Goal: Task Accomplishment & Management: Manage account settings

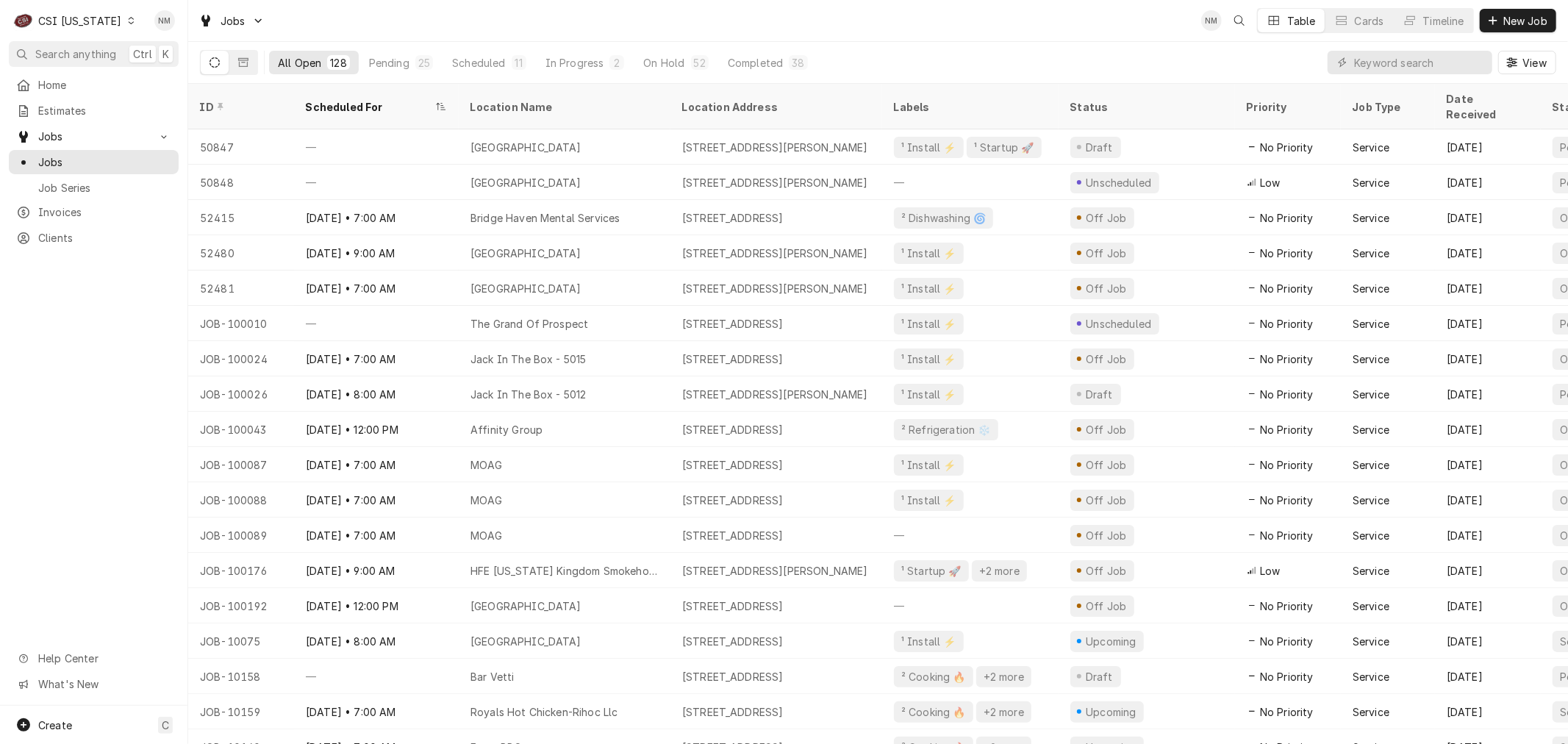
click at [128, 19] on icon "Dynamic Content Wrapper" at bounding box center [131, 21] width 7 height 8
click at [192, 24] on div "CSI Kansas City" at bounding box center [229, 29] width 194 height 15
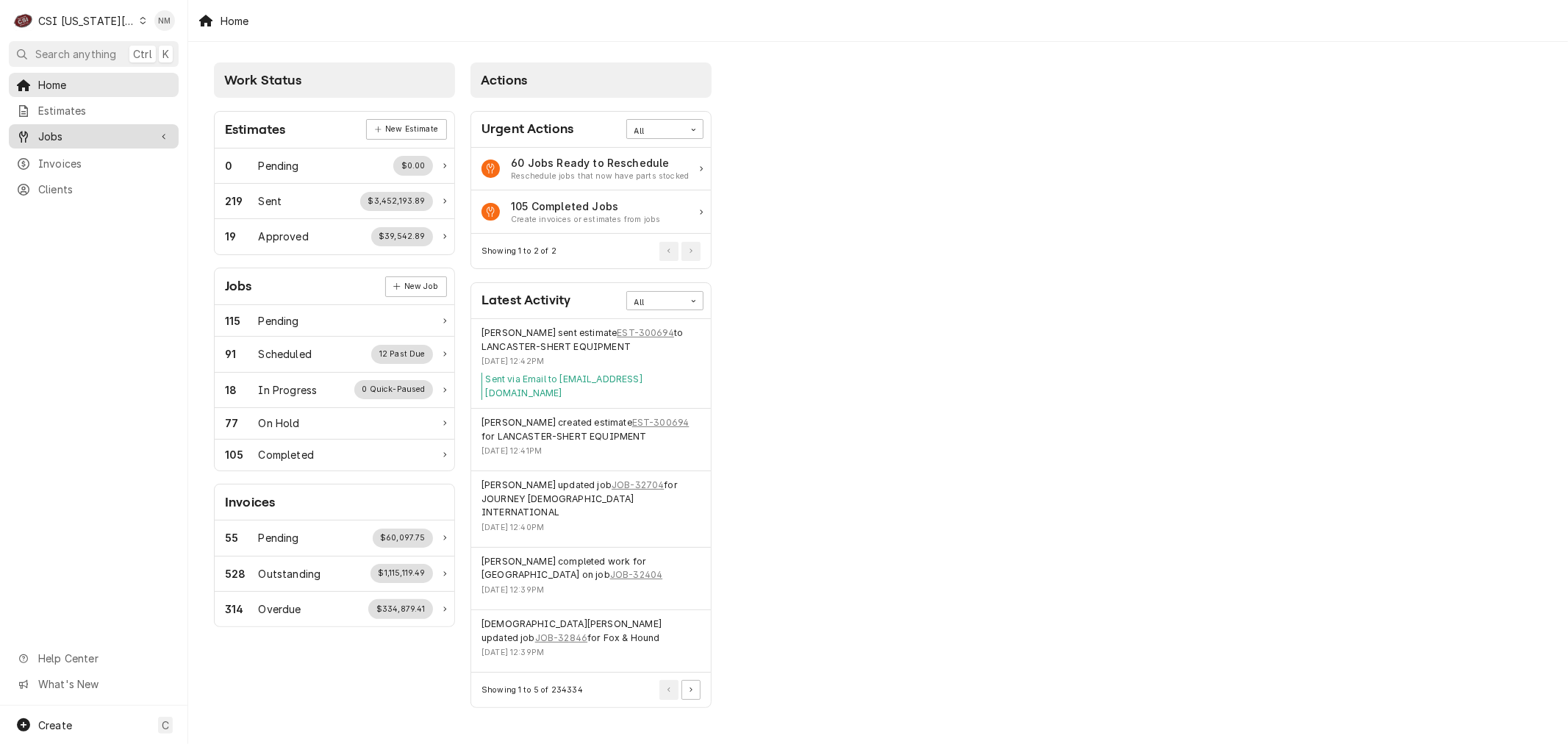
click at [51, 129] on span "Jobs" at bounding box center [93, 137] width 111 height 15
click at [56, 159] on span "Jobs" at bounding box center [105, 162] width 133 height 15
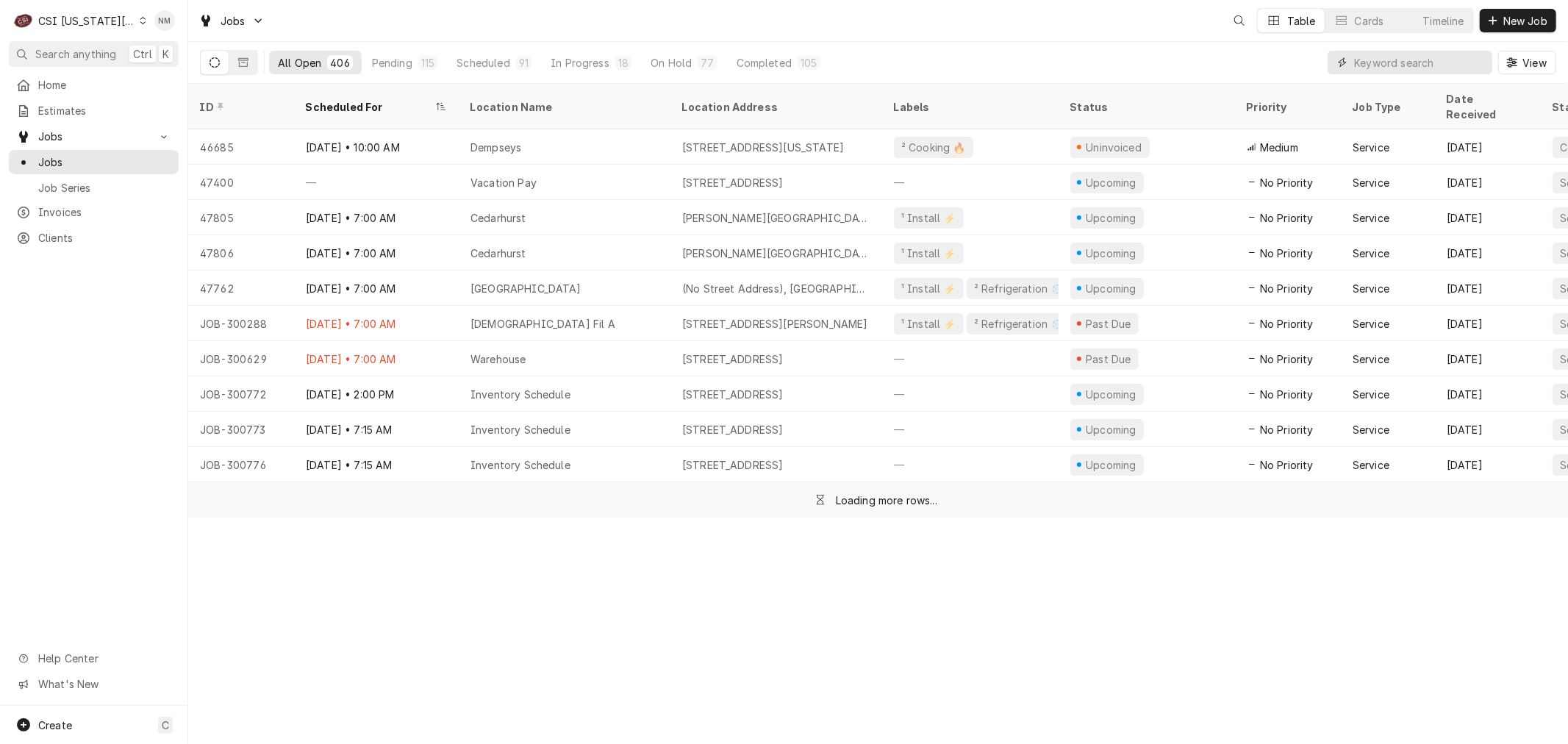
click at [1397, 61] on input "Dynamic Content Wrapper" at bounding box center [1419, 62] width 130 height 24
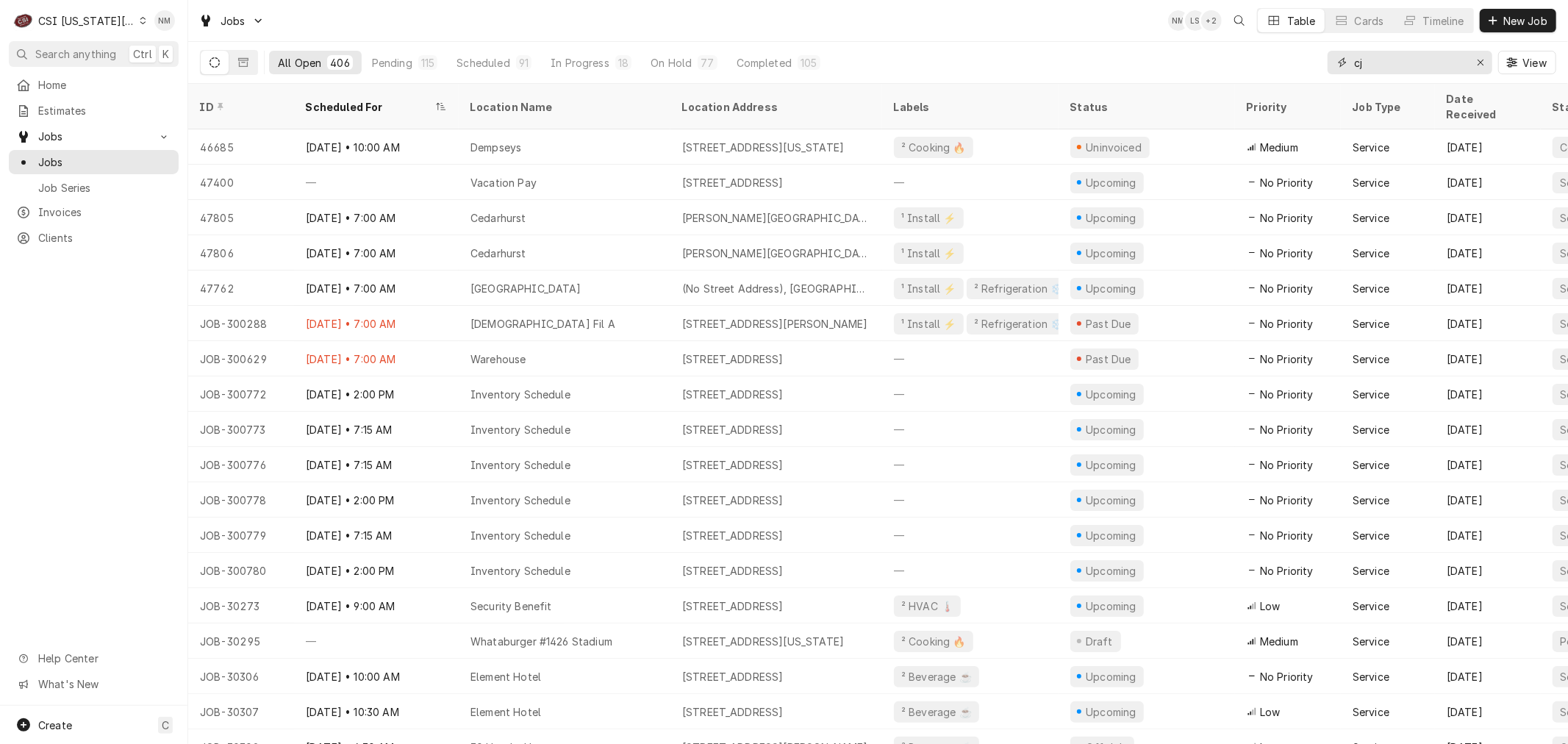
type input "c"
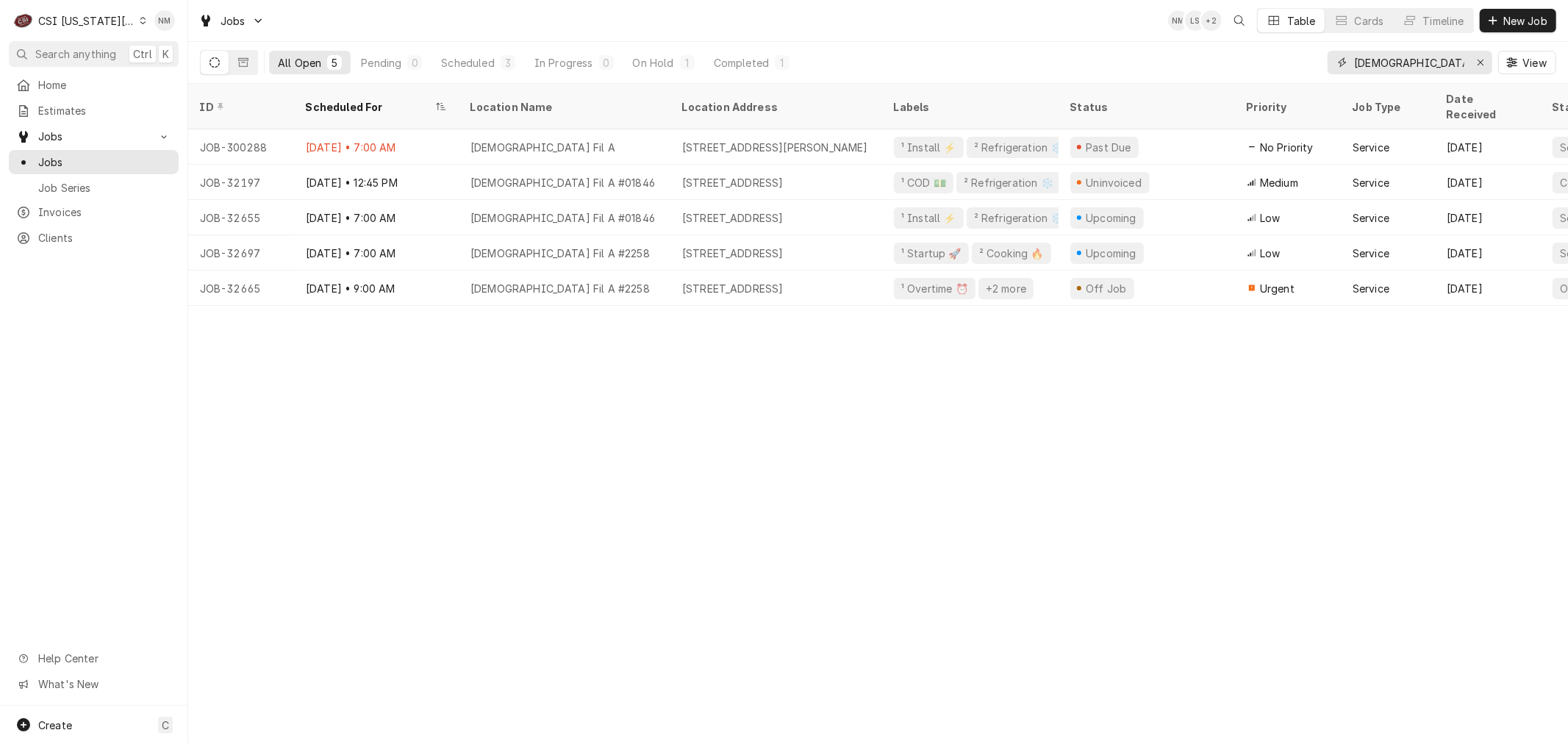
drag, startPoint x: 1438, startPoint y: 60, endPoint x: 1336, endPoint y: 63, distance: 102.0
click at [1336, 63] on div "[DEMOGRAPHIC_DATA] fil" at bounding box center [1410, 62] width 165 height 24
type input "[DEMOGRAPHIC_DATA] fil"
click at [140, 22] on icon "Dynamic Content Wrapper" at bounding box center [143, 21] width 7 height 8
click at [198, 52] on div "CSI [US_STATE]" at bounding box center [252, 55] width 214 height 15
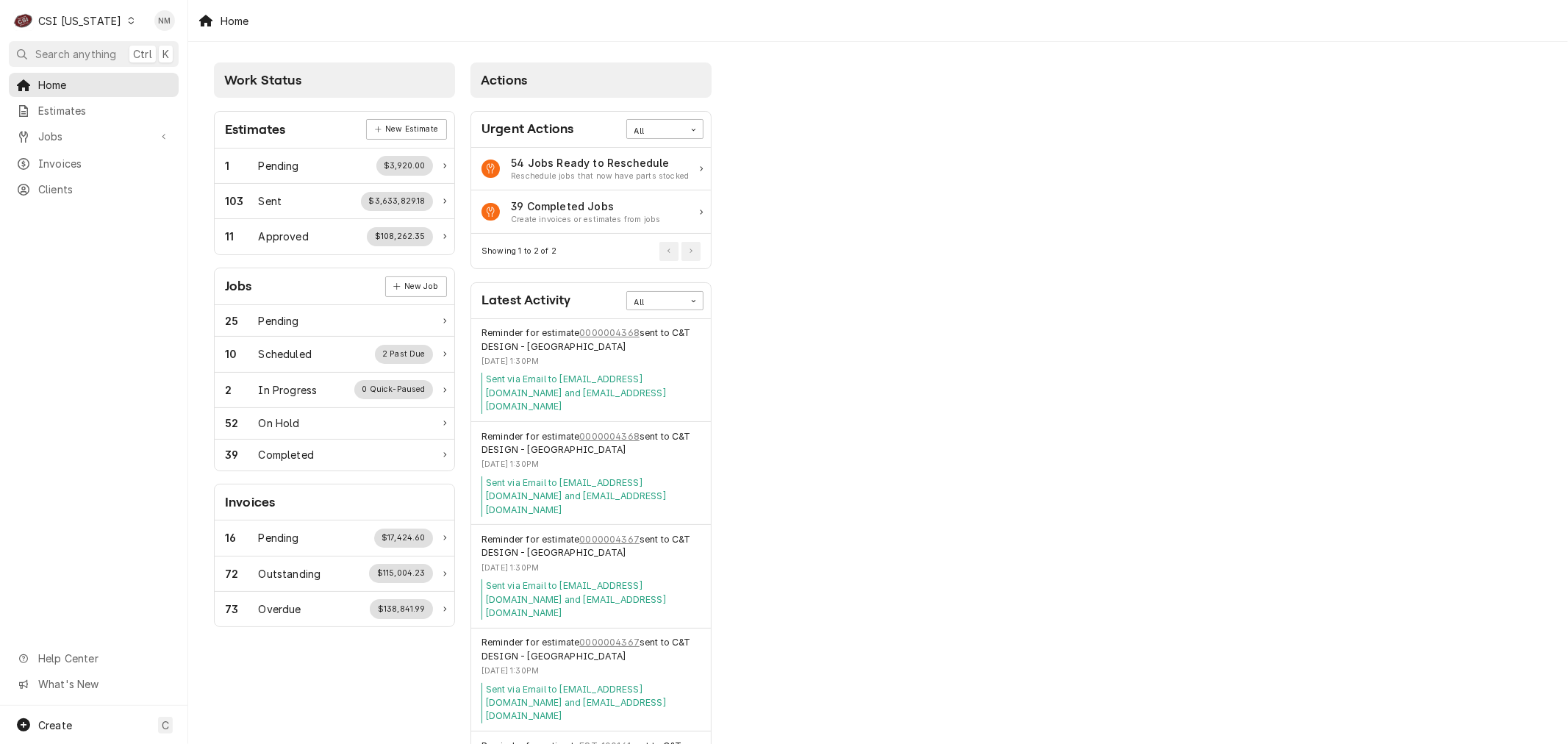
drag, startPoint x: 60, startPoint y: 130, endPoint x: 64, endPoint y: 144, distance: 14.6
click at [60, 132] on span "Jobs" at bounding box center [93, 137] width 111 height 15
click at [64, 150] on link "Jobs" at bounding box center [94, 163] width 170 height 24
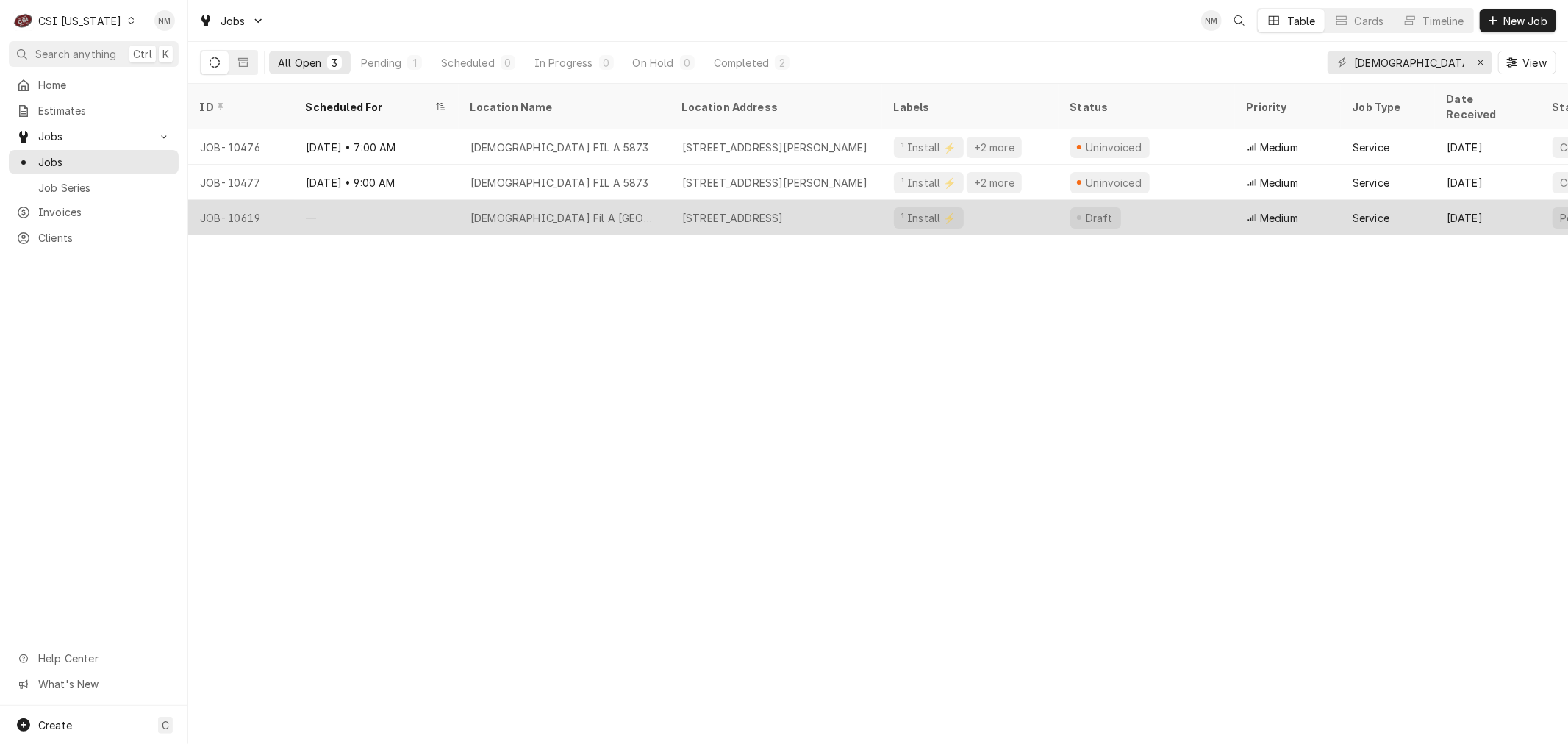
click at [442, 200] on div "—" at bounding box center [376, 217] width 165 height 35
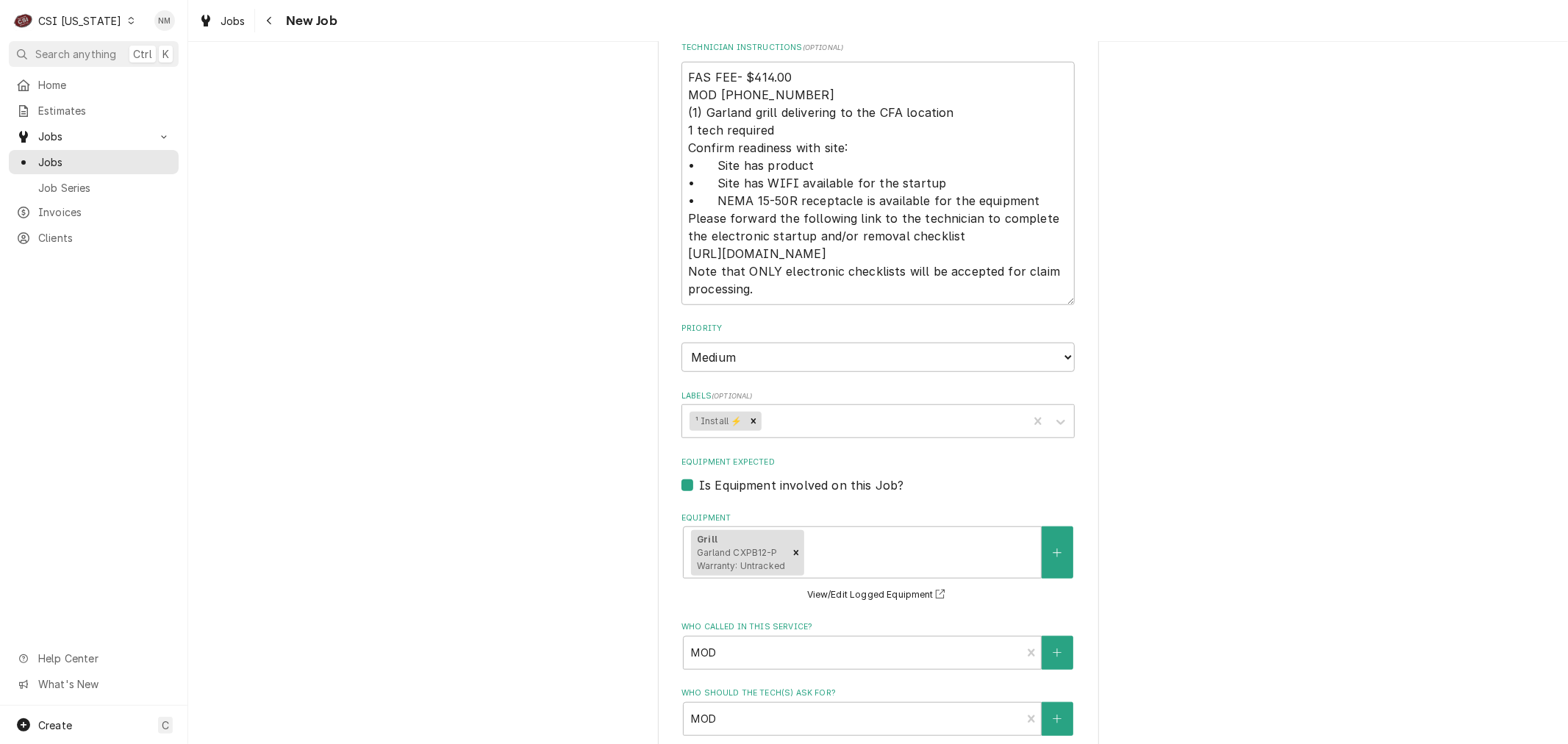
scroll to position [898, 0]
click at [829, 639] on div "Who called in this service?" at bounding box center [852, 652] width 323 height 27
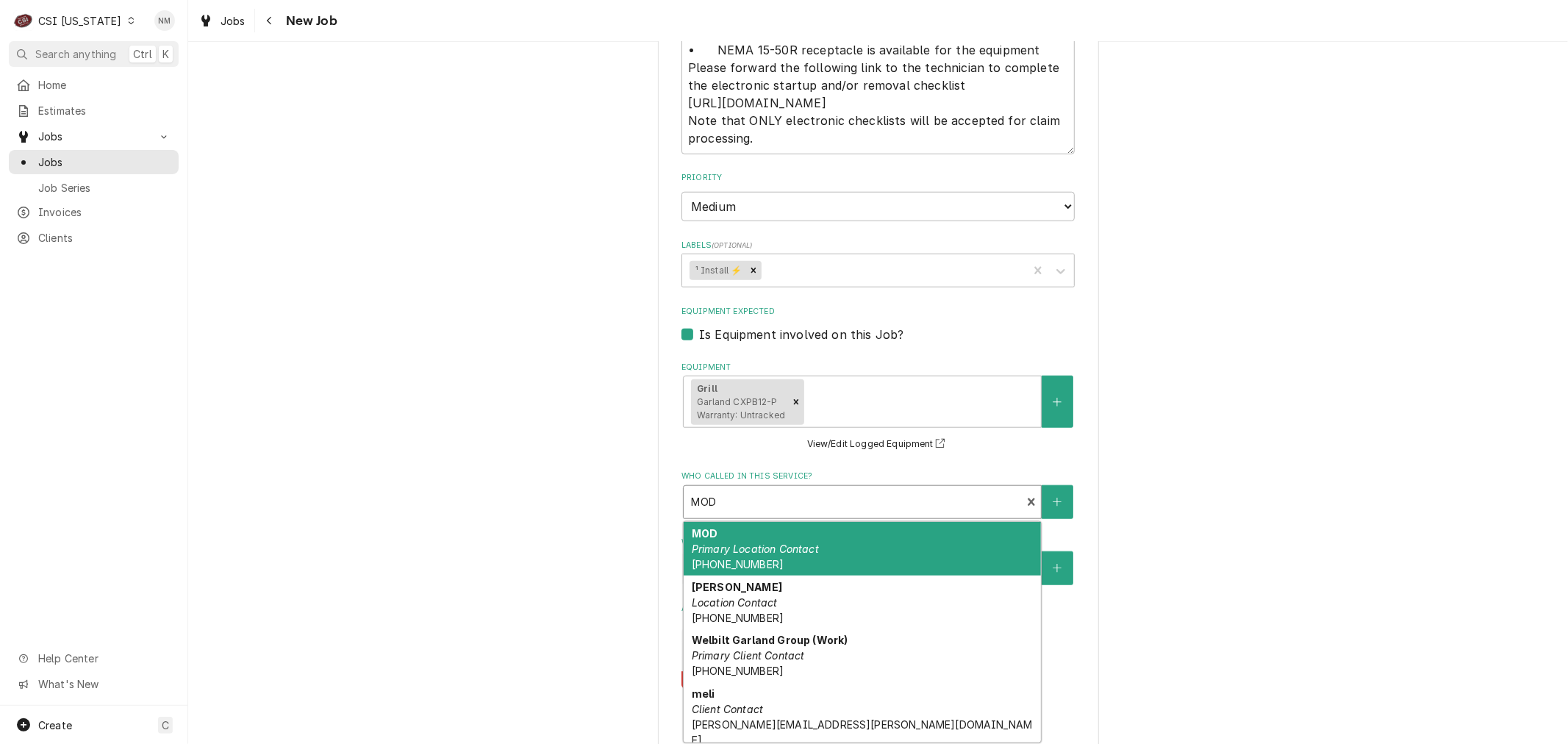
scroll to position [1061, 0]
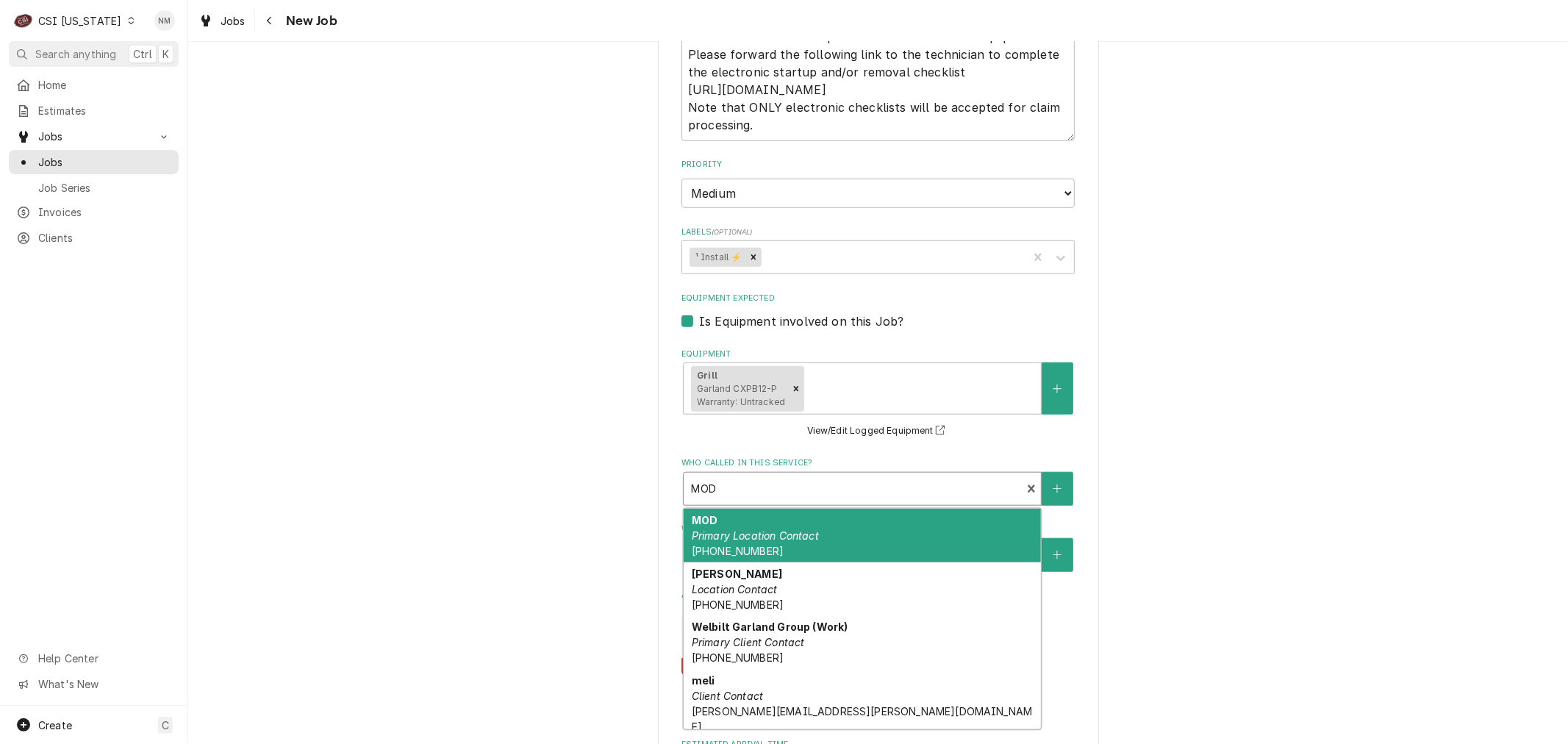
click at [884, 544] on div "MOD Primary Location Contact [PHONE_NUMBER]" at bounding box center [862, 536] width 357 height 53
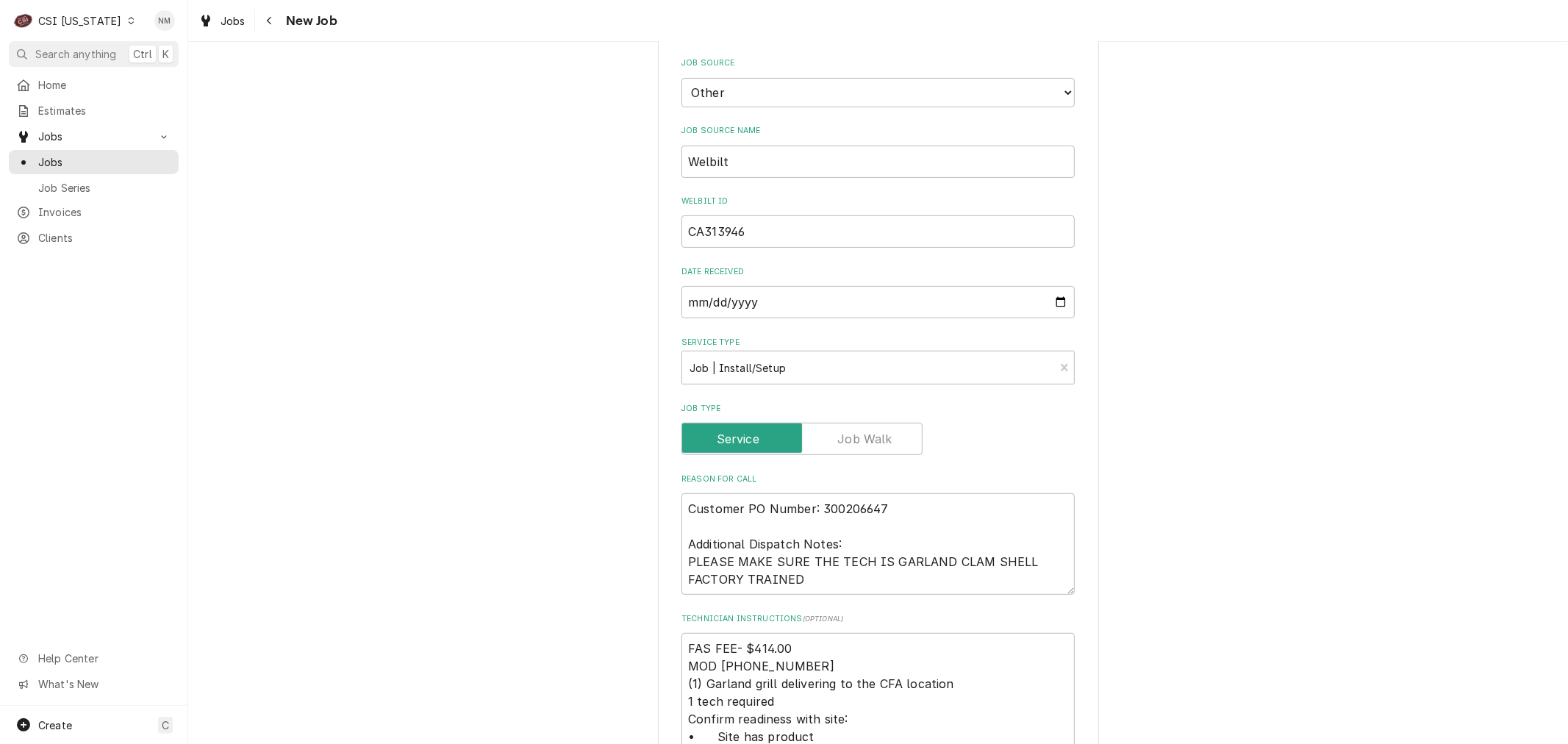
scroll to position [408, 0]
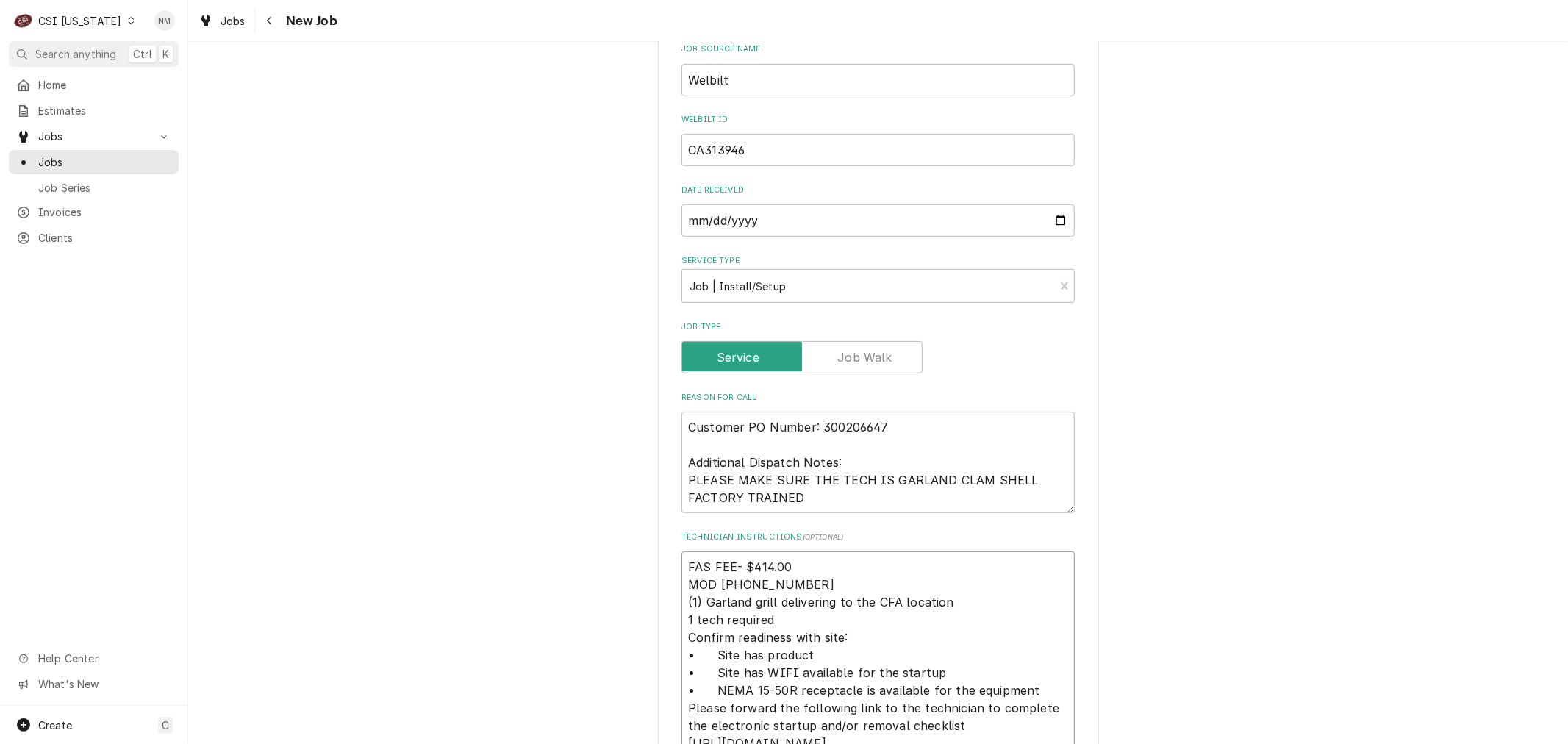
click at [685, 562] on textarea "FAS FEE- $414.00 MOD [PHONE_NUMBER] (1) Garland grill delivering to the CFA loc…" at bounding box center [877, 673] width 393 height 243
type textarea "x"
type textarea "FAS FEE- $414.00 MOD [PHONE_NUMBER] (1) Garland grill delivering to the CFA loc…"
type textarea "x"
type textarea "G FAS FEE- $414.00 MOD [PHONE_NUMBER] (1) Garland grill delivering to the CFA l…"
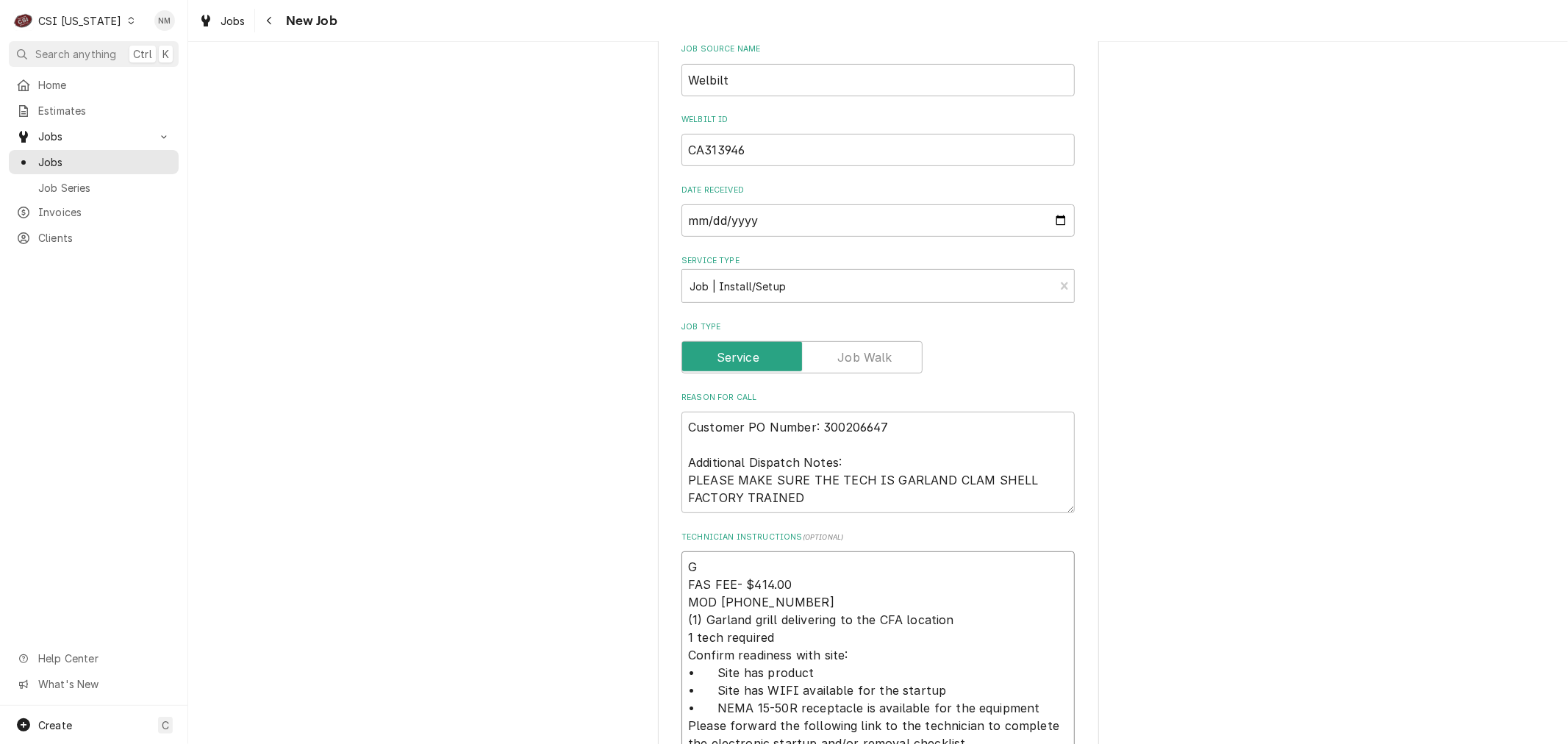
type textarea "x"
type textarea "Gr FAS FEE- $414.00 MOD [PHONE_NUMBER] (1) Garland grill delivering to the CFA …"
type textarea "x"
type textarea "Gri FAS FEE- $414.00 MOD [PHONE_NUMBER] (1) Garland grill delivering to the CFA…"
type textarea "x"
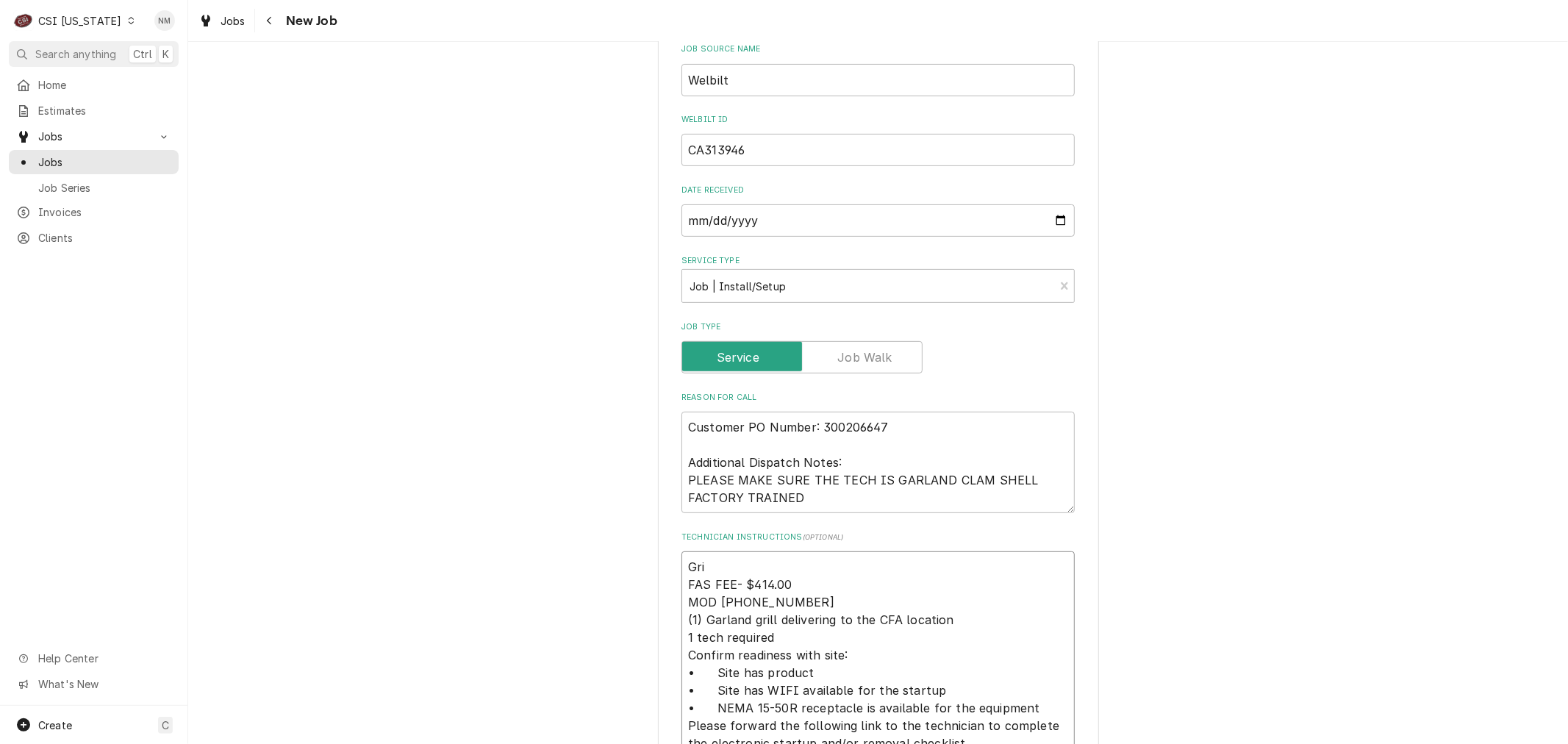
type textarea "Gril FAS FEE- $414.00 MOD [PHONE_NUMBER] (1) Garland grill delivering to the CF…"
type textarea "x"
type textarea "Grill FAS FEE- $414.00 MOD [PHONE_NUMBER] (1) Garland grill delivering to the C…"
type textarea "x"
type textarea "Grill FAS FEE- $414.00 MOD [PHONE_NUMBER] (1) Garland grill delivering to the C…"
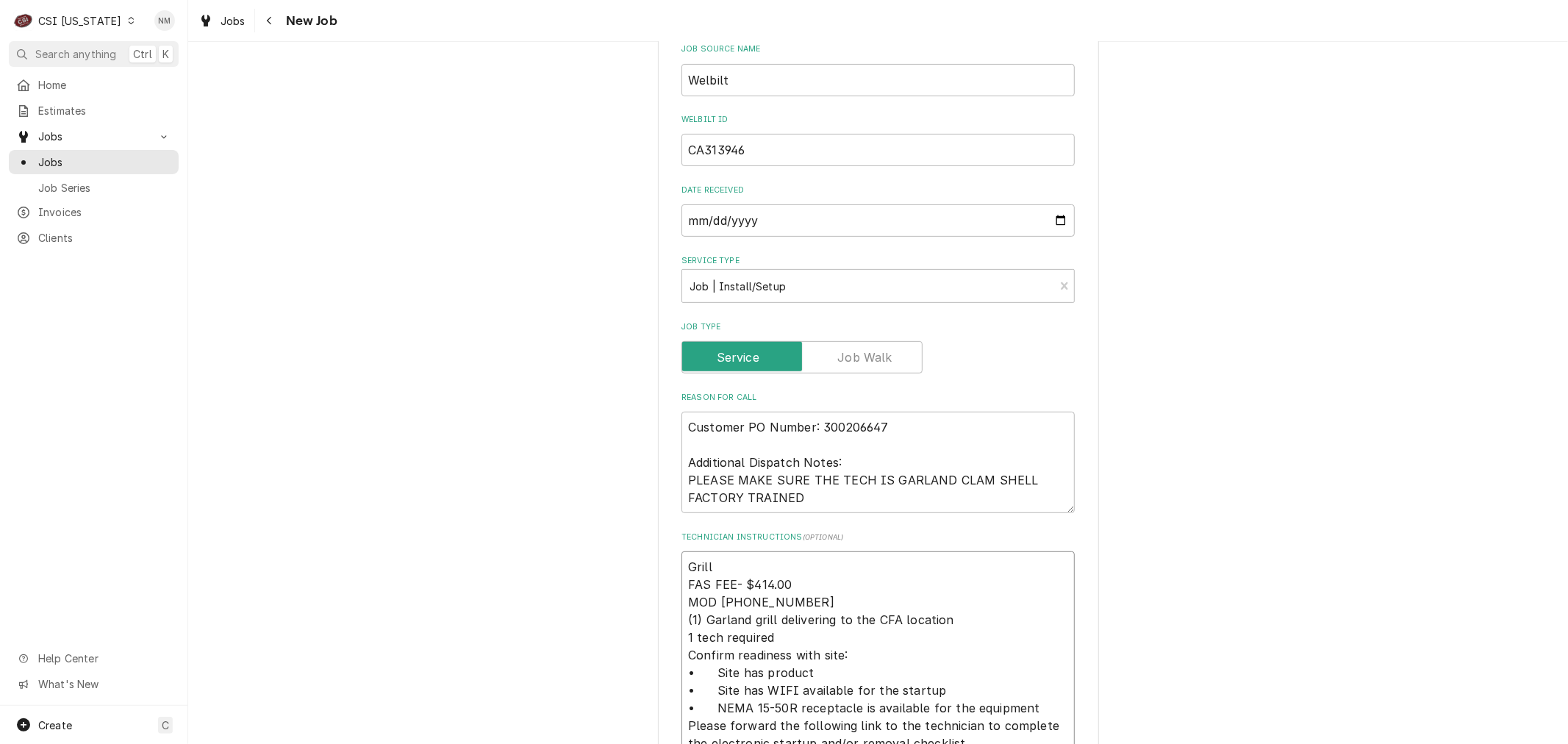
type textarea "x"
type textarea "Grill d FAS FEE- $414.00 MOD (502) 253-0053 (1) Garland grill delivering to the…"
type textarea "x"
type textarea "Grill de FAS FEE- $414.00 MOD (502) 253-0053 (1) Garland grill delivering to th…"
type textarea "x"
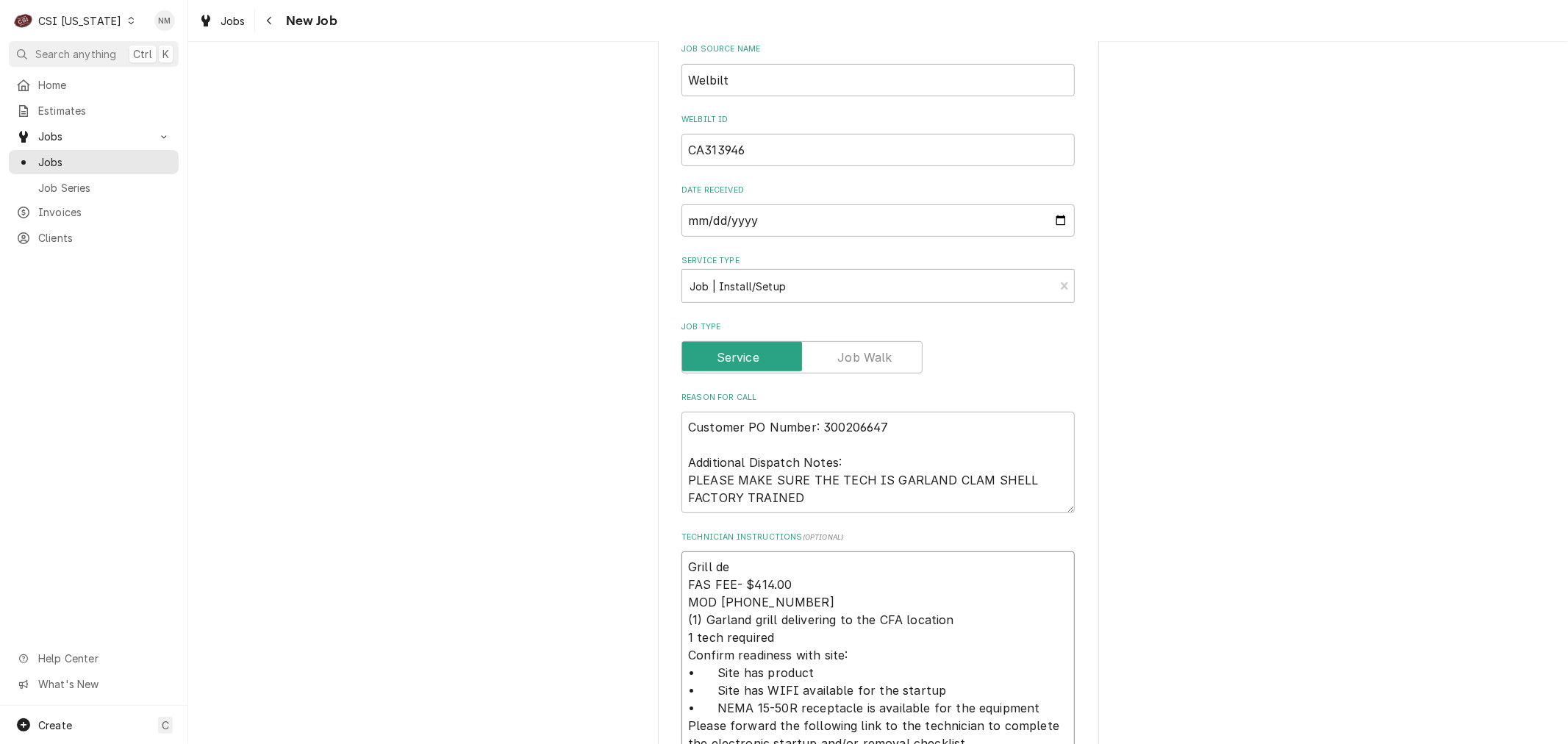
type textarea "Grill del FAS FEE- $414.00 MOD (502) 253-0053 (1) Garland grill delivering to t…"
type textarea "x"
type textarea "Grill deli FAS FEE- $414.00 MOD (502) 253-0053 (1) Garland grill delivering to …"
type textarea "x"
type textarea "Grill deliv FAS FEE- $414.00 MOD (502) 253-0053 (1) Garland grill delivering to…"
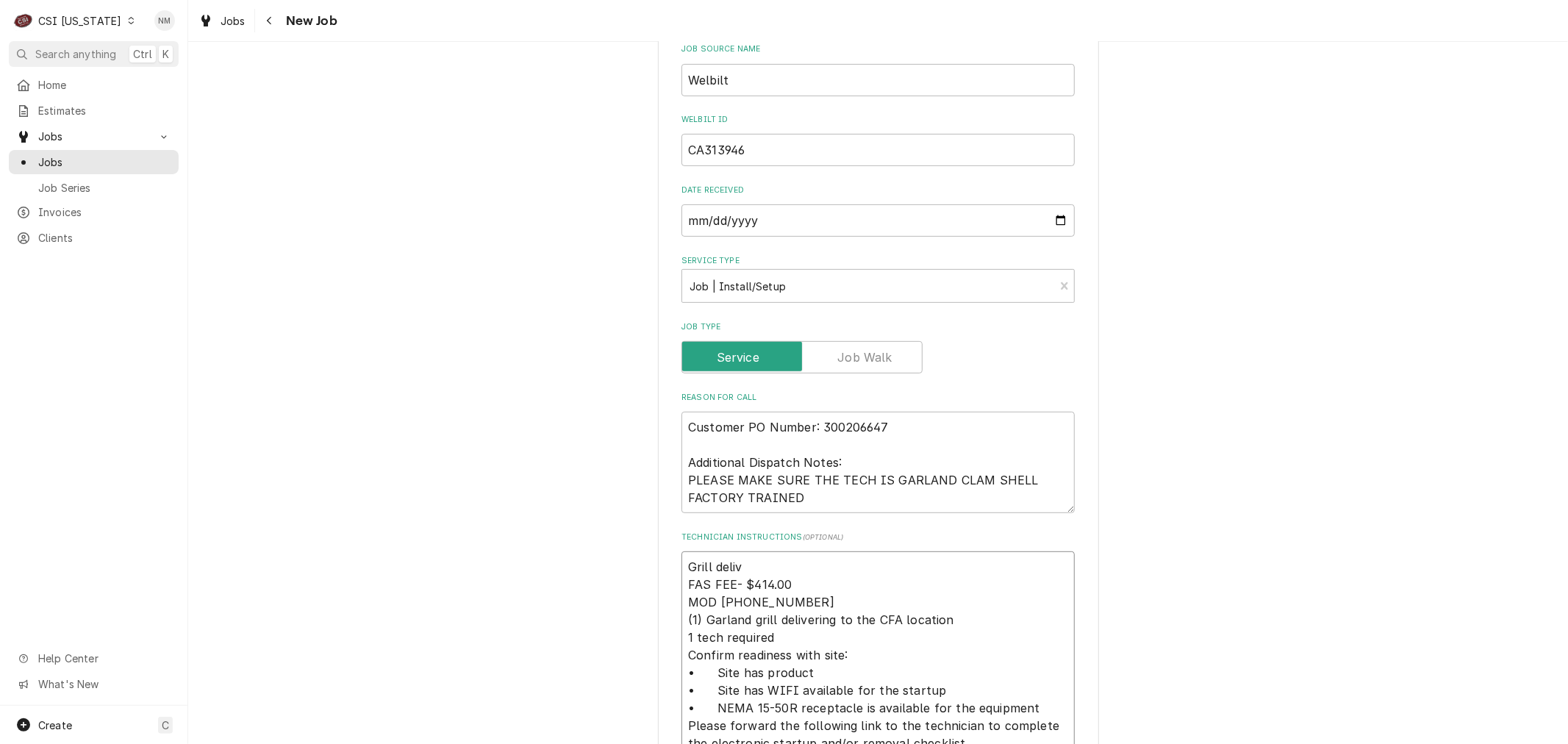
type textarea "x"
type textarea "Grill delive FAS FEE- $414.00 MOD (502) 253-0053 (1) Garland grill delivering t…"
type textarea "x"
type textarea "Grill deliver FAS FEE- $414.00 MOD (502) 253-0053 (1) Garland grill delivering …"
type textarea "x"
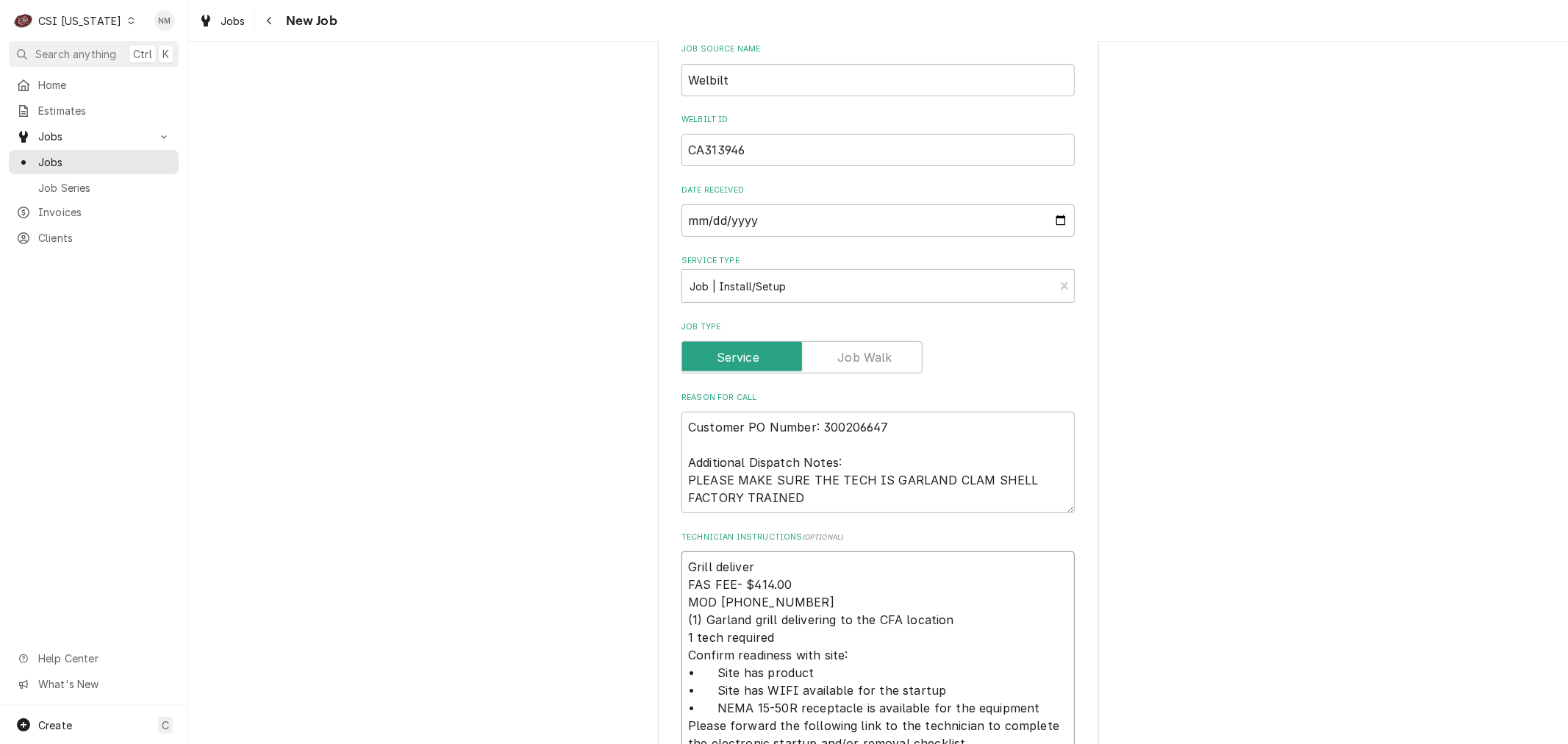
type textarea "Grill delivere FAS FEE- $414.00 MOD (502) 253-0053 (1) Garland grill delivering…"
type textarea "x"
type textarea "Grill delivered FAS FEE- $414.00 MOD (502) 253-0053 (1) Garland grill deliverin…"
type textarea "x"
type textarea "Grill delivered FAS FEE- $414.00 MOD (502) 253-0053 (1) Garland grill deliverin…"
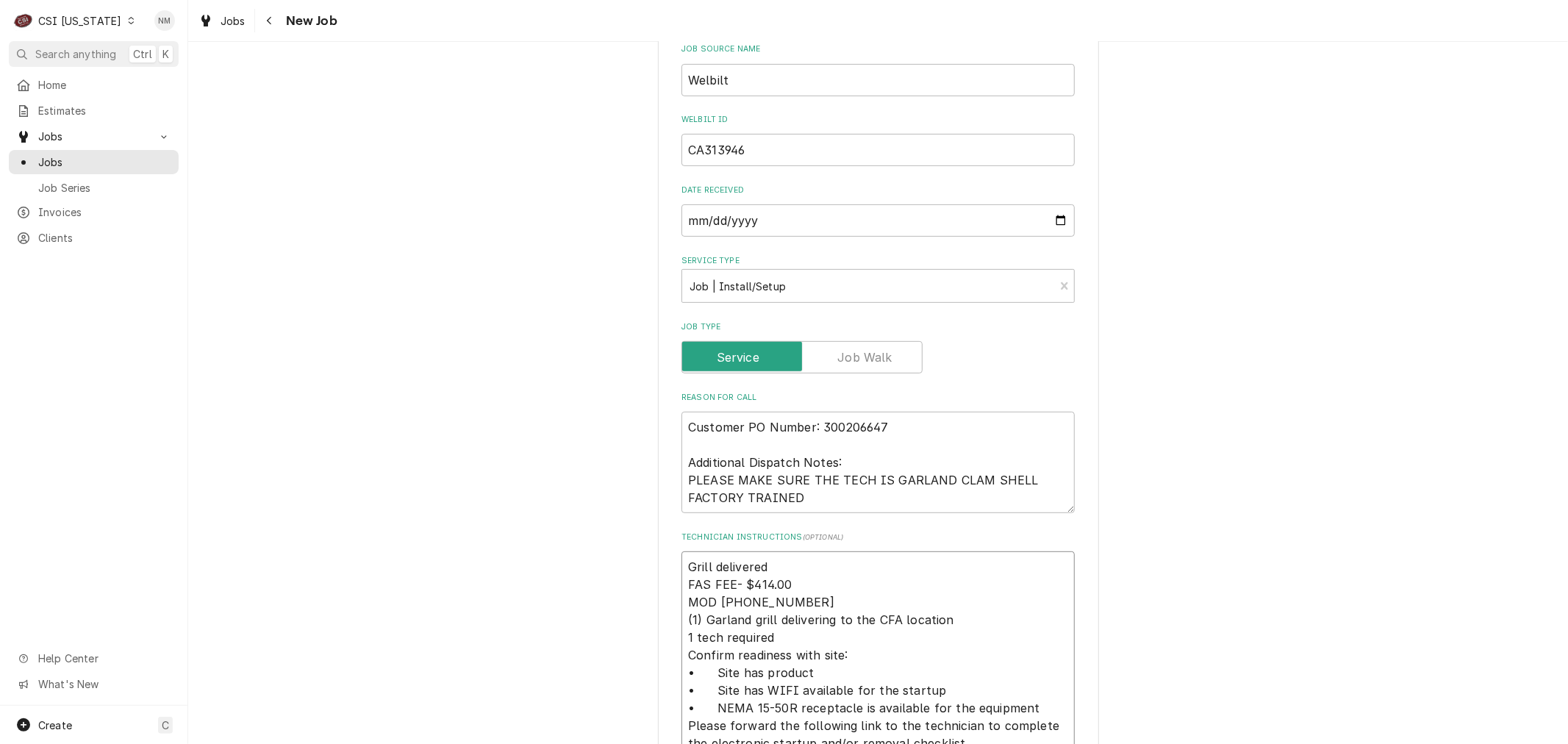
type textarea "x"
type textarea "Grill delivered t FAS FEE- $414.00 MOD (502) 253-0053 (1) Garland grill deliver…"
type textarea "x"
type textarea "Grill delivered to FAS FEE- $414.00 MOD (502) 253-0053 (1) Garland grill delive…"
type textarea "x"
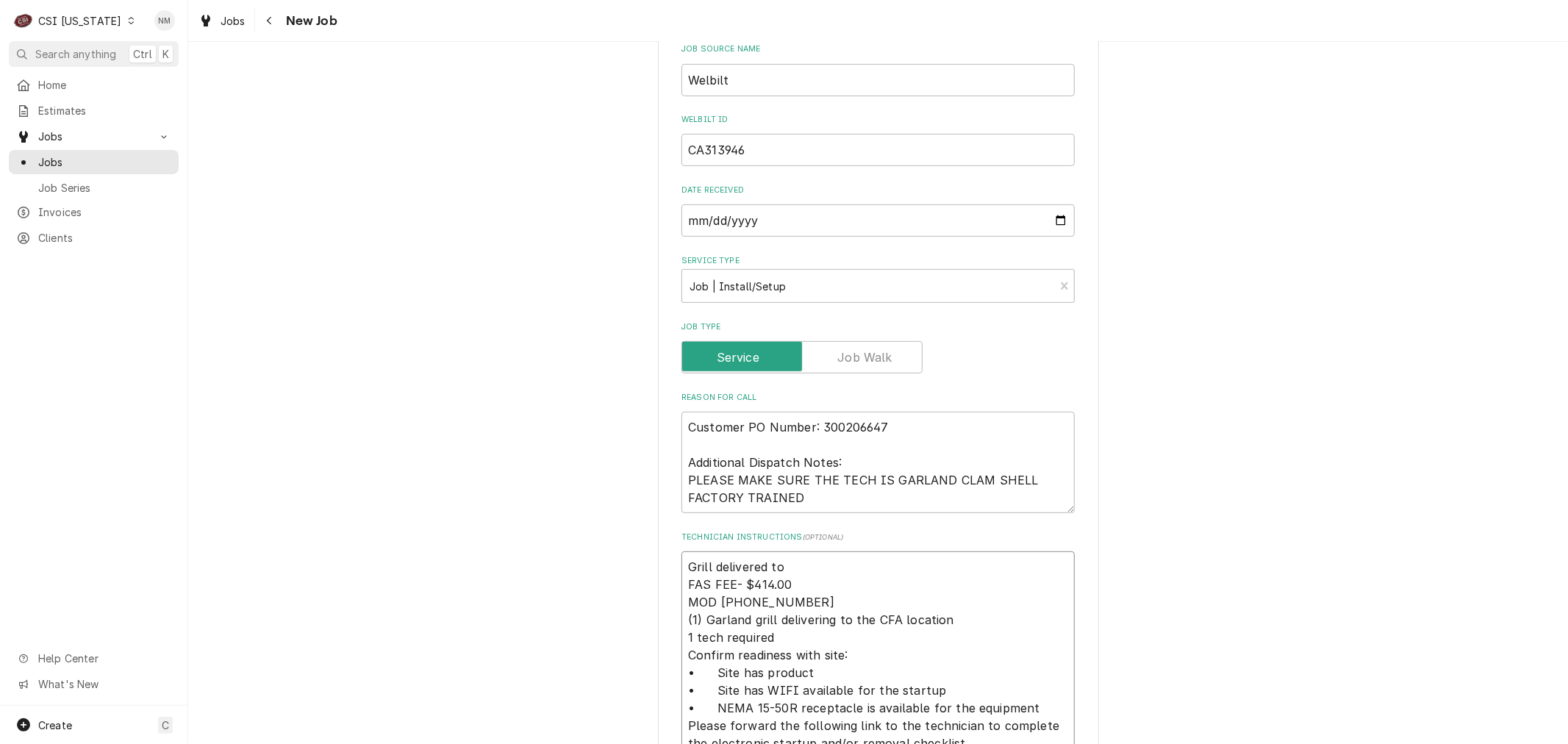
type textarea "Grill delivered tod FAS FEE- $414.00 MOD (502) 253-0053 (1) Garland grill deliv…"
type textarea "x"
type textarea "Grill delivered toda FAS FEE- $414.00 MOD (502) 253-0053 (1) Garland grill deli…"
type textarea "x"
type textarea "Grill delivered today FAS FEE- $414.00 MOD (502) 253-0053 (1) Garland grill del…"
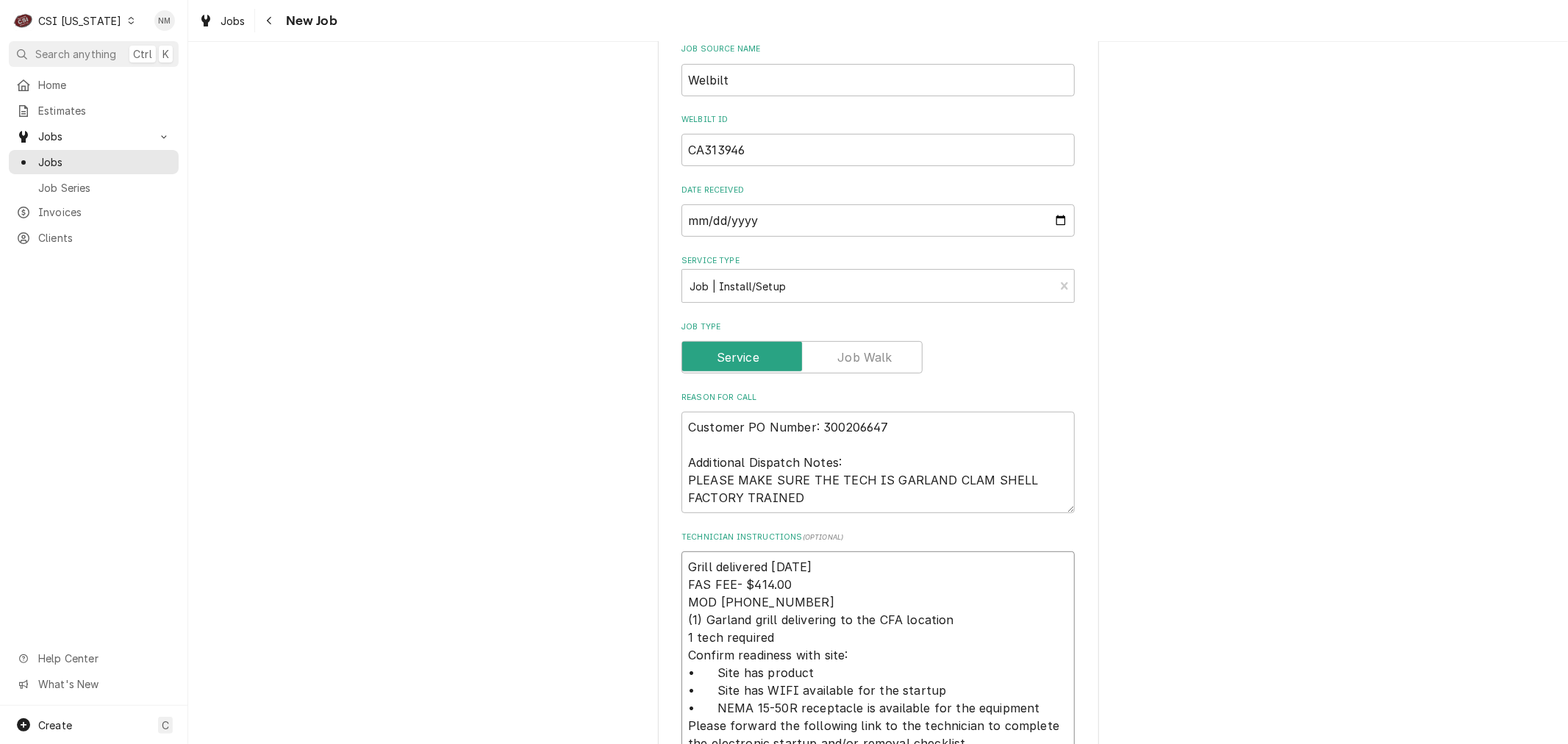
type textarea "x"
type textarea "Grill delivered today FAS FEE- $414.00 MOD (502) 253-0053 (1) Garland grill del…"
type textarea "x"
type textarea "Grill delivered today s FAS FEE- $414.00 MOD (502) 253-0053 (1) Garland grill d…"
type textarea "x"
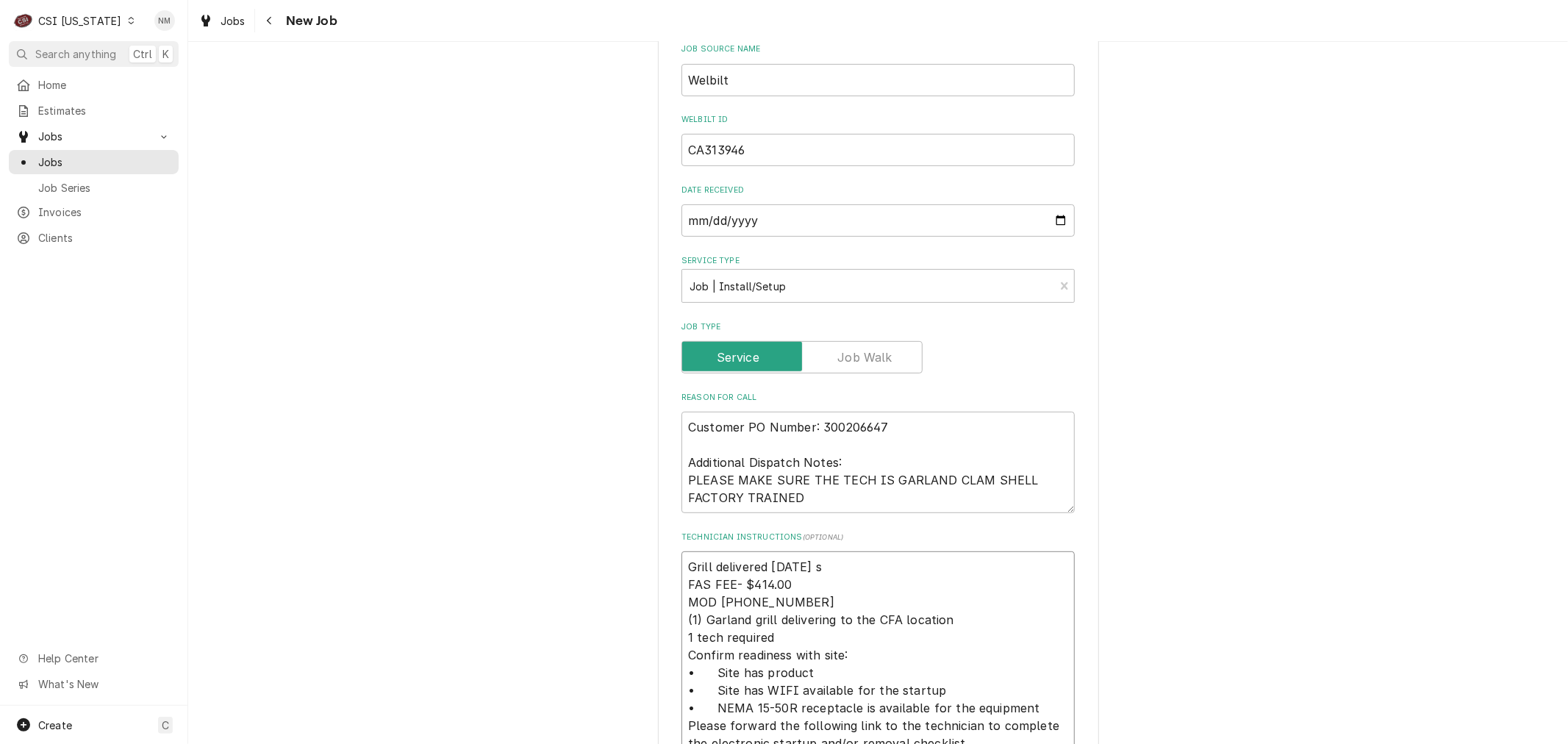
type textarea "Grill delivered today sh FAS FEE- $414.00 MOD (502) 253-0053 (1) Garland grill …"
type textarea "x"
type textarea "Grill delivered today sho FAS FEE- $414.00 MOD (502) 253-0053 (1) Garland grill…"
type textarea "x"
type textarea "Grill delivered today shou FAS FEE- $414.00 MOD (502) 253-0053 (1) Garland gril…"
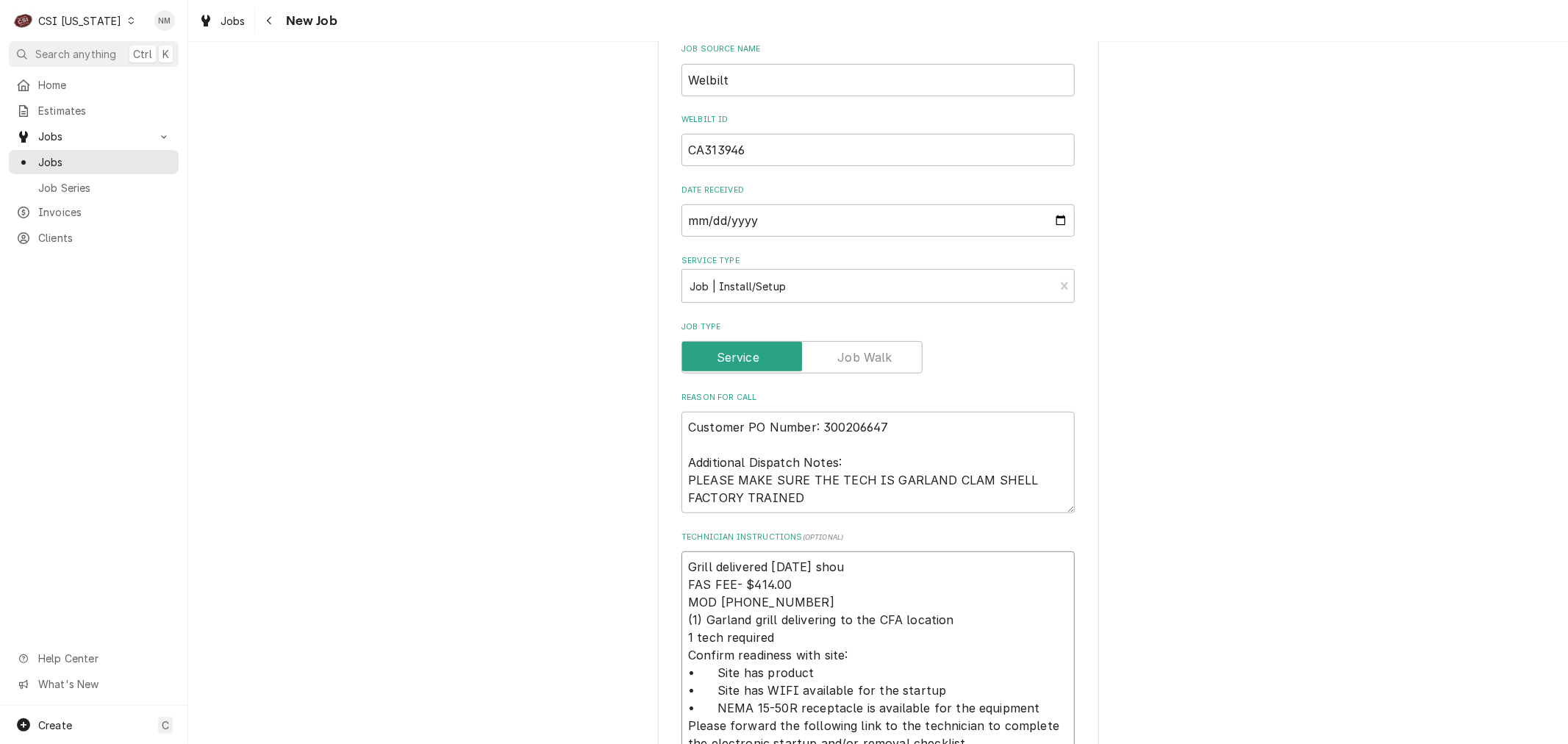
type textarea "x"
type textarea "Grill delivered today shoul FAS FEE- $414.00 MOD (502) 253-0053 (1) Garland gri…"
type textarea "x"
type textarea "Grill delivered today should FAS FEE- $414.00 MOD (502) 253-0053 (1) Garland gr…"
type textarea "x"
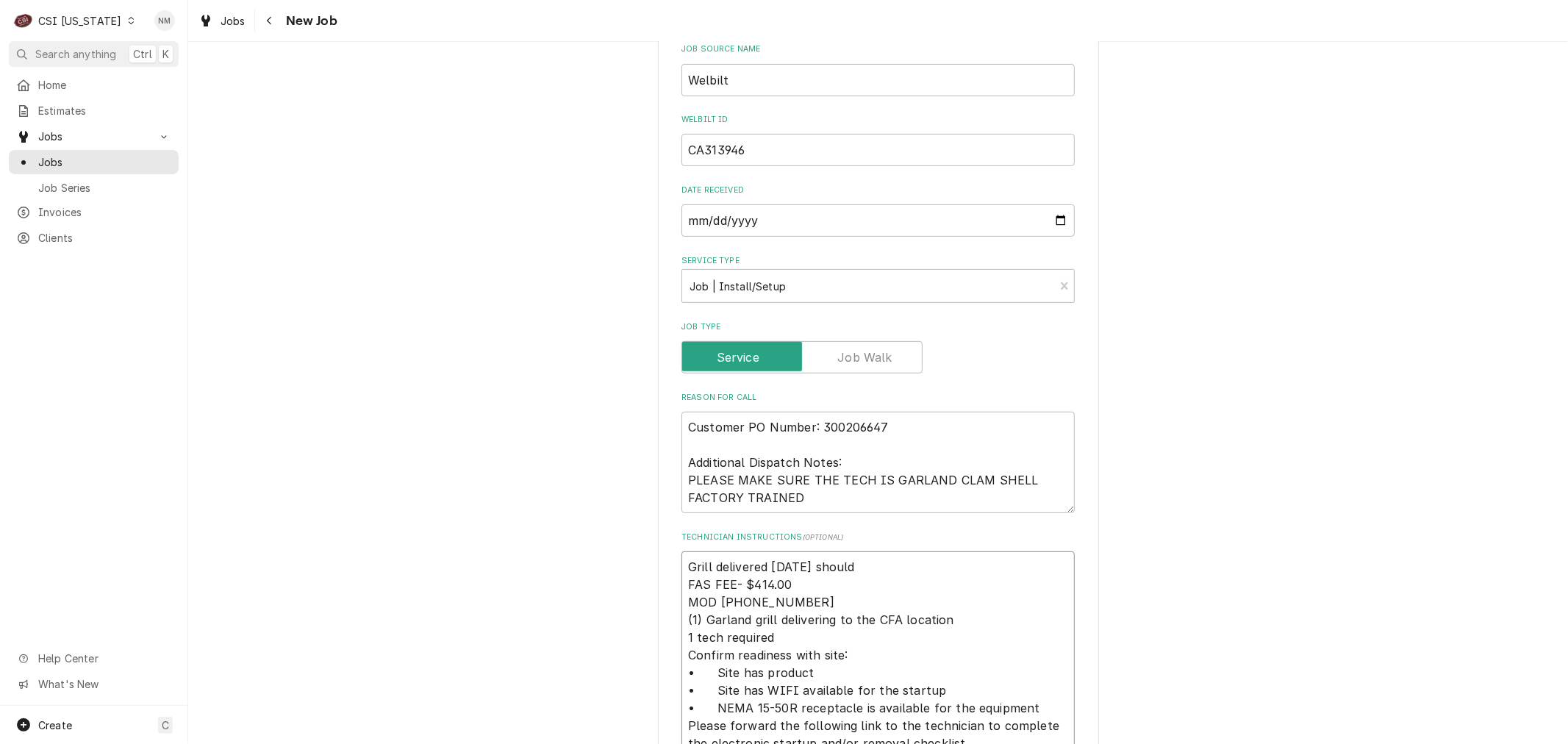
type textarea "Grill delivered today should FAS FEE- $414.00 MOD (502) 253-0053 (1) Garland gr…"
type textarea "x"
type textarea "Grill delivered today should b FAS FEE- $414.00 MOD (502) 253-0053 (1) Garland …"
type textarea "x"
type textarea "Grill delivered today should be FAS FEE- $414.00 MOD (502) 253-0053 (1) Garland…"
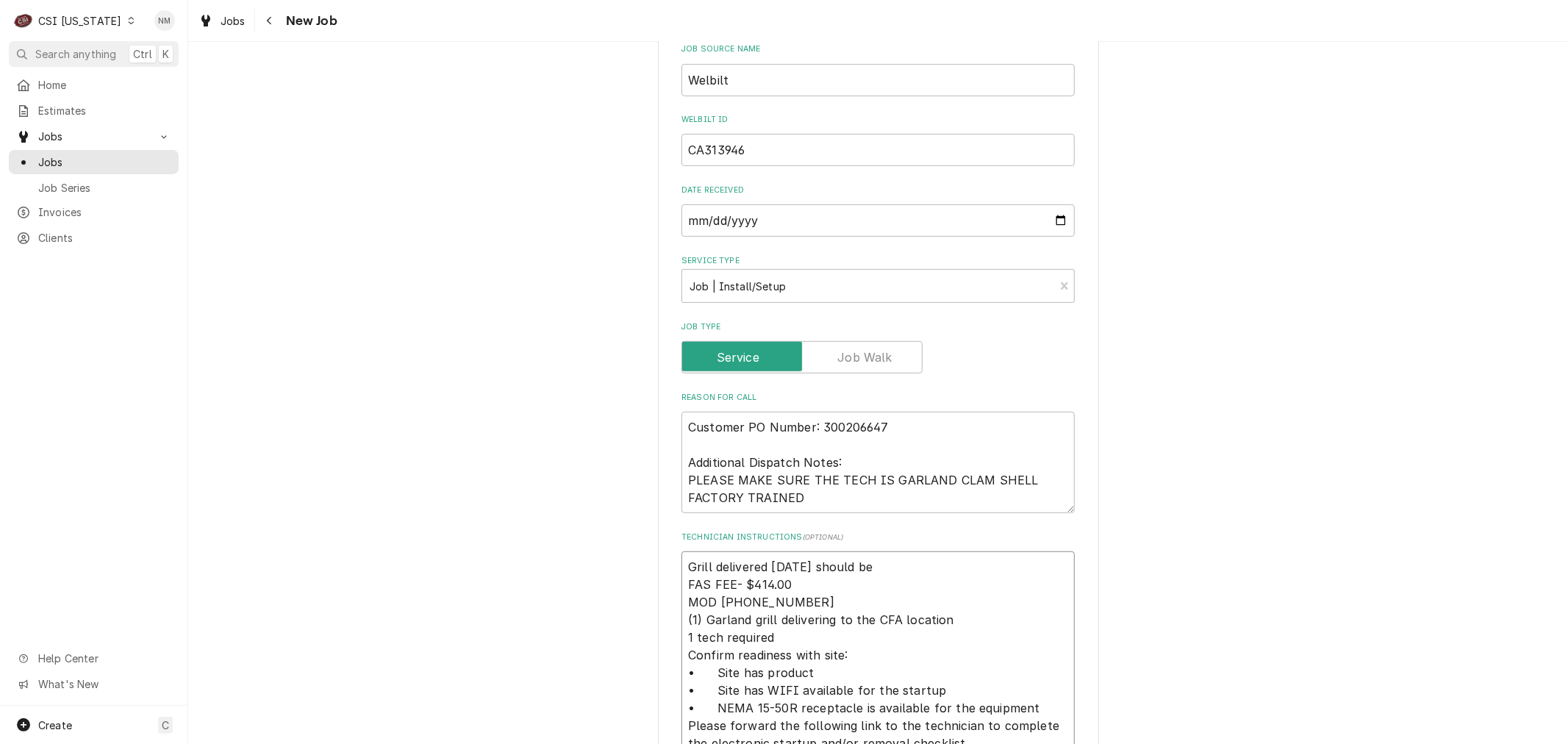
type textarea "x"
type textarea "Grill delivered today should be FAS FEE- $414.00 MOD (502) 253-0053 (1) Garland…"
type textarea "x"
type textarea "Grill delivered today should be i FAS FEE- $414.00 MOD (502) 253-0053 (1) Garla…"
type textarea "x"
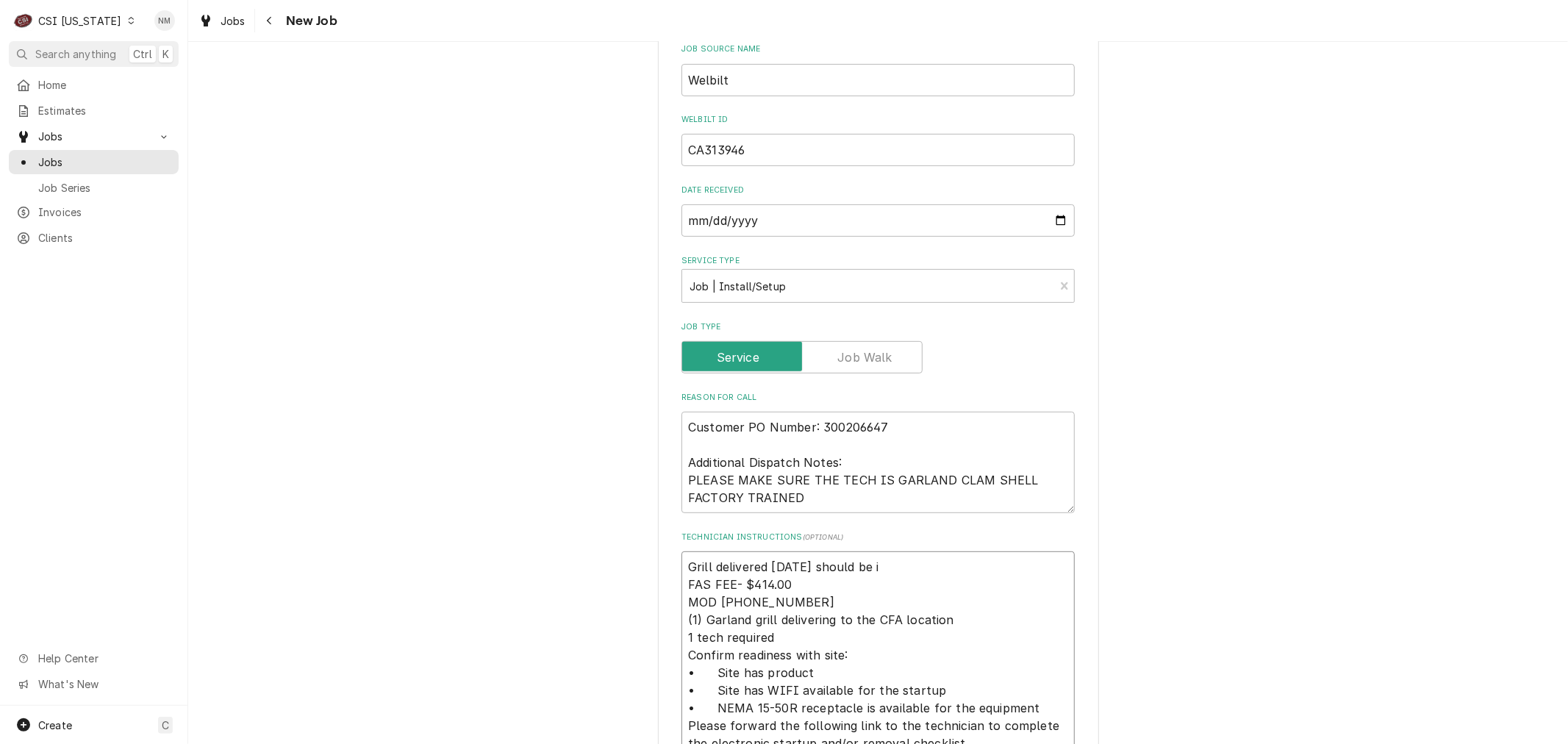
type textarea "Grill delivered today should be in FAS FEE- $414.00 MOD (502) 253-0053 (1) Garl…"
type textarea "x"
type textarea "Grill delivered today should be in FAS FEE- $414.00 MOD (502) 253-0053 (1) Garl…"
type textarea "x"
type textarea "Grill delivered today should be in s FAS FEE- $414.00 MOD (502) 253-0053 (1) Ga…"
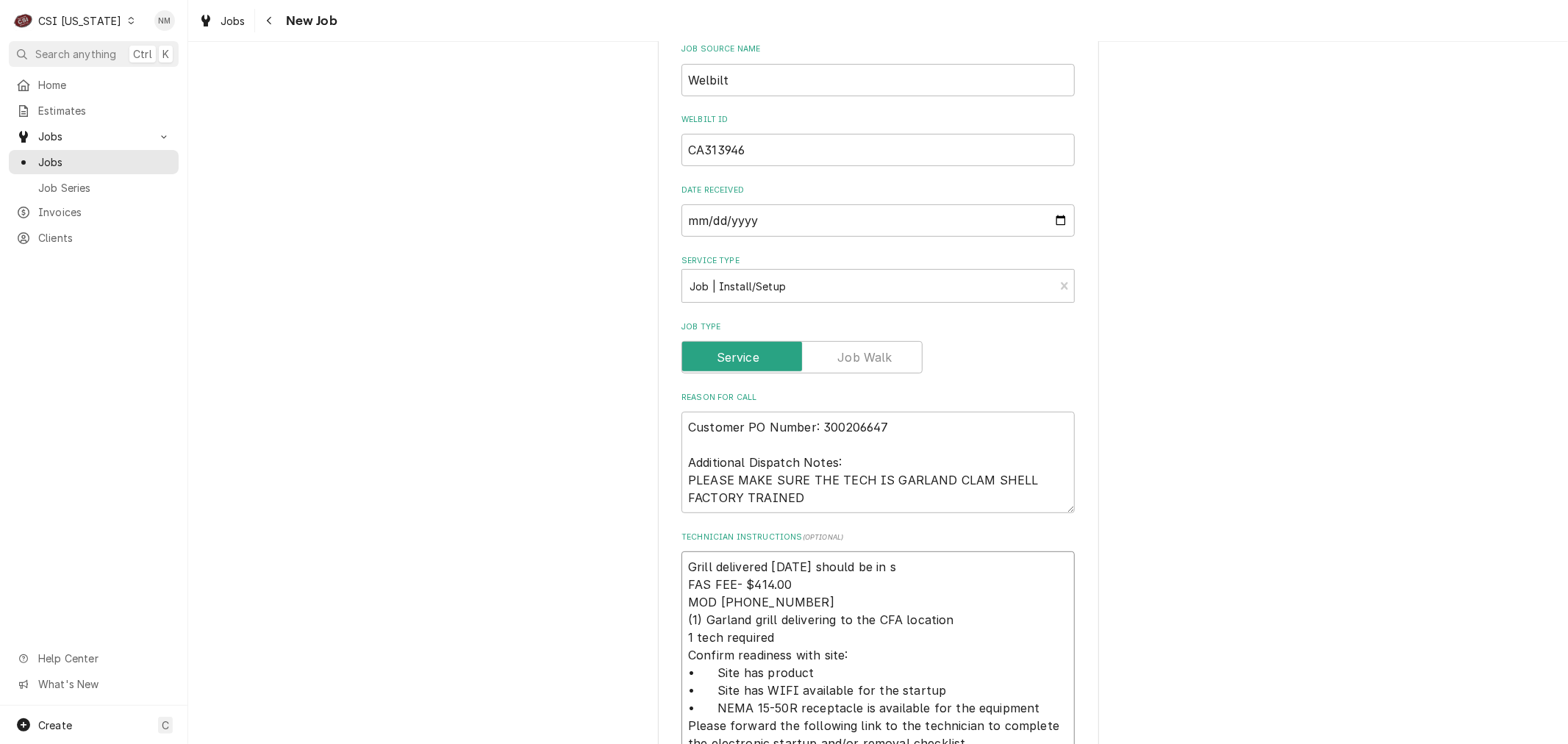
type textarea "x"
type textarea "Grill delivered today should be in sh FAS FEE- $414.00 MOD (502) 253-0053 (1) G…"
type textarea "x"
type textarea "Grill delivered today should be in sho FAS FEE- $414.00 MOD (502) 253-0053 (1) …"
type textarea "x"
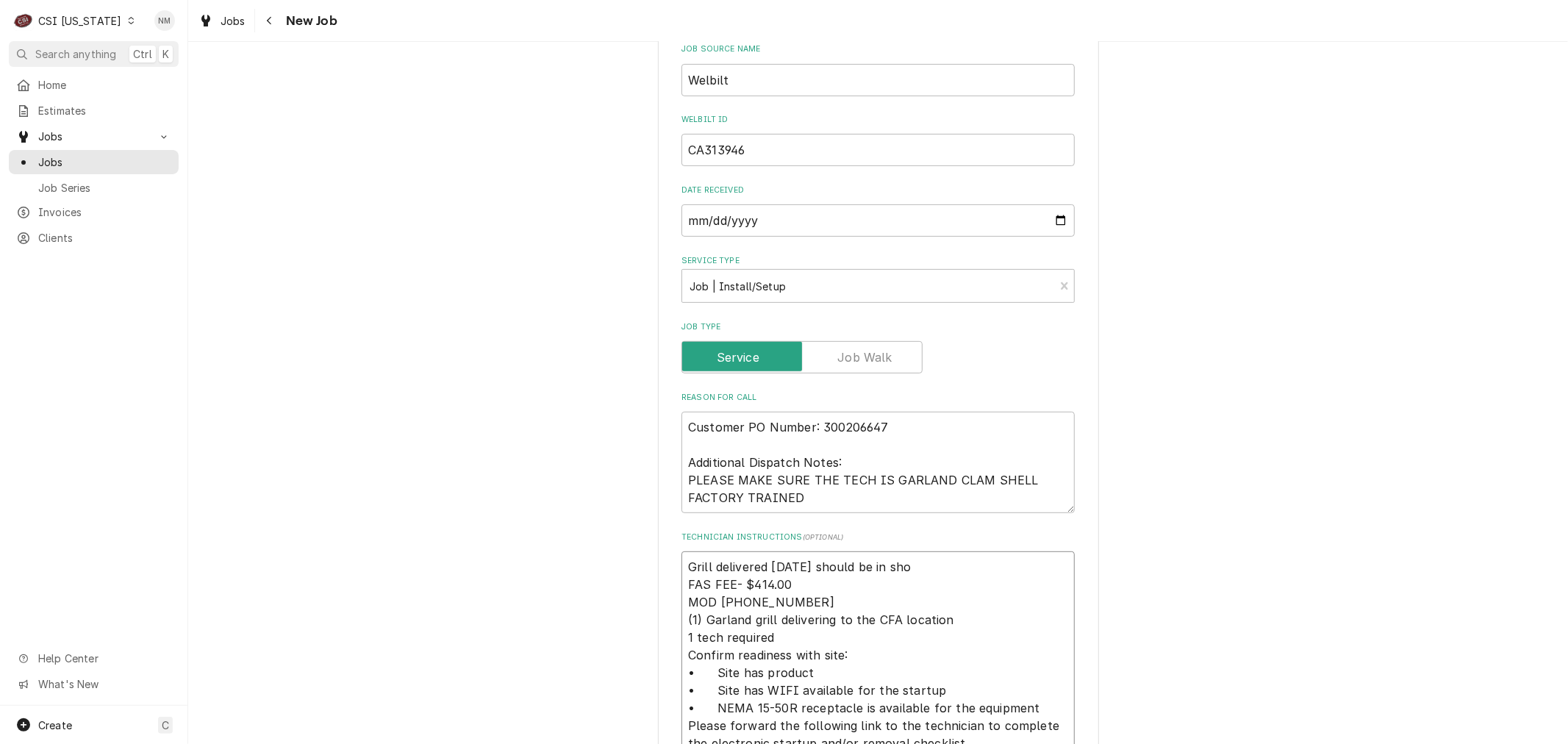
type textarea "Grill delivered today should be in shor FAS FEE- $414.00 MOD (502) 253-0053 (1)…"
type textarea "x"
type textarea "Grill delivered today should be in short FAS FEE- $414.00 MOD (502) 253-0053 (1…"
type textarea "x"
type textarea "Grill delivered today should be in shortl FAS FEE- $414.00 MOD (502) 253-0053 (…"
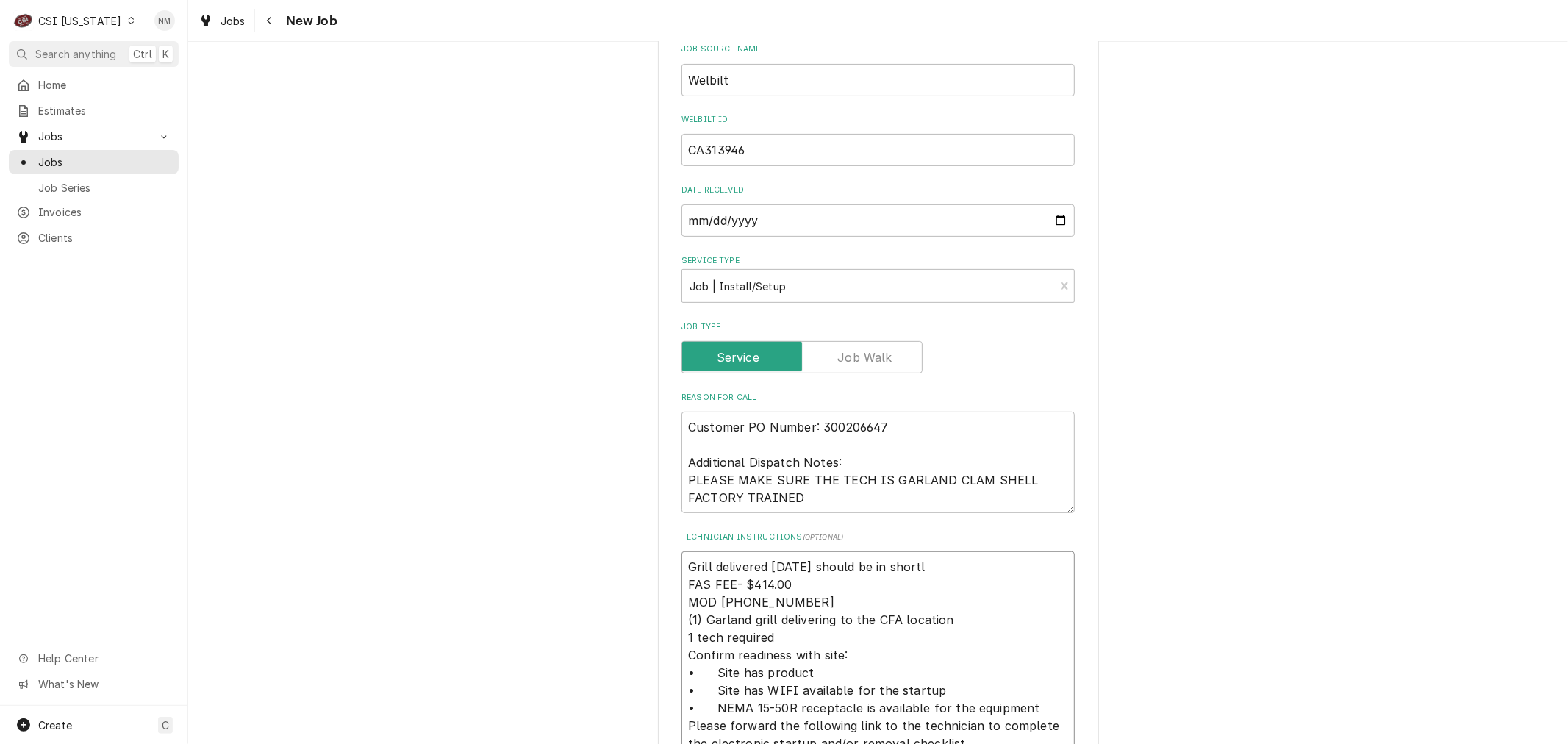
type textarea "x"
type textarea "Grill delivered today should be in shortly FAS FEE- $414.00 MOD (502) 253-0053 …"
type textarea "x"
type textarea "Grill delivered today should be in shortly FAS FEE- $414.00 MOD (502) 253-0053 …"
type textarea "x"
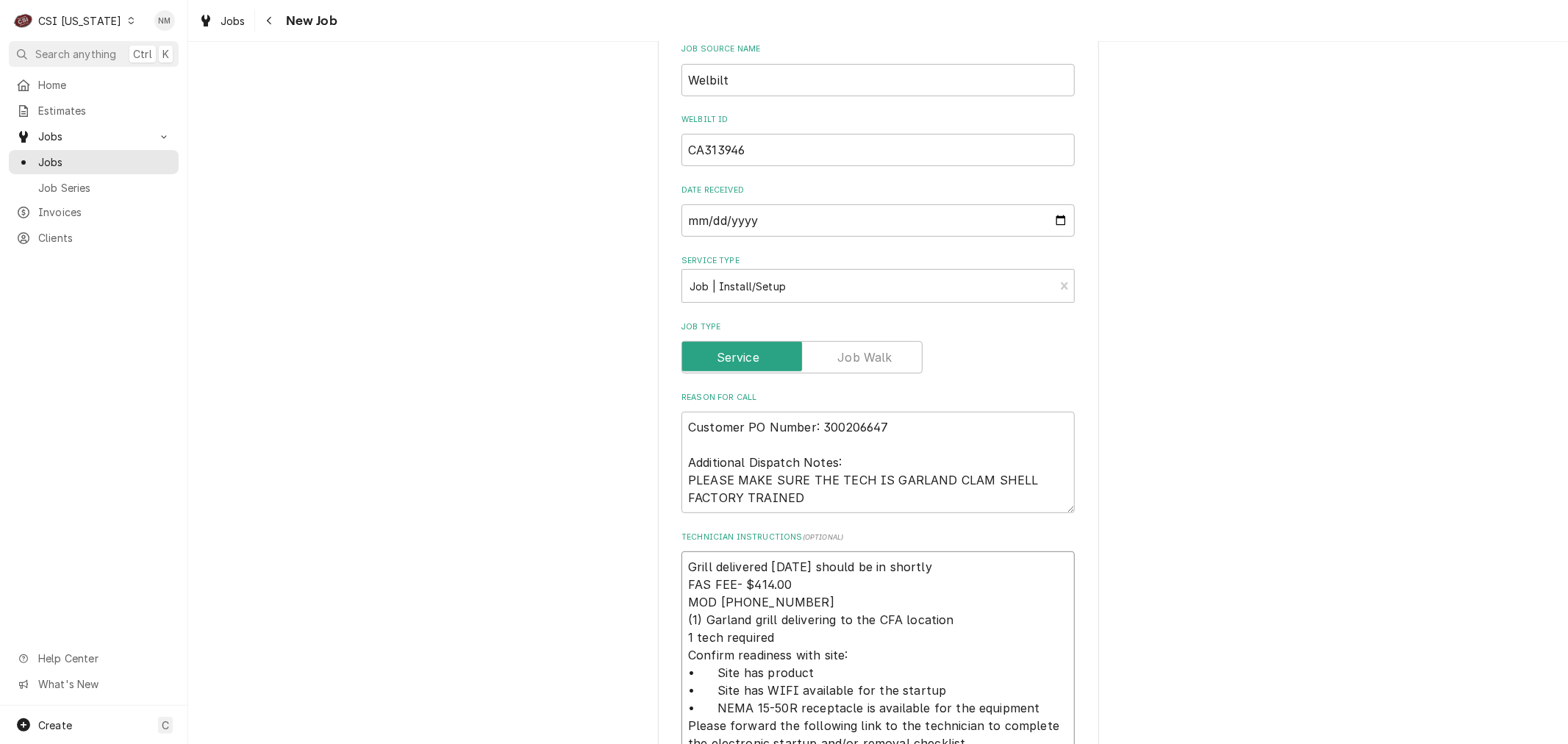
type textarea "Grill delivered today should be in shortly 1 FAS FEE- $414.00 MOD (502) 253-005…"
type textarea "x"
type textarea "Grill delivered today should be in shortly 12 FAS FEE- $414.00 MOD (502) 253-00…"
type textarea "x"
type textarea "Grill delivered today should be in shortly 12: FAS FEE- $414.00 MOD (502) 253-0…"
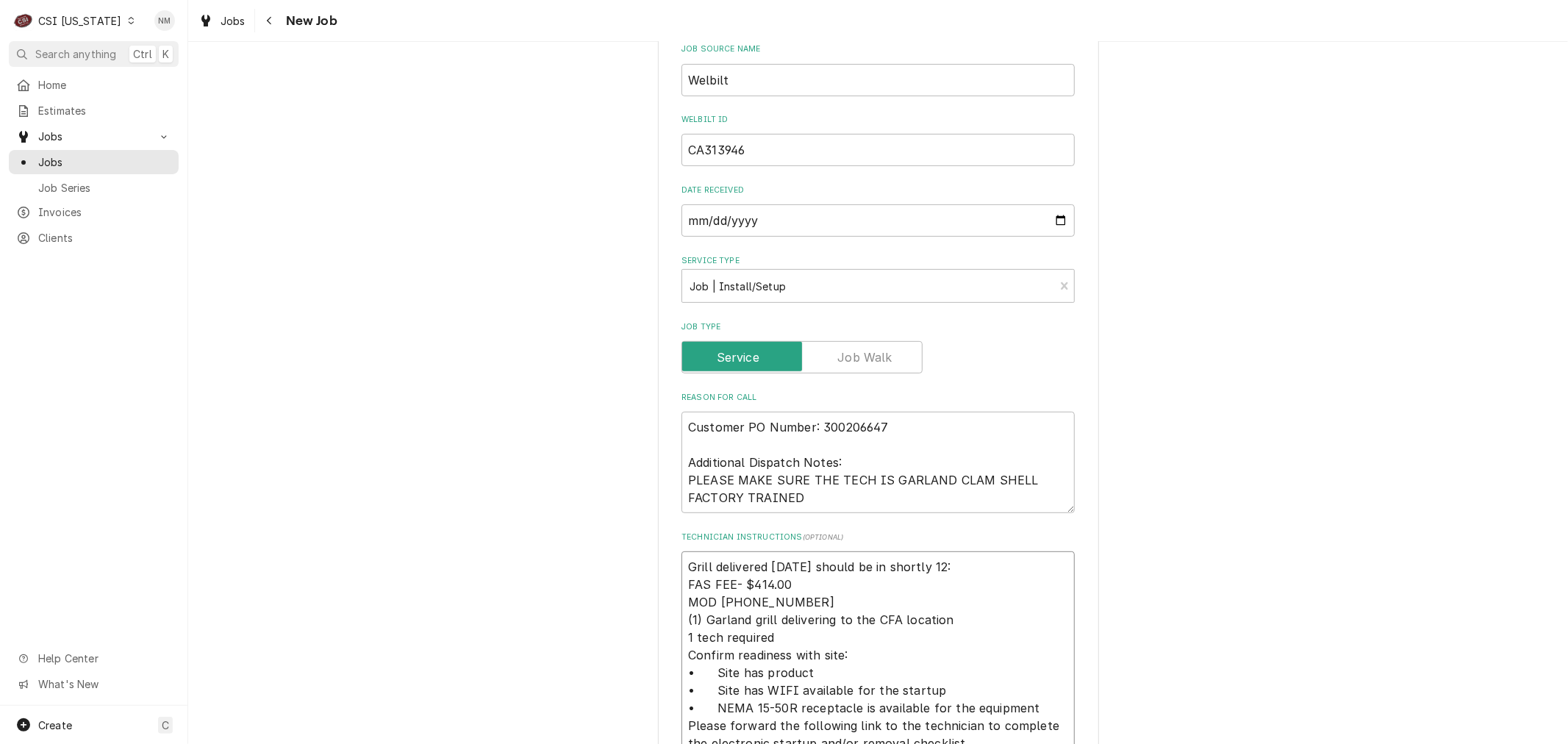
type textarea "x"
type textarea "Grill delivered today should be in shortly 12:4 FAS FEE- $414.00 MOD (502) 253-…"
type textarea "x"
type textarea "Grill delivered today should be in shortly 12:45 FAS FEE- $414.00 MOD (502) 253…"
type textarea "x"
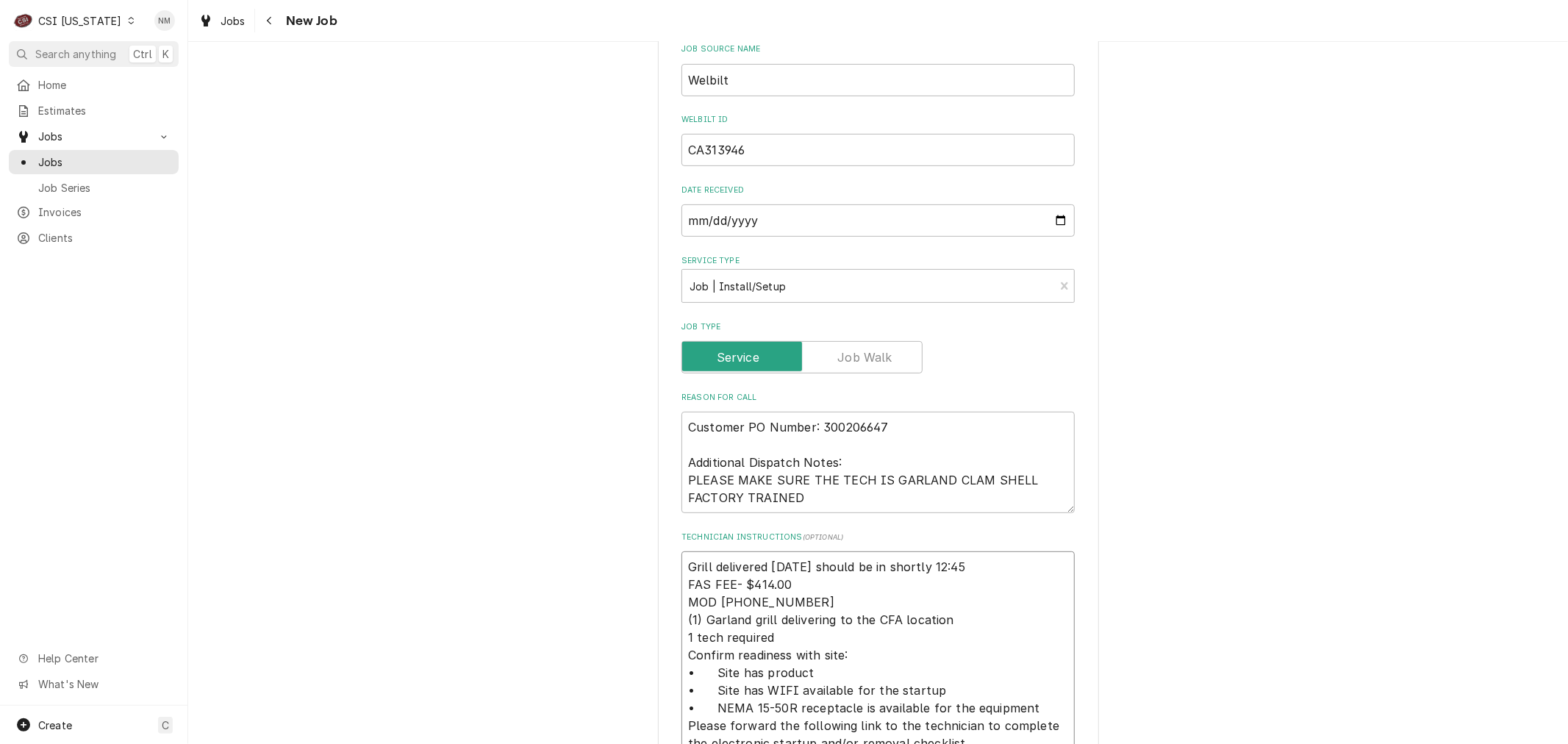
type textarea "Grill delivered today should be in shortly 12:45 FAS FEE- $414.00 MOD (502) 253…"
type textarea "x"
type textarea "Grill delivered today should be in shortly 12:45 p FAS FEE- $414.00 MOD (502) 2…"
type textarea "x"
type textarea "Grill delivered today should be in shortly 12:45 pm FAS FEE- $414.00 MOD (502) …"
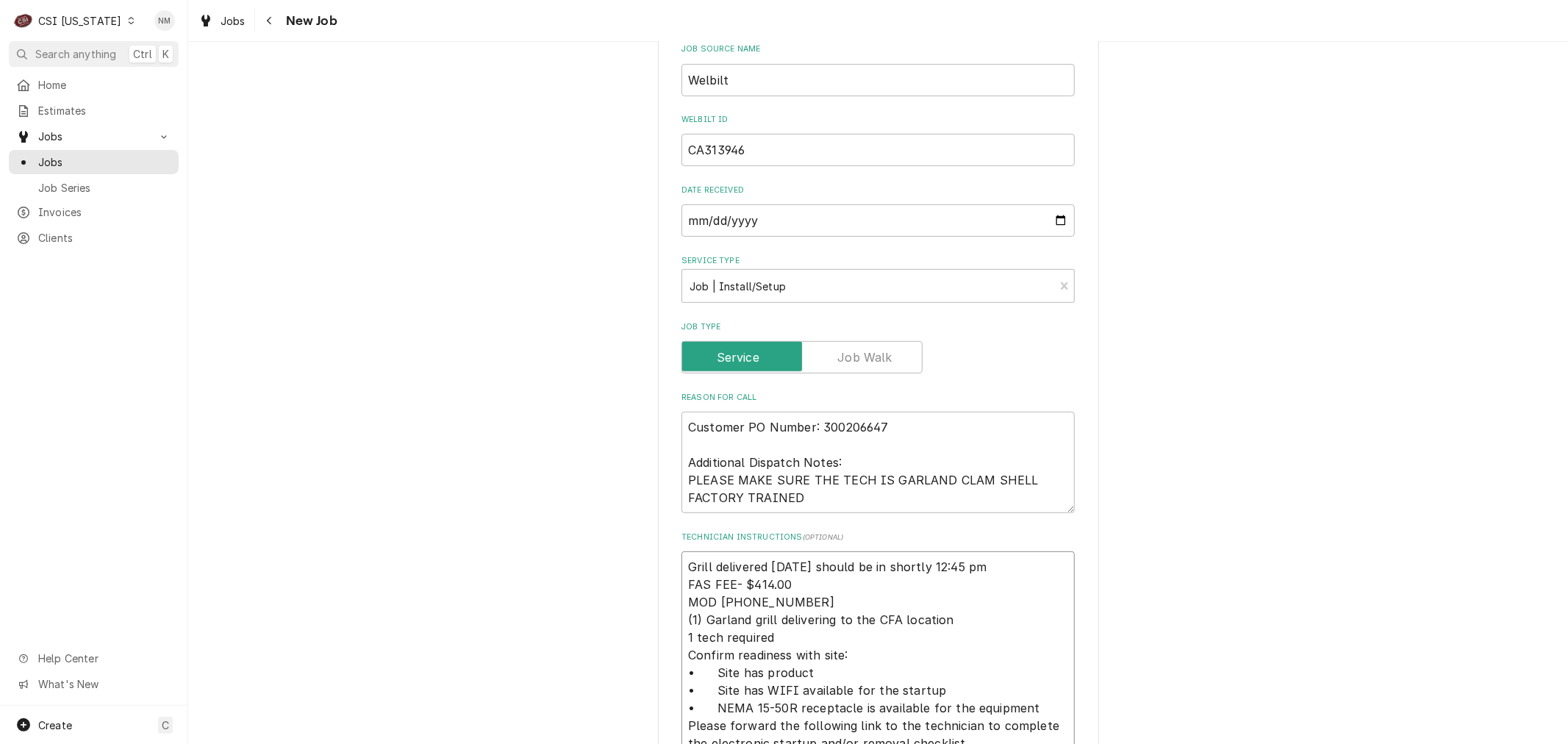
type textarea "x"
type textarea "Grill delivered today should be in shortly 12:45 pm FAS FEE- $414.00 MOD (502) …"
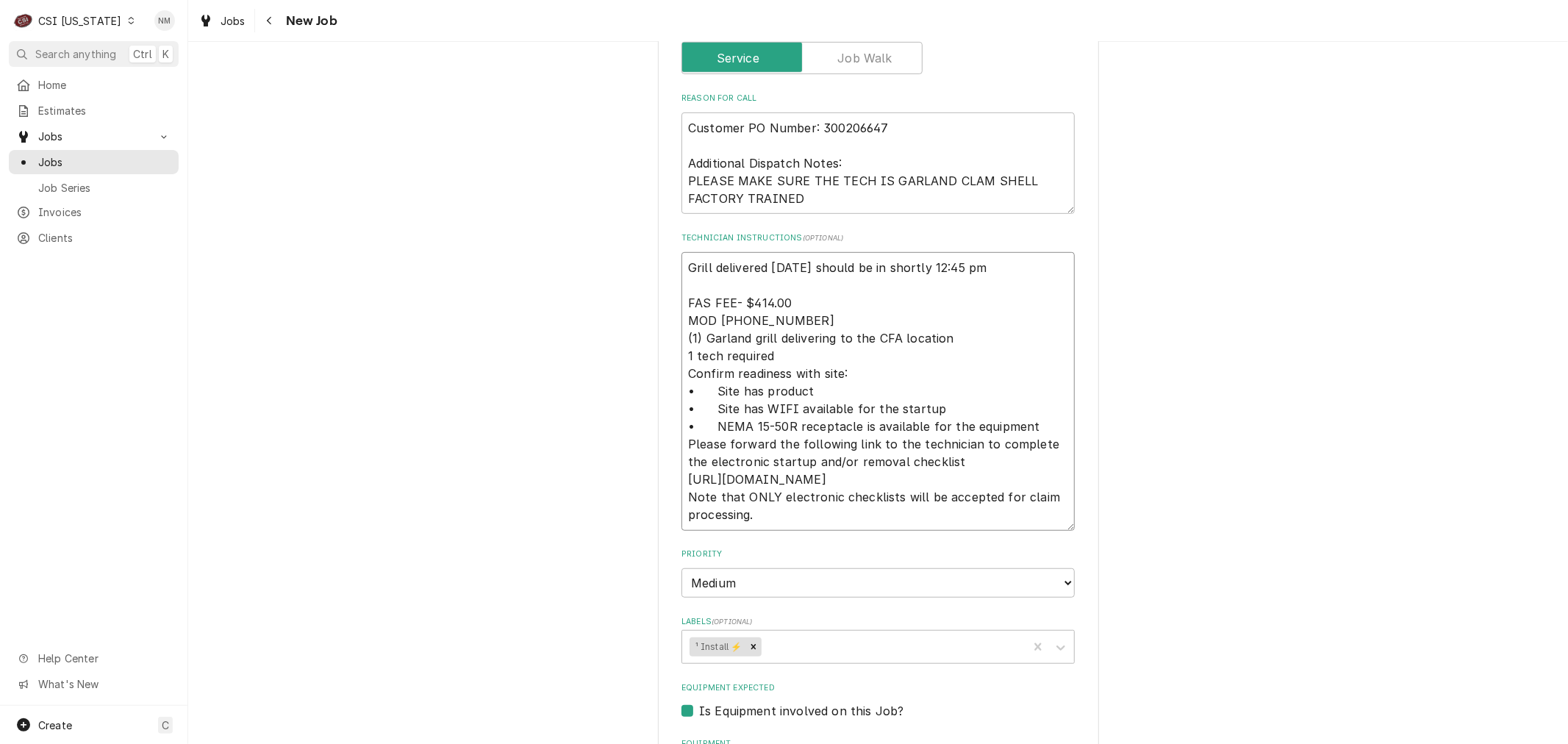
scroll to position [568, 0]
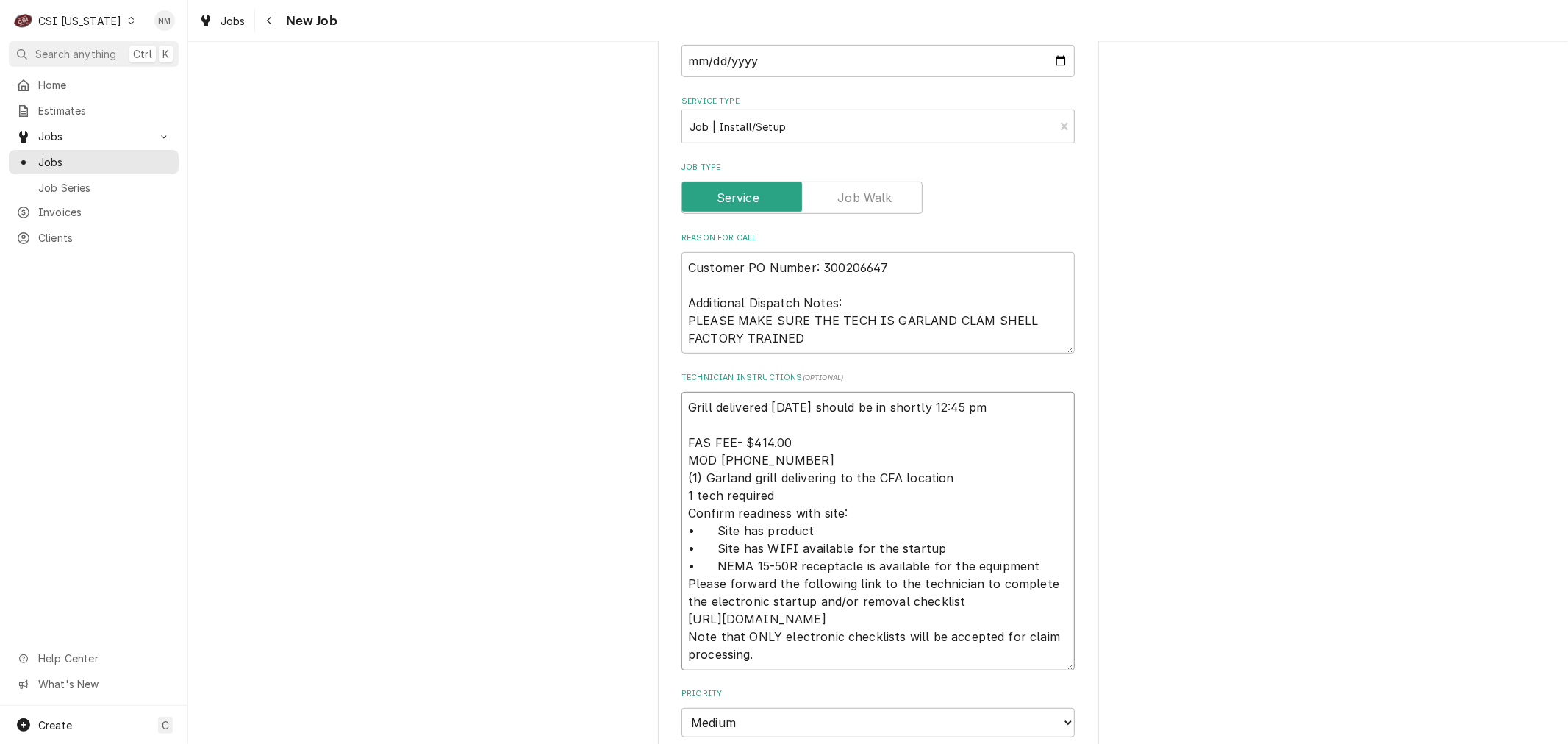
type textarea "x"
type textarea "Grill delivered today should be in shortly 12:45 pm H FAS FEE- $414.00 MOD (502…"
type textarea "x"
type textarea "Grill delivered today should be in shortly 12:45 pm Hu FAS FEE- $414.00 MOD (50…"
type textarea "x"
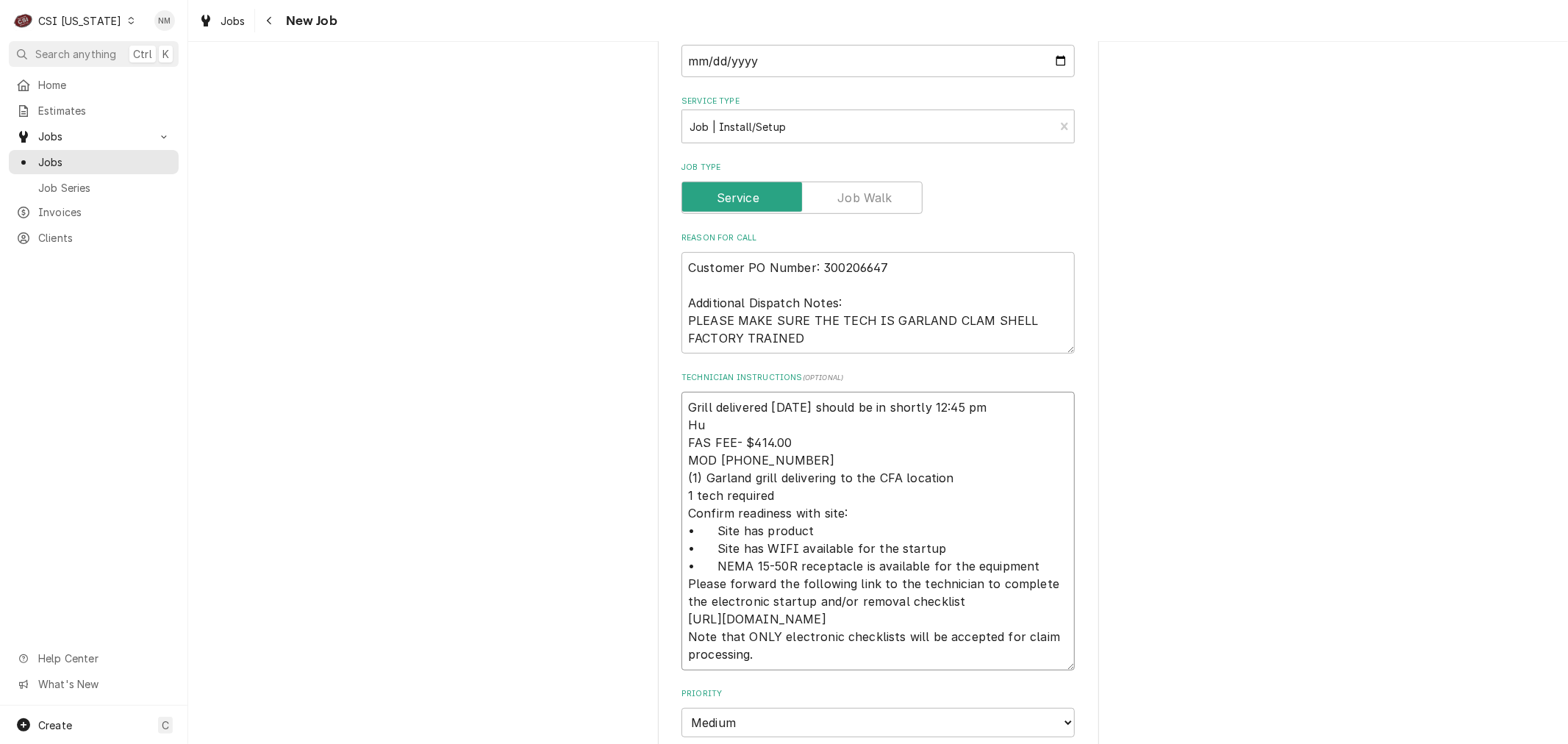
type textarea "Grill delivered today should be in shortly 12:45 pm Hud FAS FEE- $414.00 MOD (5…"
type textarea "x"
type textarea "Grill delivered today should be in shortly 12:45 pm Huds FAS FEE- $414.00 MOD (…"
type textarea "x"
type textarea "Grill delivered today should be in shortly 12:45 pm Hudso FAS FEE- $414.00 MOD …"
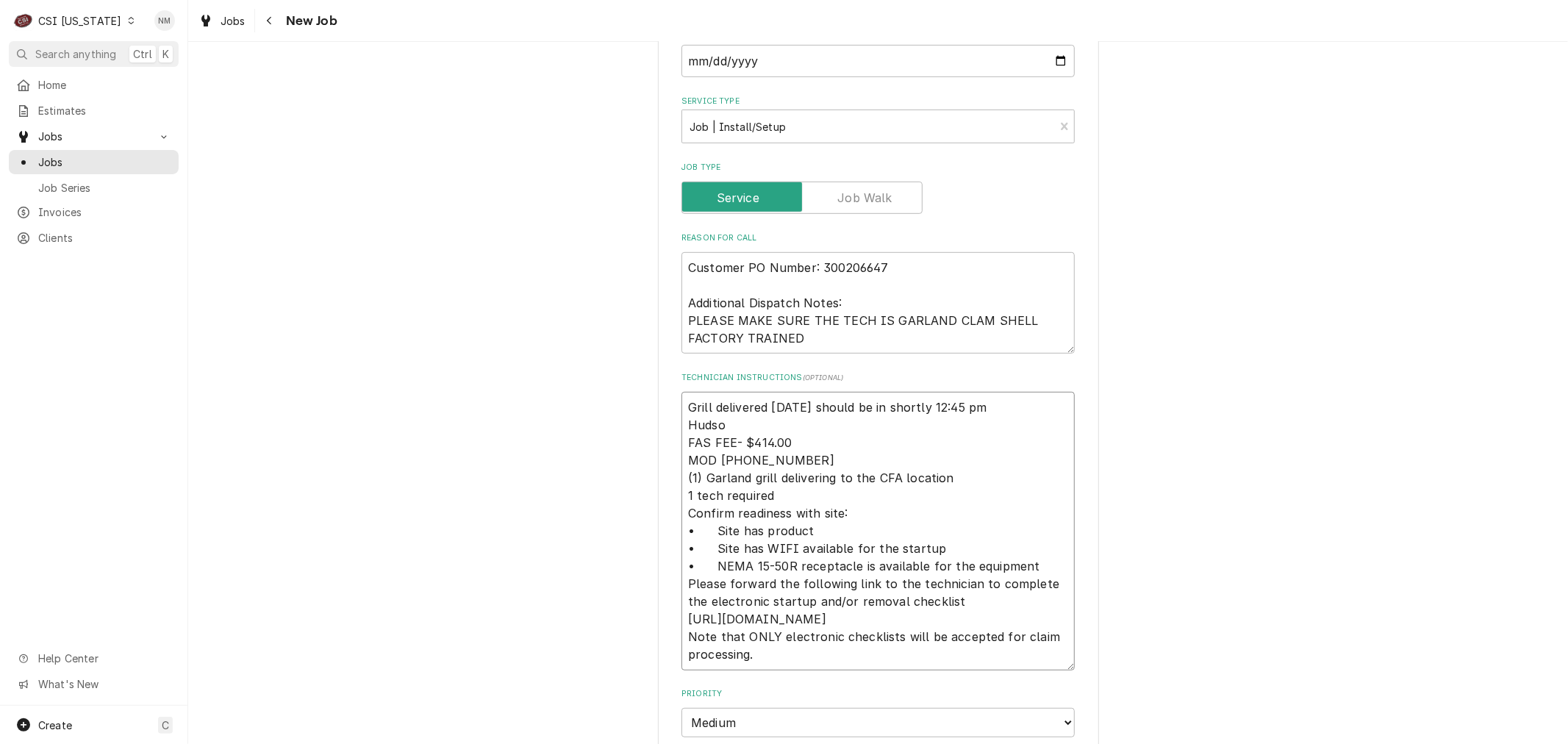
type textarea "x"
type textarea "Grill delivered today should be in shortly 12:45 pm Hudson FAS FEE- $414.00 MOD…"
type textarea "x"
type textarea "Grill delivered today should be in shortly 12:45 pm Hudson FAS FEE- $414.00 MOD…"
type textarea "x"
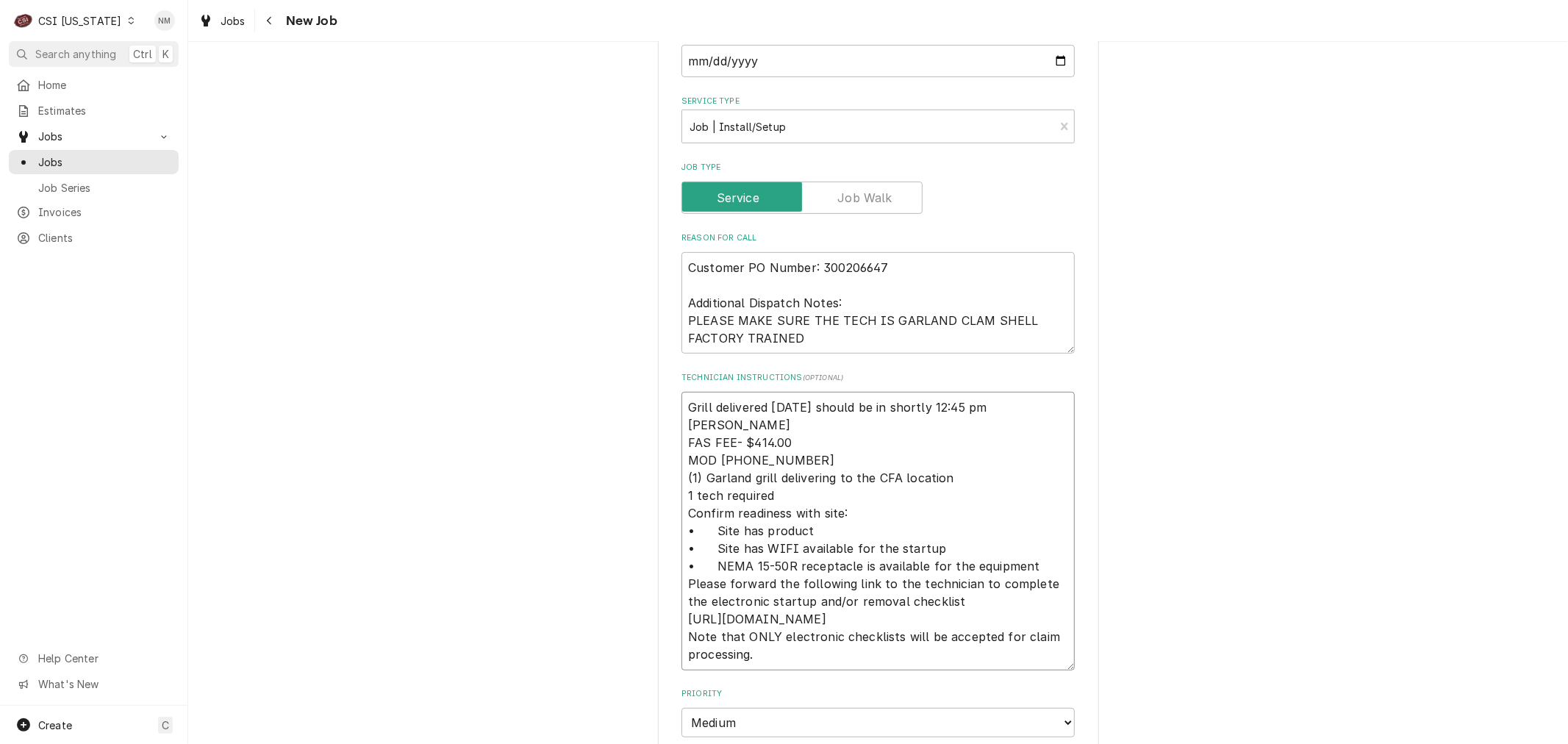
type textarea "Grill delivered today should be in shortly 12:45 pm Hudson K FAS FEE- $414.00 M…"
type textarea "x"
type textarea "Grill delivered today should be in shortly 12:45 pm Hudson Ke FAS FEE- $414.00 …"
type textarea "x"
type textarea "Grill delivered today should be in shortly 12:45 pm Hudson Kel FAS FEE- $414.00…"
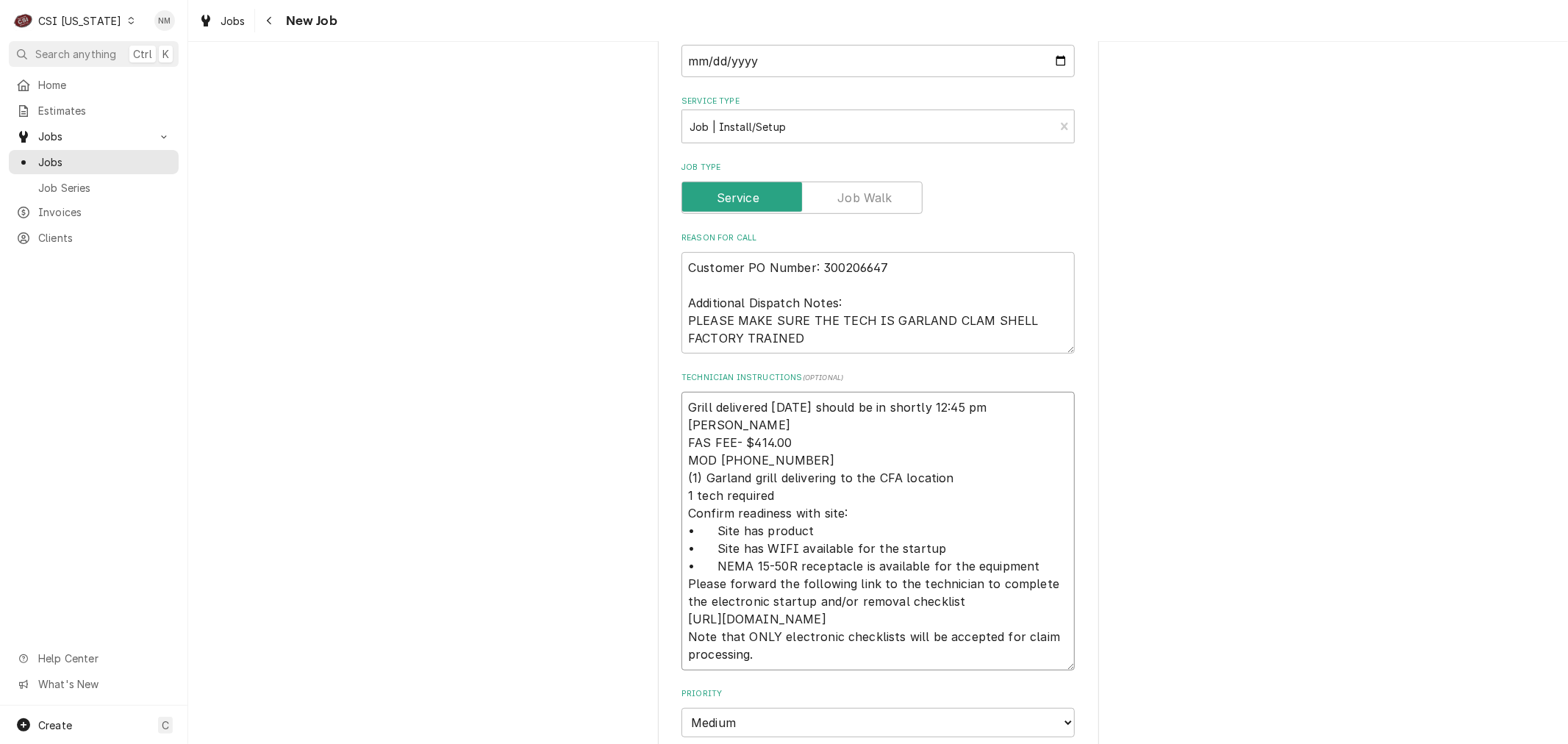
type textarea "x"
type textarea "Grill delivered today should be in shortly 12:45 pm Hudson Kell FAS FEE- $414.0…"
type textarea "x"
type textarea "Grill delivered today should be in shortly 12:45 pm Hudson Kelle FAS FEE- $414.…"
type textarea "x"
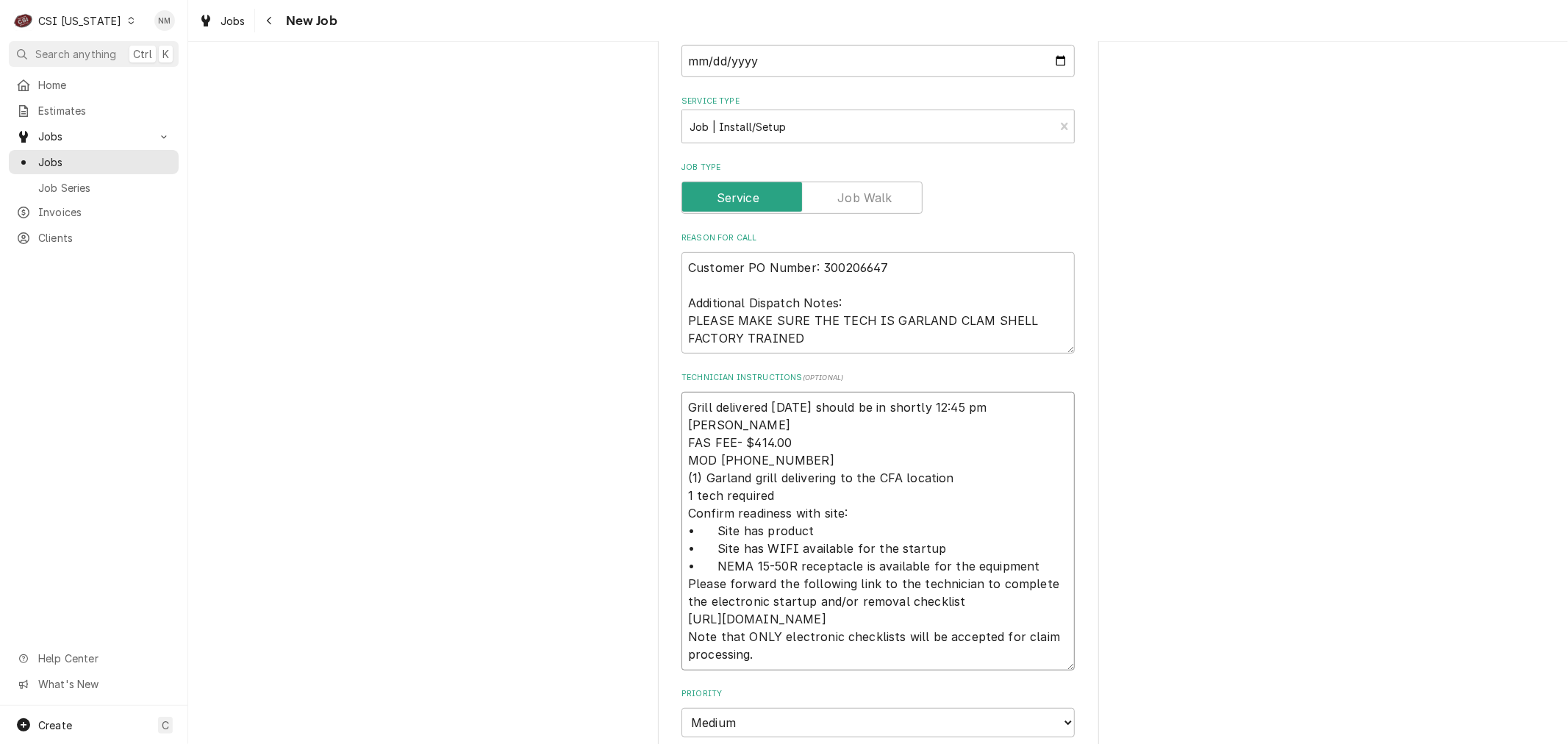
type textarea "Grill delivered today should be in shortly 12:45 pm Hudson Kelley FAS FEE- $414…"
type textarea "x"
type textarea "Grill delivered today should be in shortly 12:45 pm Hudson Kelley FAS FEE- $414…"
type textarea "x"
type textarea "Grill delivered today should be in shortly 12:45 pm Hudson Kelley M FAS FEE- $4…"
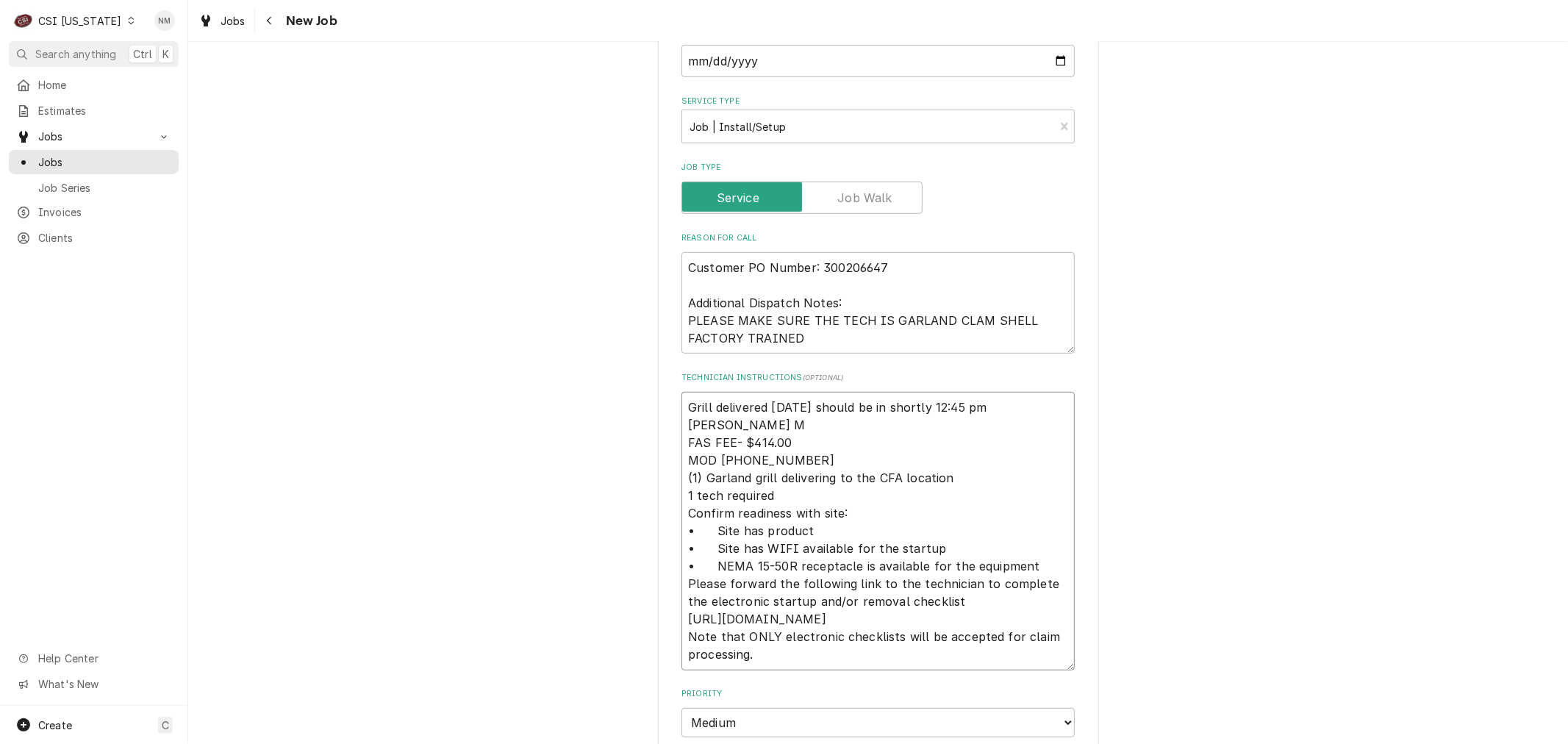
type textarea "x"
type textarea "Grill delivered today should be in shortly 12:45 pm Hudson Kelley MO FAS FEE- $…"
type textarea "x"
type textarea "Grill delivered today should be in shortly 12:45 pm Hudson Kelley MOD FAS FEE- …"
type textarea "x"
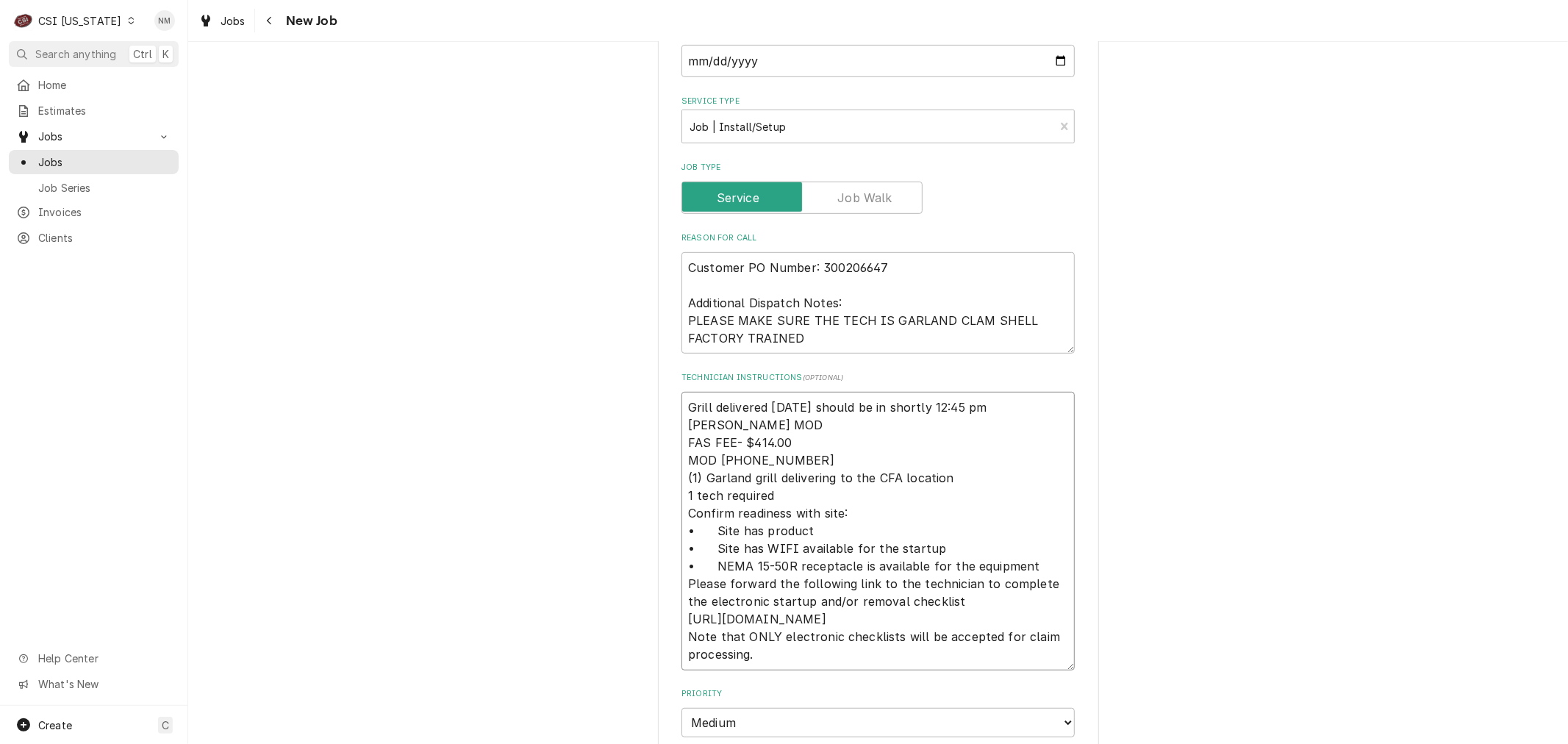
type textarea "Grill delivered today should be in shortly 12:45 pm Hudson Kelley MOD FAS FEE- …"
click at [813, 417] on textarea "Grill delivered today should be in shortly 12:45 pm Hudson Kelley MOD FAS FEE- …" at bounding box center [877, 531] width 393 height 278
type textarea "x"
type textarea "Grill delivered today should be in shortly 12:45 pm Hudson Kelley MOD FAS FEE- …"
type textarea "x"
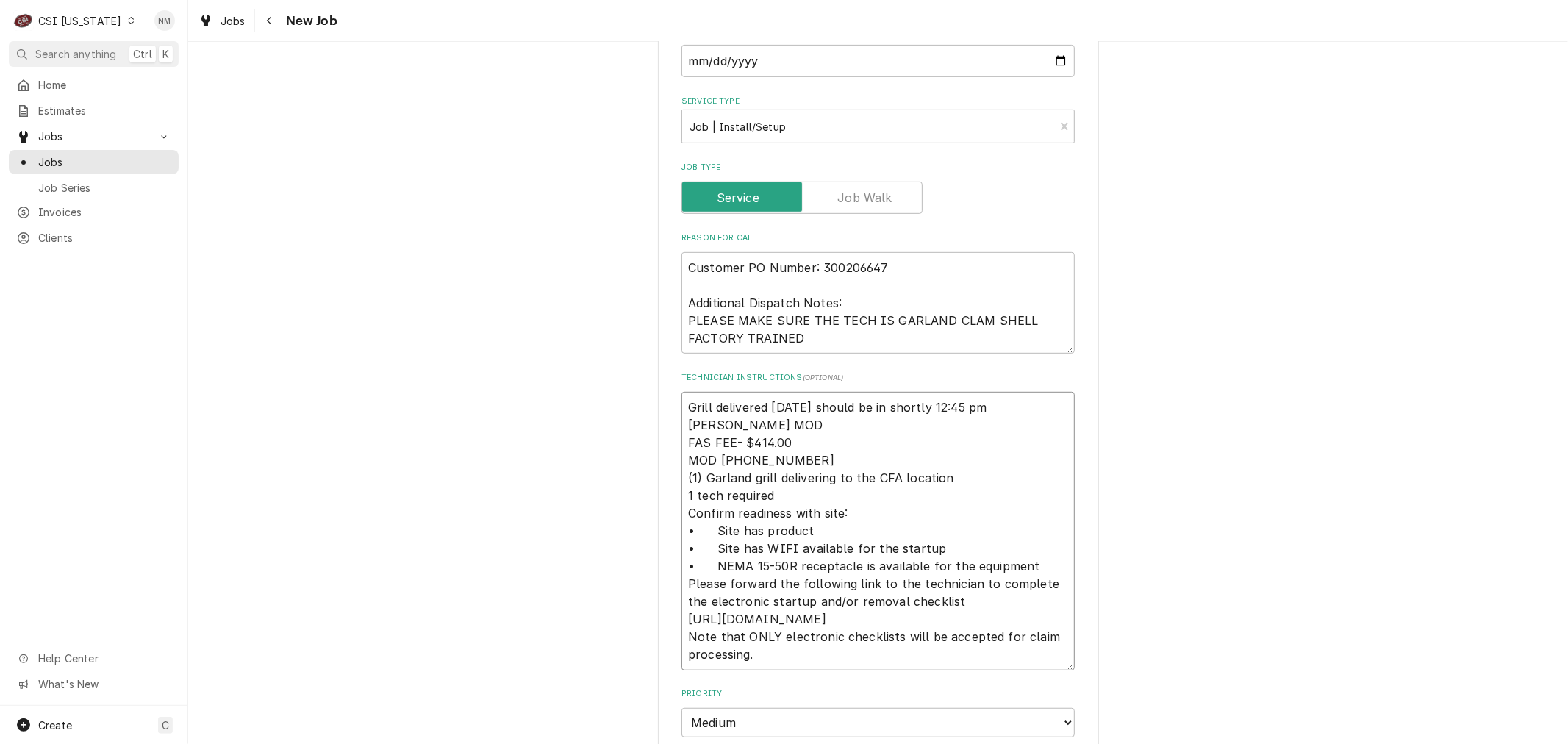
type textarea "Grill delivered today should be in shortly 12:45 pm Hudson Kelley MOD 3 FAS FEE…"
type textarea "x"
type textarea "Grill delivered today should be in shortly 12:45 pm Hudson Kelley MOD 33 FAS FE…"
type textarea "x"
type textarea "Grill delivered today should be in shortly 12:45 pm Hudson Kelley MOD 334 FAS F…"
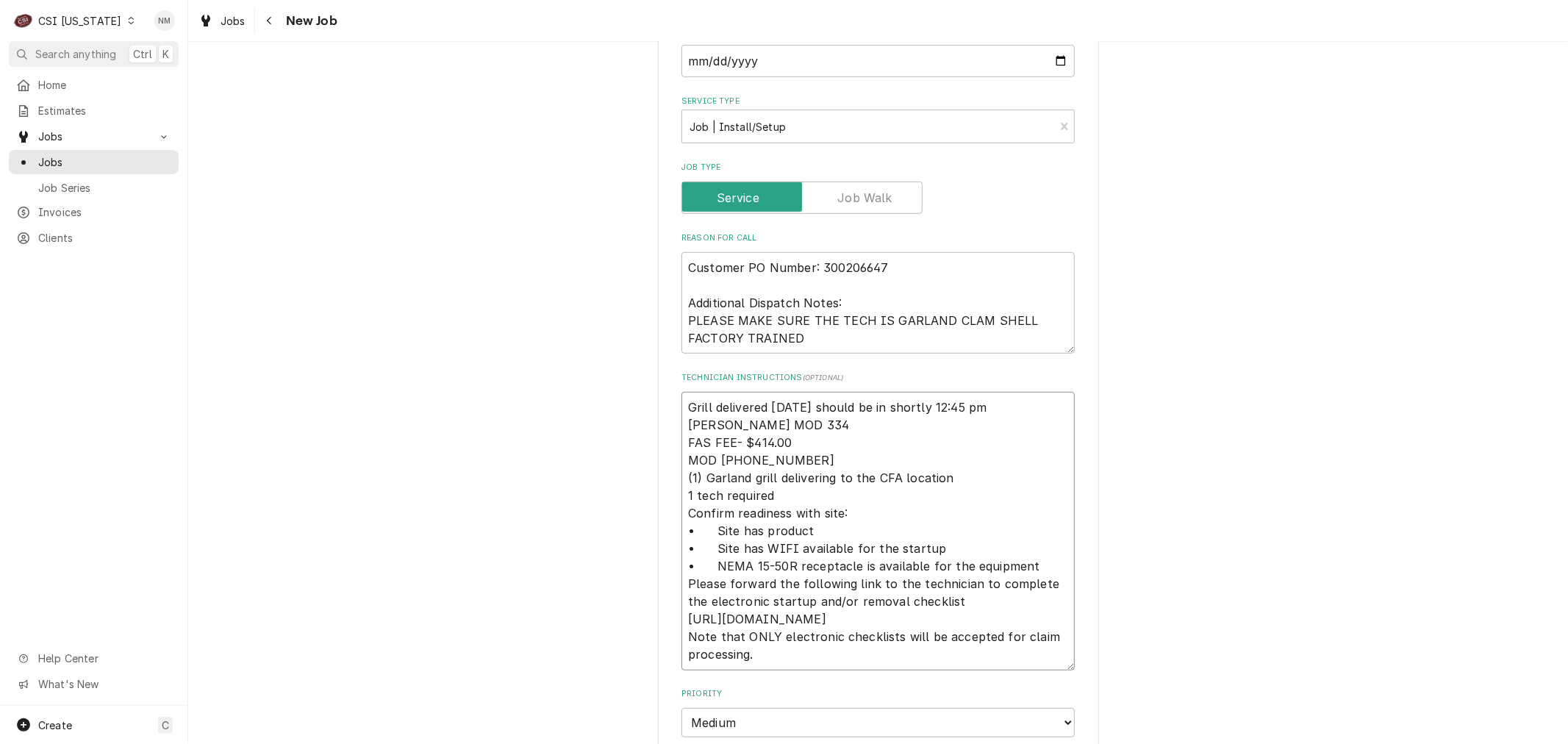
type textarea "x"
type textarea "Grill delivered today should be in shortly 12:45 pm Hudson Kelley MOD 334- FAS …"
type textarea "x"
type textarea "Grill delivered today should be in shortly 12:45 pm Hudson Kelley MOD 334-5 FAS…"
type textarea "x"
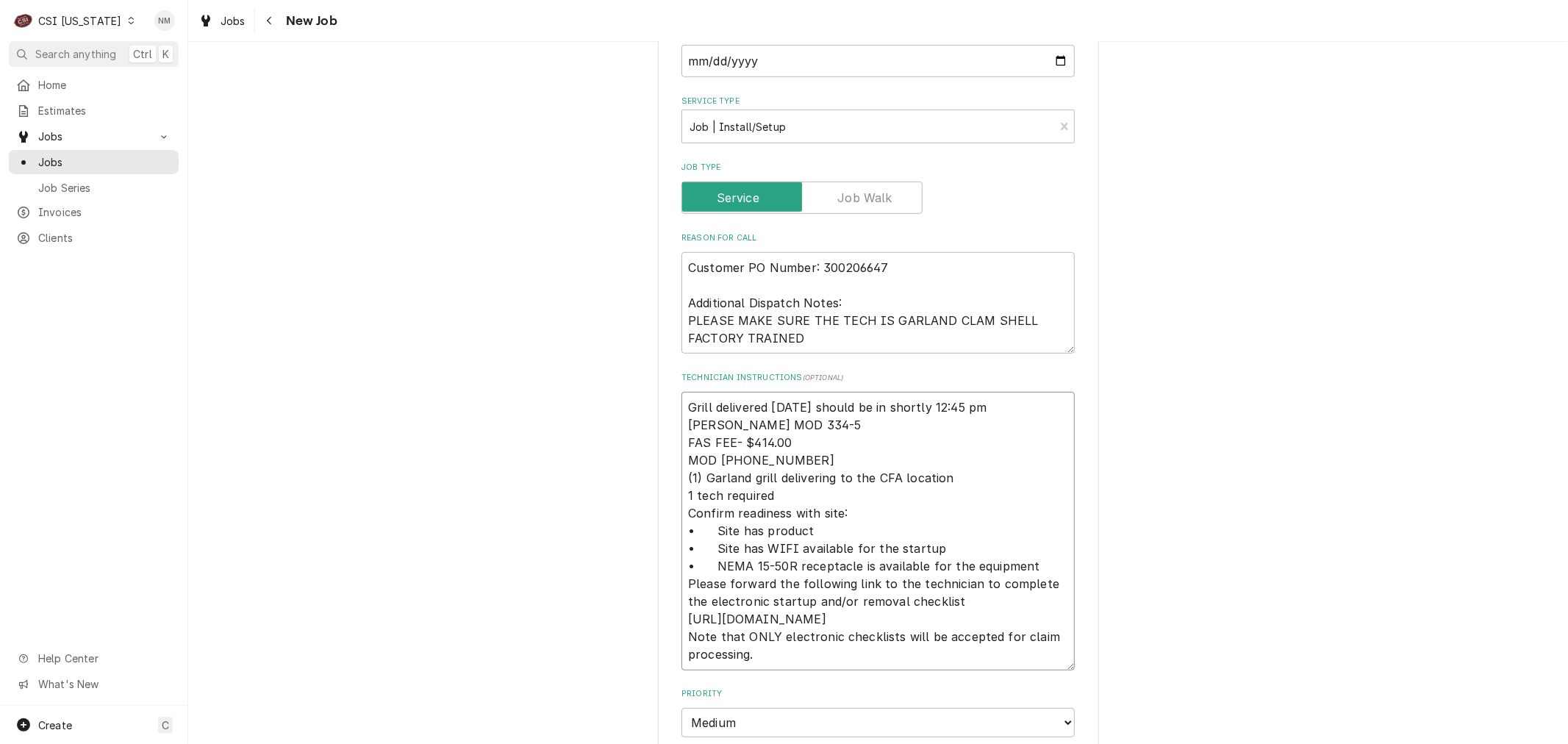
type textarea "Grill delivered today should be in shortly 12:45 pm Hudson Kelley MOD 334-59 FA…"
type textarea "x"
type textarea "Grill delivered today should be in shortly 12:45 pm Hudson Kelley MOD 334-590 F…"
type textarea "x"
type textarea "Grill delivered today should be in shortly 12:45 pm Hudson Kelley MOD 334-590- …"
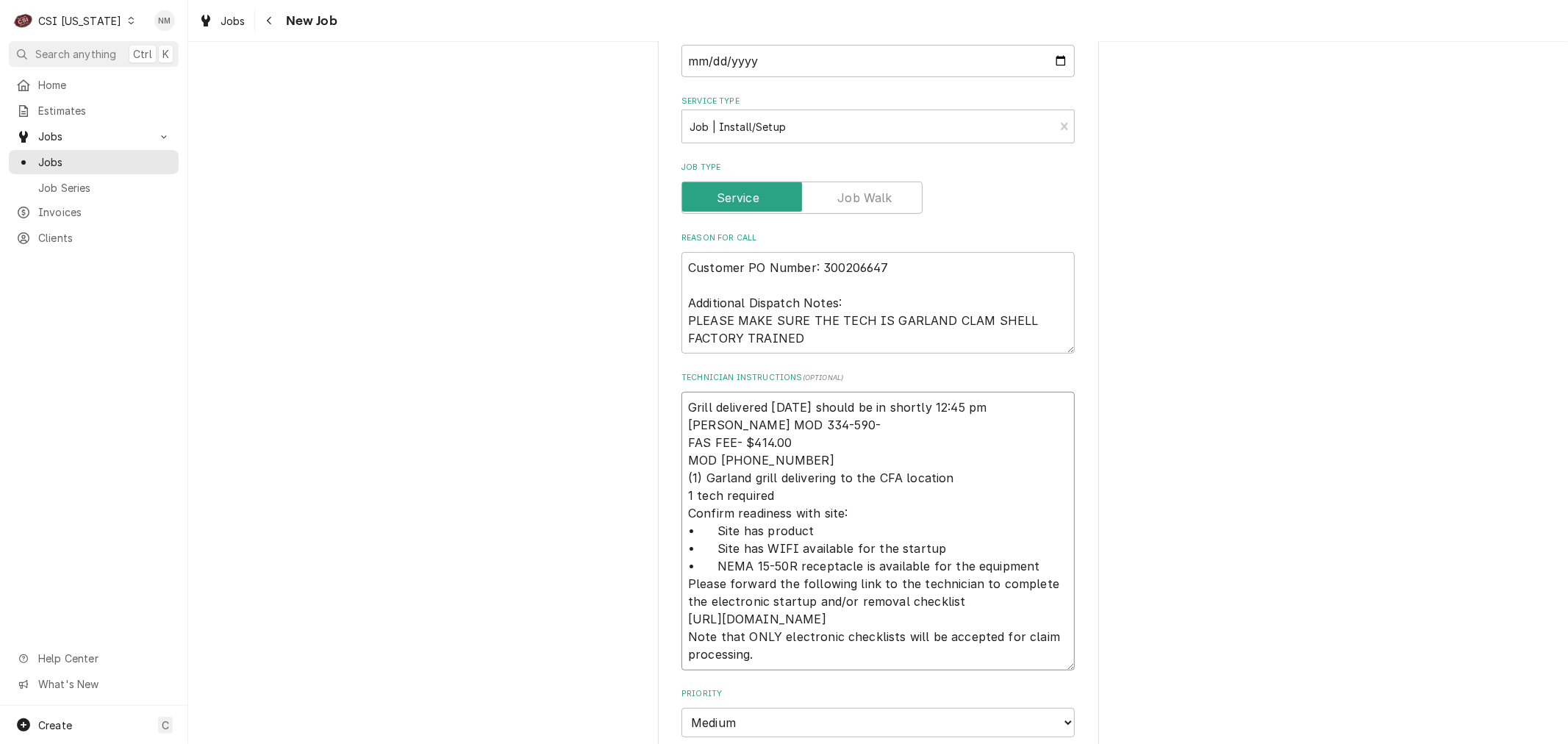
type textarea "x"
type textarea "Grill delivered today should be in shortly 12:45 pm Hudson Kelley MOD 334-590-8…"
type textarea "x"
type textarea "Grill delivered today should be in shortly 12:45 pm Hudson Kelley MOD 334-590-8…"
type textarea "x"
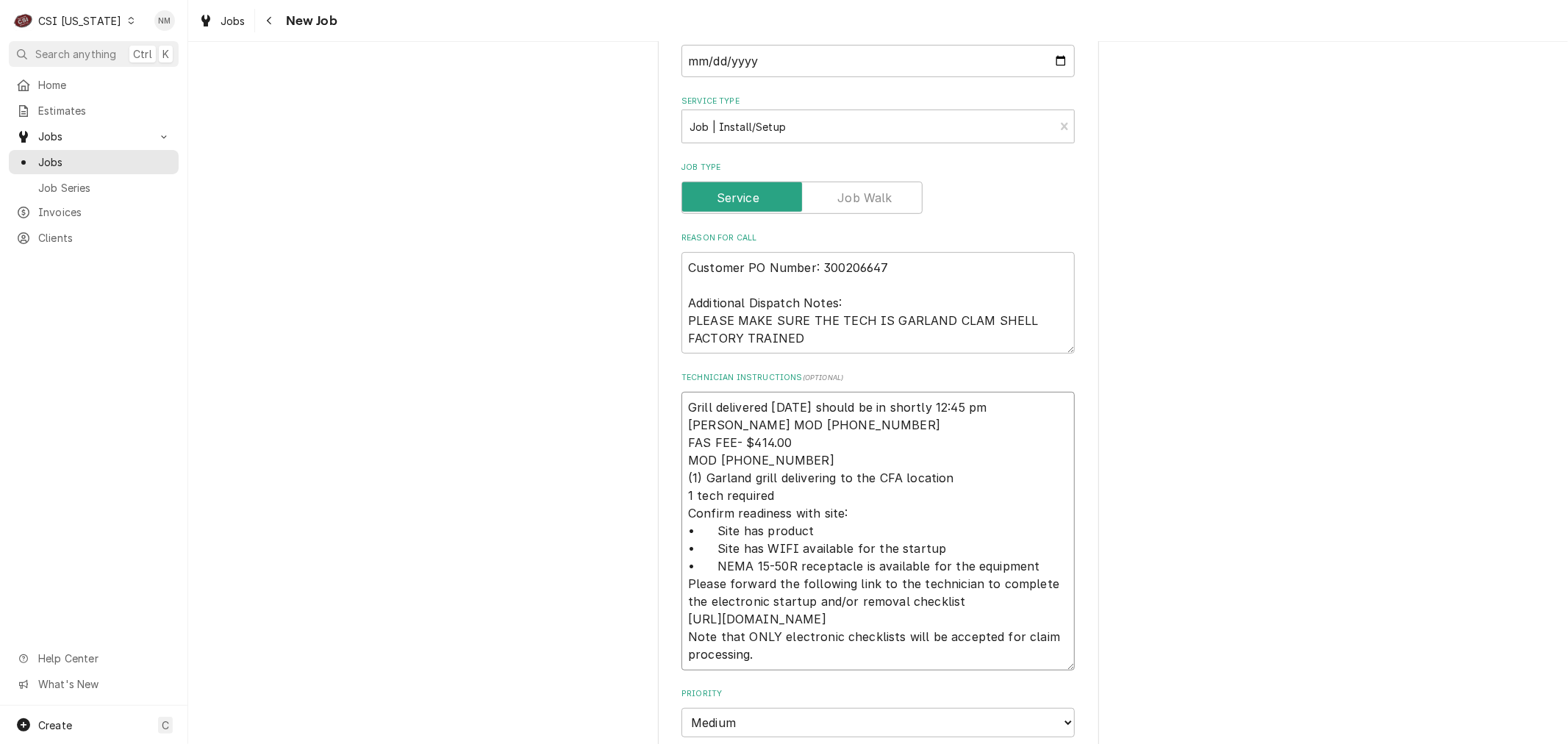
type textarea "Grill delivered today should be in shortly 12:45 pm Hudson Kelley MOD 334-590-8…"
type textarea "x"
type textarea "Grill delivered today should be in shortly 12:45 pm Hudson Kelley MOD 334-590-8…"
type textarea "x"
type textarea "Grill delivered today should be in shortly 12:45 pm Hudson Kelley MOD 334-590-8…"
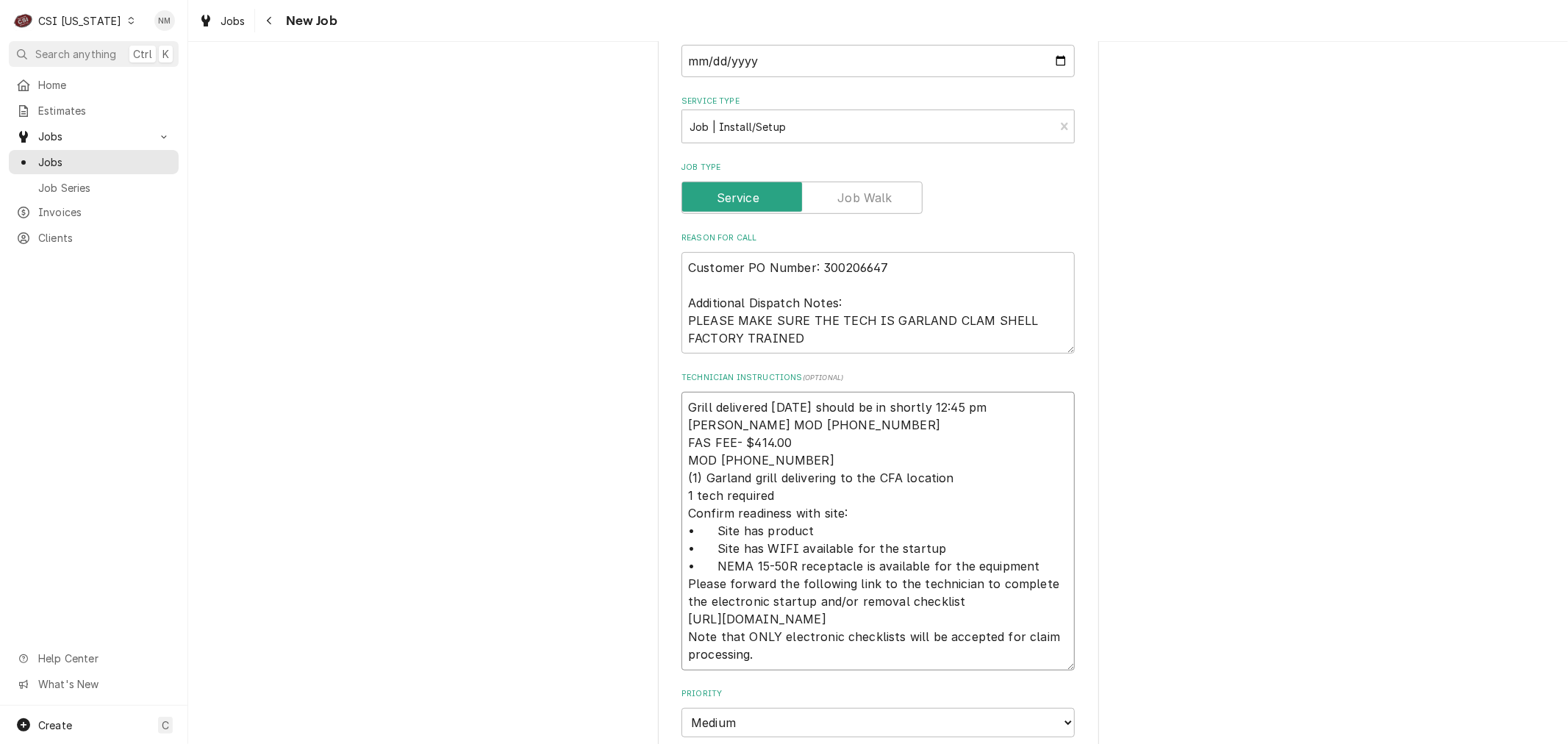
drag, startPoint x: 897, startPoint y: 423, endPoint x: 666, endPoint y: 403, distance: 231.9
click at [666, 402] on div "Use the fields below to edit this job: Client Details Client WELBILT GARLAND GR…" at bounding box center [878, 568] width 441 height 2131
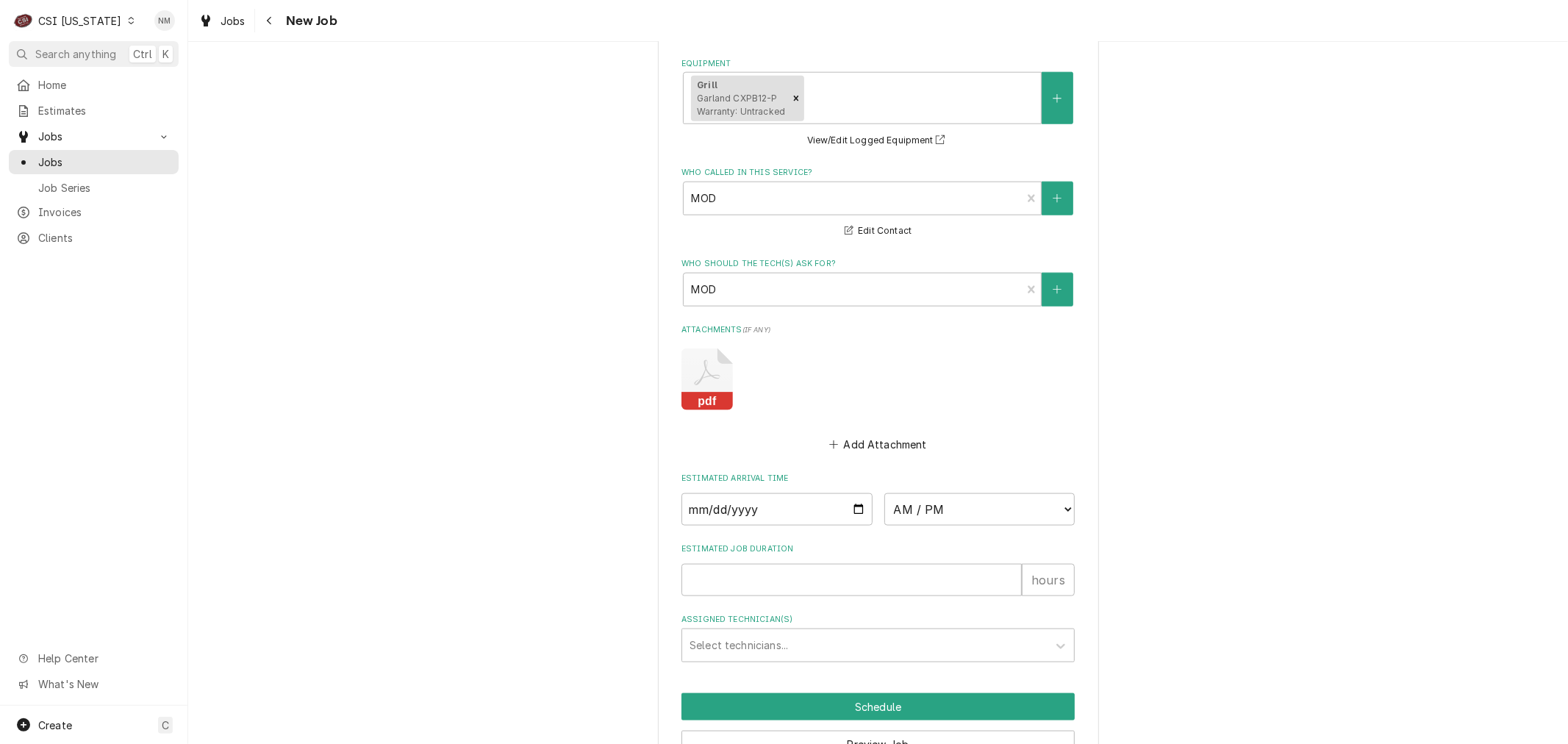
scroll to position [1466, 0]
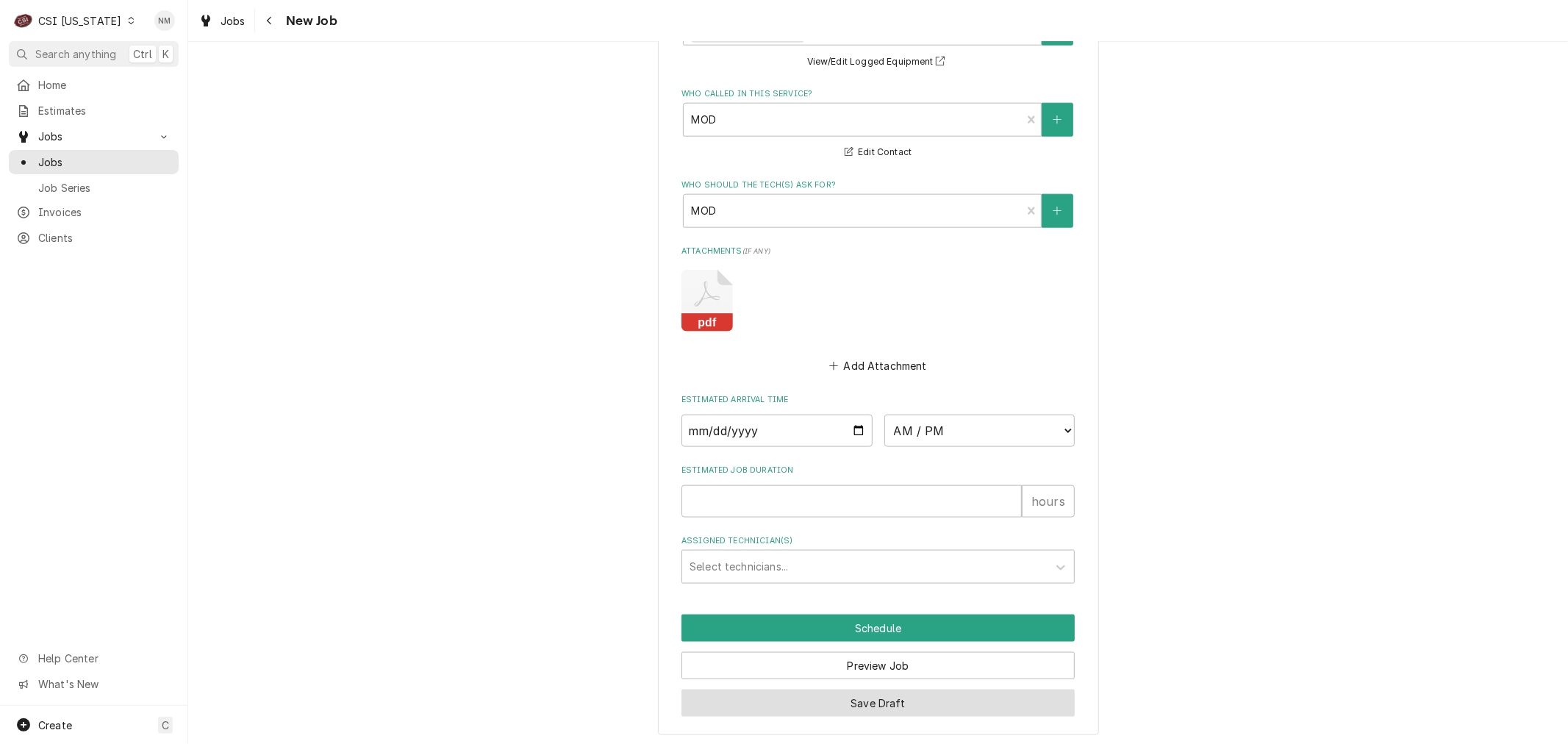
click at [909, 698] on button "Save Draft" at bounding box center [877, 704] width 393 height 27
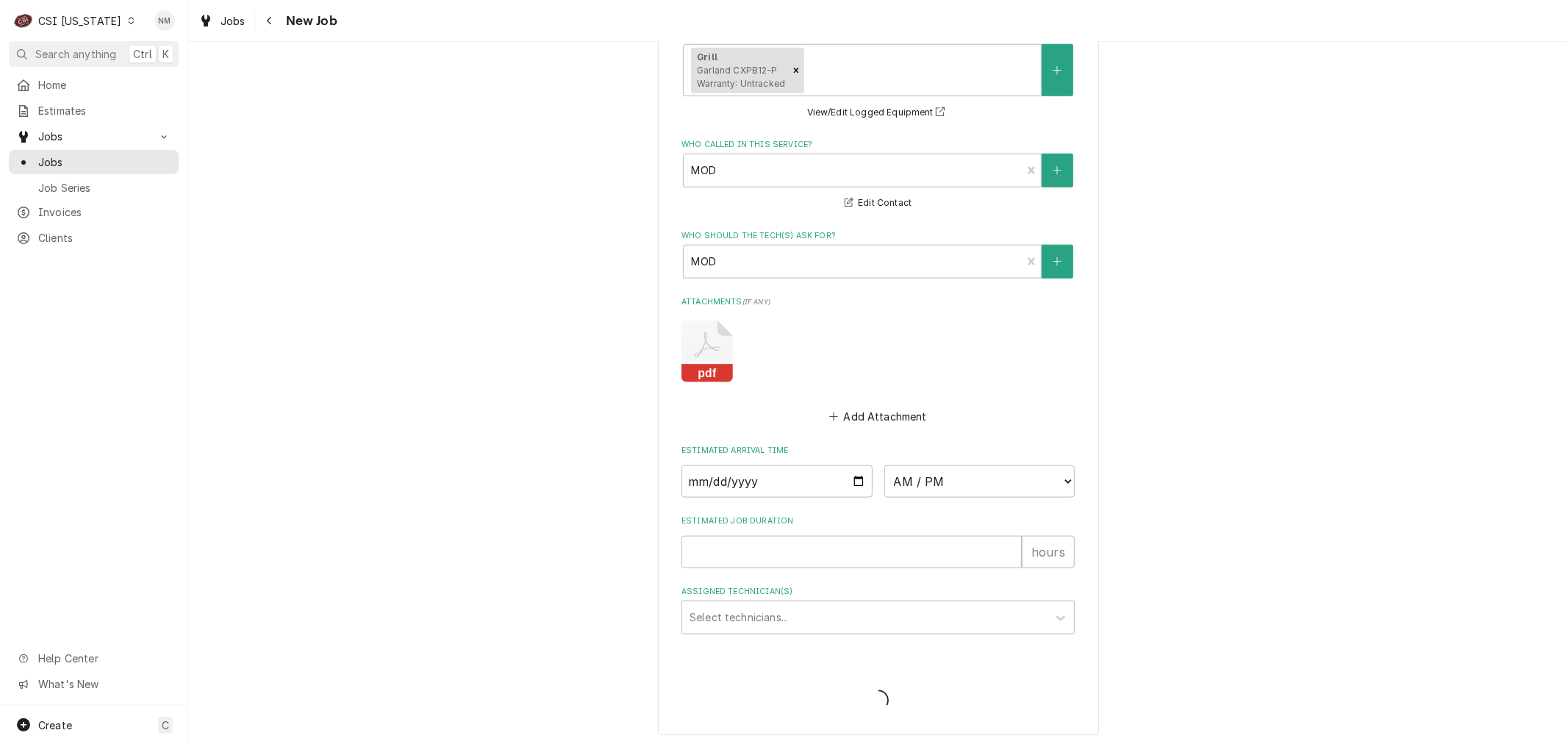
type textarea "x"
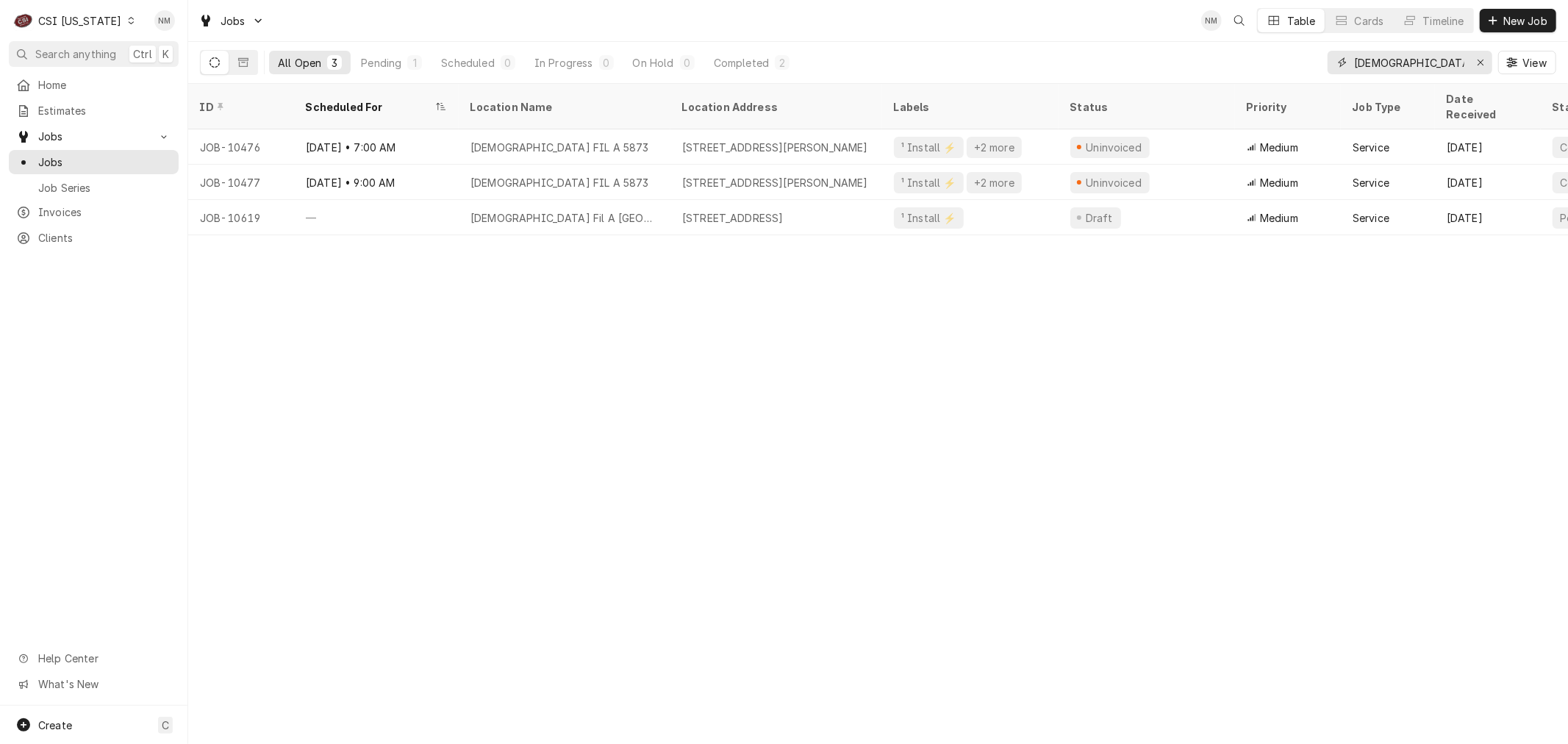
drag, startPoint x: 1402, startPoint y: 59, endPoint x: 1318, endPoint y: 63, distance: 84.1
click at [1318, 63] on div "All Open 3 Pending 1 Scheduled 0 In Progress 0 On Hold 0 Completed 2 chick fil …" at bounding box center [878, 63] width 1357 height 41
type input "c"
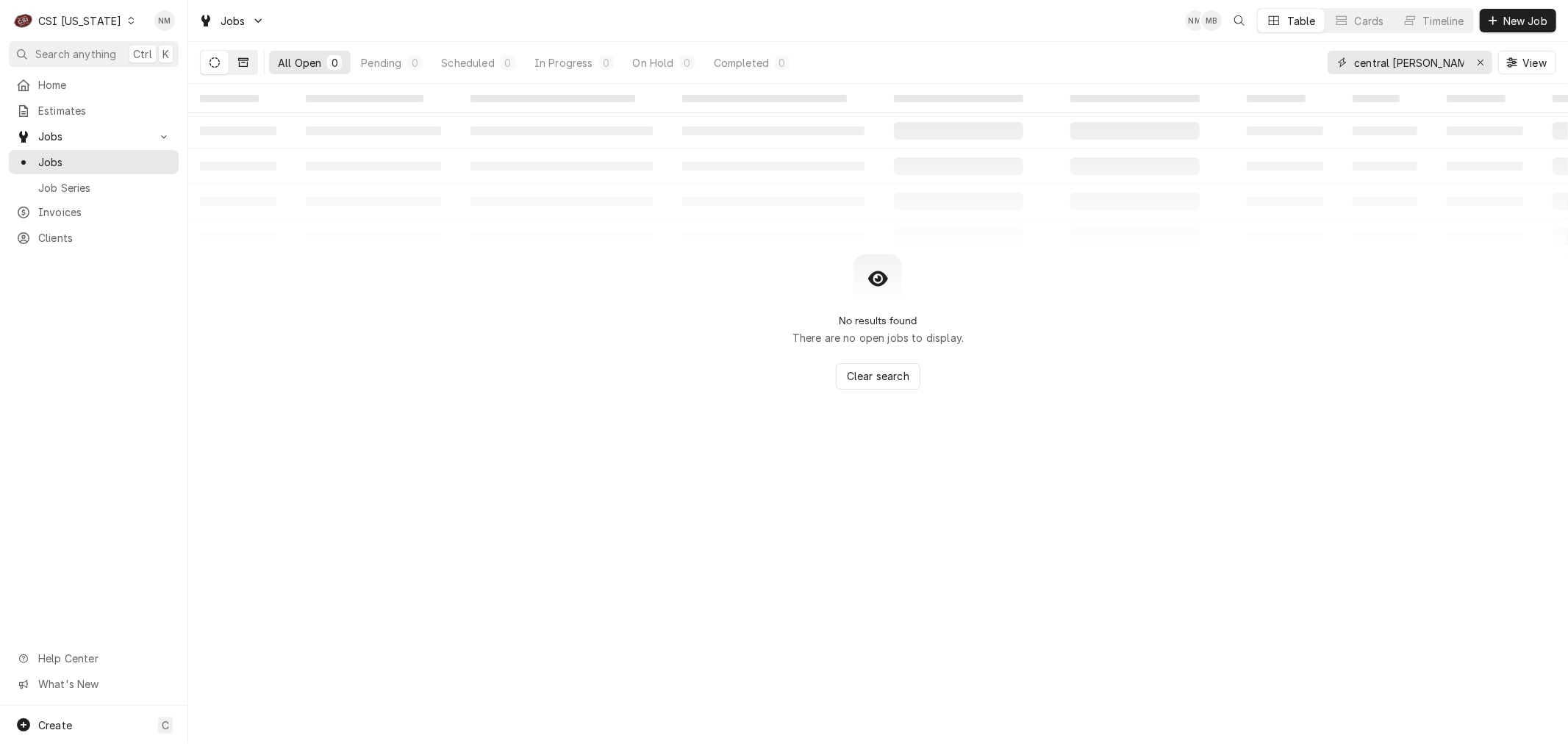
type input "central [PERSON_NAME]"
click at [245, 61] on icon "Dynamic Content Wrapper" at bounding box center [243, 62] width 10 height 10
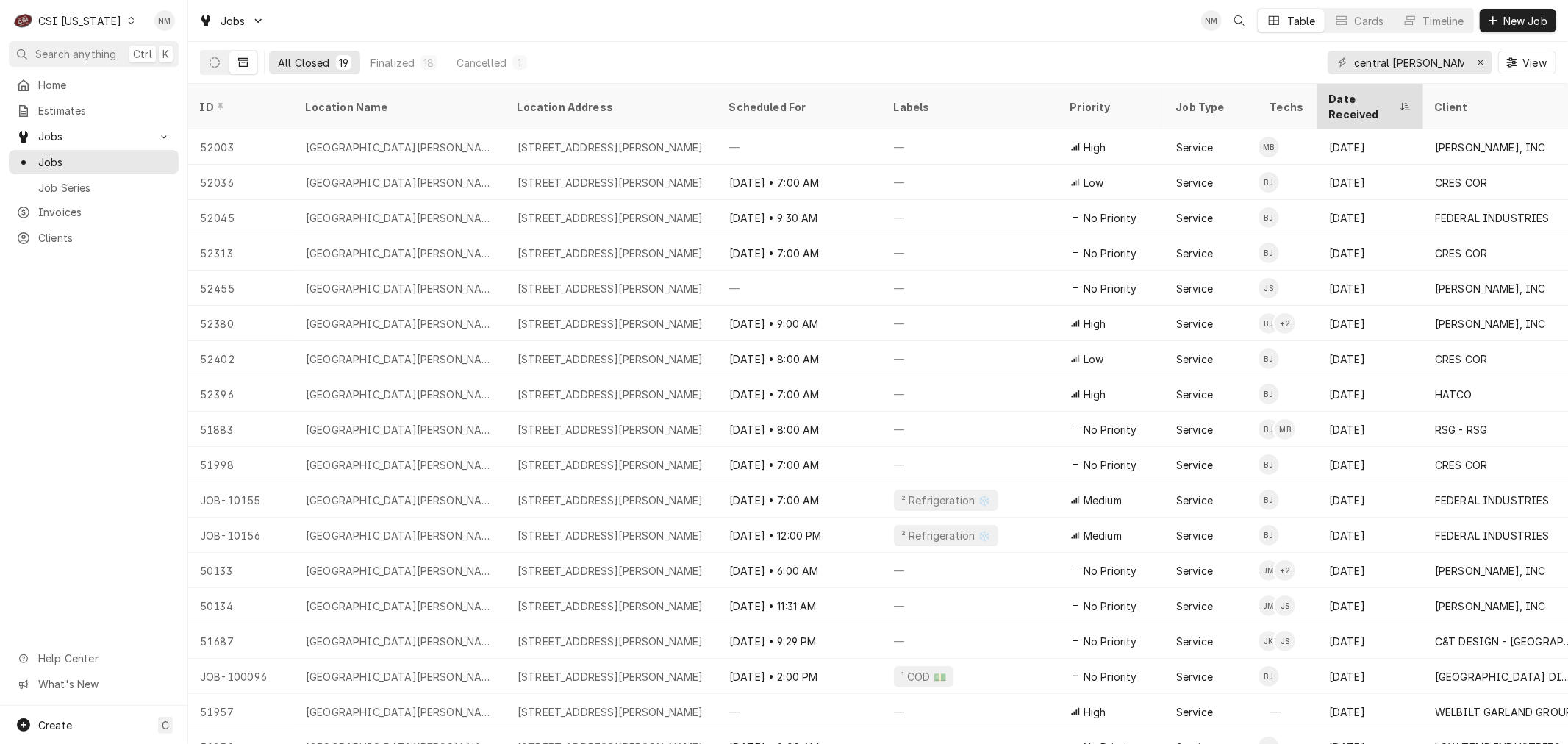
click at [1357, 98] on div "Date Received" at bounding box center [1363, 106] width 68 height 31
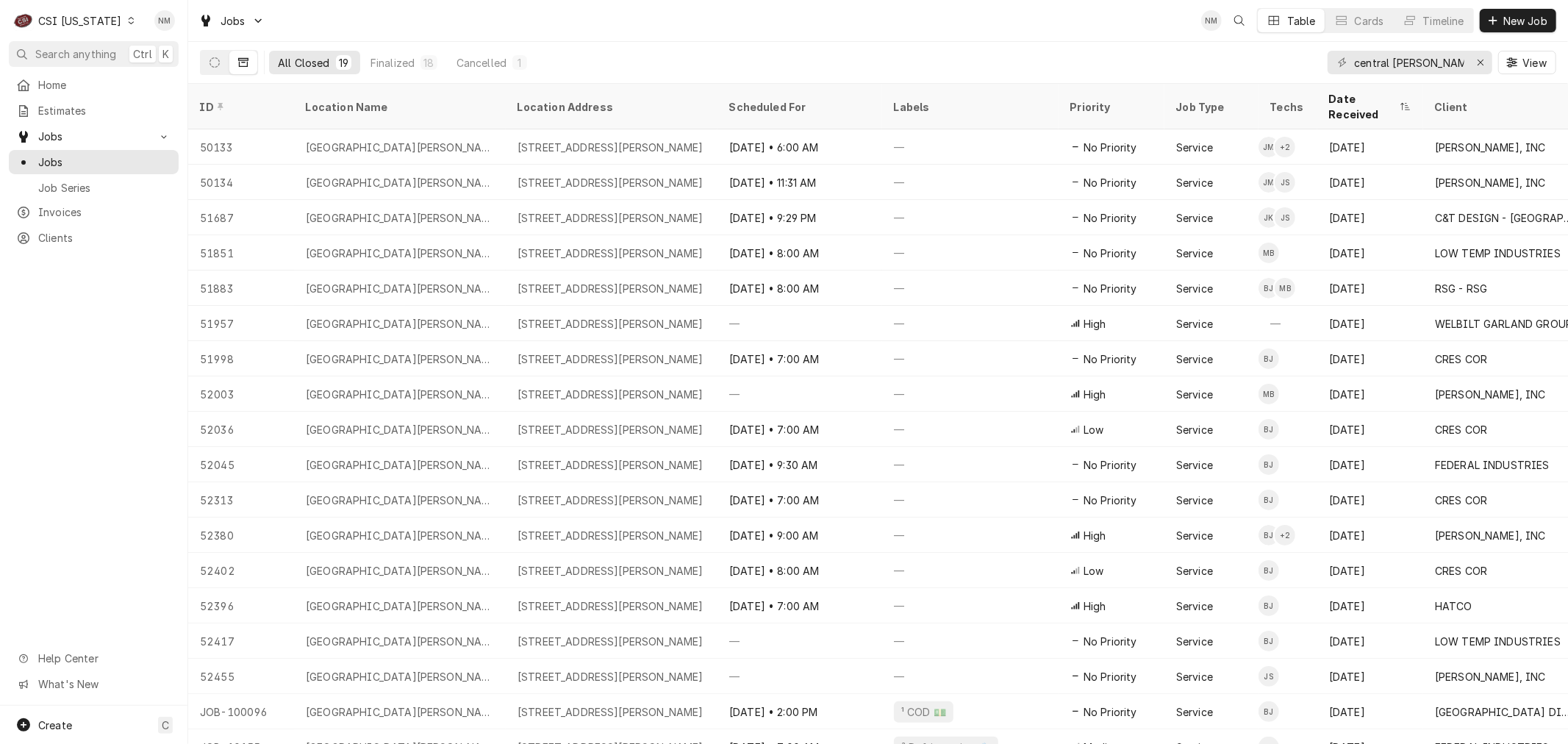
click at [1357, 98] on div "Date Received" at bounding box center [1363, 106] width 68 height 31
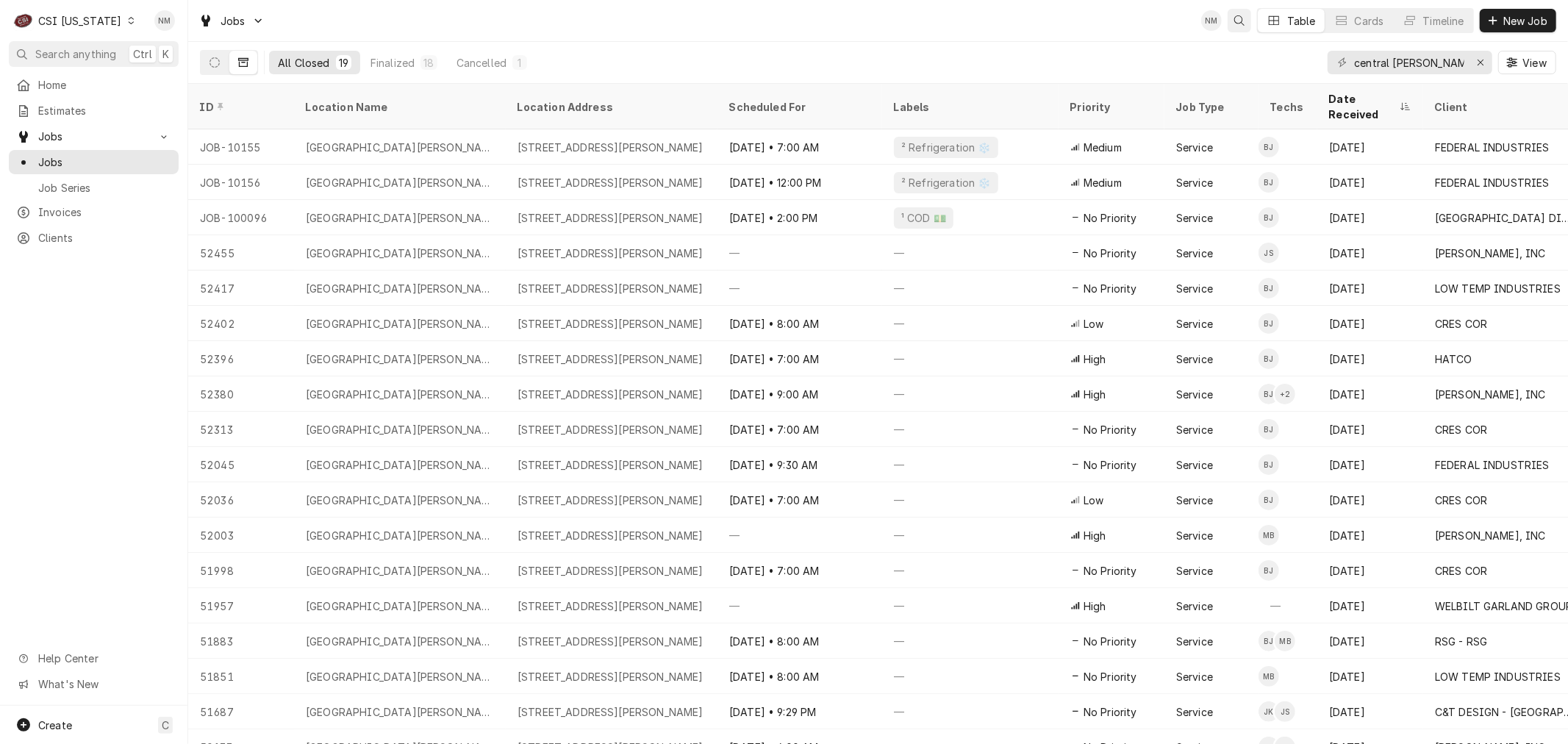
click at [1238, 16] on icon "Open search" at bounding box center [1239, 20] width 10 height 10
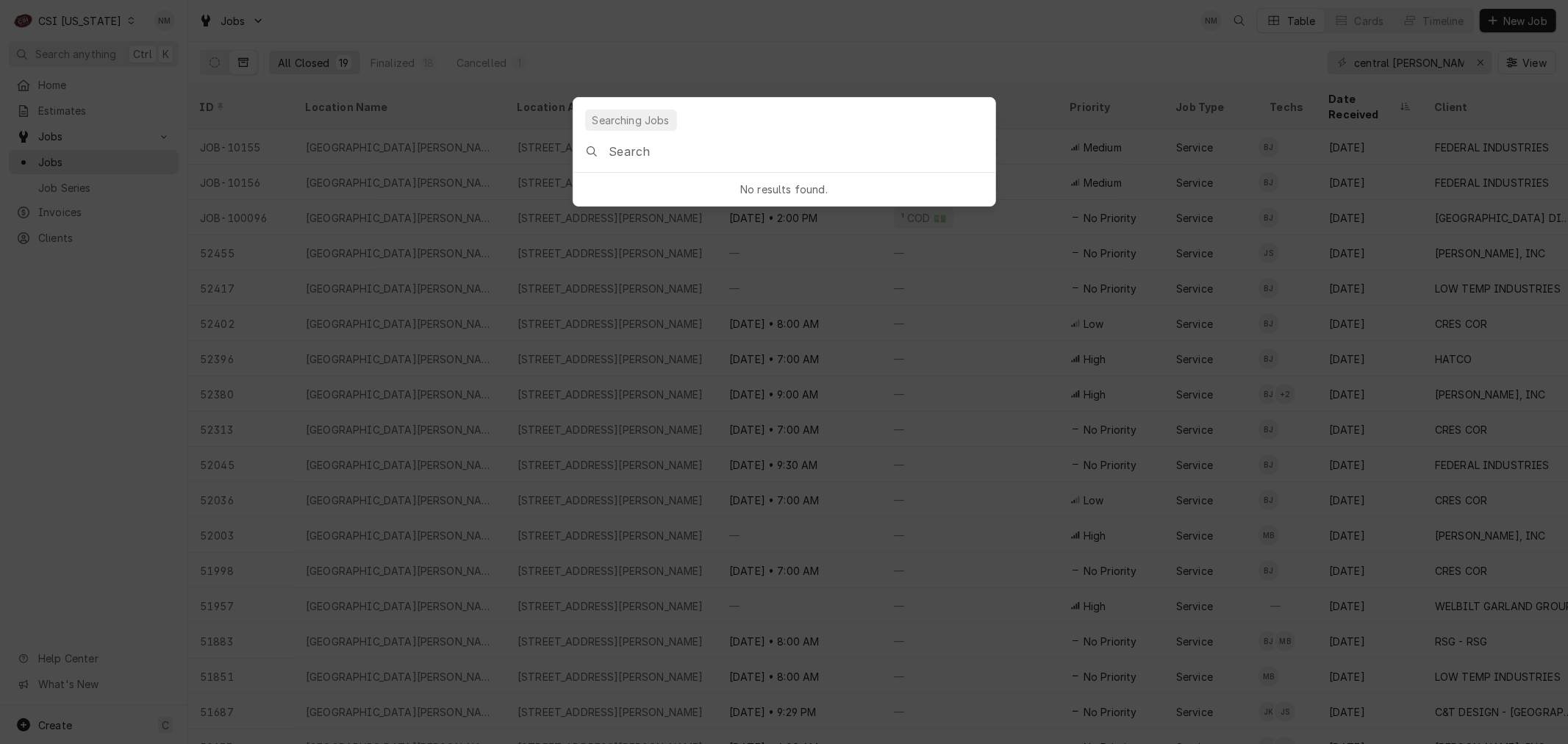
click at [637, 152] on input "Global Command Menu" at bounding box center [802, 151] width 386 height 41
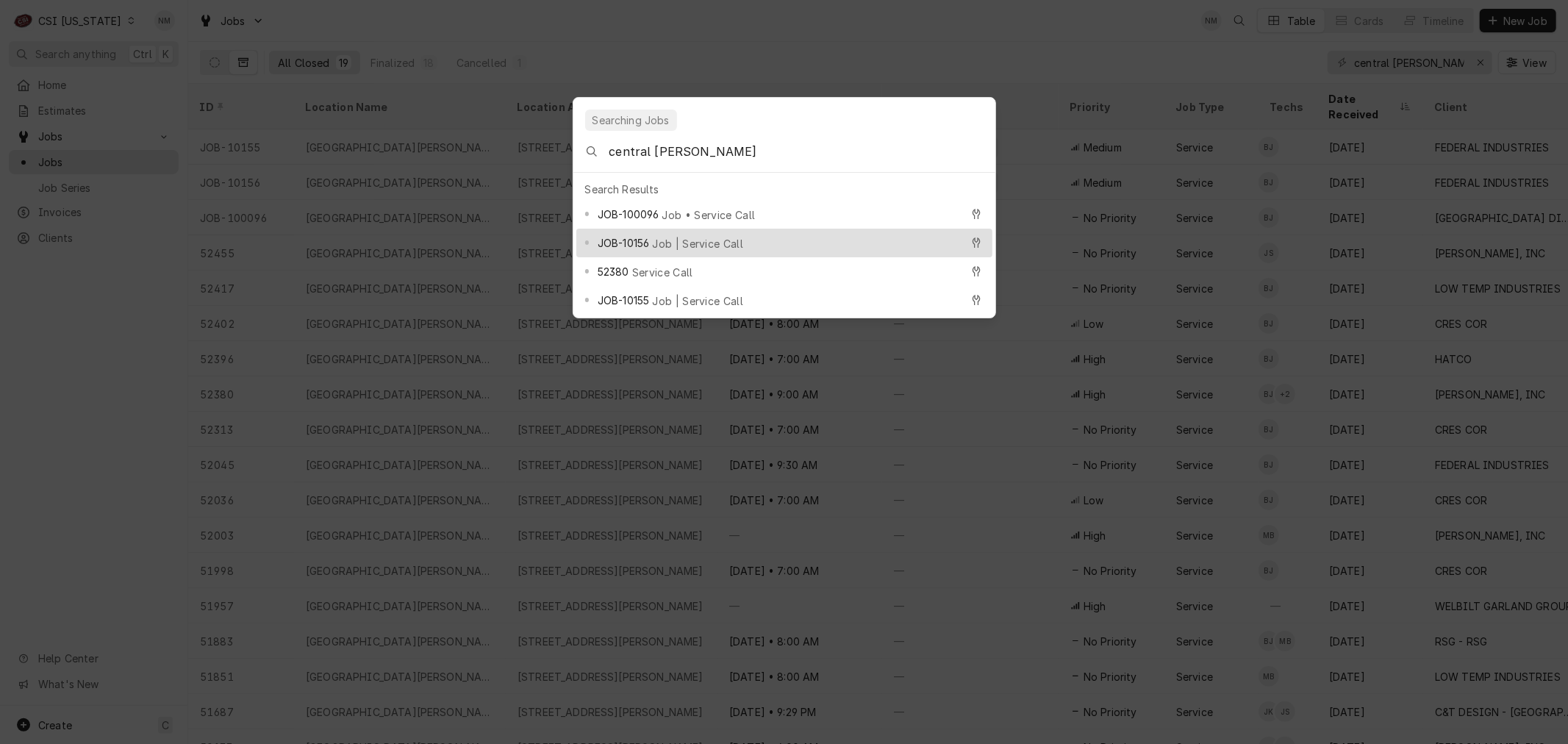
type input "central hardin"
drag, startPoint x: 687, startPoint y: 224, endPoint x: 681, endPoint y: 231, distance: 9.2
click at [681, 231] on div "JOB-10156 Job | Service Call" at bounding box center [784, 243] width 416 height 29
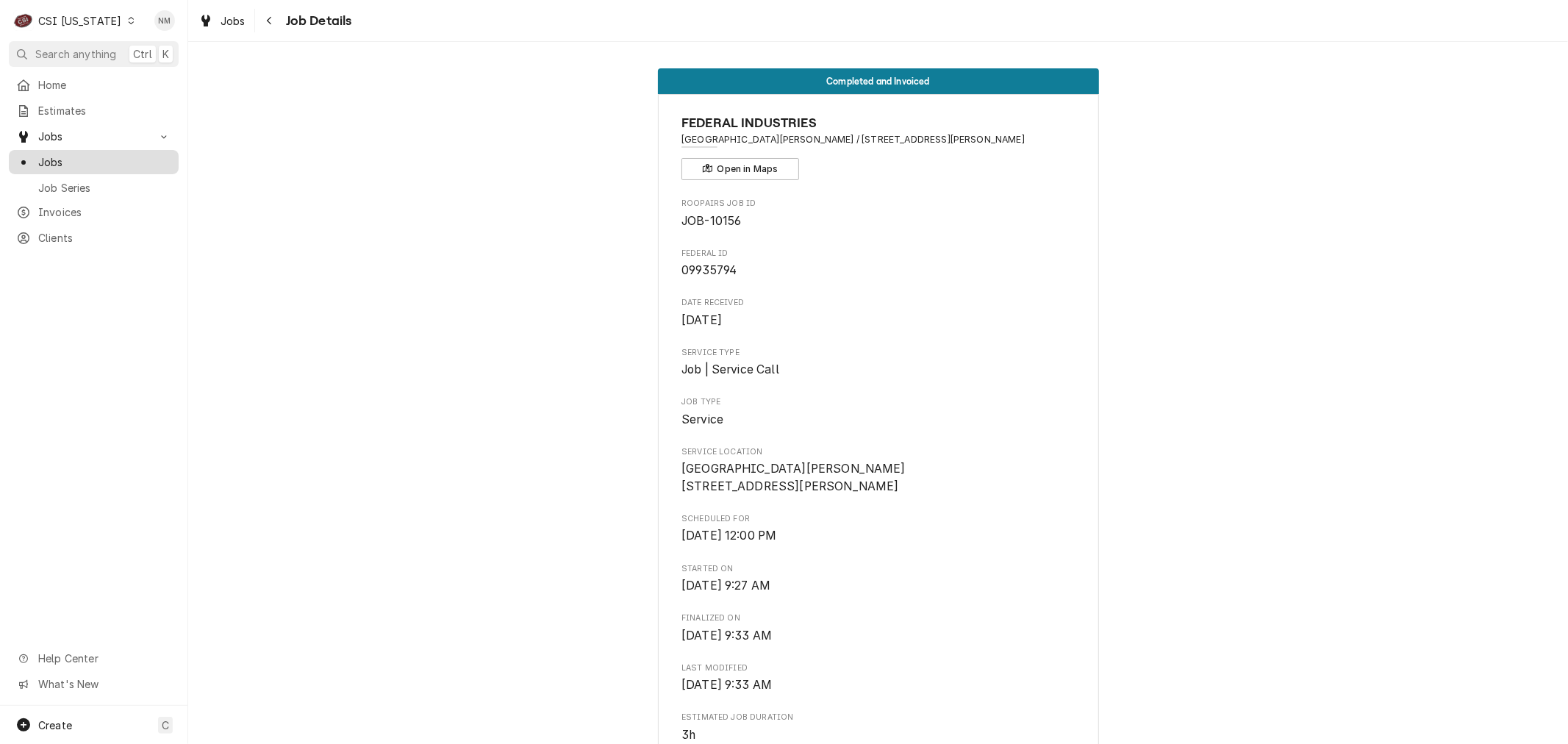
click at [49, 156] on span "Jobs" at bounding box center [105, 162] width 133 height 15
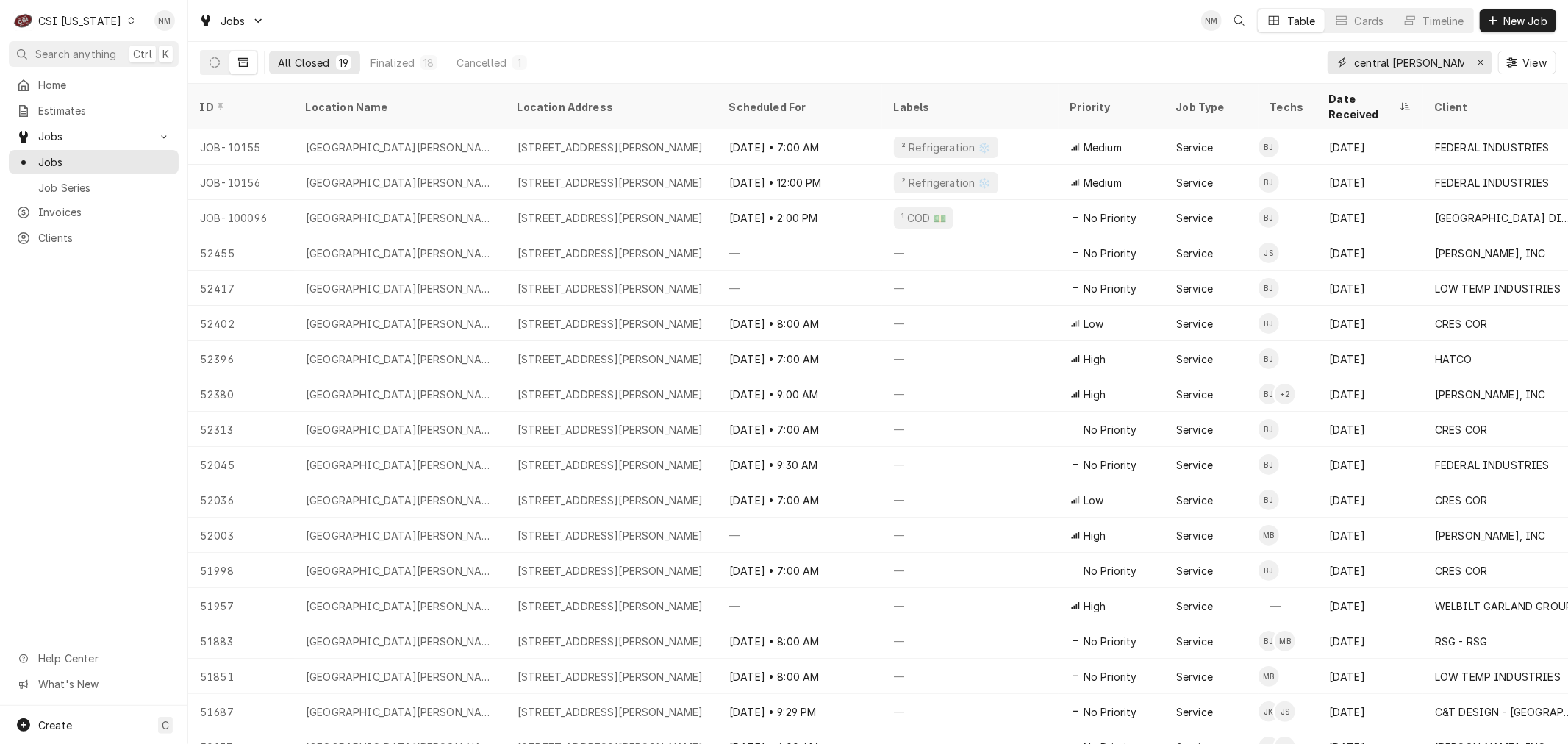
drag, startPoint x: 1346, startPoint y: 63, endPoint x: 1290, endPoint y: 65, distance: 56.0
click at [1294, 63] on div "All Closed 19 Finalized 18 Cancelled 1 central hardin View" at bounding box center [878, 63] width 1357 height 41
type input "g"
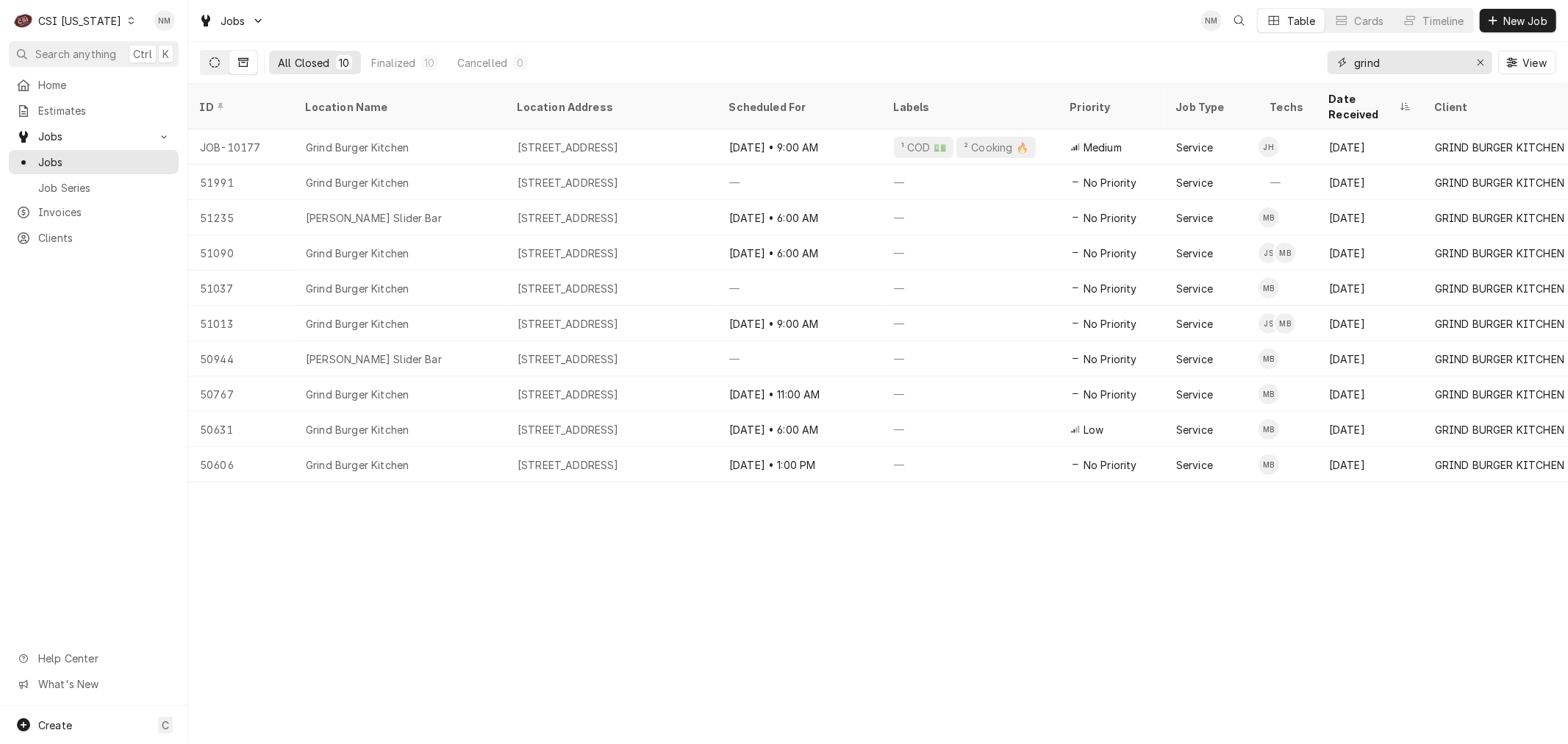
type input "grind"
click at [211, 59] on icon "Dynamic Content Wrapper" at bounding box center [214, 62] width 10 height 10
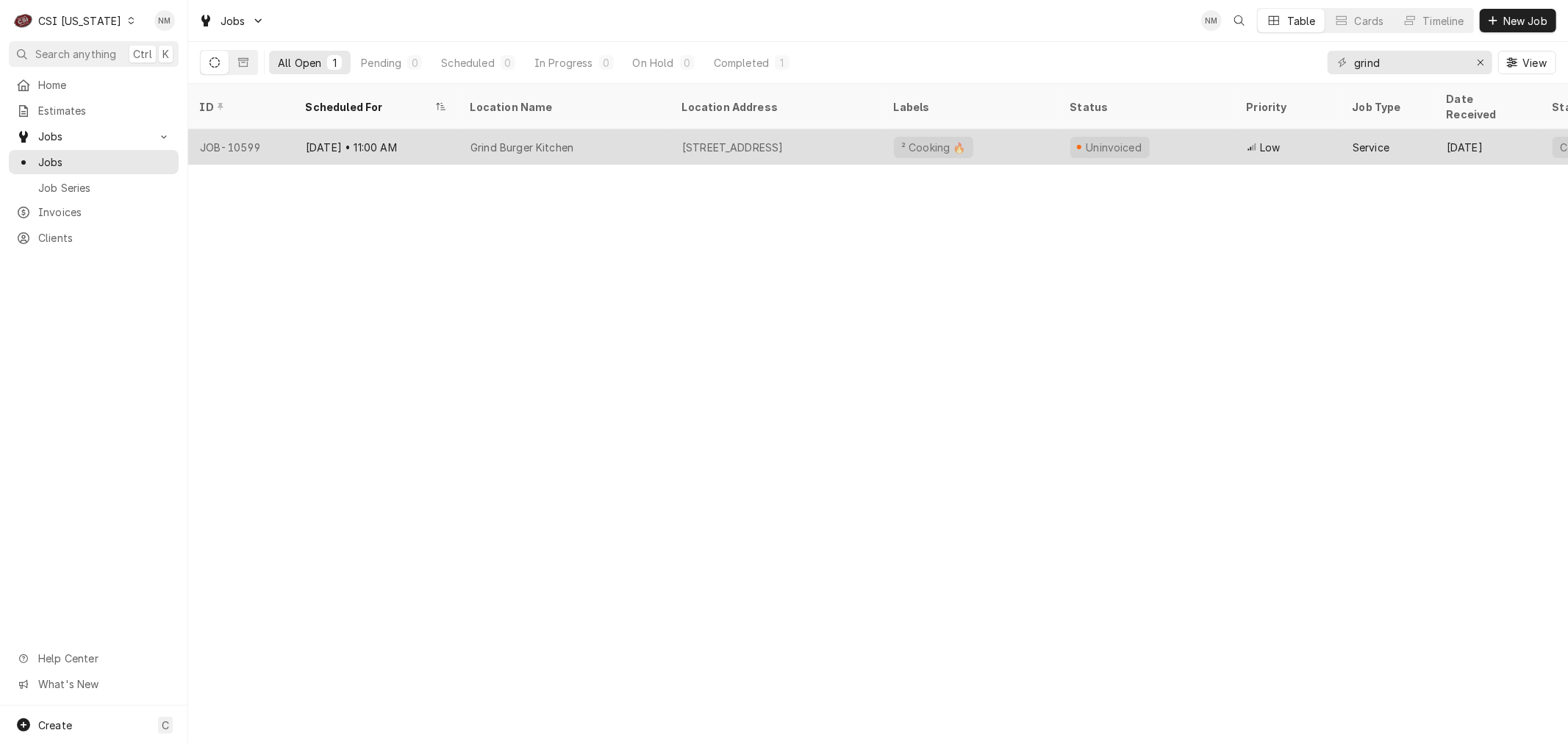
click at [642, 130] on div "Grind Burger Kitchen" at bounding box center [564, 147] width 211 height 35
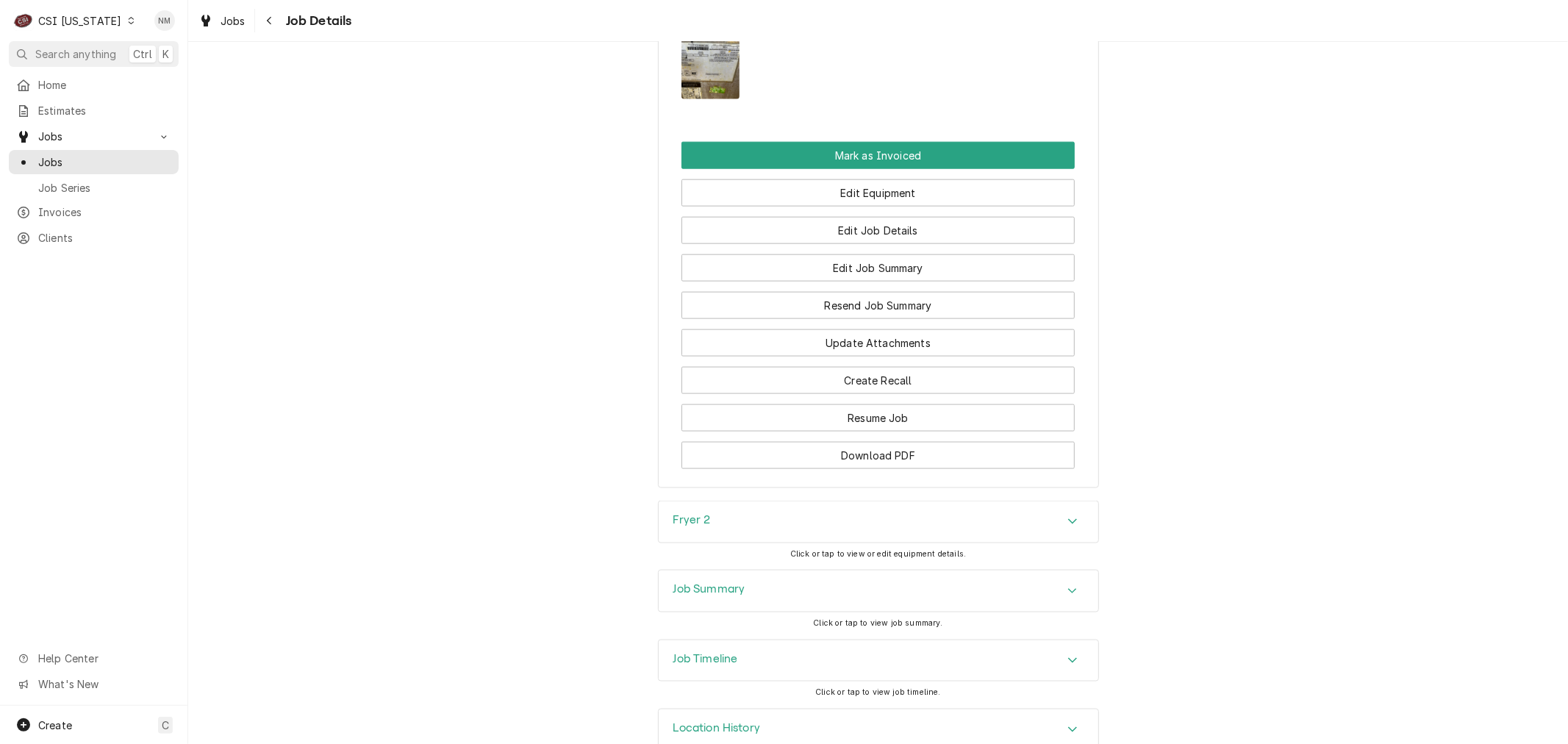
scroll to position [1522, 0]
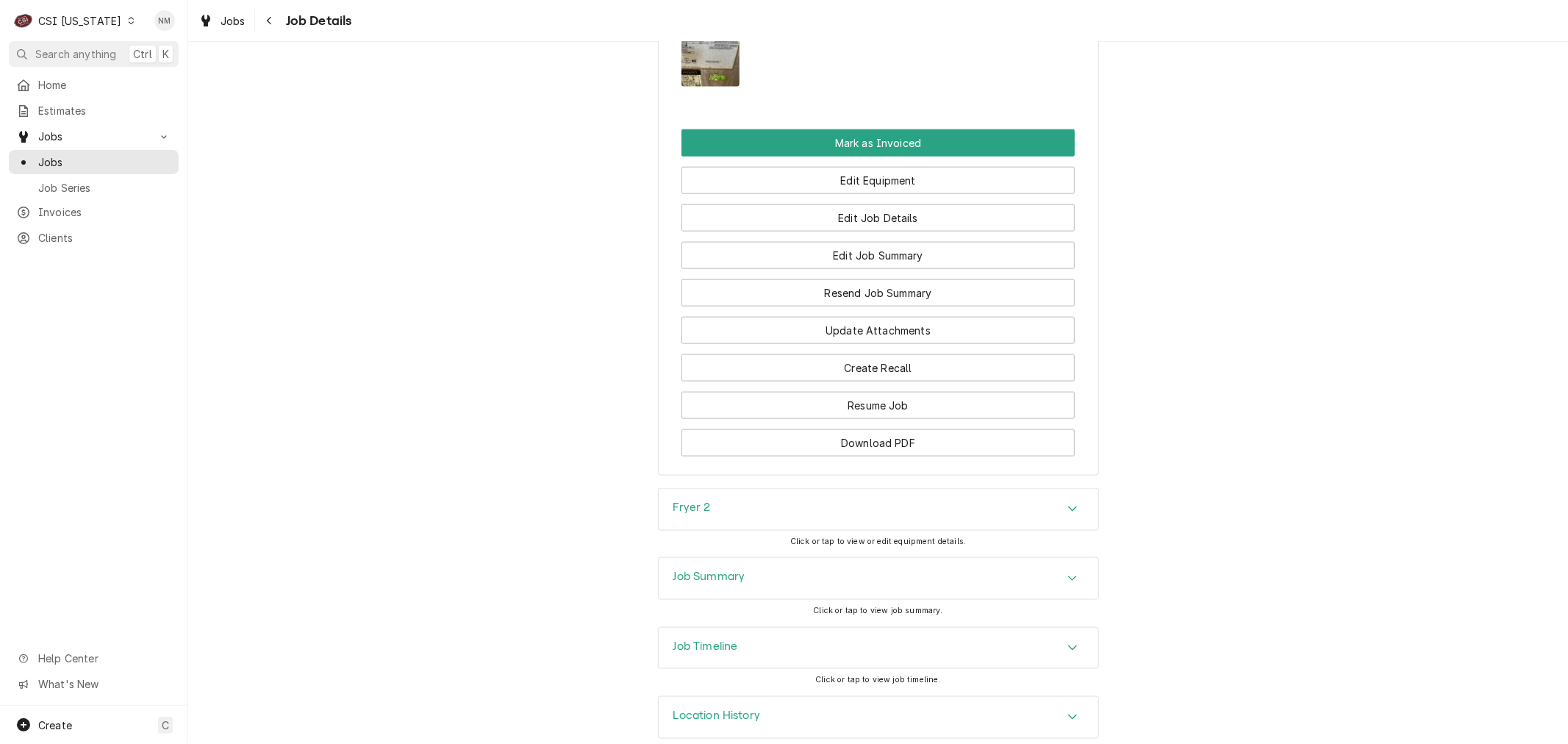
click at [732, 570] on h3 "Job Summary" at bounding box center [710, 577] width 72 height 14
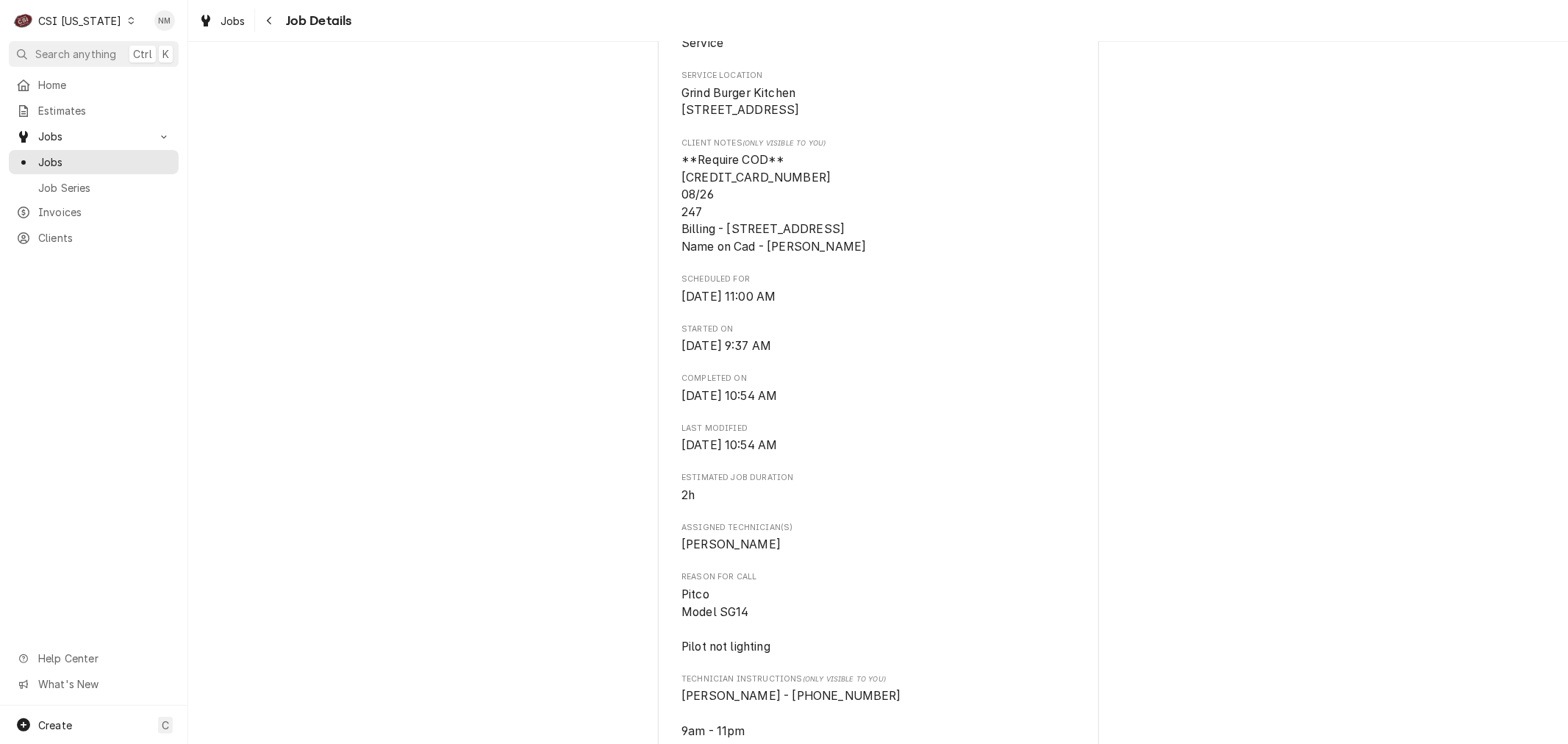
scroll to position [490, 0]
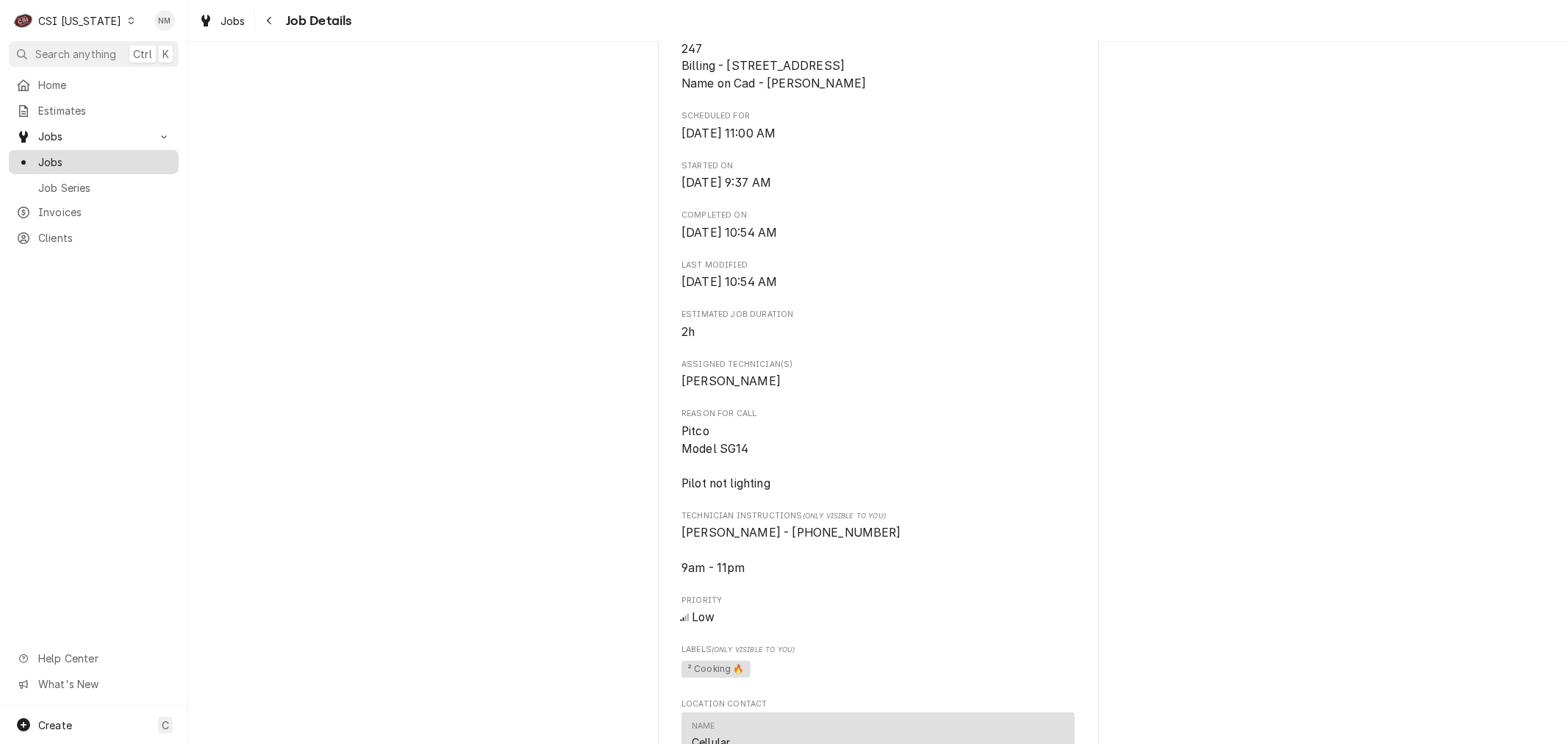
click at [53, 159] on span "Jobs" at bounding box center [105, 162] width 133 height 15
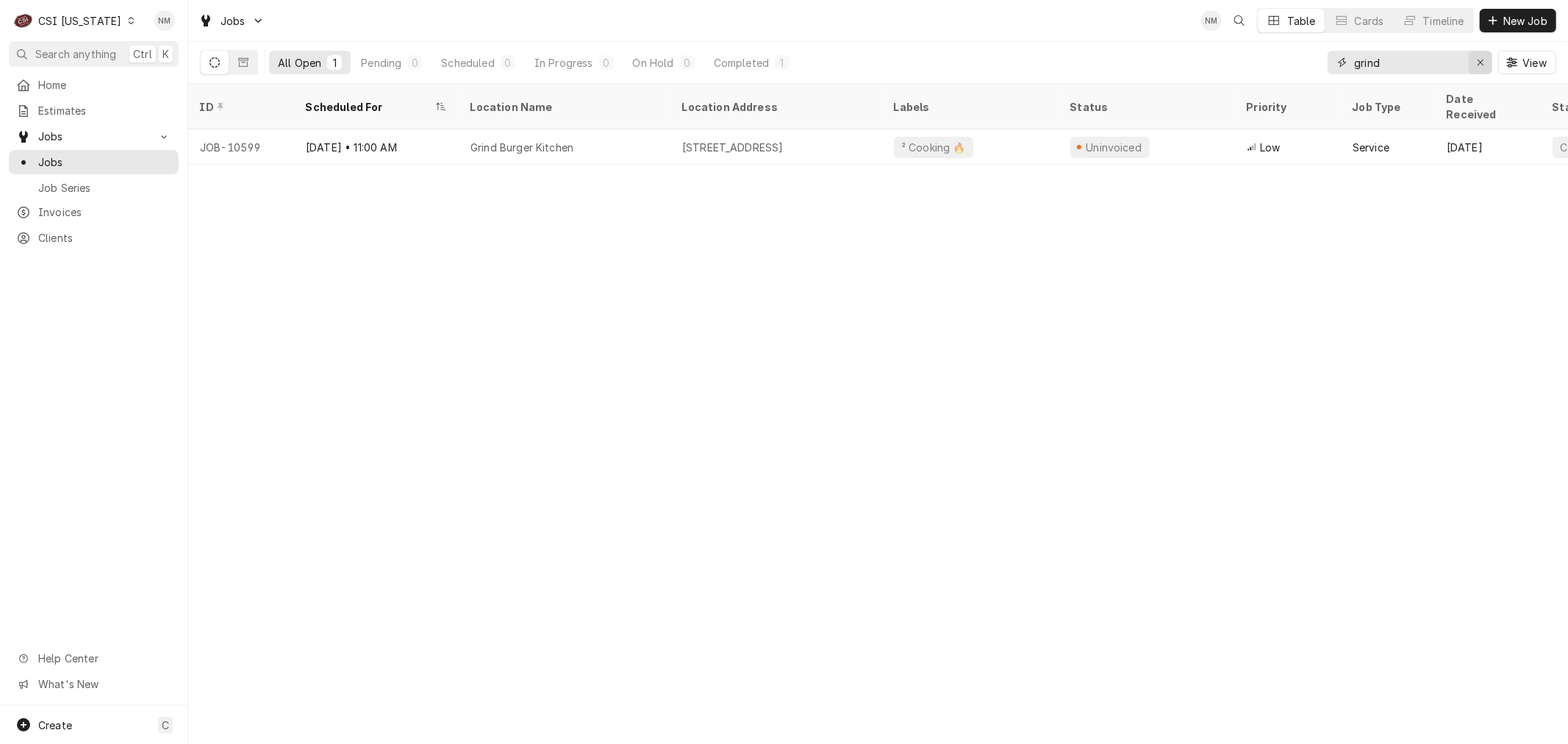
click at [1477, 63] on icon "Erase input" at bounding box center [1481, 62] width 8 height 10
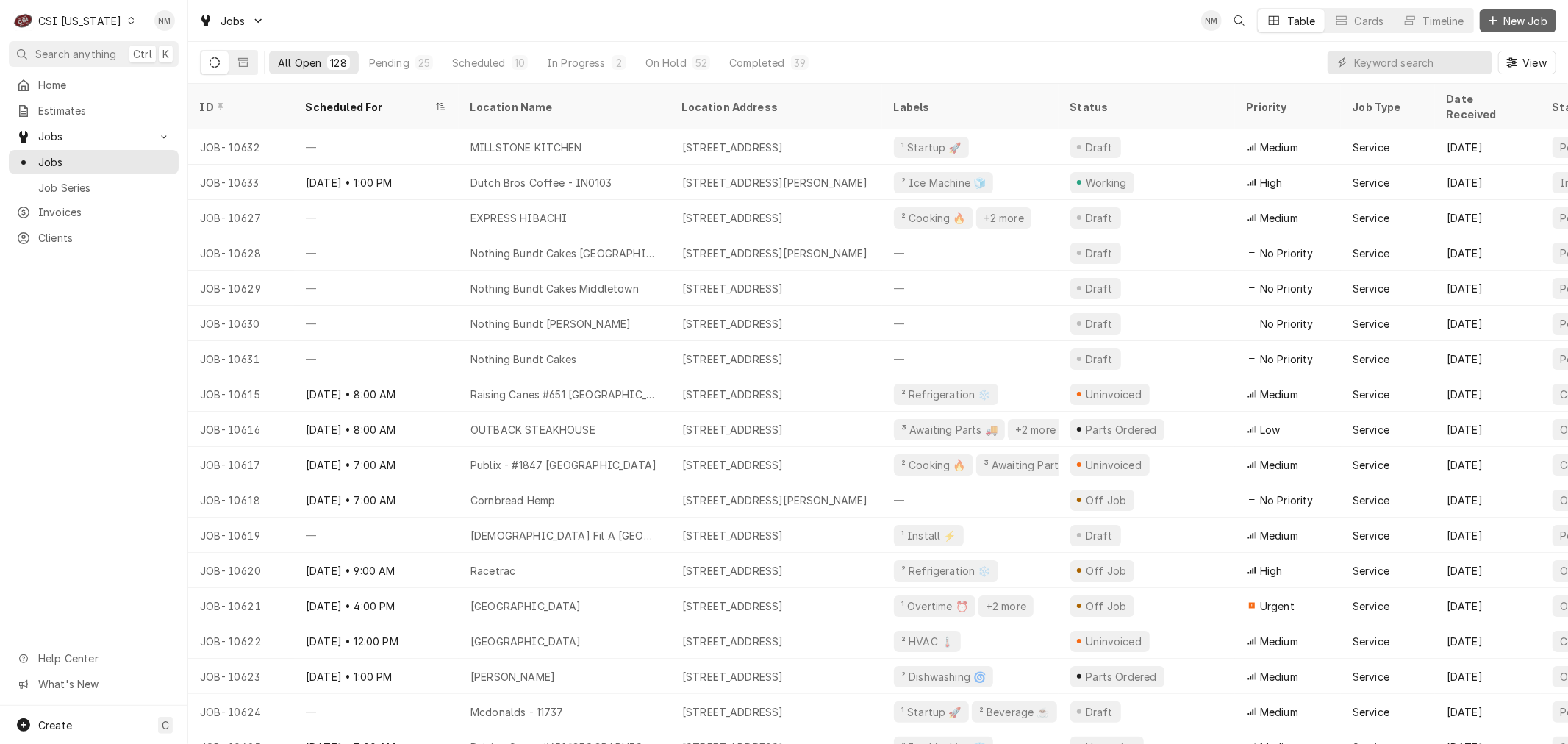
click at [1510, 17] on span "New Job" at bounding box center [1525, 21] width 50 height 15
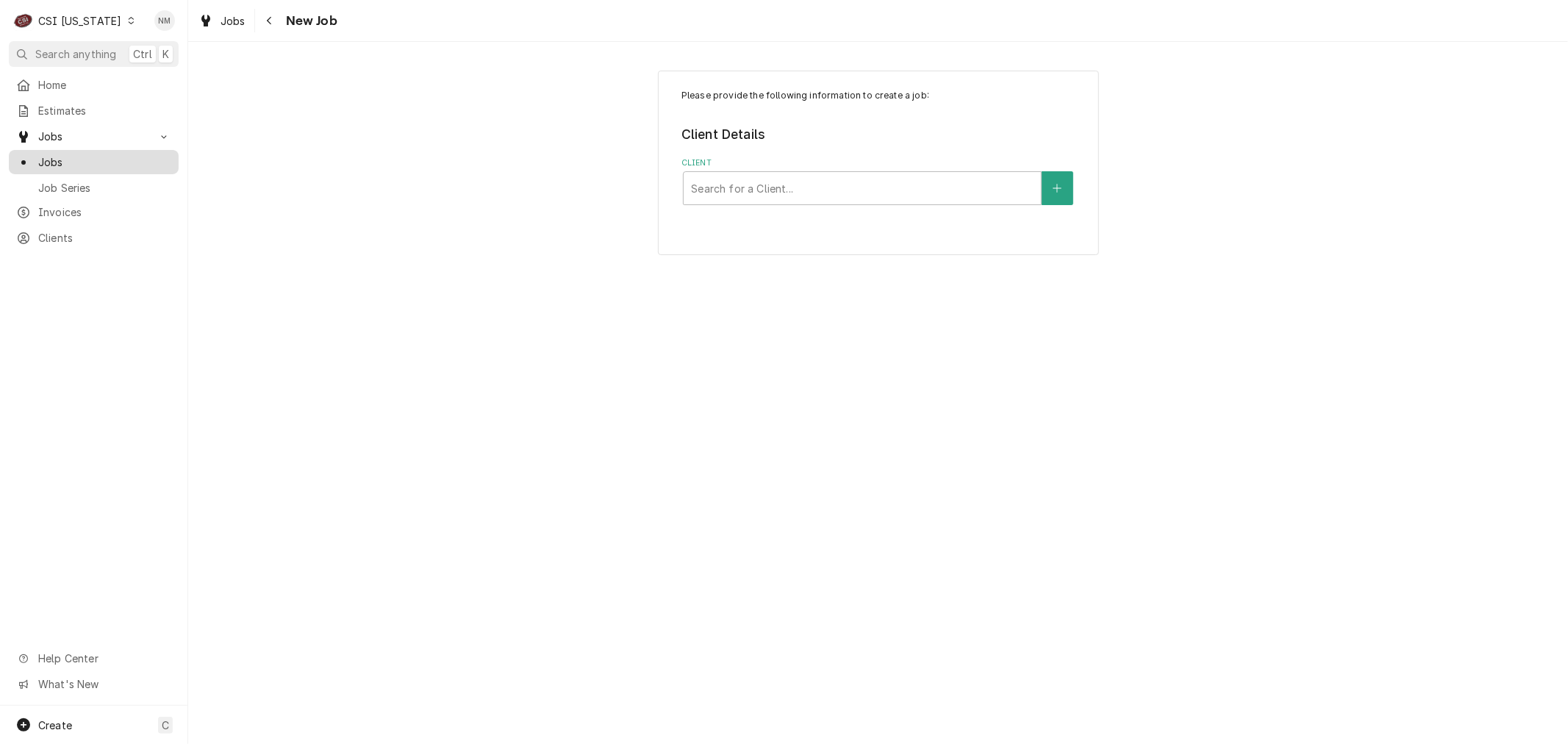
click at [65, 156] on span "Jobs" at bounding box center [105, 162] width 133 height 15
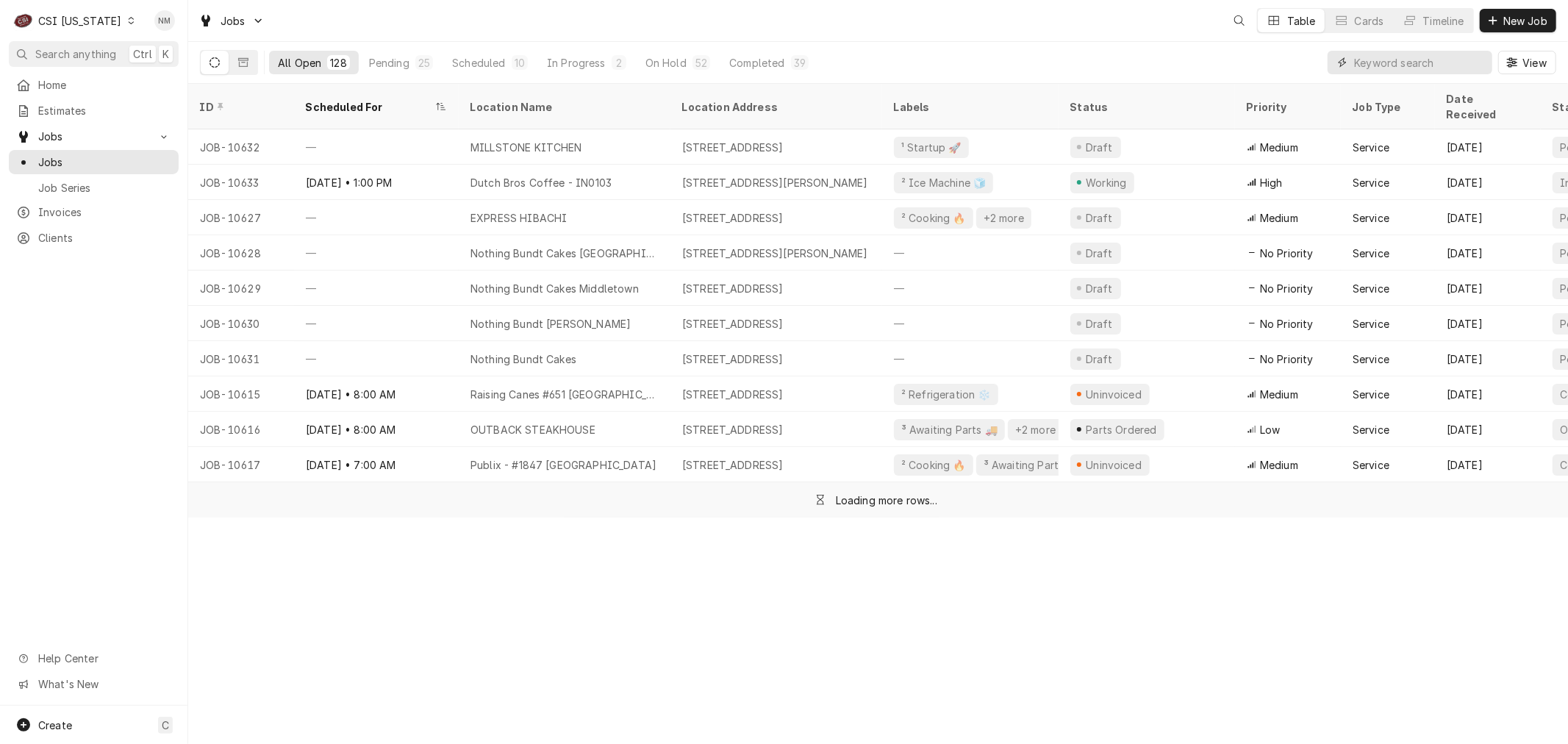
click at [1377, 67] on input "Dynamic Content Wrapper" at bounding box center [1419, 62] width 130 height 24
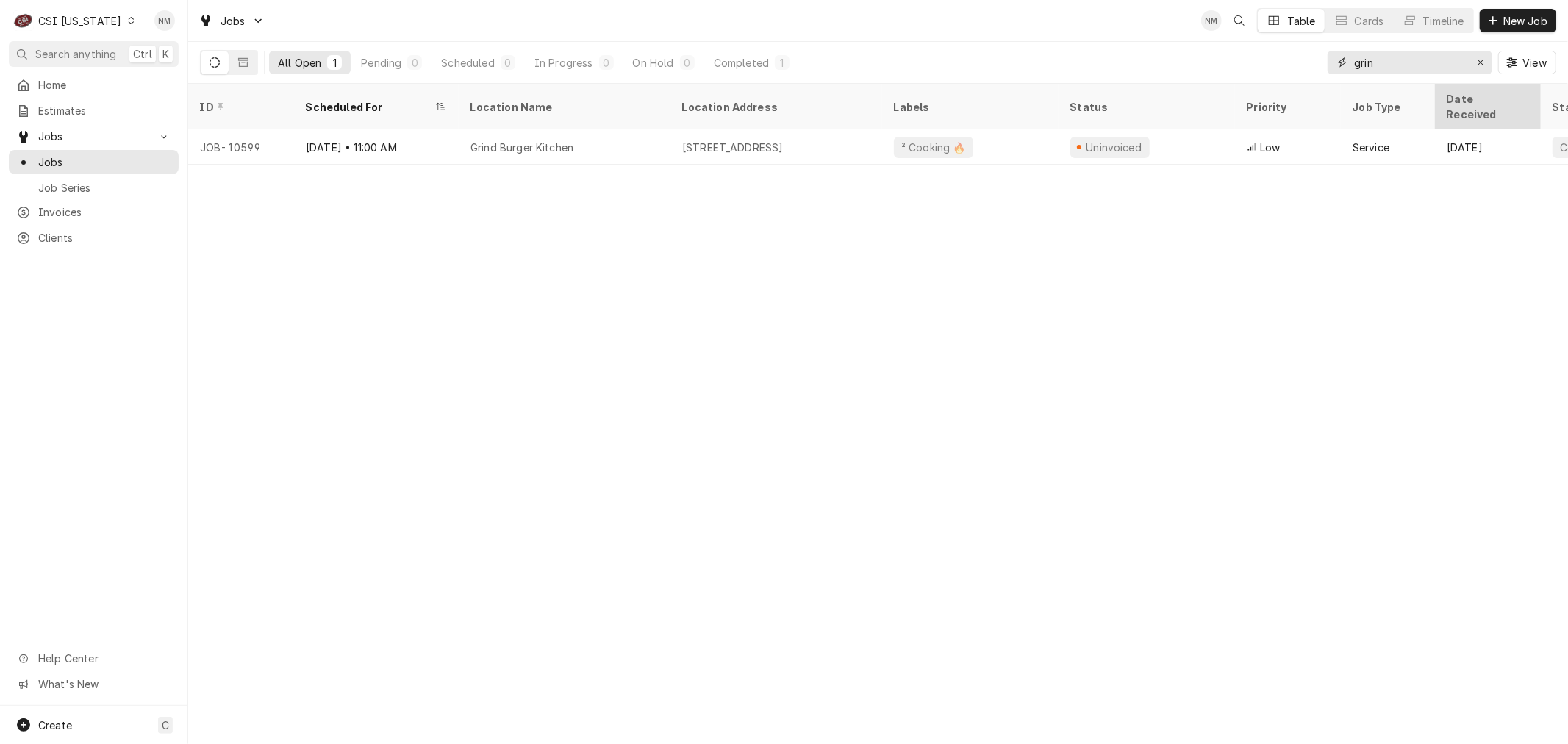
type input "grin"
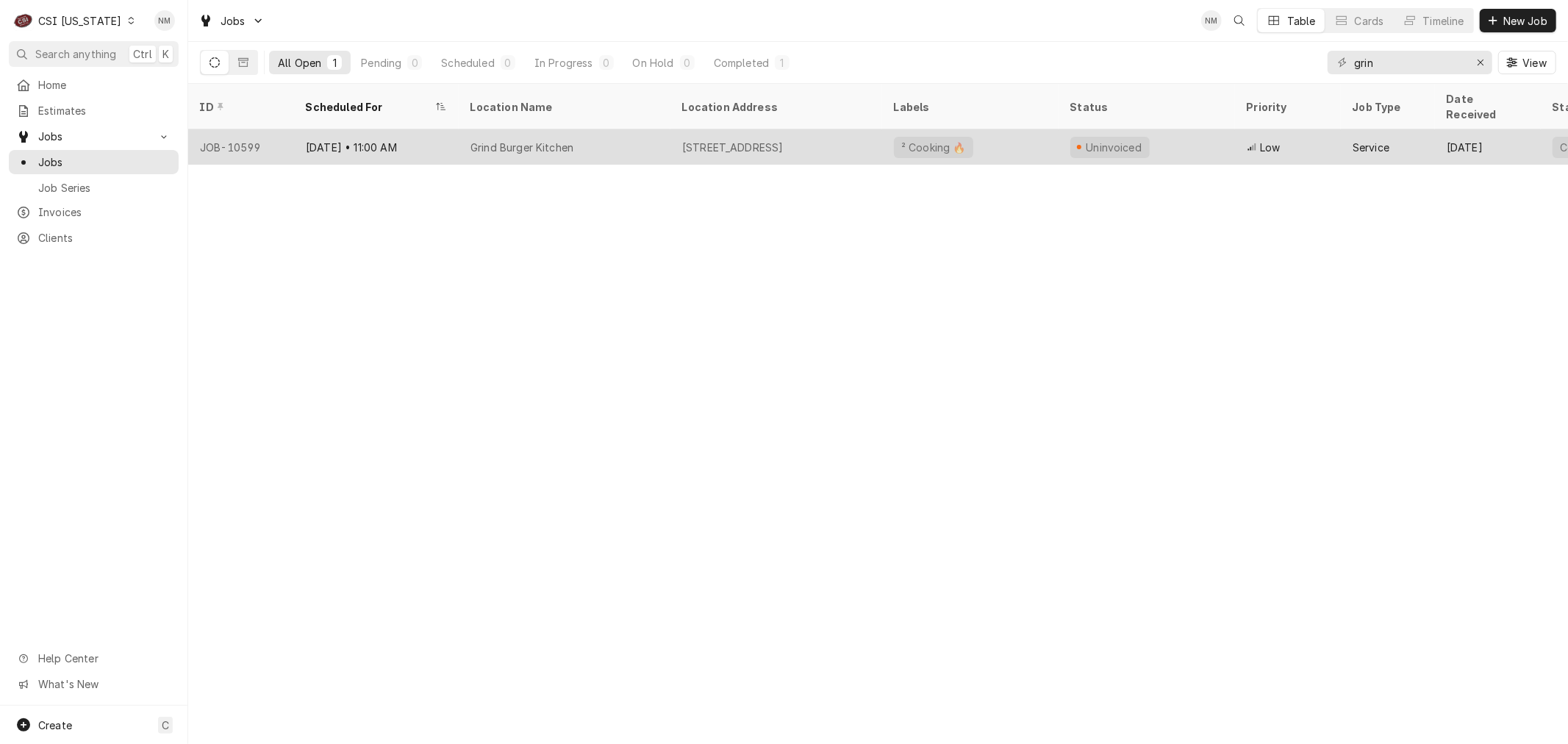
click at [630, 130] on div "Grind Burger Kitchen" at bounding box center [564, 147] width 211 height 35
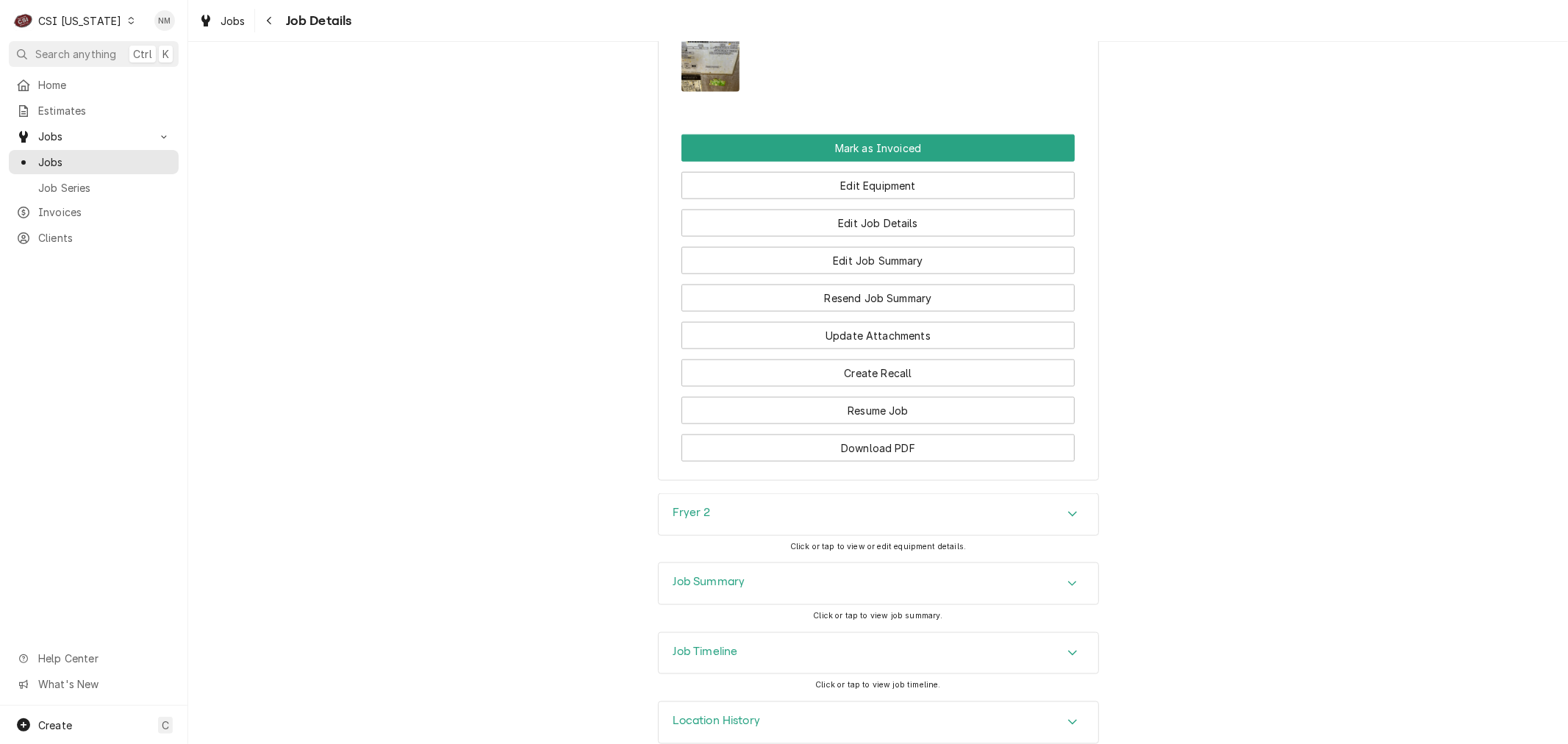
scroll to position [1522, 0]
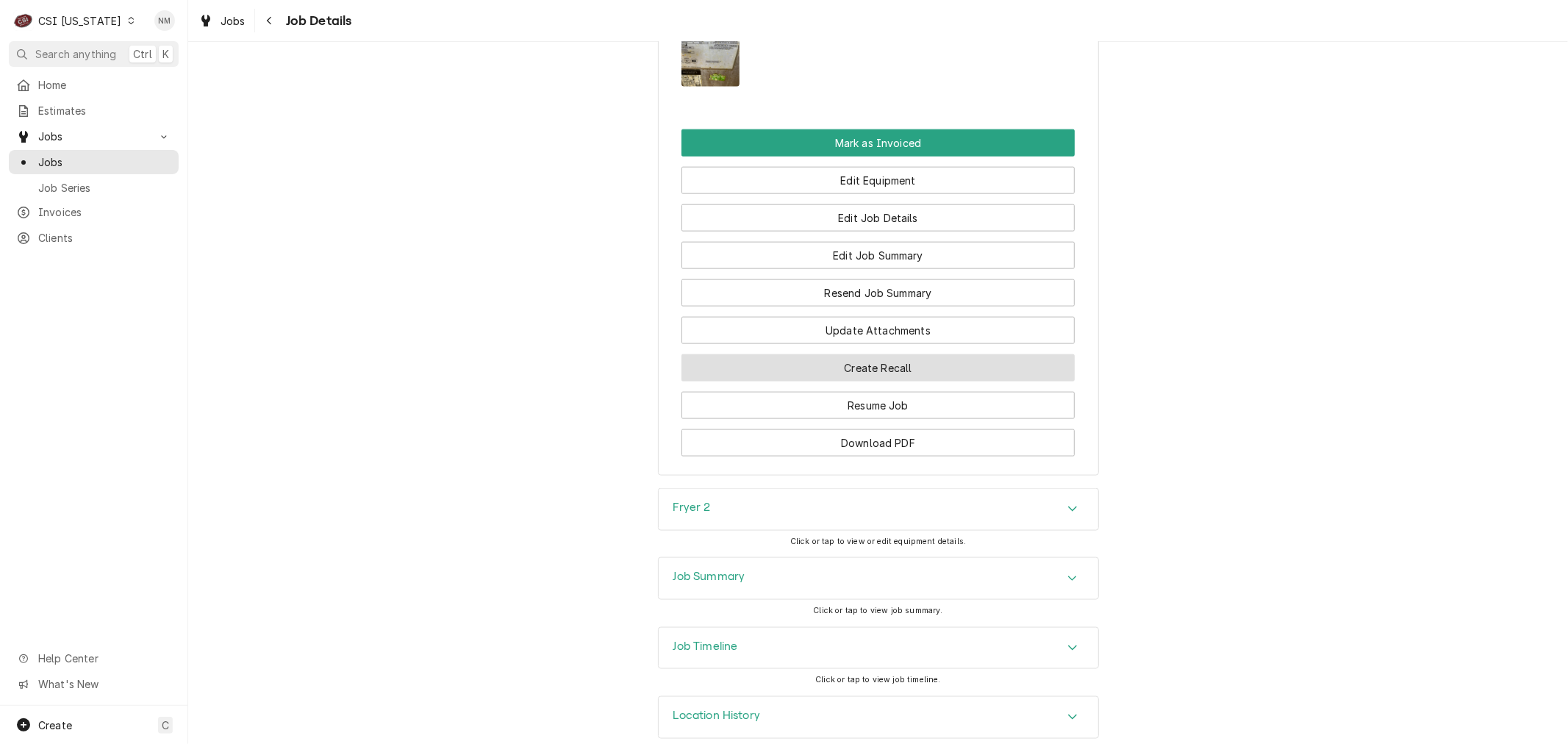
click at [865, 354] on button "Create Recall" at bounding box center [877, 368] width 393 height 27
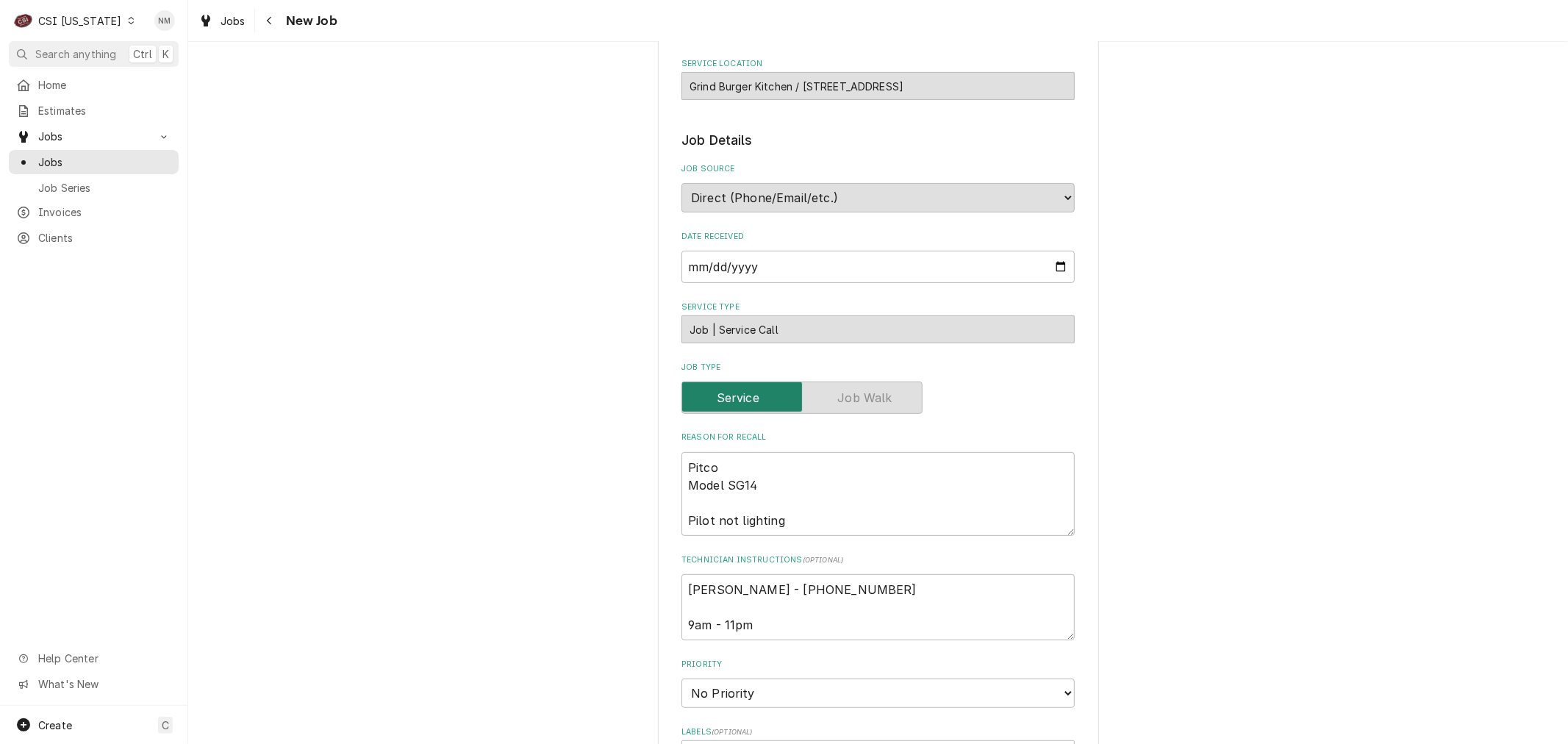
scroll to position [327, 0]
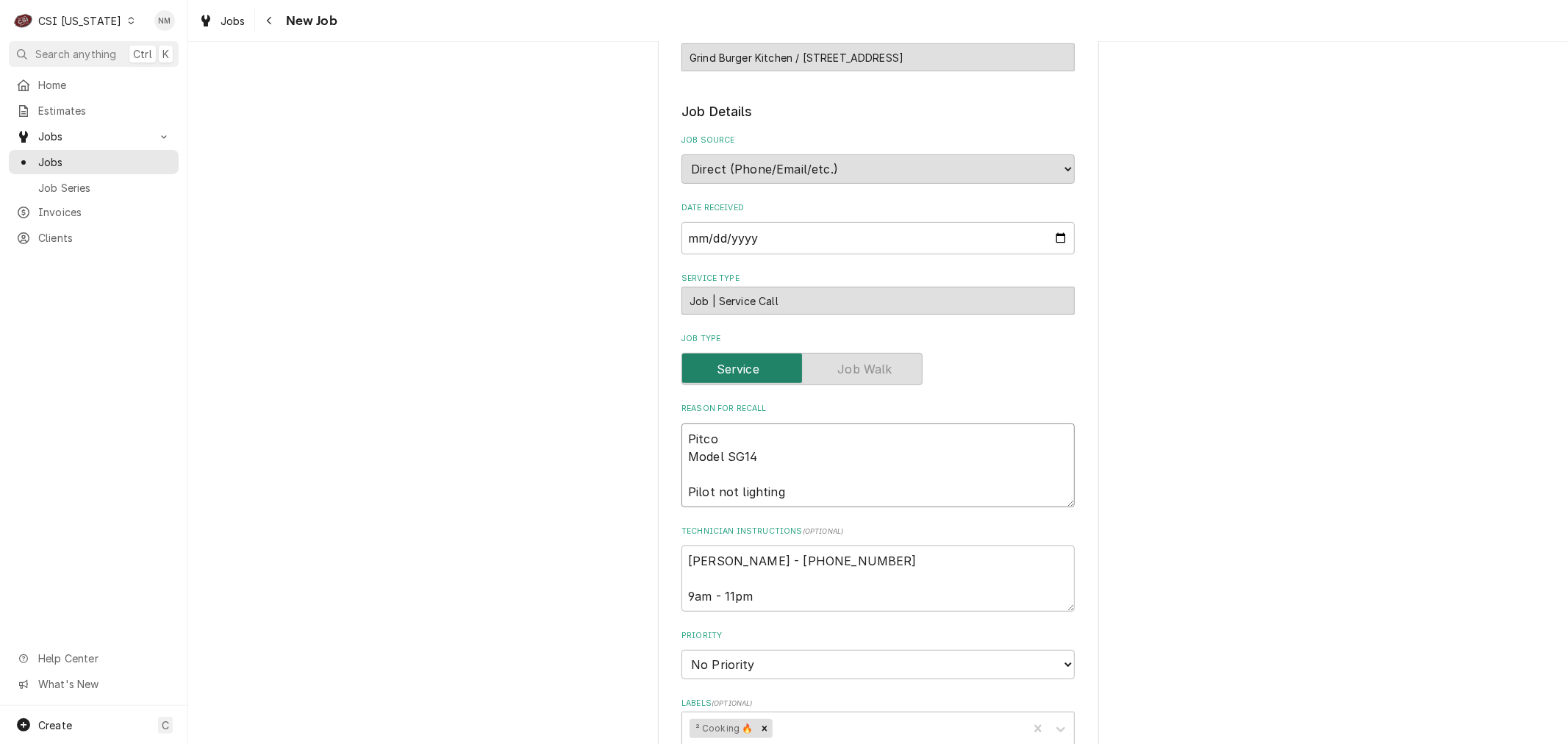
click at [684, 435] on textarea "Pitco Model SG14 Pilot not lighting" at bounding box center [877, 465] width 393 height 84
type textarea "x"
type textarea "Pitco Model SG14 Pilot not lighting"
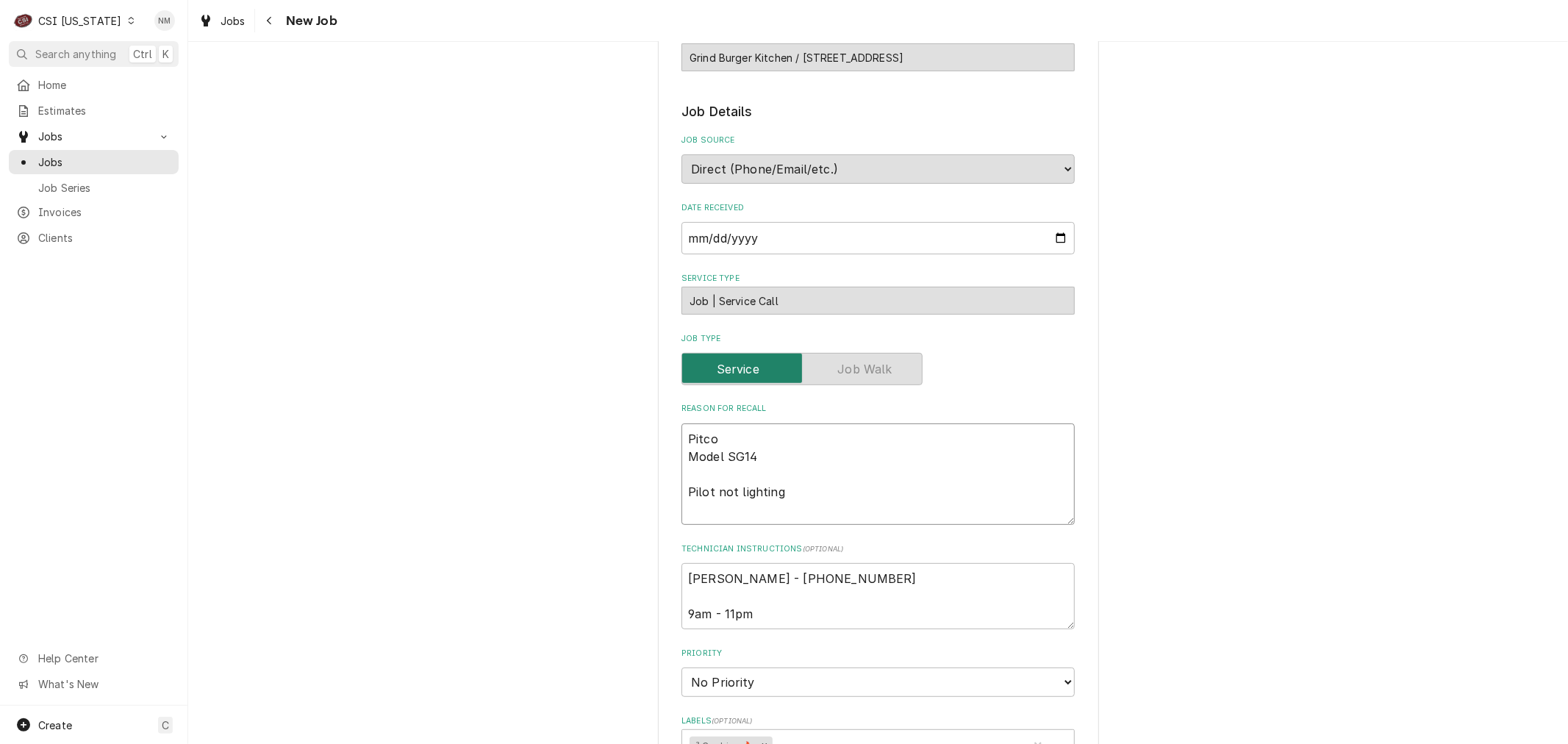
type textarea "x"
type textarea "Pitco Model SG14 Pilot not lighting"
type textarea "x"
type textarea "P Pitco Model SG14 Pilot not lighting"
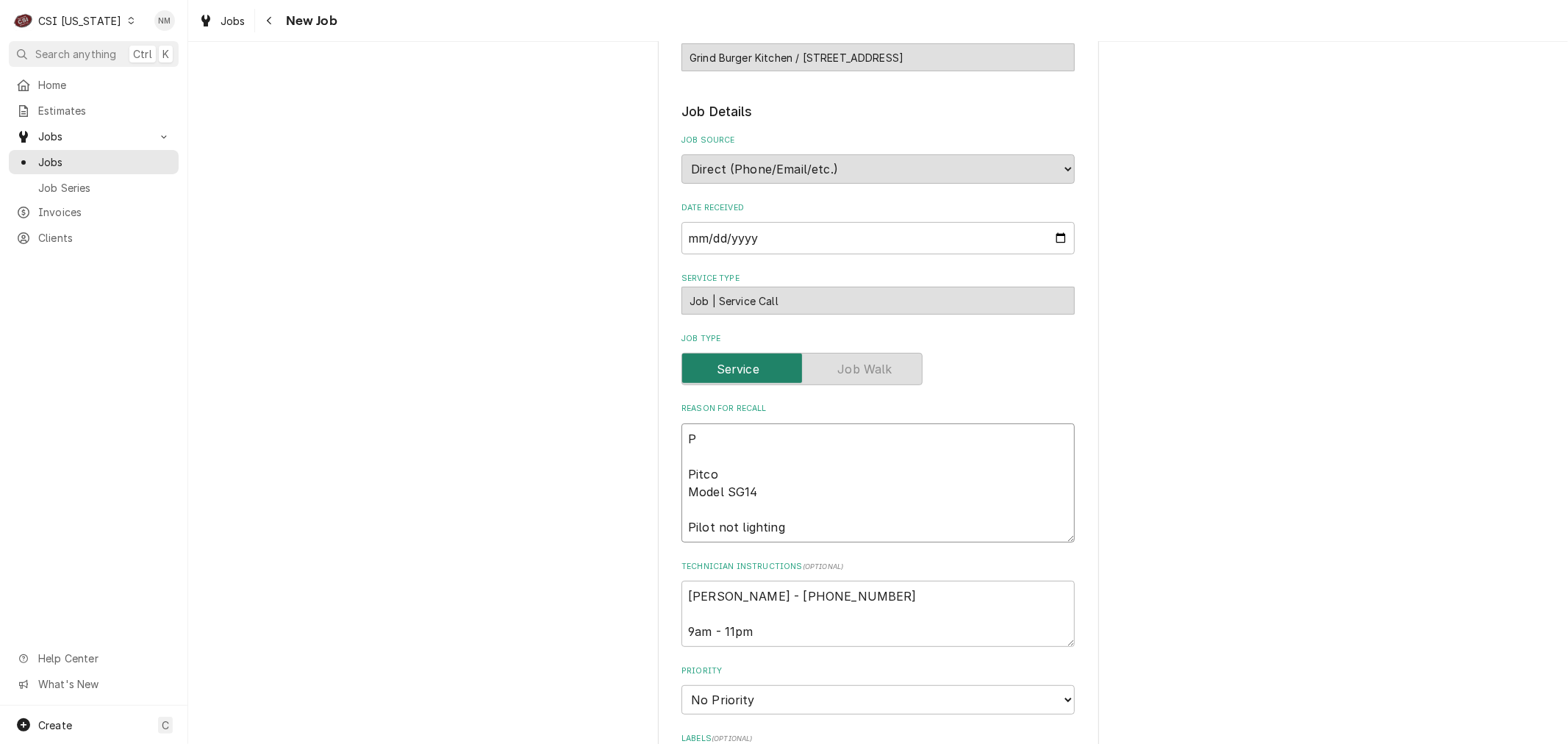
type textarea "x"
type textarea "Pi Pitco Model SG14 Pilot not lighting"
type textarea "x"
type textarea "Pil Pitco Model SG14 Pilot not lighting"
type textarea "x"
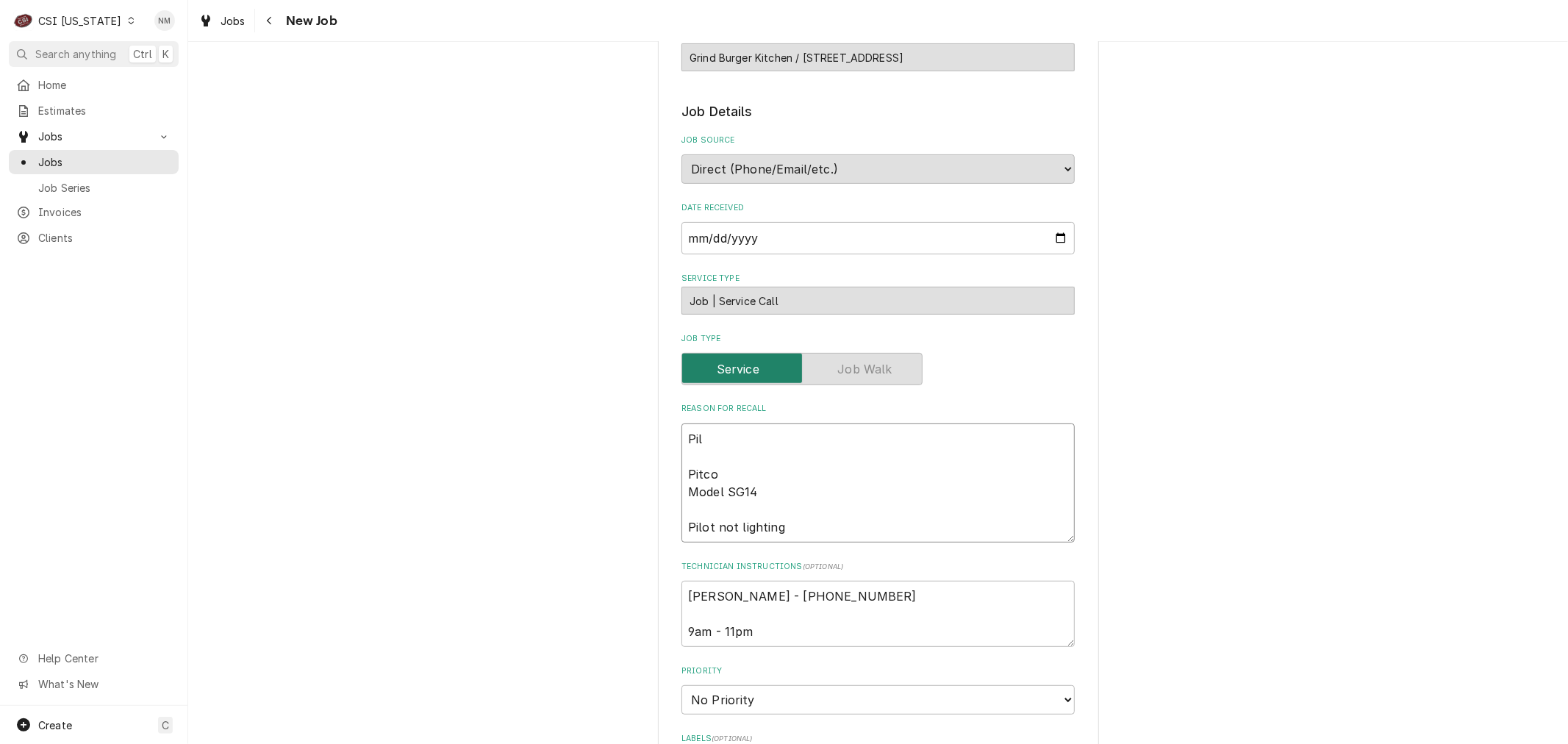
type textarea "Pilt Pitco Model SG14 Pilot not lighting"
type textarea "x"
type textarea "Pilt Pitco Model SG14 Pilot not lighting"
type textarea "x"
type textarea "Pilt i Pitco Model SG14 Pilot not lighting"
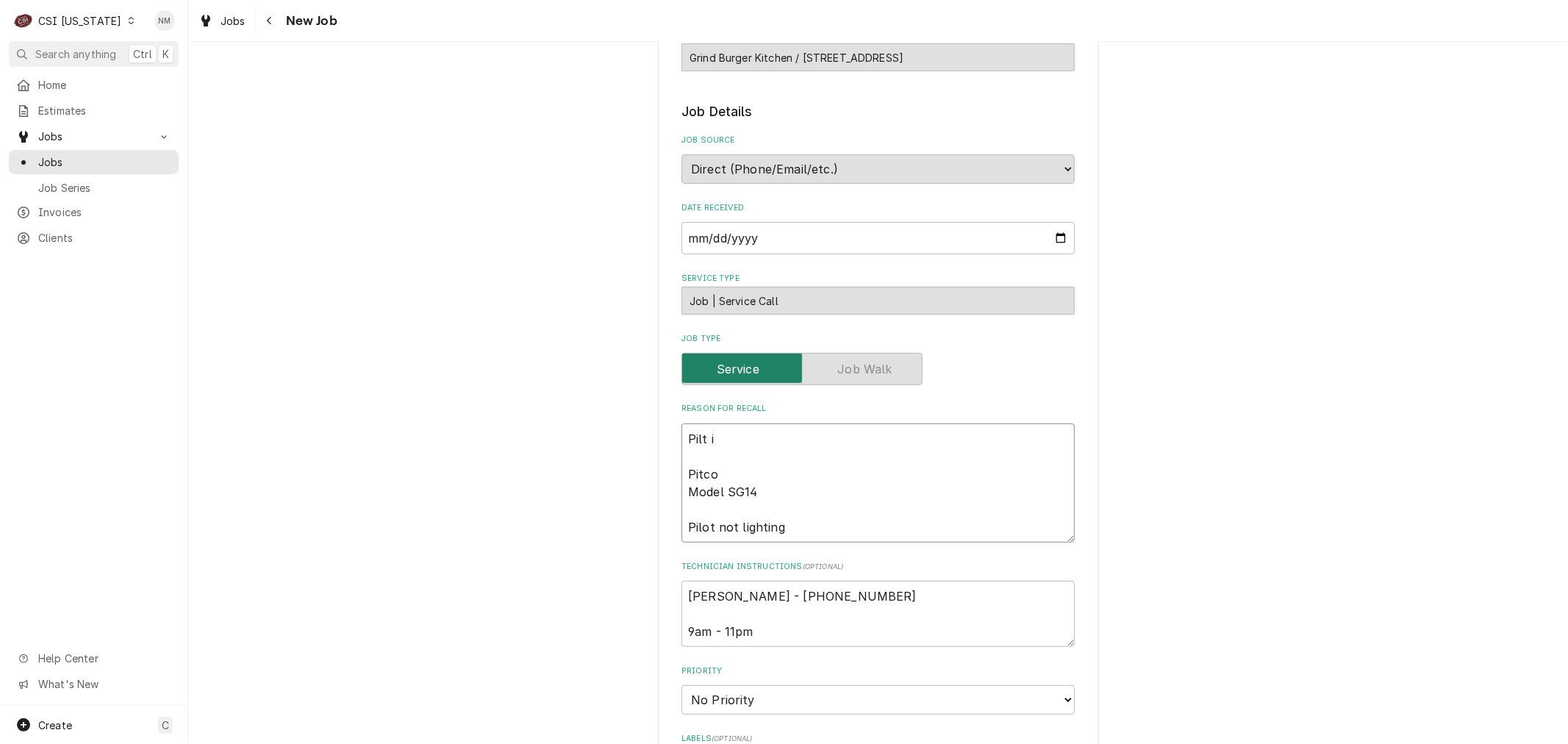
type textarea "x"
type textarea "Pilt is Pitco Model SG14 Pilot not lighting"
type textarea "x"
type textarea "Pilt i Pitco Model SG14 Pilot not lighting"
type textarea "x"
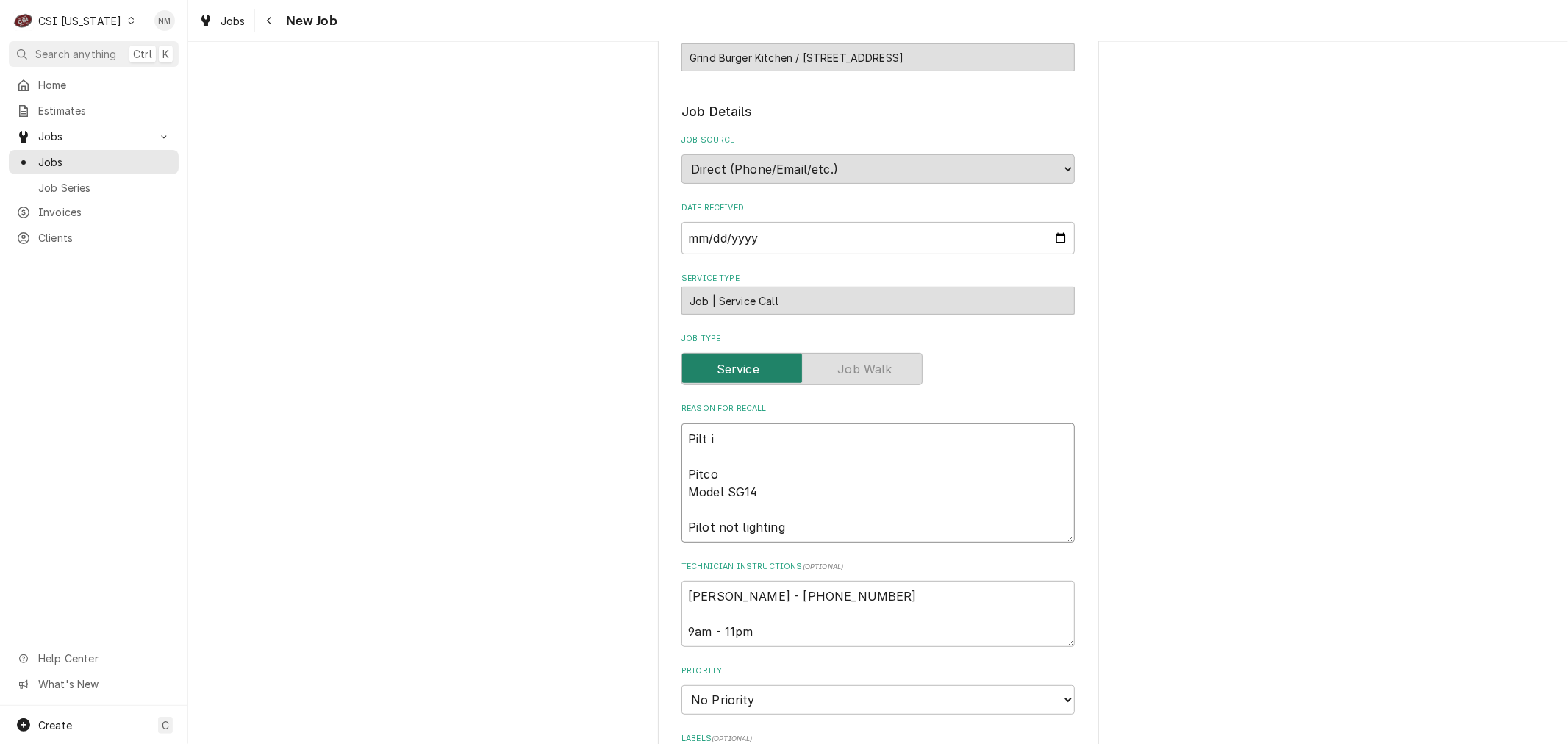
type textarea "Pilt Pitco Model SG14 Pilot not lighting"
type textarea "x"
type textarea "Pilt Pitco Model SG14 Pilot not lighting"
type textarea "x"
type textarea "Pil Pitco Model SG14 Pilot not lighting"
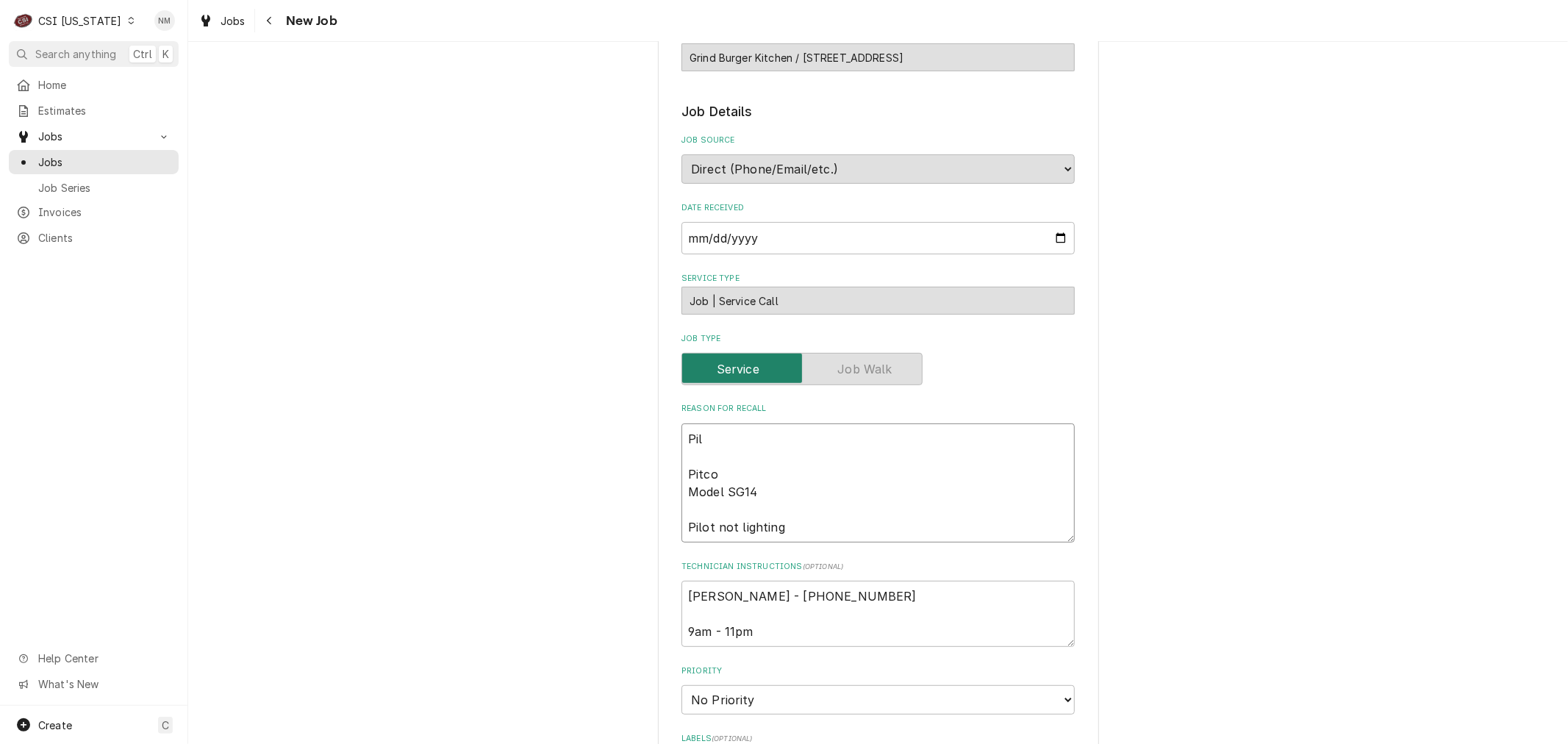
type textarea "x"
type textarea "Pilo Pitco Model SG14 Pilot not lighting"
type textarea "x"
type textarea "Pilot Pitco Model SG14 Pilot not lighting"
type textarea "x"
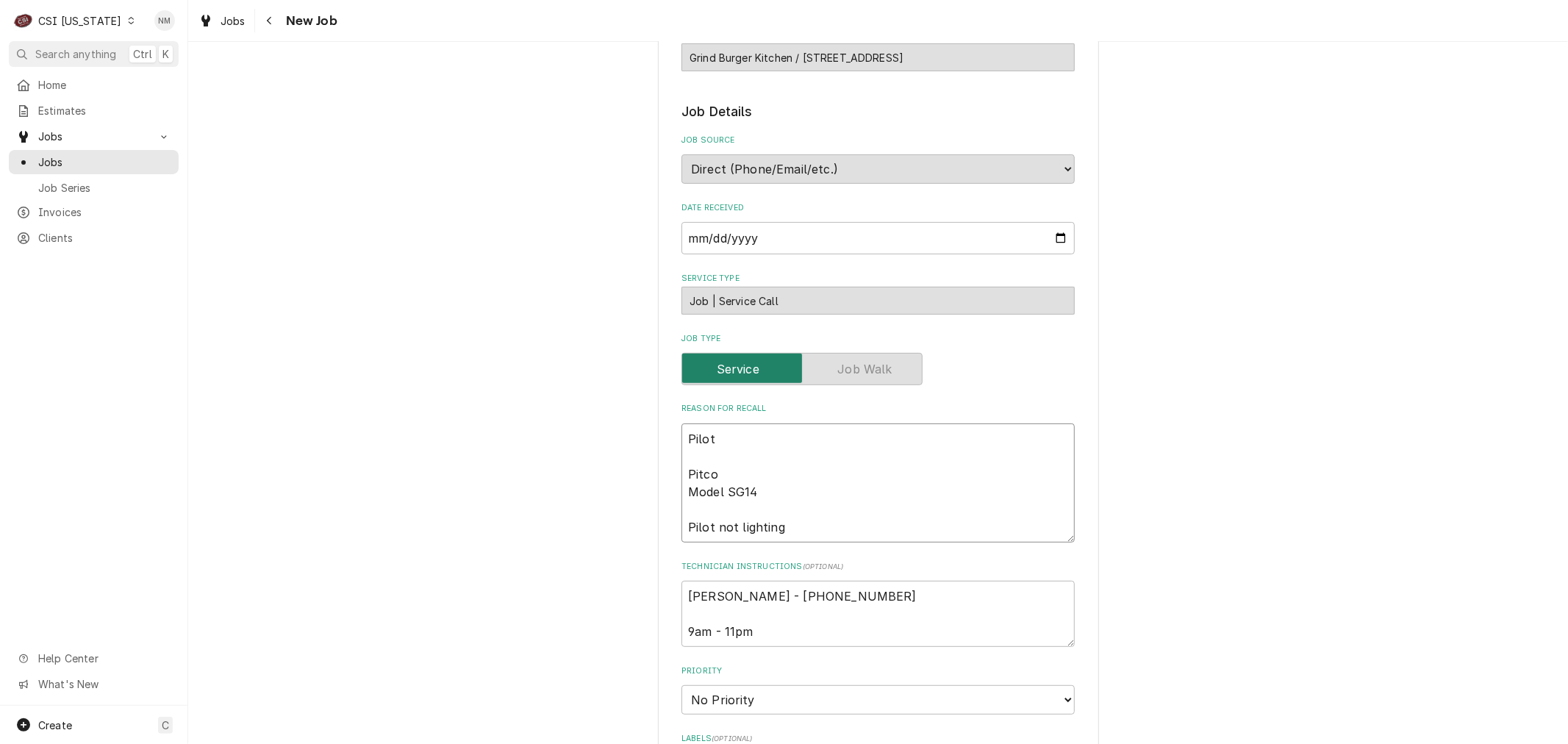
type textarea "Pilot Pitco Model SG14 Pilot not lighting"
type textarea "x"
type textarea "Pilot i Pitco Model SG14 Pilot not lighting"
type textarea "x"
type textarea "Pilot is Pitco Model SG14 Pilot not lighting"
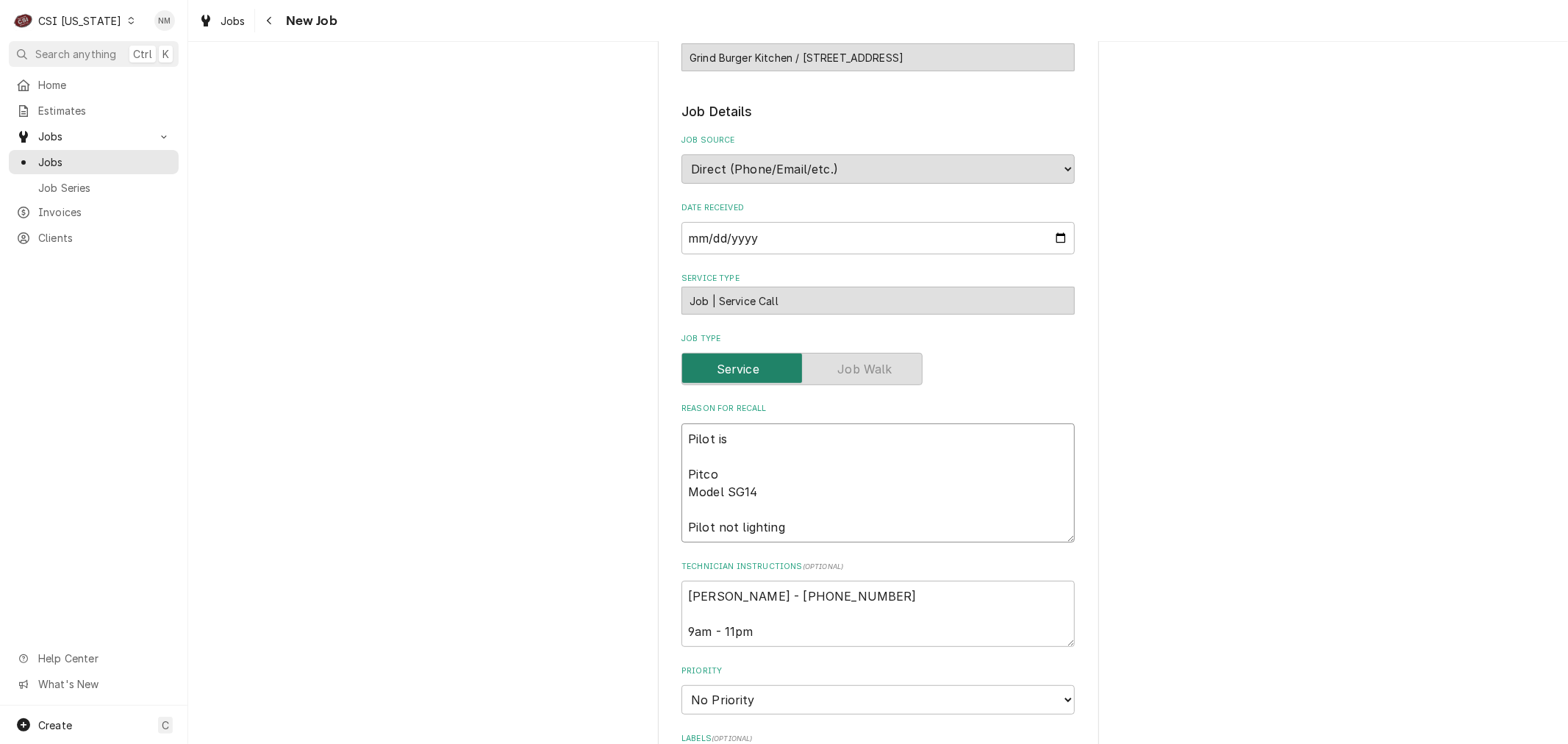
type textarea "x"
type textarea "Pilot is Pitco Model SG14 Pilot not lighting"
type textarea "x"
type textarea "Pilot is n Pitco Model SG14 Pilot not lighting"
type textarea "x"
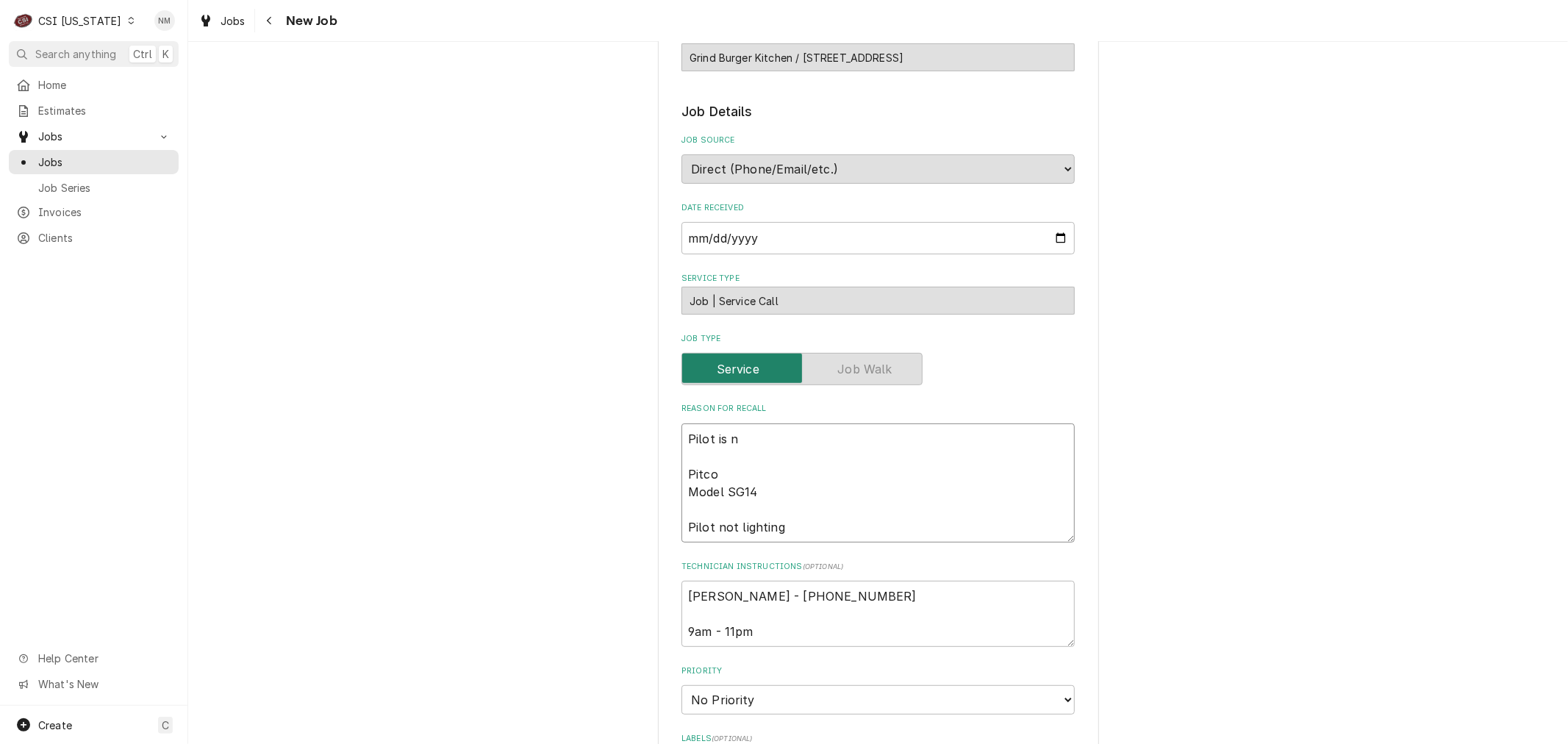
type textarea "Pilot is no Pitco Model SG14 Pilot not lighting"
type textarea "x"
type textarea "Pilot is not Pitco Model SG14 Pilot not lighting"
type textarea "x"
type textarea "Pilot is not Pitco Model SG14 Pilot not lighting"
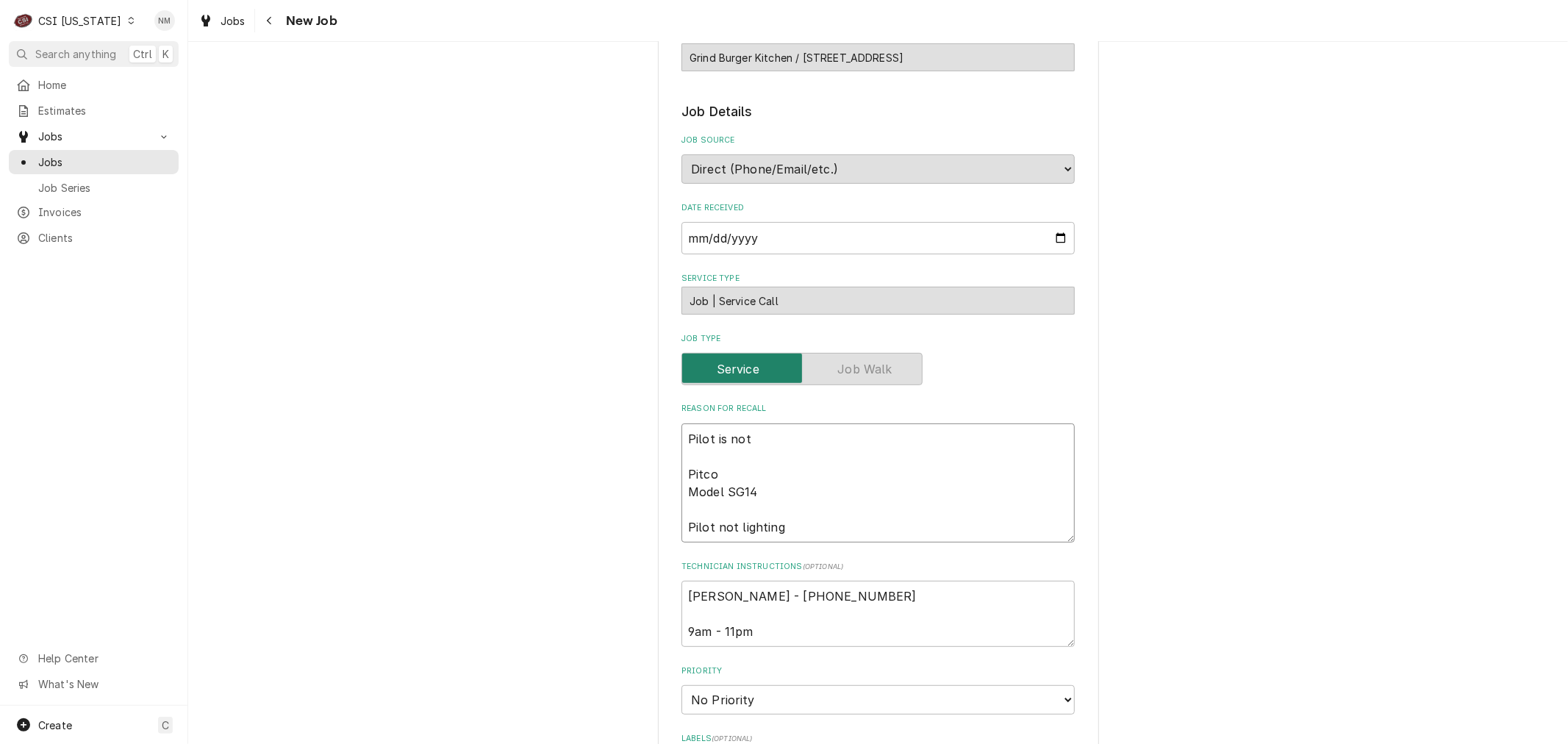
type textarea "x"
type textarea "Pilot is not l Pitco Model SG14 Pilot not lighting"
type textarea "x"
type textarea "Pilot is not li Pitco Model SG14 Pilot not lighting"
type textarea "x"
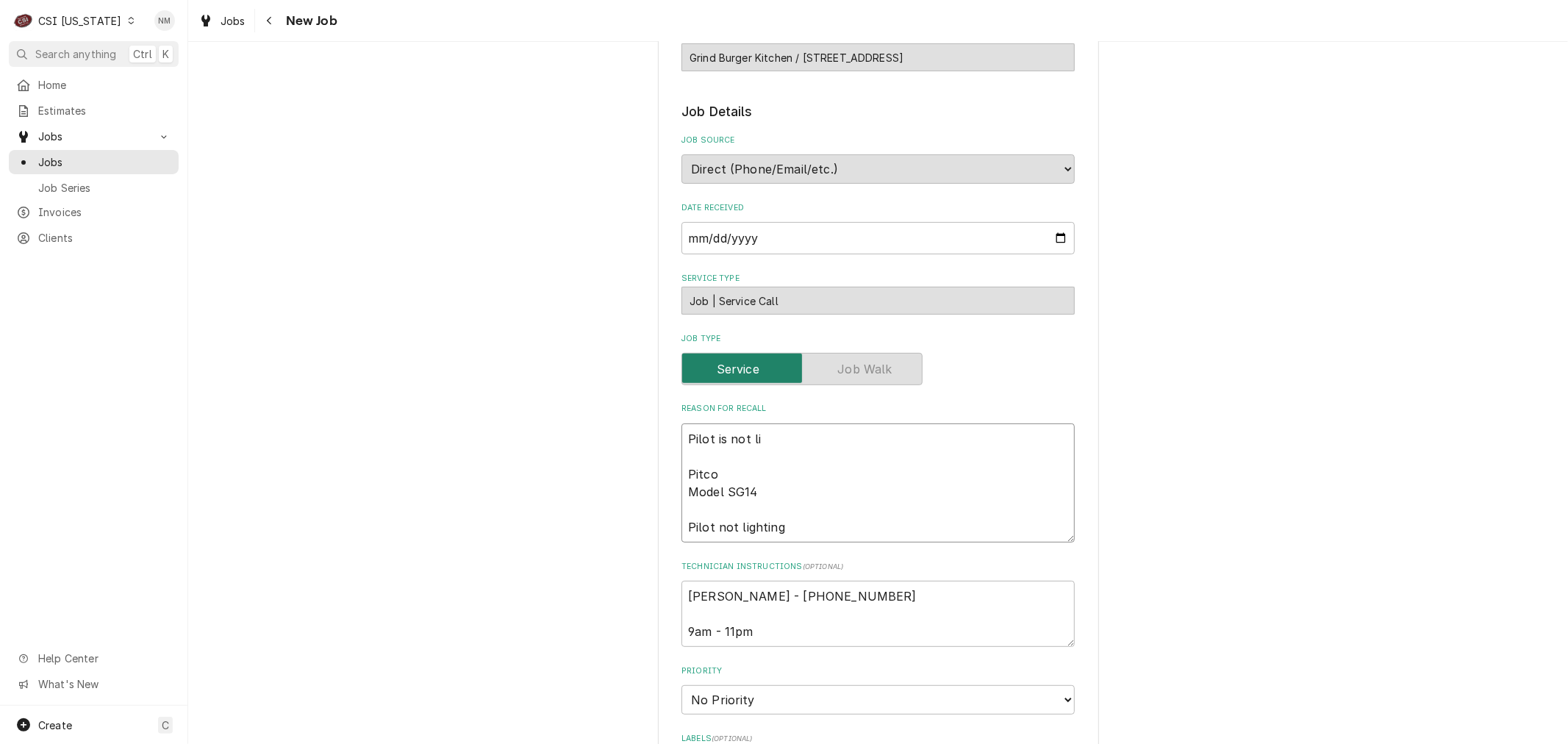
type textarea "Pilot is not lig Pitco Model SG14 Pilot not lighting"
type textarea "x"
type textarea "Pilot is not ligh Pitco Model SG14 Pilot not lighting"
type textarea "x"
type textarea "Pilot is not light Pitco Model SG14 Pilot not lighting"
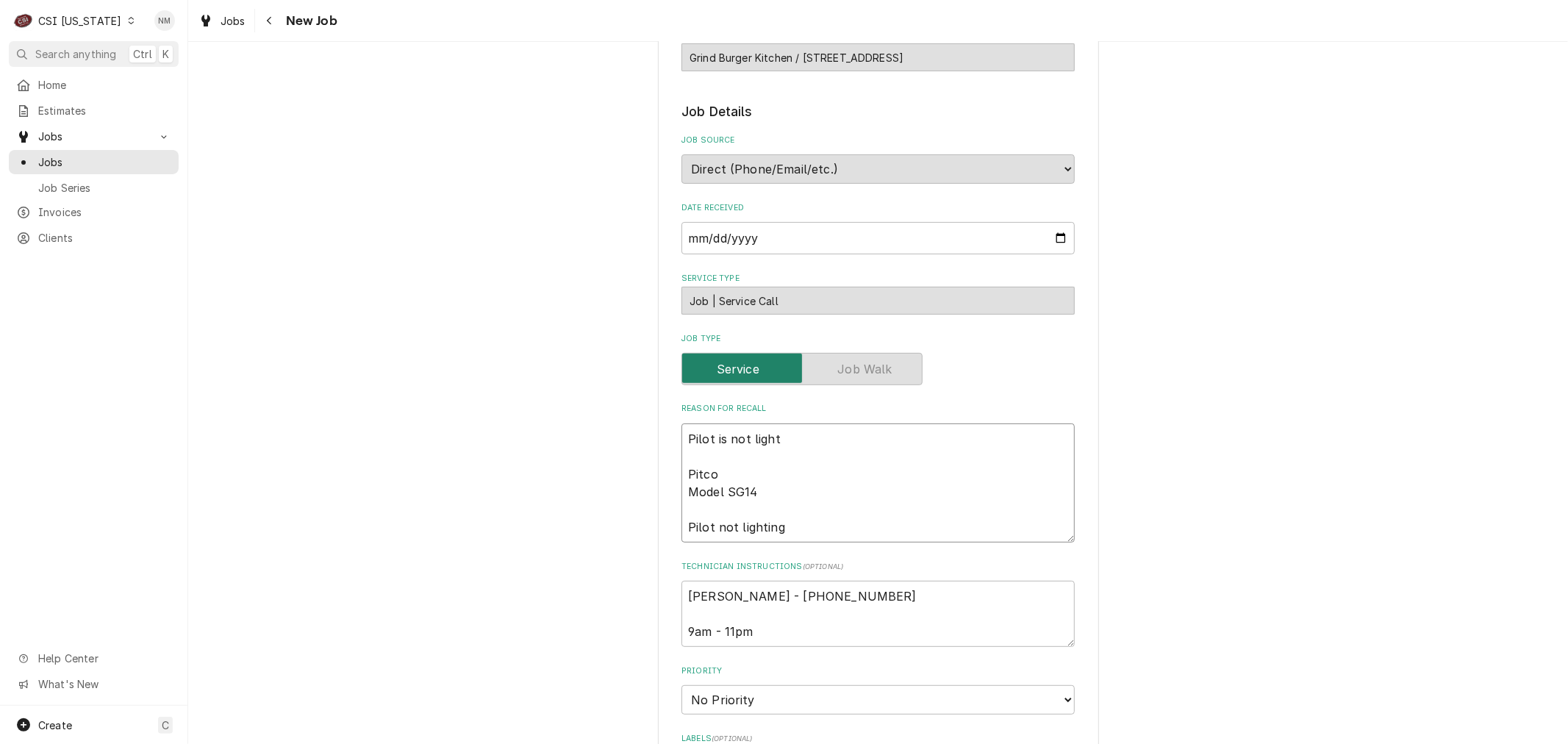
type textarea "x"
type textarea "Pilot is not lighti Pitco Model SG14 Pilot not lighting"
type textarea "x"
type textarea "Pilot is not lightin Pitco Model SG14 Pilot not lighting"
type textarea "x"
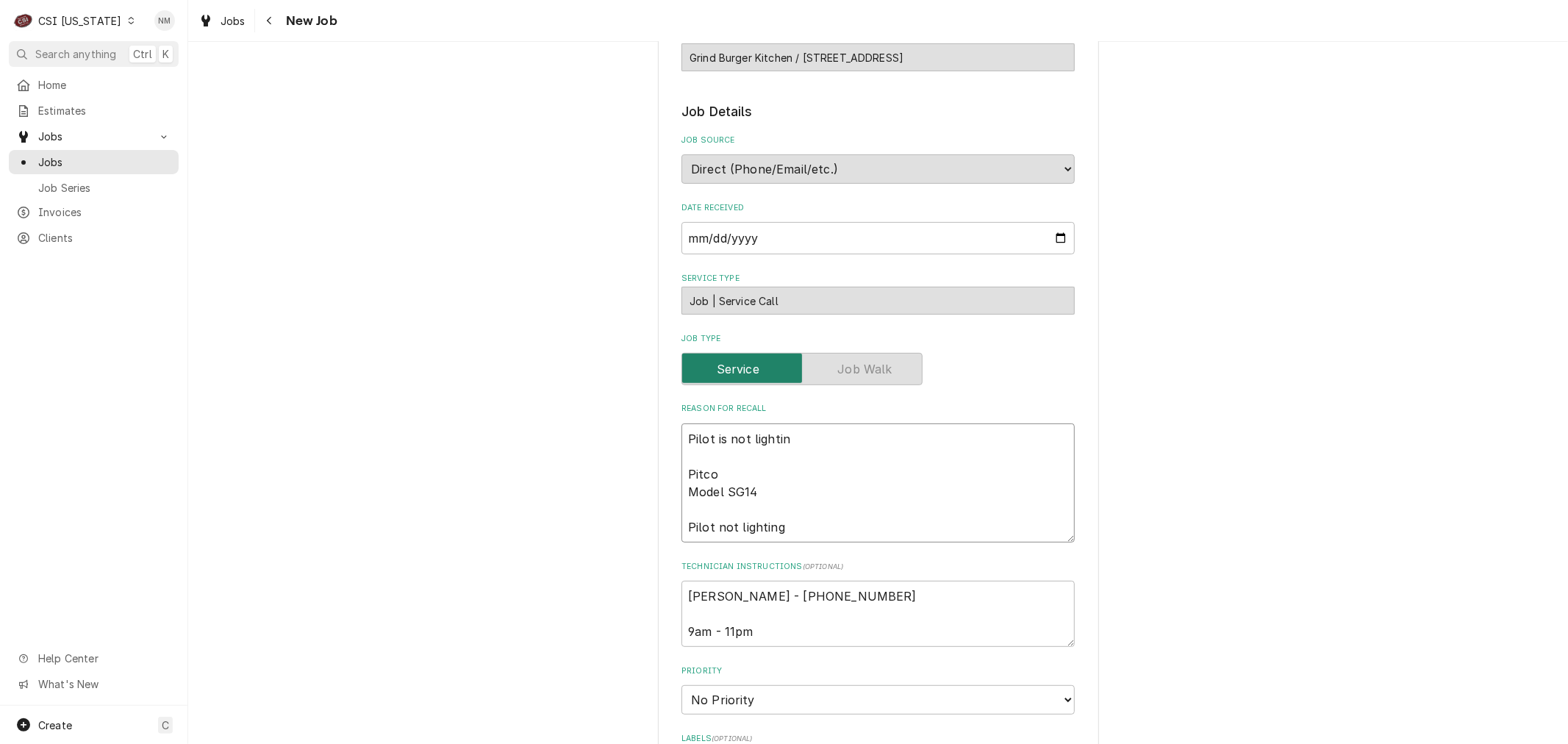
type textarea "Pilot is not lighting Pitco Model SG14 Pilot not lighting"
type textarea "x"
type textarea "Pilot is not lighting Pitco Model SG14 Pilot not lighting"
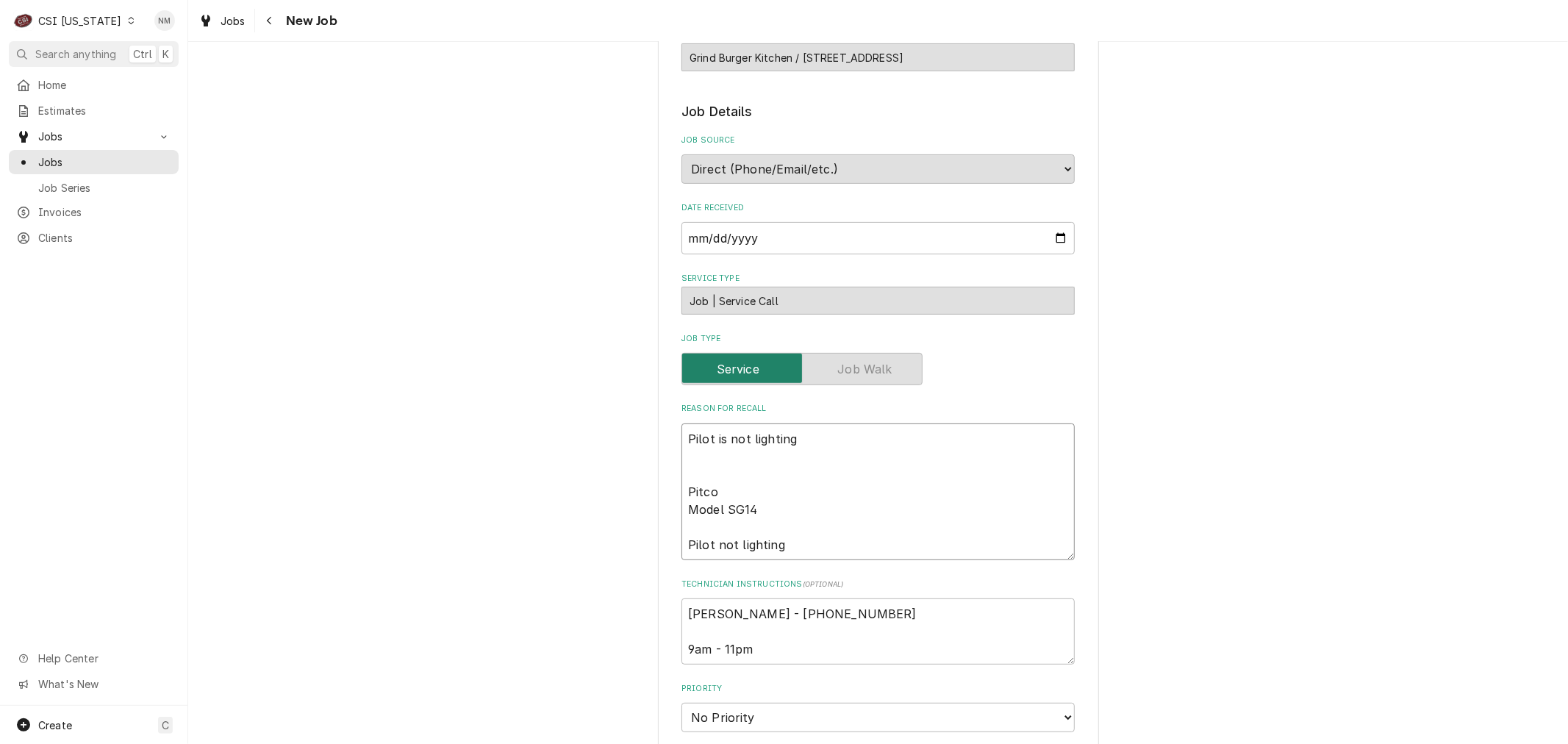
type textarea "x"
type textarea "Pilot is not lighting + Pitco Model SG14 Pilot not lighting"
type textarea "x"
type textarea "Pilot is not lighting +_ Pitco Model SG14 Pilot not lighting"
type textarea "x"
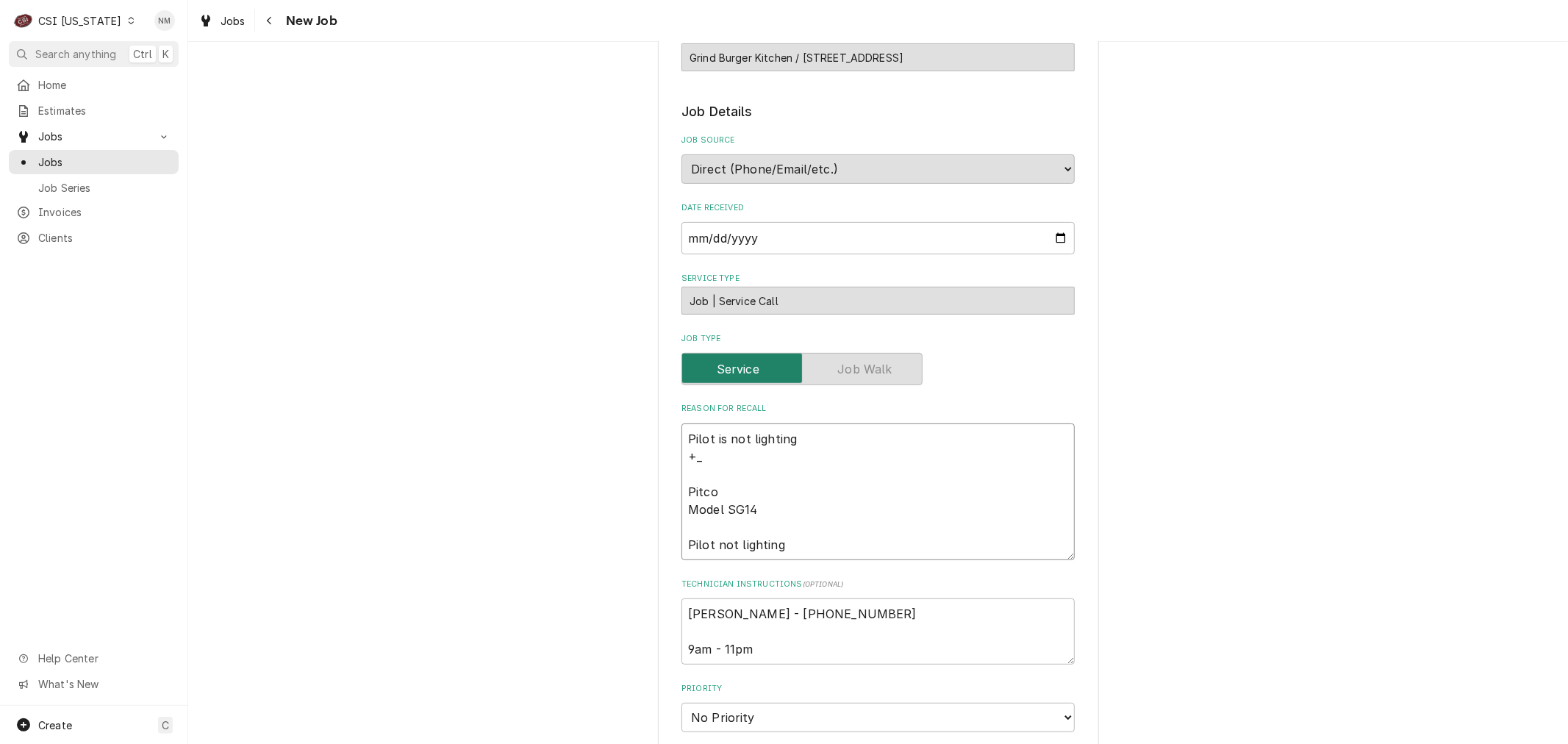
type textarea "Pilot is not lighting + Pitco Model SG14 Pilot not lighting"
type textarea "x"
type textarea "Pilot is not lighting Pitco Model SG14 Pilot not lighting"
type textarea "x"
type textarea "Pilot is not lighting _ Pitco Model SG14 Pilot not lighting"
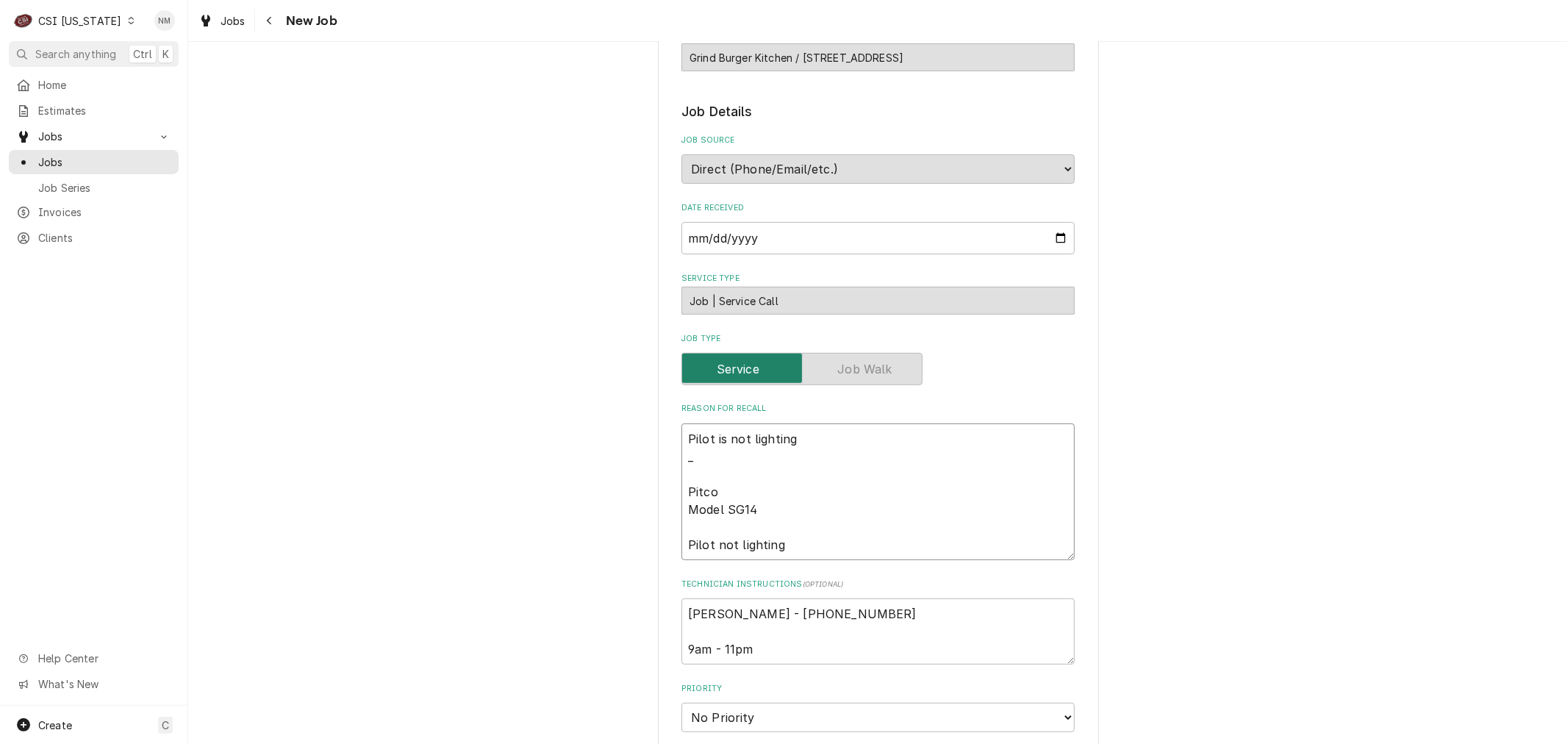
type textarea "x"
type textarea "Pilot is not lighting __ Pitco Model SG14 Pilot not lighting"
type textarea "x"
type textarea "Pilot is not lighting ___ Pitco Model SG14 Pilot not lighting"
type textarea "x"
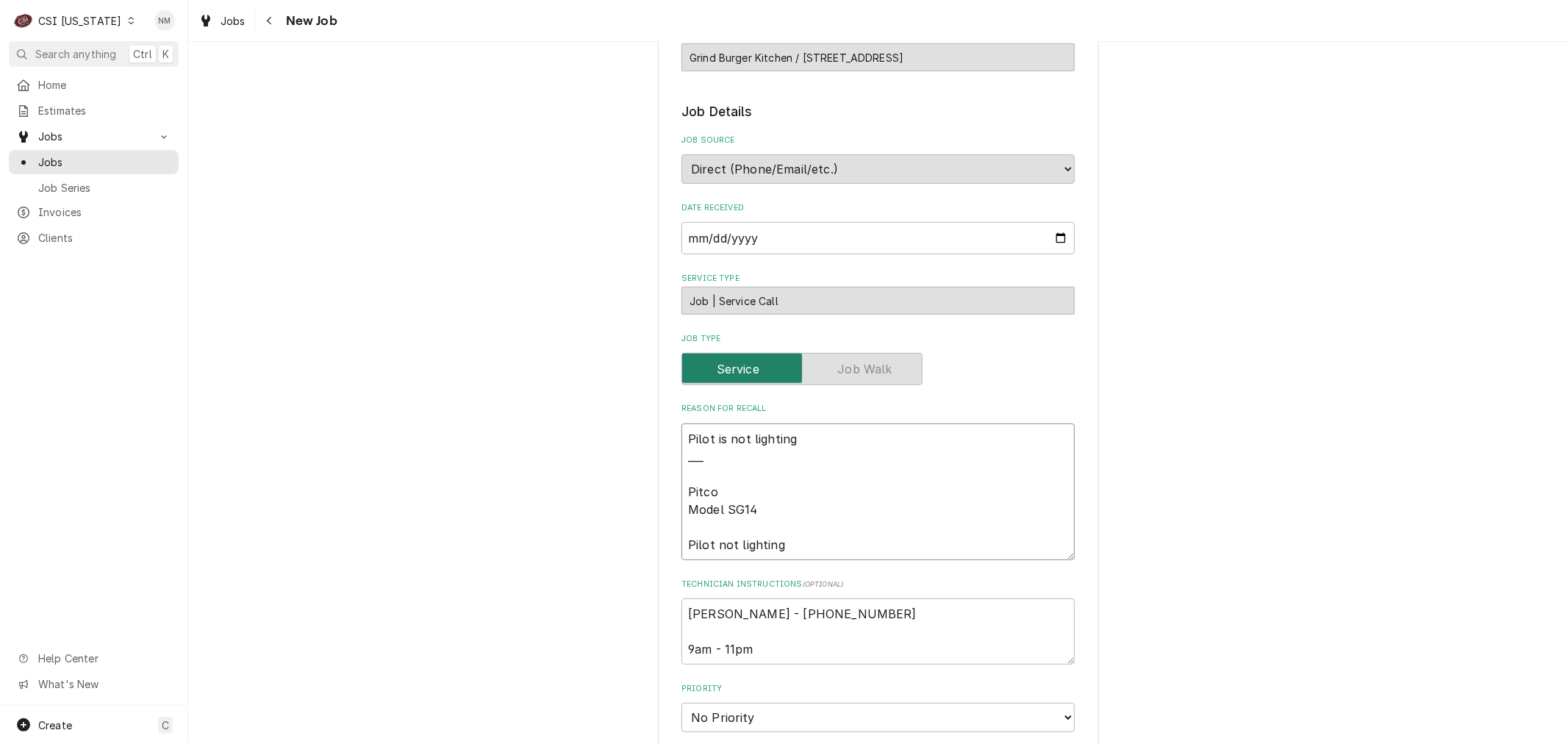
type textarea "Pilot is not lighting ____ Pitco Model SG14 Pilot not lighting"
type textarea "x"
type textarea "Pilot is not lighting _____ Pitco Model SG14 Pilot not lighting"
type textarea "x"
type textarea "Pilot is not lighting ______ Pitco Model SG14 Pilot not lighting"
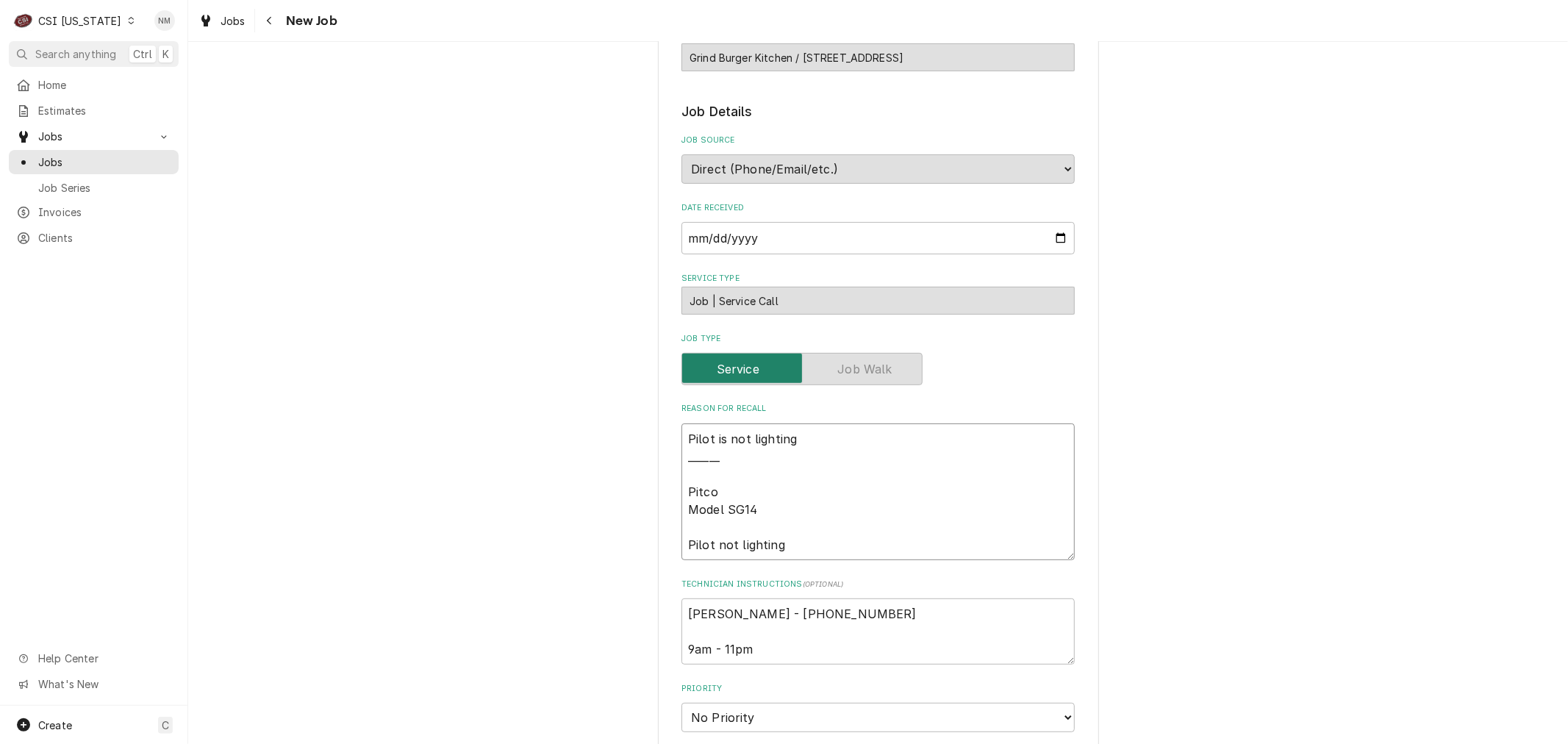
type textarea "x"
type textarea "Pilot is not lighting _______ Pitco Model SG14 Pilot not lighting"
type textarea "x"
type textarea "Pilot is not lighting ________ Pitco Model SG14 Pilot not lighting"
type textarea "x"
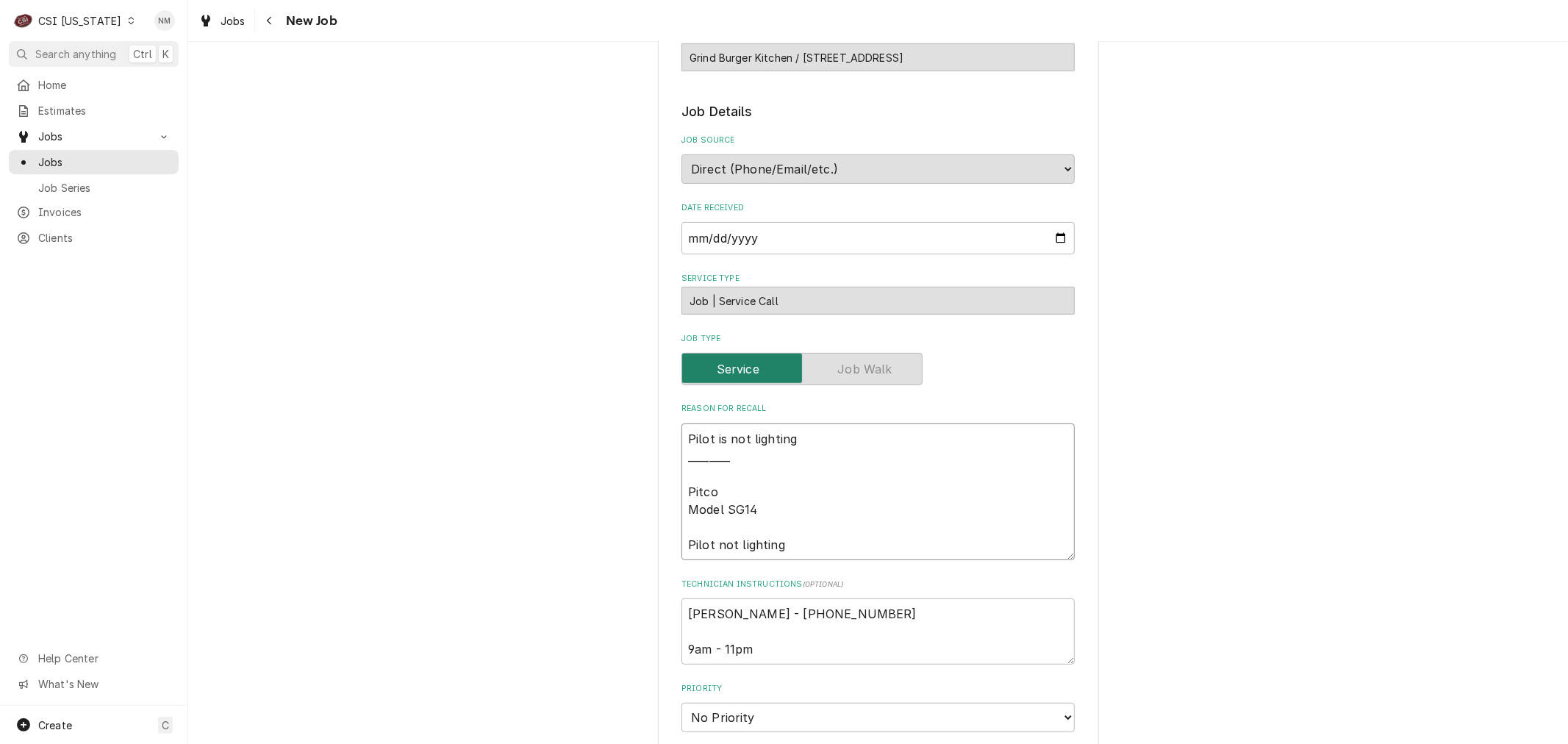
type textarea "Pilot is not lighting _________ Pitco Model SG14 Pilot not lighting"
type textarea "x"
type textarea "Pilot is not lighting __________ Pitco Model SG14 Pilot not lighting"
type textarea "x"
type textarea "Pilot is not lighting ___________ Pitco Model SG14 Pilot not lighting"
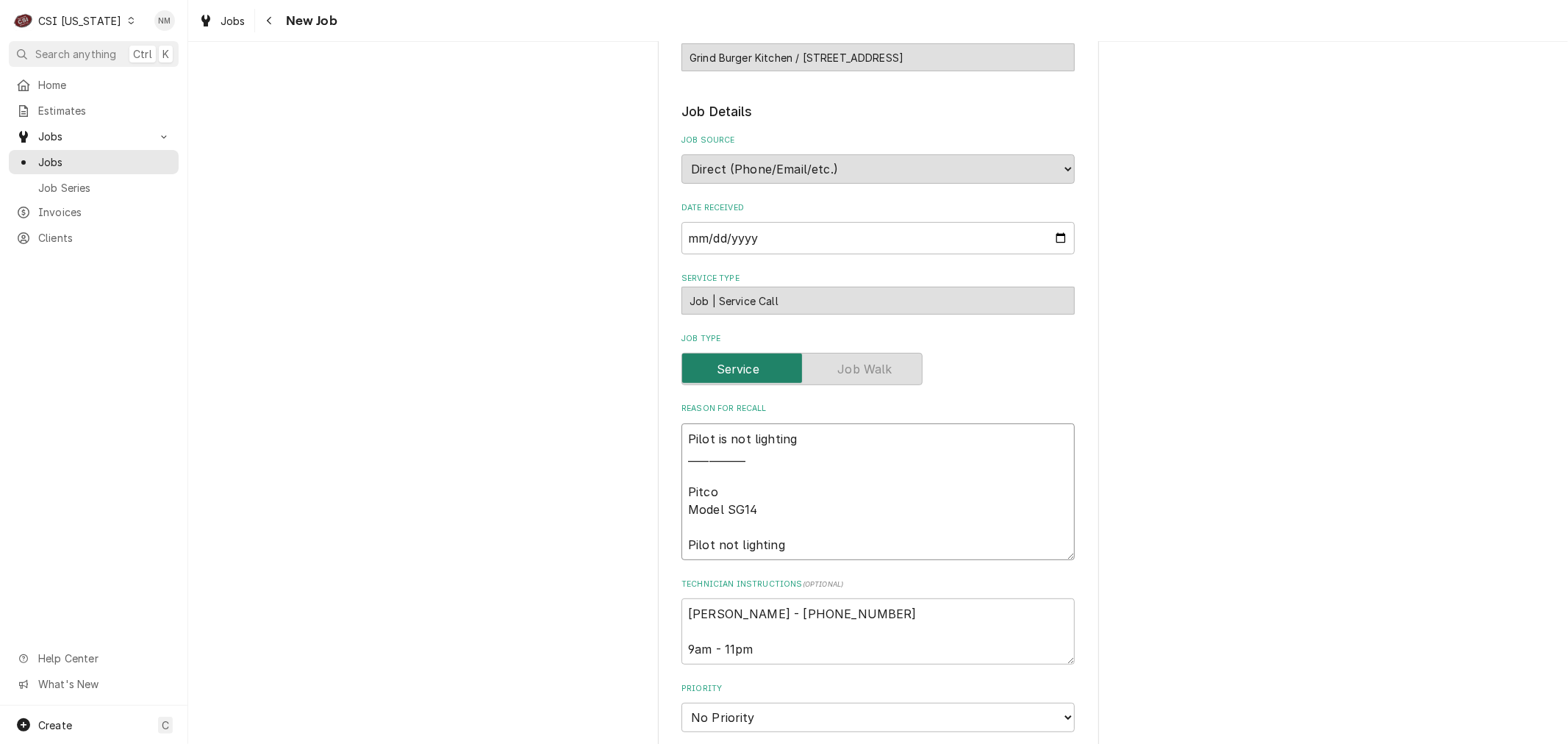
type textarea "x"
type textarea "Pilot is not lighting ____________ Pitco Model SG14 Pilot not lighting"
type textarea "x"
type textarea "Pilot is not lighting _____________ Pitco Model SG14 Pilot not lighting"
type textarea "x"
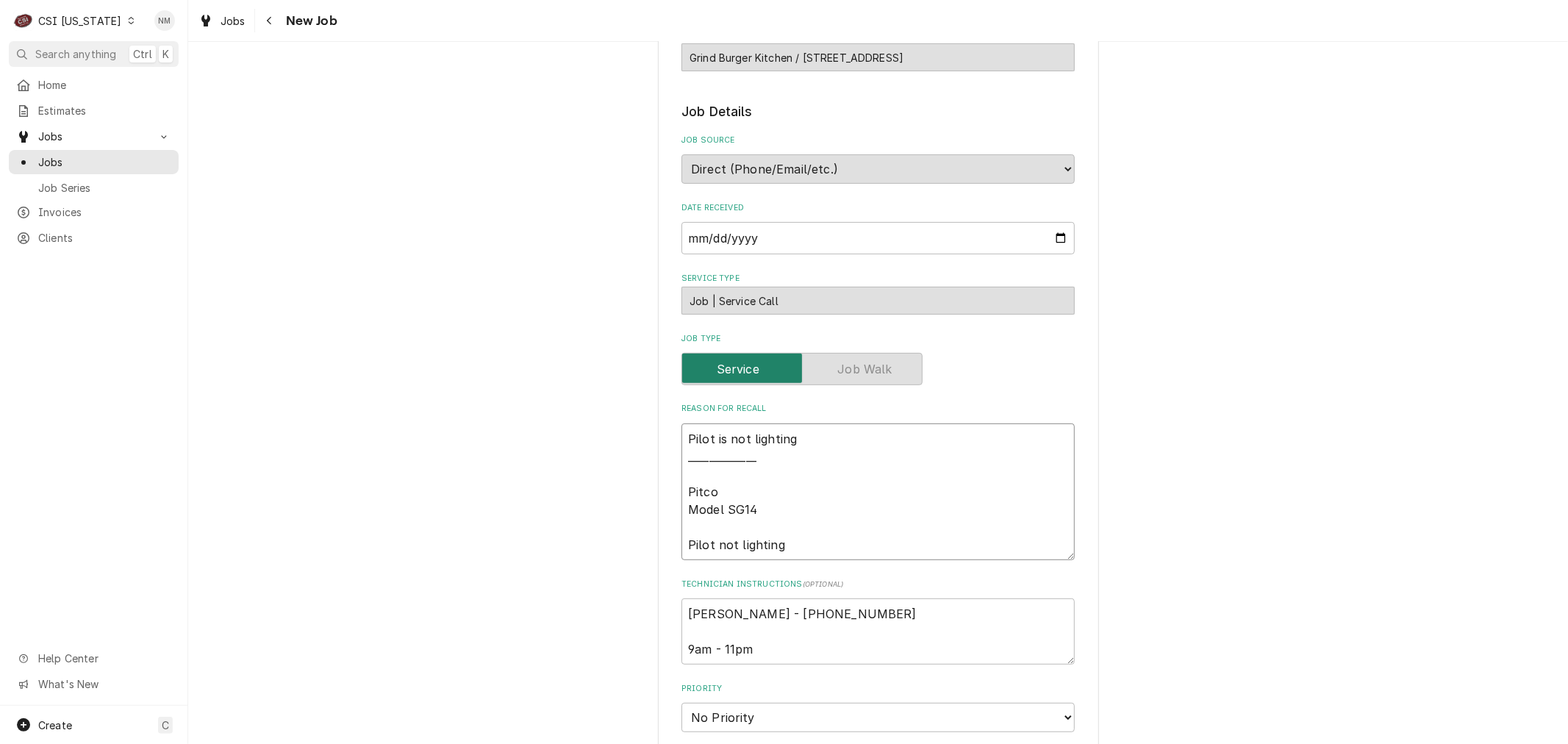
type textarea "Pilot is not lighting ______________ Pitco Model SG14 Pilot not lighting"
type textarea "x"
type textarea "Pilot is not lighting _______________ Pitco Model SG14 Pilot not lighting"
type textarea "x"
type textarea "Pilot is not lighting ________________ Pitco Model SG14 Pilot not lighting"
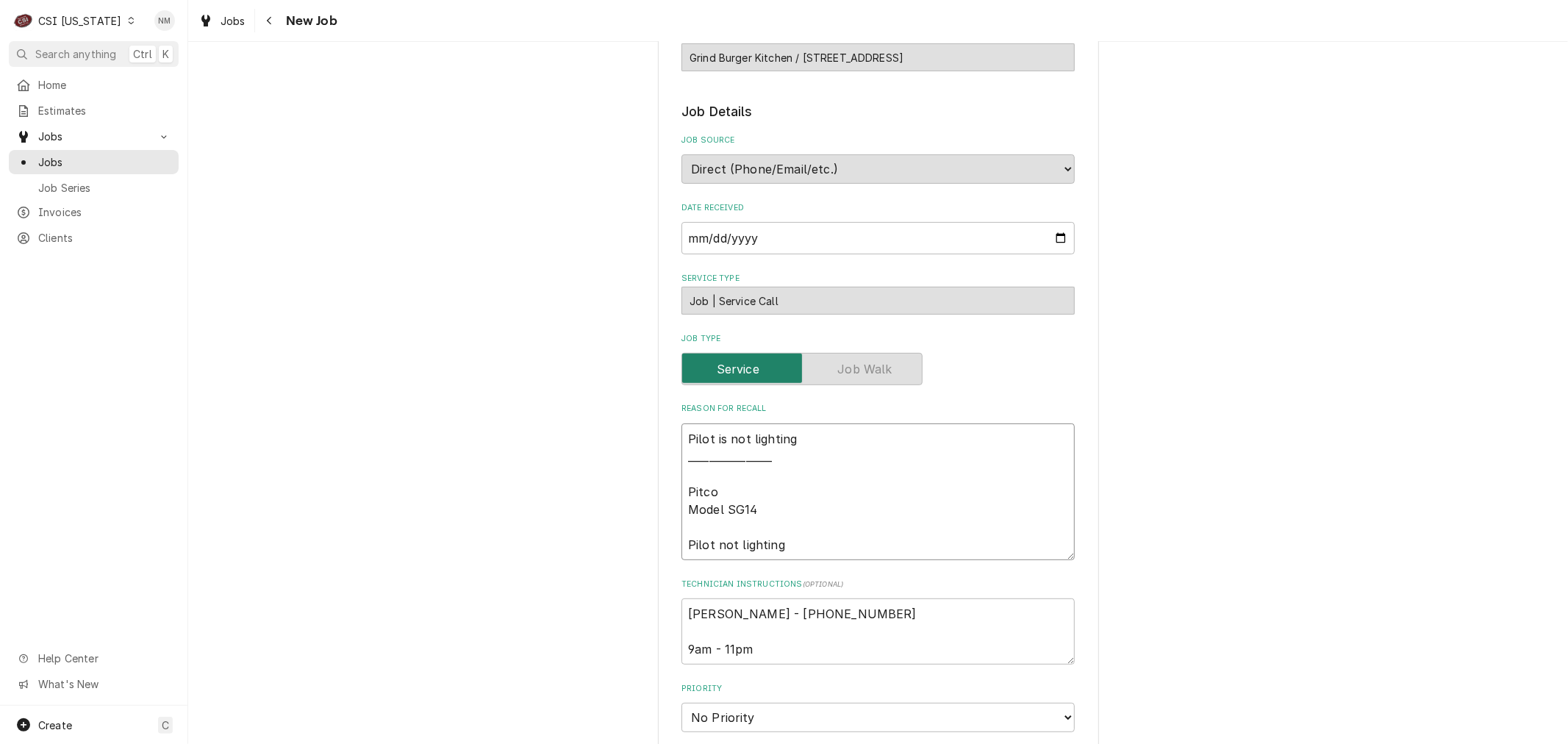
type textarea "x"
type textarea "Pilot is not lighting _________________ Pitco Model SG14 Pilot not lighting"
type textarea "x"
type textarea "Pilot is not lighting __________________ Pitco Model SG14 Pilot not lighting"
type textarea "x"
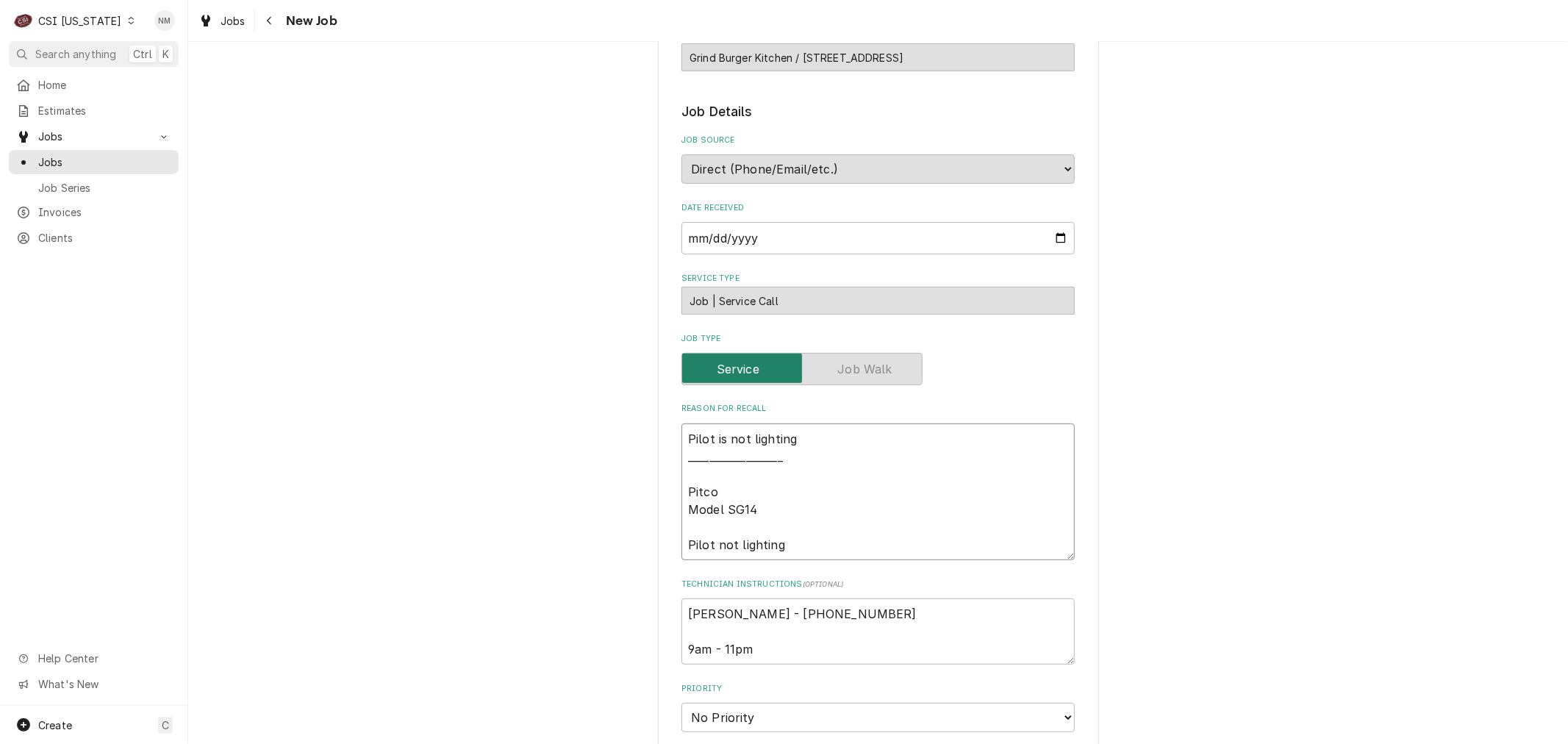
type textarea "Pilot is not lighting ___________________ Pitco Model SG14 Pilot not lighting"
type textarea "x"
type textarea "Pilot is not lighting ____________________ Pitco Model SG14 Pilot not lighting"
type textarea "x"
type textarea "Pilot is not lighting _____________________ Pitco Model SG14 Pilot not lighting"
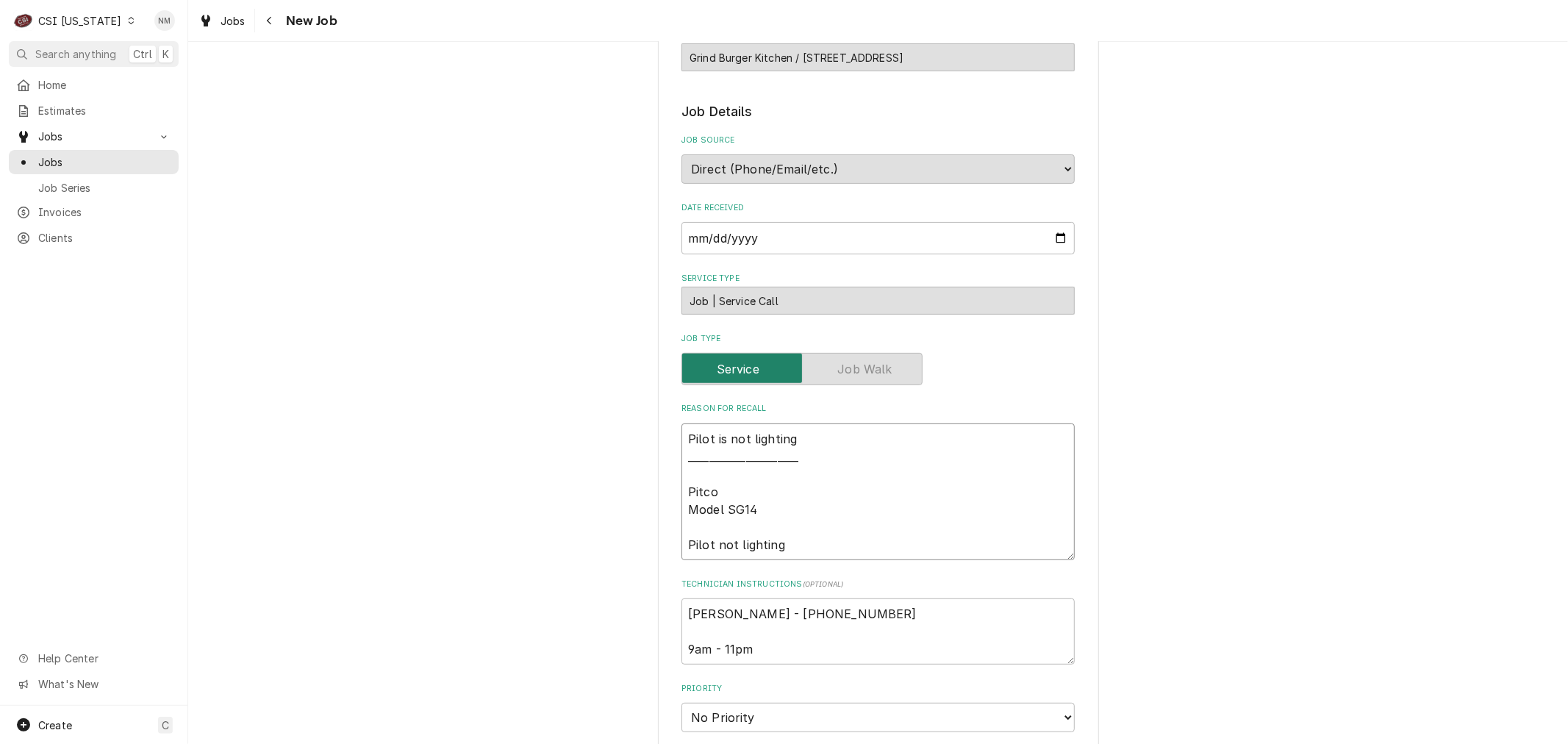
type textarea "x"
type textarea "Pilot is not lighting ______________________ Pitco Model SG14 Pilot not lighting"
type textarea "x"
type textarea "Pilot is not lighting _______________________ Pitco Model SG14 Pilot not lighti…"
type textarea "x"
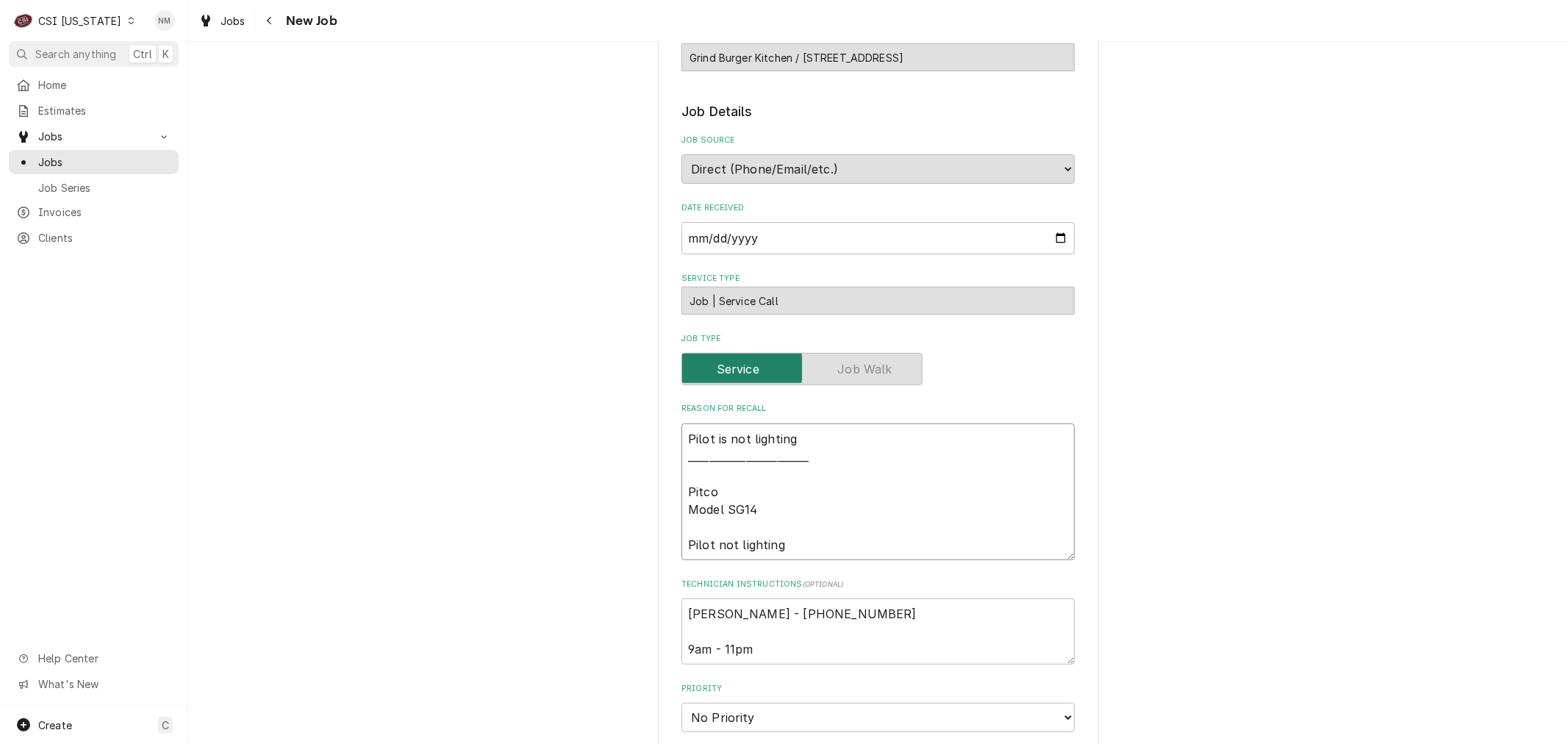
type textarea "Pilot is not lighting ________________________ Pitco Model SG14 Pilot not light…"
type textarea "x"
type textarea "Pilot is not lighting _________________________ Pitco Model SG14 Pilot not ligh…"
type textarea "x"
type textarea "Pilot is not lighting __________________________ Pitco Model SG14 Pilot not lig…"
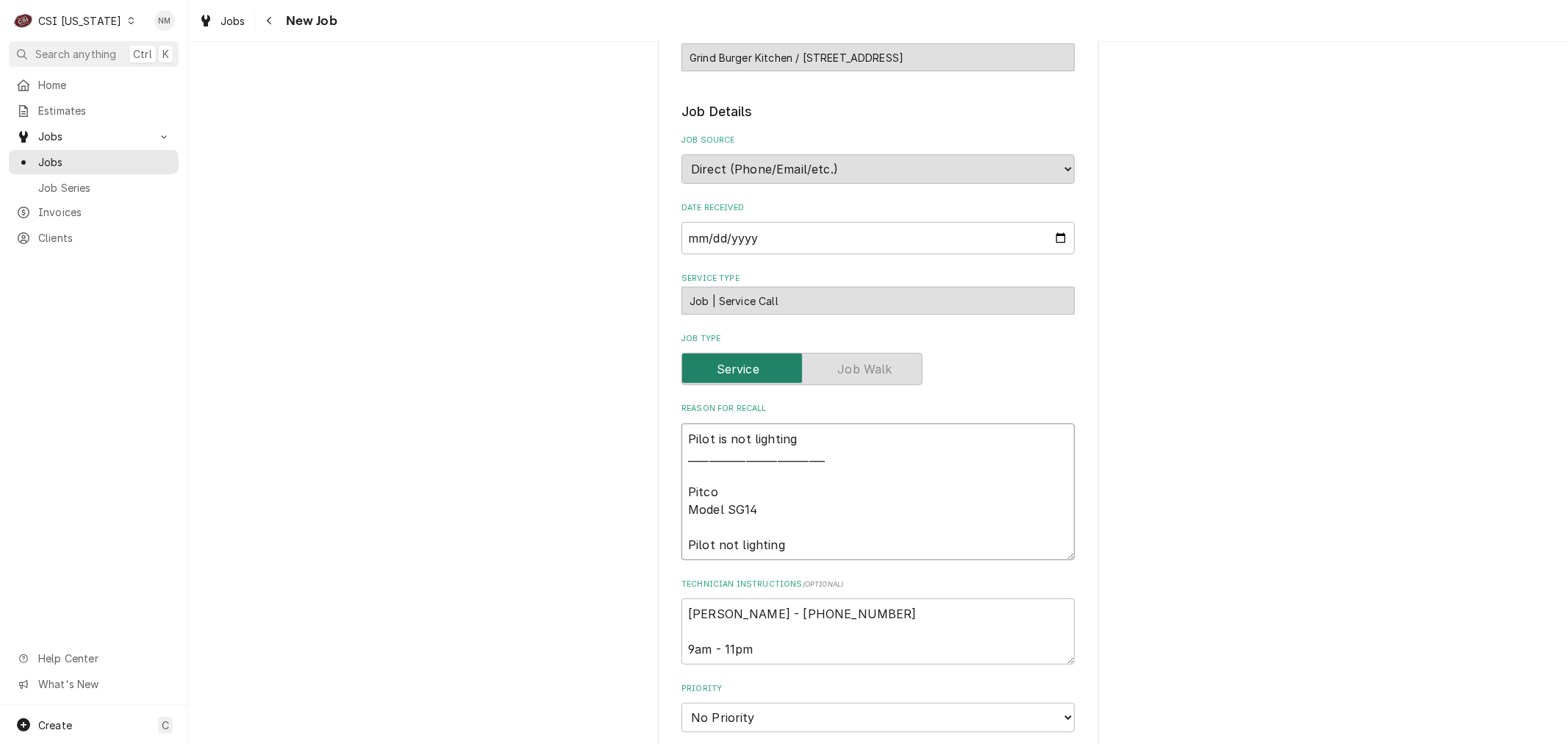
type textarea "x"
type textarea "Pilot is not lighting ___________________________ Pitco Model SG14 Pilot not li…"
type textarea "x"
type textarea "Pilot is not lighting ____________________________ Pitco Model SG14 Pilot not l…"
type textarea "x"
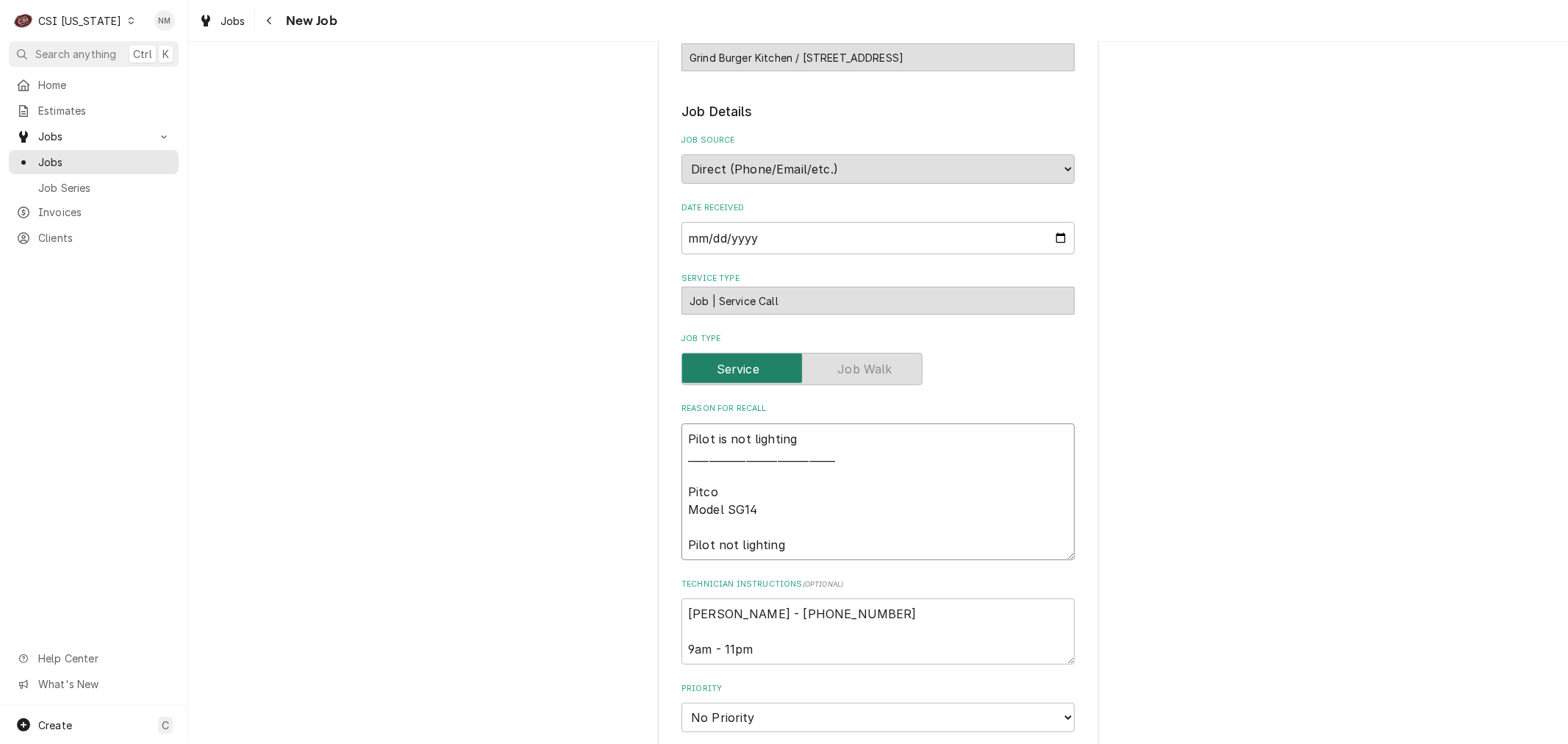
type textarea "Pilot is not lighting _____________________________ Pitco Model SG14 Pilot not …"
type textarea "x"
type textarea "Pilot is not lighting ______________________________ Pitco Model SG14 Pilot not…"
type textarea "x"
type textarea "Pilot is not lighting _______________________________ Pitco Model SG14 Pilot no…"
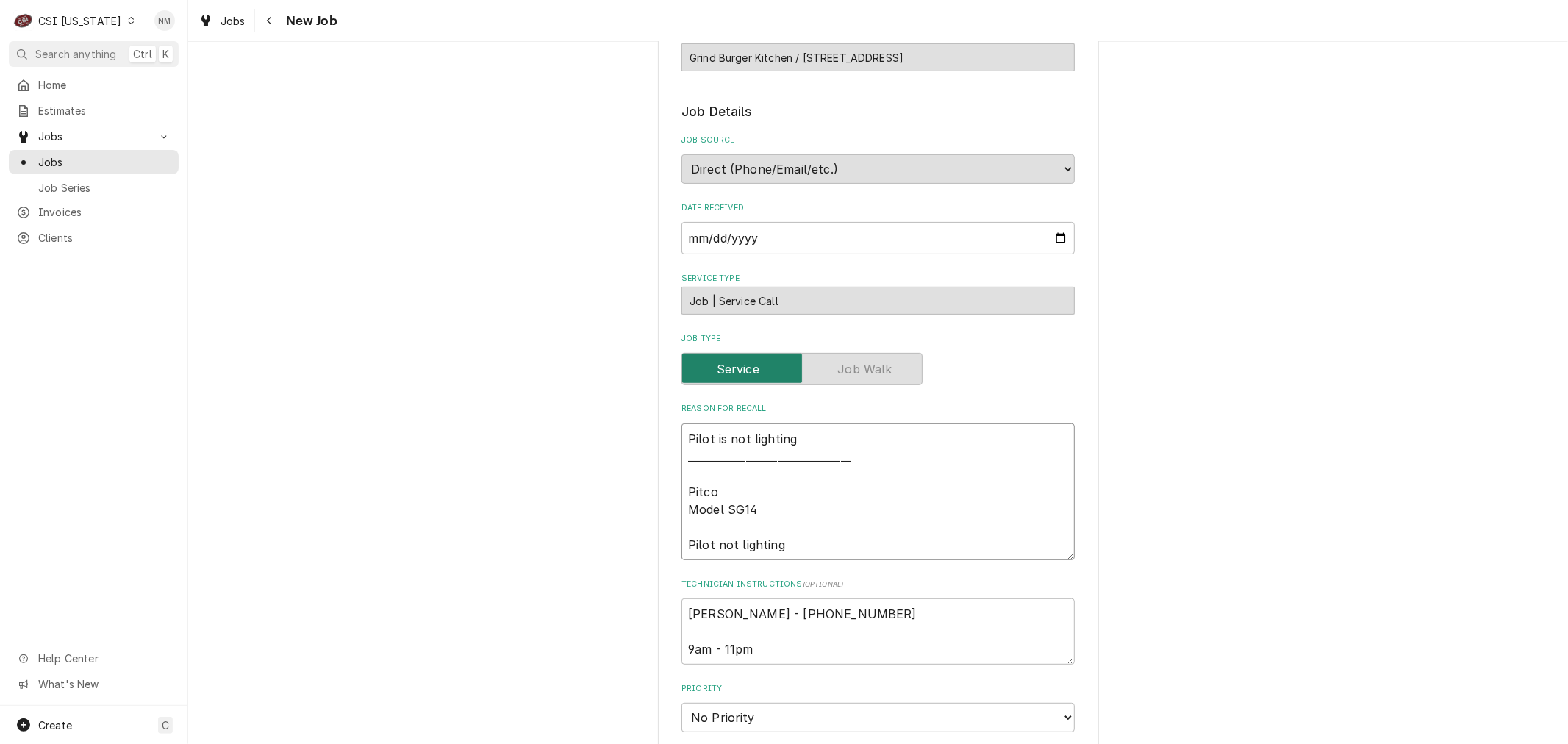
type textarea "x"
type textarea "Pilot is not lighting ________________________________ Pitco Model SG14 Pilot n…"
type textarea "x"
type textarea "Pilot is not lighting _________________________________ Pitco Model SG14 Pilot …"
type textarea "x"
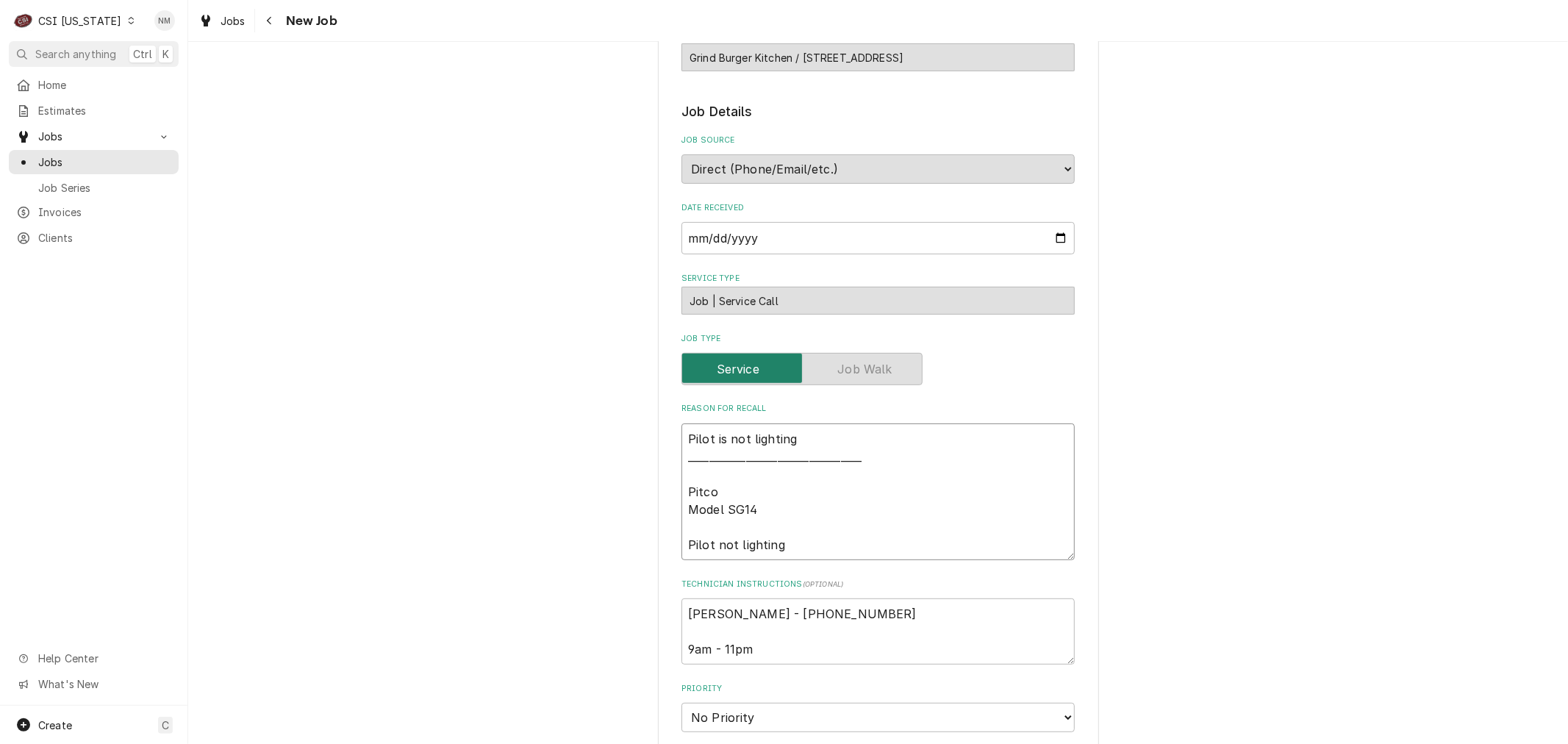
type textarea "Pilot is not lighting __________________________________ Pitco Model SG14 Pilot…"
type textarea "x"
type textarea "Pilot is not lighting ___________________________________ Pitco Model SG14 Pilo…"
type textarea "x"
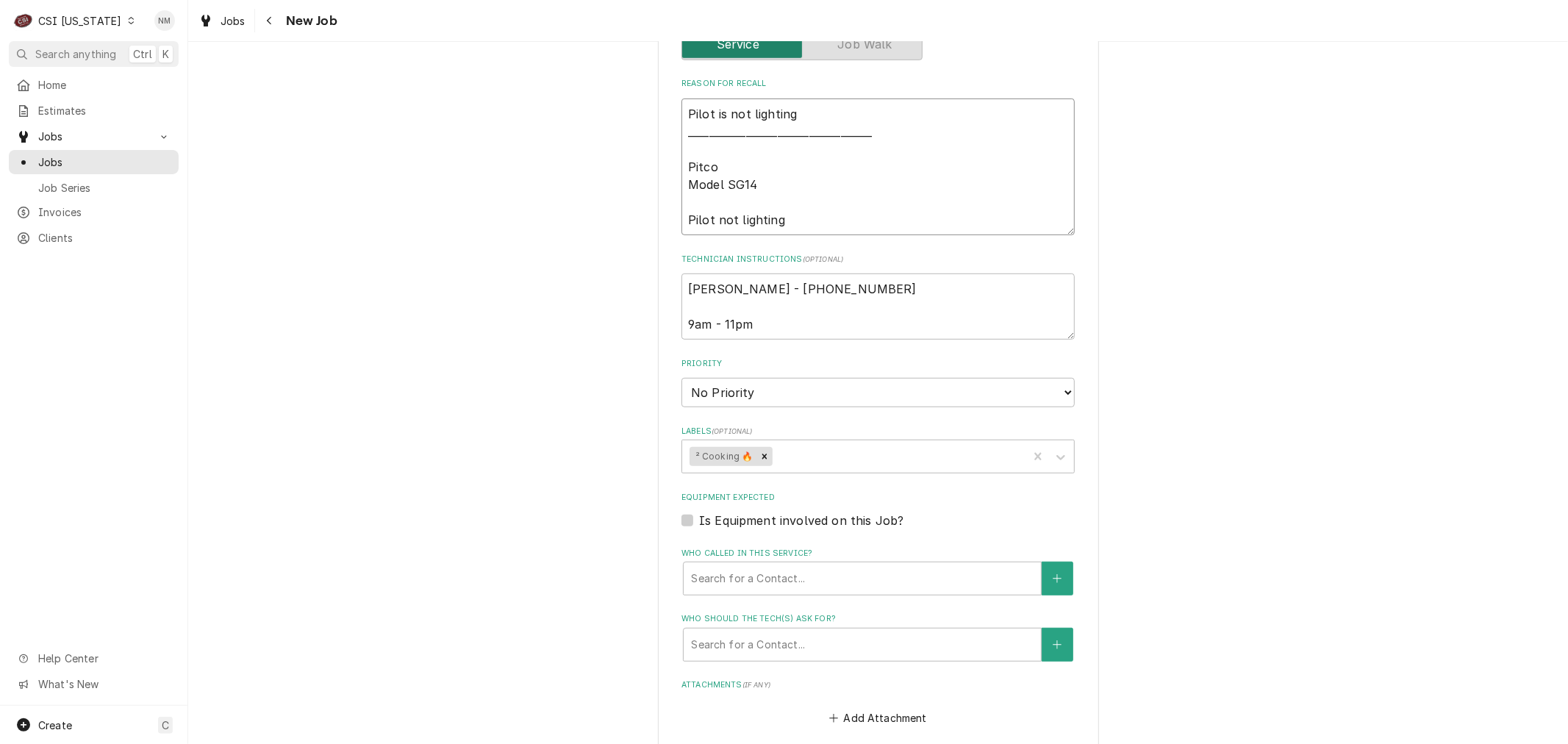
scroll to position [653, 0]
type textarea "Pilot is not lighting ___________________________________ Pitco Model SG14 Pilo…"
click at [883, 574] on div "Who called in this service?" at bounding box center [862, 577] width 343 height 27
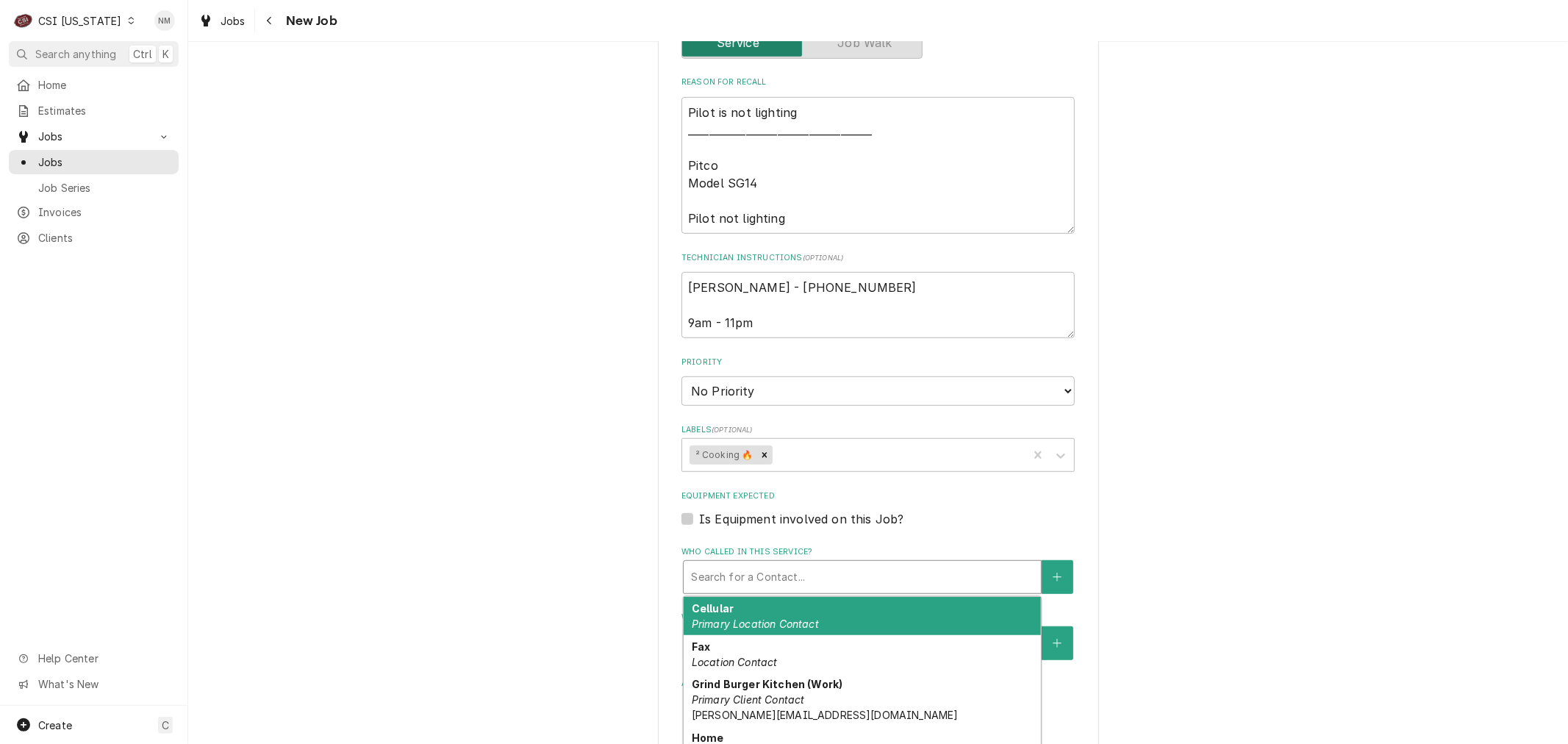
type textarea "x"
type input "j"
type textarea "x"
type input "je"
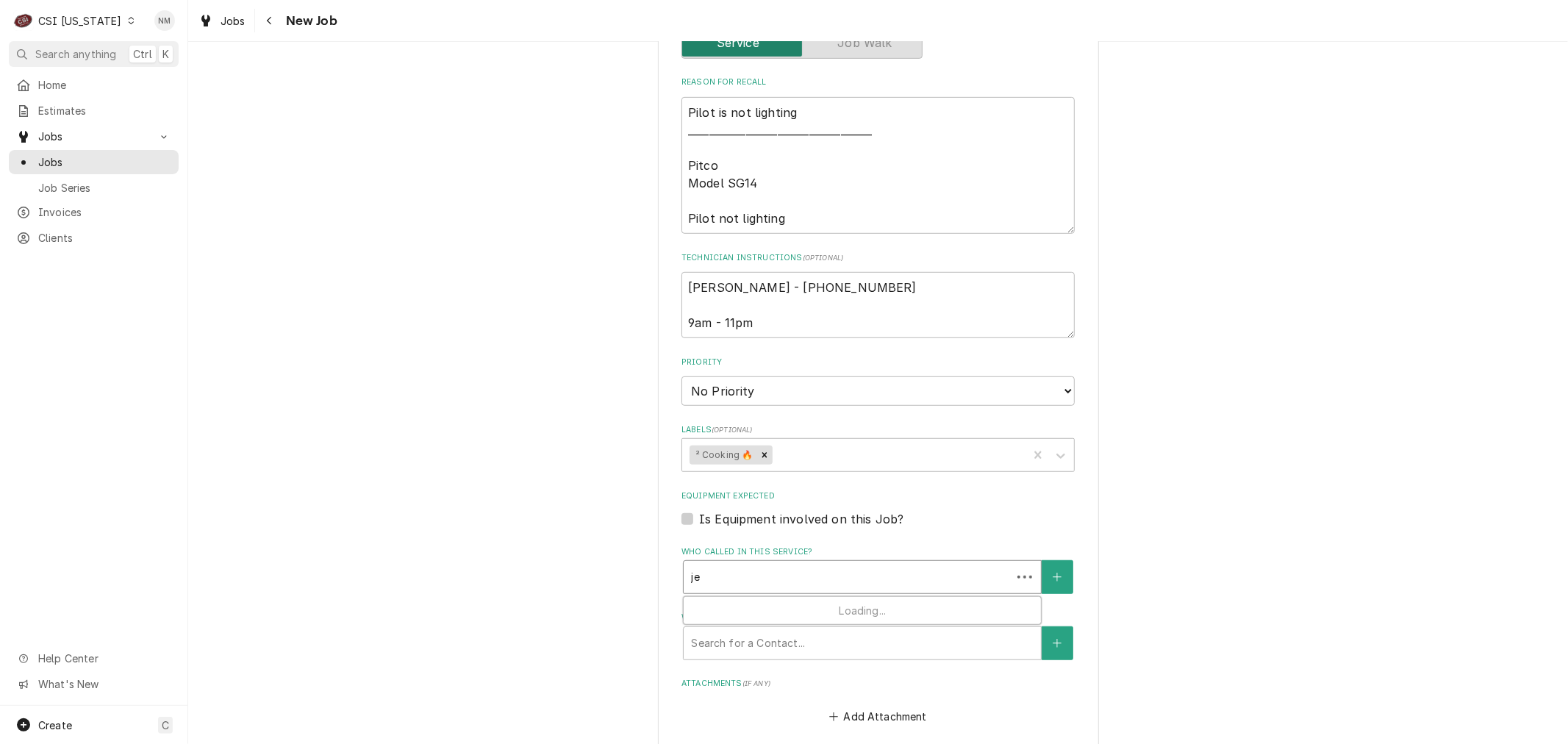
type textarea "x"
type input "jes"
type textarea "x"
type input "jess"
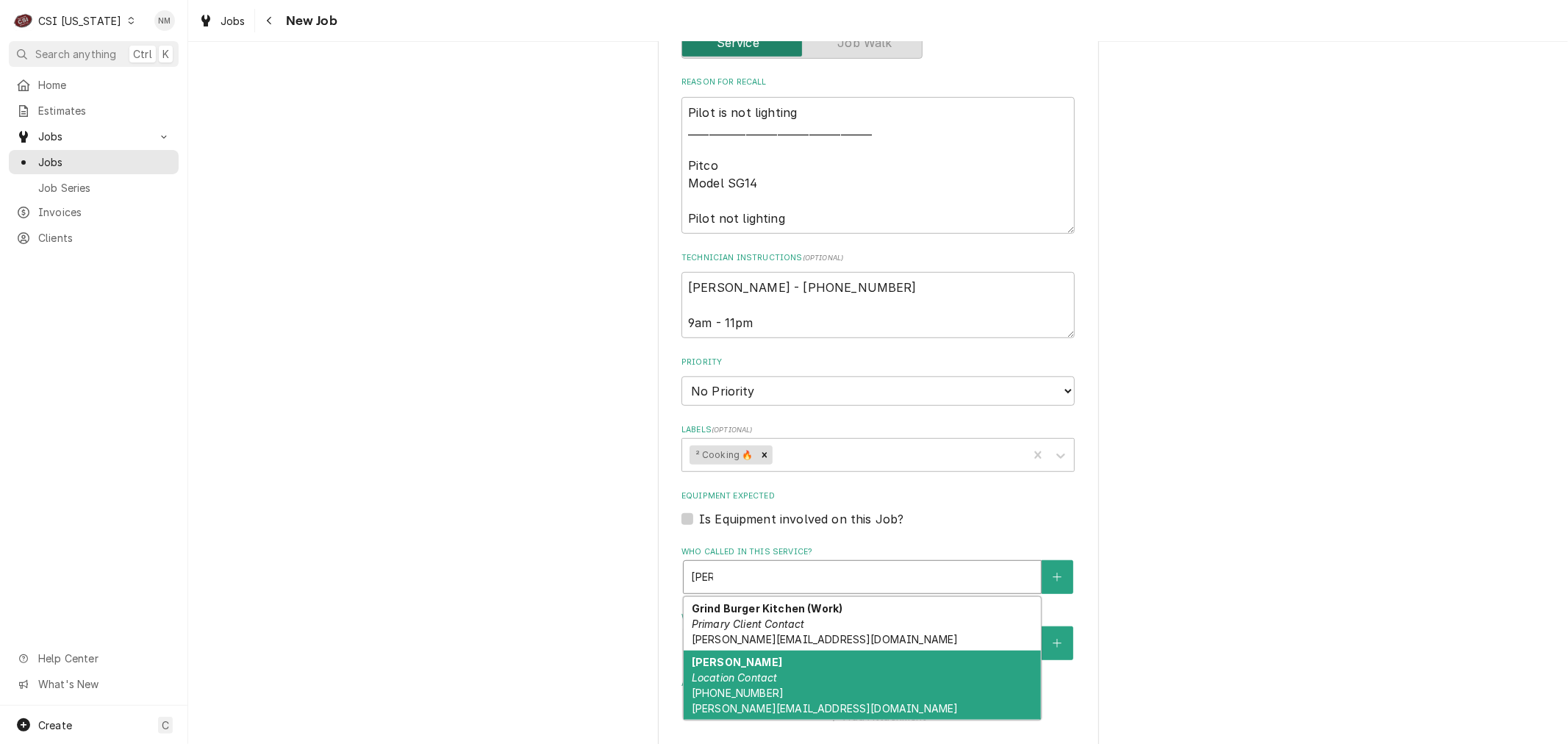
click at [858, 669] on div "Jesse Location Contact (502) 974-3202 jesse@uffdahospitality.com" at bounding box center [862, 685] width 357 height 69
type textarea "x"
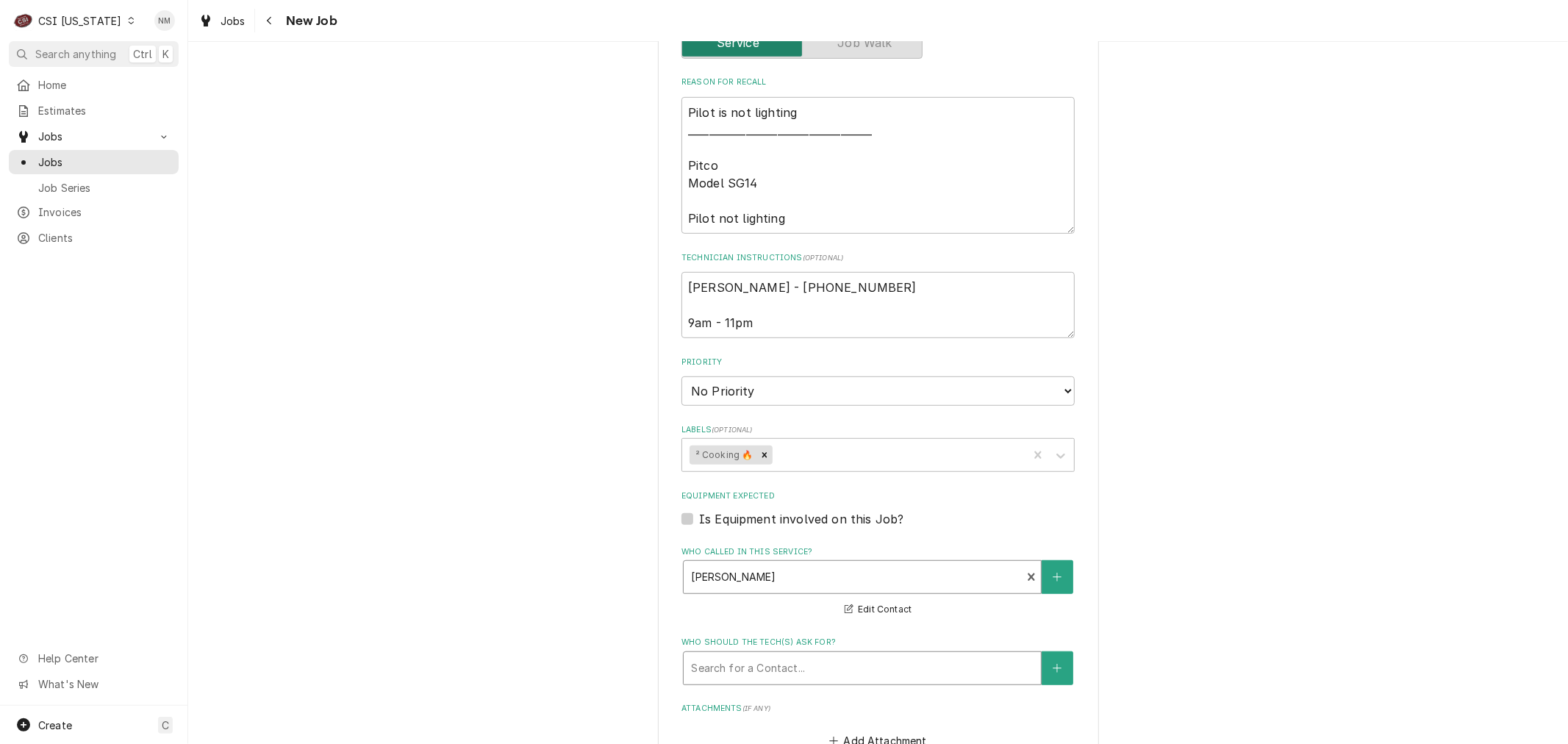
click at [857, 669] on div "Who should the tech(s) ask for?" at bounding box center [862, 668] width 343 height 27
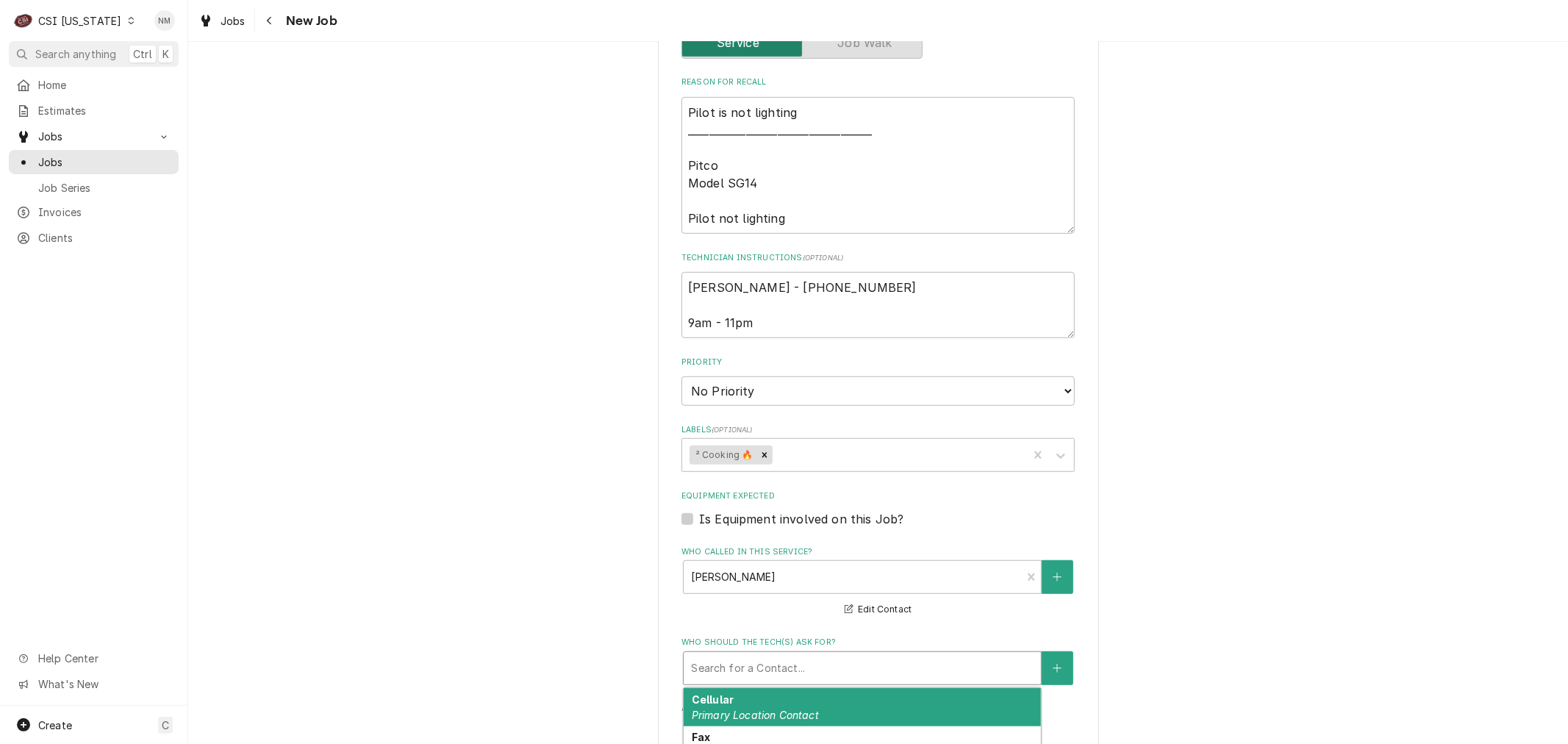
type textarea "x"
type input "j"
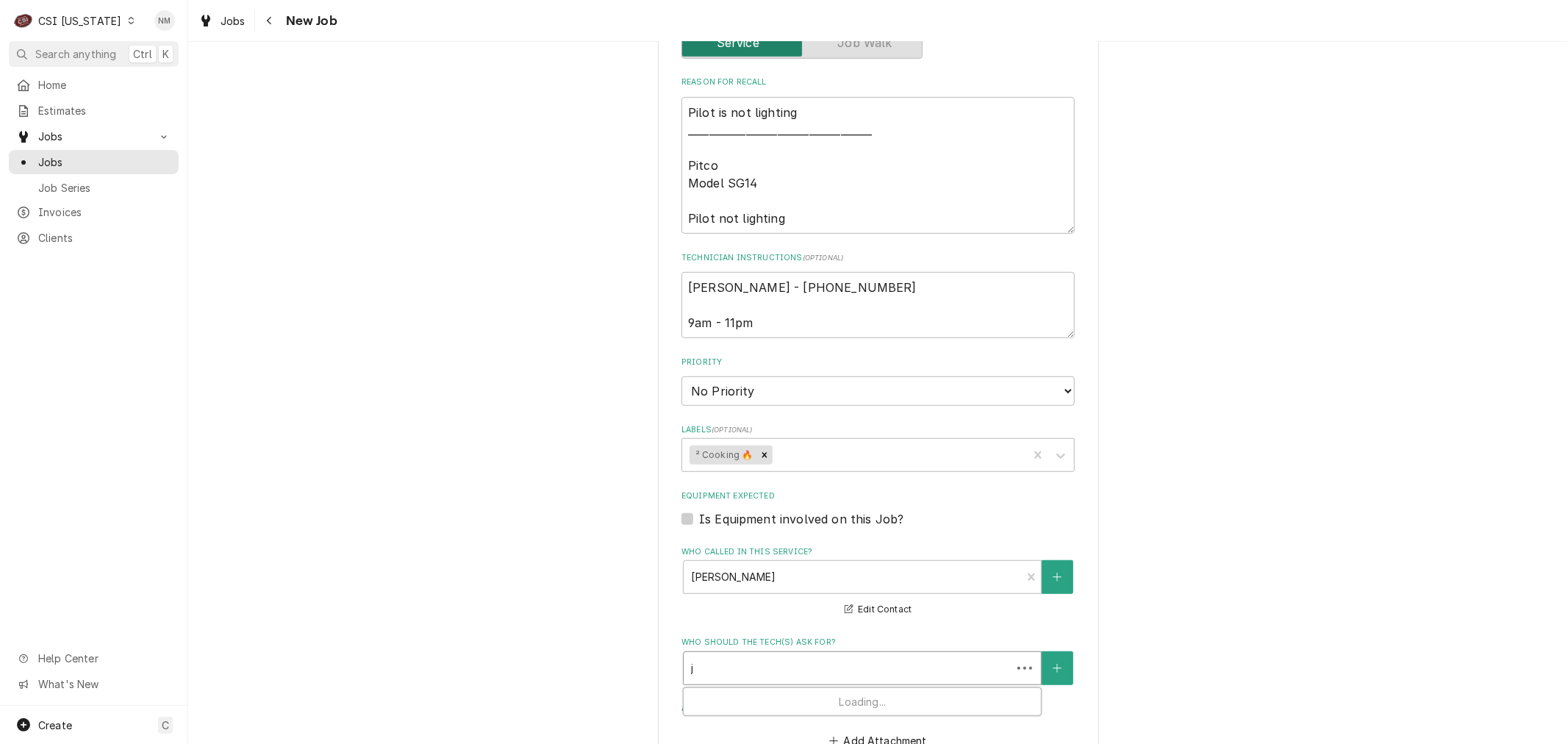
type textarea "x"
type input "je"
type textarea "x"
type input "jes"
type textarea "x"
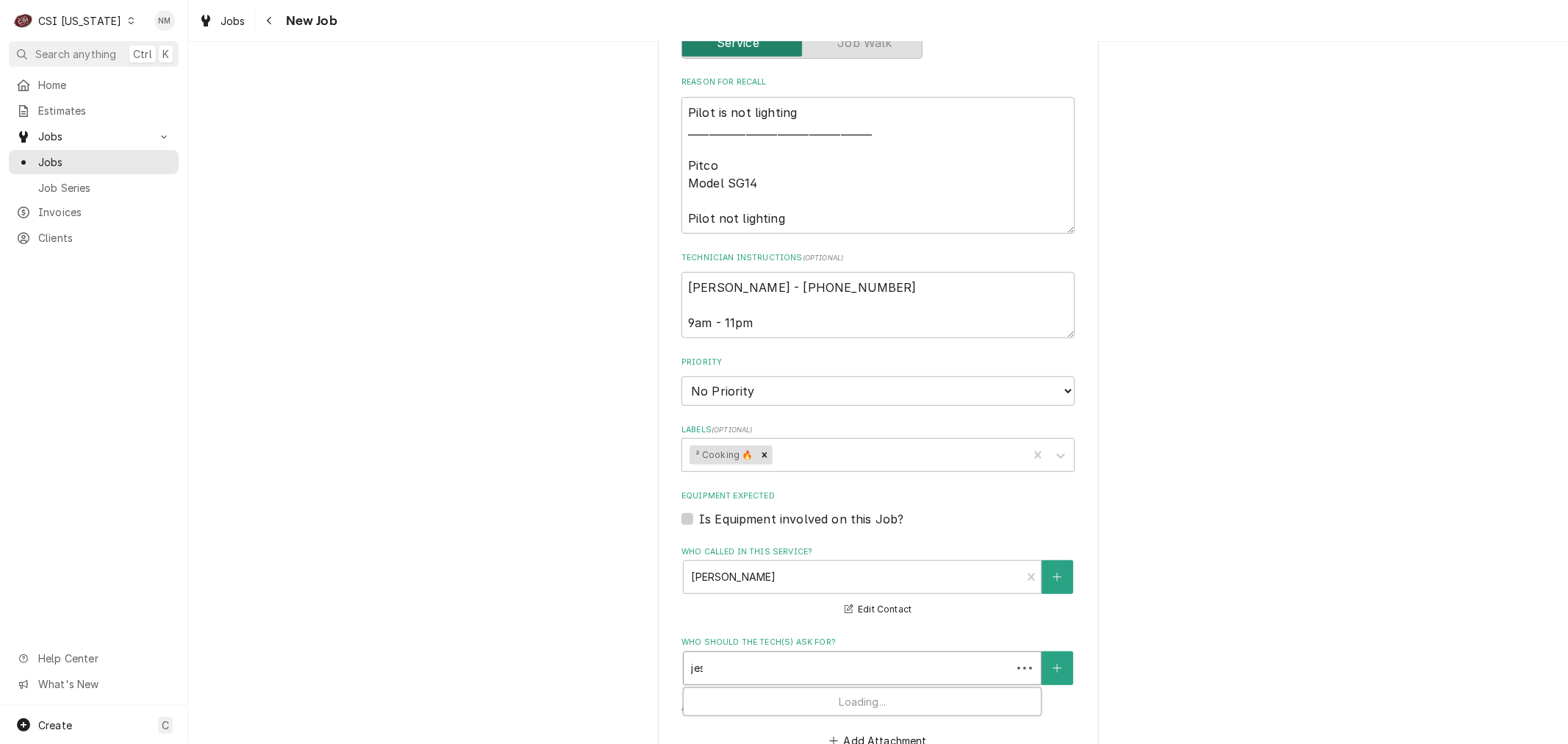
type input "jess"
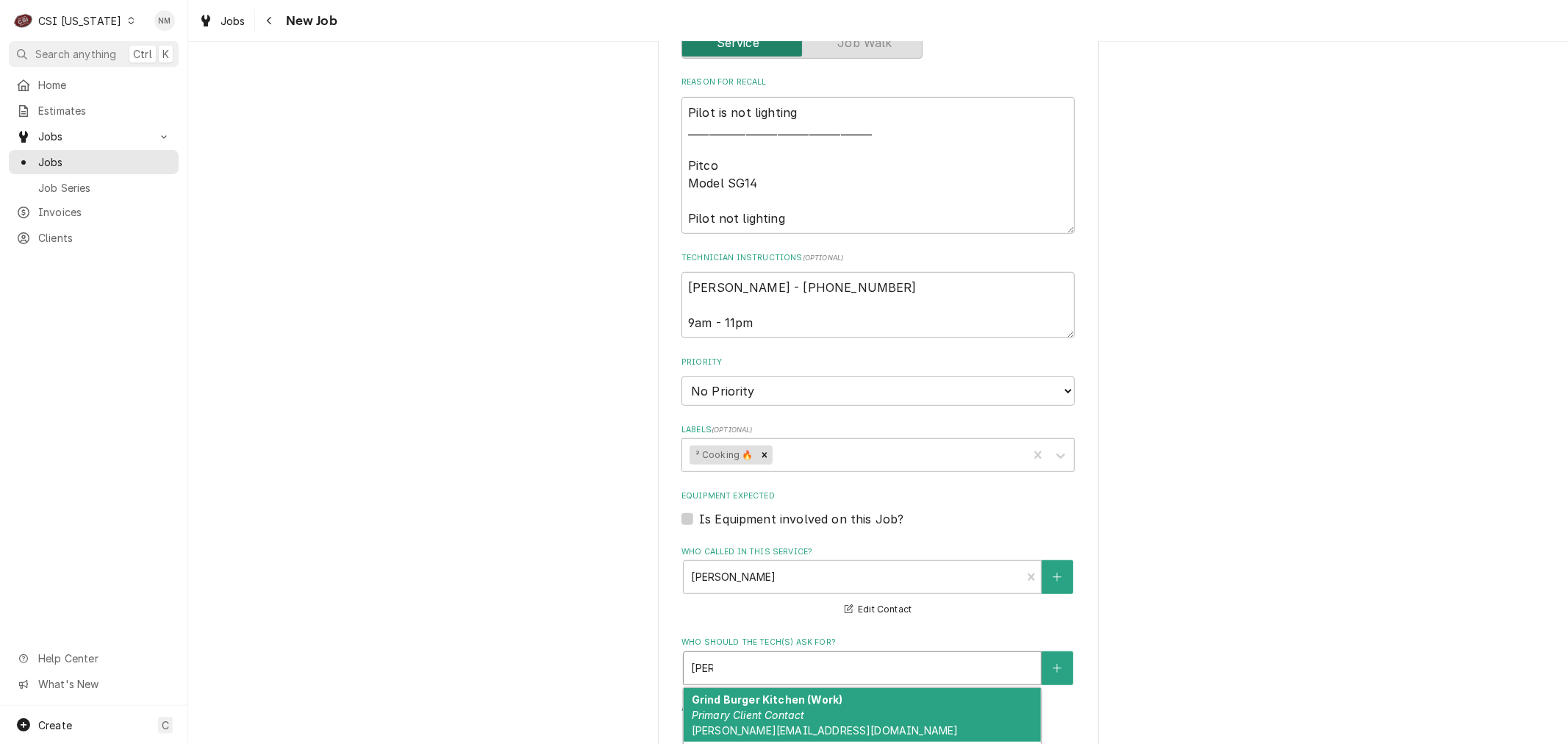
scroll to position [816, 0]
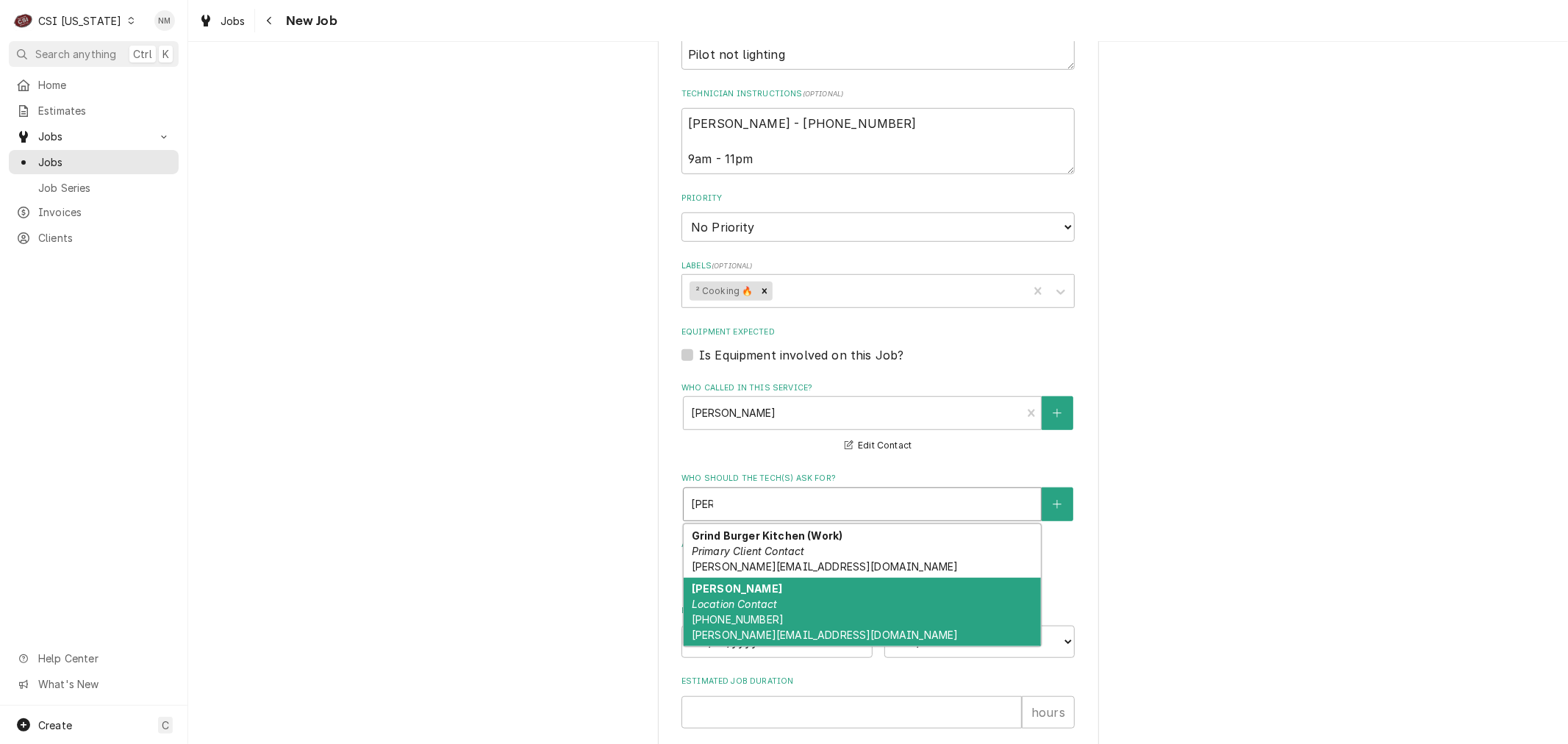
click at [963, 605] on div "Jesse Location Contact (502) 974-3202 jesse@uffdahospitality.com" at bounding box center [862, 612] width 357 height 69
type textarea "x"
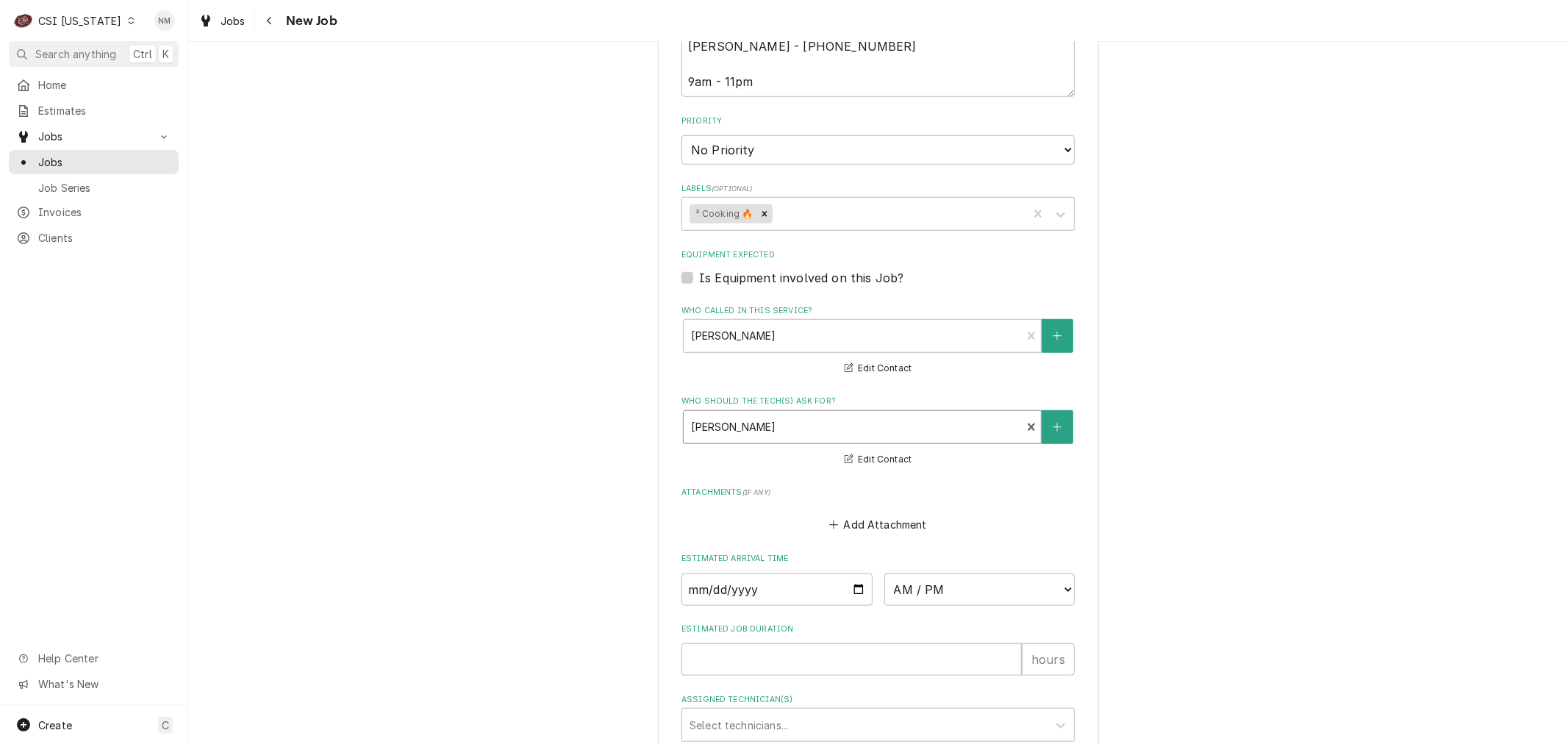
scroll to position [1016, 0]
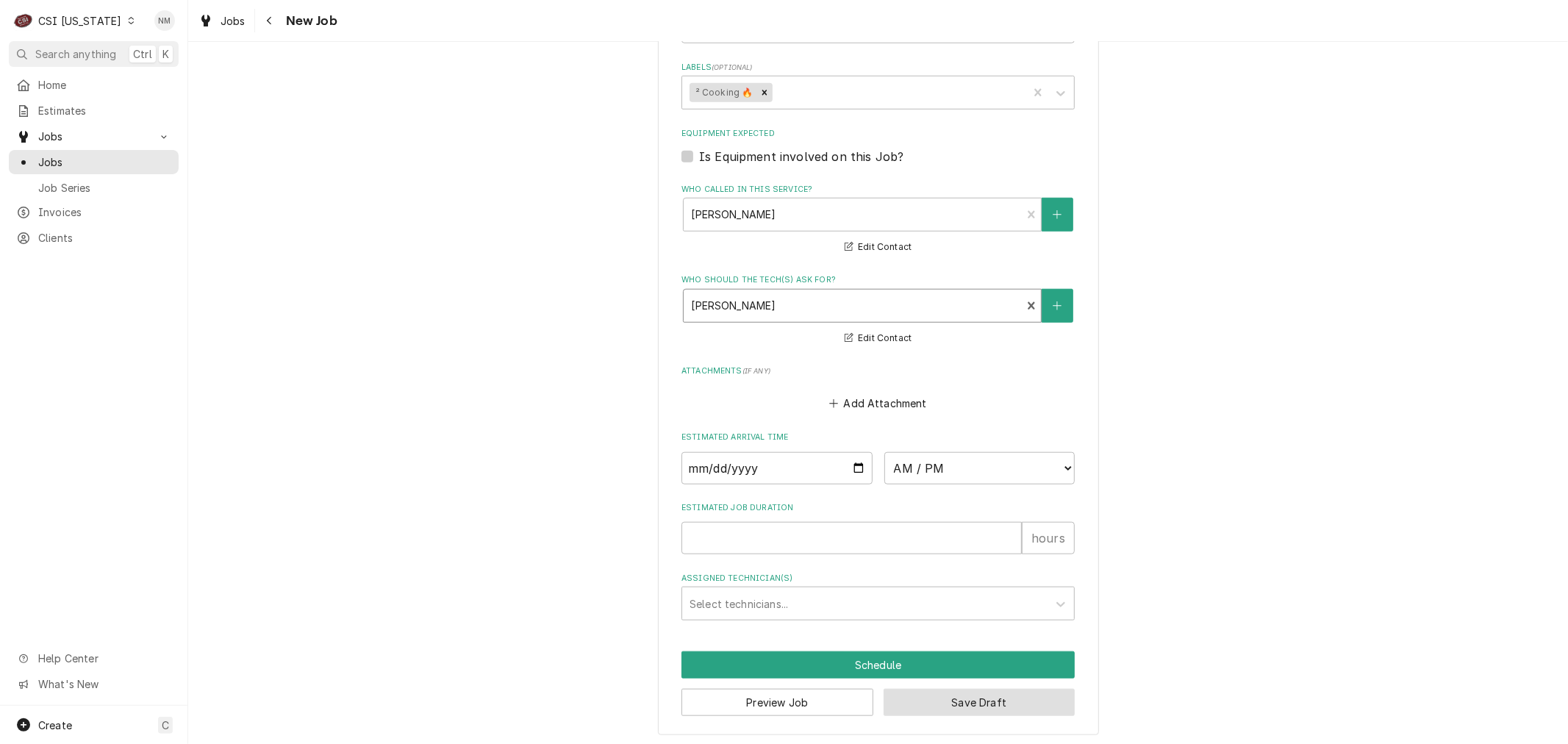
click at [971, 694] on button "Save Draft" at bounding box center [979, 703] width 192 height 27
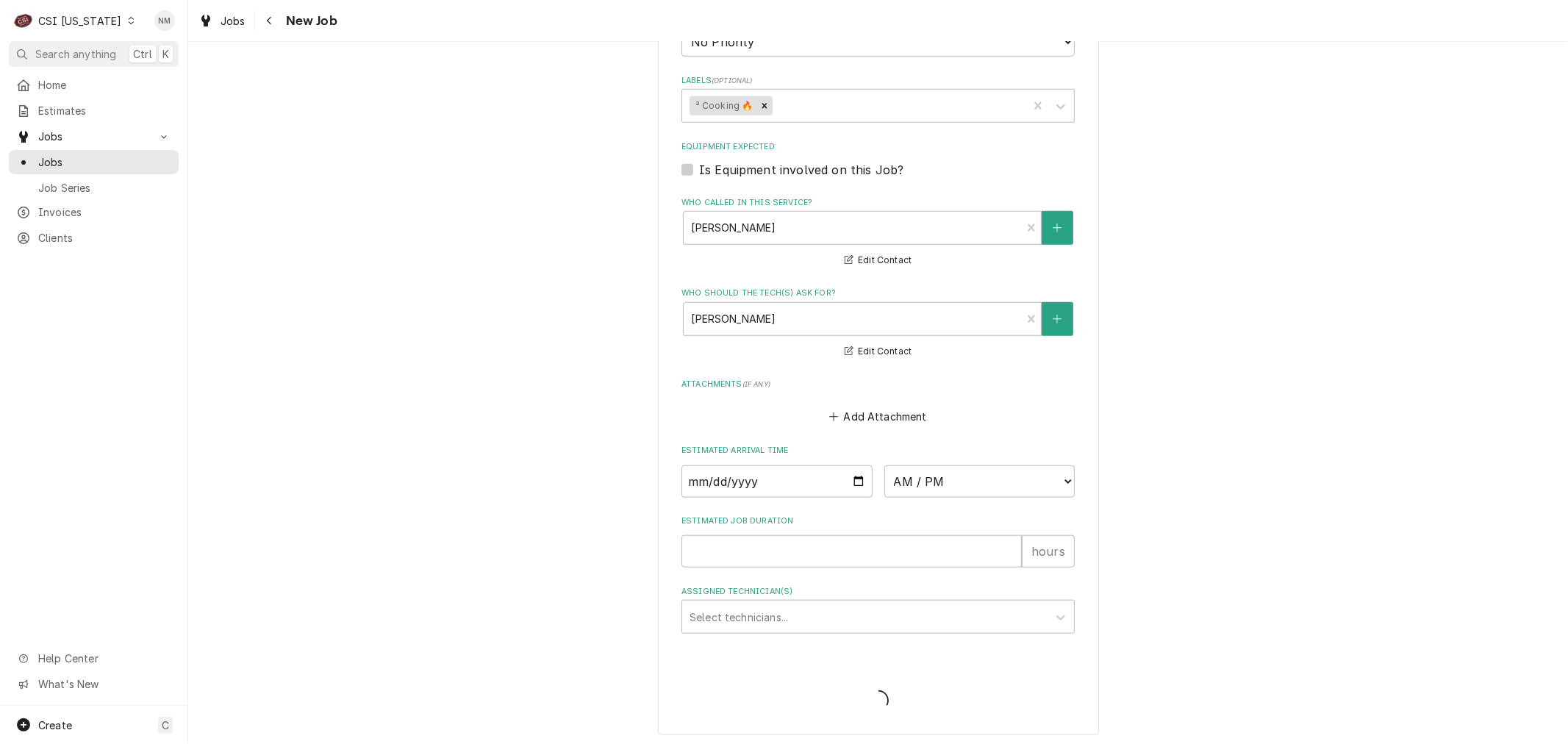
type textarea "x"
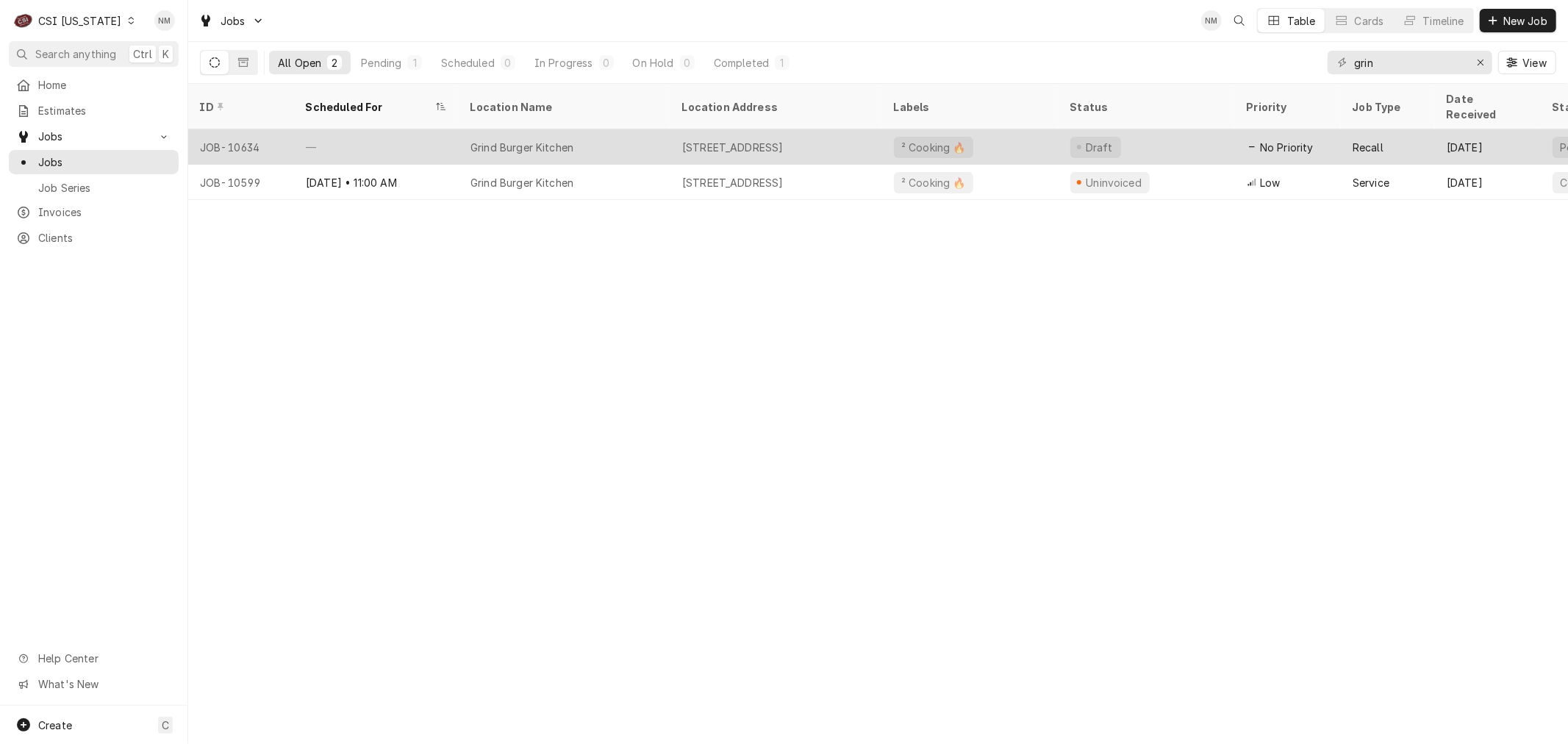
click at [626, 130] on div "Grind Burger Kitchen" at bounding box center [564, 147] width 211 height 35
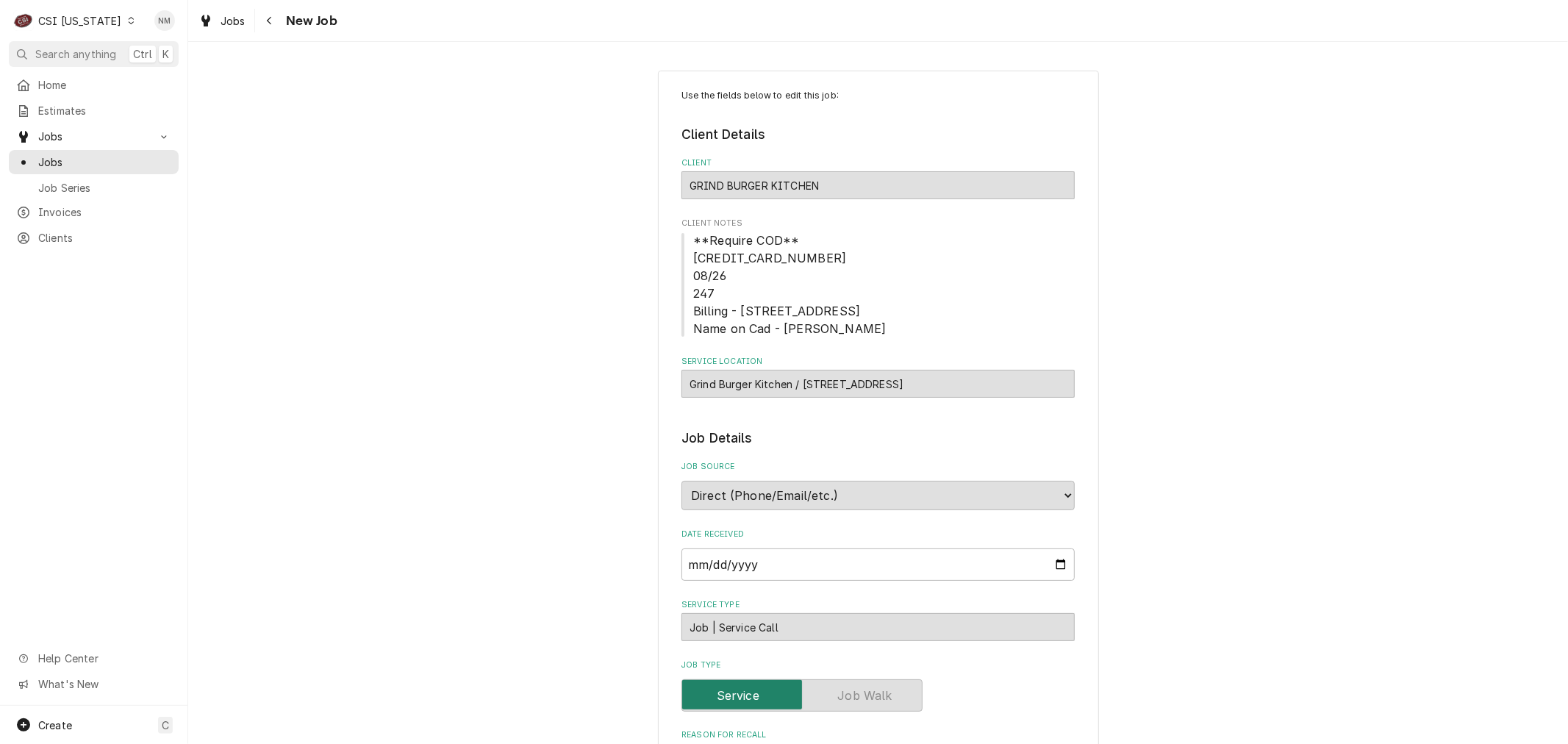
type textarea "x"
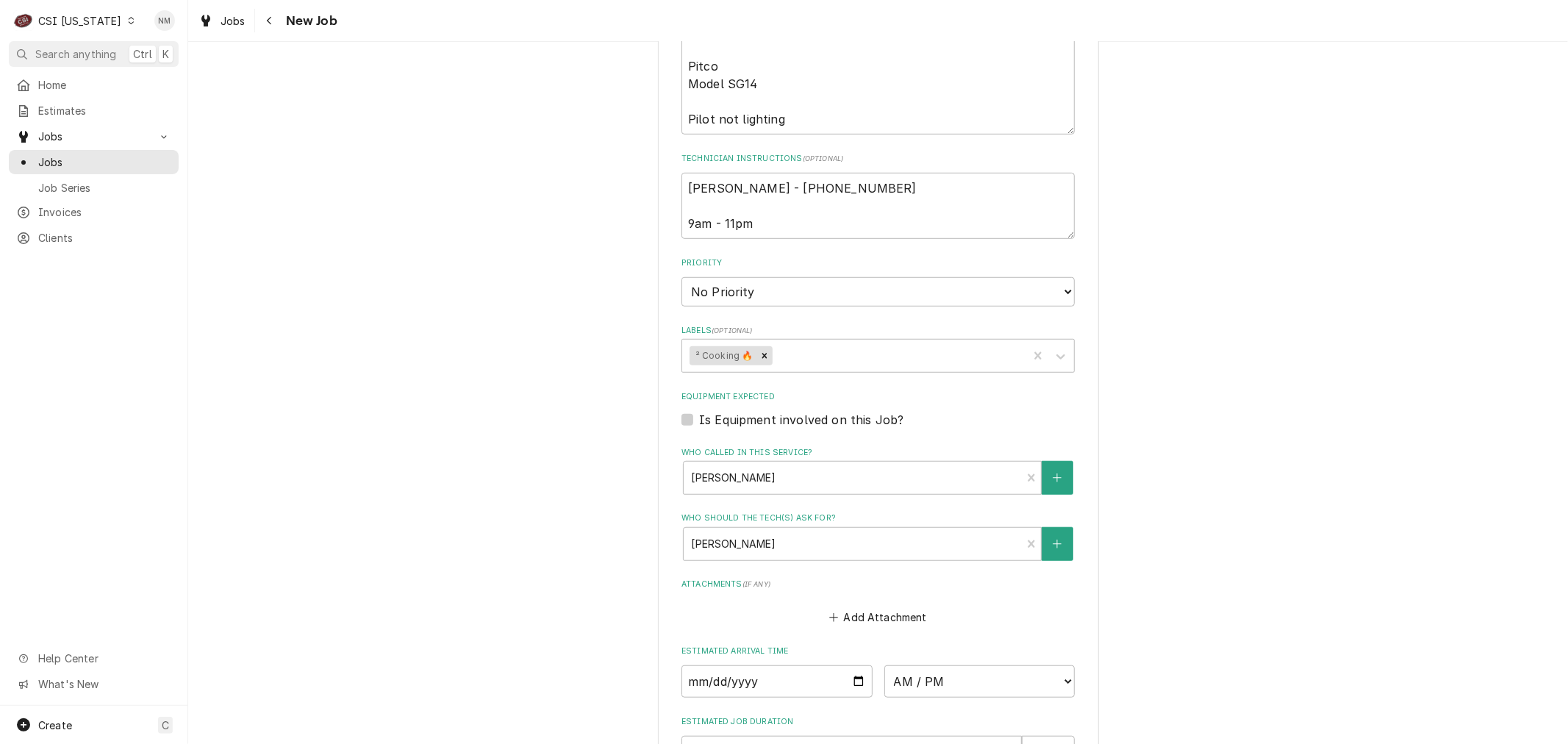
scroll to position [816, 0]
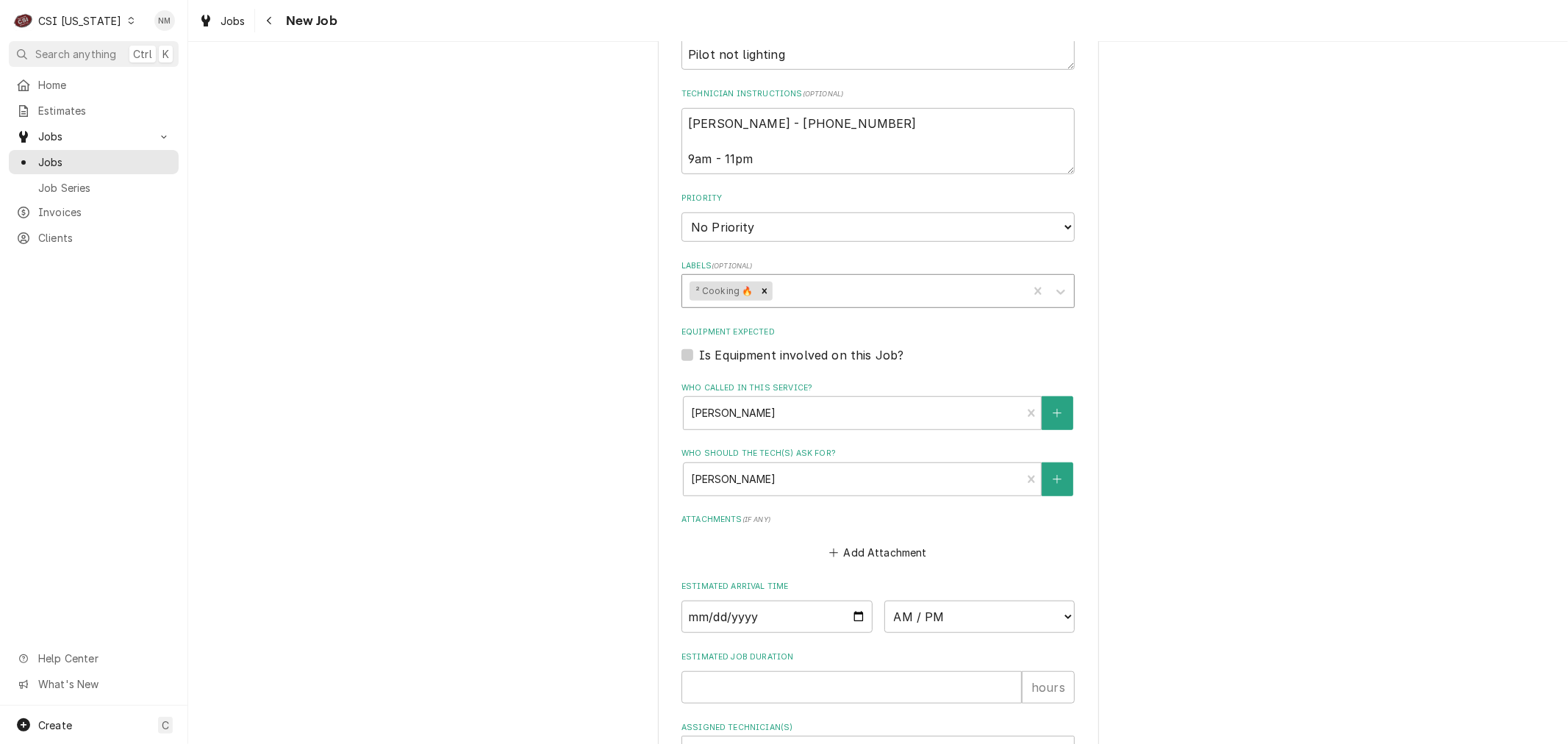
click at [868, 289] on div "Labels" at bounding box center [898, 291] width 246 height 27
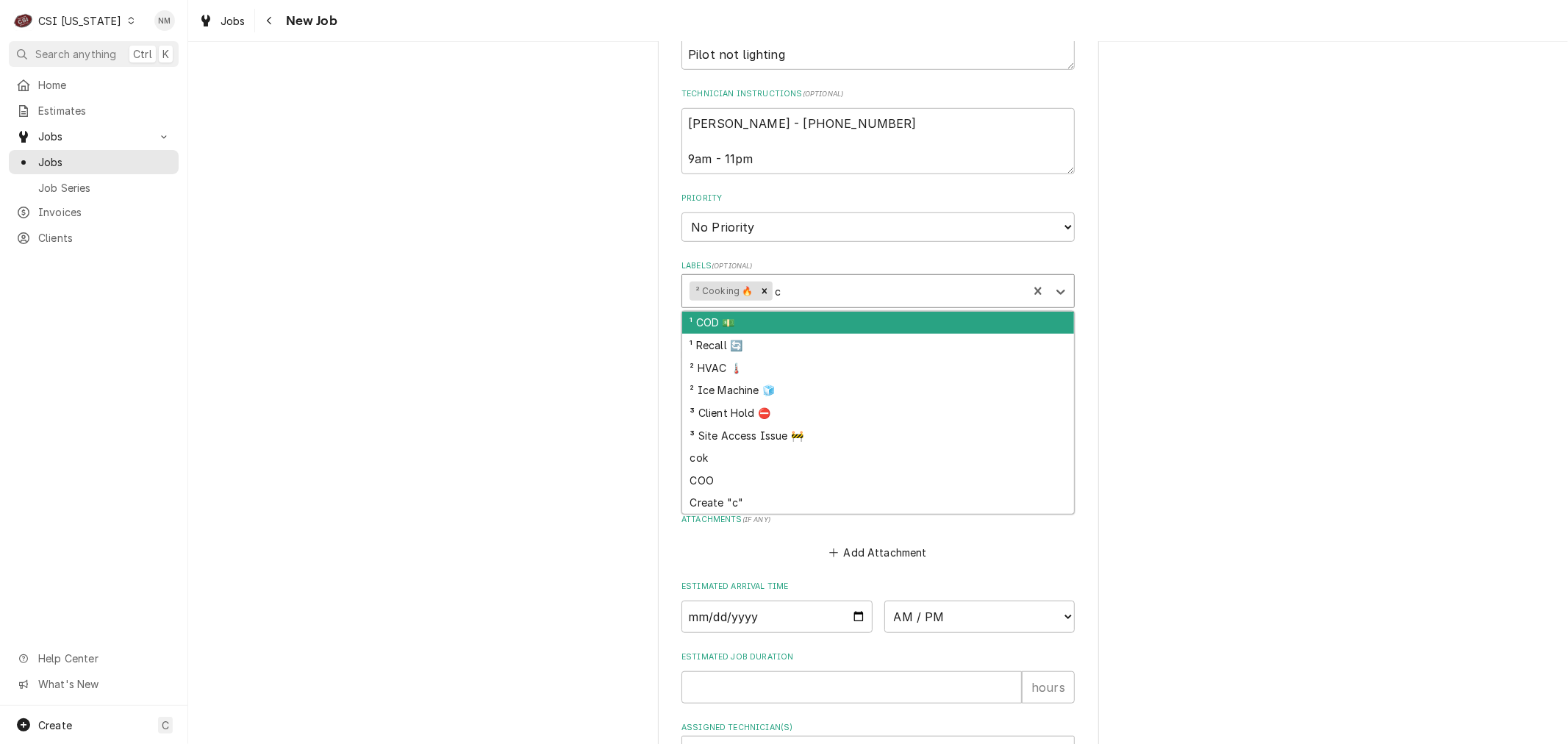
type input "co"
click at [809, 314] on div "¹ COD 💵" at bounding box center [878, 324] width 392 height 23
type textarea "x"
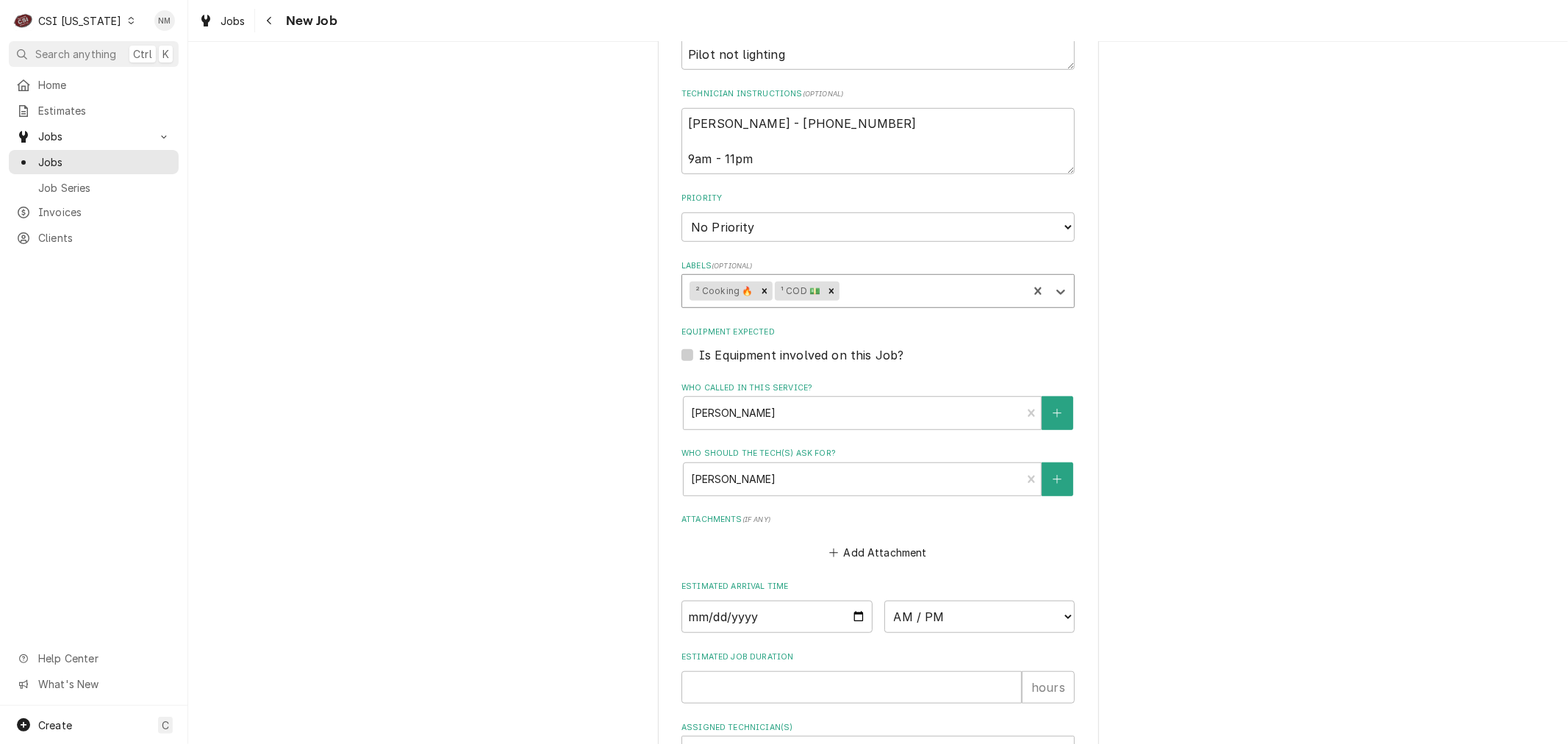
scroll to position [1003, 0]
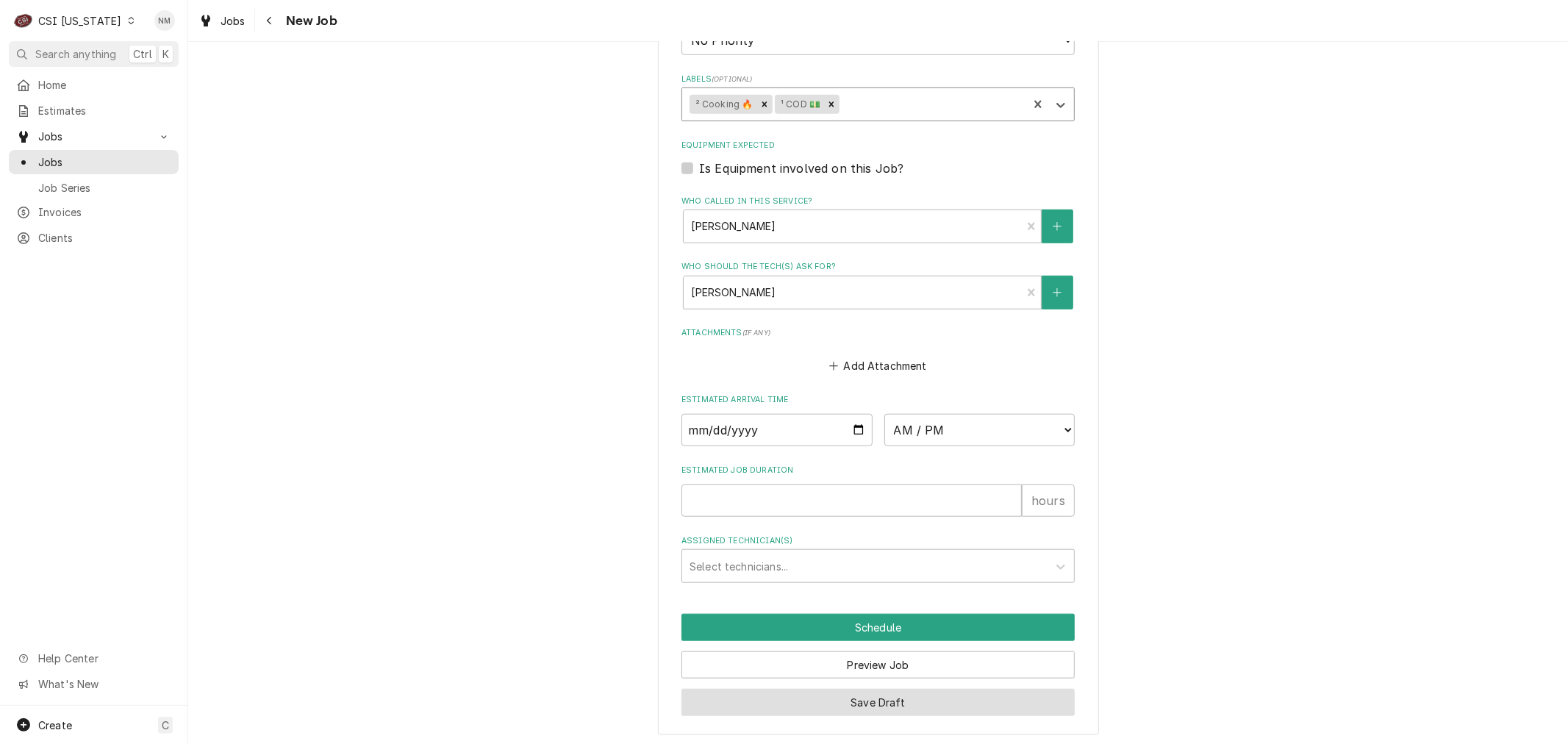
click at [879, 694] on button "Save Draft" at bounding box center [877, 703] width 393 height 27
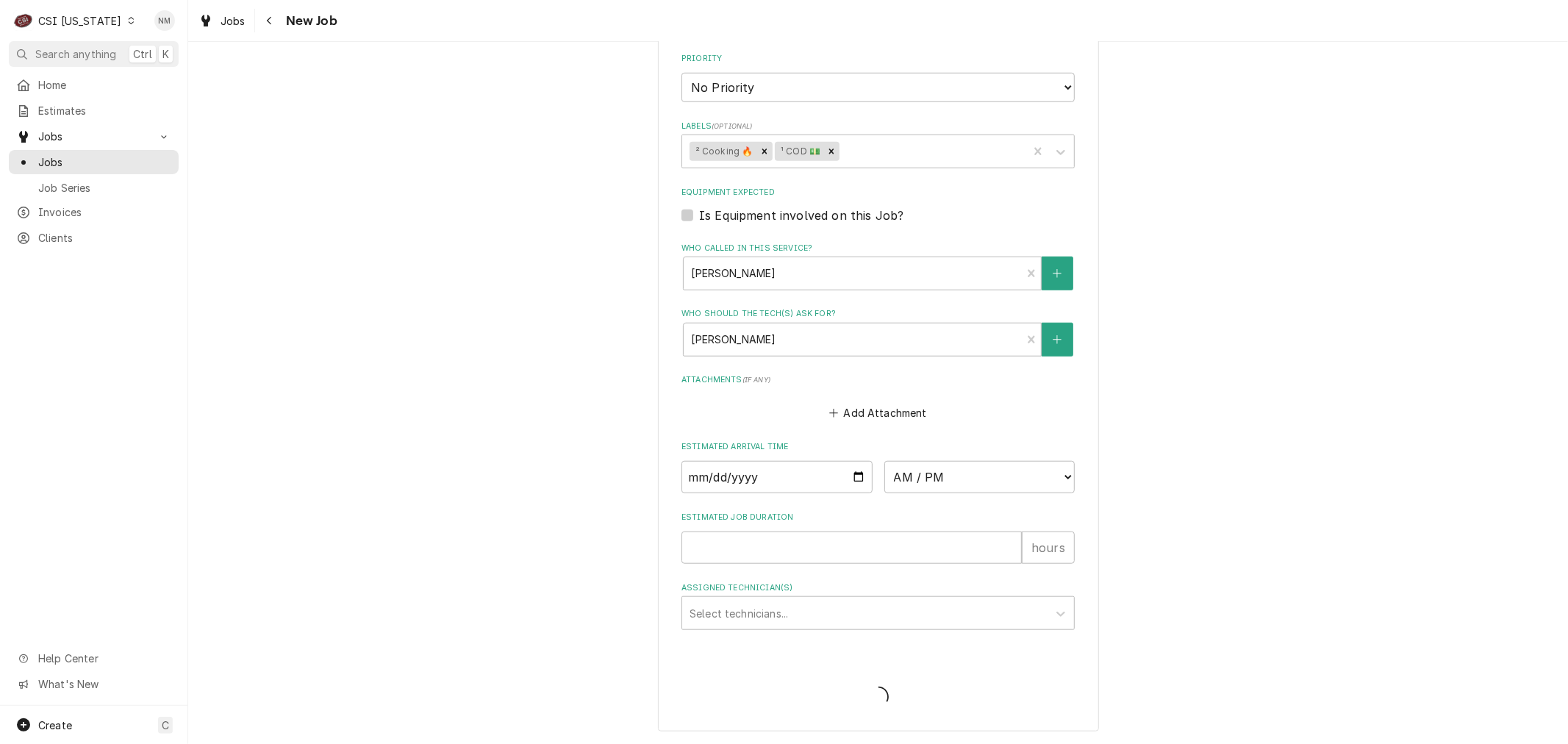
scroll to position [952, 0]
type textarea "x"
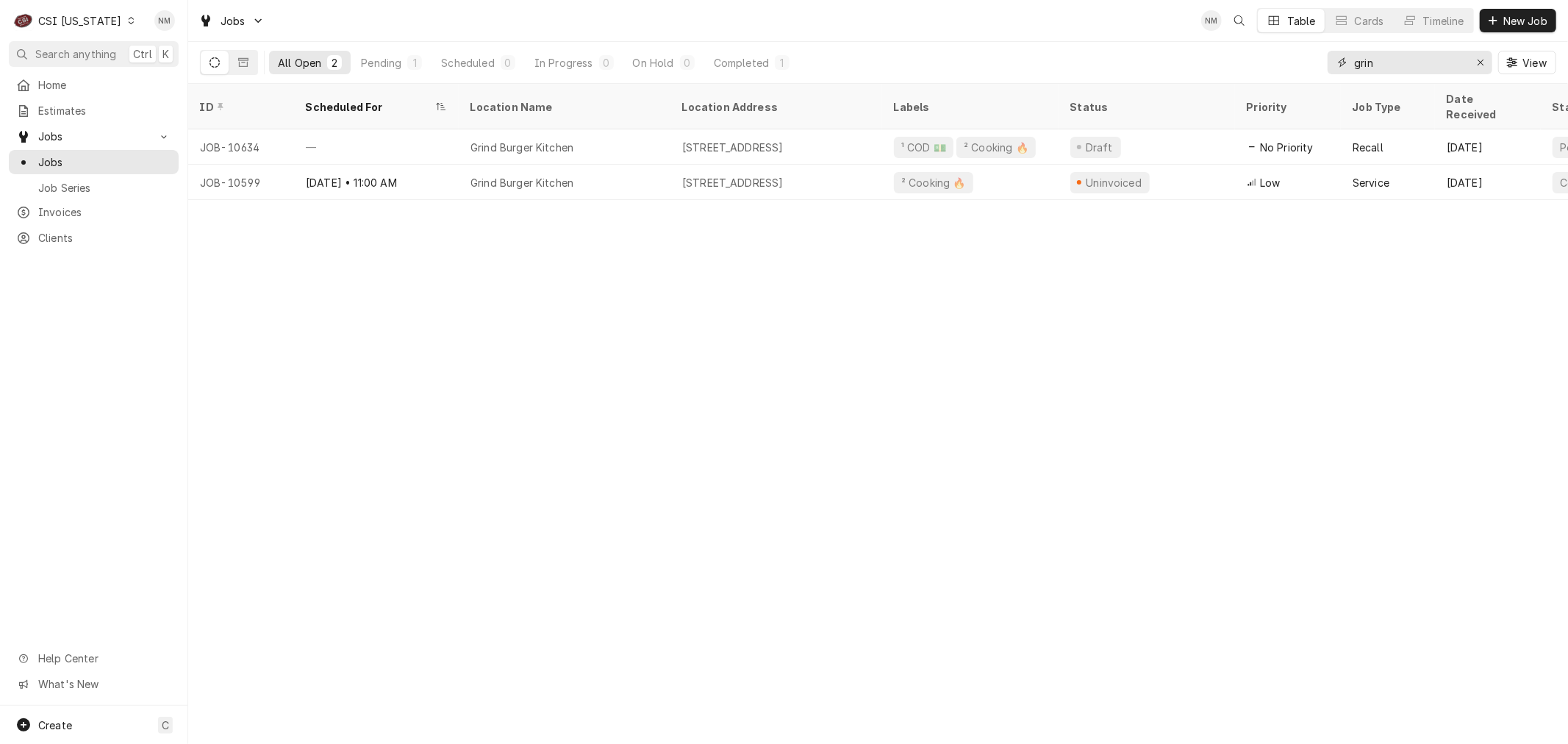
drag, startPoint x: 1393, startPoint y: 63, endPoint x: 1315, endPoint y: 64, distance: 78.0
click at [1315, 64] on div "All Open 2 Pending 1 Scheduled 0 In Progress 0 On Hold 0 Completed 1 grin View" at bounding box center [878, 63] width 1357 height 41
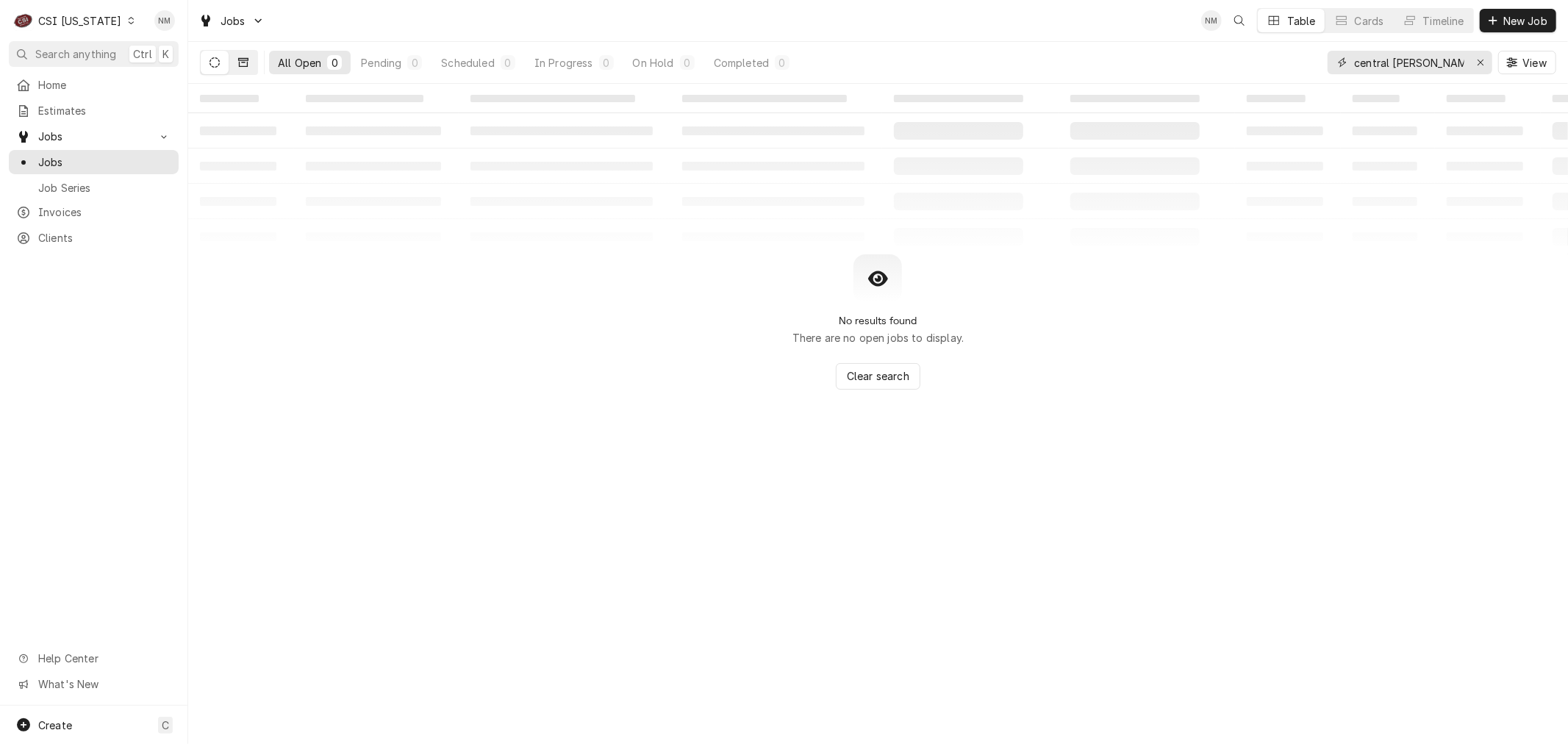
type input "central [PERSON_NAME]"
click at [241, 59] on icon "Dynamic Content Wrapper" at bounding box center [243, 63] width 10 height 9
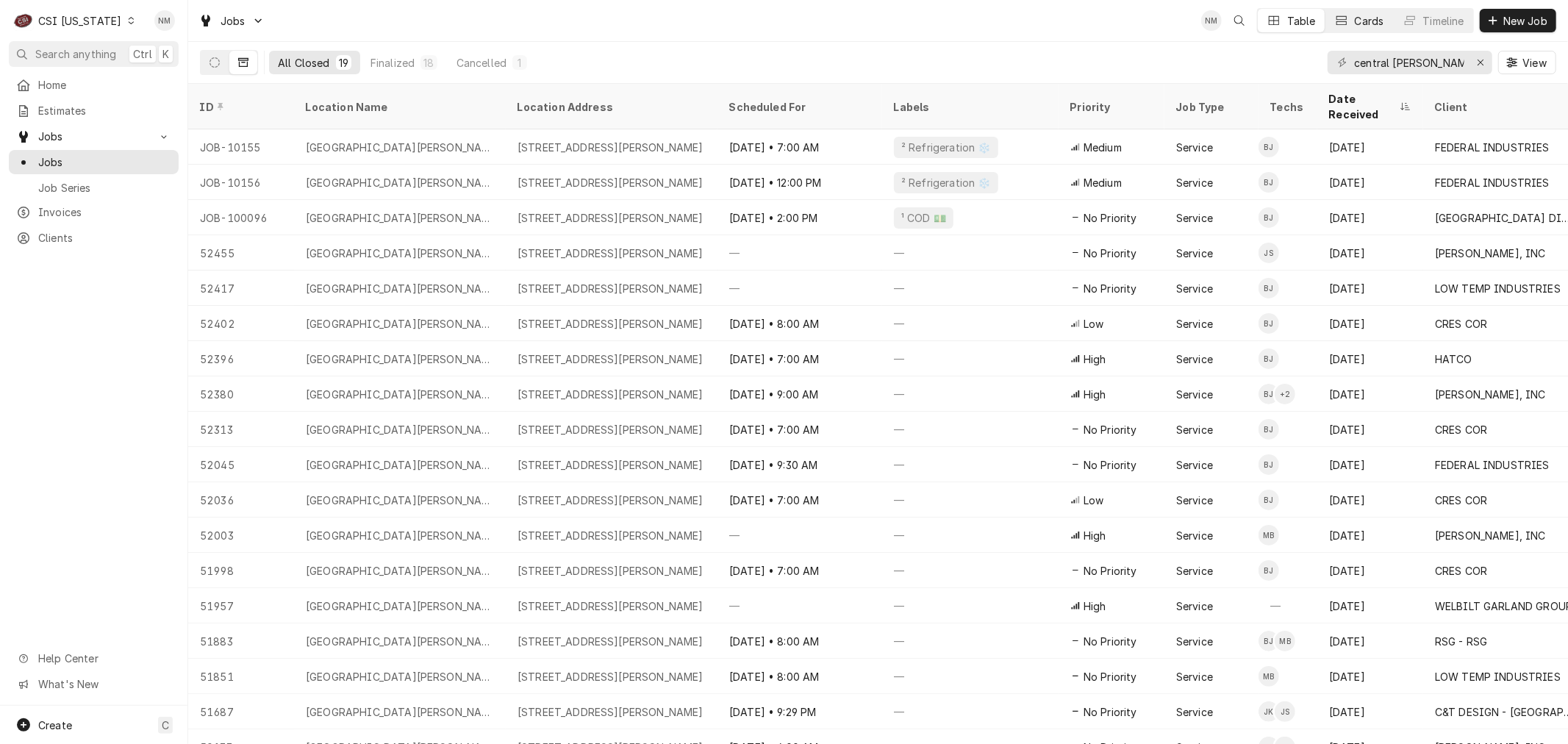
click at [1360, 19] on div "Cards" at bounding box center [1370, 21] width 30 height 15
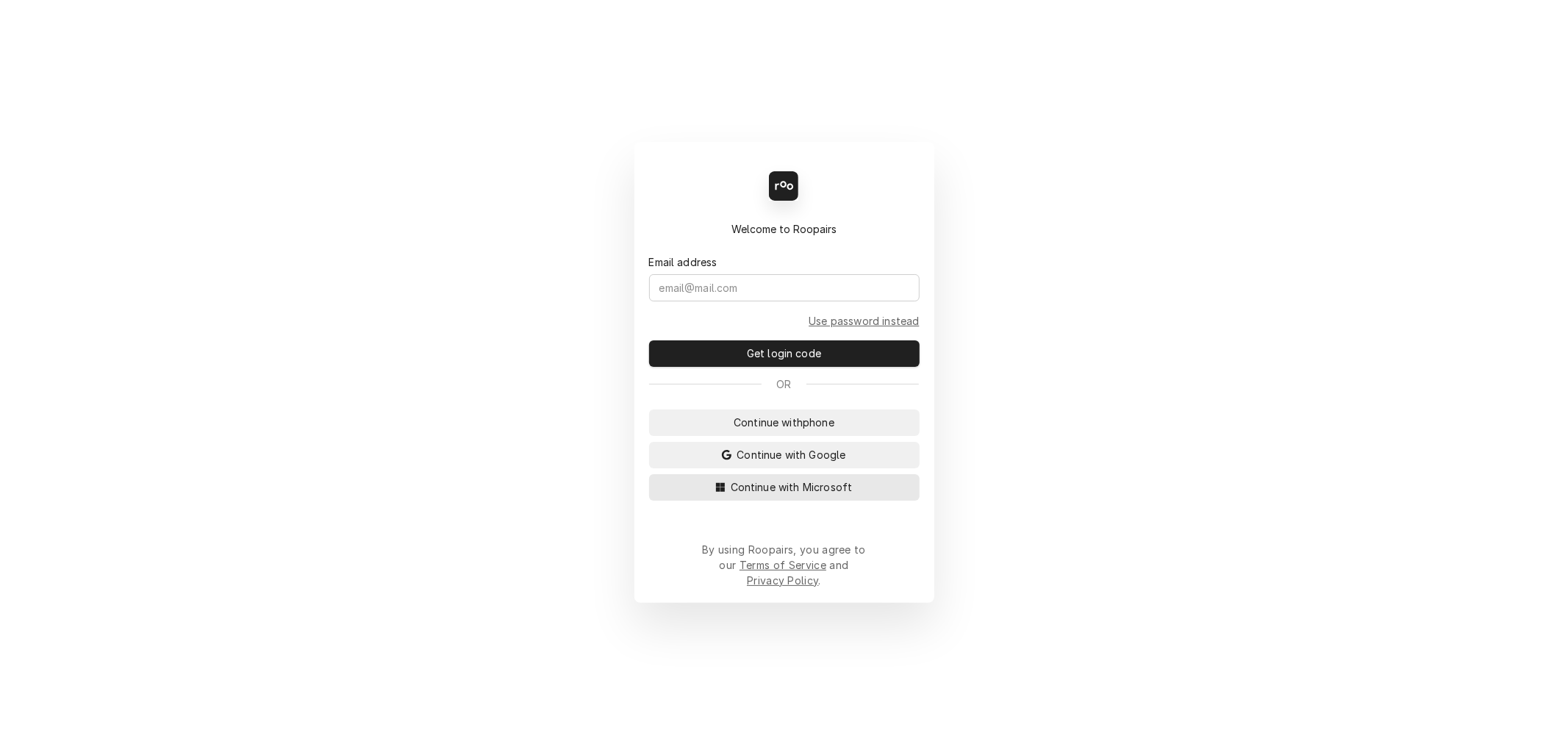
click at [783, 494] on span "Continue with Microsoft" at bounding box center [792, 487] width 128 height 15
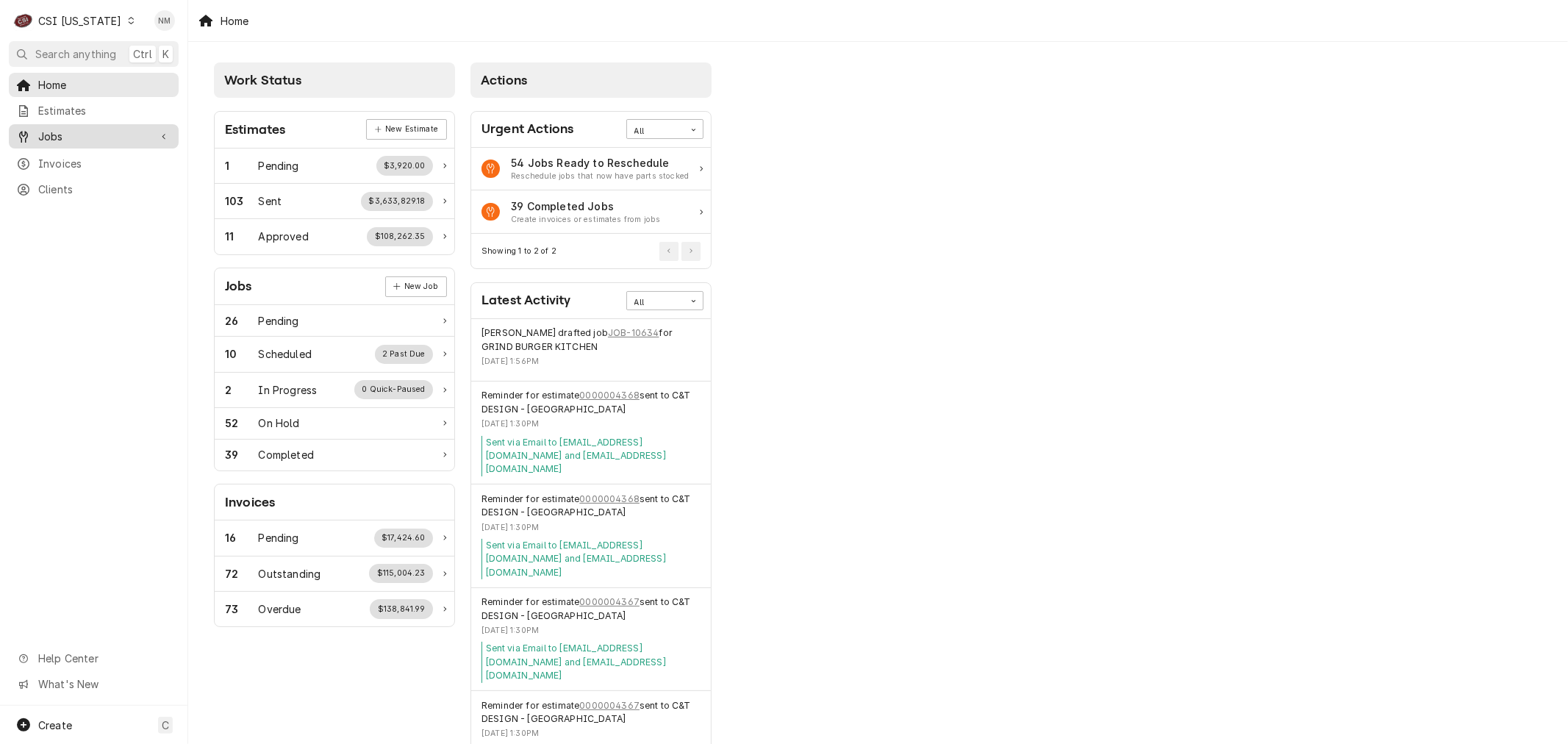
click at [61, 132] on span "Jobs" at bounding box center [93, 137] width 111 height 15
click at [62, 156] on span "Jobs" at bounding box center [105, 162] width 133 height 15
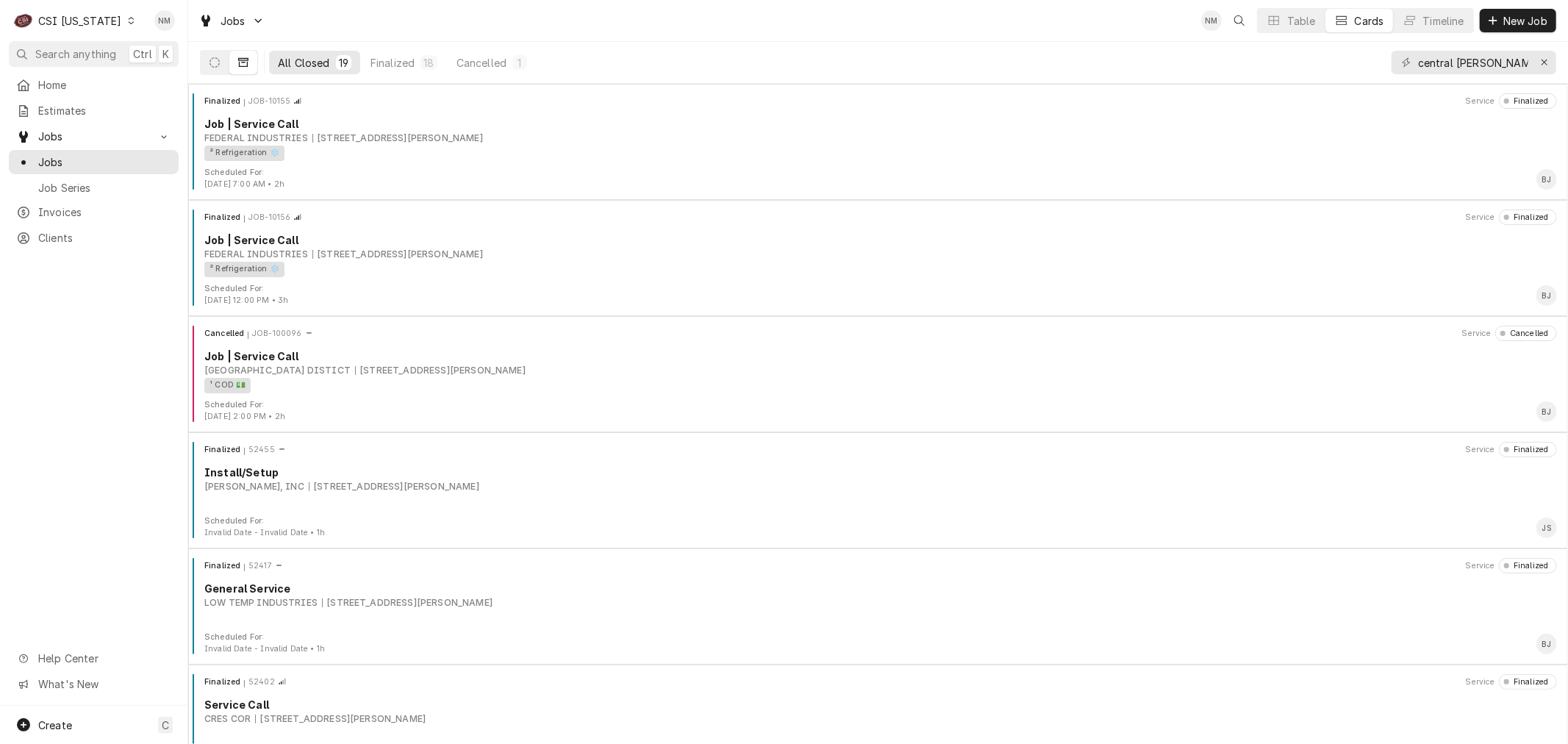
click at [1208, 16] on div "Nancy Manuel's Avatar" at bounding box center [1211, 20] width 21 height 21
click at [1238, 16] on icon "Open search" at bounding box center [1239, 20] width 10 height 10
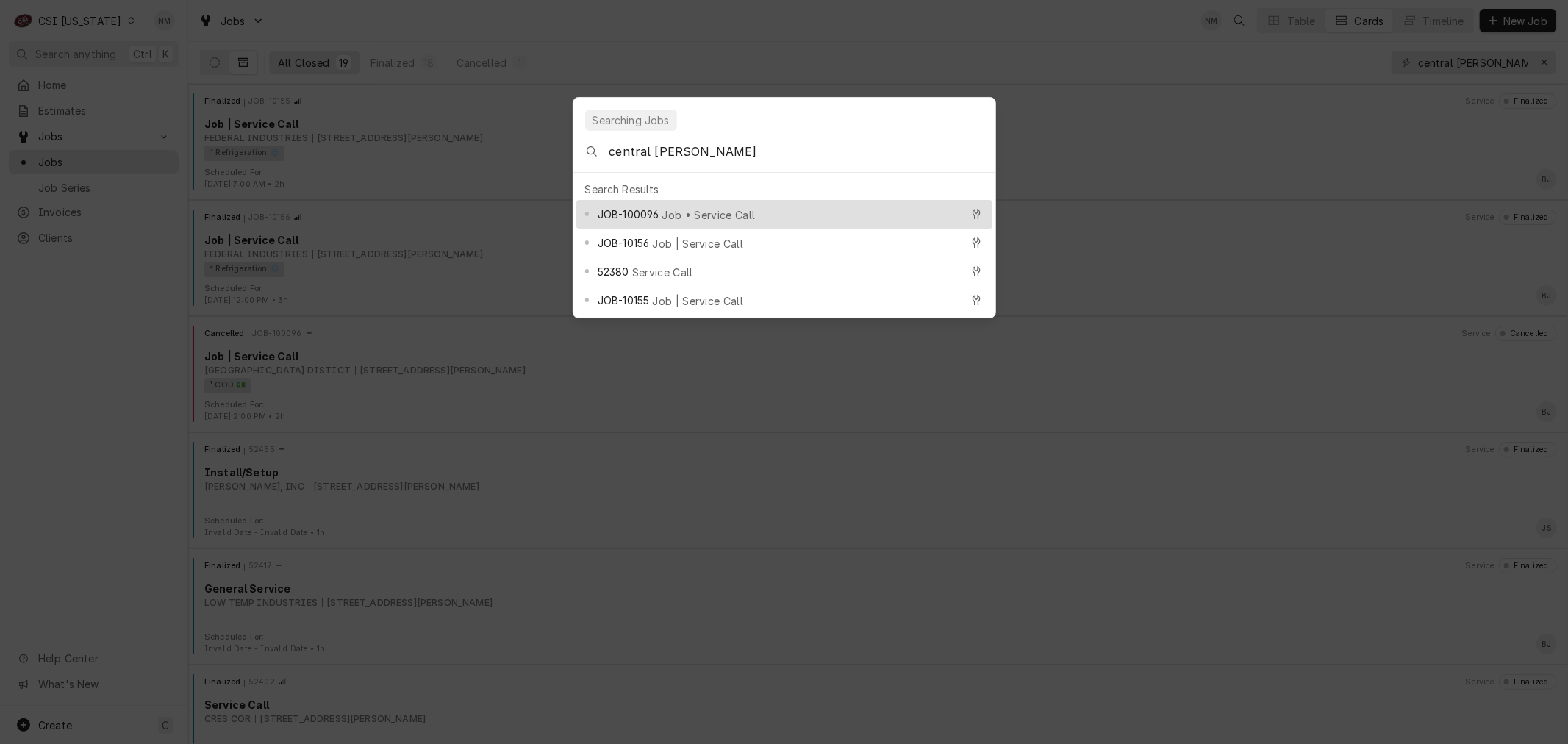
type input "central hardin"
click at [725, 206] on div "JOB-100096 Job • Service Call" at bounding box center [779, 214] width 363 height 17
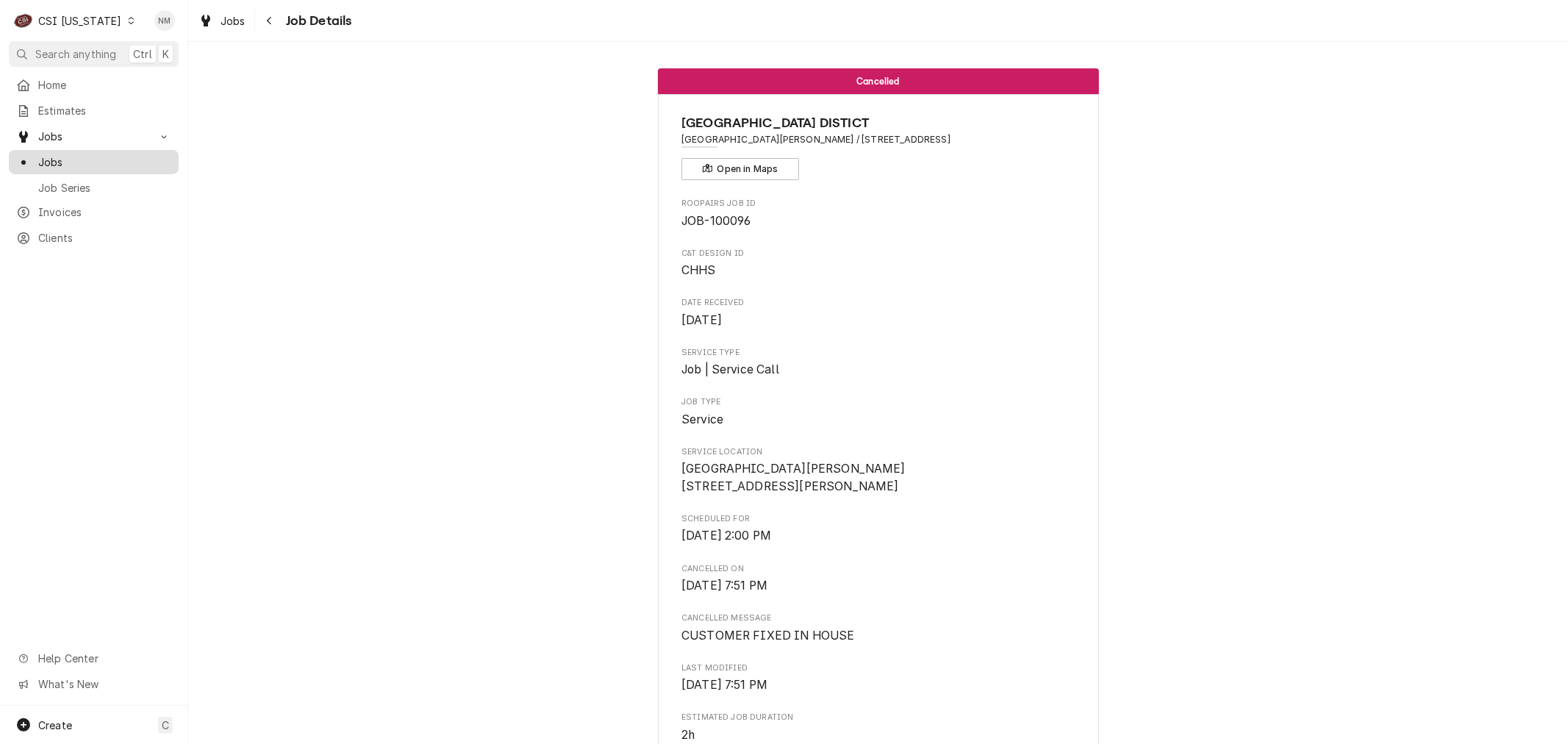
click at [59, 154] on span "Jobs" at bounding box center [105, 162] width 133 height 15
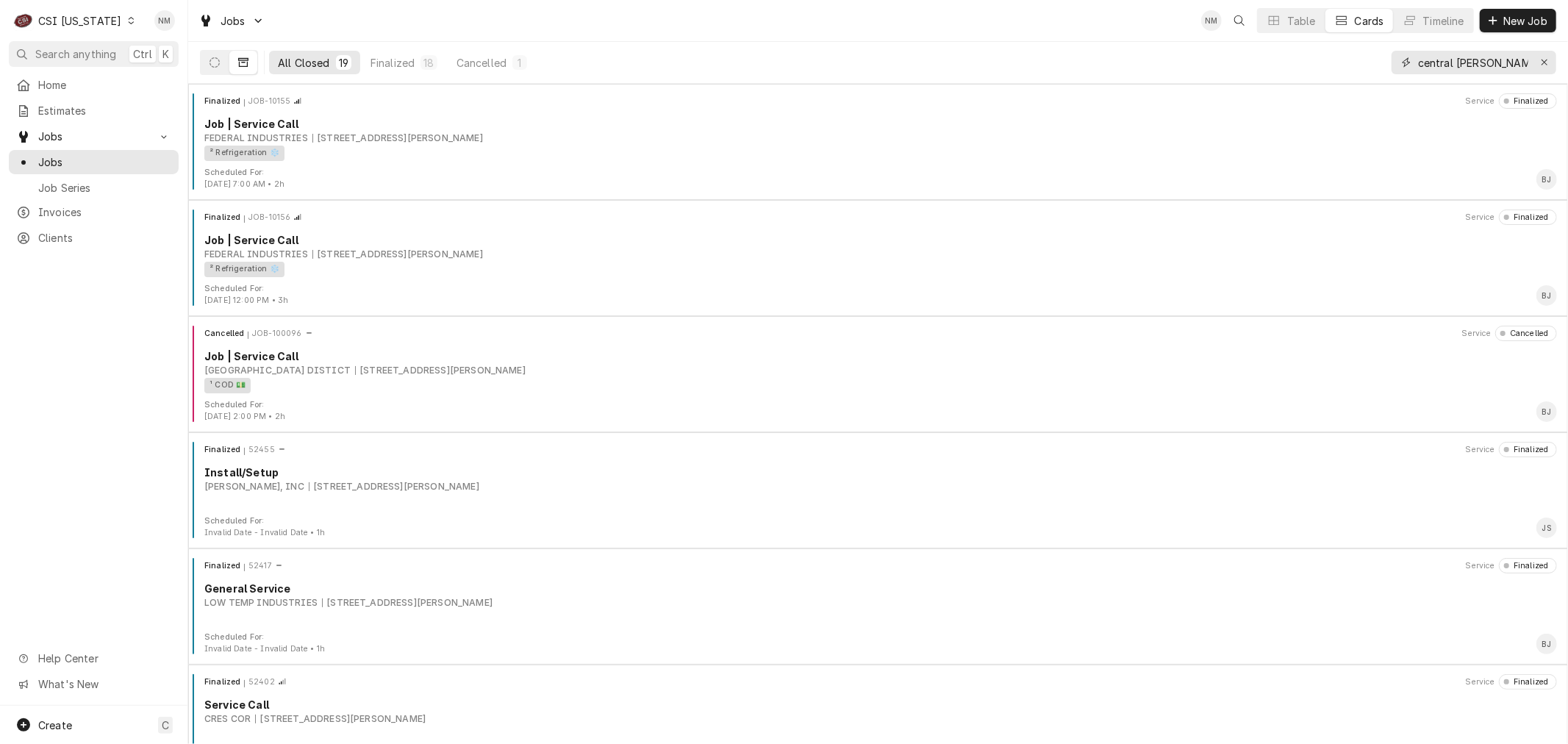
drag, startPoint x: 1505, startPoint y: 61, endPoint x: 1360, endPoint y: 56, distance: 145.1
click at [1360, 56] on div "All Closed 19 Finalized 18 Cancelled 1 central [PERSON_NAME]" at bounding box center [878, 63] width 1357 height 41
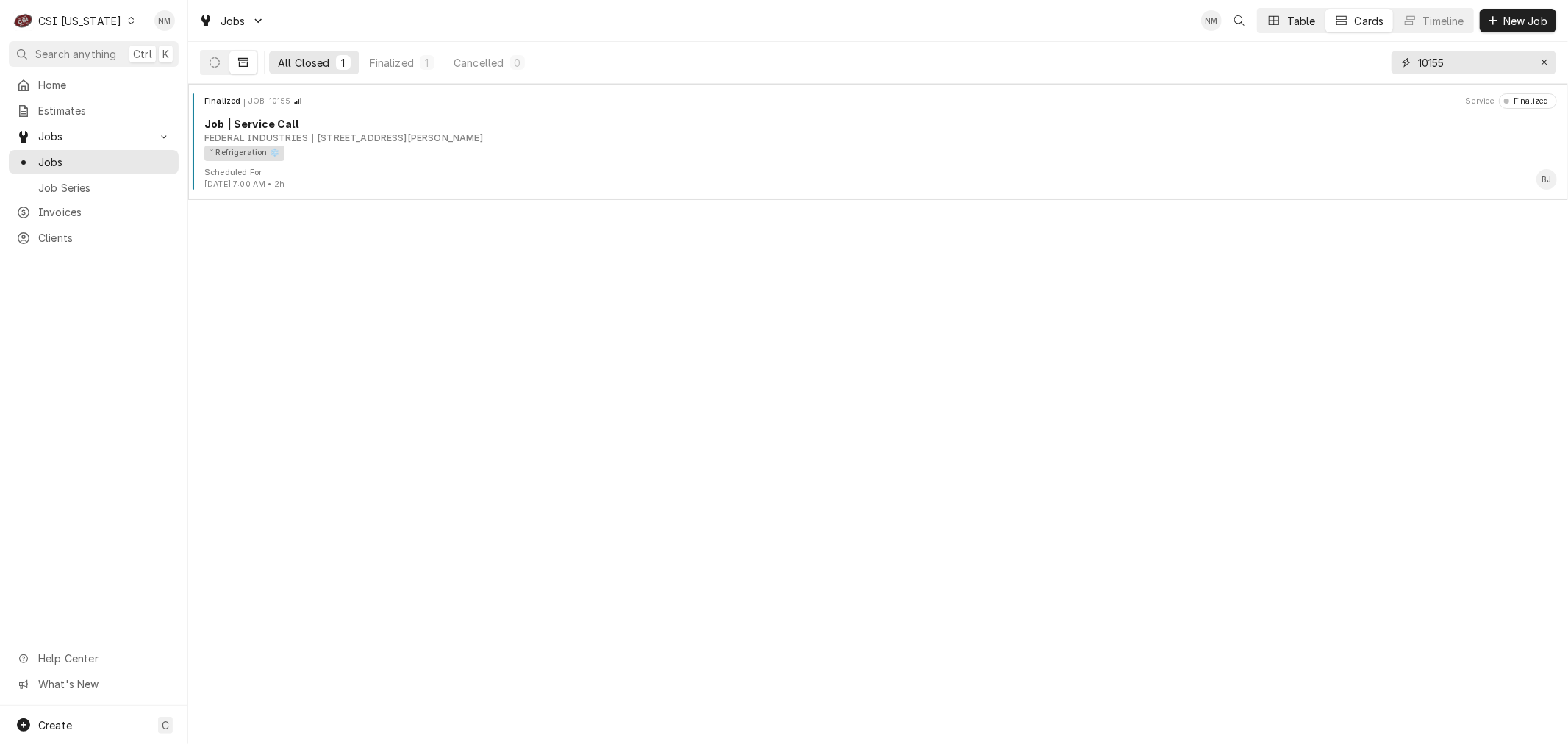
type input "10155"
click at [1287, 17] on div "Table" at bounding box center [1302, 21] width 29 height 15
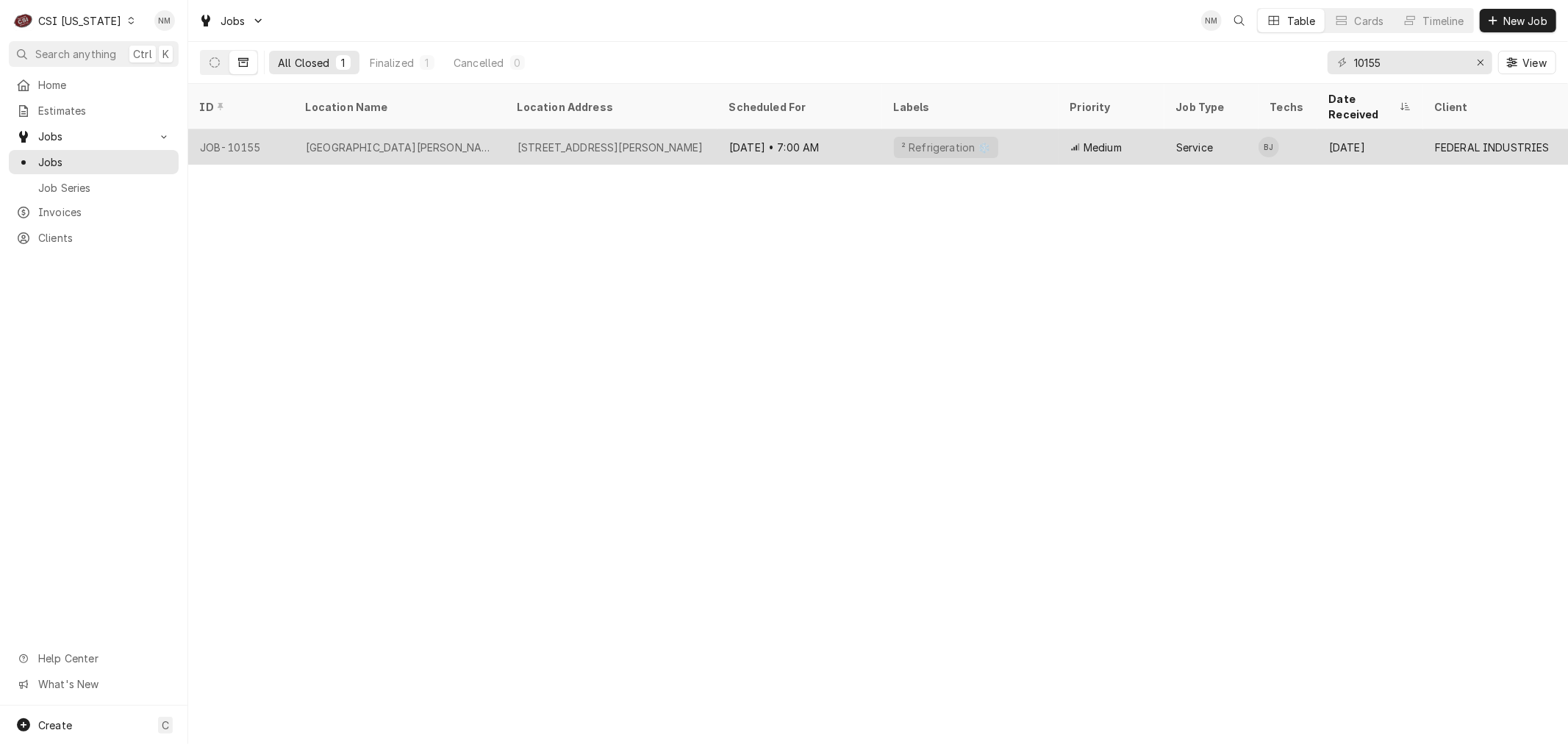
click at [467, 130] on div "[GEOGRAPHIC_DATA][PERSON_NAME]" at bounding box center [399, 147] width 211 height 35
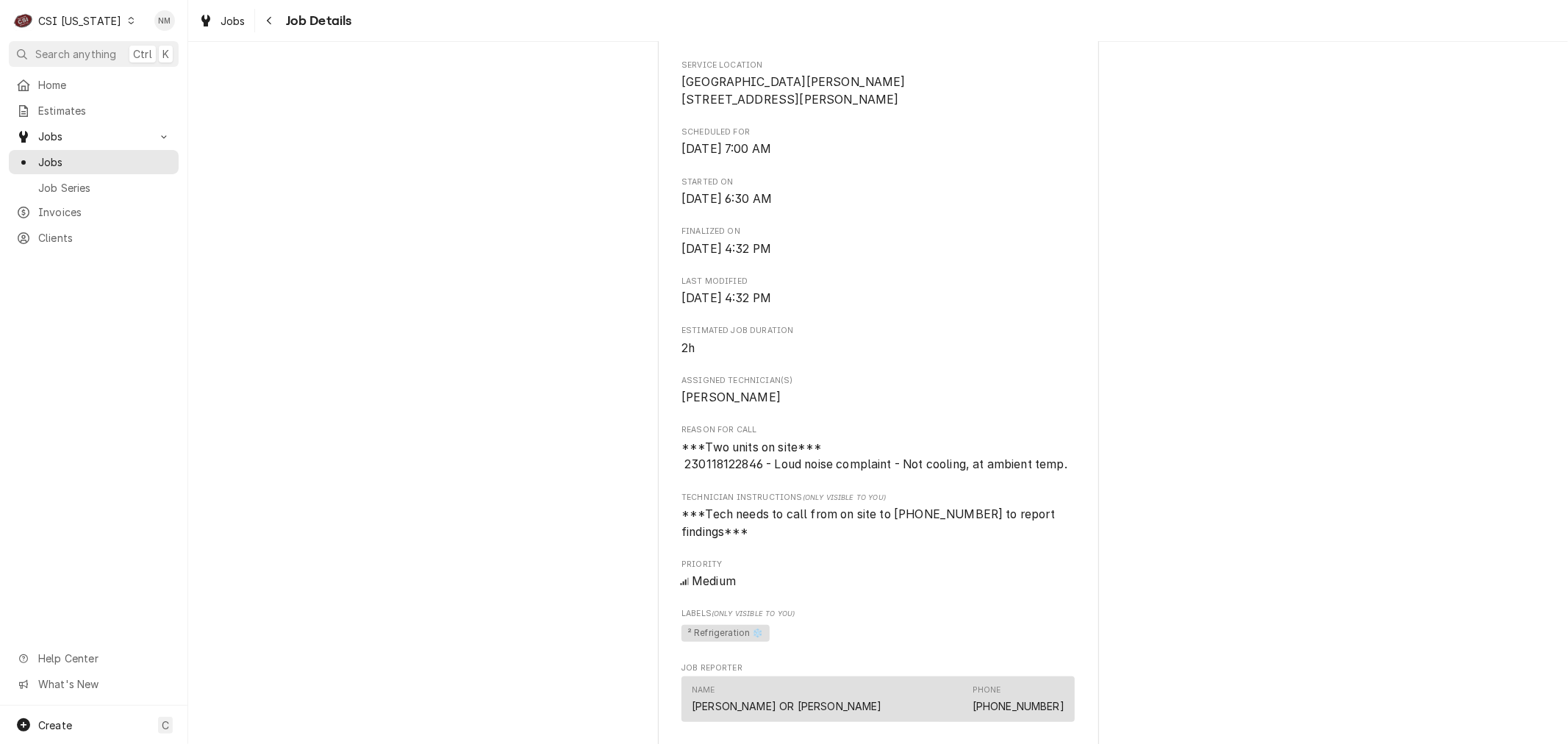
scroll to position [408, 0]
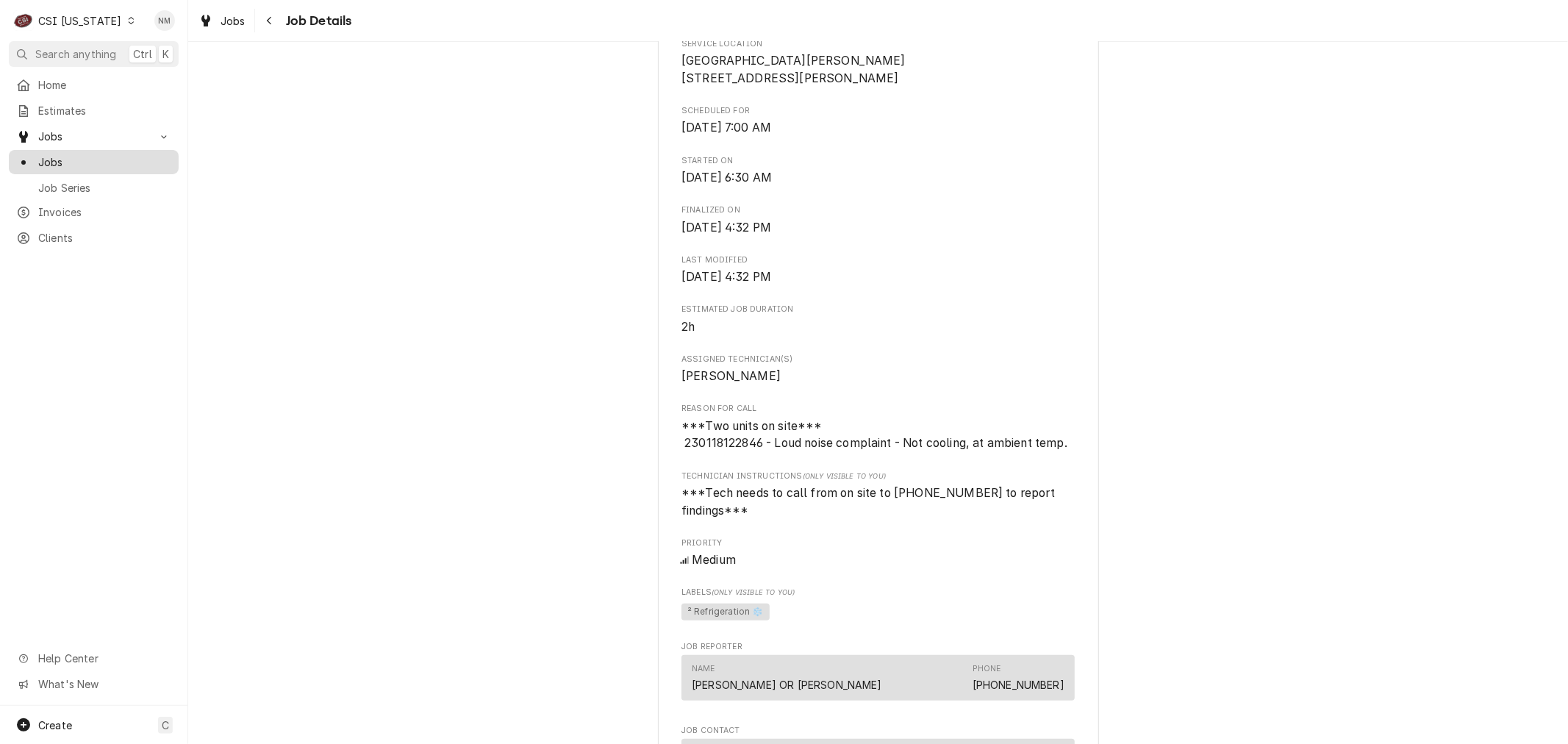
click at [53, 156] on span "Jobs" at bounding box center [105, 162] width 133 height 15
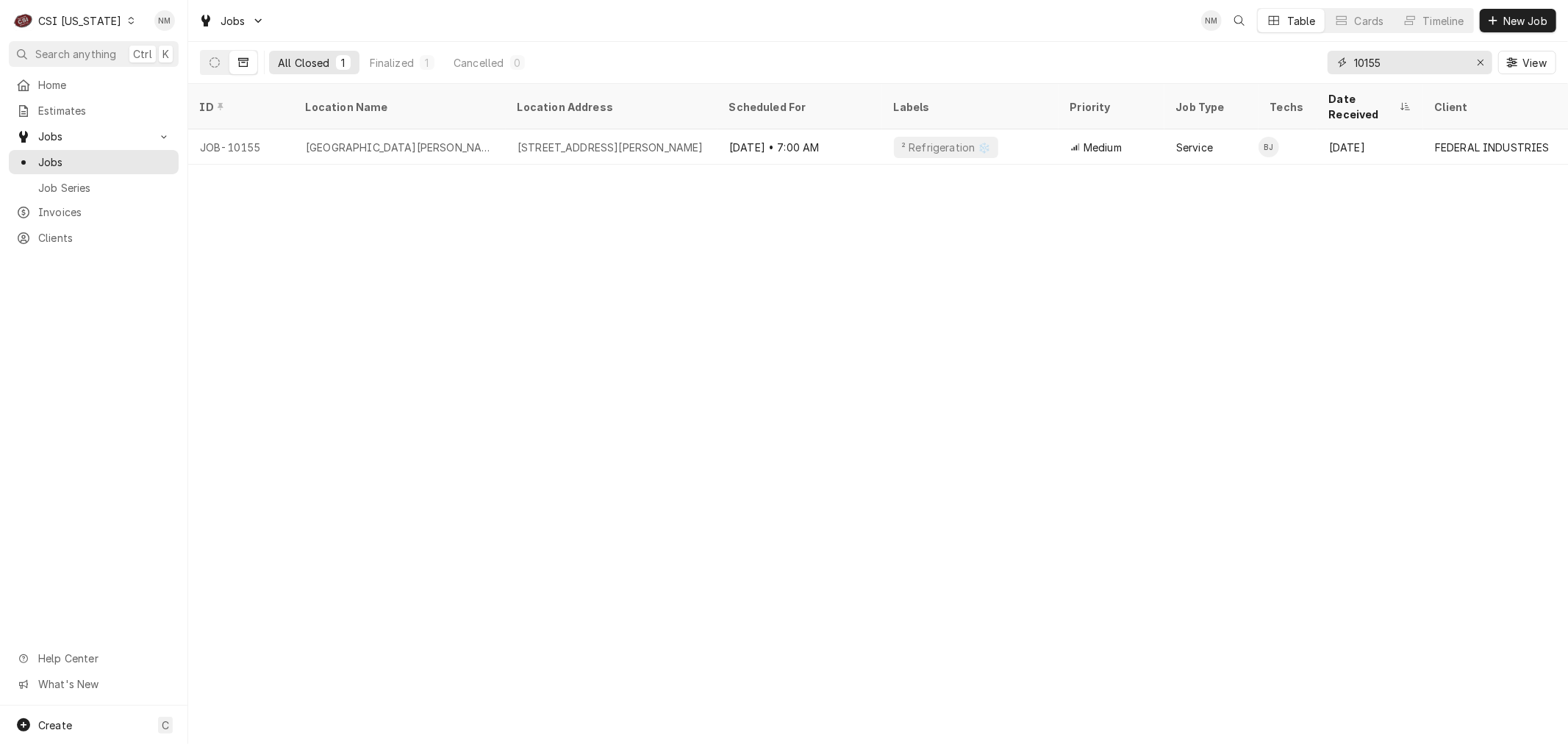
drag, startPoint x: 1406, startPoint y: 62, endPoint x: 1325, endPoint y: 62, distance: 81.0
click at [1325, 62] on div "All Closed 1 Finalized 1 Cancelled 0 10155 View" at bounding box center [878, 63] width 1357 height 41
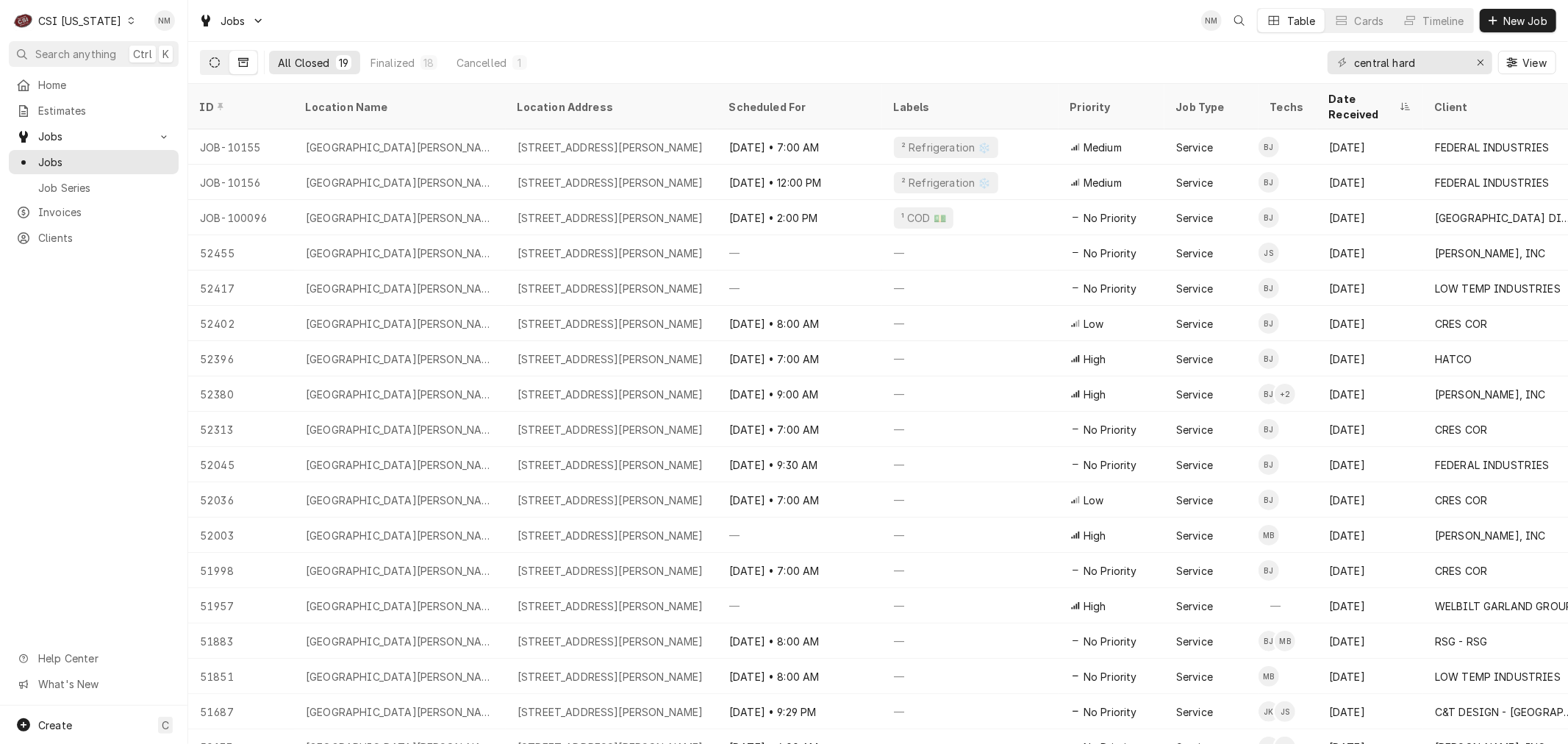
click at [219, 57] on button "Dynamic Content Wrapper" at bounding box center [214, 62] width 28 height 24
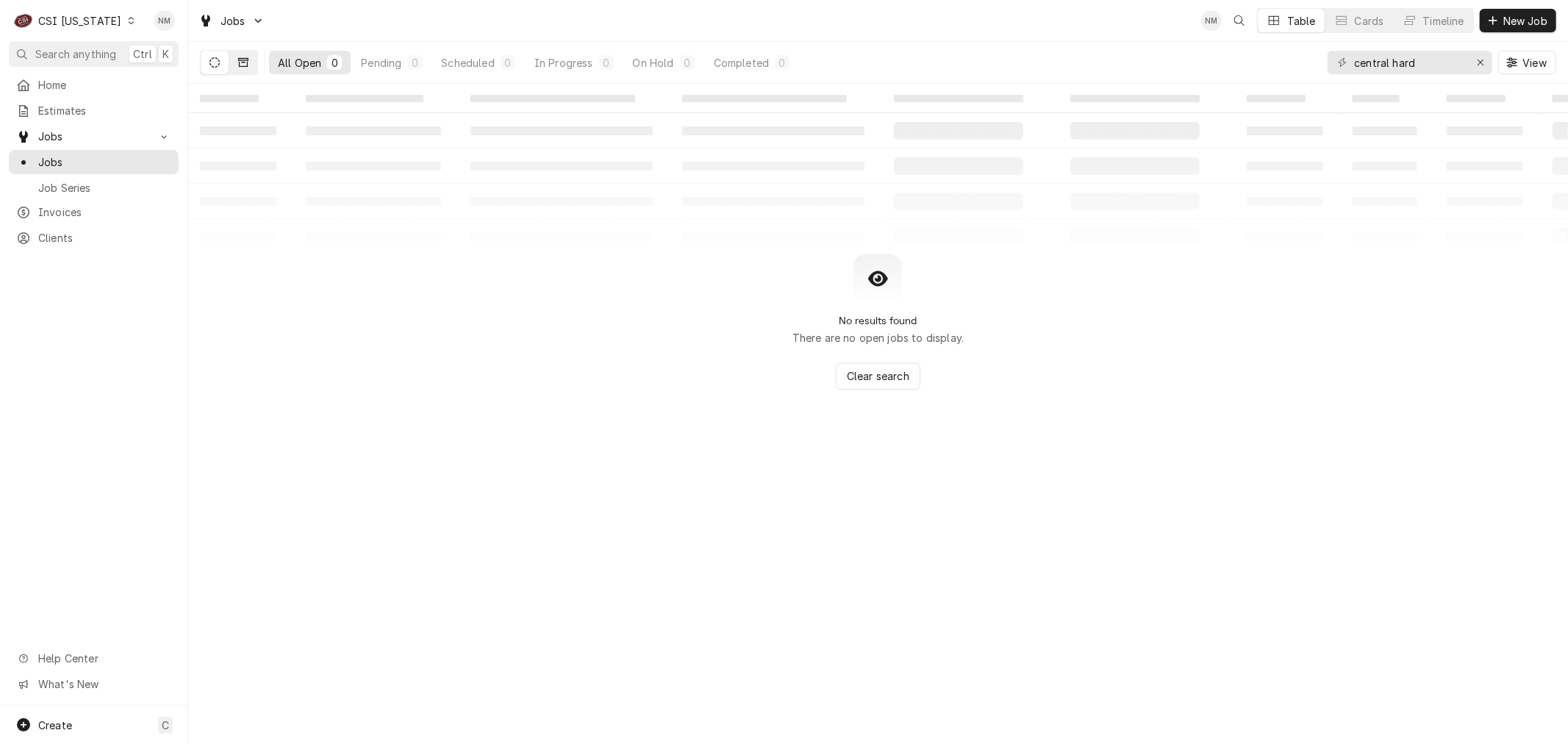
click at [248, 55] on button "Dynamic Content Wrapper" at bounding box center [243, 62] width 28 height 24
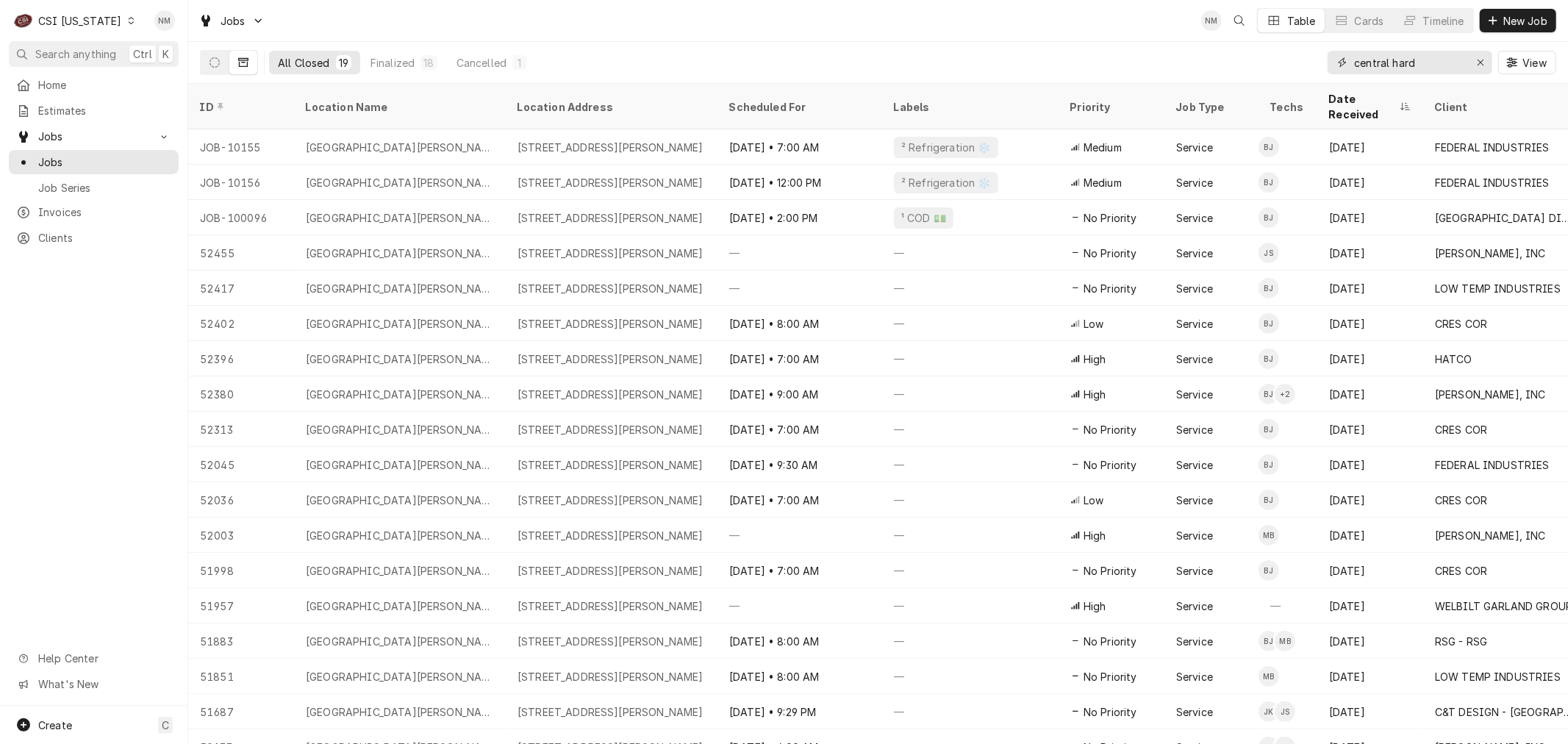
drag, startPoint x: 1441, startPoint y: 67, endPoint x: 1291, endPoint y: 61, distance: 150.1
click at [1291, 61] on div "All Closed 19 Finalized 18 Cancelled 1 central hard View" at bounding box center [878, 63] width 1357 height 41
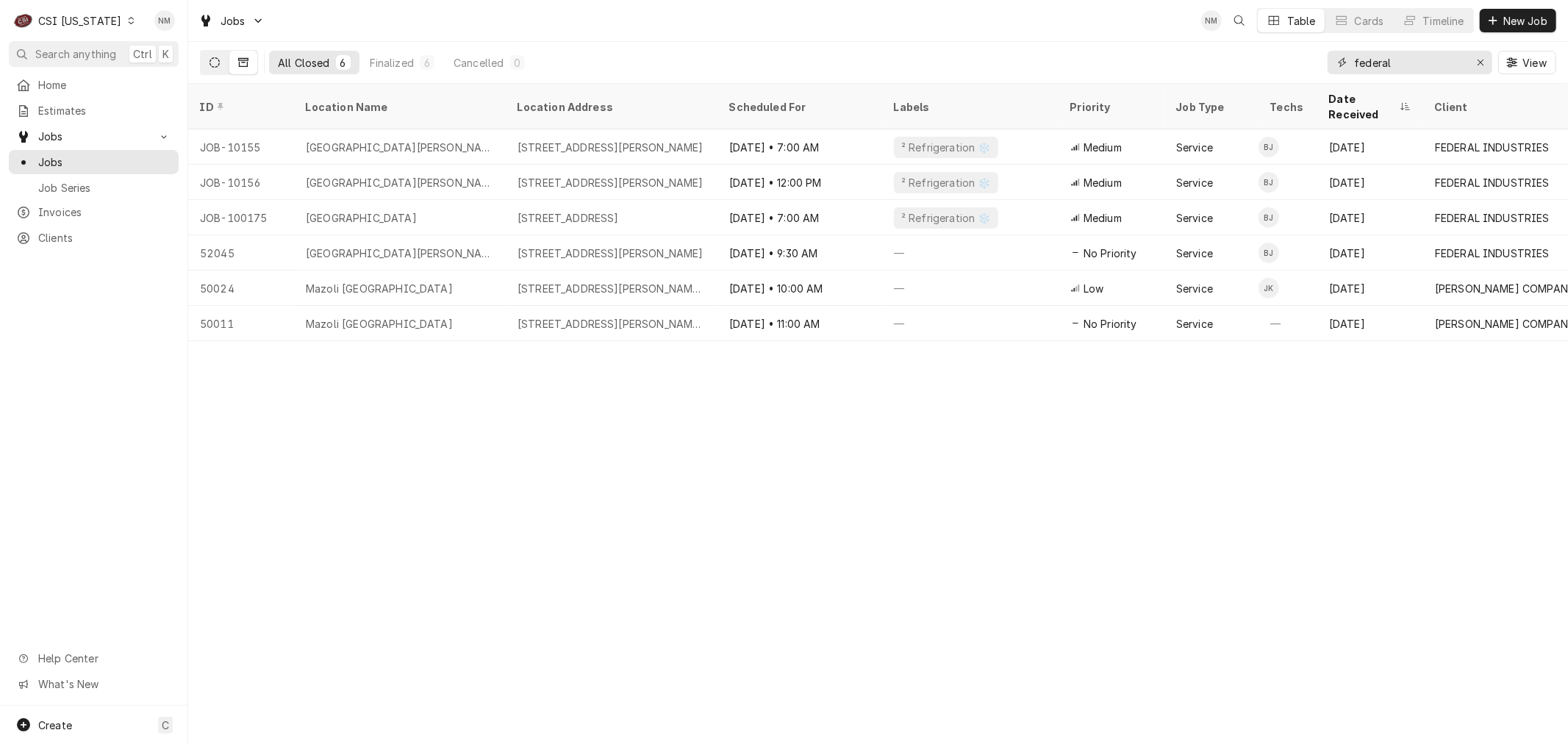
type input "federal"
click at [213, 59] on icon "Dynamic Content Wrapper" at bounding box center [214, 62] width 10 height 10
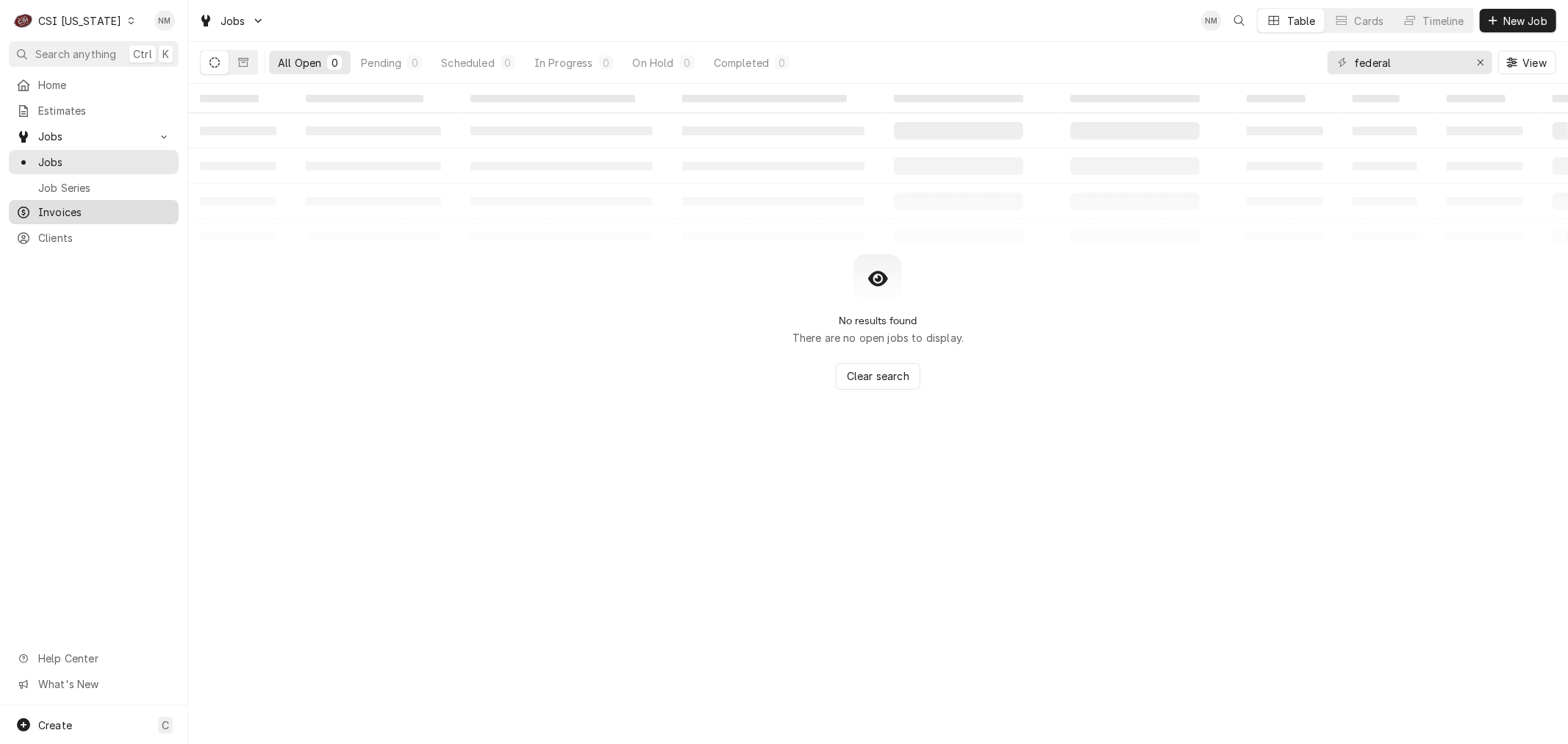
click at [72, 208] on span "Invoices" at bounding box center [105, 212] width 133 height 15
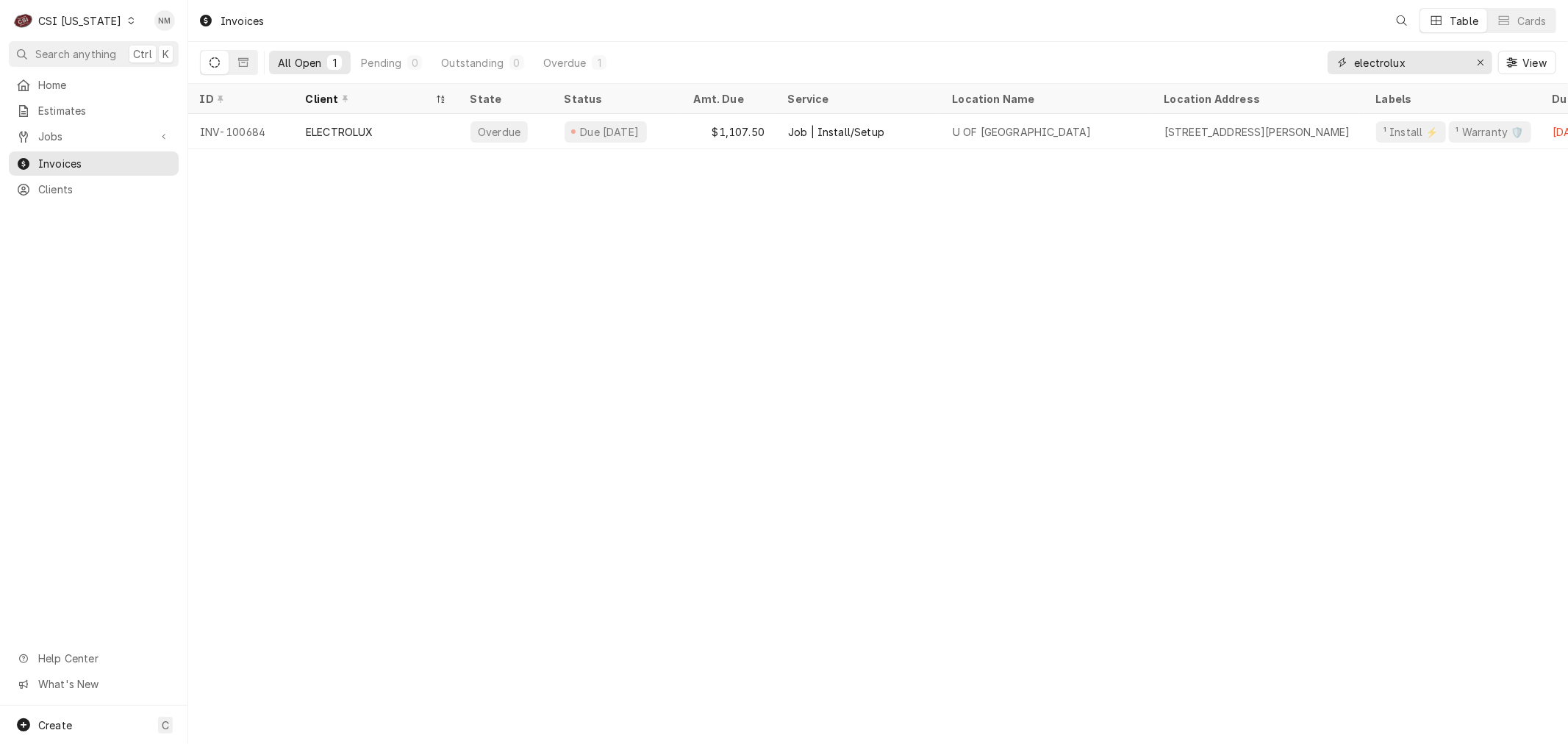
drag, startPoint x: 1414, startPoint y: 60, endPoint x: 1312, endPoint y: 60, distance: 102.0
click at [1312, 60] on div "All Open 1 Pending 0 Outstanding 0 Overdue 1 electrolux View" at bounding box center [878, 63] width 1357 height 41
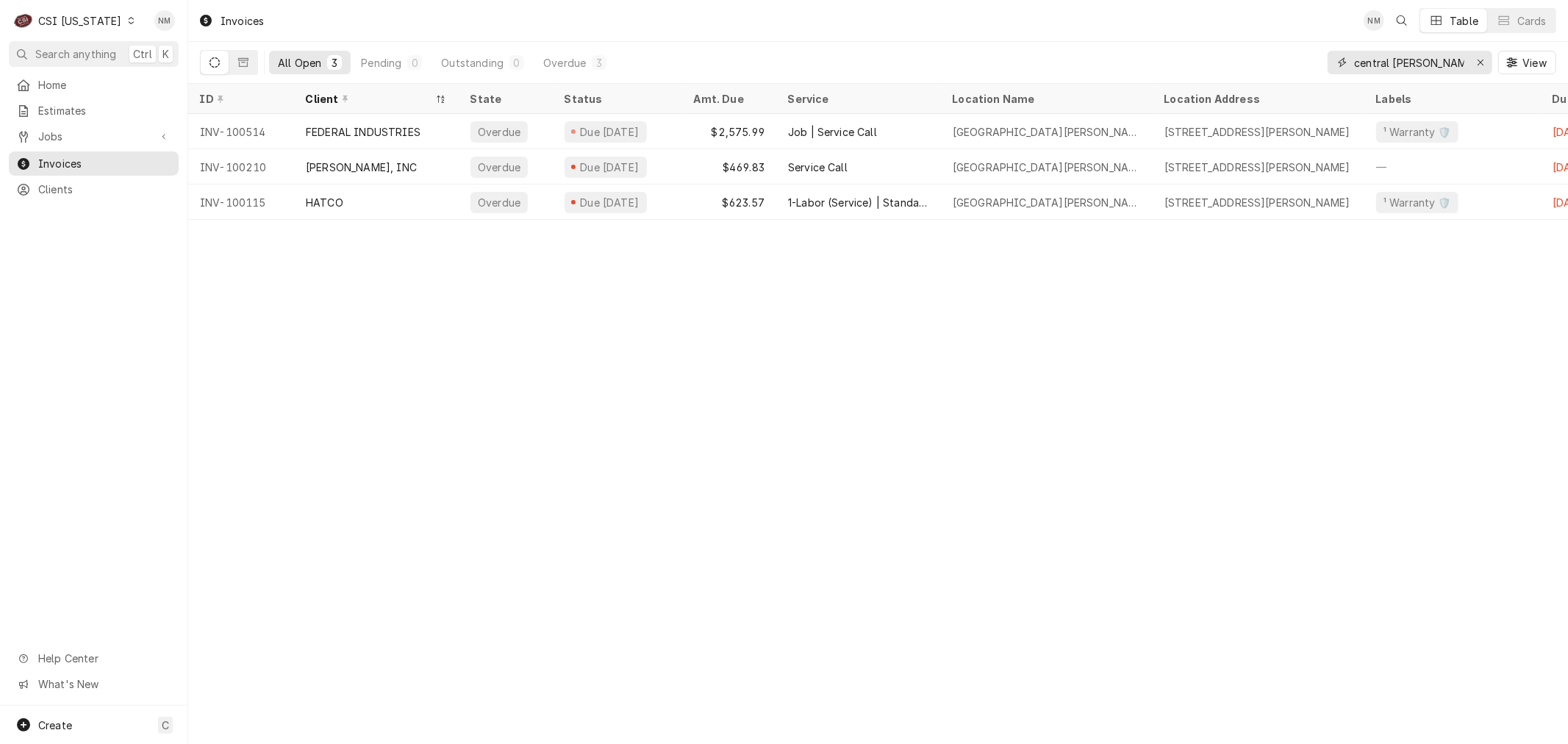
type input "central hardin"
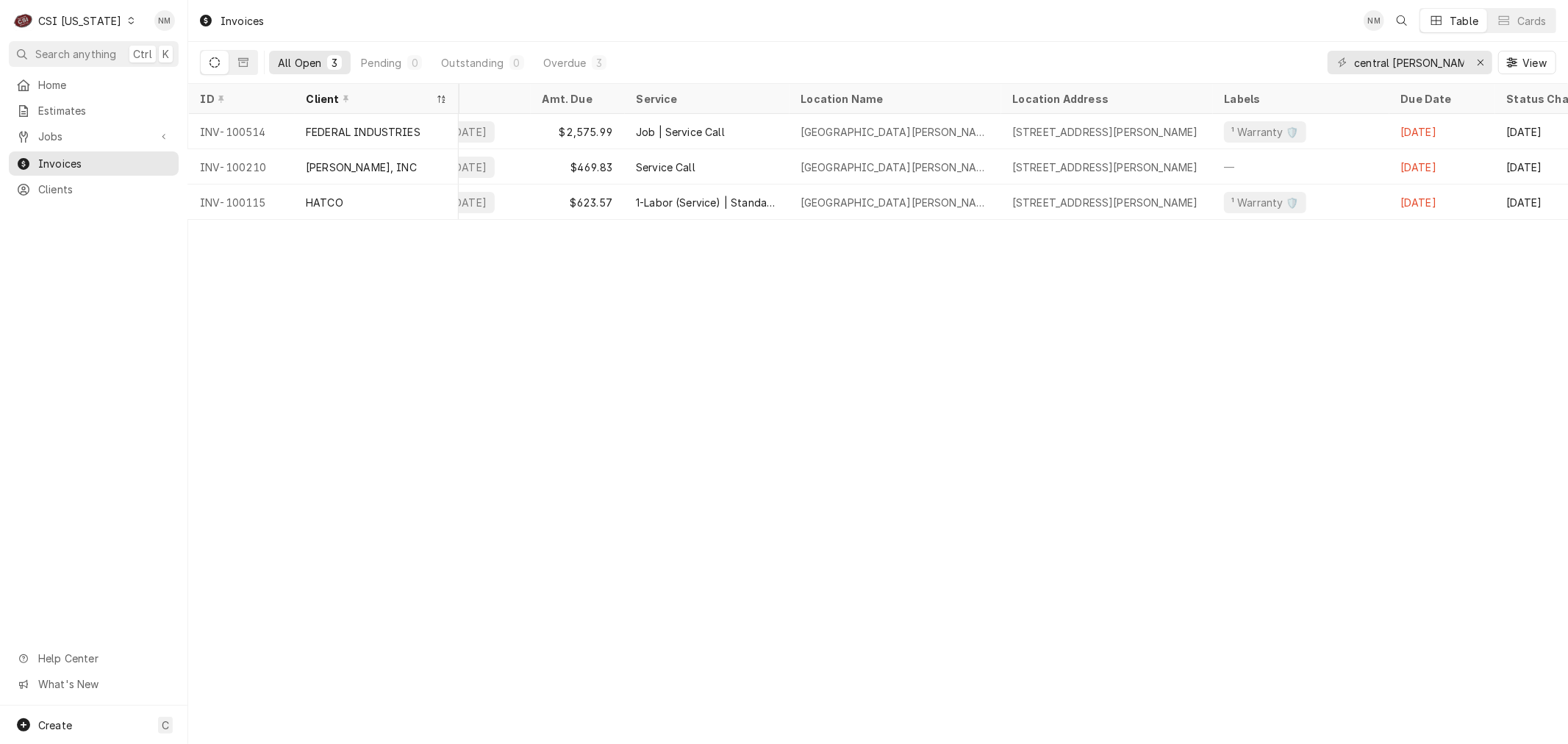
scroll to position [0, 283]
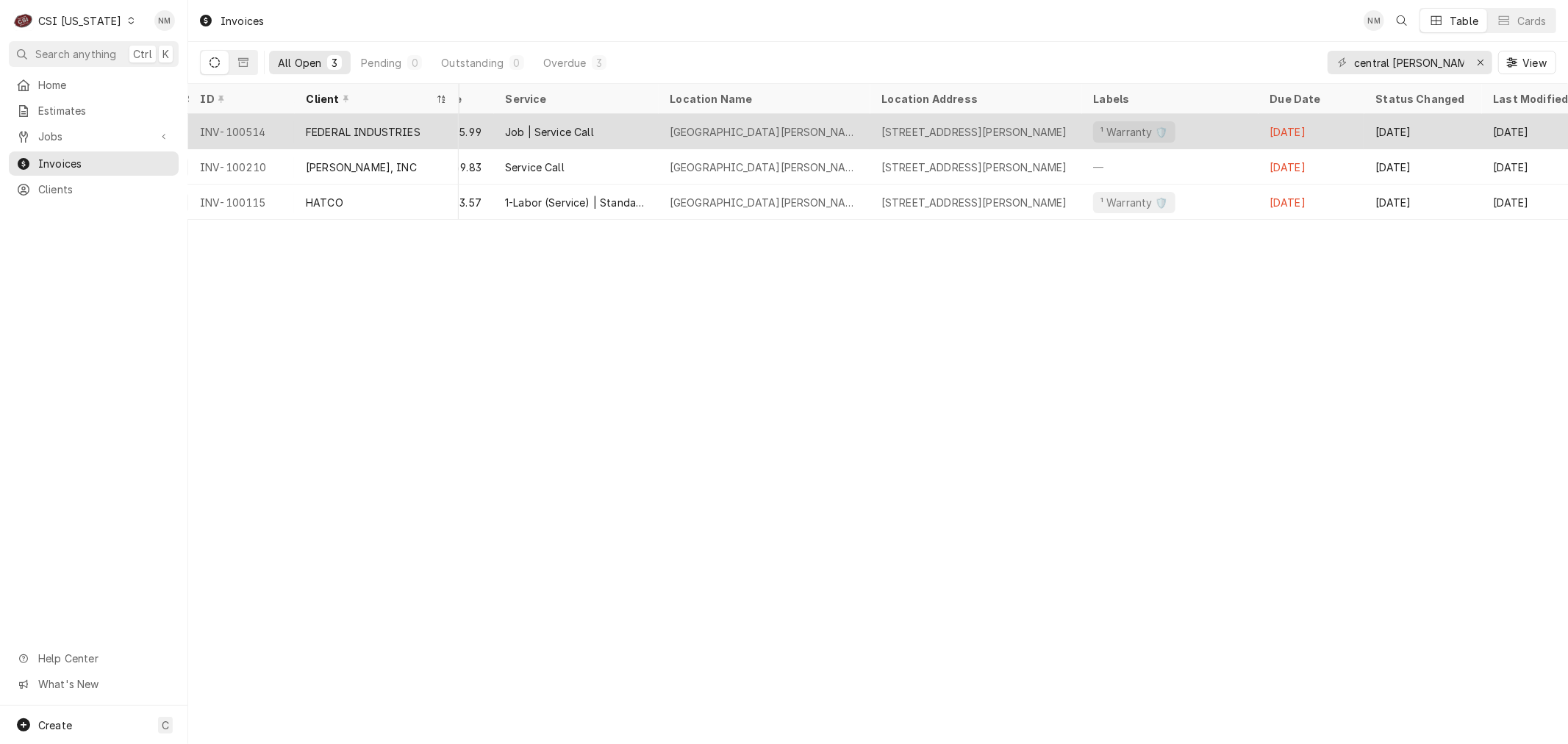
click at [290, 124] on div "INV-100514" at bounding box center [241, 131] width 106 height 35
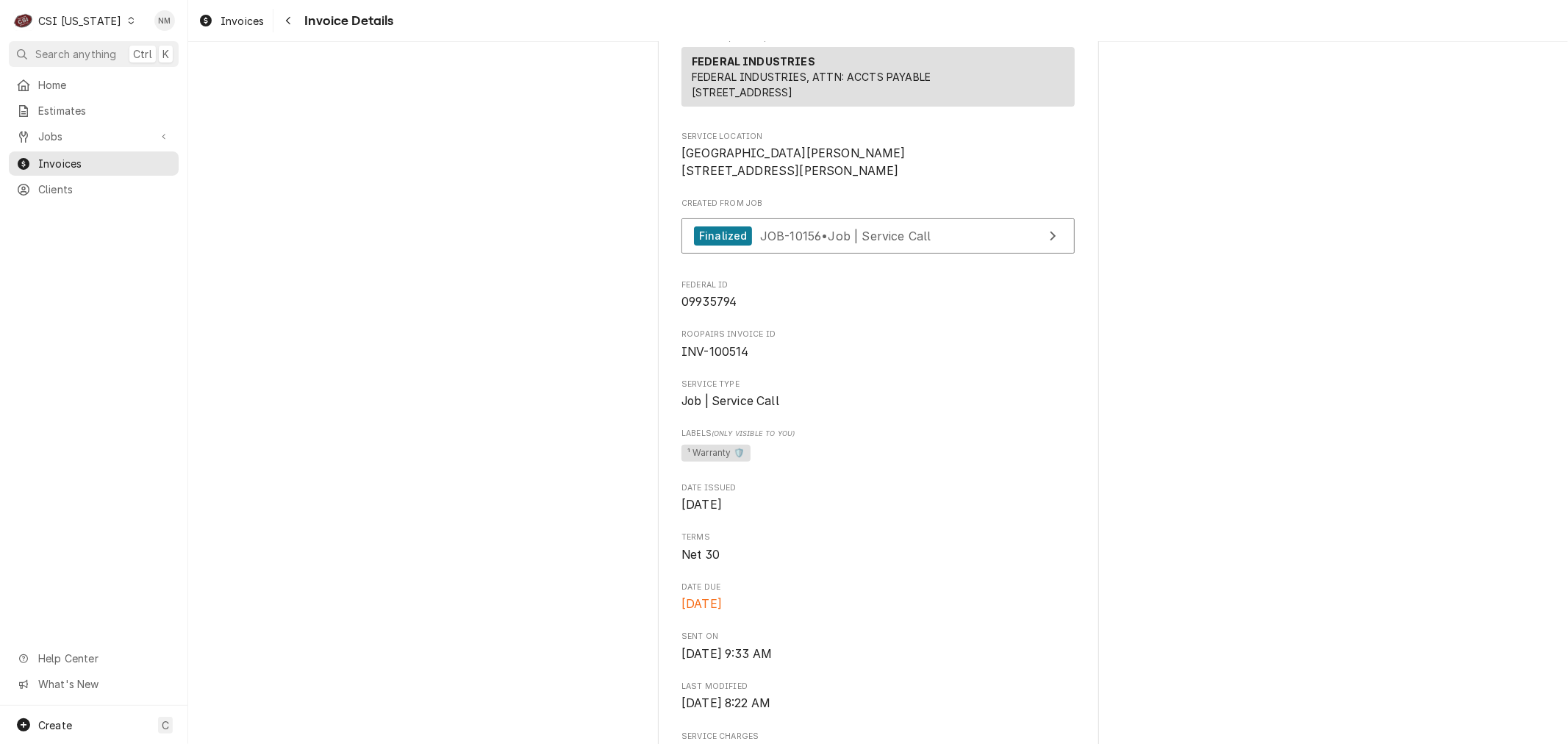
scroll to position [327, 0]
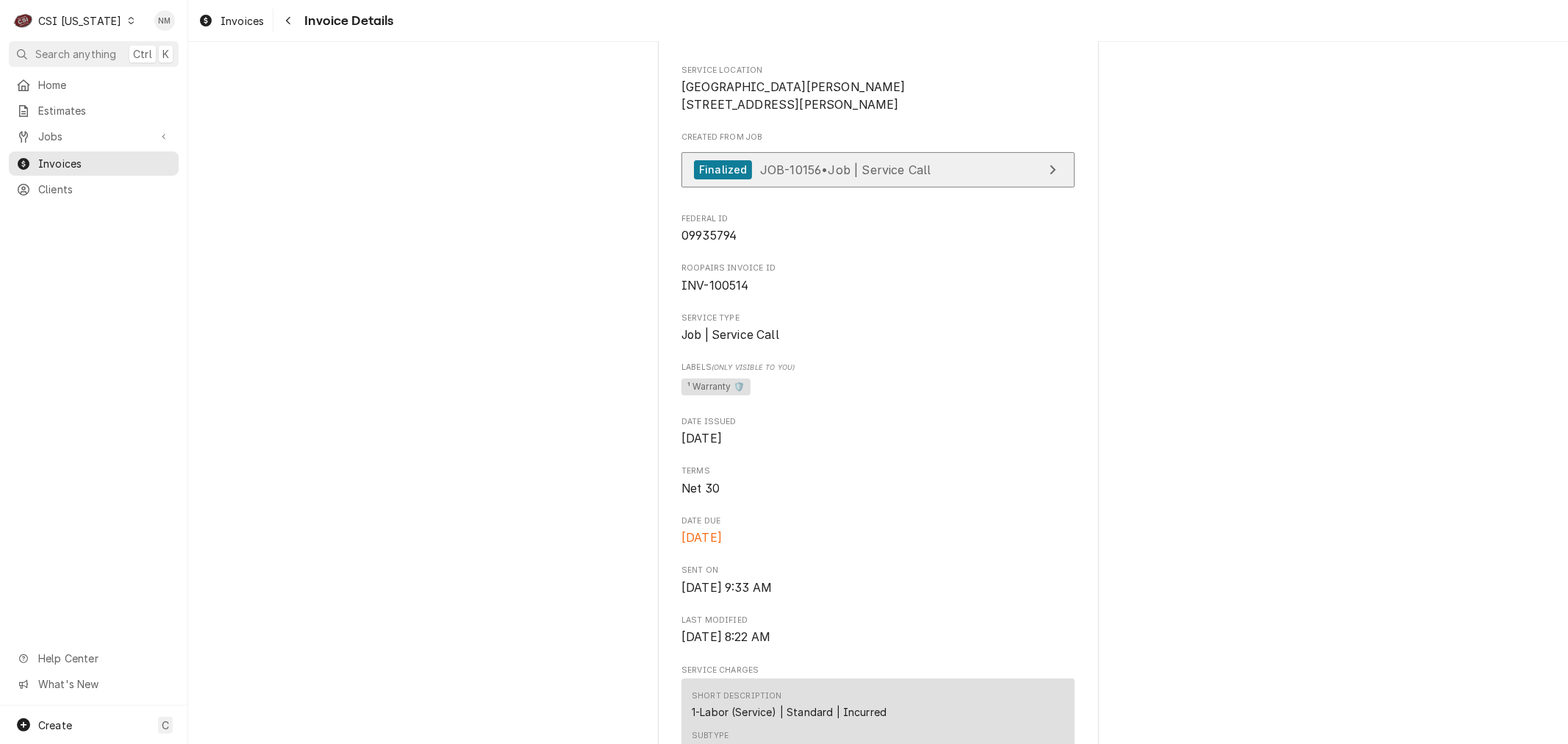
click at [898, 188] on link "Finalized JOB-10156 • Job | Service Call" at bounding box center [877, 169] width 393 height 36
click at [64, 133] on span "Jobs" at bounding box center [93, 137] width 111 height 15
click at [63, 158] on span "Jobs" at bounding box center [105, 162] width 133 height 15
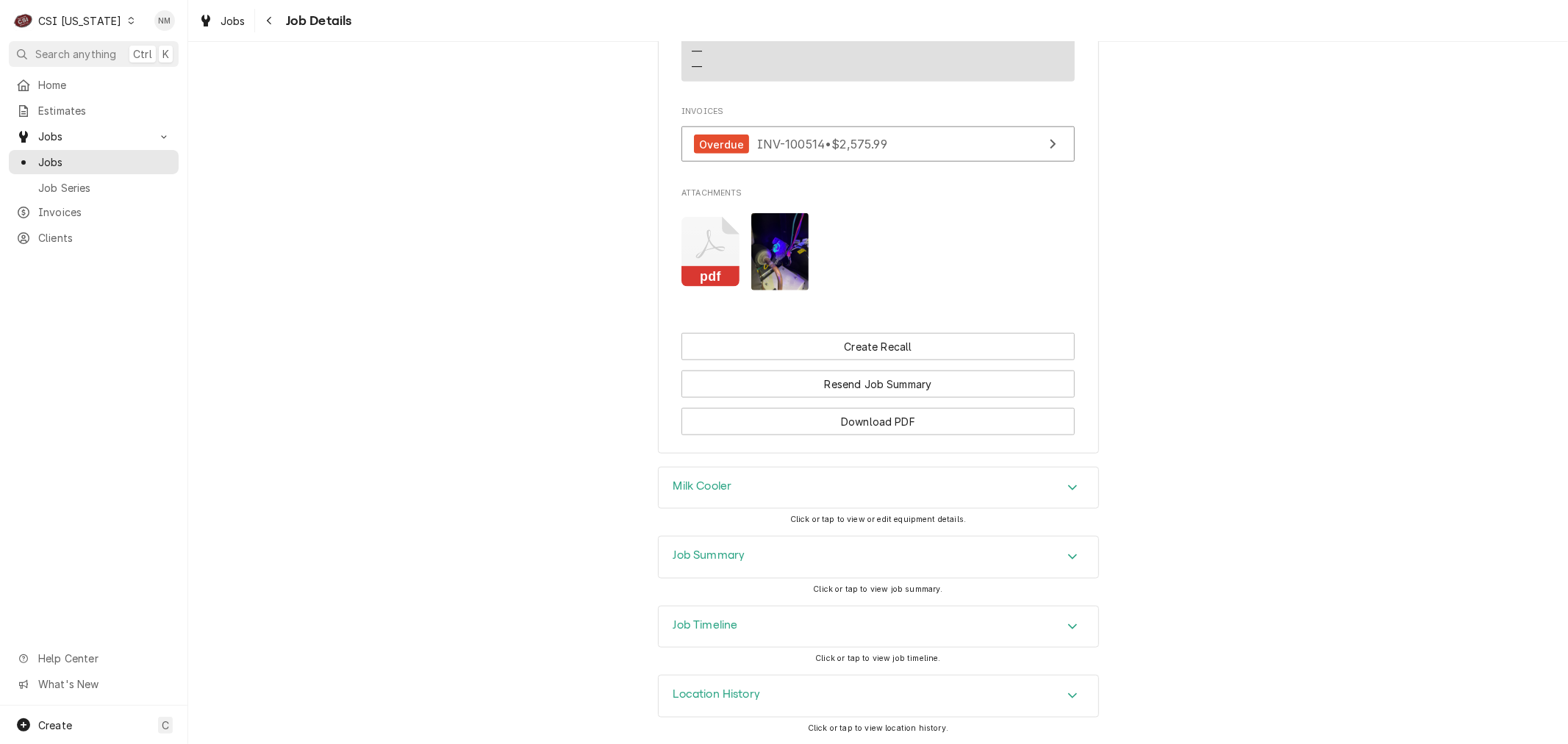
scroll to position [1267, 0]
click at [715, 620] on h3 "Job Timeline" at bounding box center [706, 625] width 65 height 14
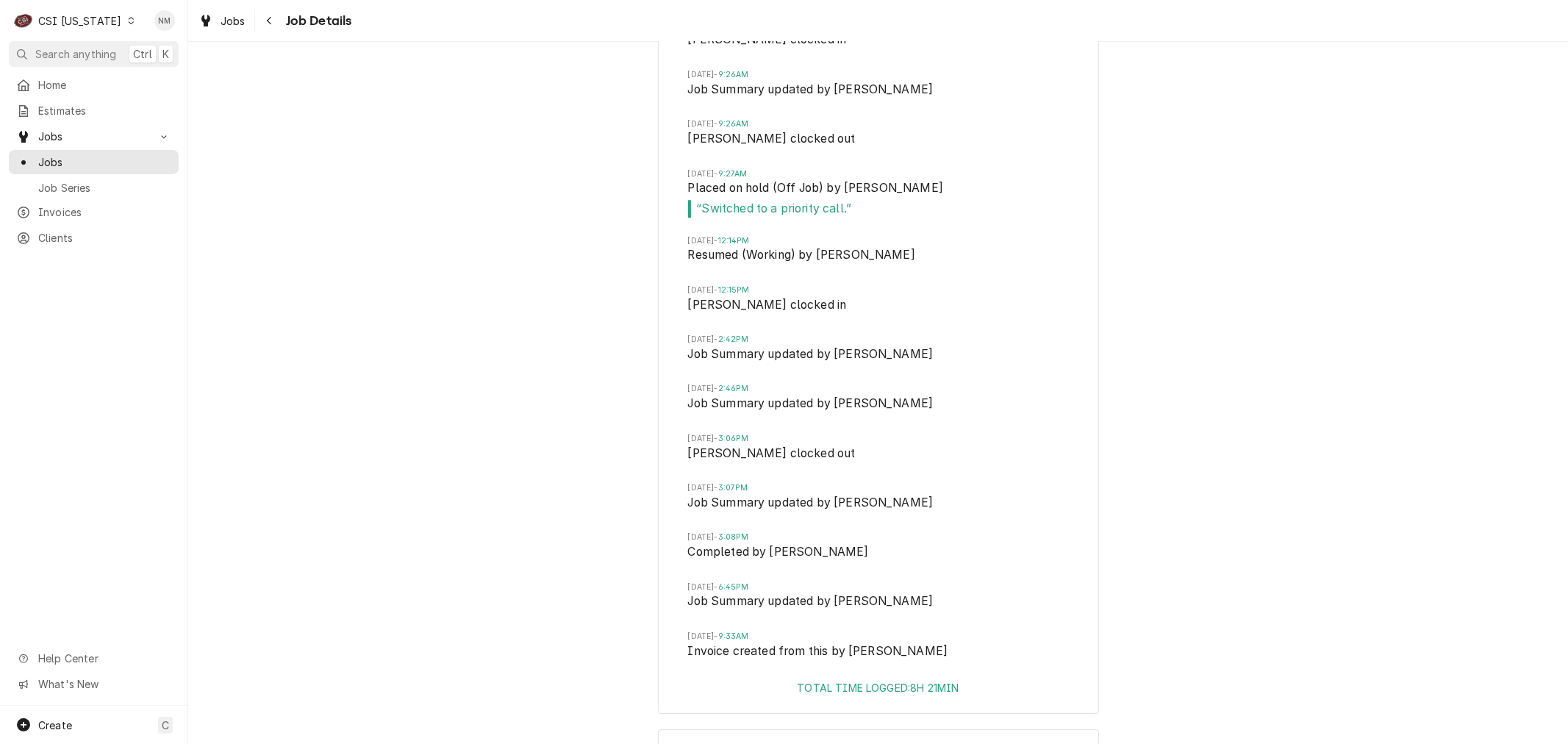
scroll to position [3439, 0]
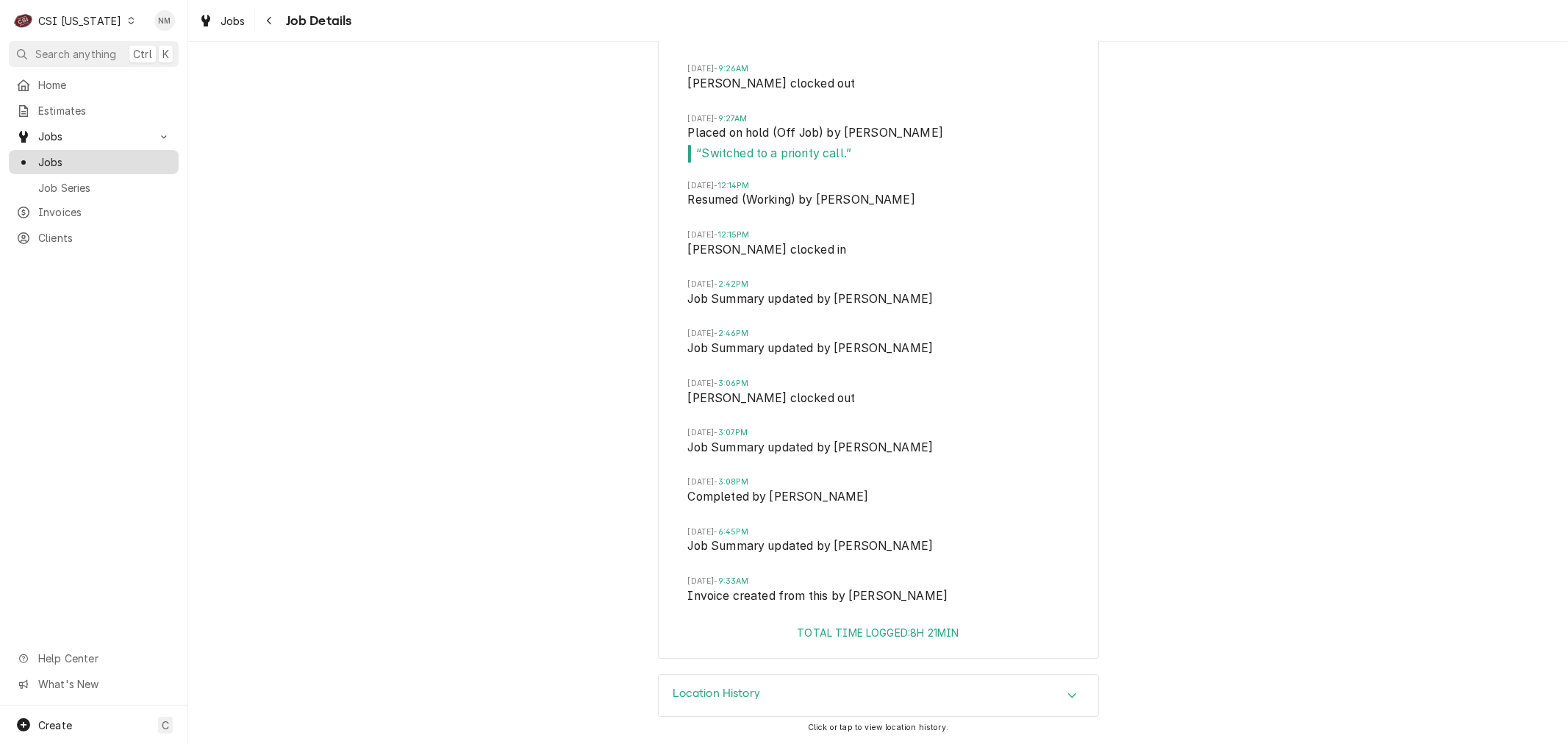
click at [63, 154] on span "Jobs" at bounding box center [105, 162] width 133 height 15
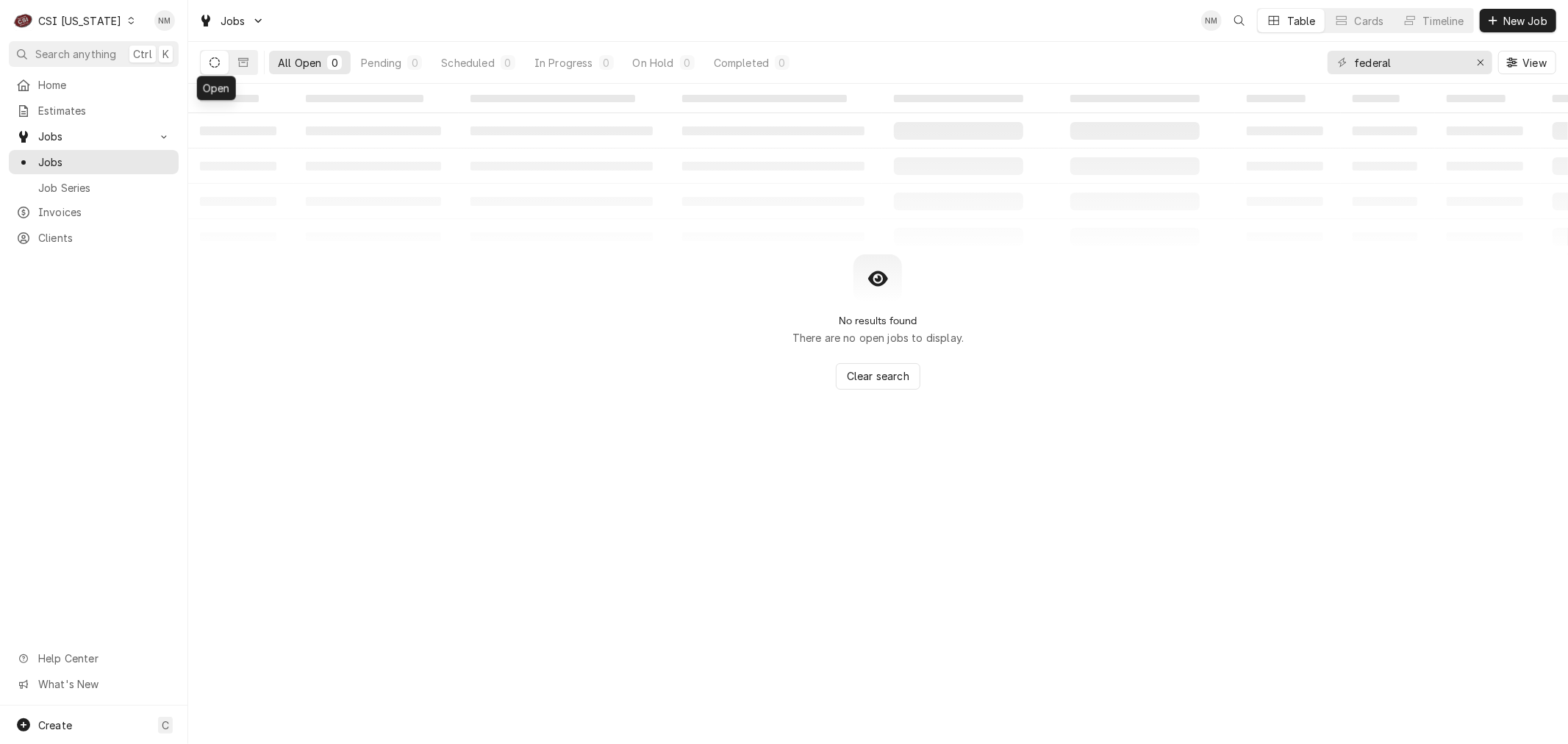
click at [216, 57] on icon "Dynamic Content Wrapper" at bounding box center [214, 62] width 10 height 10
click at [239, 63] on icon "Dynamic Content Wrapper" at bounding box center [243, 63] width 10 height 9
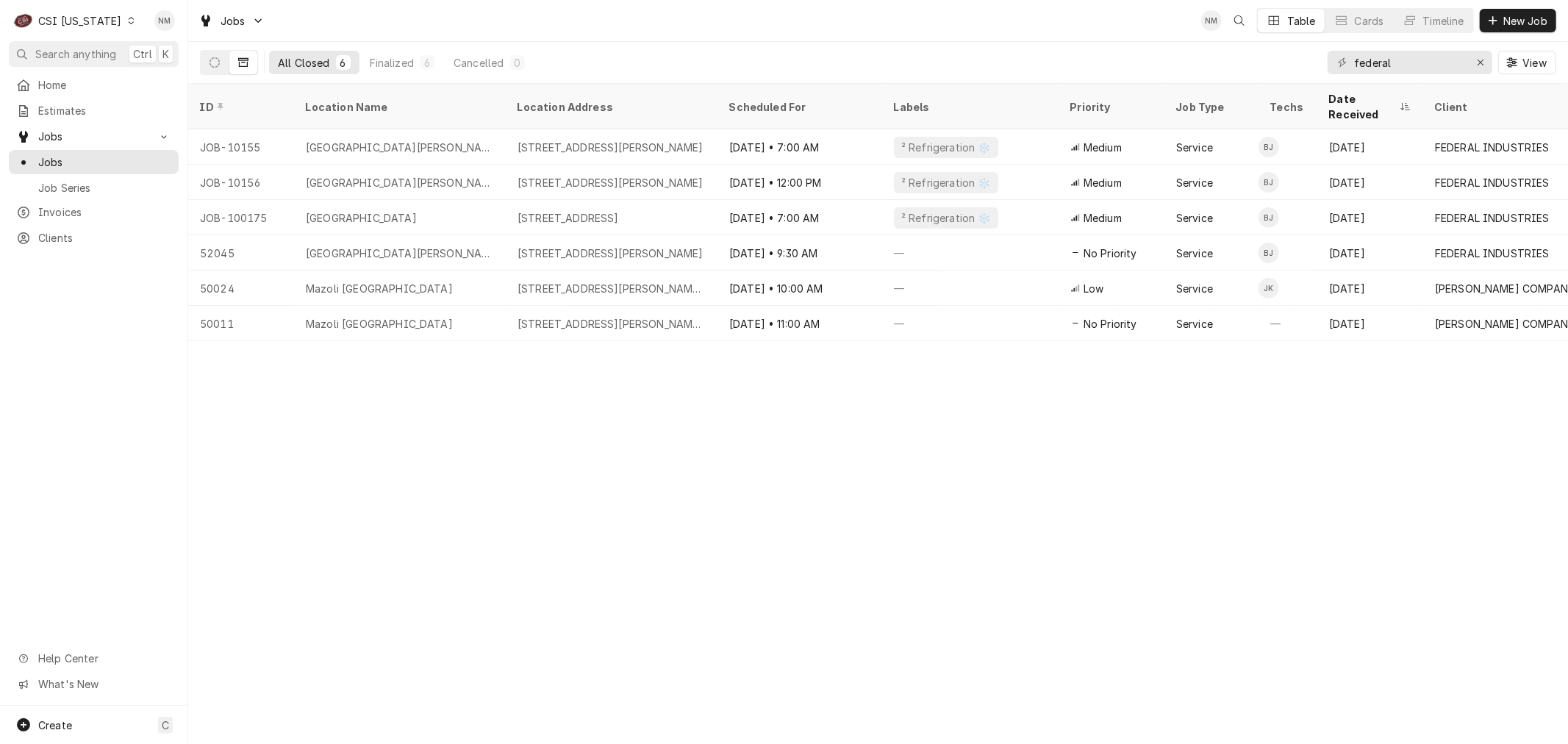
click at [128, 17] on icon "Dynamic Content Wrapper" at bounding box center [131, 21] width 7 height 8
click at [204, 27] on div "CSI [US_STATE][GEOGRAPHIC_DATA]" at bounding box center [229, 29] width 194 height 15
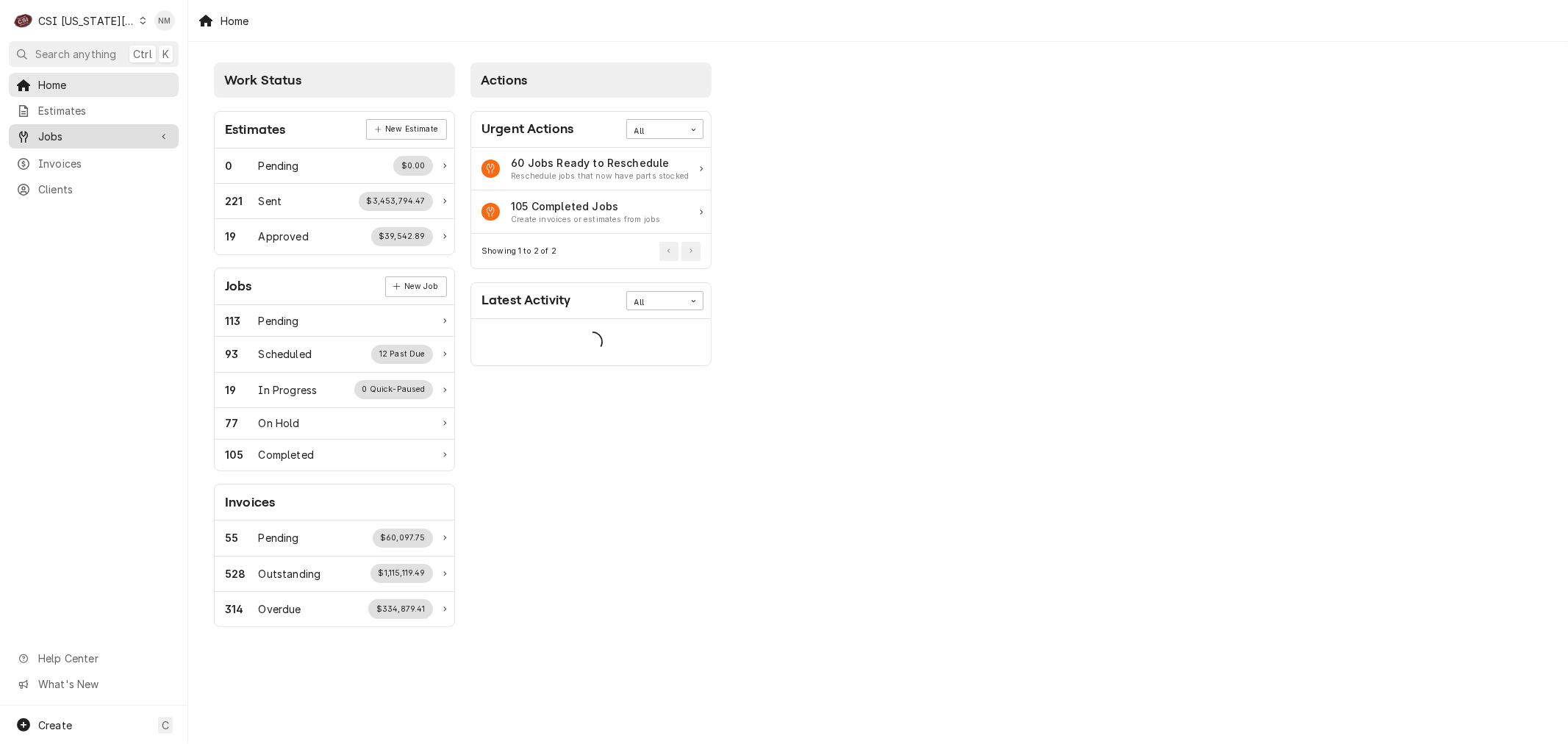
click at [70, 134] on span "Jobs" at bounding box center [93, 137] width 111 height 15
click at [68, 155] on span "Jobs" at bounding box center [105, 162] width 133 height 15
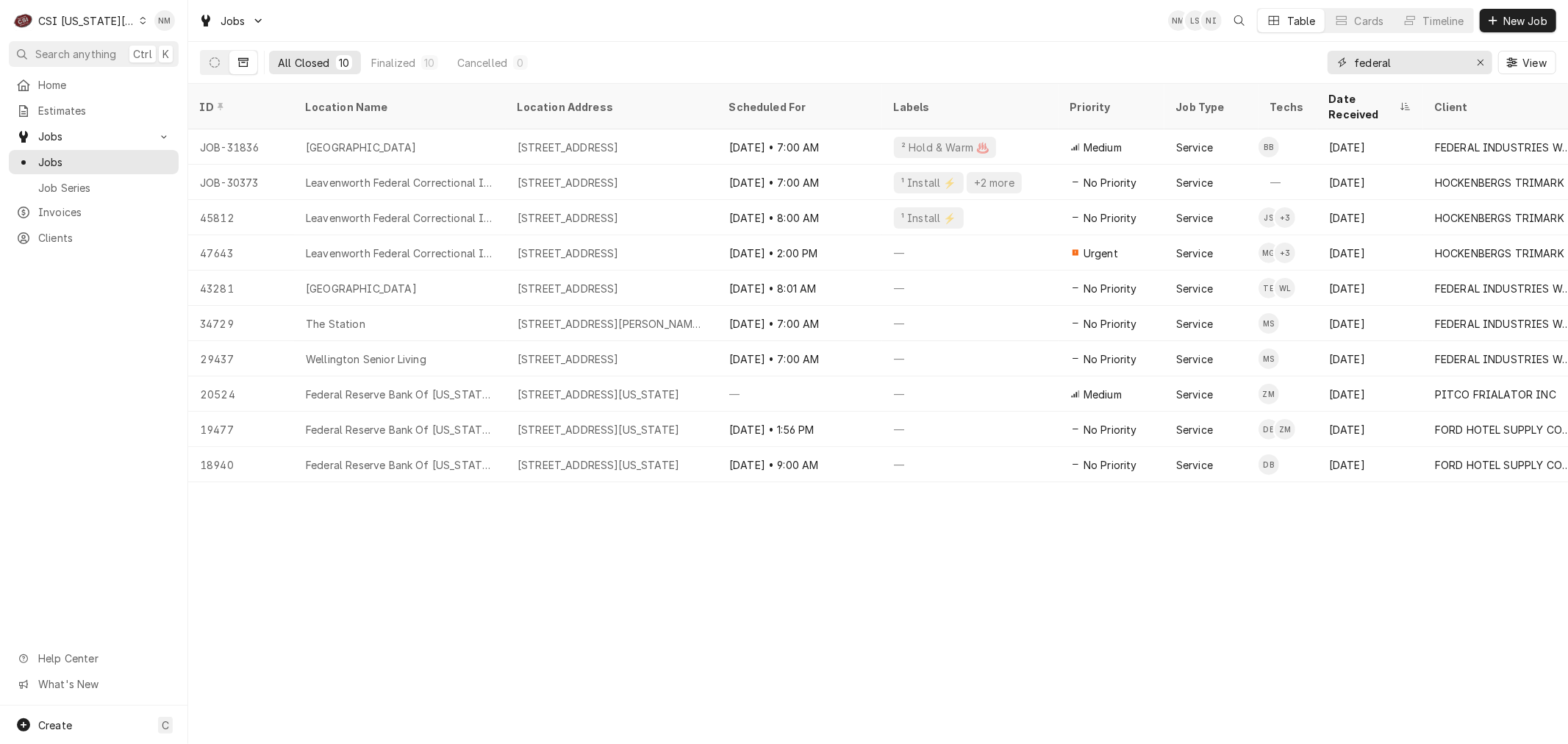
drag, startPoint x: 1399, startPoint y: 60, endPoint x: 1306, endPoint y: 60, distance: 93.0
click at [1306, 60] on div "All Closed 10 Finalized 10 Cancelled 0 federal View" at bounding box center [878, 63] width 1357 height 41
type input "6"
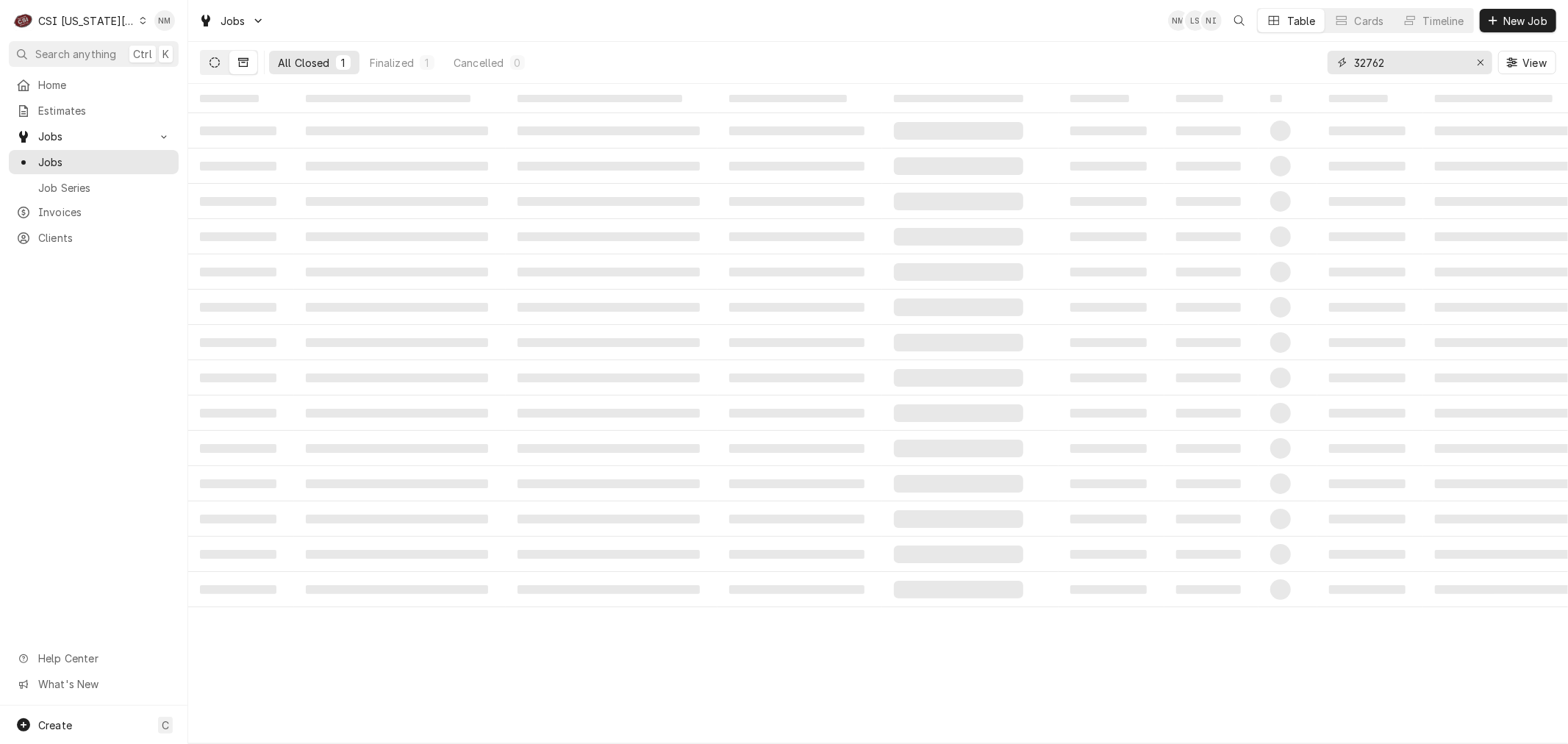
type input "32762"
click at [211, 60] on icon "Dynamic Content Wrapper" at bounding box center [214, 62] width 10 height 10
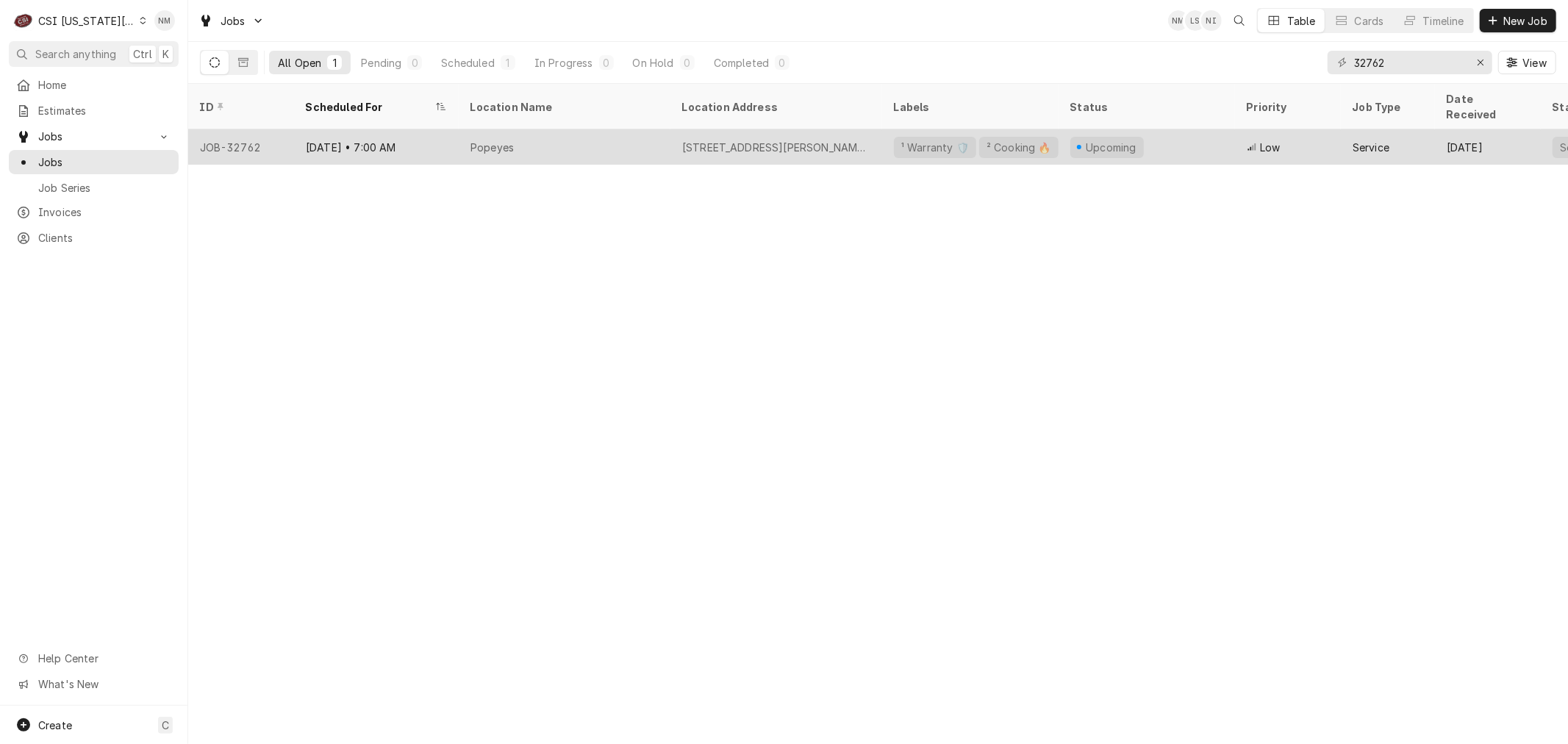
click at [574, 130] on div "Popeyes" at bounding box center [564, 147] width 211 height 35
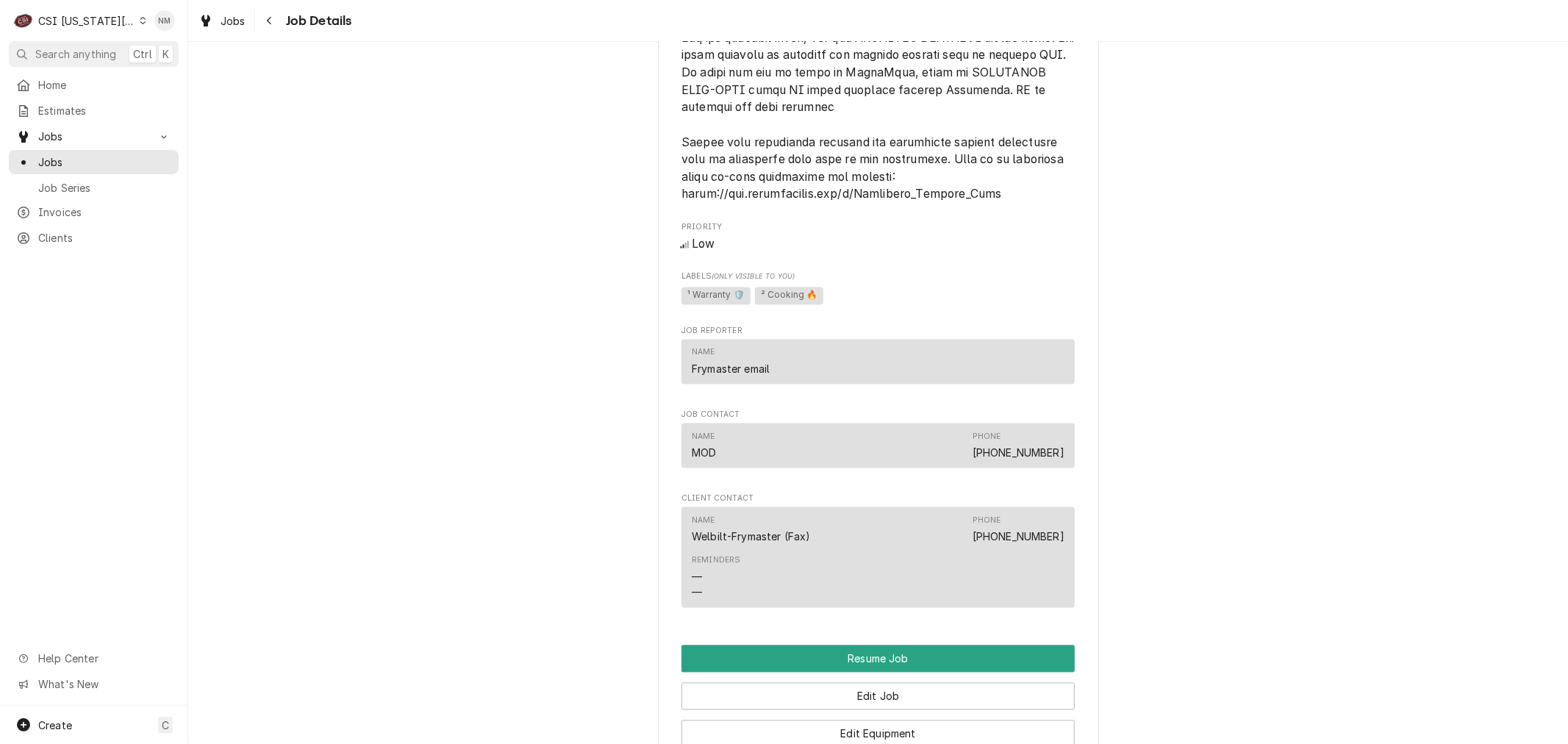
scroll to position [2369, 0]
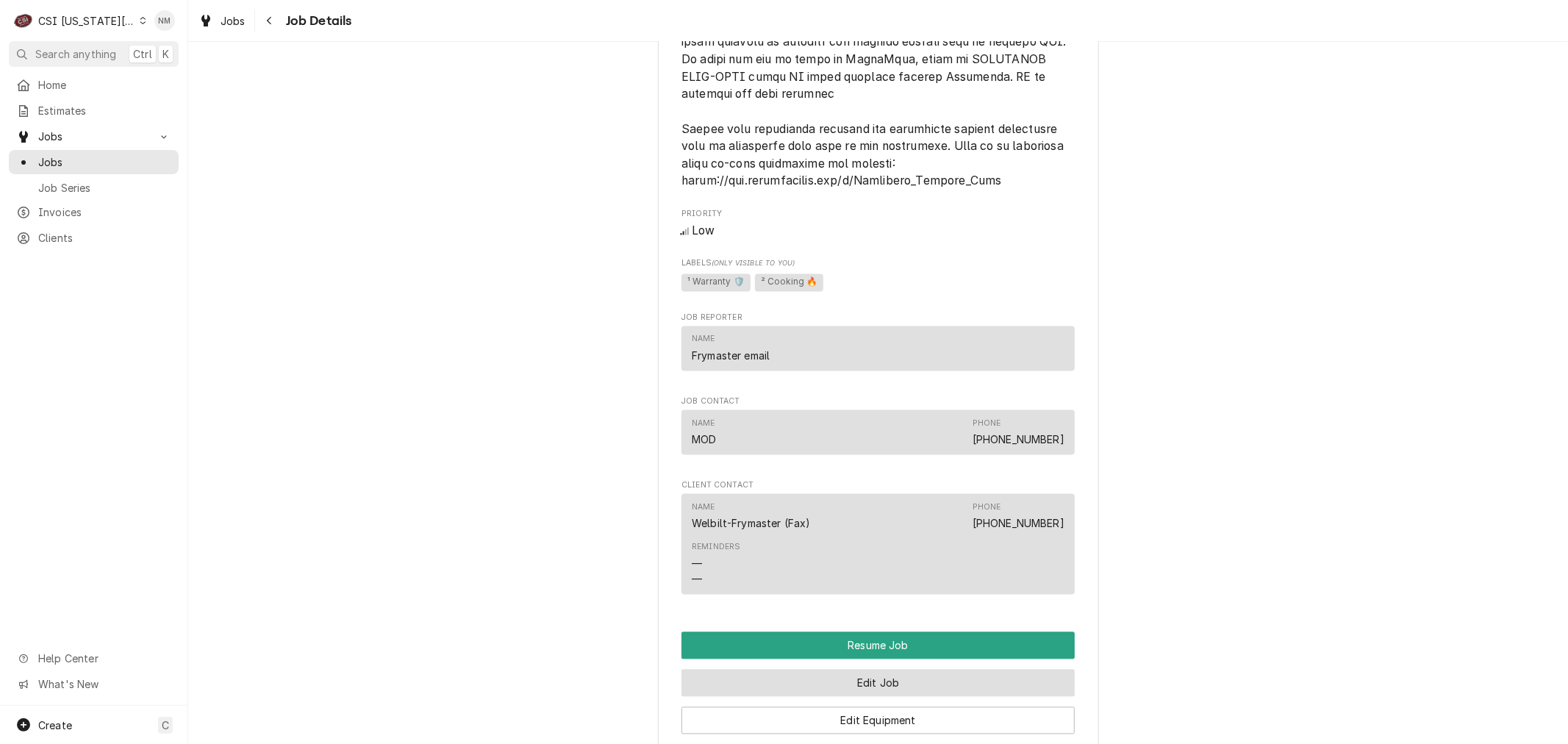
click at [900, 670] on button "Edit Job" at bounding box center [877, 684] width 393 height 27
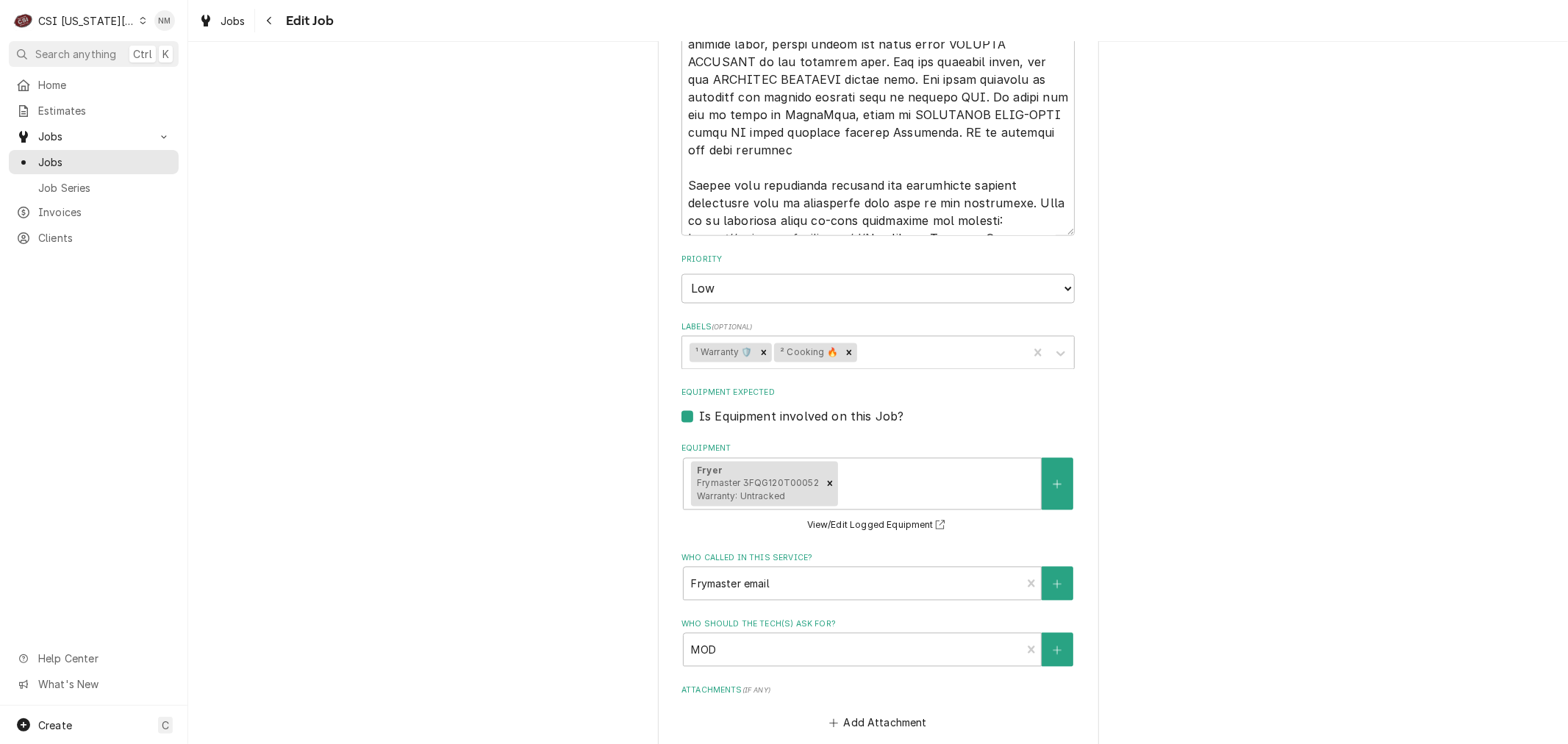
scroll to position [2287, 0]
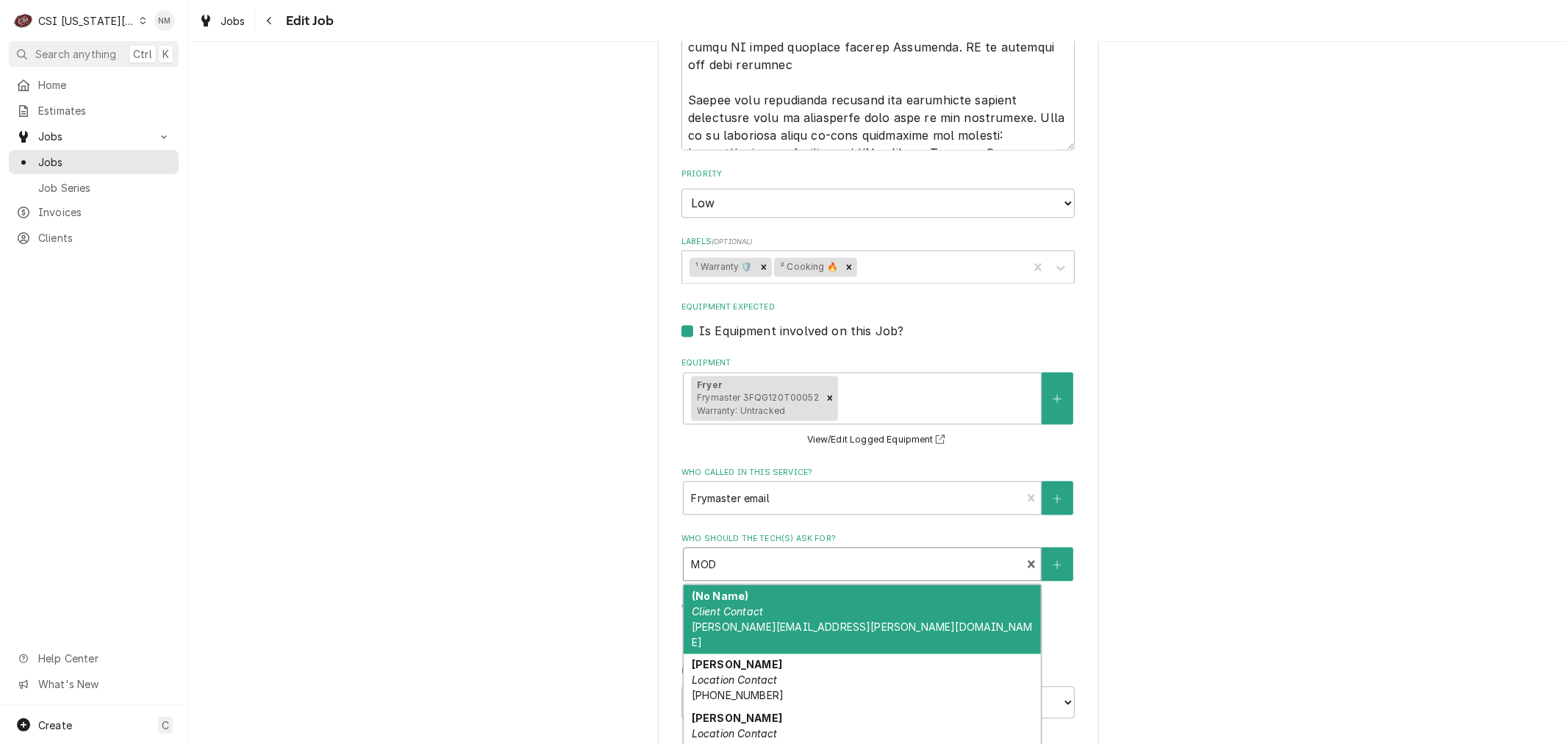
click at [924, 552] on div "Who should the tech(s) ask for?" at bounding box center [852, 565] width 323 height 27
type textarea "x"
type input "m"
type textarea "x"
type input "mo"
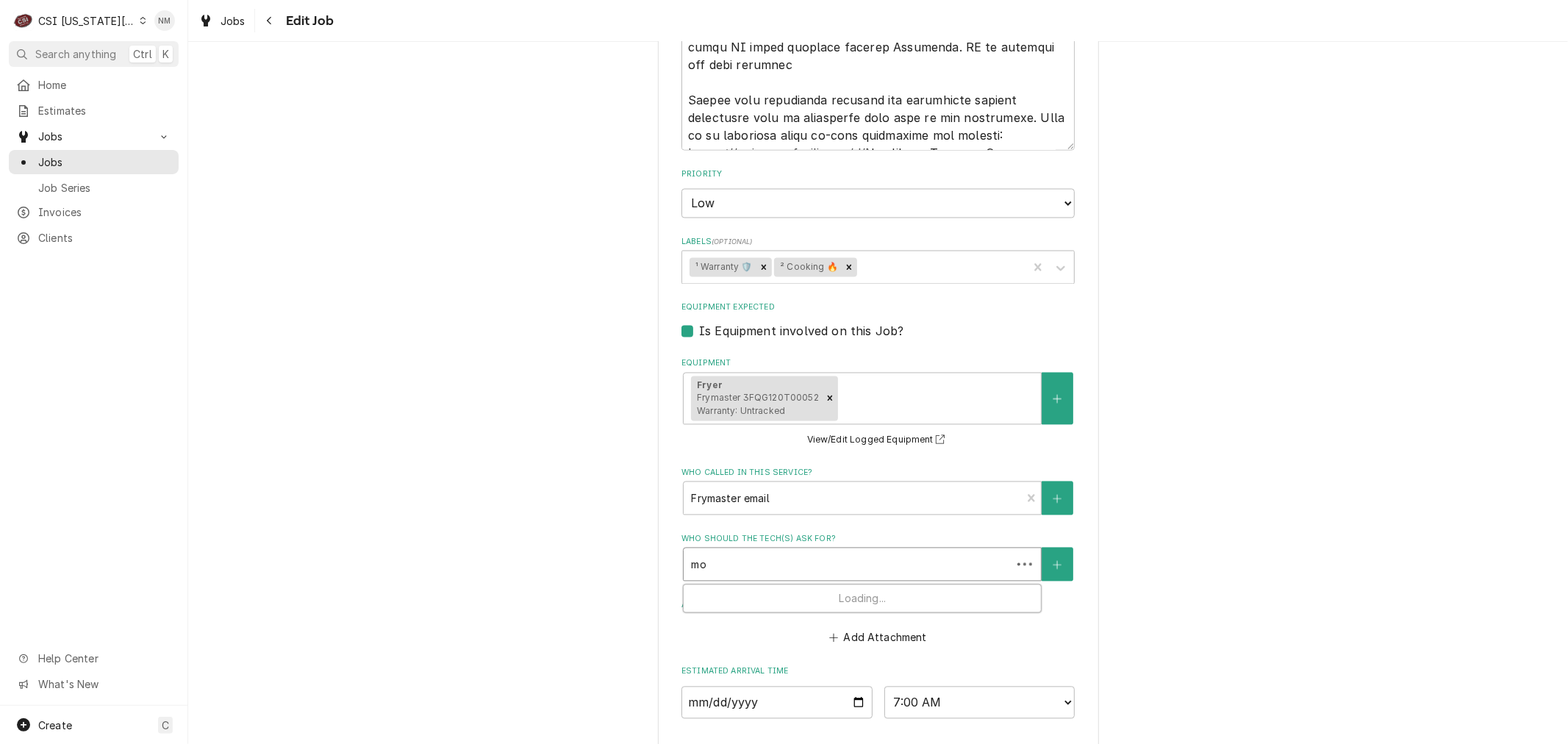
type textarea "x"
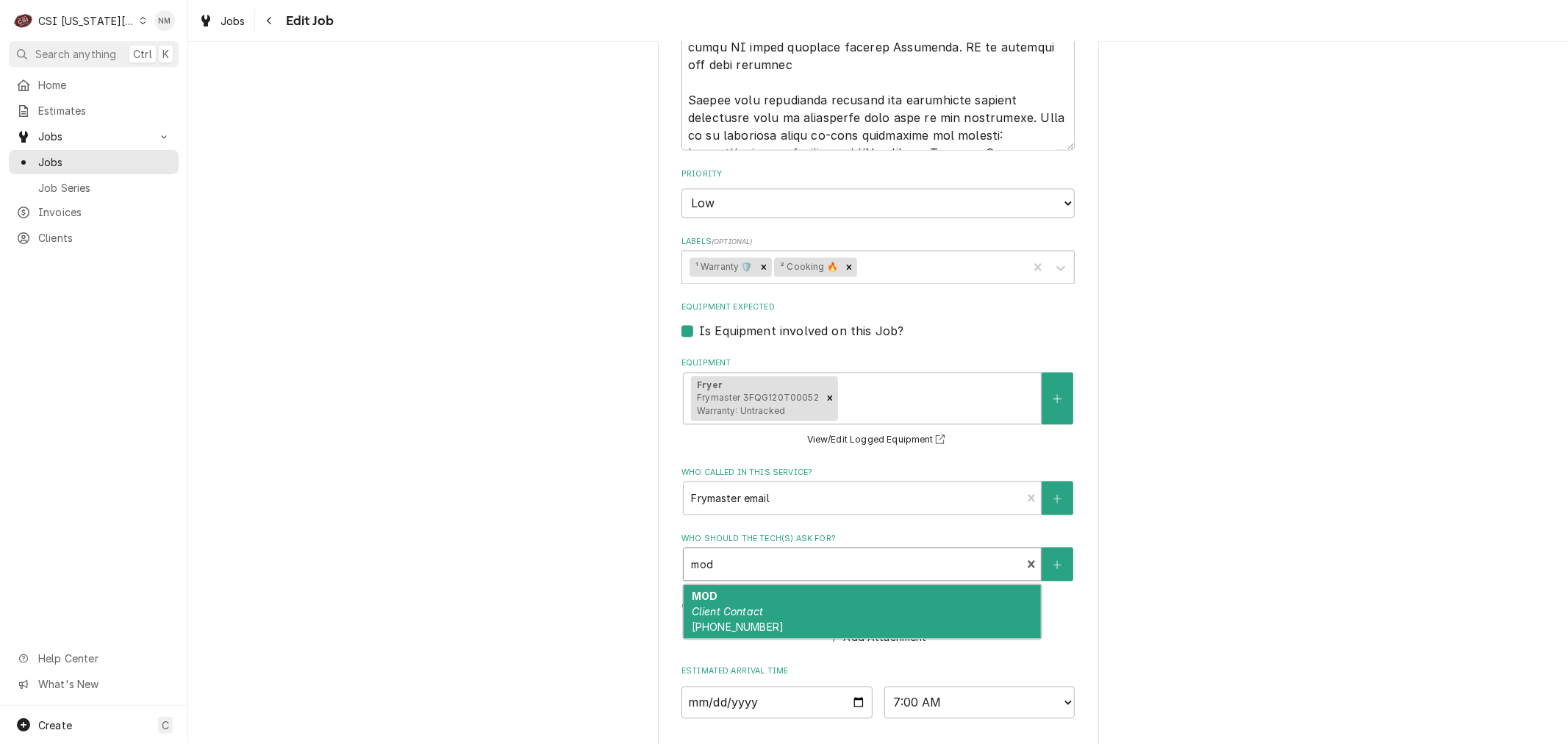
type input "mod"
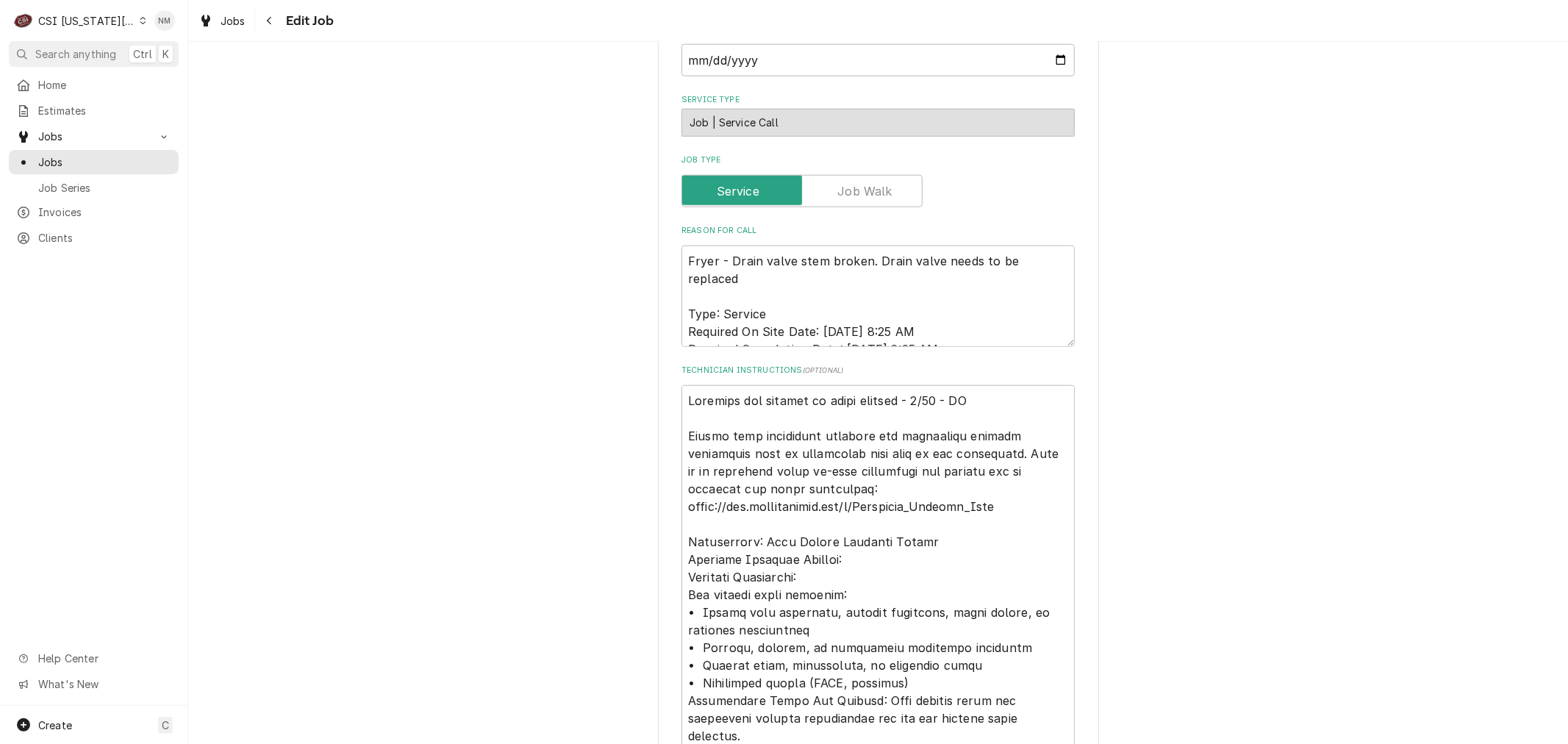
scroll to position [1306, 0]
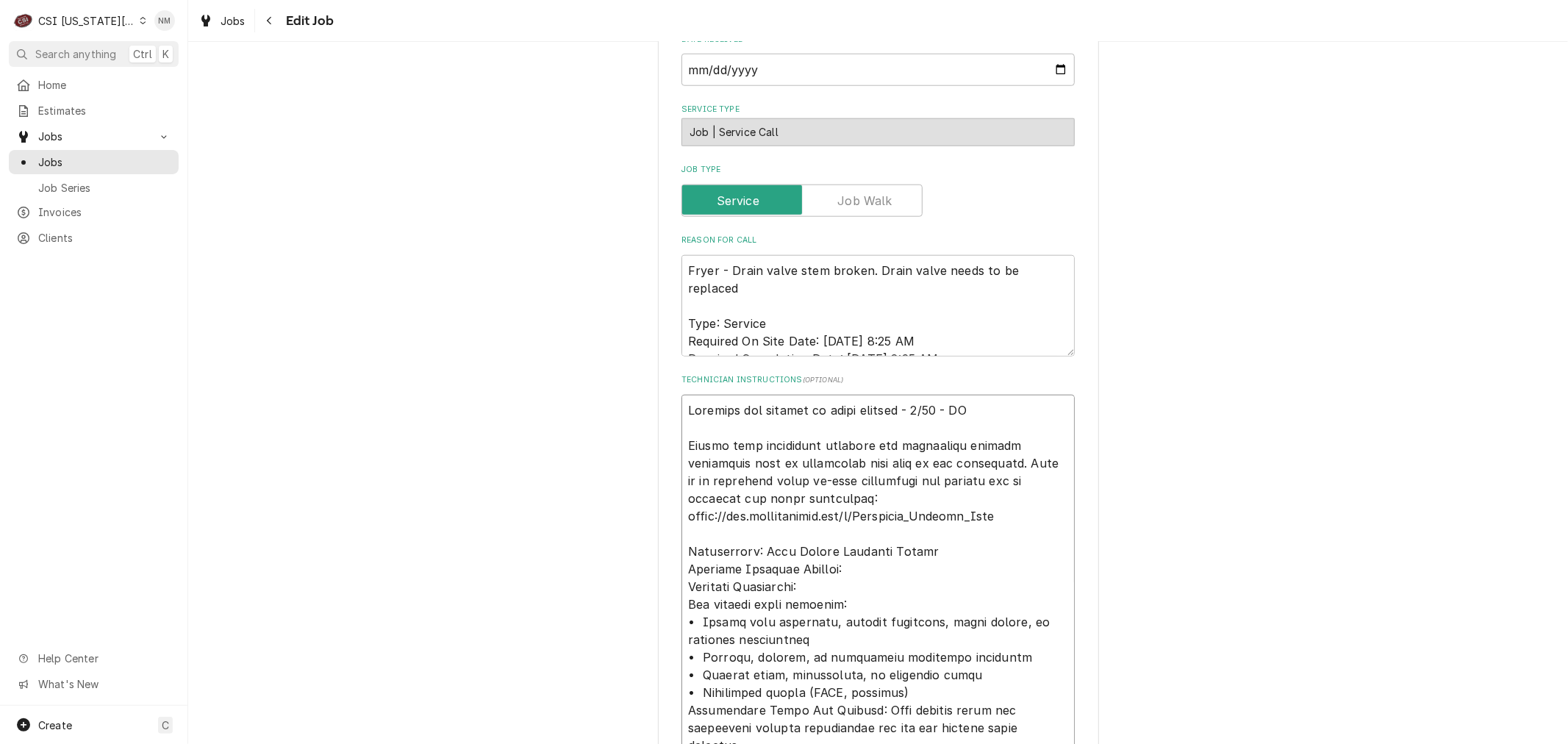
type textarea "x"
type textarea "Customer has billing on their account - 9/15 - LS Please have technician comple…"
type textarea "x"
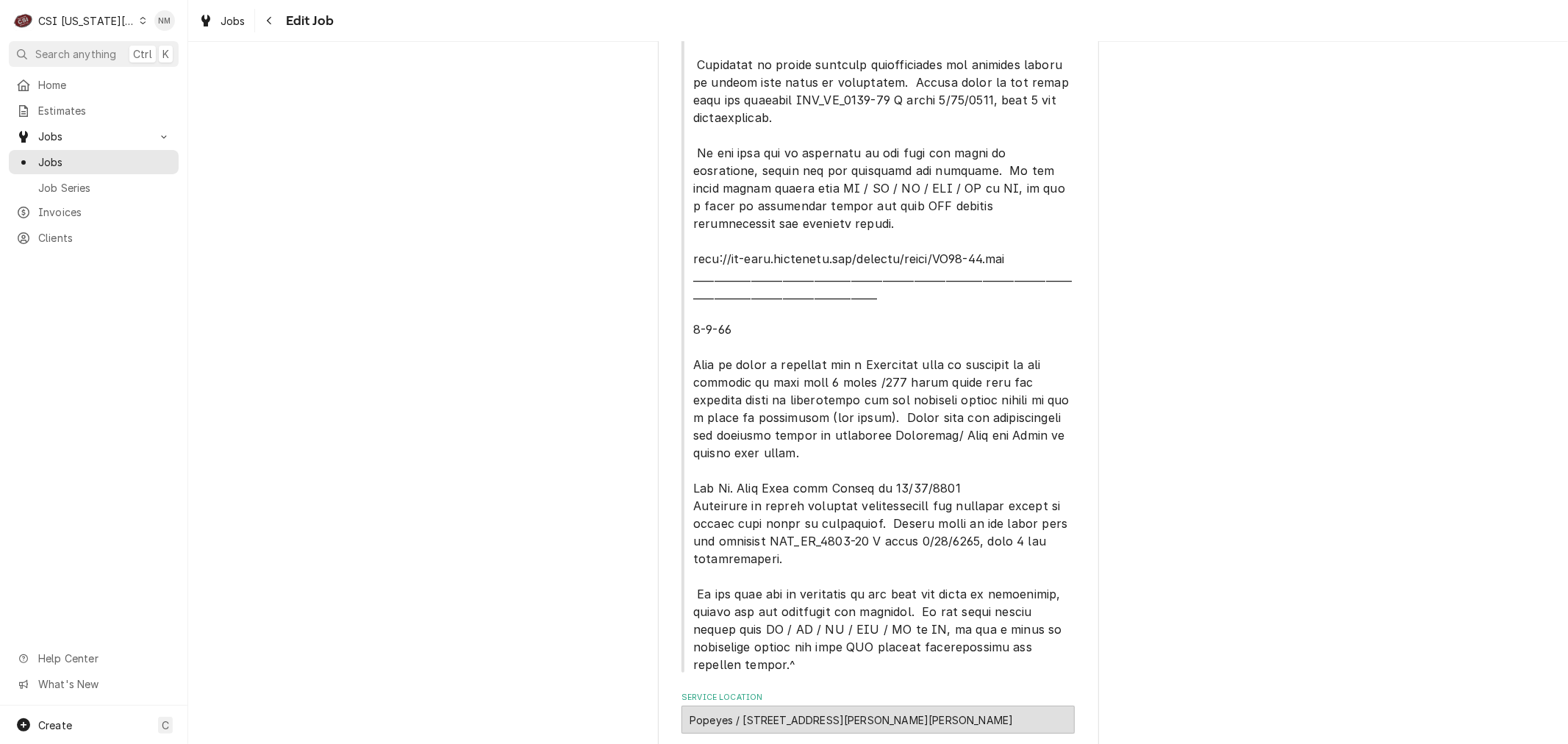
scroll to position [0, 0]
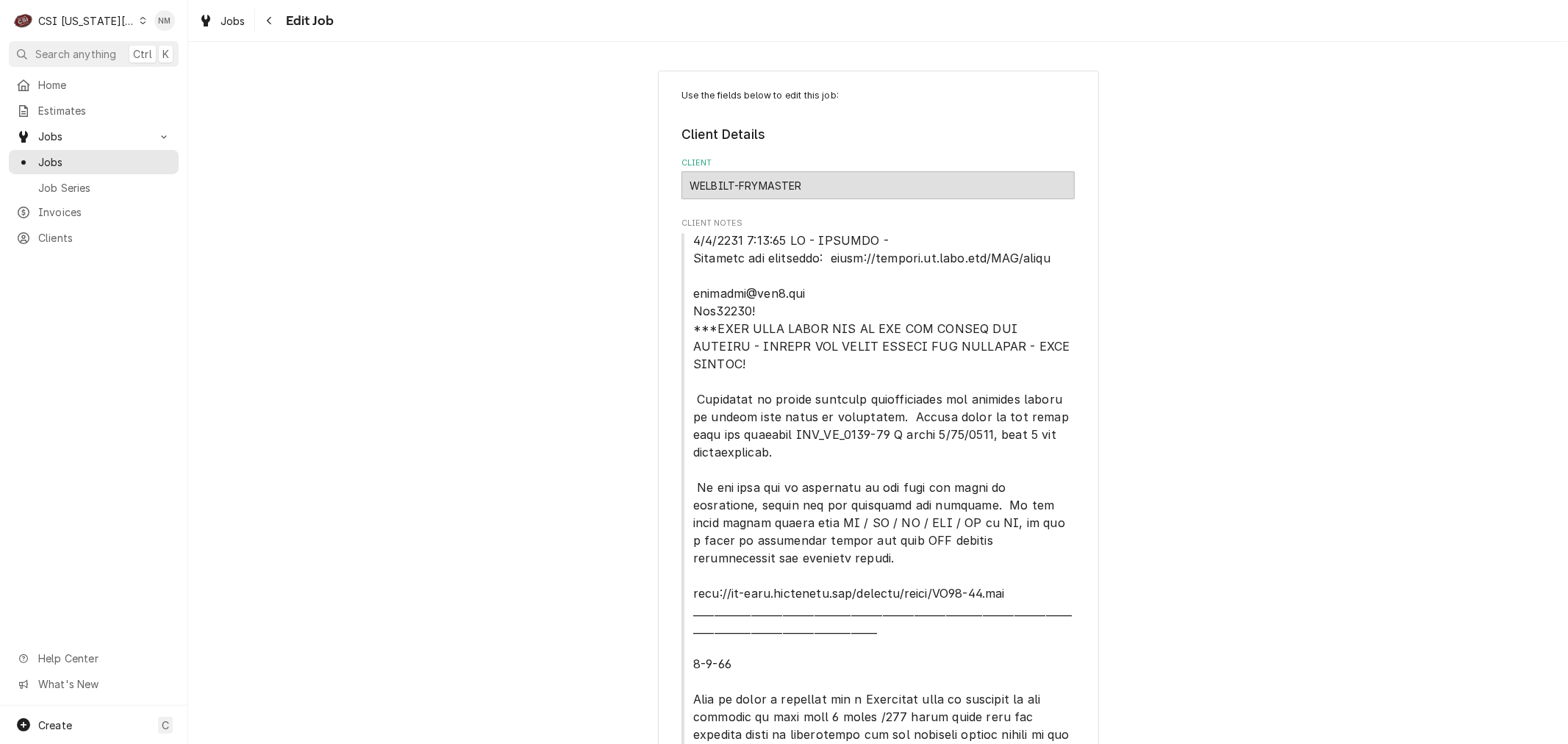
type textarea "Customer has billing on their account - 9/15 - LS Please have technician comple…"
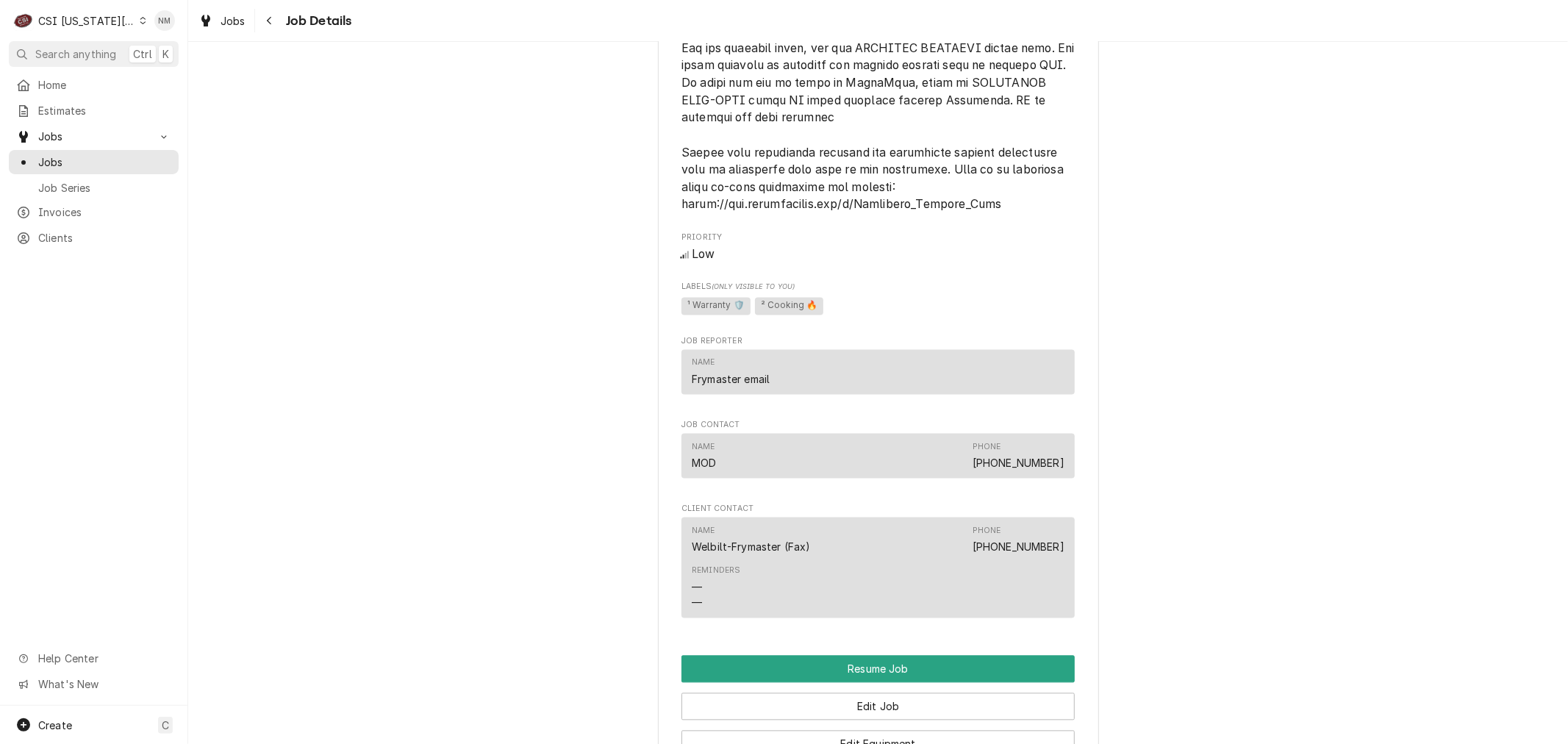
scroll to position [2369, 0]
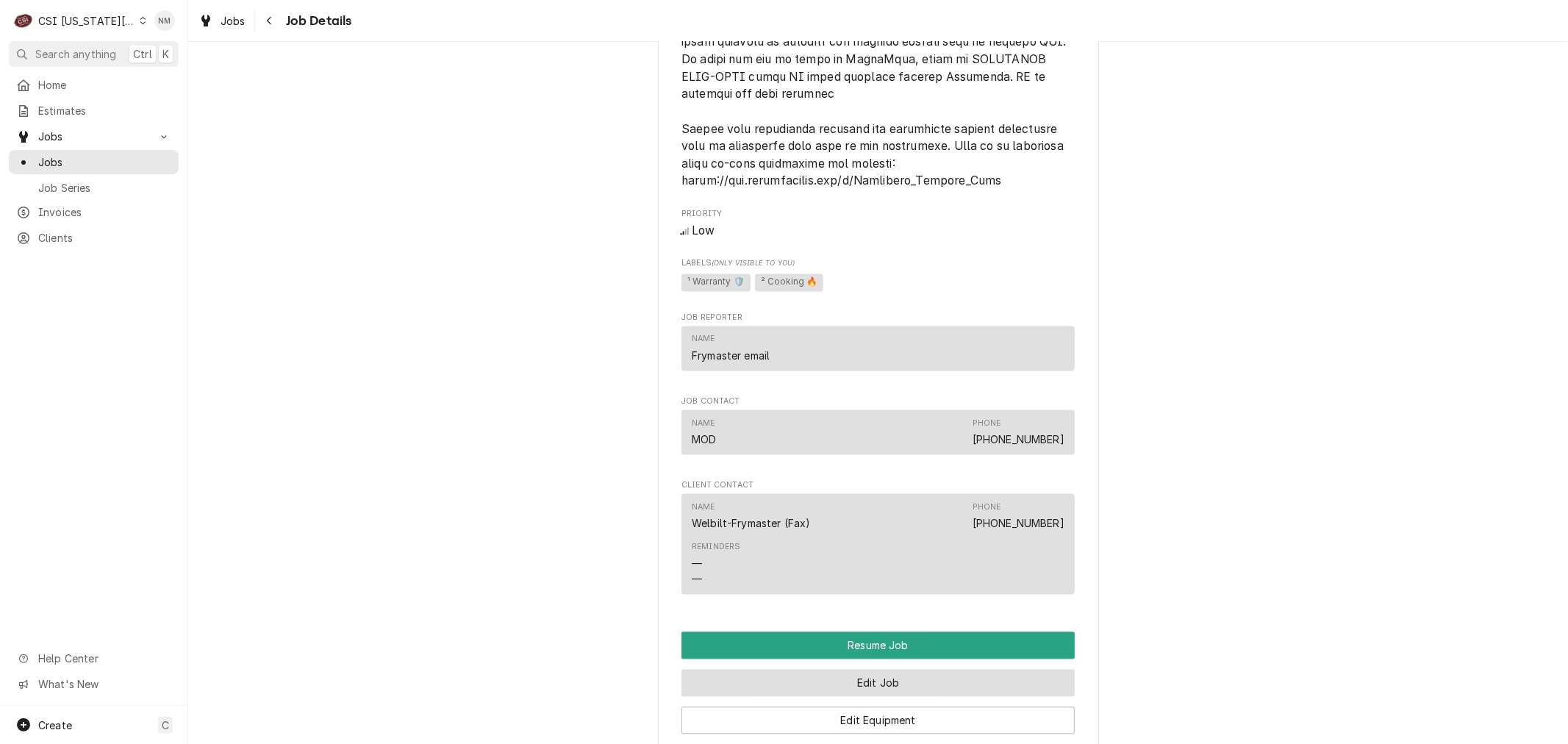
click at [876, 670] on button "Edit Job" at bounding box center [877, 684] width 393 height 27
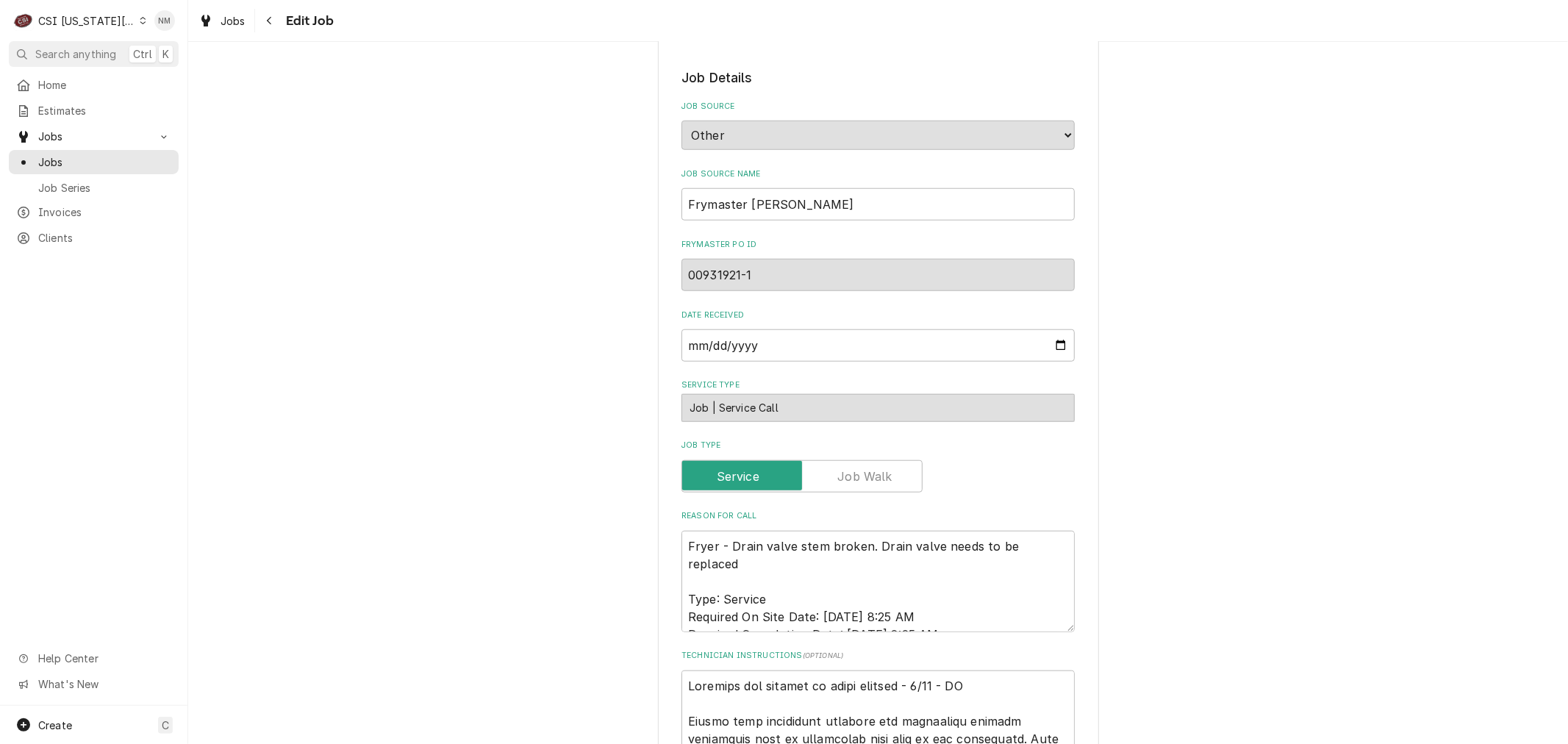
scroll to position [1061, 0]
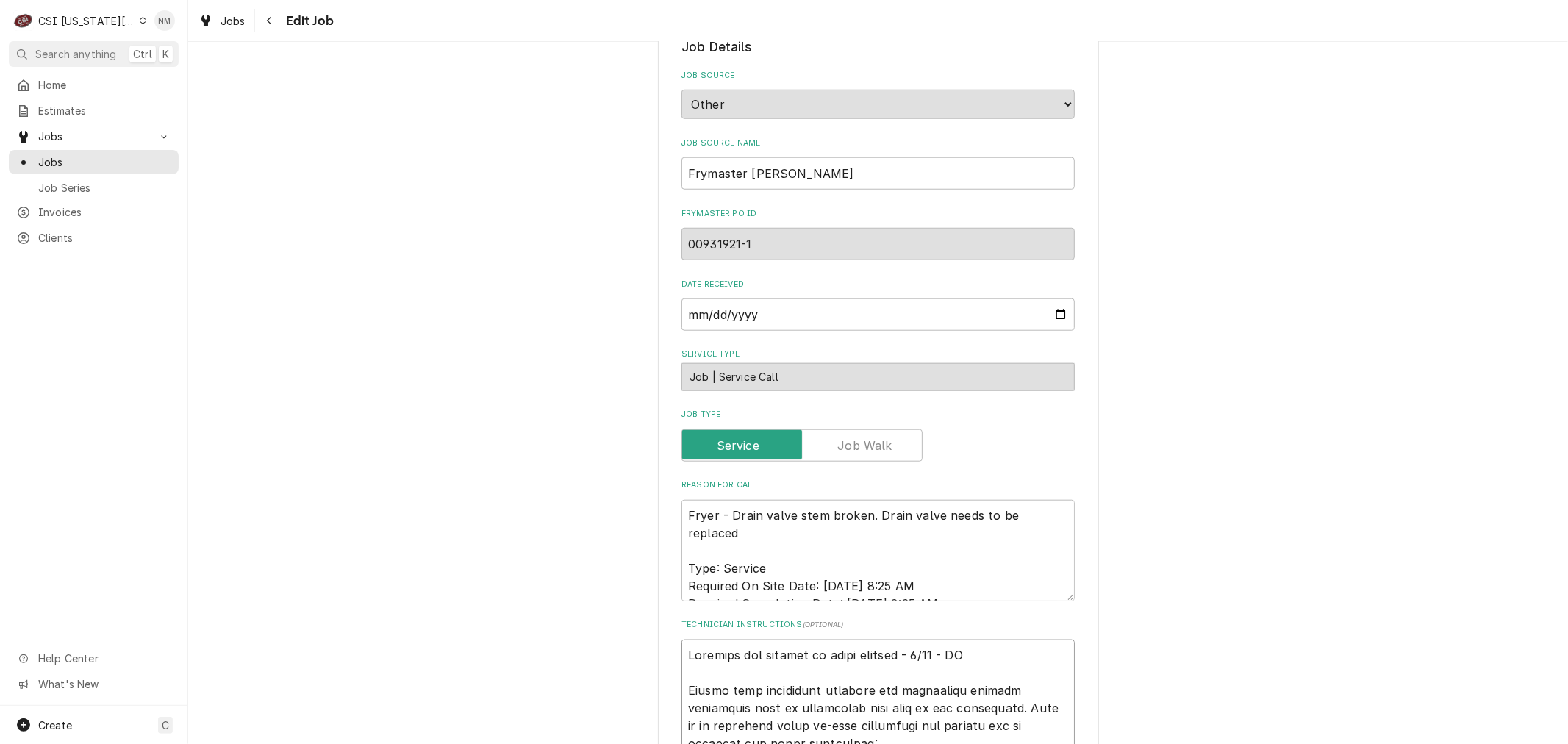
type textarea "x"
type textarea "Customer has billing on their account - 9/15 - LS Please have technician comple…"
type textarea "x"
type textarea "S Customer has billing on their account - 9/15 - LS Please have technician comp…"
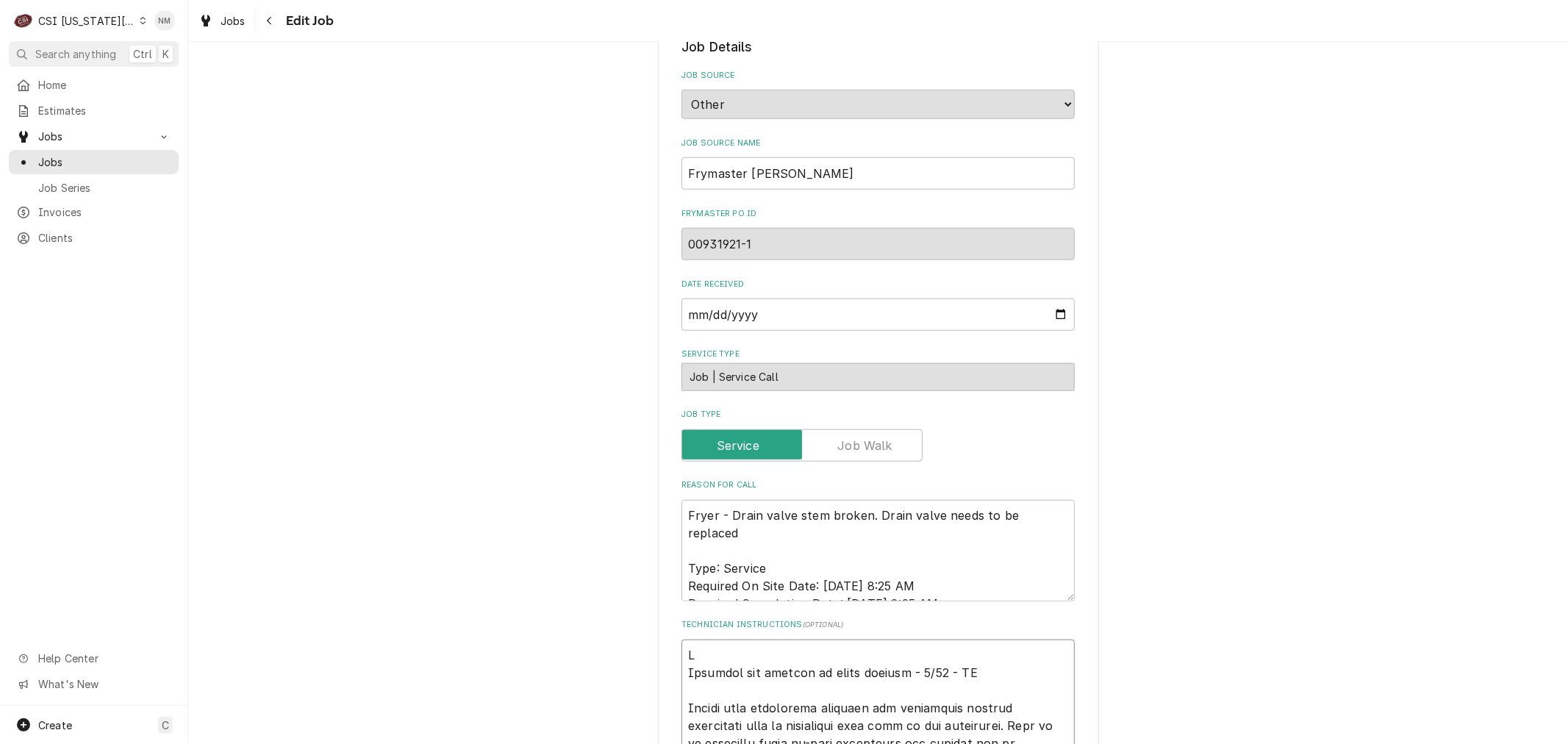
type textarea "x"
type textarea "Sc Customer has billing on their account - 9/15 - LS Please have technician com…"
type textarea "x"
type textarea "Sch Customer has billing on their account - 9/15 - LS Please have technician co…"
type textarea "x"
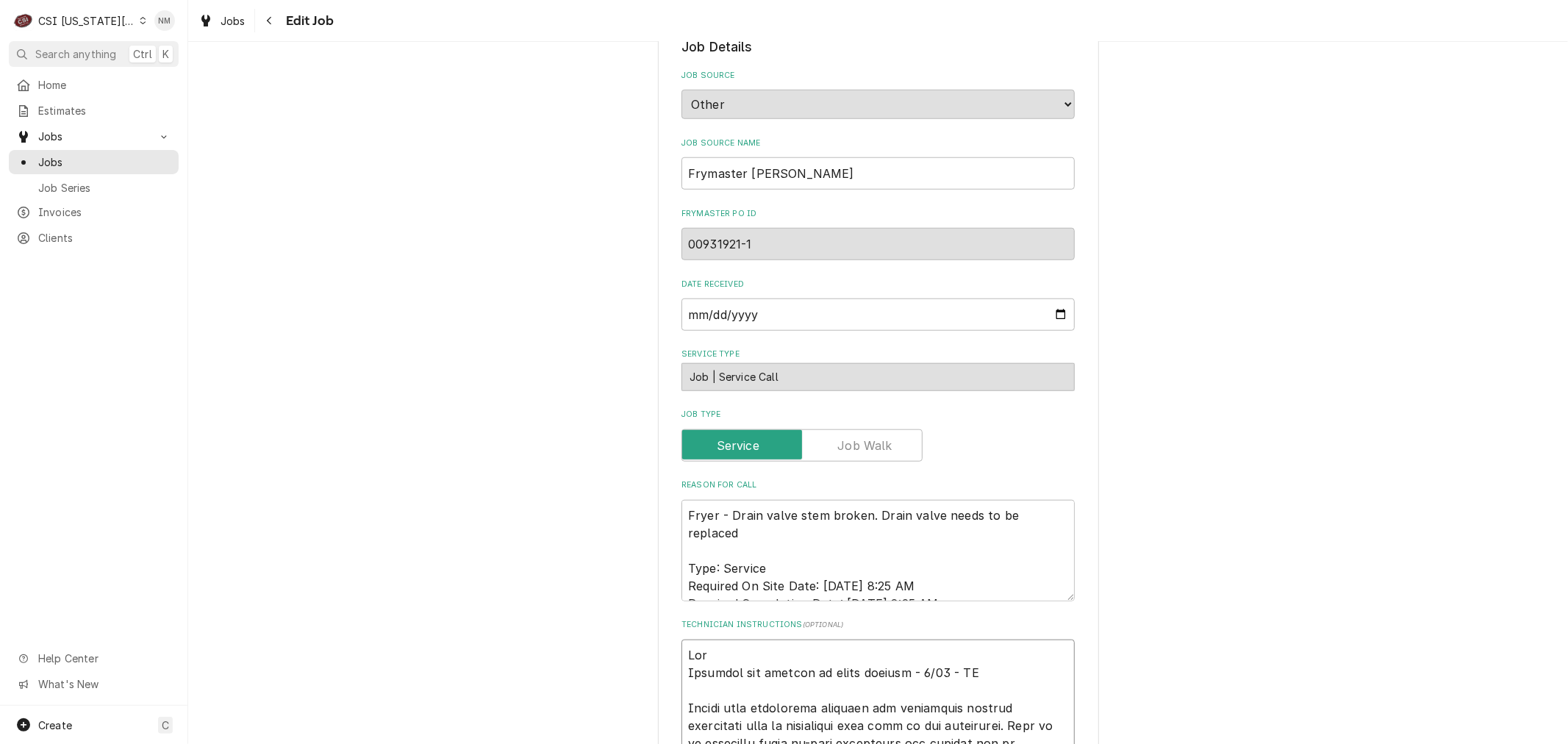
type textarea "Sche Customer has billing on their account - 9/15 - LS Please have technician c…"
type textarea "x"
type textarea "Sched Customer has billing on their account - 9/15 - LS Please have technician …"
type textarea "x"
type textarea "Schedu Customer has billing on their account - 9/15 - LS Please have technician…"
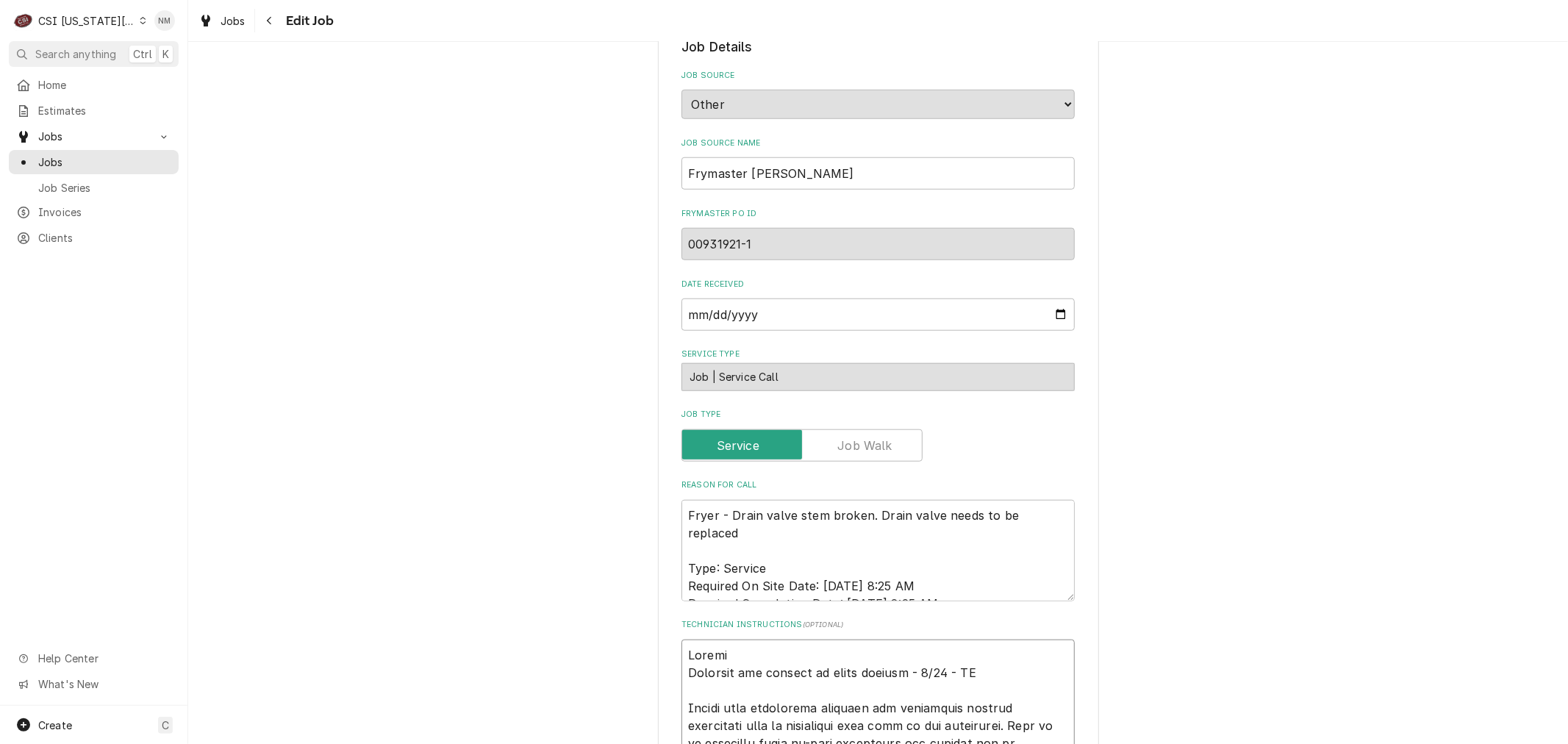
type textarea "x"
type textarea "Schedul Customer has billing on their account - 9/15 - LS Please have technicia…"
type textarea "x"
type textarea "Schedule Customer has billing on their account - 9/15 - LS Please have technici…"
type textarea "x"
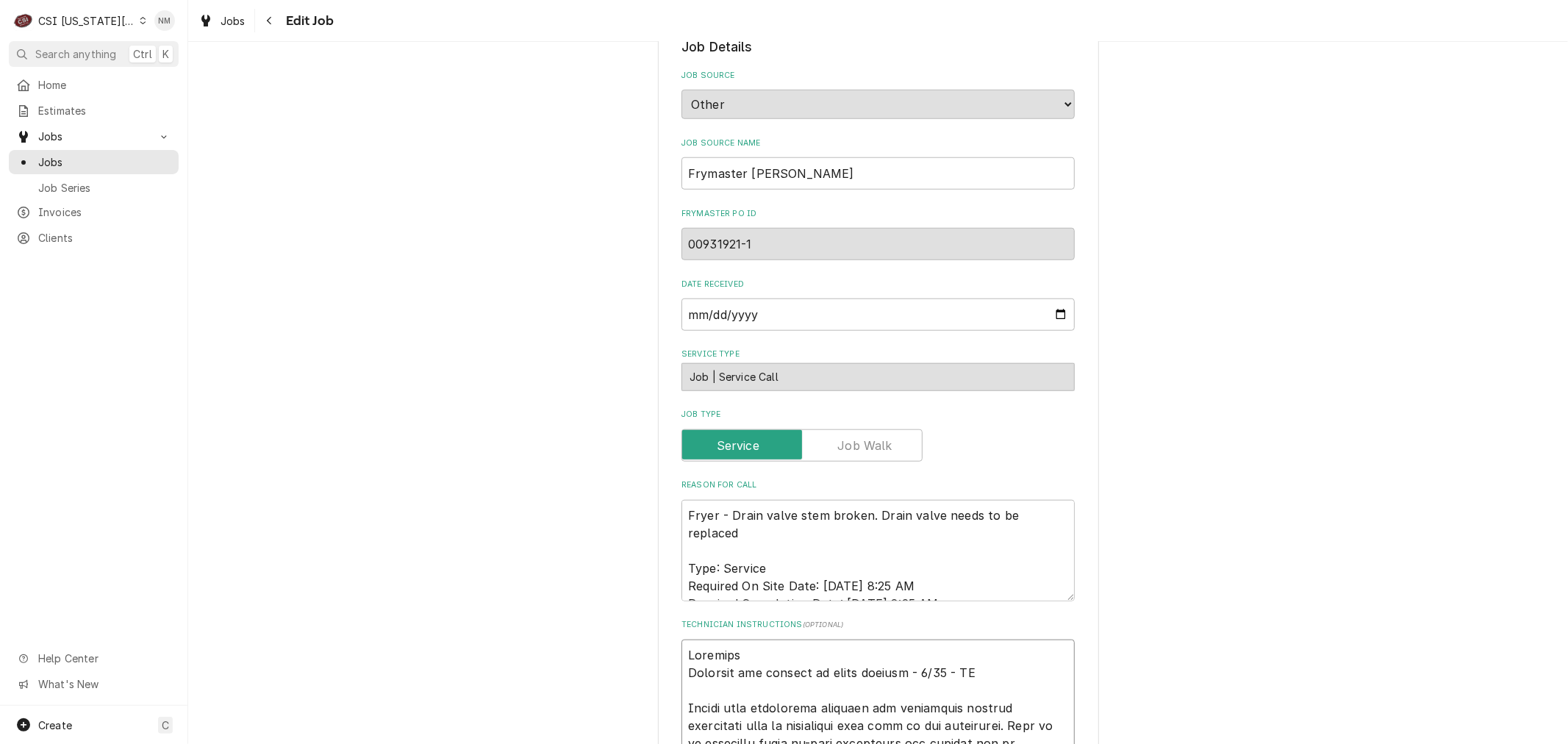
type textarea "Scheduled Customer has billing on their account - 9/15 - LS Please have technic…"
type textarea "x"
type textarea "Scheduled Customer has billing on their account - 9/15 - LS Please have technic…"
type textarea "x"
type textarea "Scheduled w Customer has billing on their account - 9/15 - LS Please have techn…"
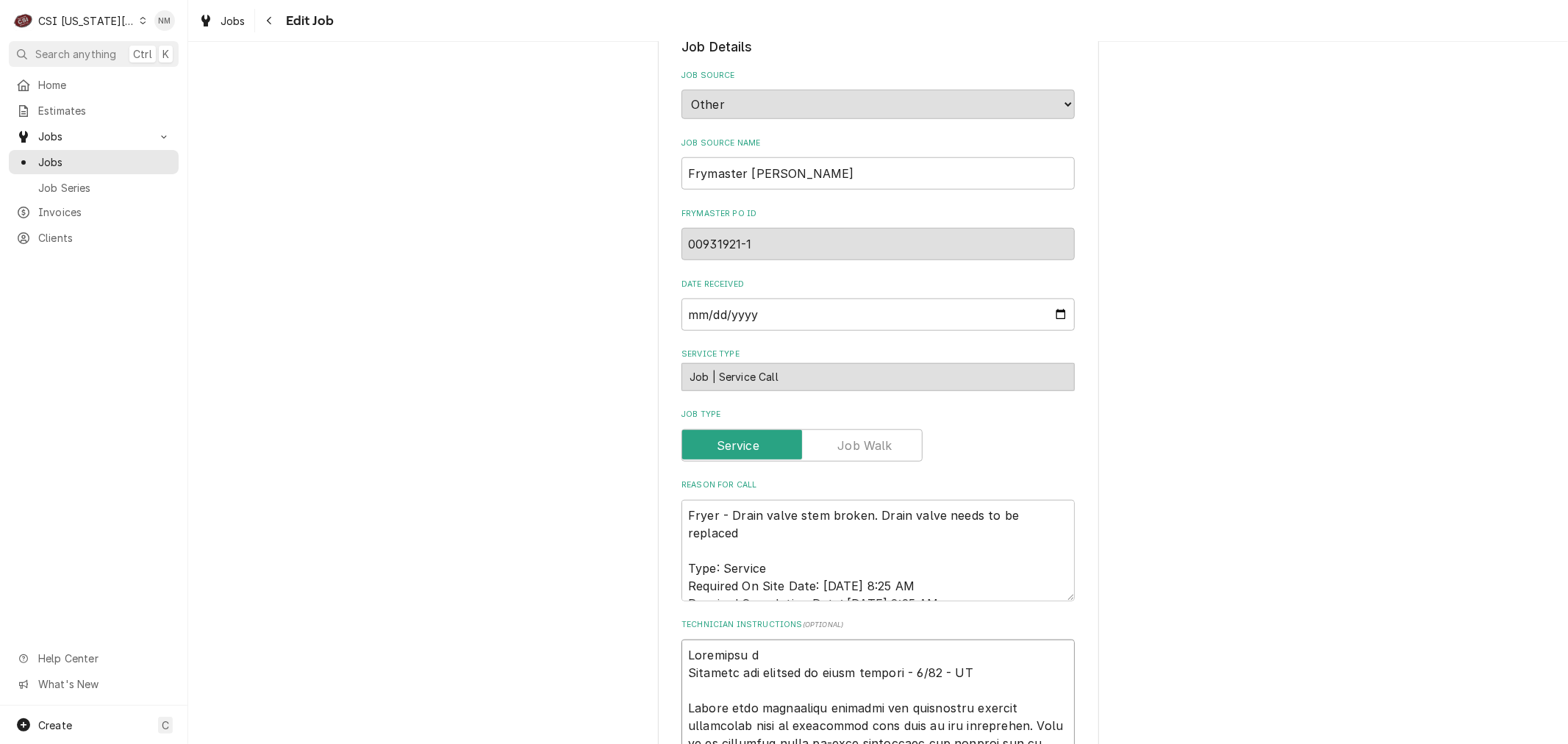
type textarea "x"
type textarea "Scheduled wi Customer has billing on their account - 9/15 - LS Please have tech…"
type textarea "x"
type textarea "Scheduled wit Customer has billing on their account - 9/15 - LS Please have tec…"
type textarea "x"
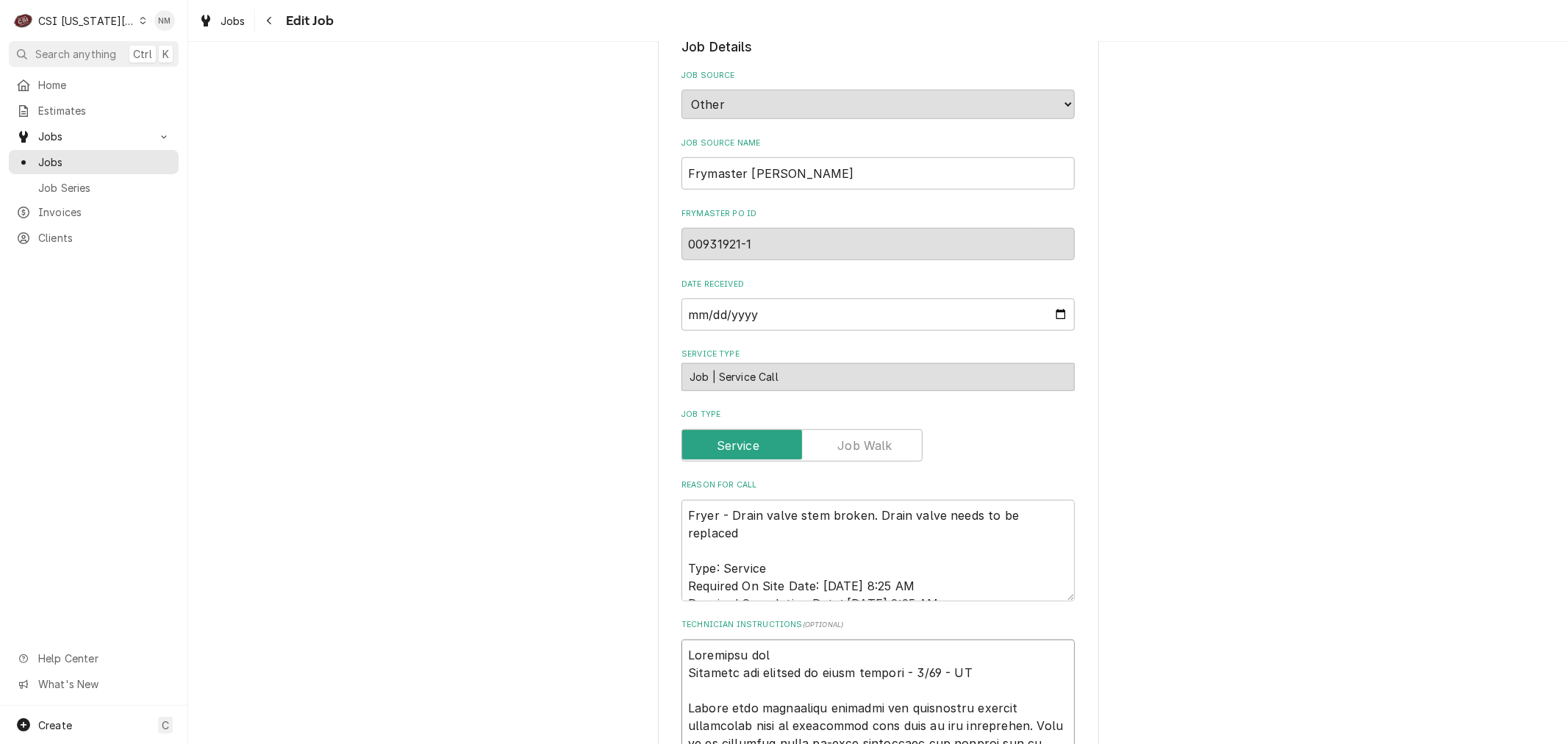
type textarea "Scheduled with Customer has billing on their account - 9/15 - LS Please have te…"
type textarea "x"
type textarea "Scheduled with Customer has billing on their account - 9/15 - LS Please have te…"
type textarea "x"
type textarea "Scheduled with A Customer has billing on their account - 9/15 - LS Please have …"
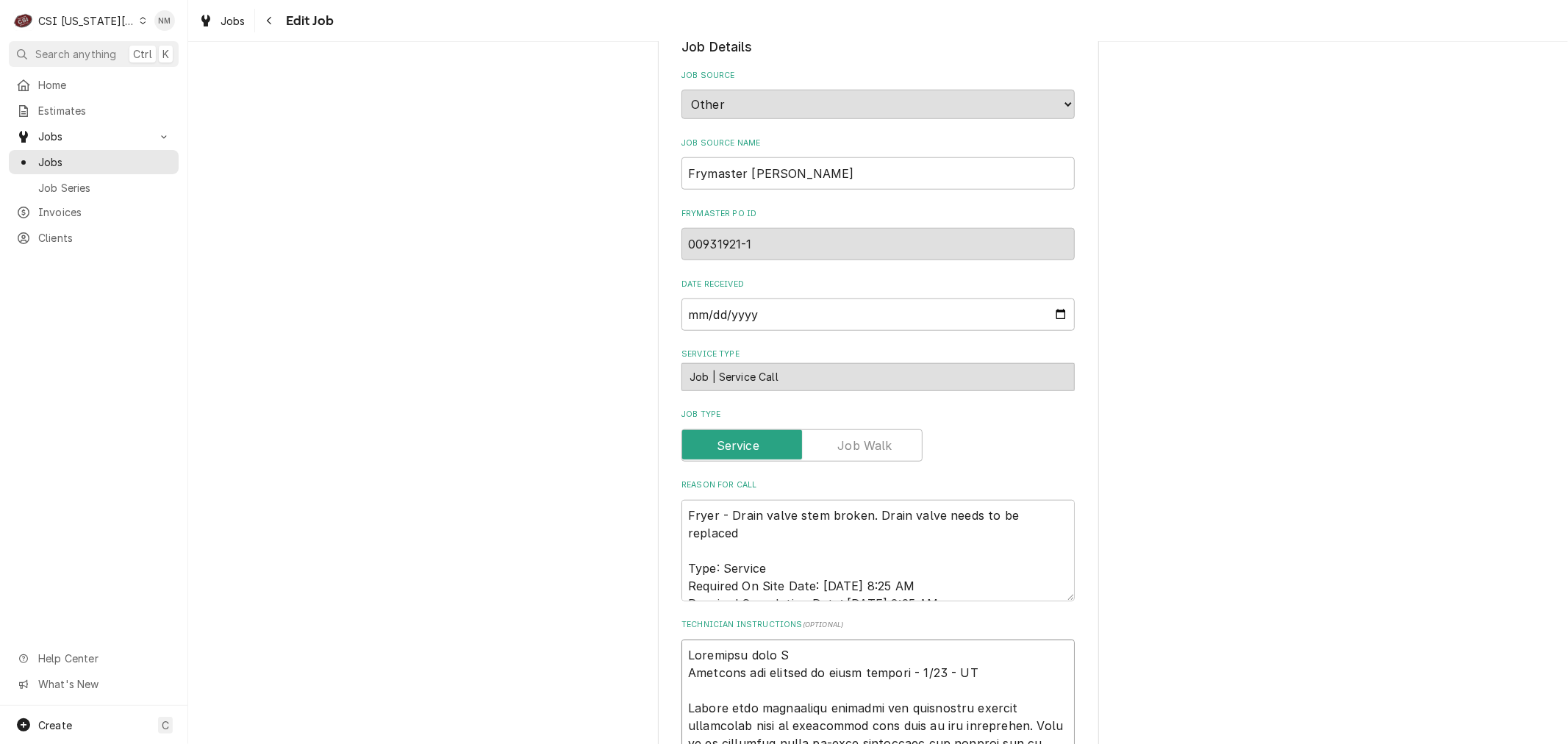
type textarea "x"
type textarea "Scheduled with An Customer has billing on their account - 9/15 - LS Please have…"
type textarea "x"
type textarea "Scheduled with Ang Customer has billing on their account - 9/15 - LS Please hav…"
type textarea "x"
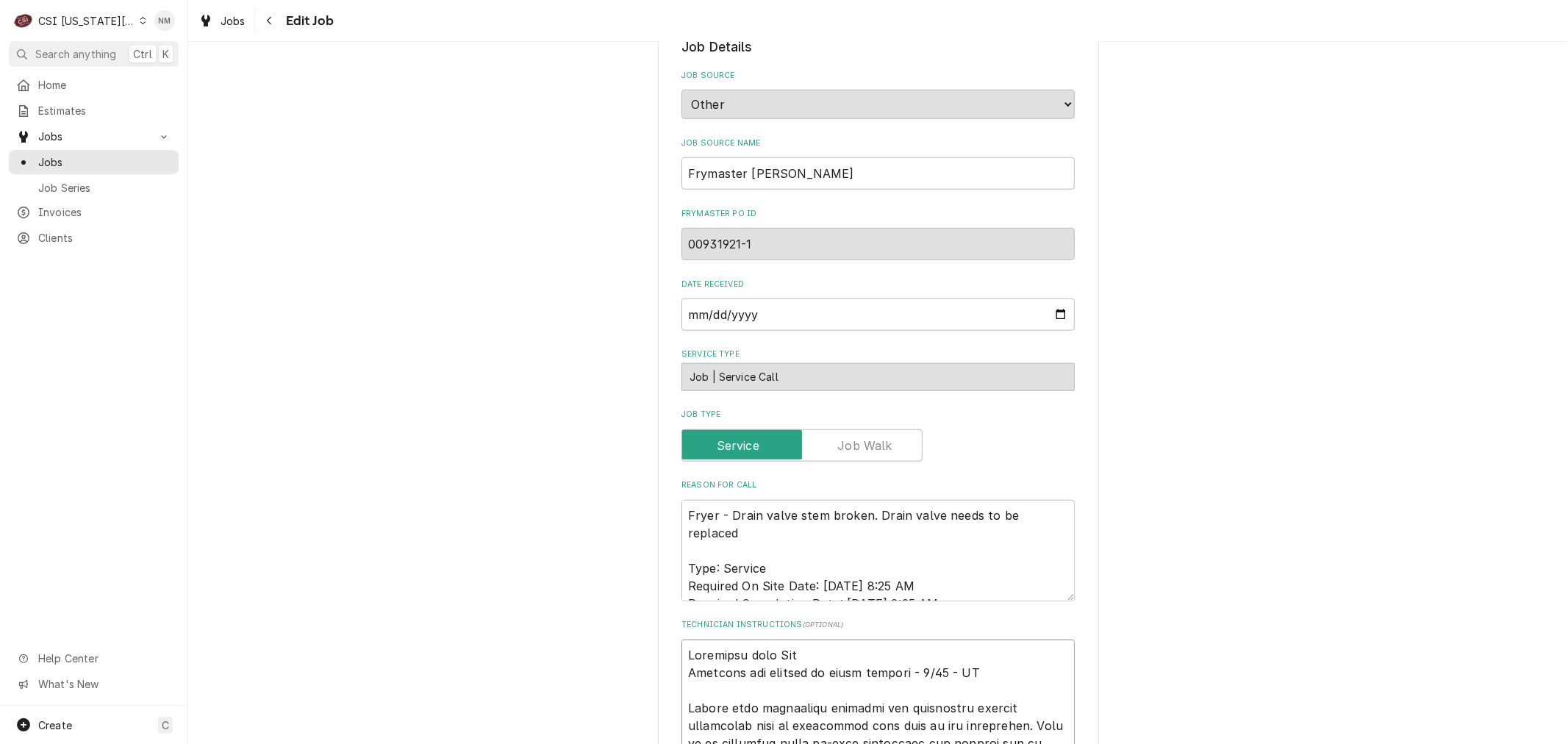
type textarea "Scheduled with Ange Customer has billing on their account - 9/15 - LS Please ha…"
type textarea "x"
type textarea "Scheduled with Angel Customer has billing on their account - 9/15 - LS Please h…"
type textarea "x"
type textarea "Scheduled with Angel Customer has billing on their account - 9/15 - LS Please h…"
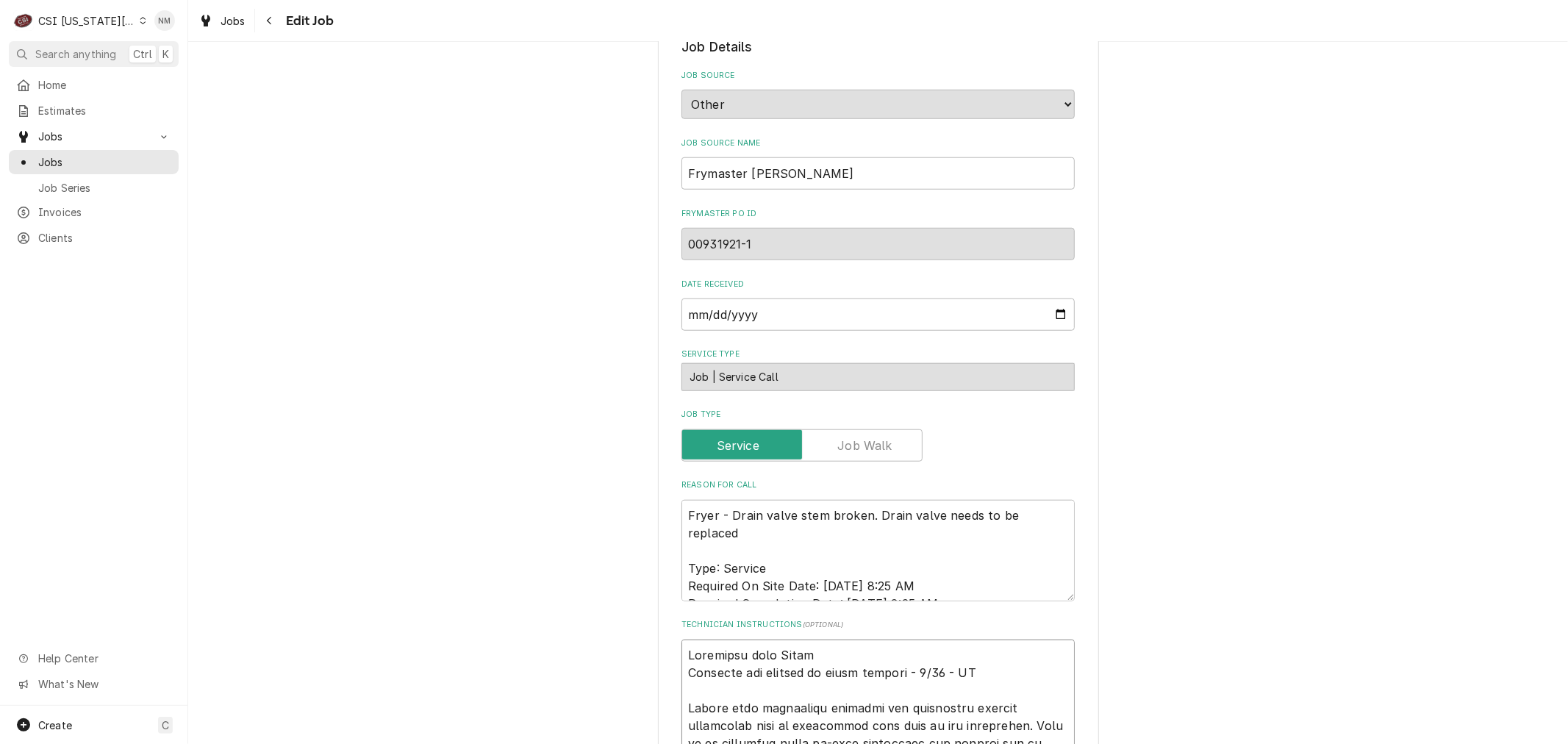
type textarea "x"
type textarea "Scheduled with Angel 7 Customer has billing on their account - 9/15 - LS Please…"
type textarea "x"
type textarea "Scheduled with Angel 7 Customer has billing on their account - 9/15 - LS Please…"
type textarea "x"
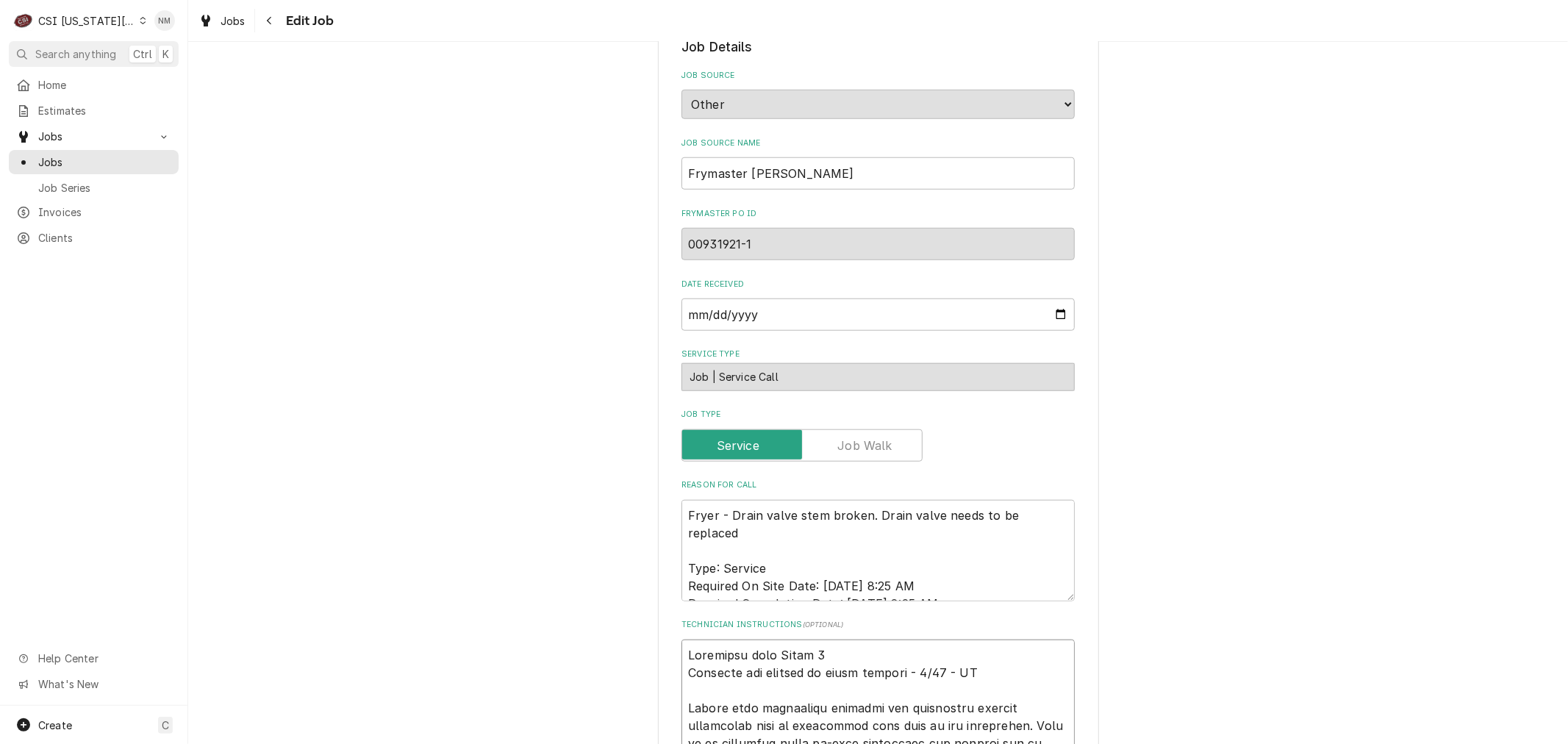
type textarea "Scheduled with Angel 7 a Customer has billing on their account - 9/15 - LS Plea…"
type textarea "x"
type textarea "Scheduled with Angel 7 am Customer has billing on their account - 9/15 - LS Ple…"
type textarea "x"
type textarea "Scheduled with Angel 7 am Customer has billing on their account - 9/15 - LS Ple…"
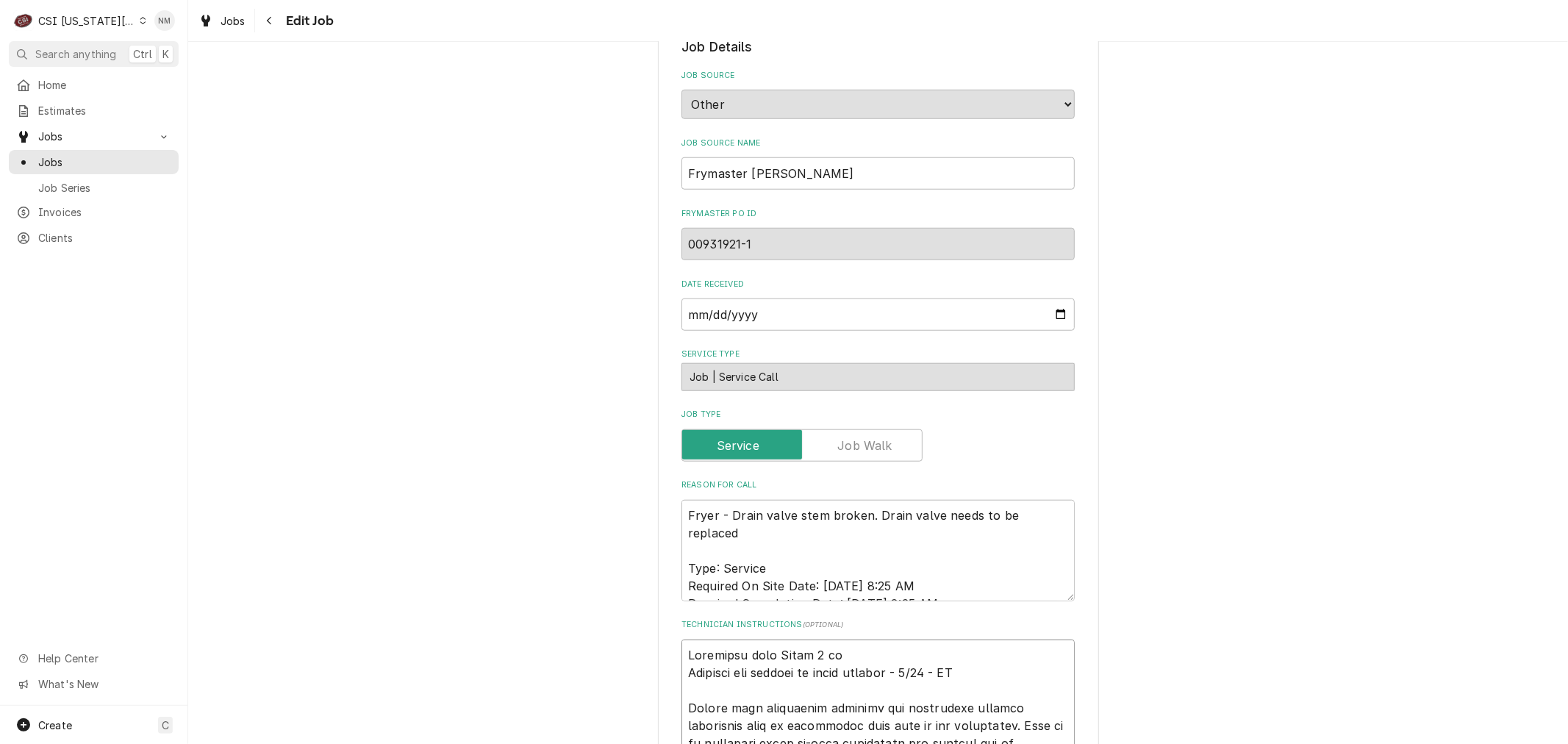
type textarea "x"
type textarea "Scheduled with Angel 7 am F Customer has billing on their account - 9/15 - LS P…"
type textarea "x"
type textarea "Scheduled with Angel 7 am Fr Customer has billing on their account - 9/15 - LS …"
type textarea "x"
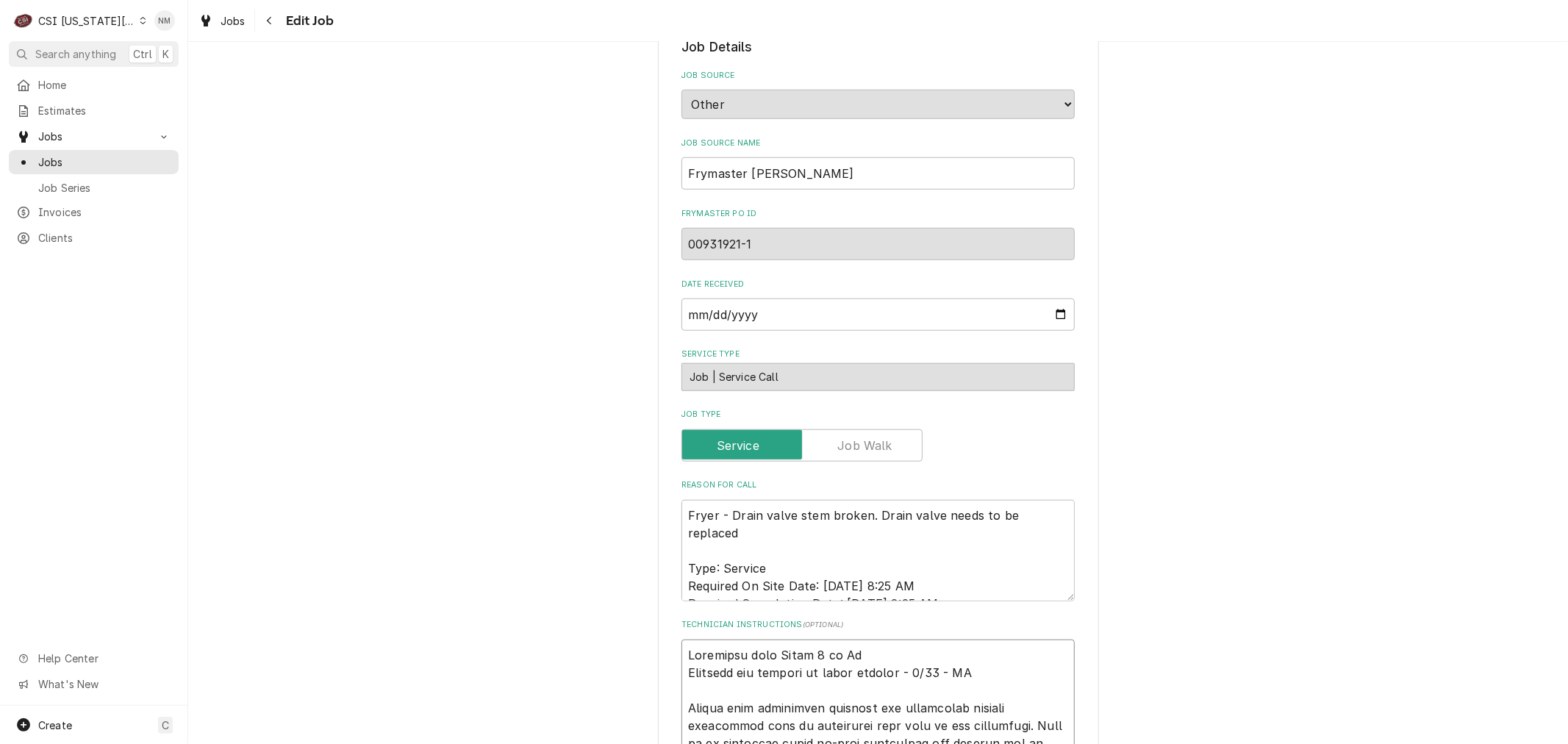
type textarea "Scheduled with Angel 7 am Fri Customer has billing on their account - 9/15 - LS…"
type textarea "x"
drag, startPoint x: 871, startPoint y: 565, endPoint x: 662, endPoint y: 567, distance: 209.0
click at [662, 567] on div "Use the fields below to edit this job: Client Details Client WELBILT-FRYMASTER …" at bounding box center [878, 614] width 441 height 3211
type textarea "Scheduled with Angel 7 am Fri Customer has billing on their account - 9/15 - LS…"
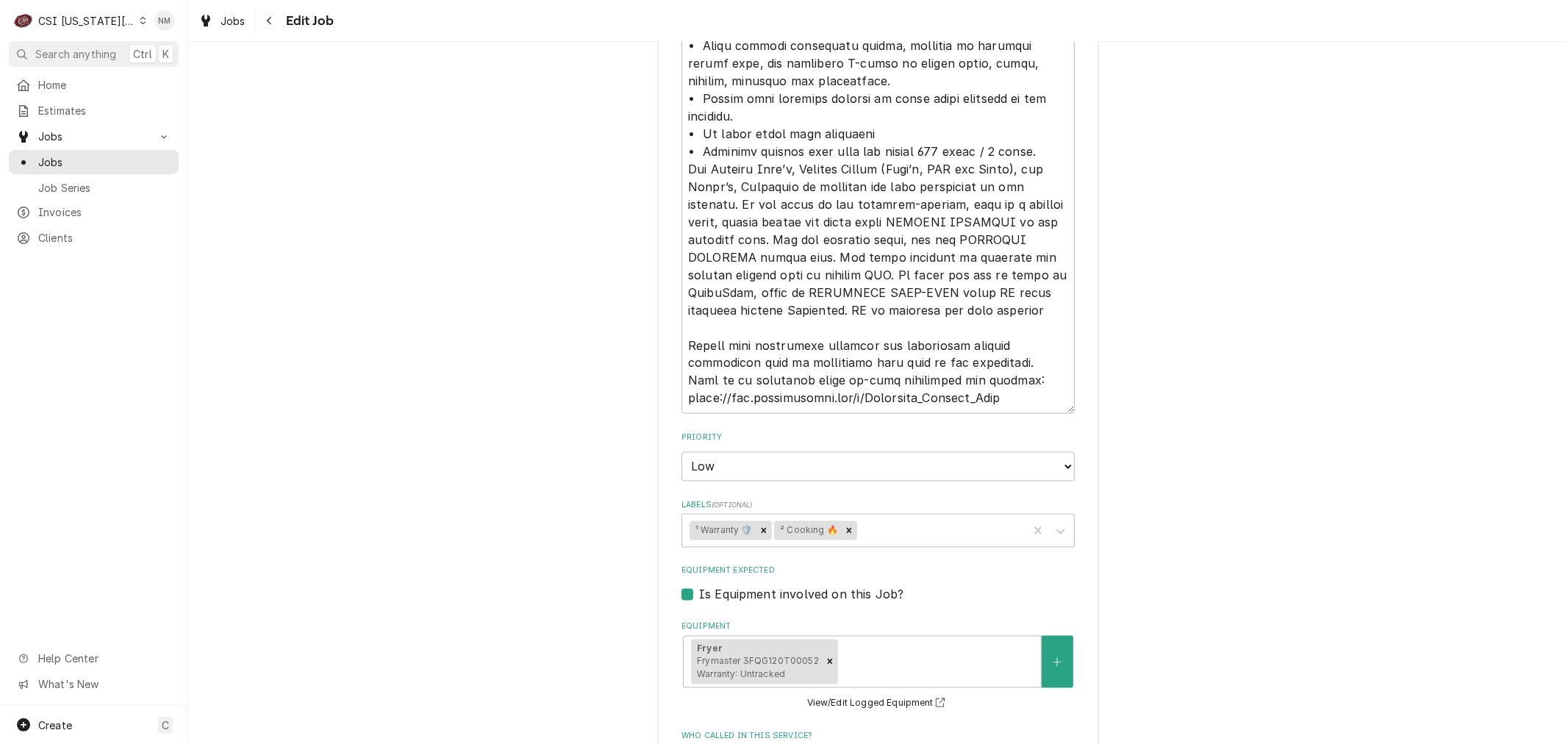
scroll to position [2459, 0]
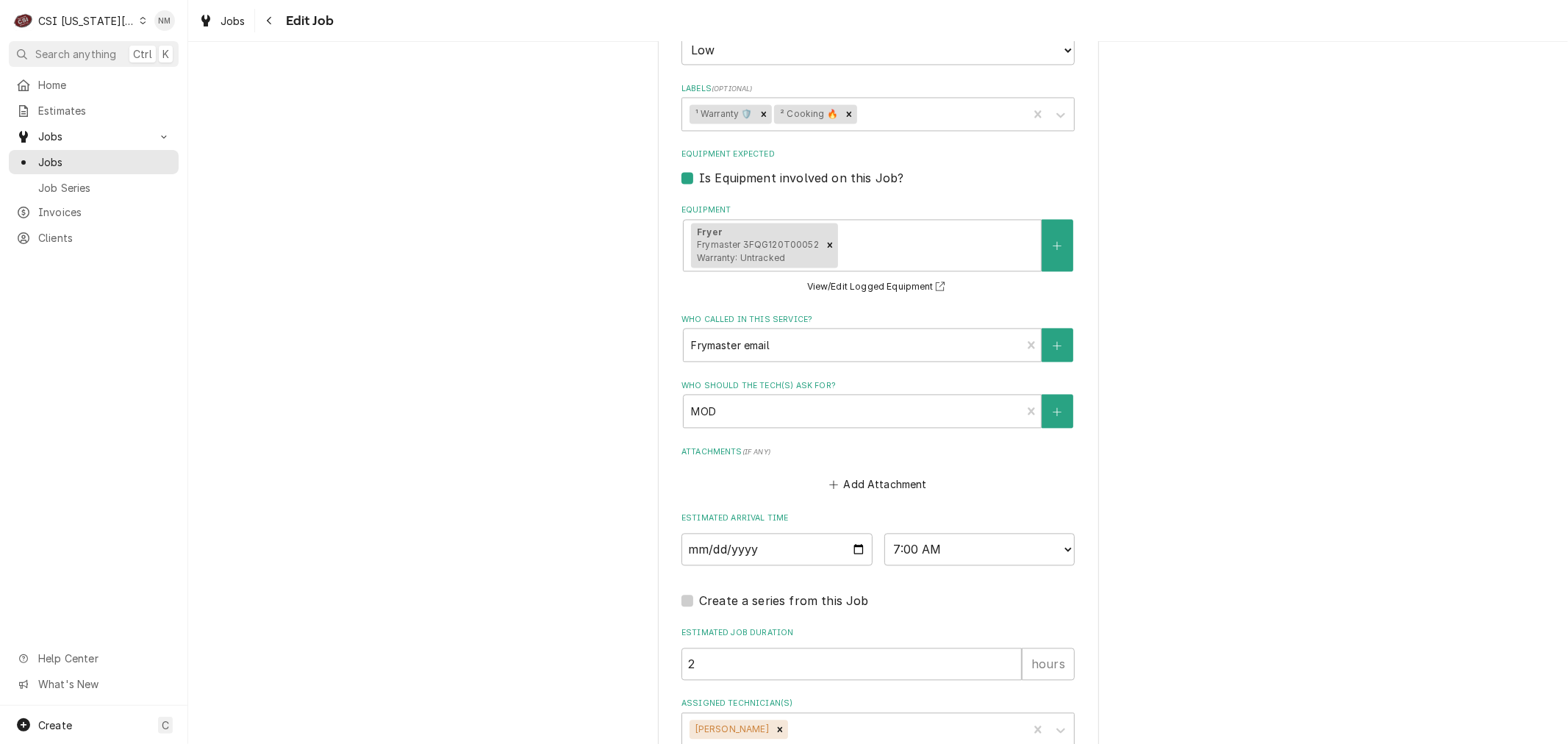
type textarea "x"
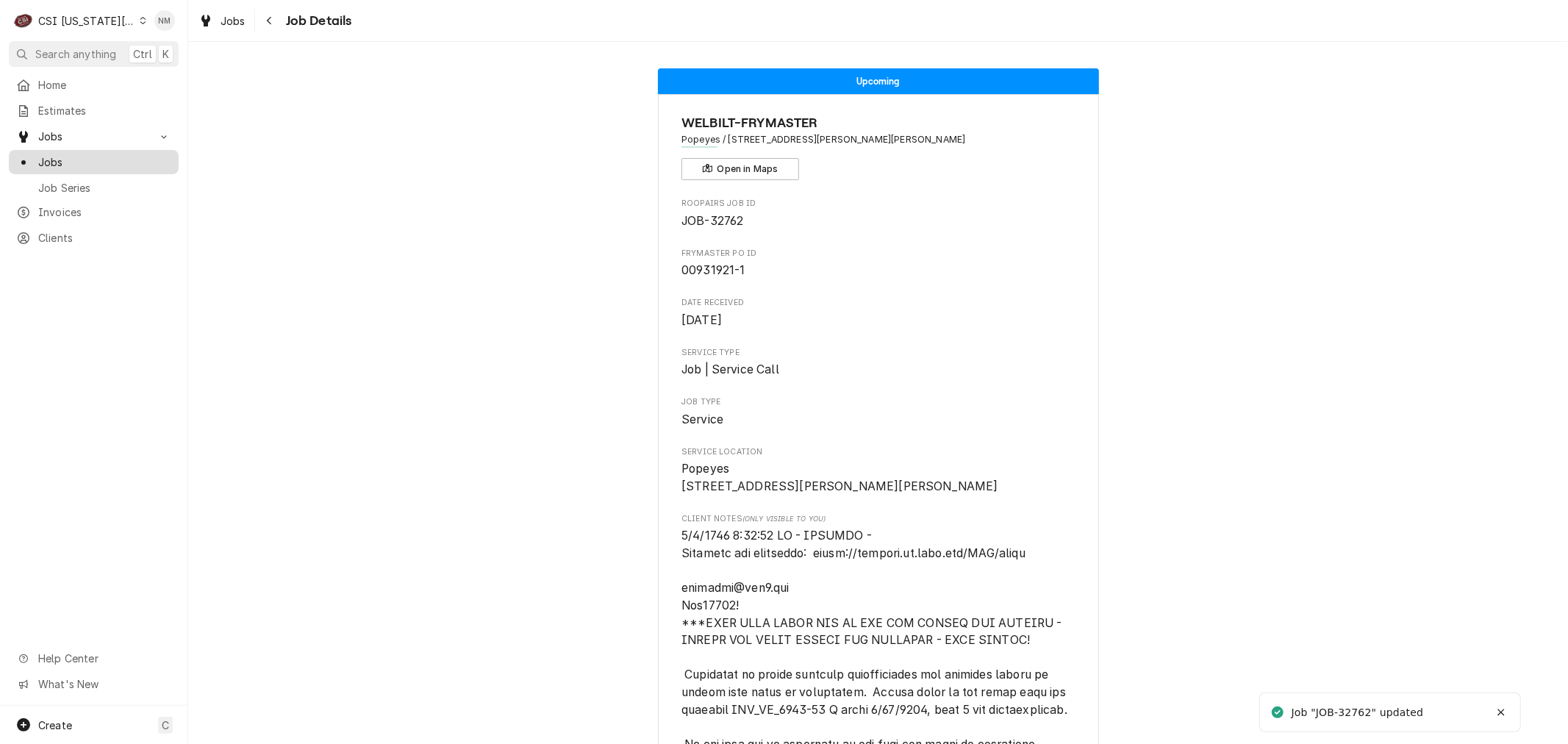
click at [53, 154] on span "Jobs" at bounding box center [105, 162] width 133 height 15
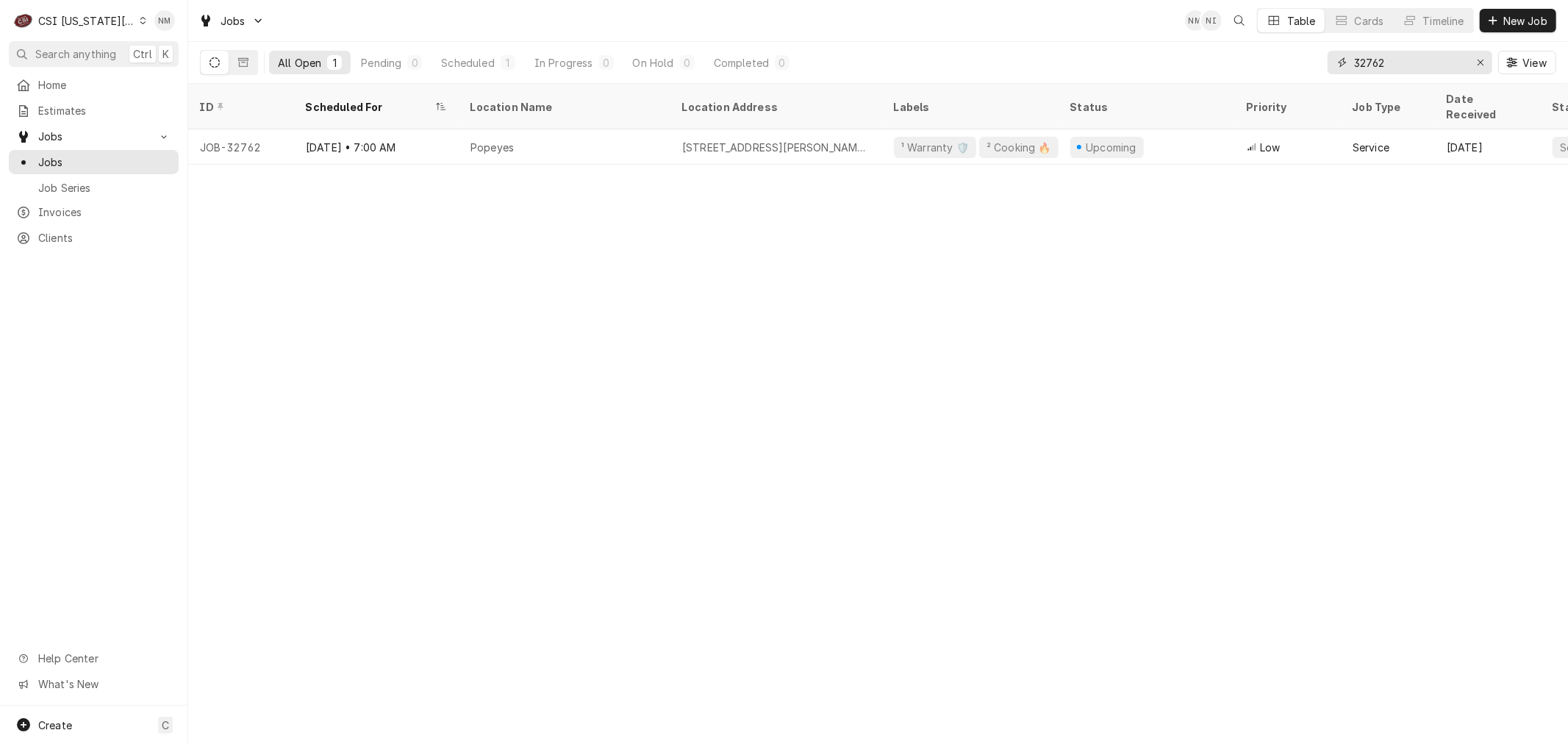
drag, startPoint x: 1409, startPoint y: 63, endPoint x: 1318, endPoint y: 61, distance: 91.0
click at [1318, 61] on div "All Open 1 Pending 0 Scheduled 1 In Progress 0 On Hold 0 Completed 0 32762 View" at bounding box center [878, 63] width 1357 height 41
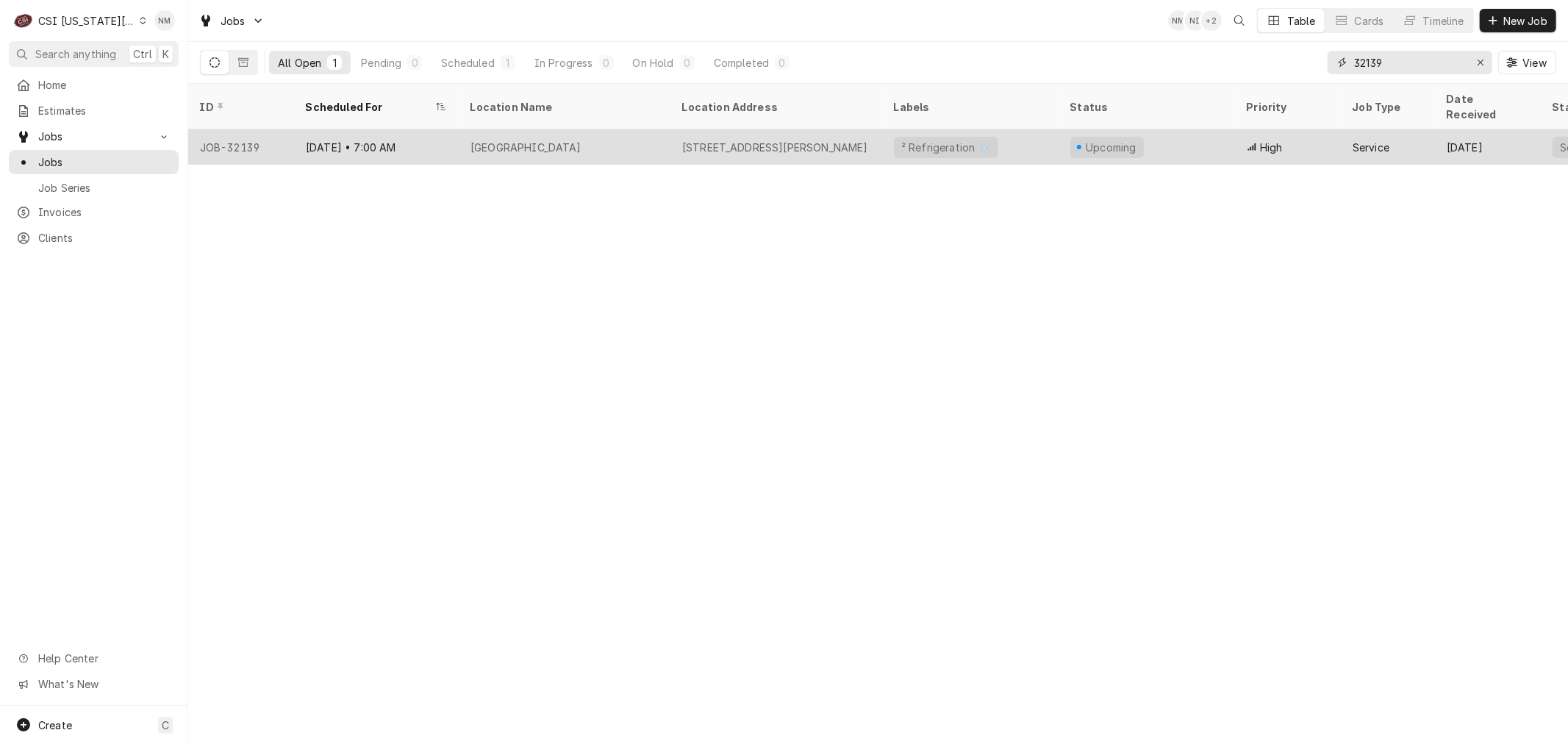
type input "32139"
click at [430, 130] on div "[DATE] • 7:00 AM" at bounding box center [376, 147] width 165 height 35
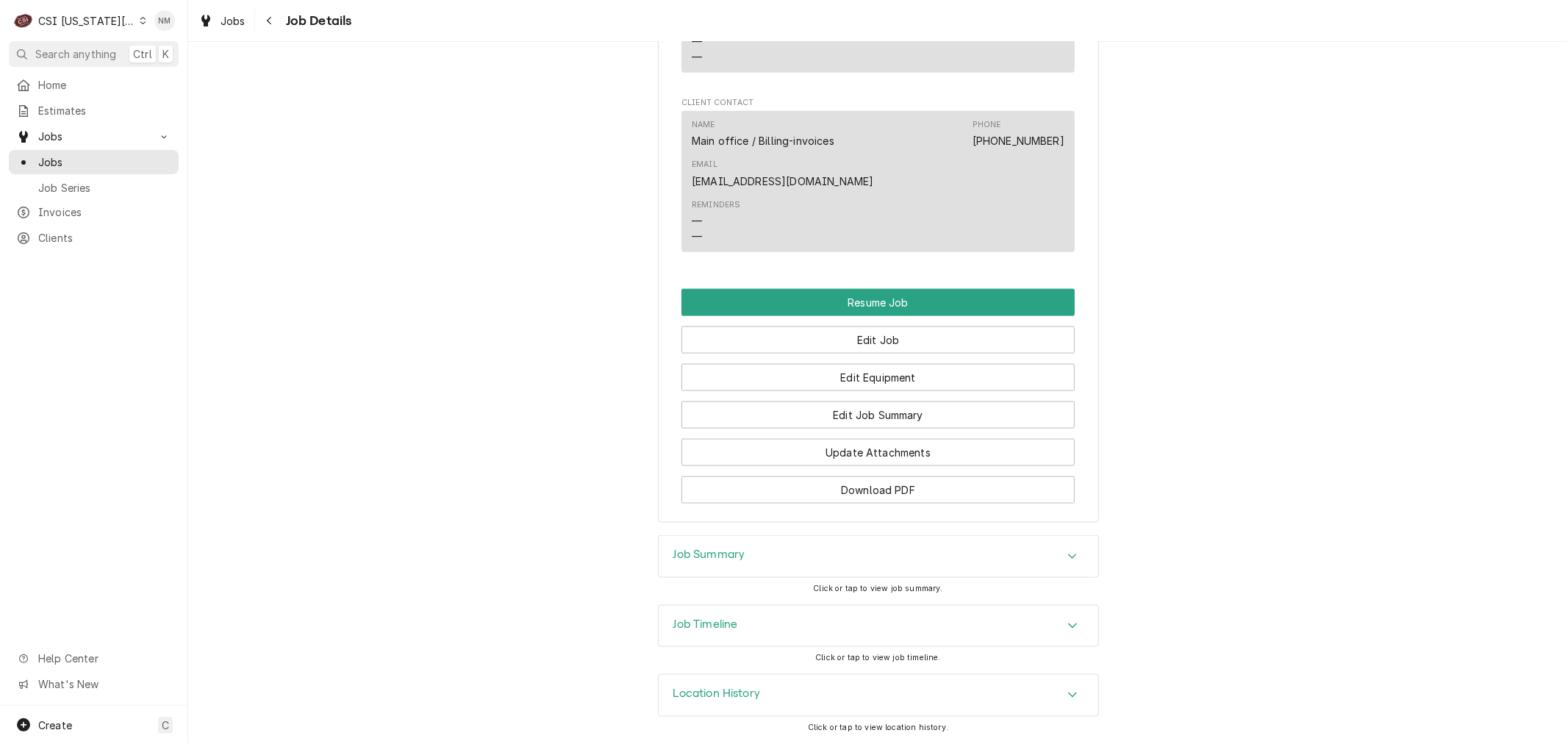
scroll to position [1526, 0]
click at [868, 339] on button "Edit Job" at bounding box center [877, 340] width 393 height 27
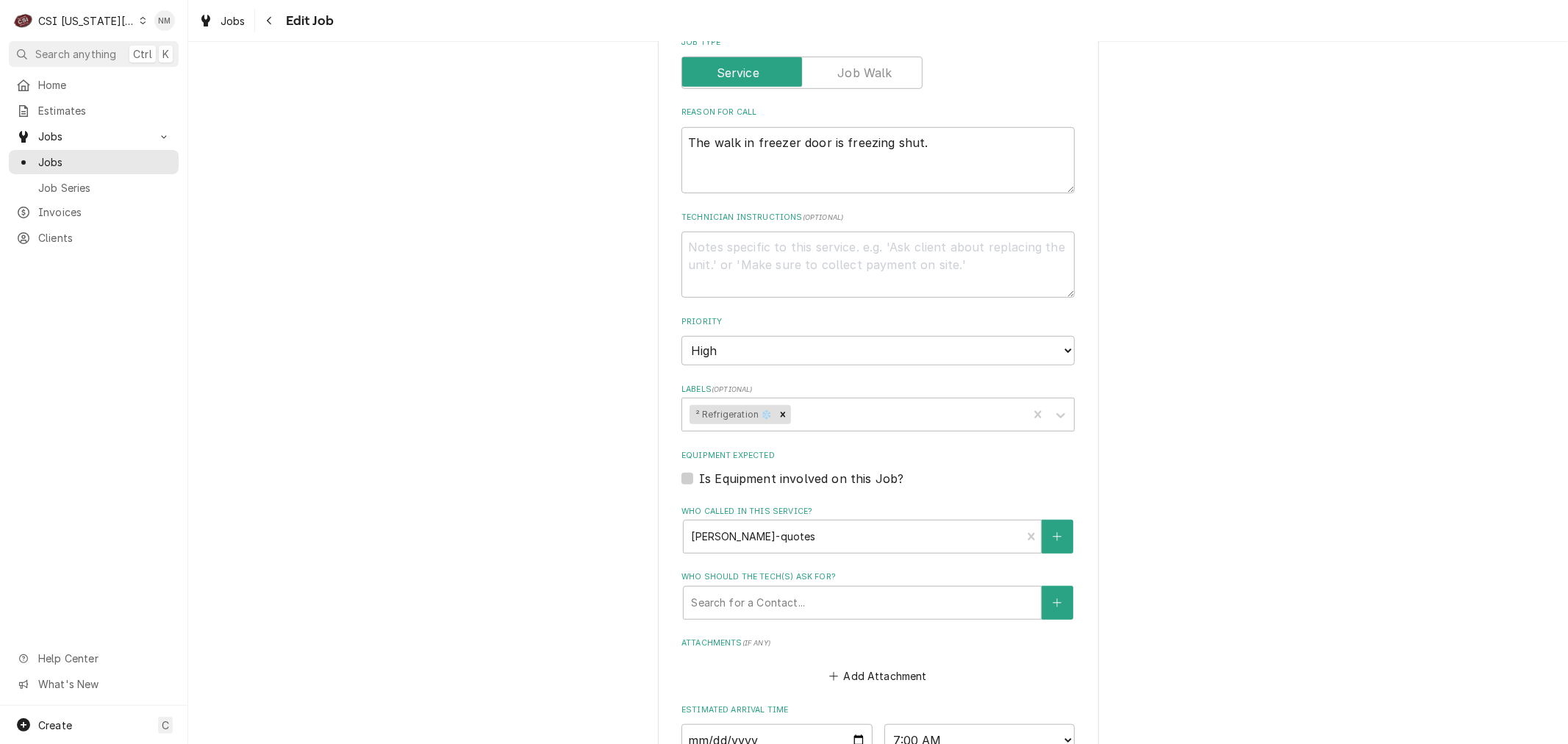
scroll to position [735, 0]
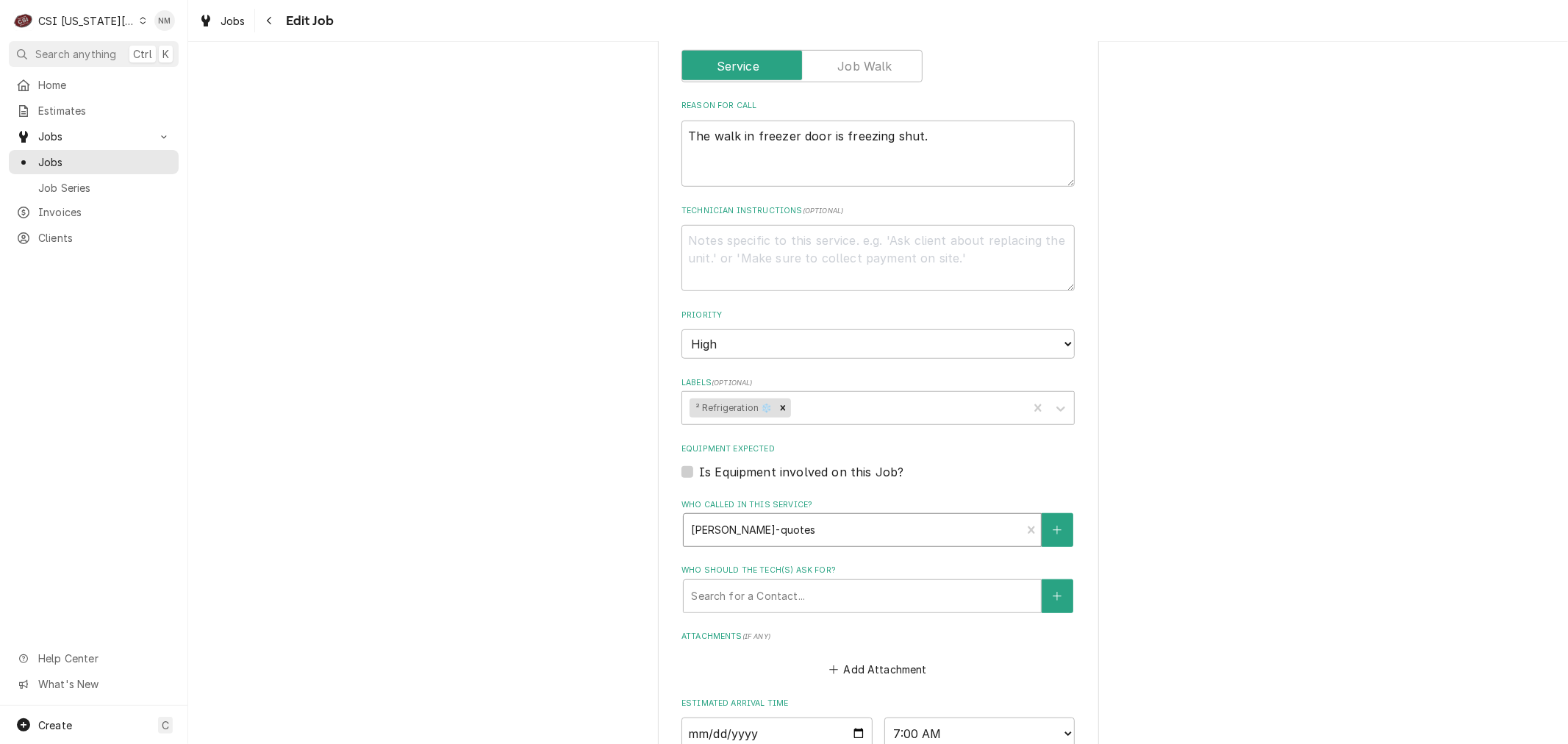
click at [942, 524] on div "Who called in this service?" at bounding box center [852, 530] width 323 height 27
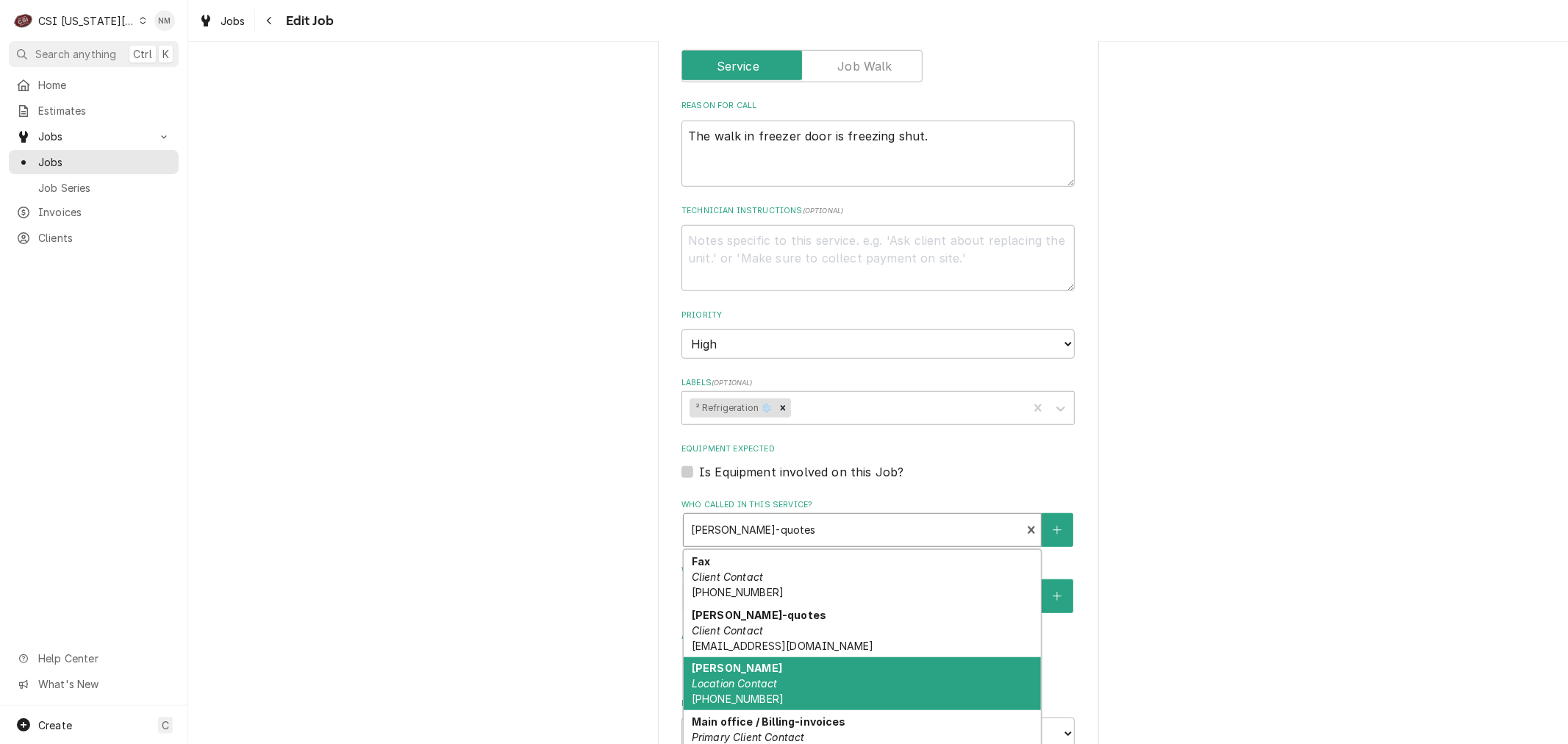
click at [949, 670] on div "[PERSON_NAME] Location Contact [PHONE_NUMBER]" at bounding box center [862, 684] width 357 height 53
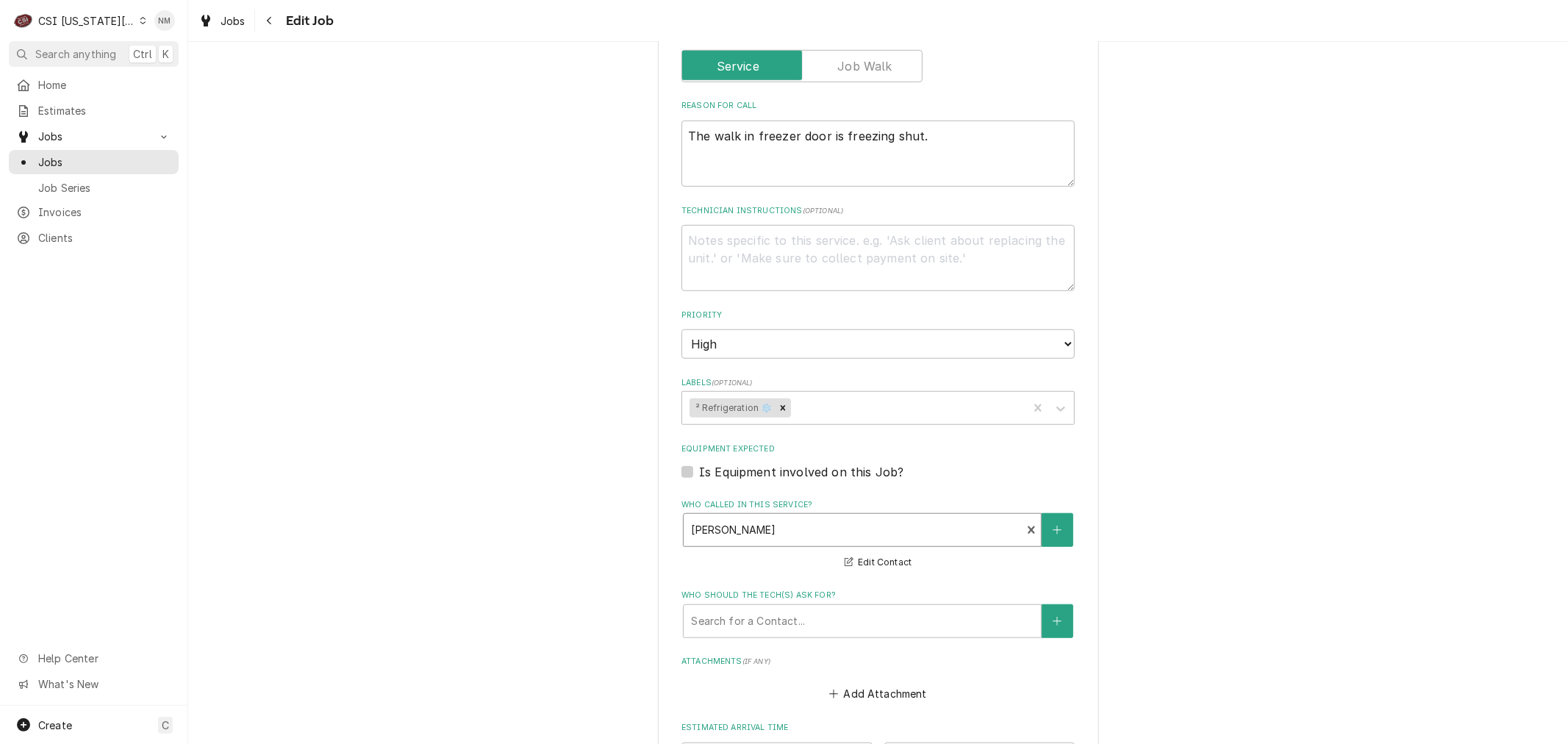
scroll to position [816, 0]
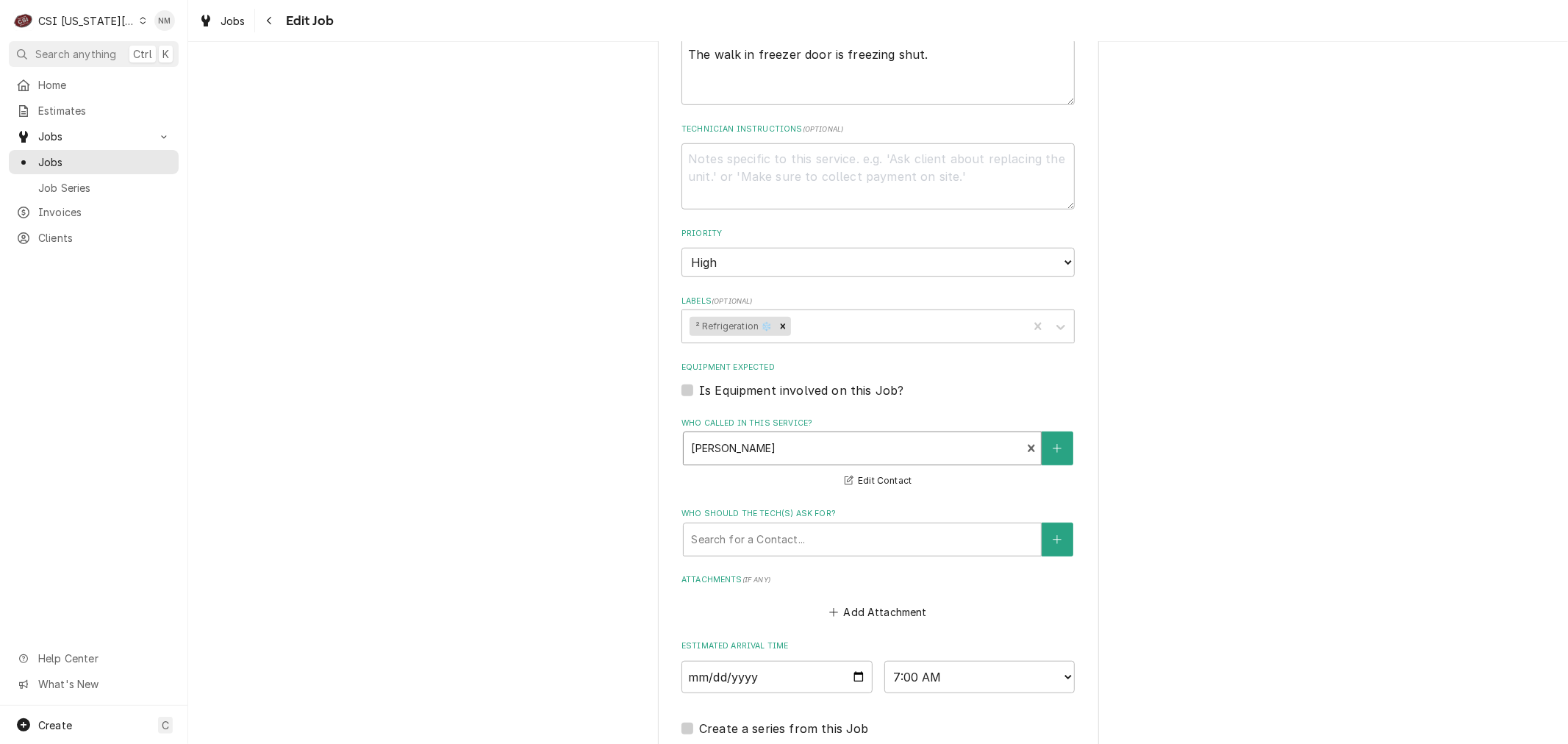
click at [824, 449] on div "Who called in this service?" at bounding box center [852, 448] width 323 height 27
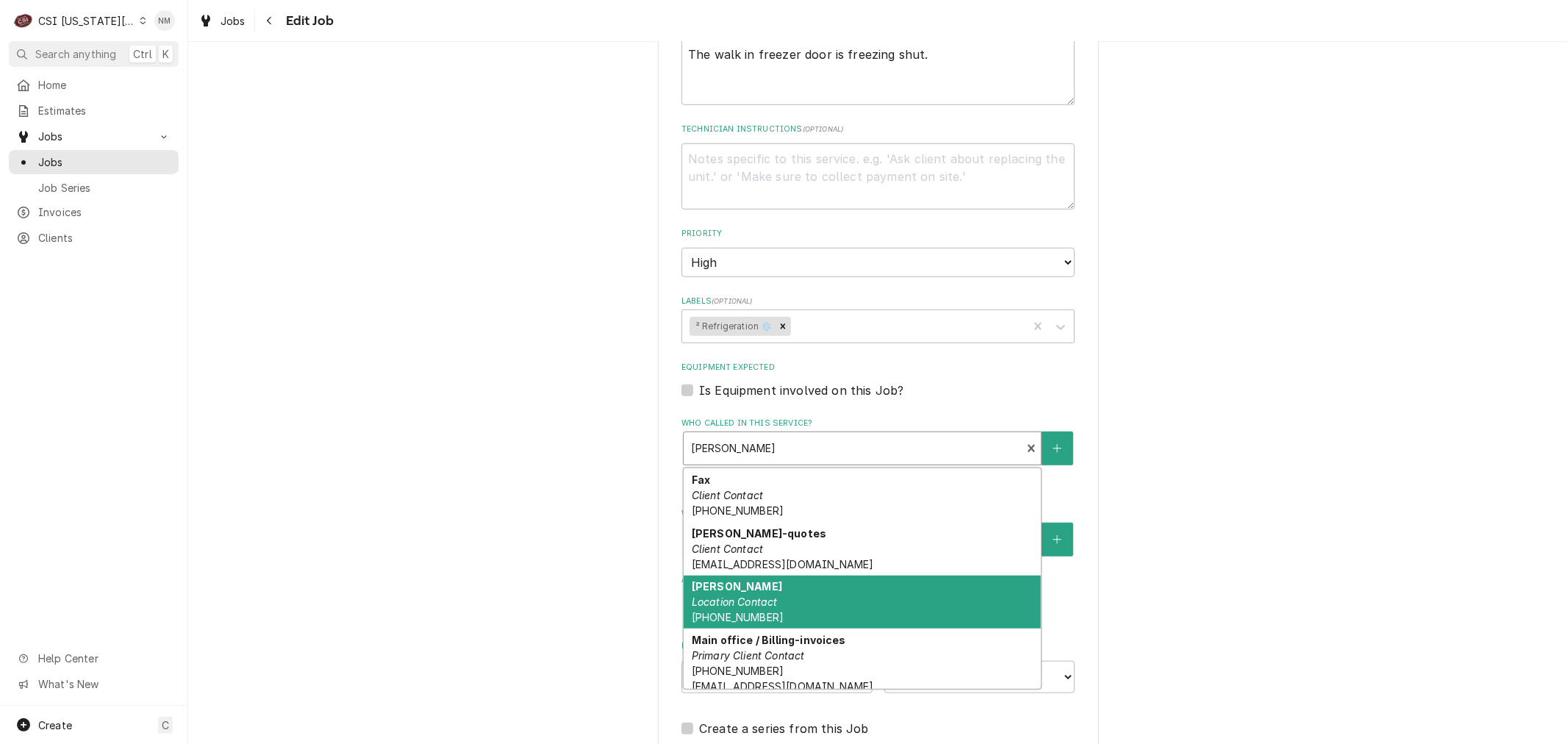
scroll to position [114, 0]
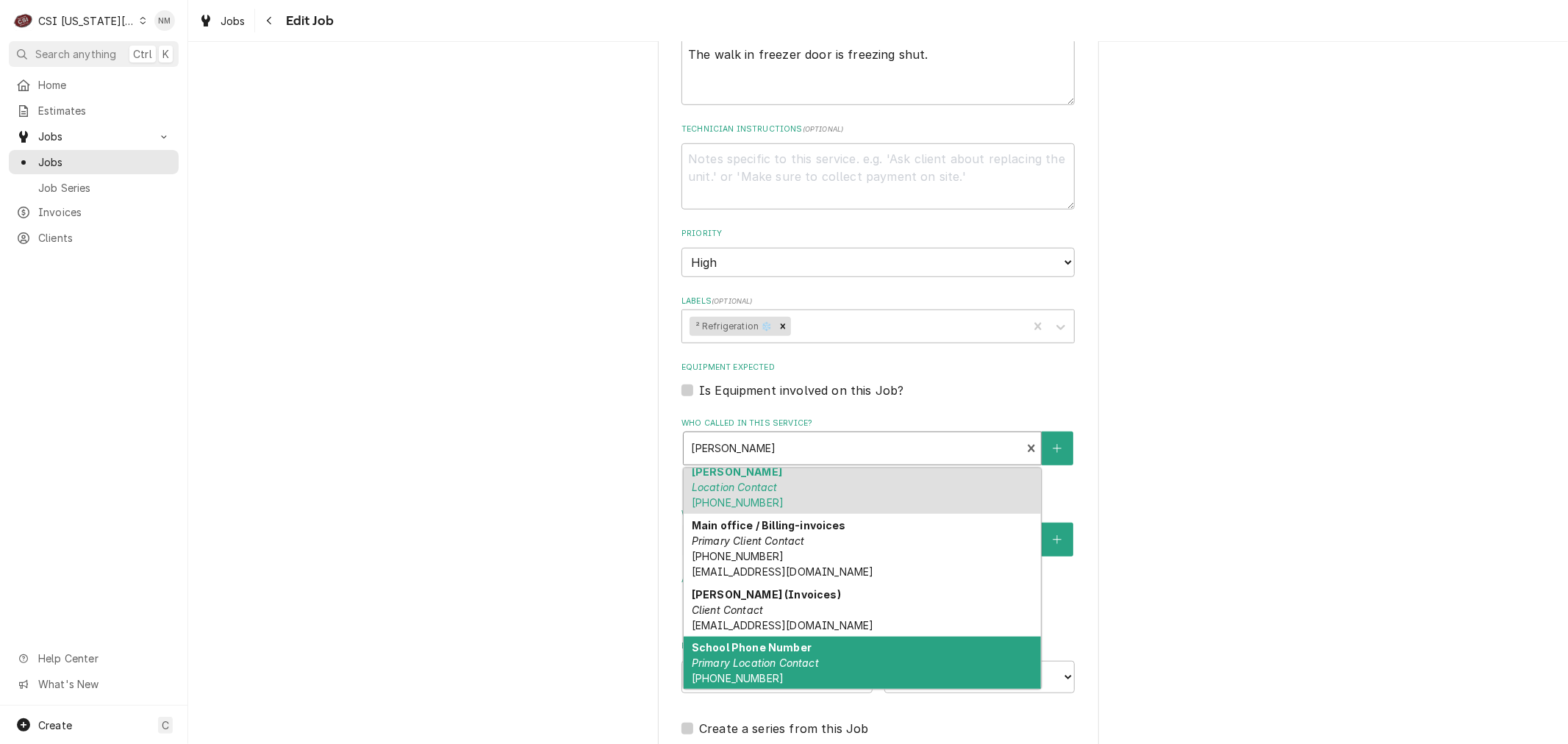
click at [872, 649] on div "School Phone Number Primary Location Contact [PHONE_NUMBER]" at bounding box center [862, 663] width 357 height 53
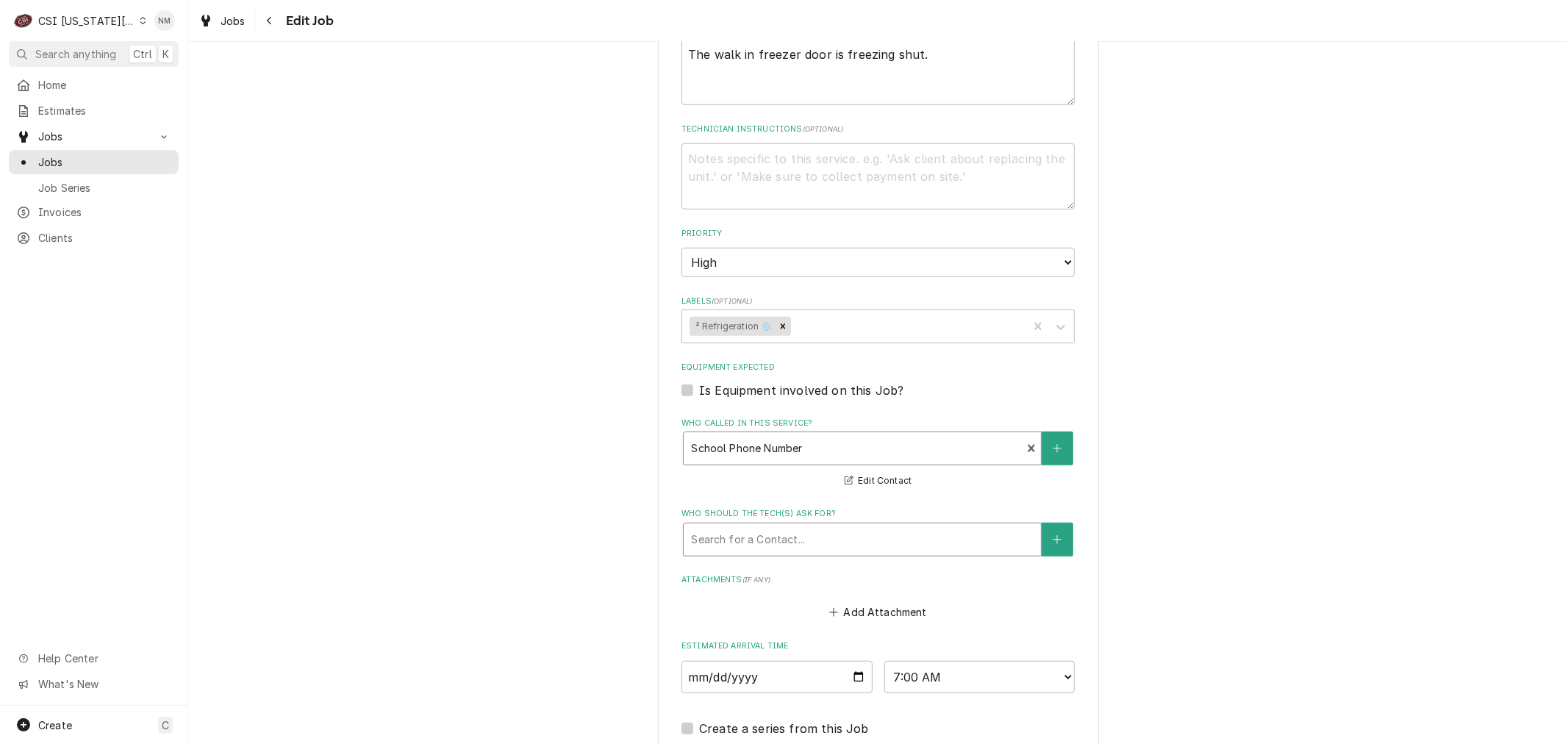
click at [804, 533] on div "Who should the tech(s) ask for?" at bounding box center [862, 539] width 343 height 27
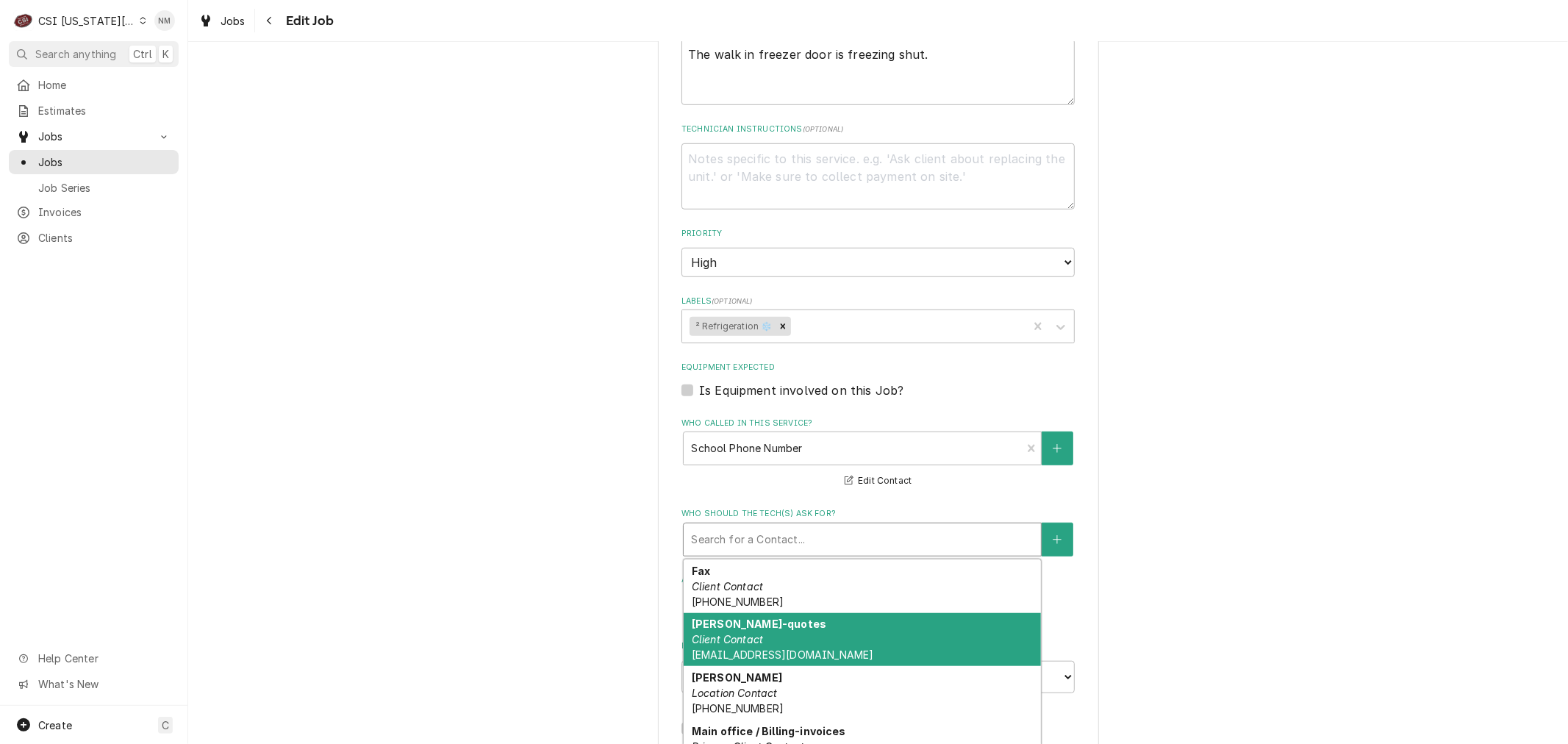
click at [802, 635] on div "Jennifer Flowers-quotes Client Contact jflowers@usd497.org" at bounding box center [862, 640] width 357 height 53
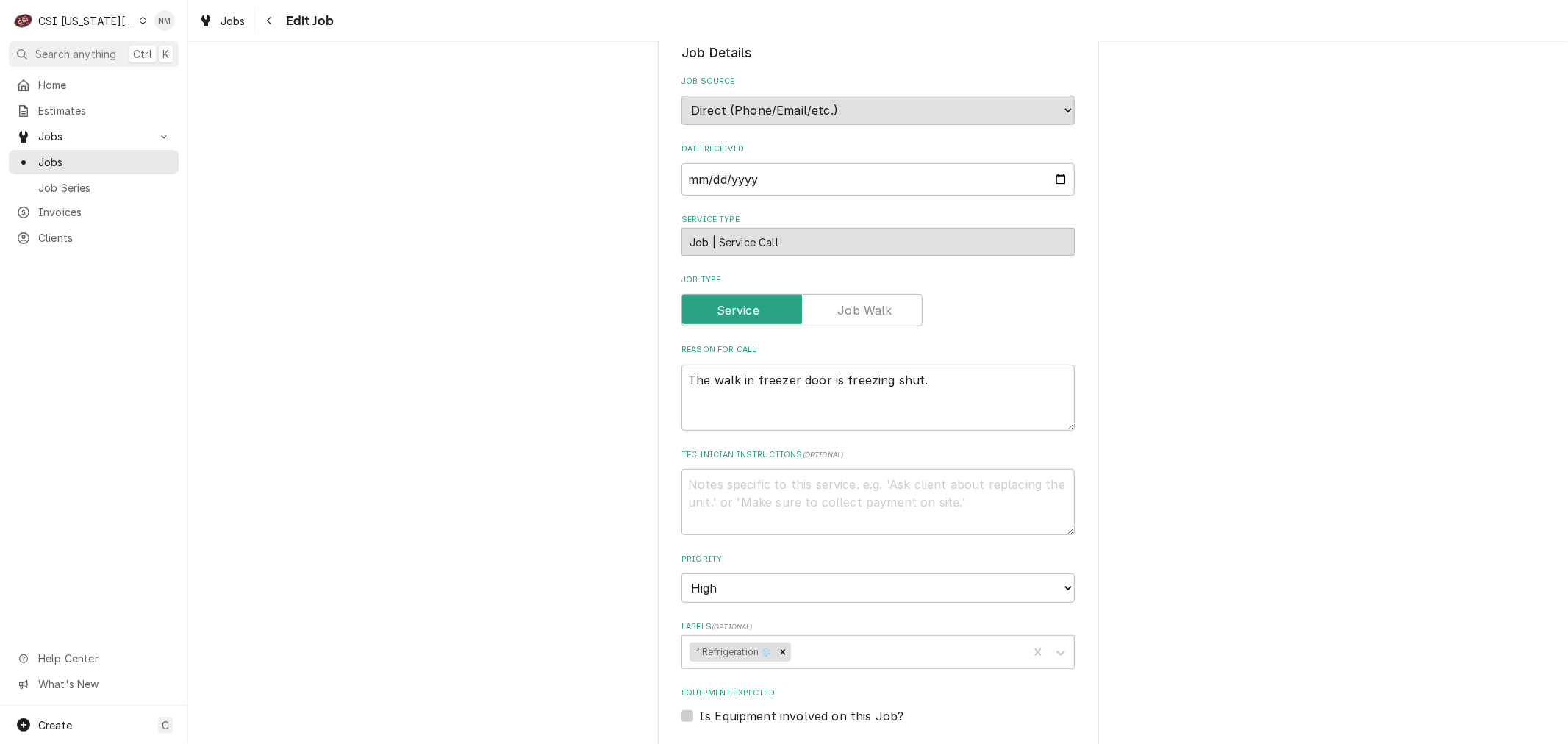
scroll to position [490, 0]
click at [732, 488] on textarea "Technician Instructions ( optional )" at bounding box center [877, 504] width 393 height 66
type textarea "x"
type textarea "S"
type textarea "x"
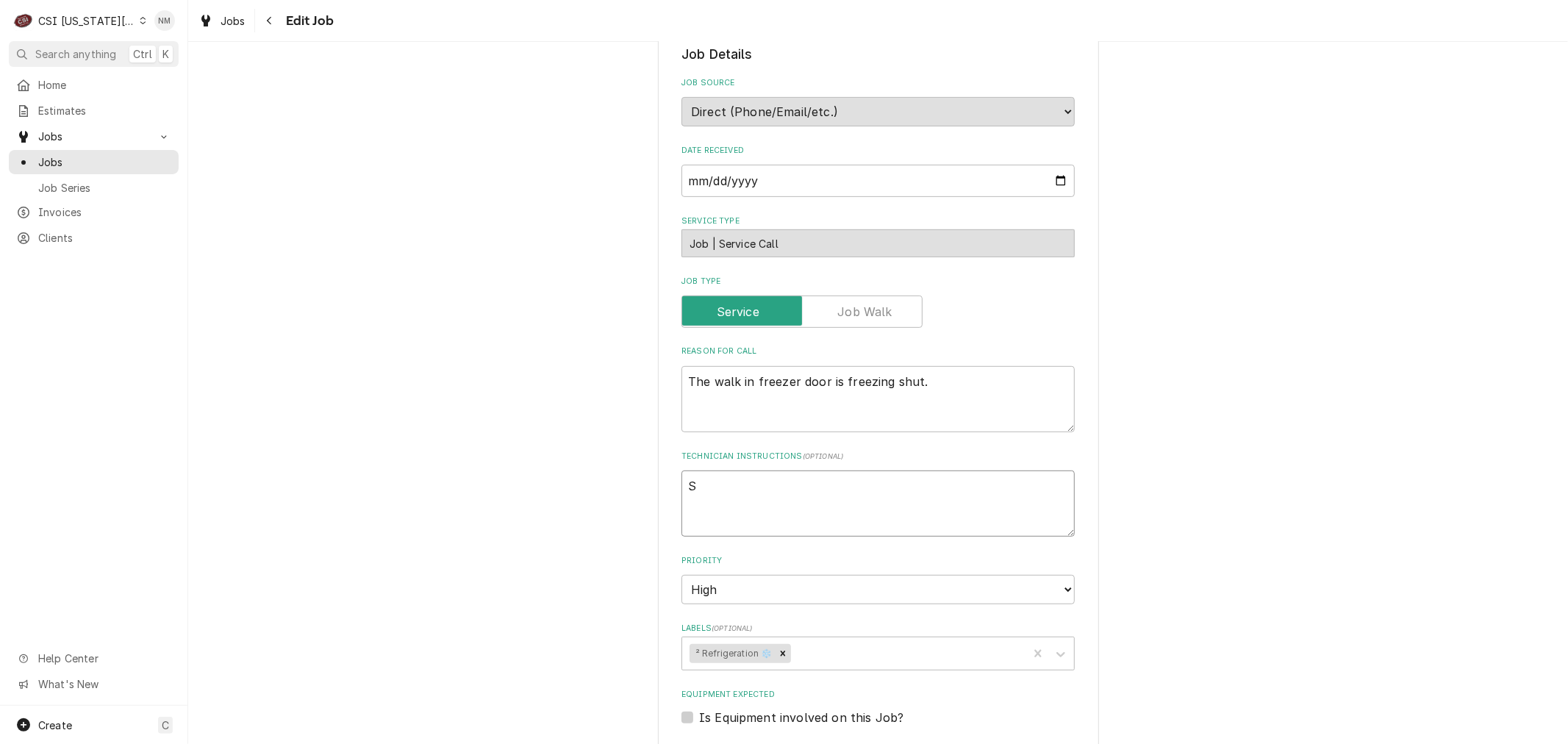
type textarea "Sc"
type textarea "x"
type textarea "Sch"
type textarea "x"
type textarea "Sche"
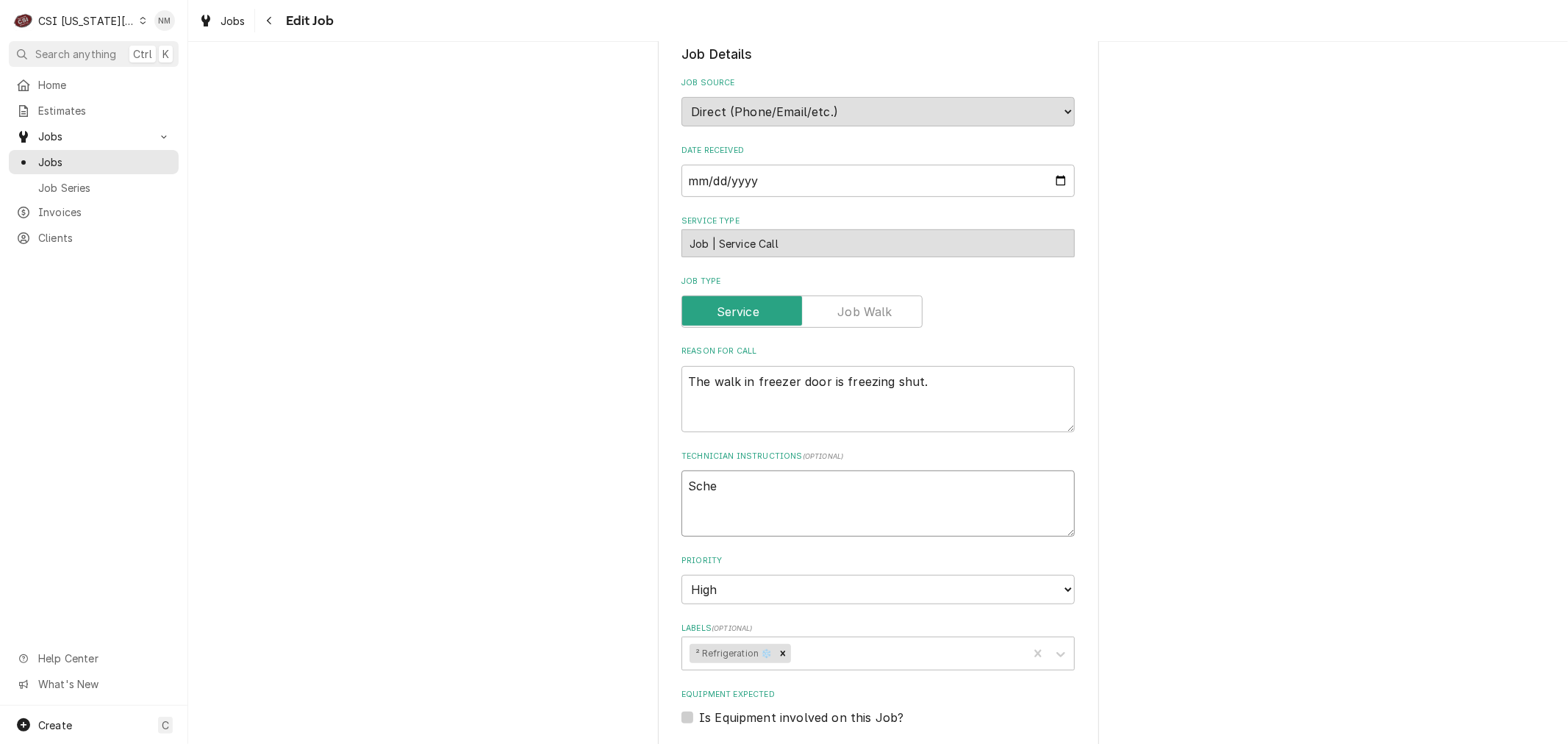
type textarea "x"
type textarea "Sche3"
type textarea "x"
type textarea "Sche3d"
type textarea "x"
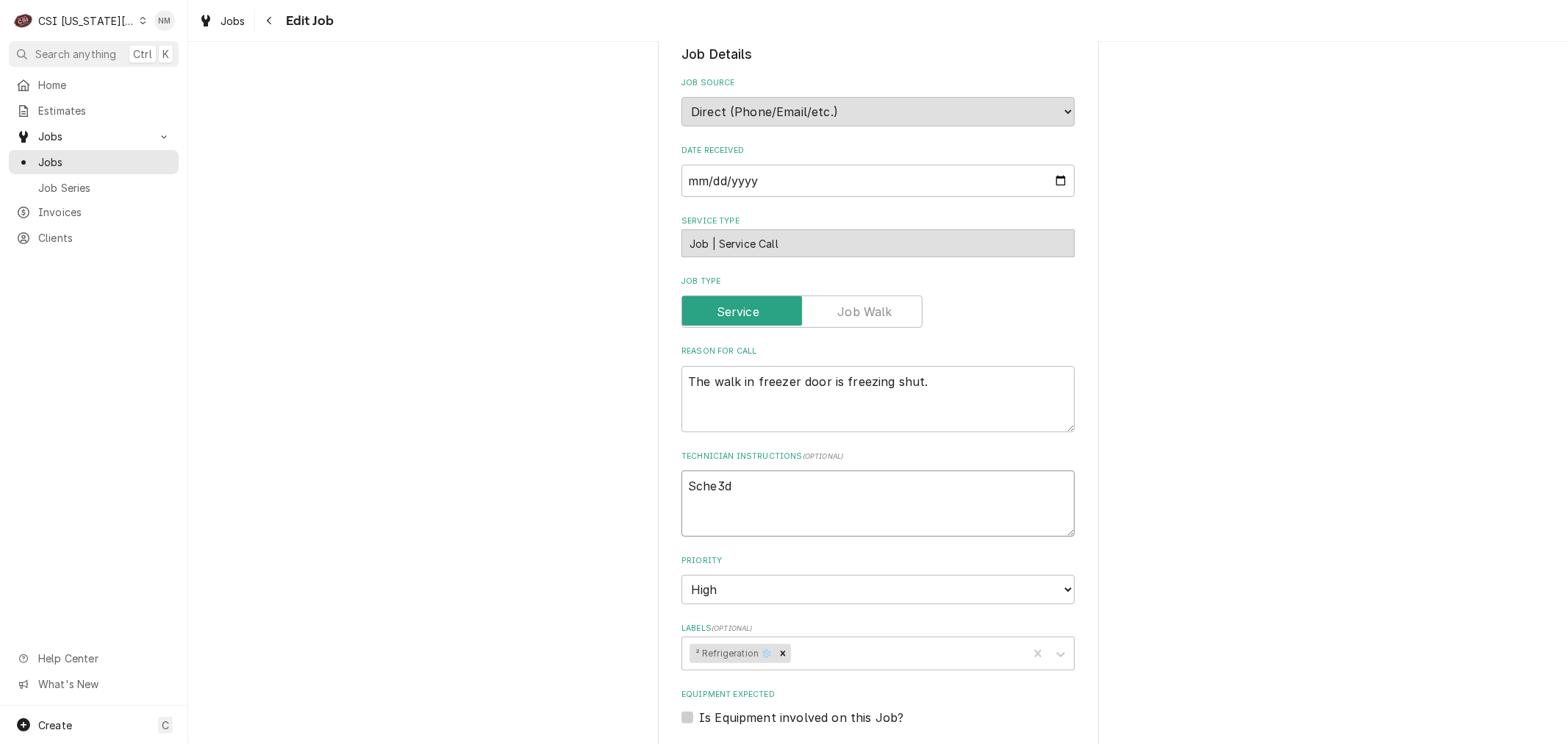
type textarea "Sche3du"
type textarea "x"
type textarea "Sche3d"
type textarea "x"
type textarea "Sche3"
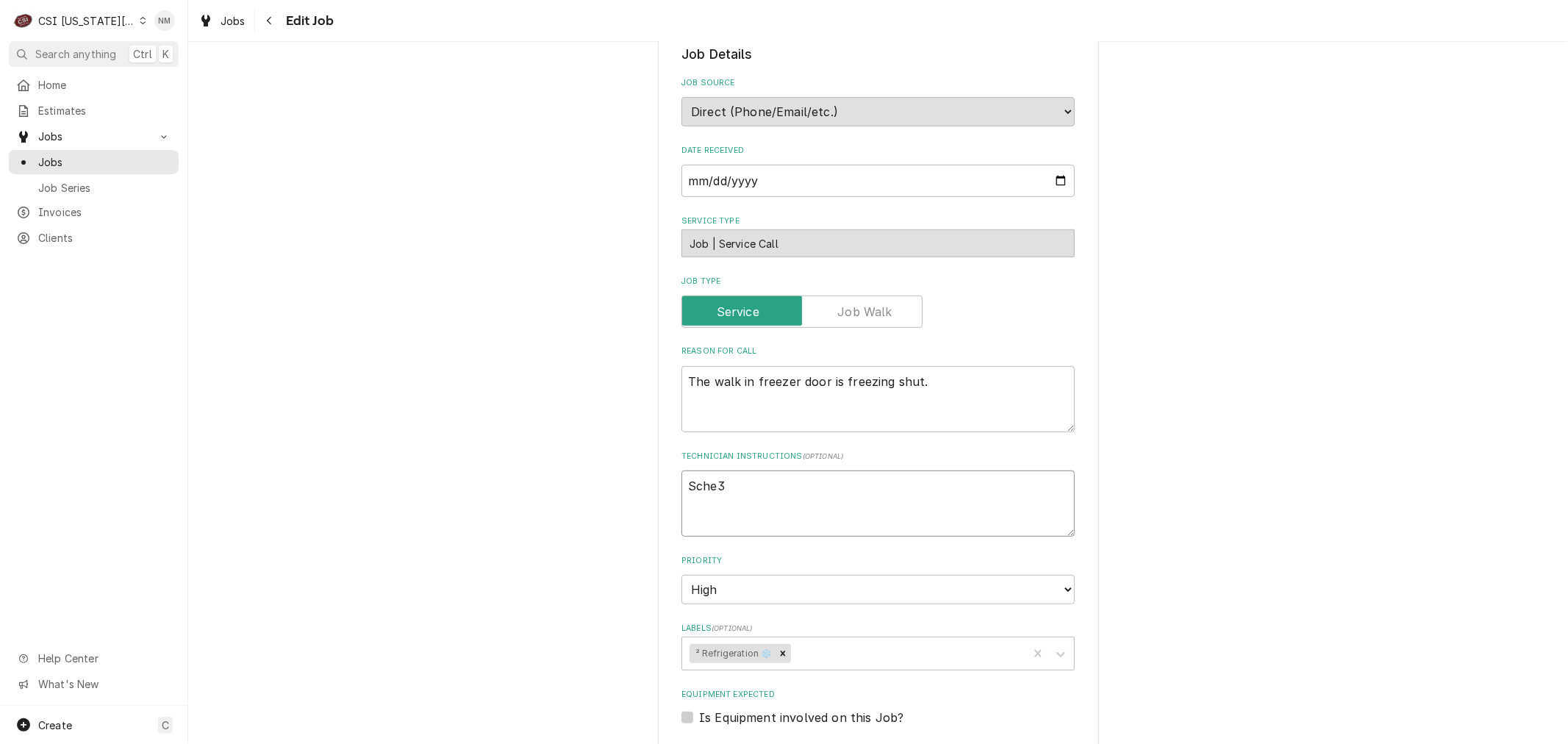
type textarea "x"
type textarea "Sche"
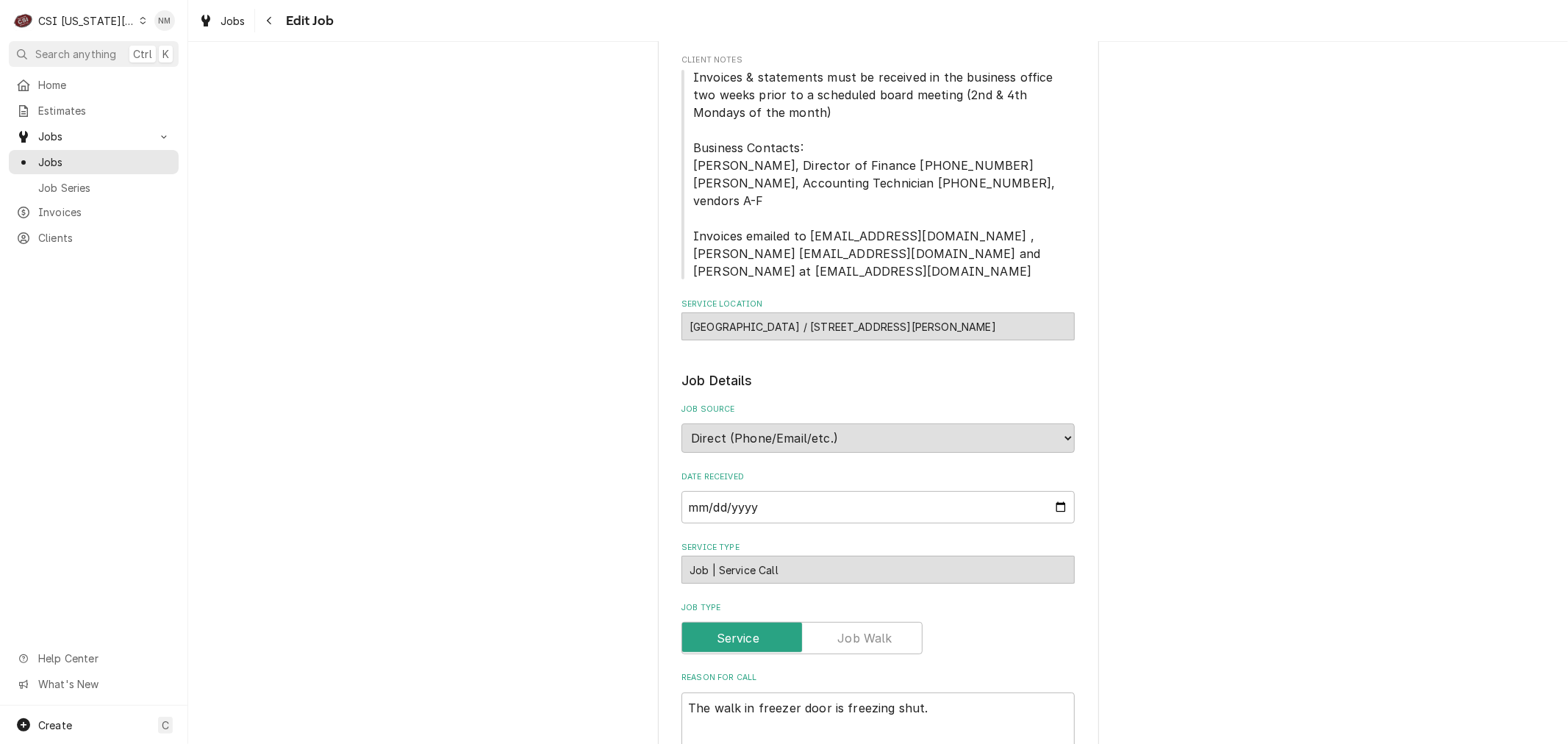
scroll to position [408, 0]
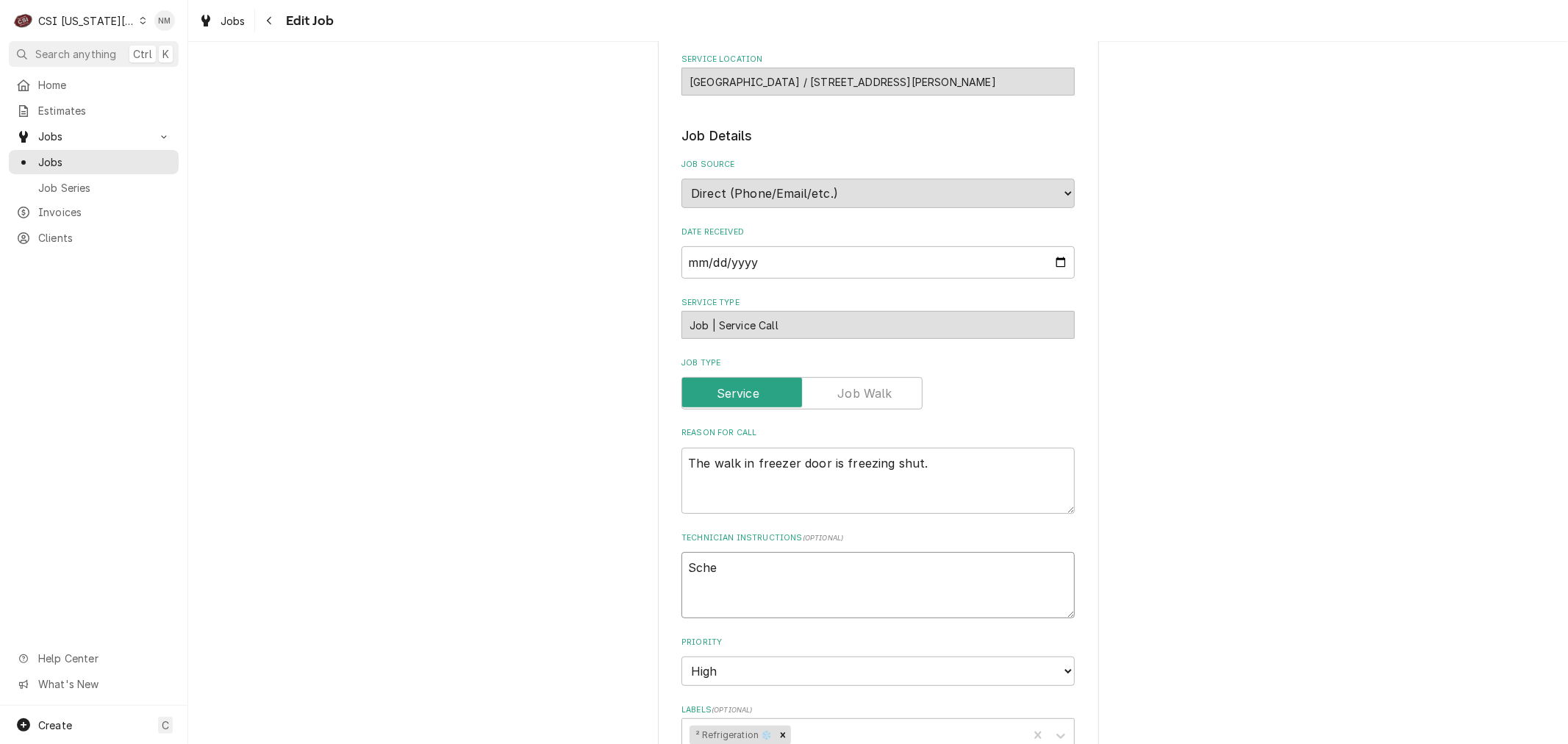
type textarea "x"
type textarea "Sched"
type textarea "x"
type textarea "Schedu"
type textarea "x"
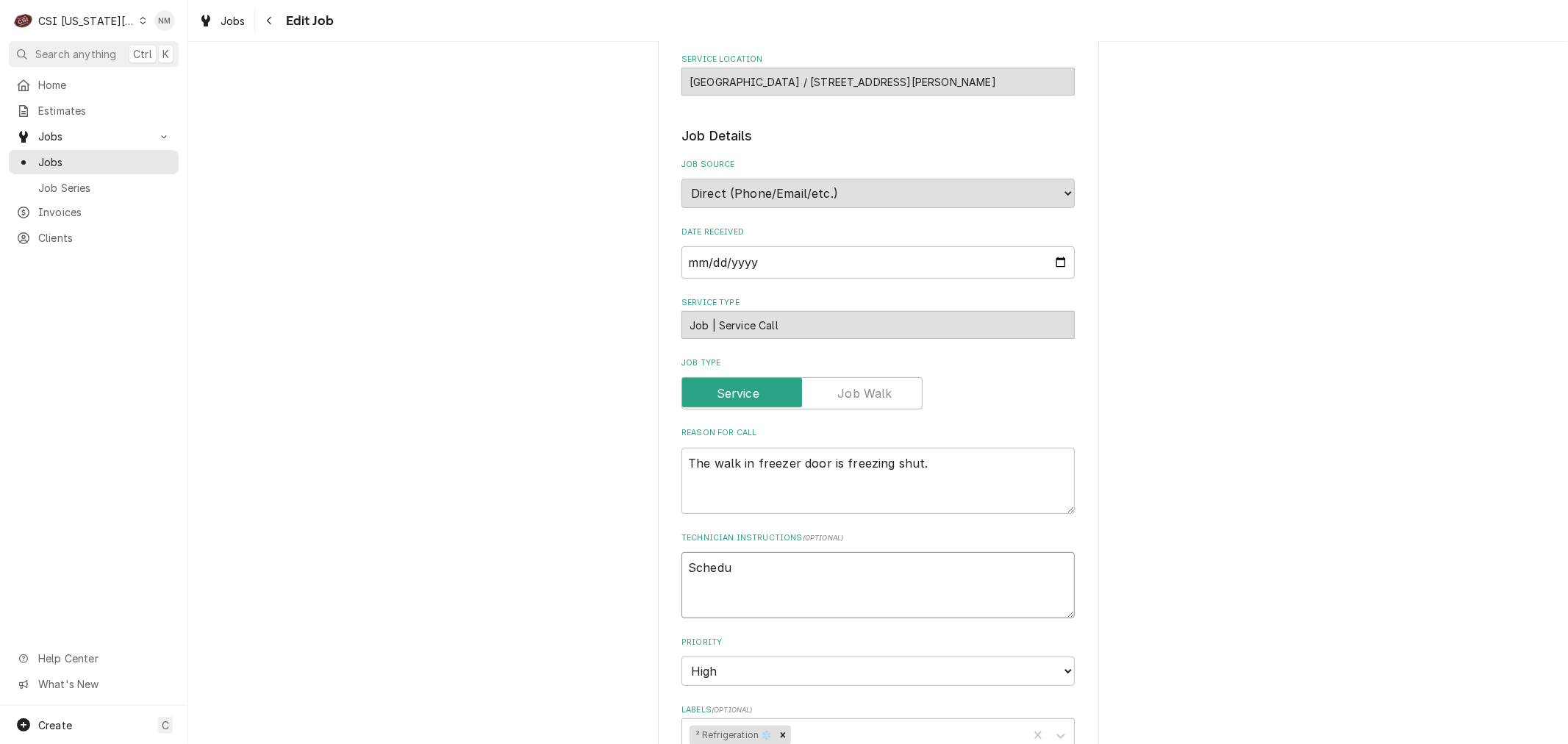
type textarea "Schedul"
type textarea "x"
type textarea "Schedule"
type textarea "x"
type textarea "Scheduled"
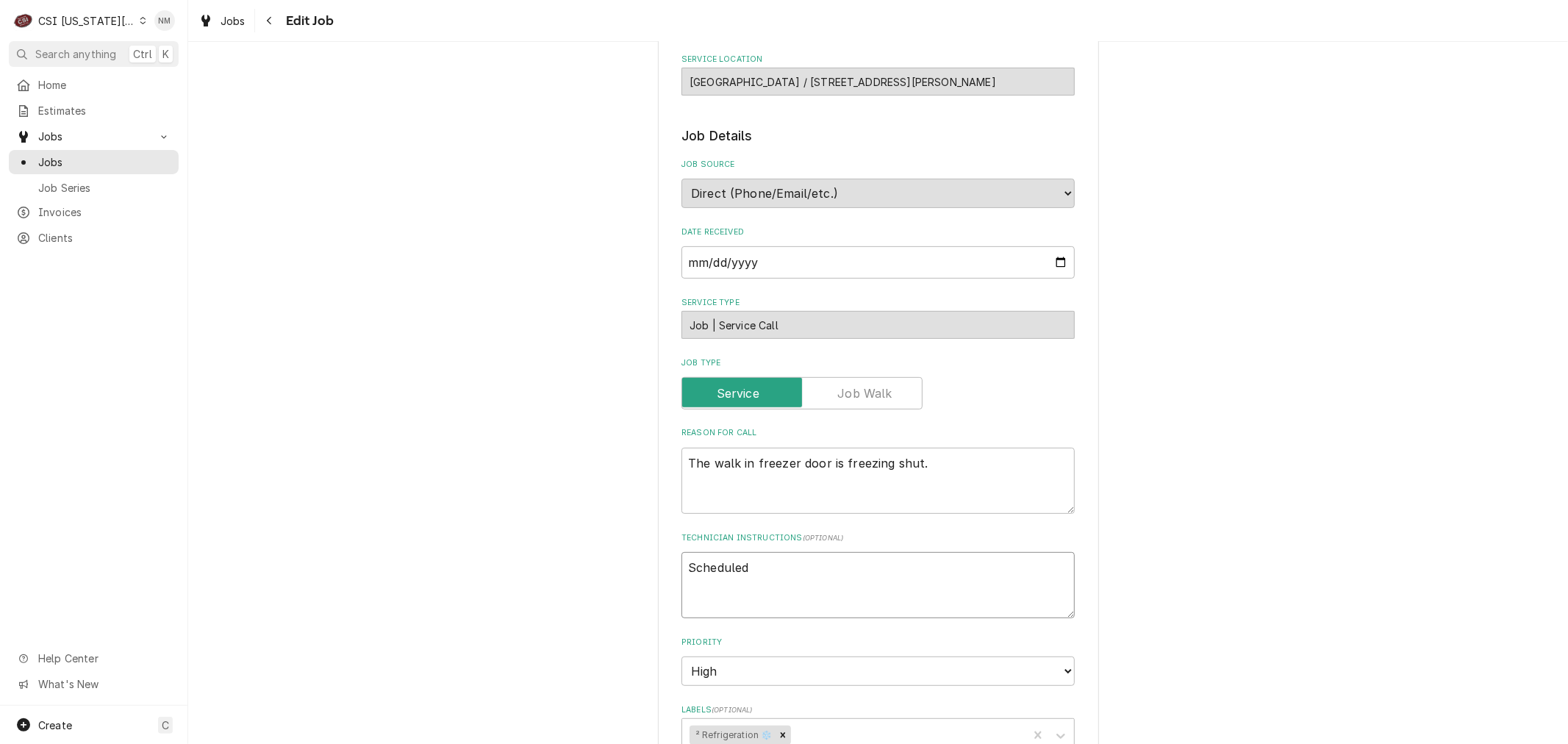
type textarea "x"
type textarea "Scheduled"
type textarea "x"
type textarea "Scheduled w"
type textarea "x"
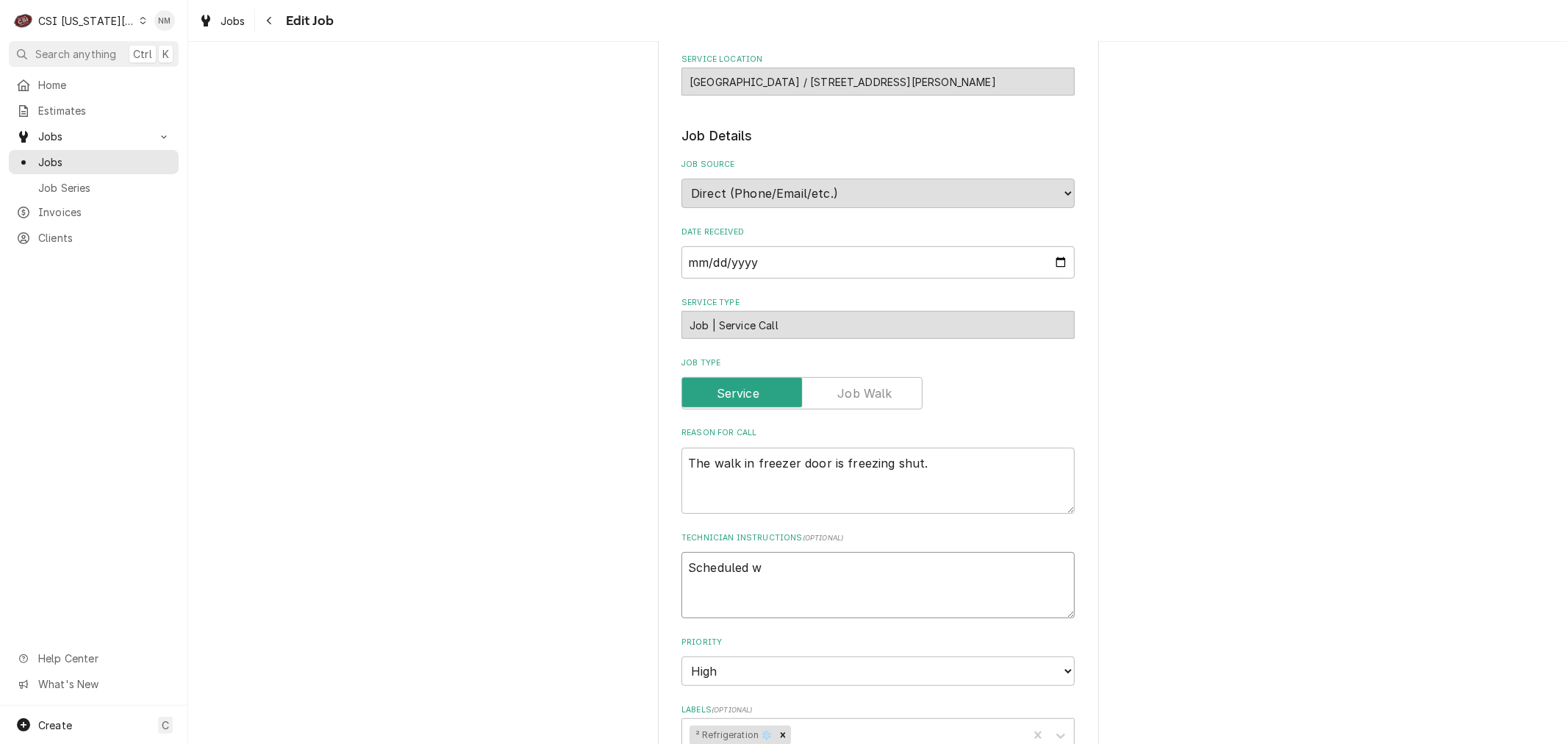
type textarea "Scheduled wi"
type textarea "x"
type textarea "Scheduled wit"
type textarea "x"
type textarea "Scheduled with"
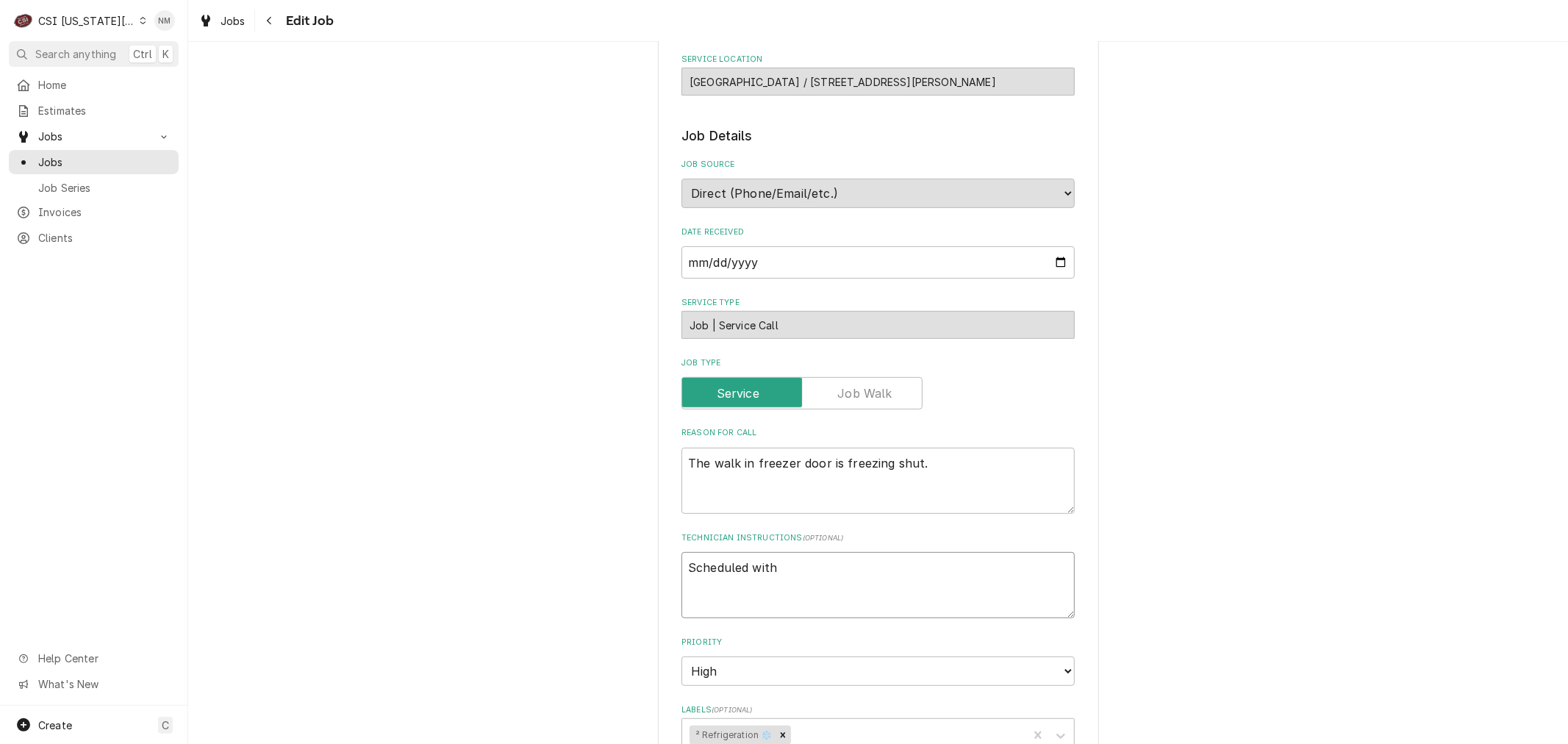
type textarea "x"
type textarea "Scheduled with"
type textarea "x"
type textarea "Scheduled with J"
type textarea "x"
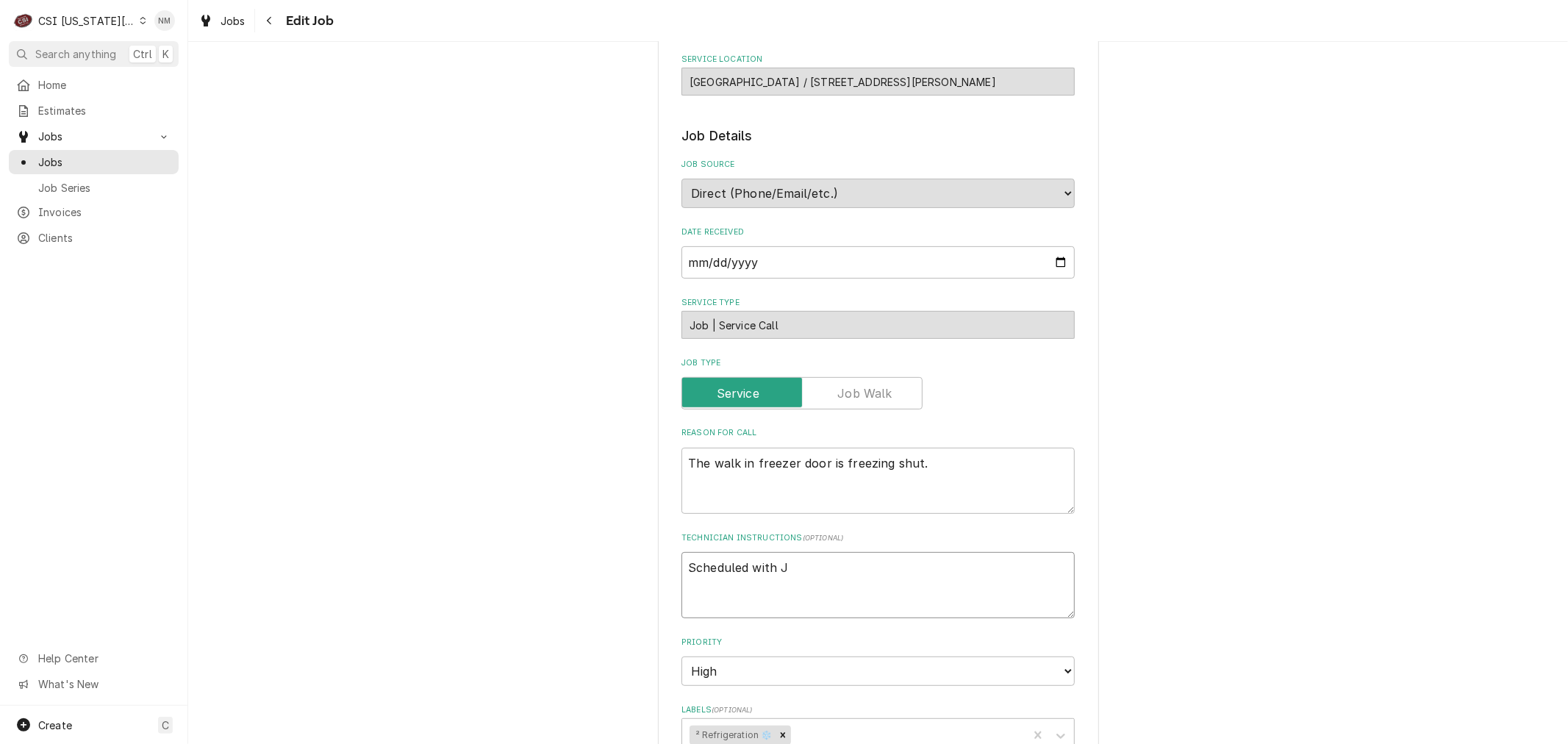
type textarea "Scheduled with Je"
type textarea "x"
type textarea "Scheduled with Jen"
type textarea "x"
type textarea "Scheduled with Jenn"
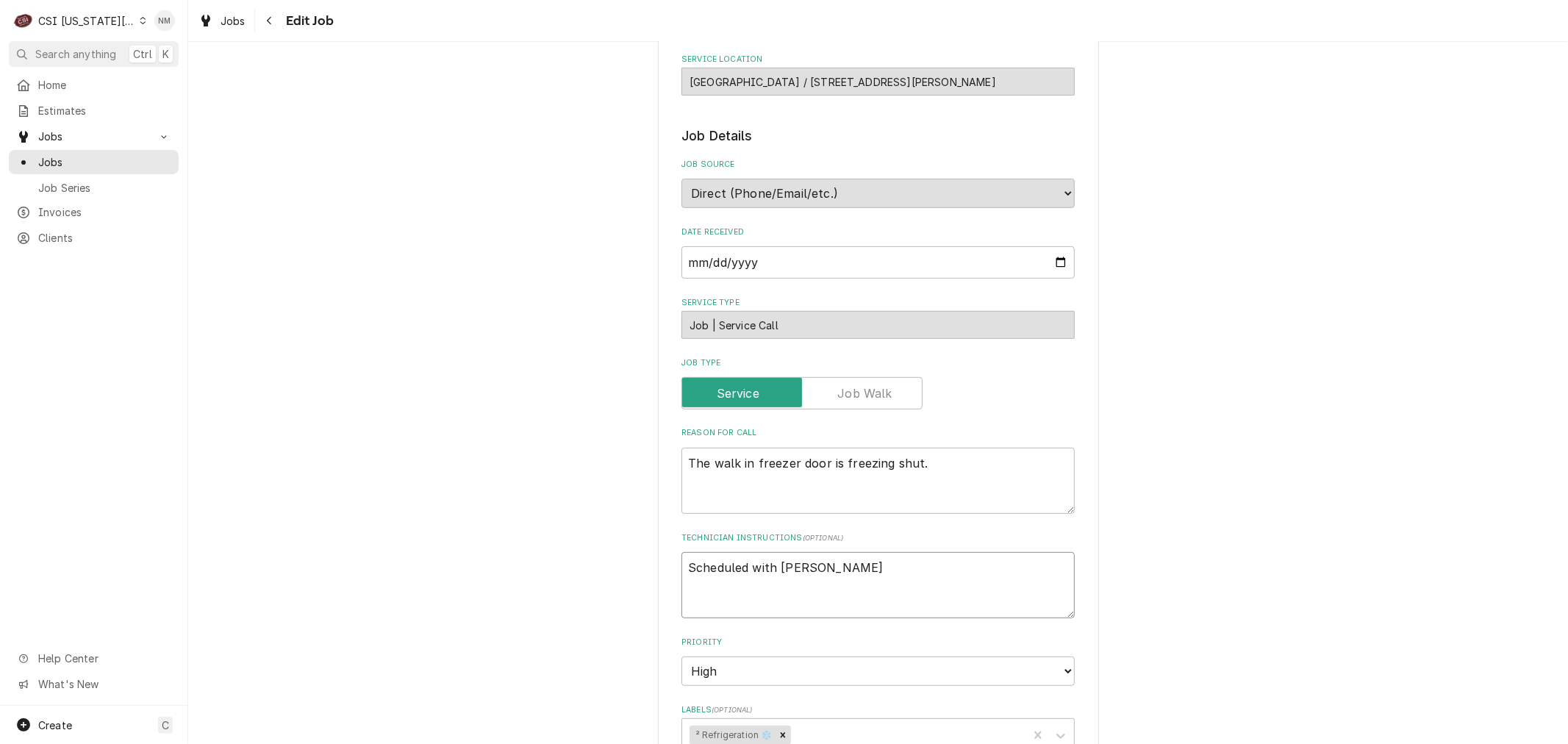
type textarea "x"
type textarea "Scheduled with Jenni"
type textarea "x"
type textarea "Scheduled with Jennis"
type textarea "x"
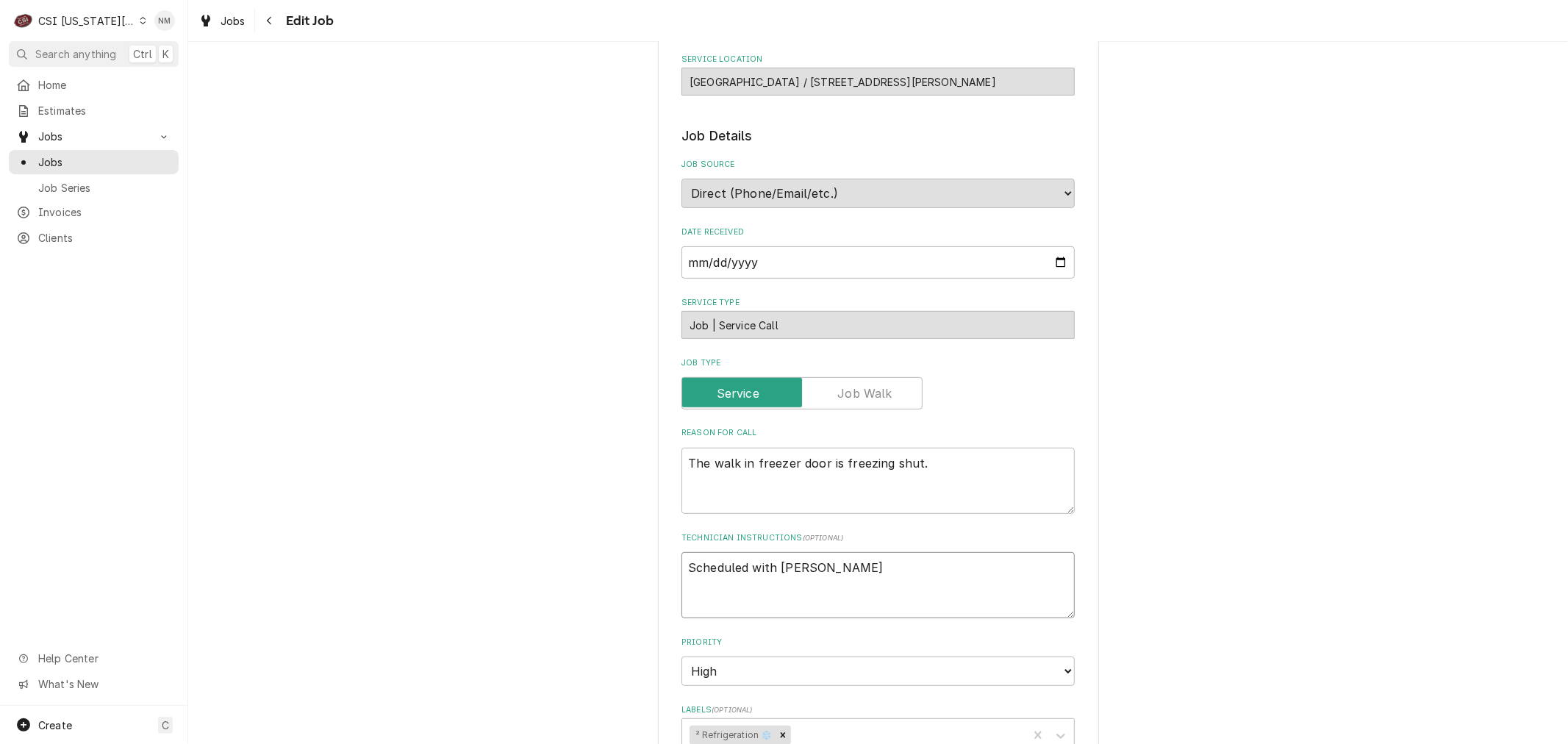
type textarea "Scheduled with Jenni"
type textarea "x"
type textarea "Scheduled with Jennif"
type textarea "x"
type textarea "Scheduled with Jennife"
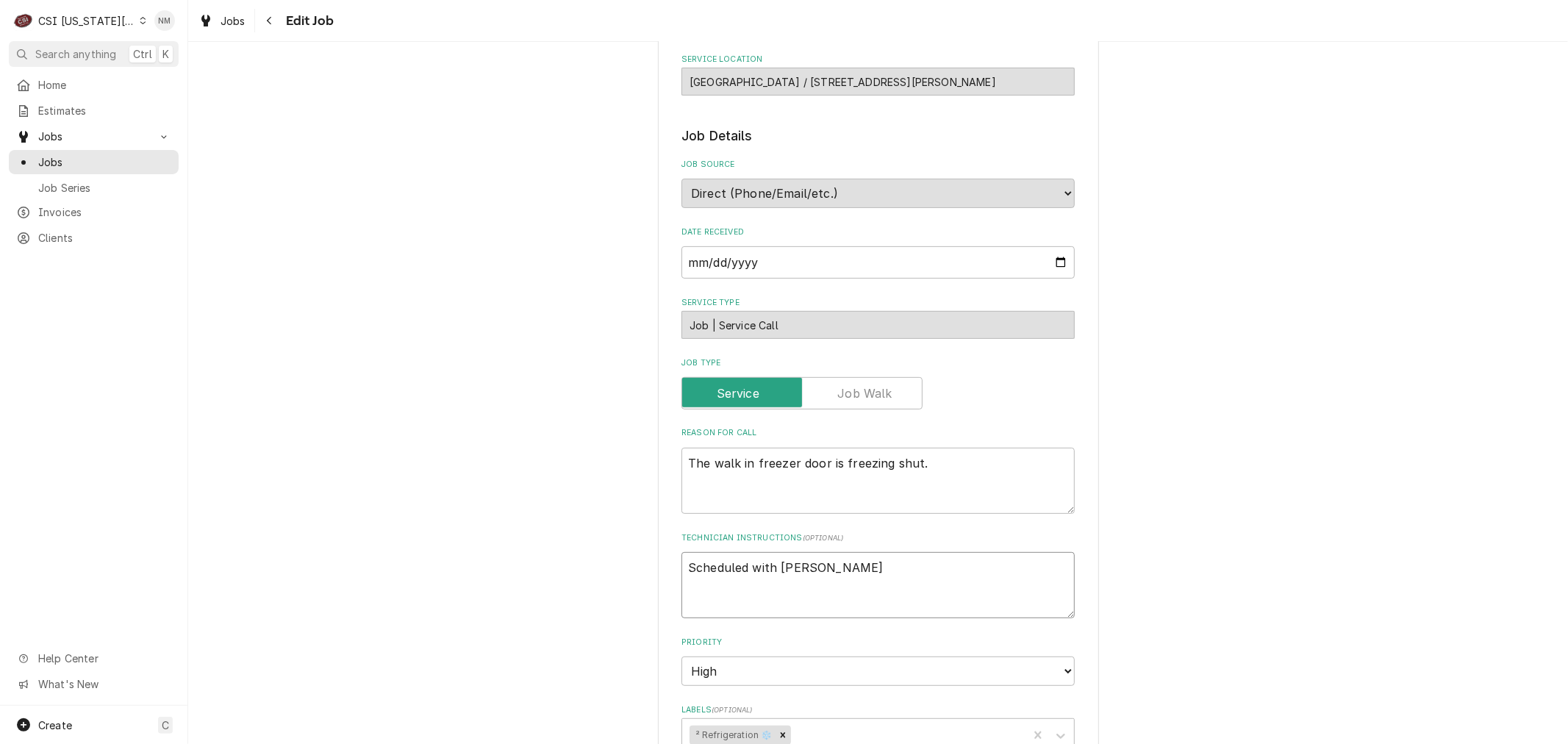
type textarea "x"
type textarea "Scheduled with Jennifer"
type textarea "x"
type textarea "Scheduled with Jennifer"
type textarea "x"
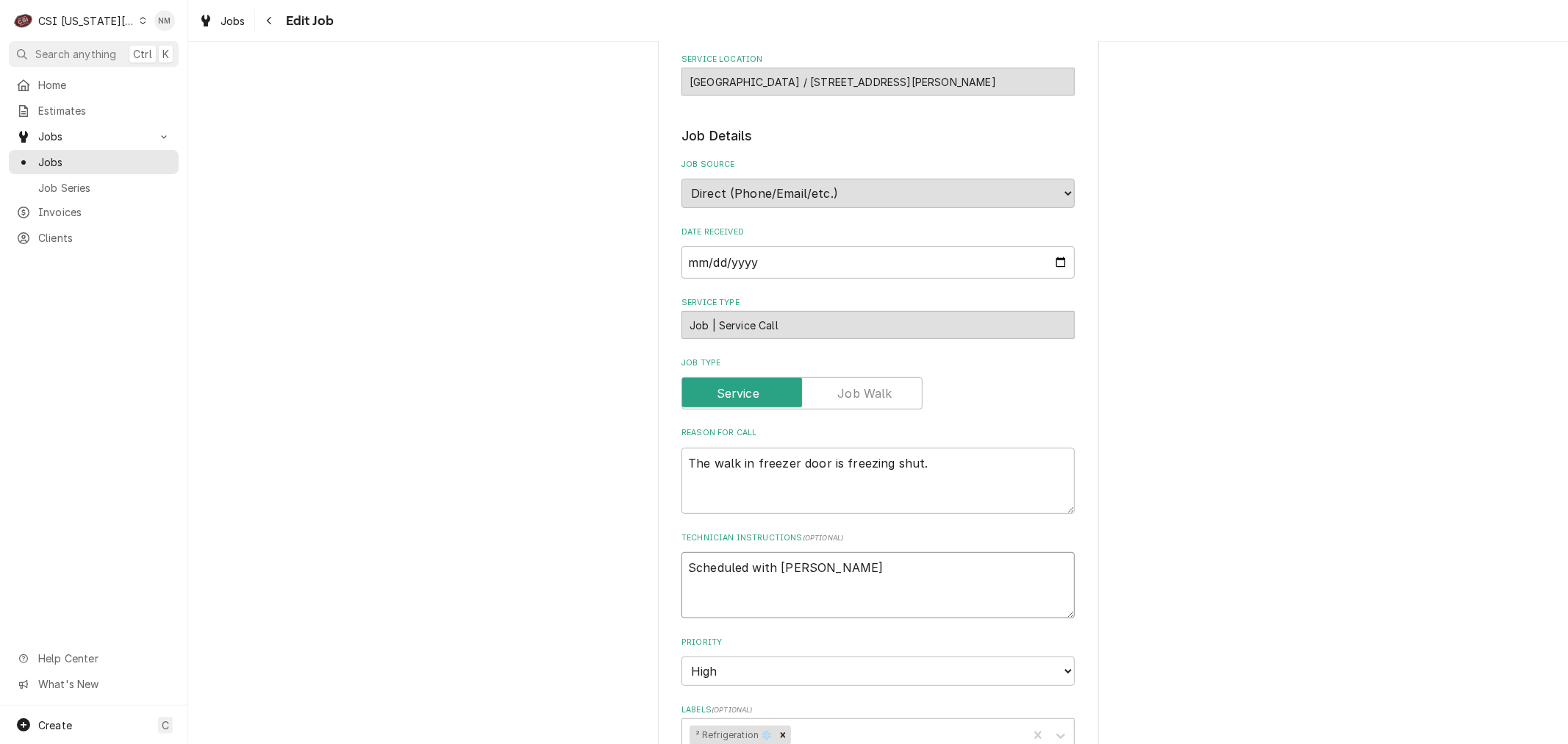
type textarea "Scheduled with Jennifer 7"
type textarea "x"
type textarea "Scheduled with Jennifer 7"
type textarea "x"
type textarea "Scheduled with Jennifer 7 a"
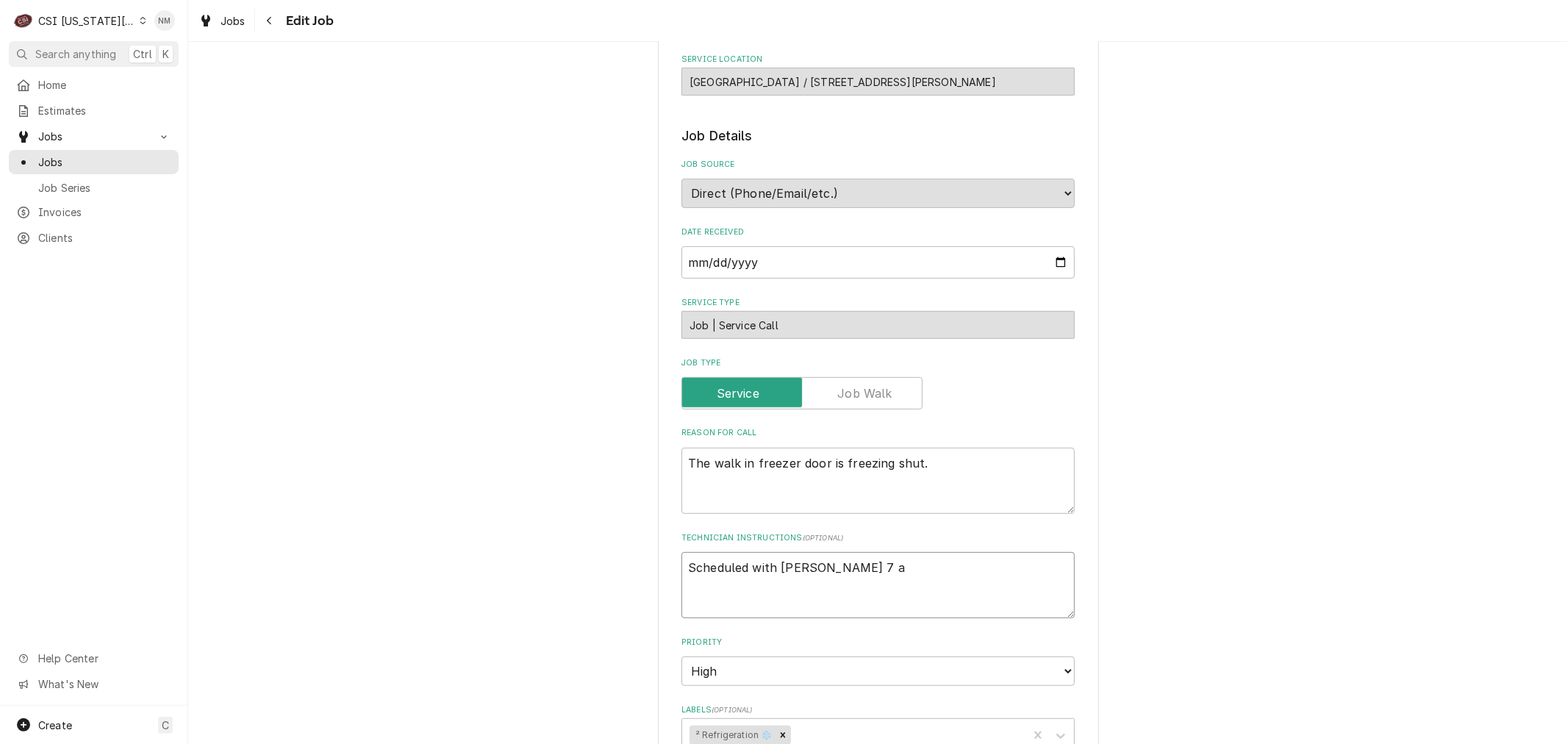
type textarea "x"
type textarea "Scheduled with Jennifer 7 am"
type textarea "x"
type textarea "Scheduled with Jennifer 7 am"
type textarea "x"
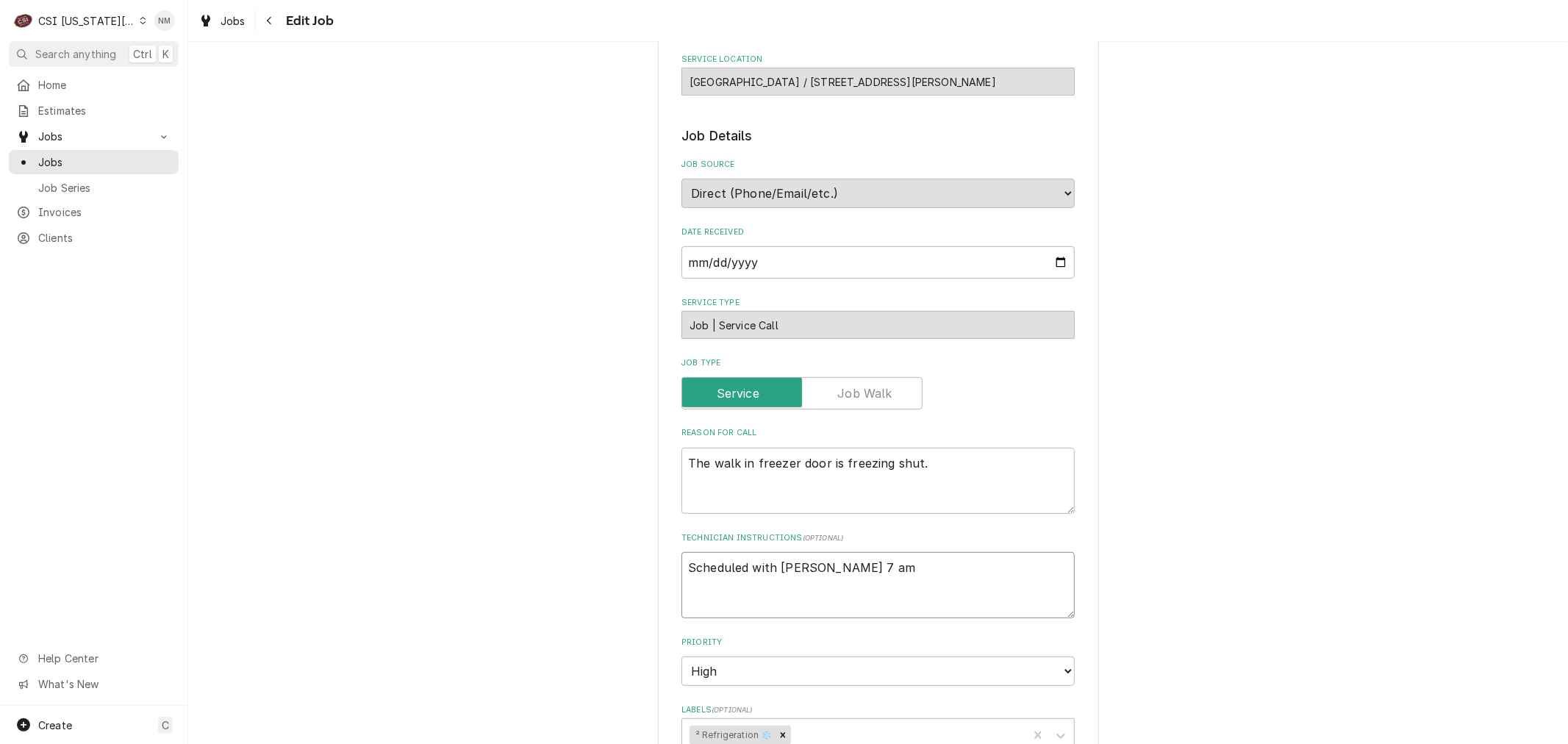
type textarea "Scheduled with Jennifer 7 am F"
type textarea "x"
type textarea "Scheduled with Jennifer 7 am Fr"
type textarea "x"
type textarea "Scheduled with Jennifer 7 am Fri"
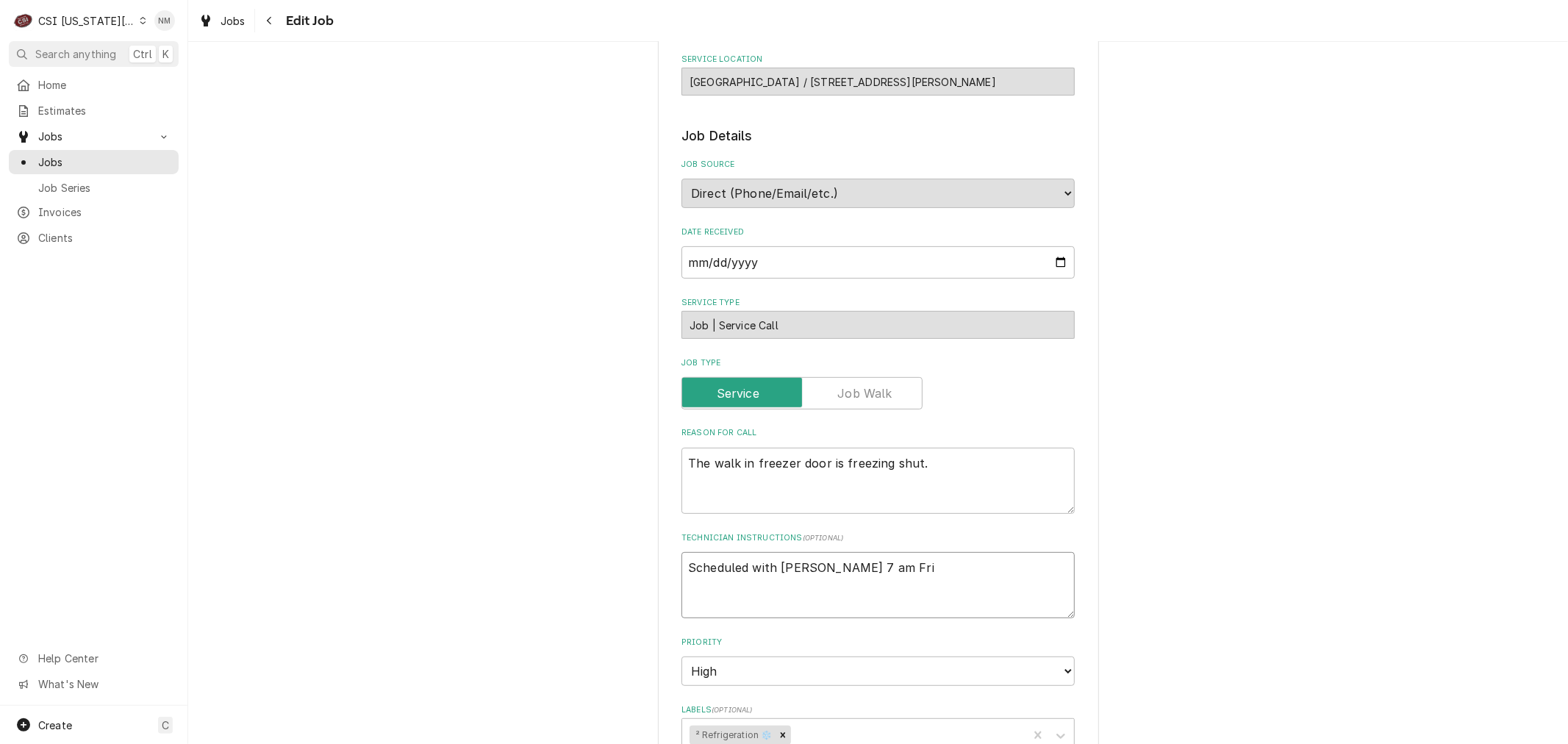
type textarea "x"
drag, startPoint x: 870, startPoint y: 566, endPoint x: 682, endPoint y: 559, distance: 188.1
click at [682, 559] on textarea "Scheduled with Jennifer 7 am Fri" at bounding box center [877, 585] width 393 height 66
type textarea "Scheduled with Jennifer 7 am Fri"
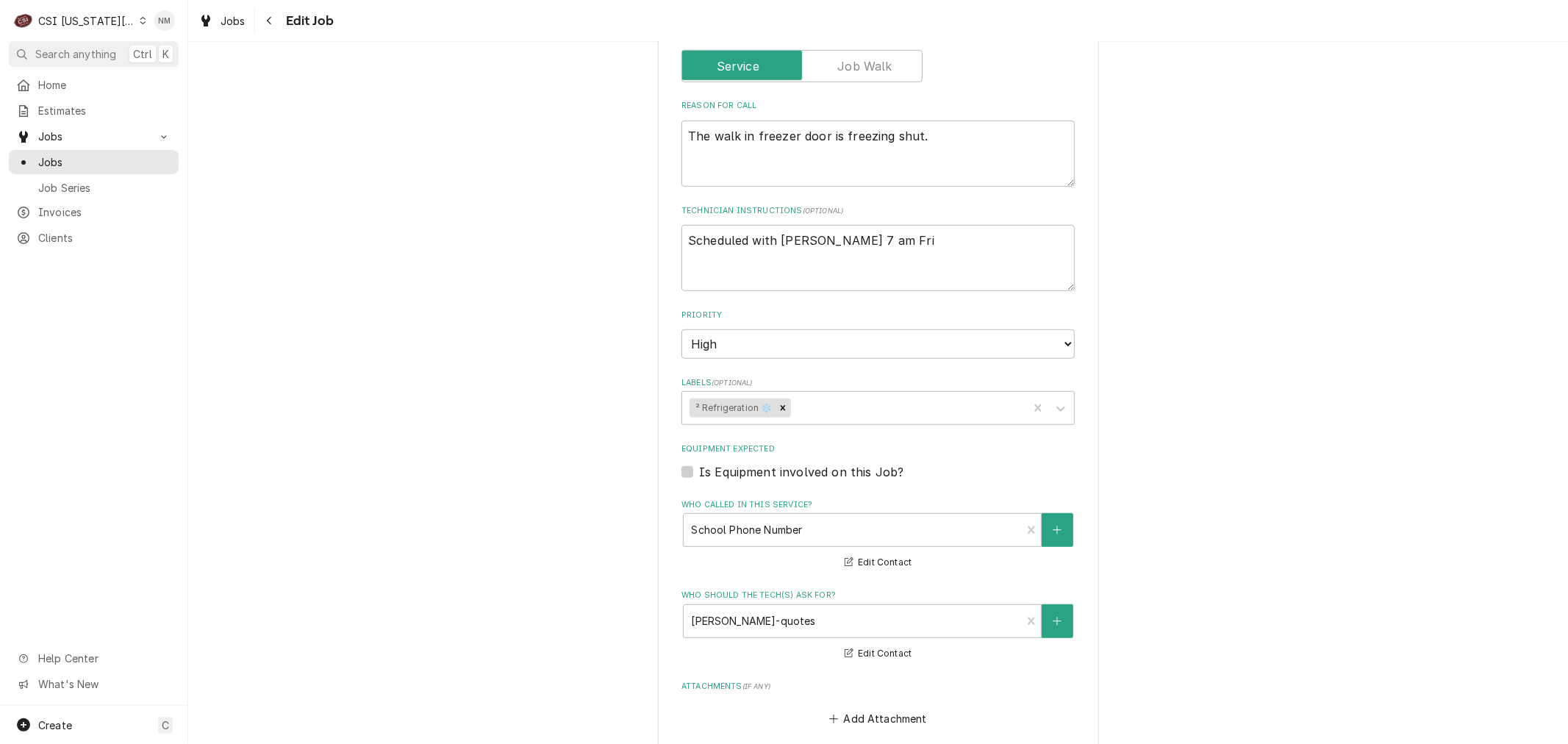
scroll to position [1057, 0]
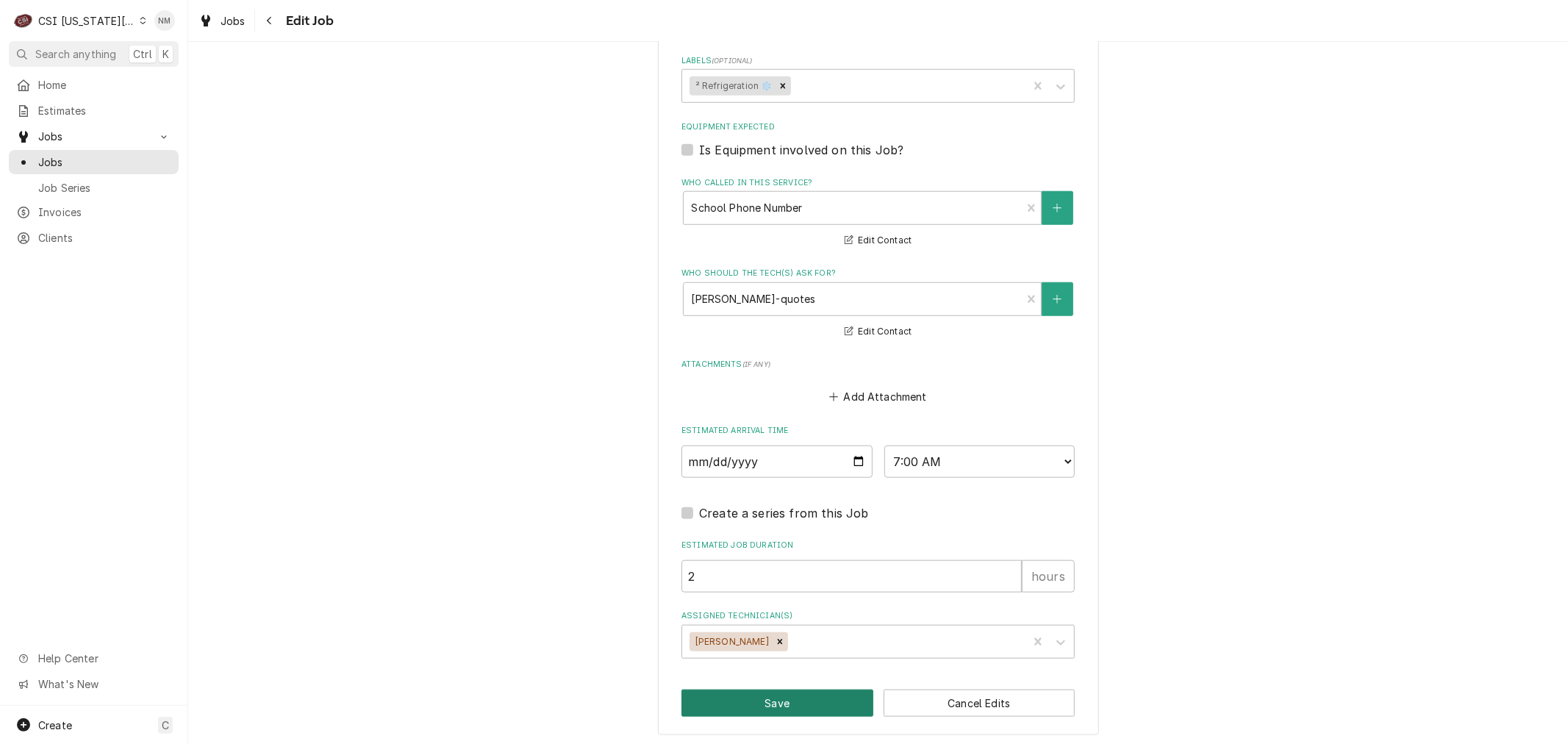
click at [743, 690] on button "Save" at bounding box center [777, 704] width 192 height 27
type textarea "x"
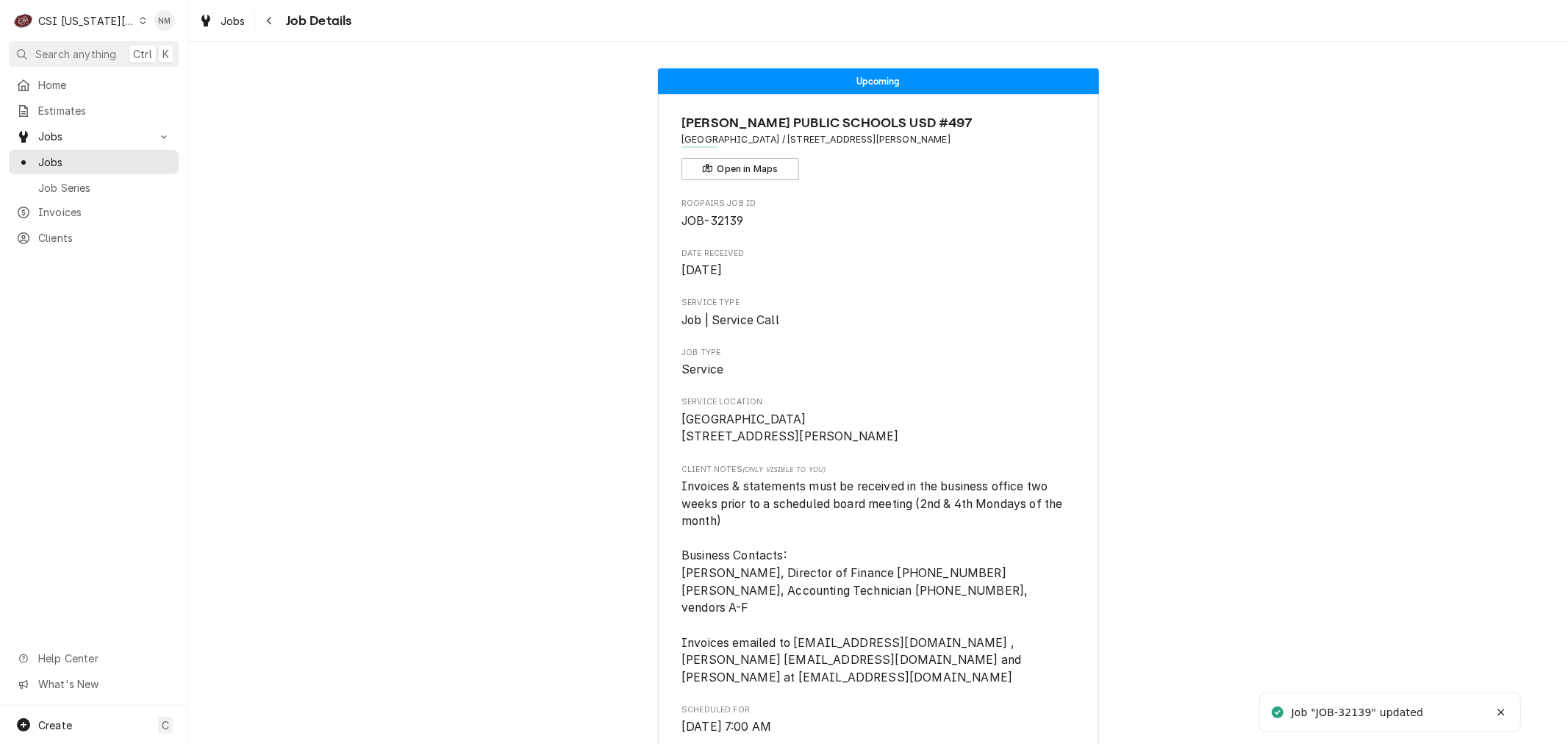
click at [140, 18] on icon "Dynamic Content Wrapper" at bounding box center [143, 21] width 7 height 8
click at [204, 81] on div "CSI St. [PERSON_NAME]" at bounding box center [252, 80] width 214 height 15
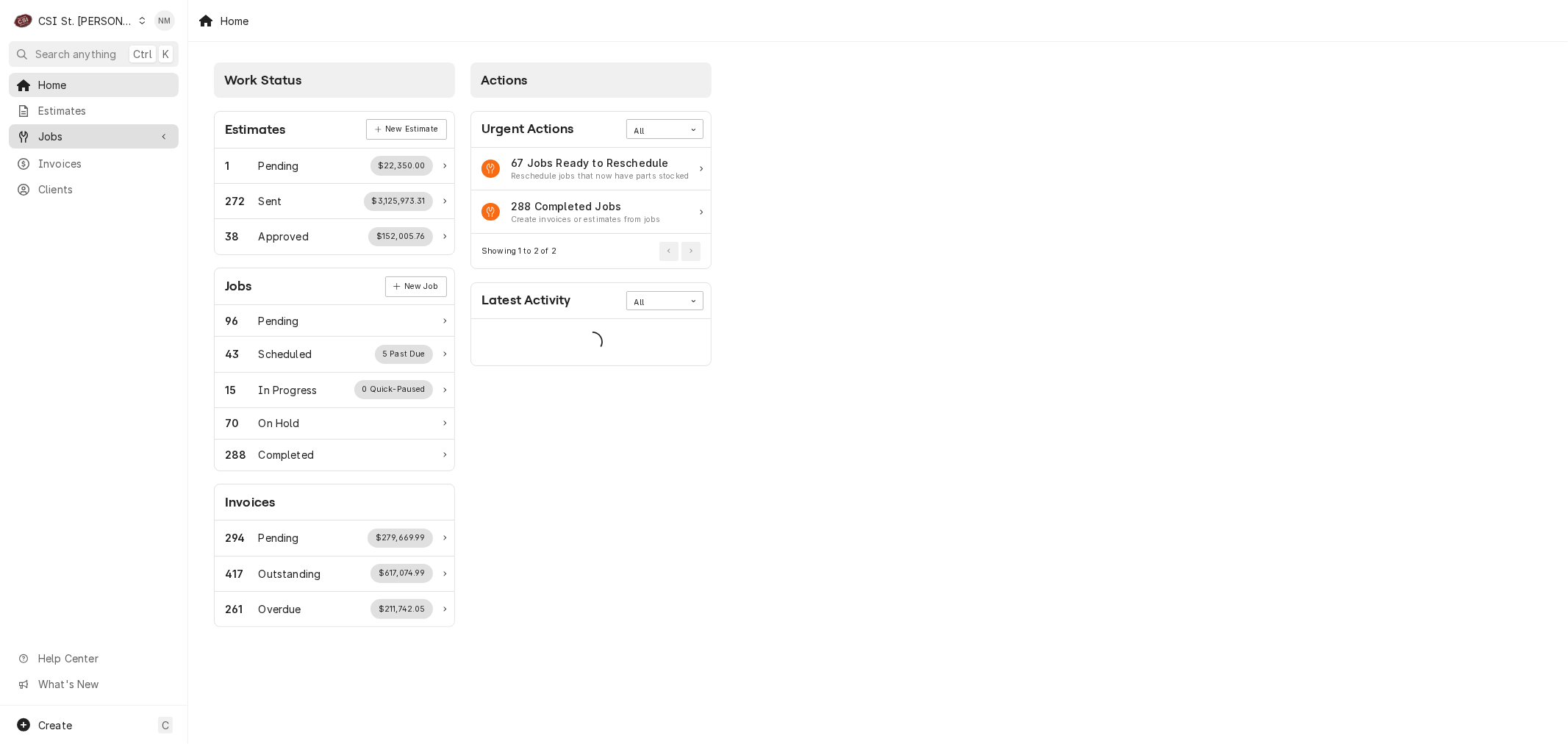
click at [50, 130] on span "Jobs" at bounding box center [93, 137] width 111 height 15
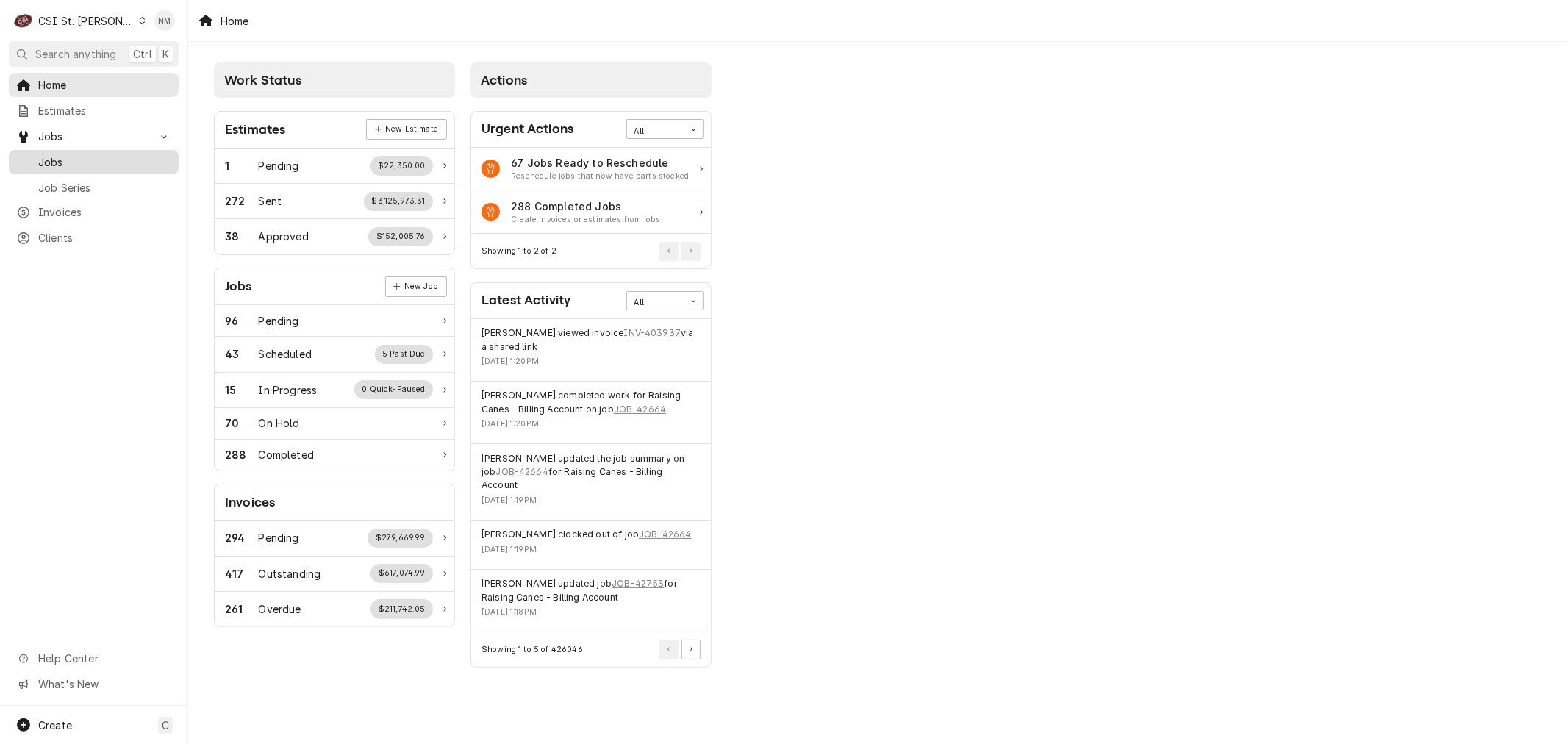
click at [55, 156] on span "Jobs" at bounding box center [105, 162] width 133 height 15
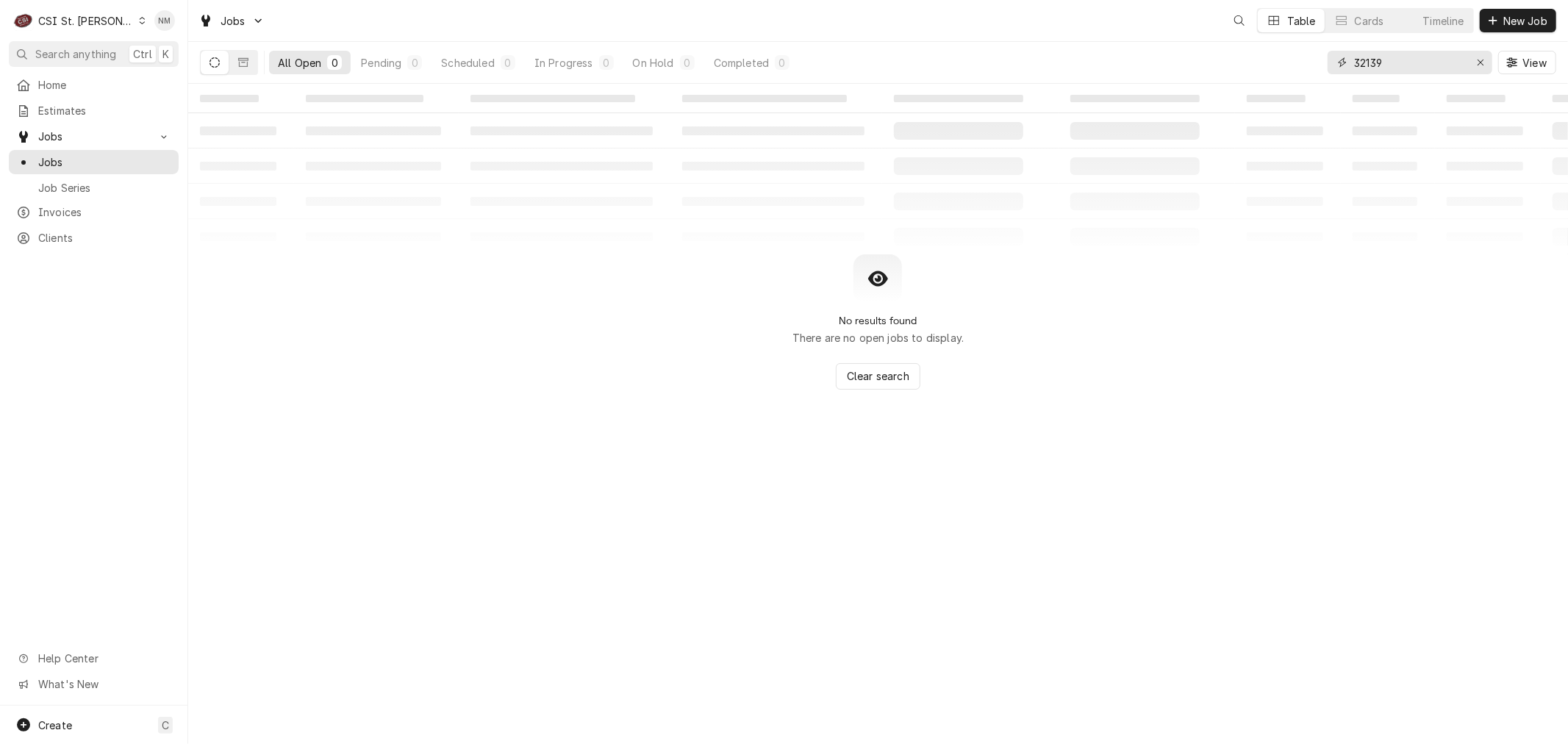
drag, startPoint x: 1429, startPoint y: 59, endPoint x: 1301, endPoint y: 53, distance: 128.1
click at [1299, 53] on div "All Open 0 Pending 0 Scheduled 0 In Progress 0 On Hold 0 Completed 0 32139 View" at bounding box center [878, 63] width 1357 height 41
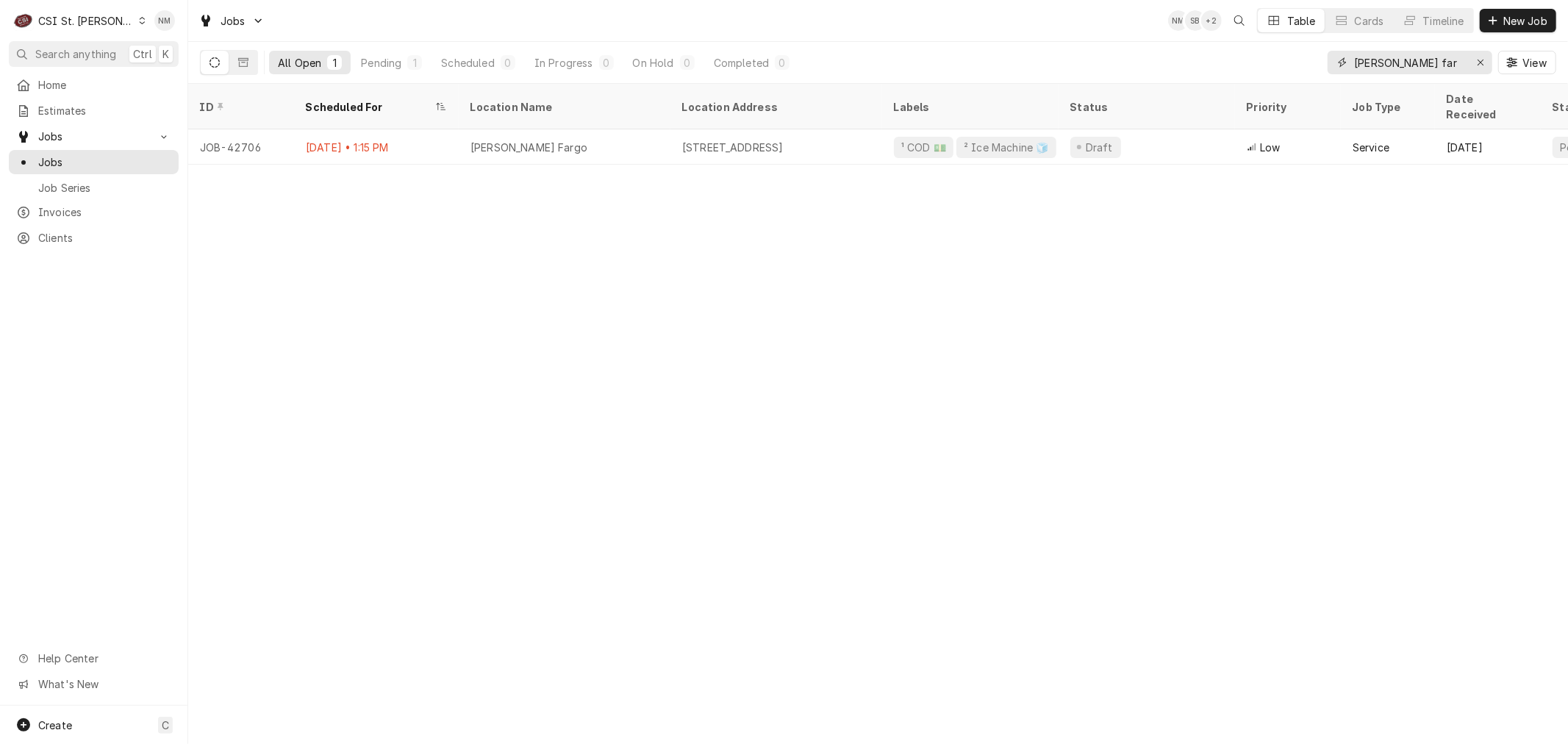
type input "[PERSON_NAME] far"
click at [138, 18] on div "Dynamic Content Wrapper" at bounding box center [142, 20] width 8 height 10
click at [215, 27] on div "CSI [US_STATE][GEOGRAPHIC_DATA]" at bounding box center [226, 29] width 194 height 15
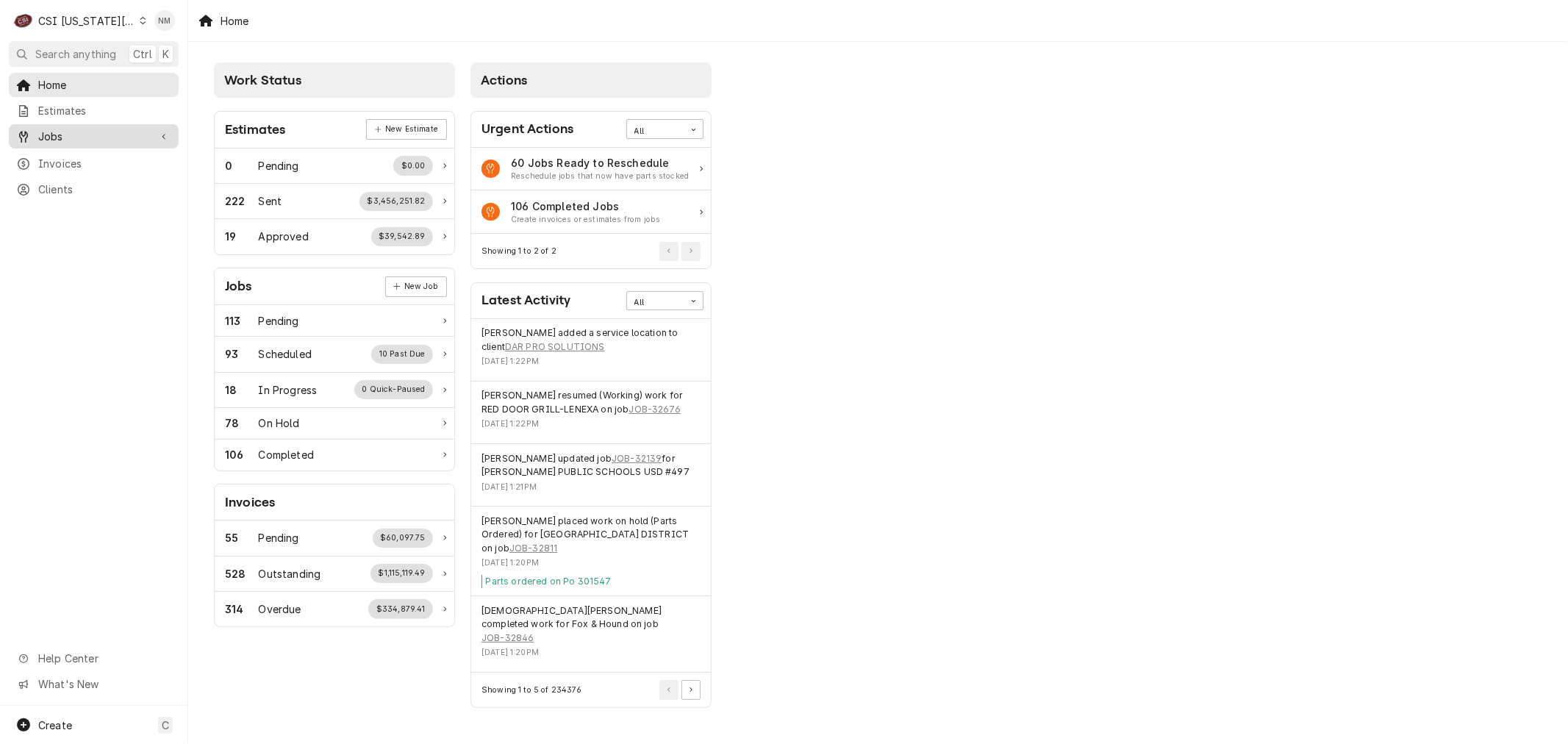
click at [66, 135] on span "Jobs" at bounding box center [93, 137] width 111 height 15
click at [61, 154] on span "Jobs" at bounding box center [105, 162] width 133 height 15
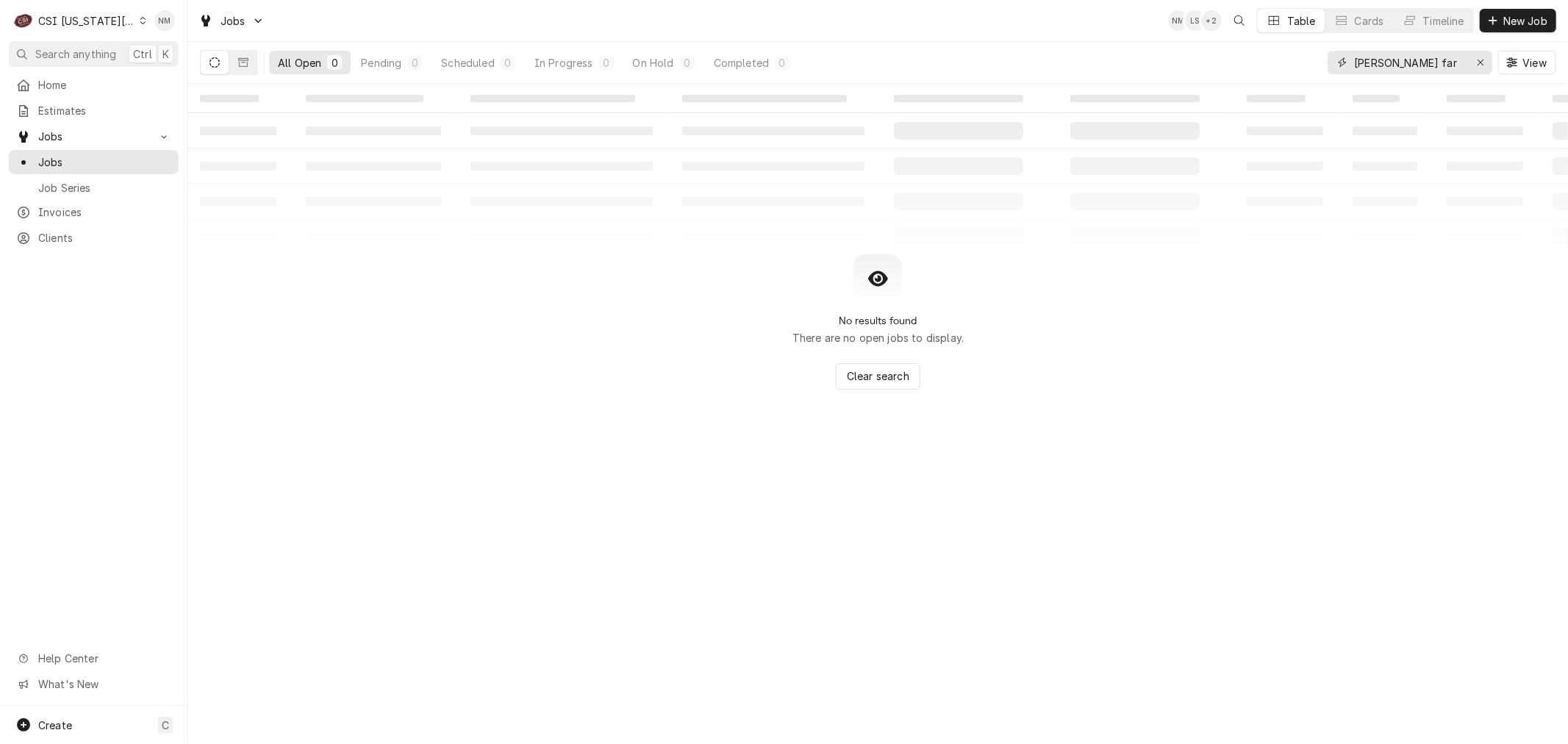
drag, startPoint x: 1408, startPoint y: 61, endPoint x: 1338, endPoint y: 59, distance: 70.0
click at [1338, 59] on div "wells far" at bounding box center [1410, 62] width 165 height 24
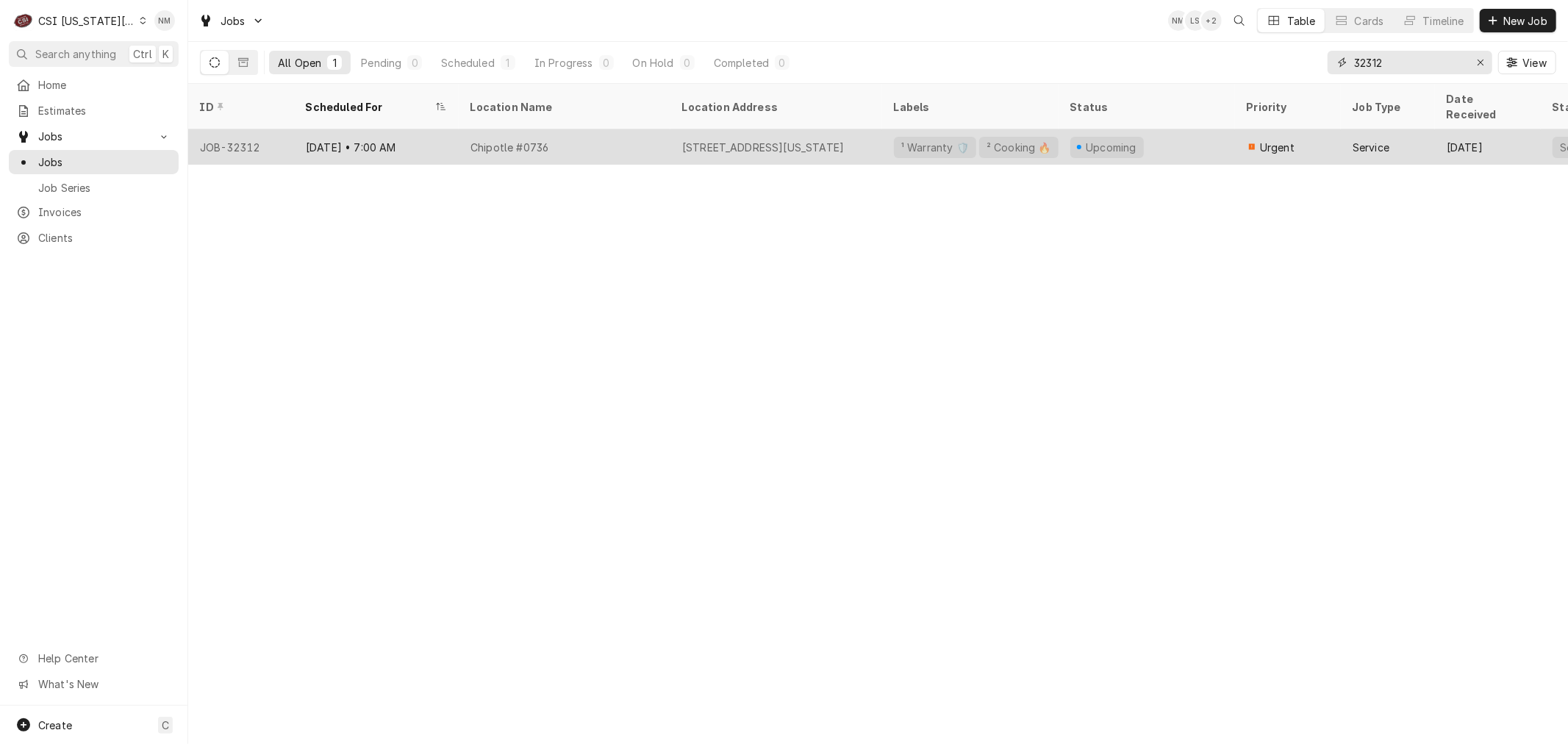
type input "32312"
click at [605, 134] on div "Chipotle #0736" at bounding box center [564, 147] width 211 height 35
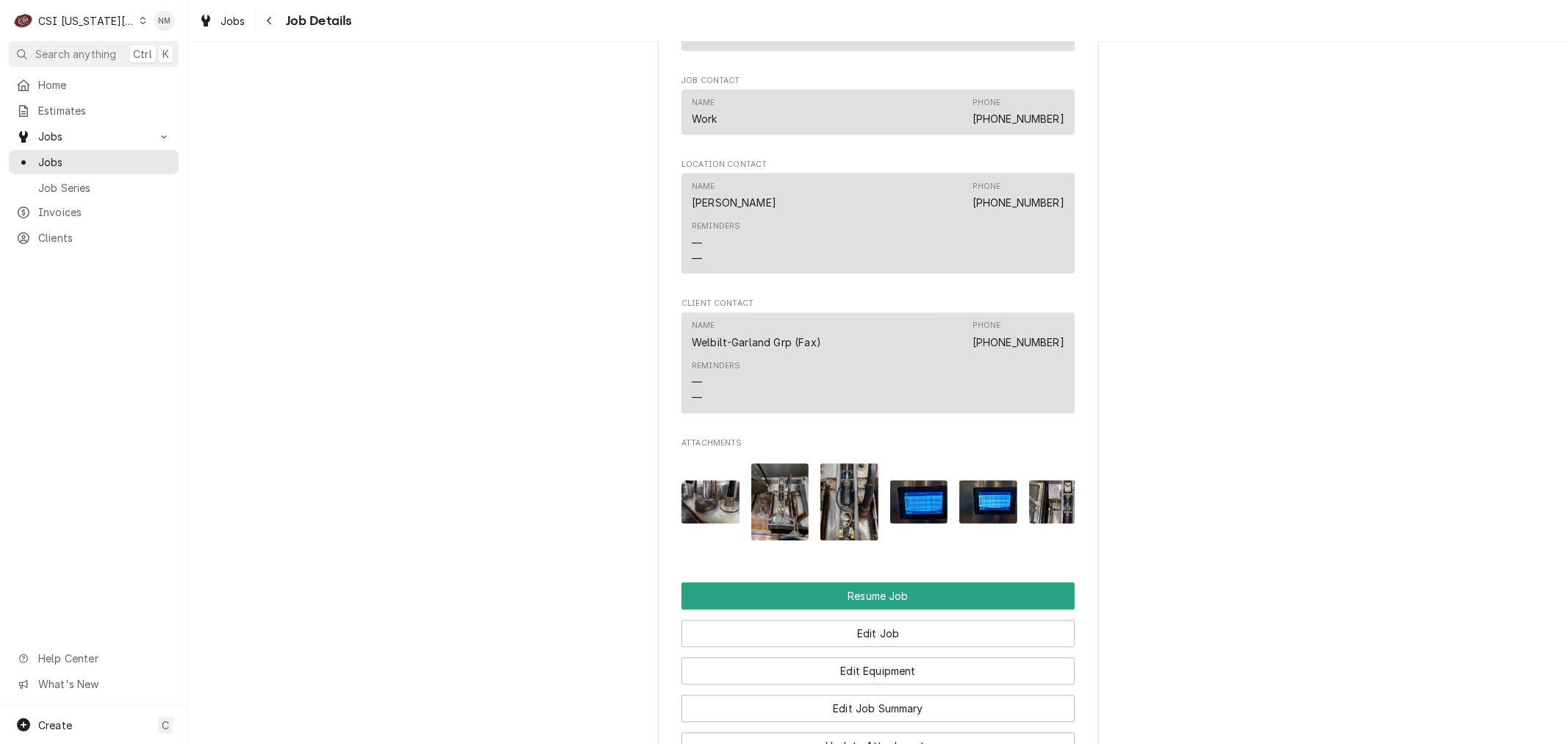
scroll to position [3023, 0]
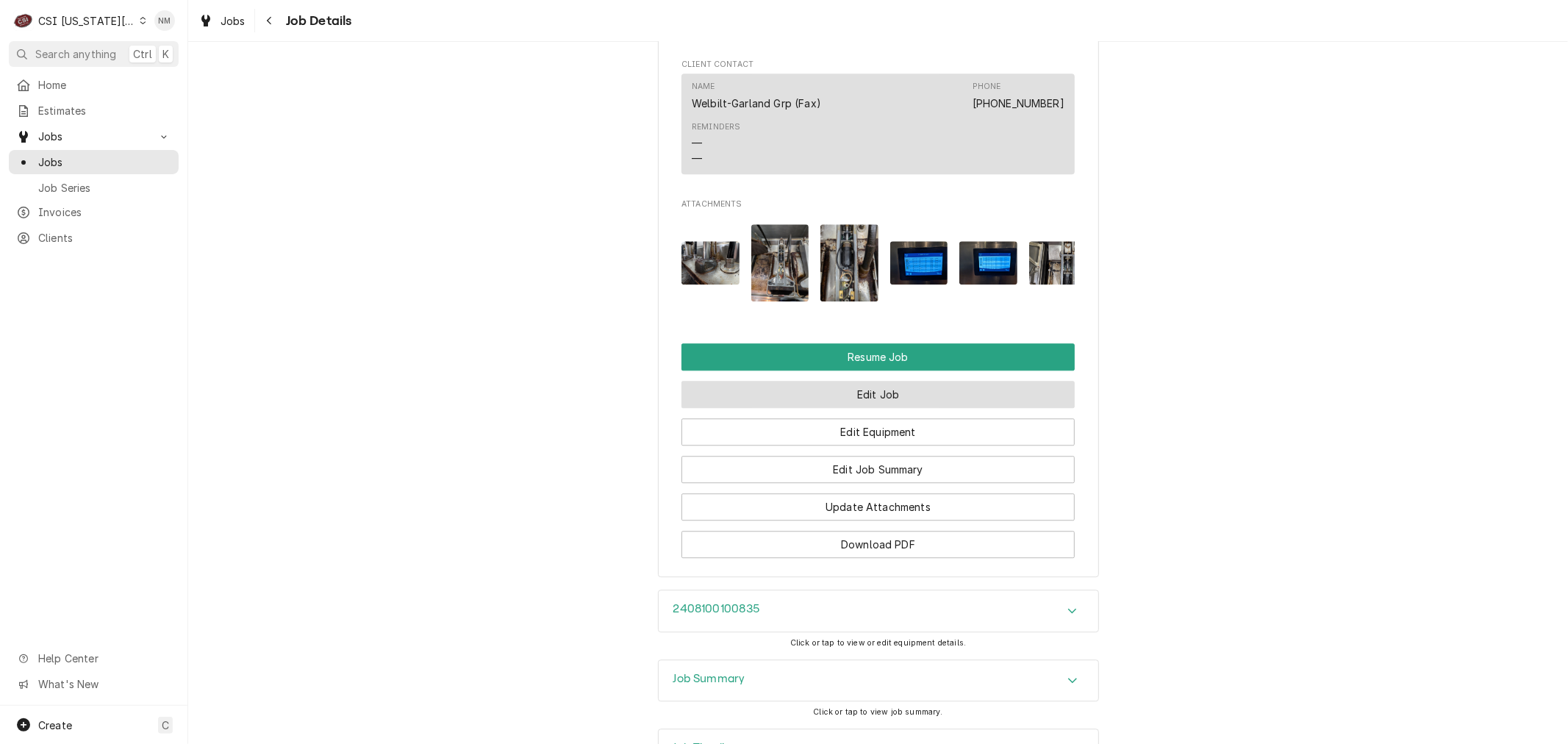
click at [861, 408] on button "Edit Job" at bounding box center [877, 395] width 393 height 27
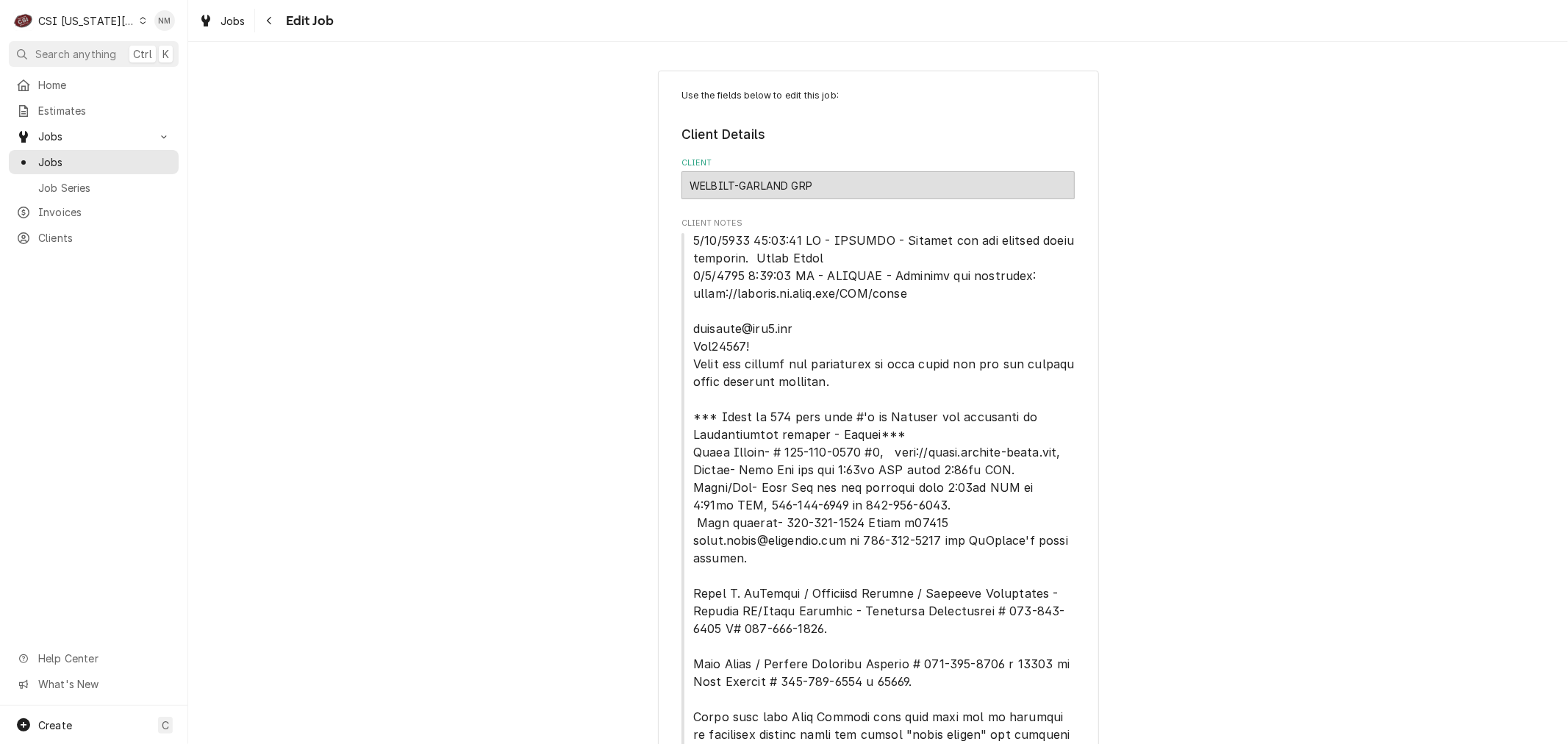
type textarea "x"
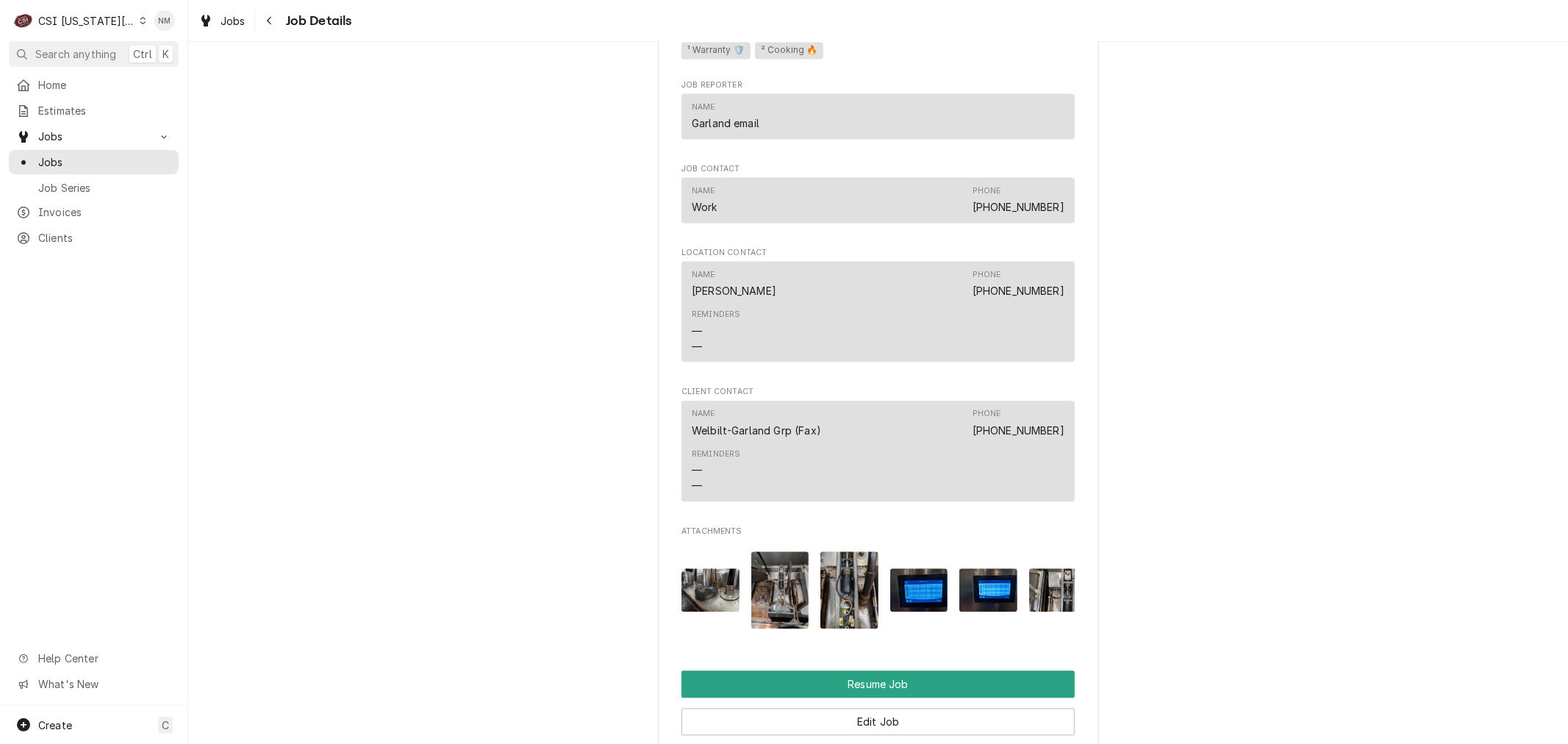
scroll to position [2858, 0]
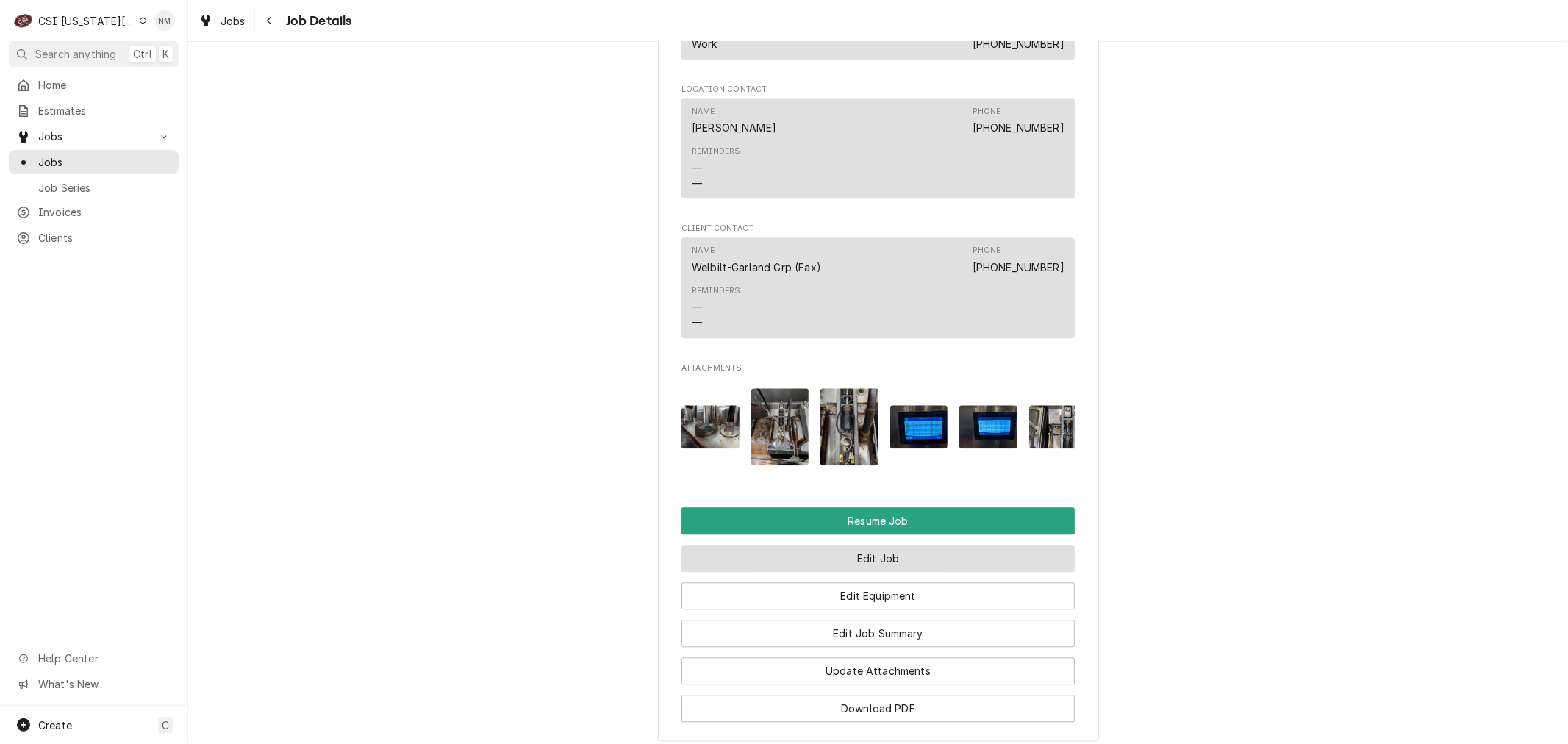
click at [872, 572] on button "Edit Job" at bounding box center [877, 559] width 393 height 27
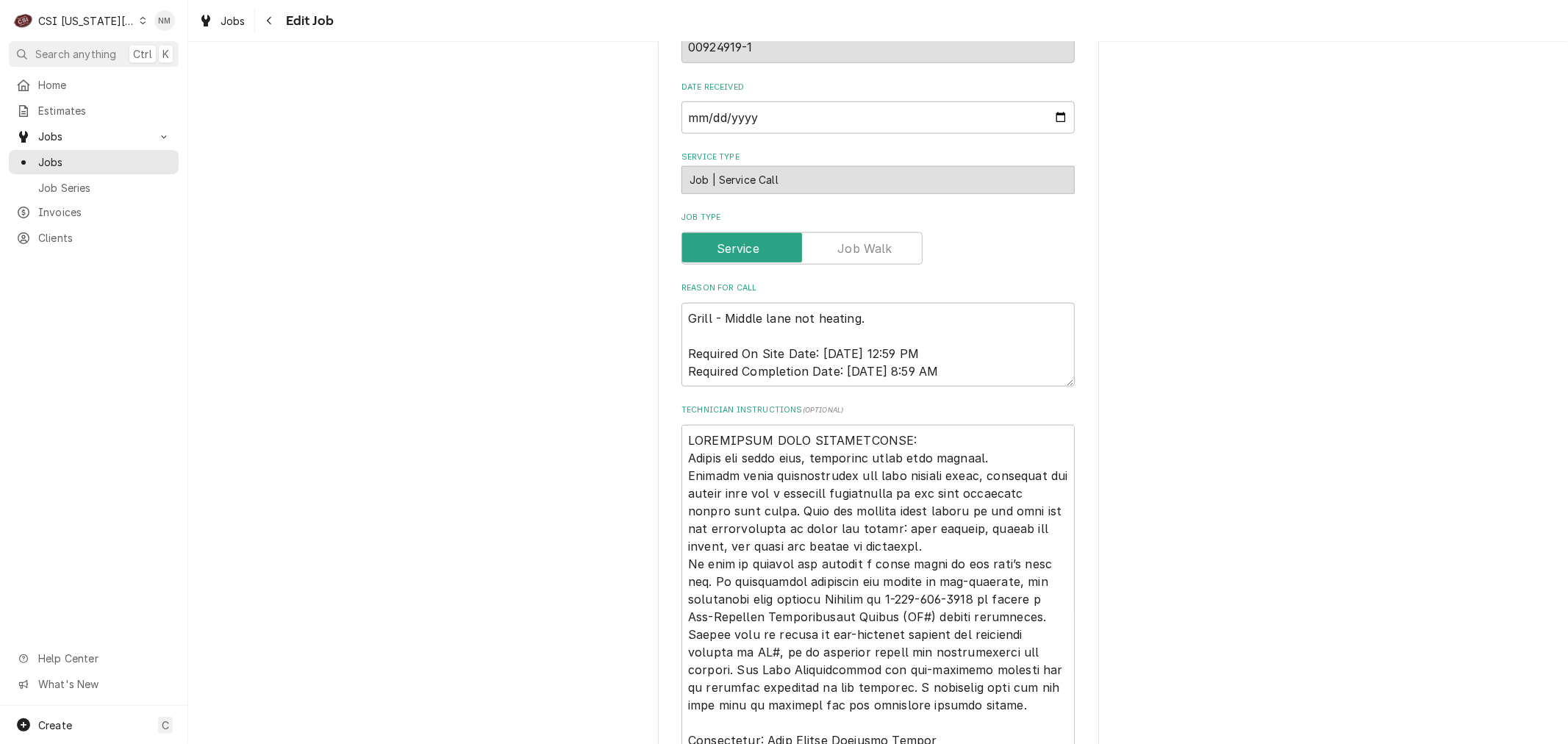
scroll to position [1388, 0]
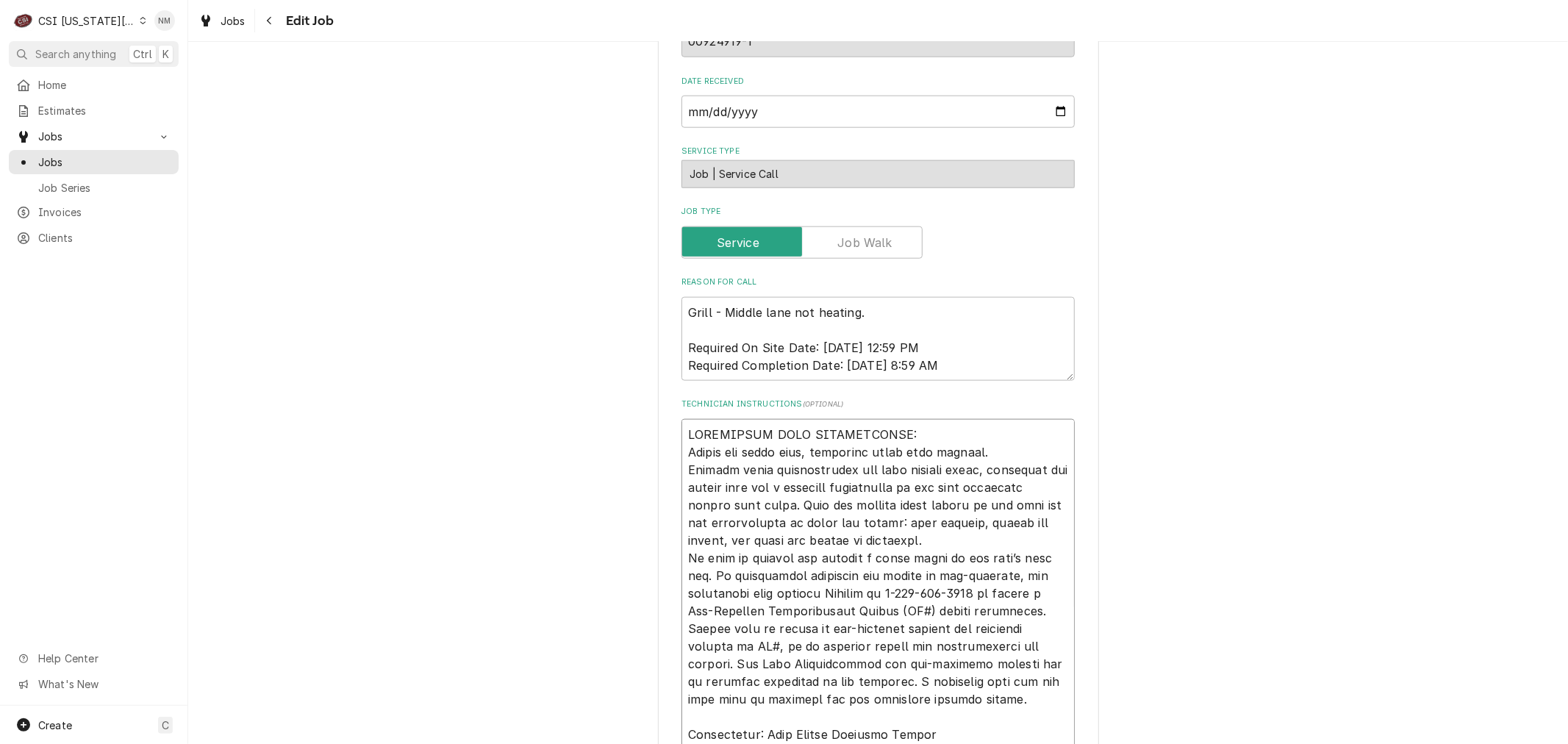
click at [681, 430] on textarea "Technician Instructions ( optional )" at bounding box center [877, 664] width 393 height 490
type textarea "x"
type textarea "LOREMIPSUM DOLO SITAMETCONSE: Adipis eli seddo eius, temporinc utlab etdo magna…"
type textarea "x"
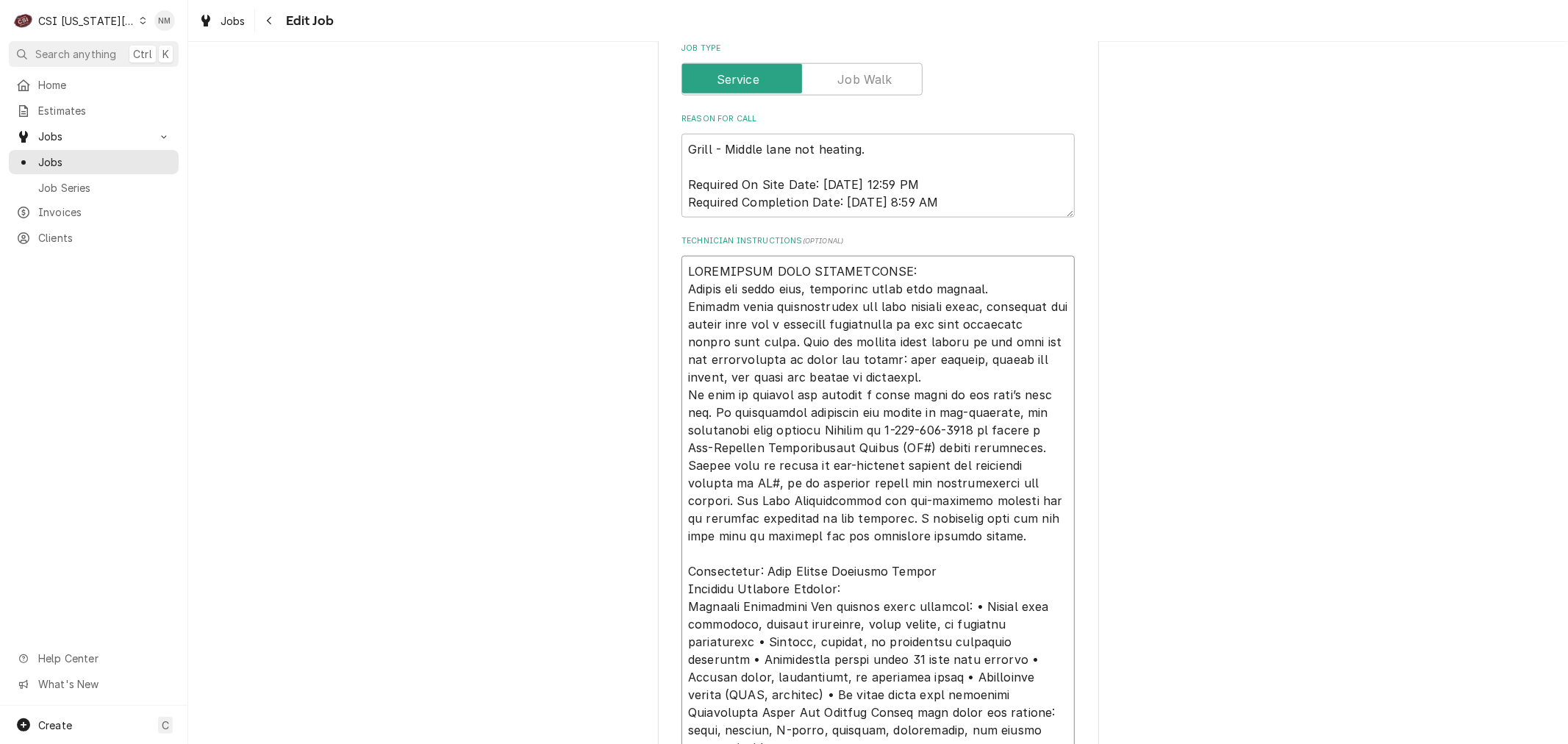
scroll to position [1552, 0]
type textarea "LOREMIPSUM DOLO SITAMETCONSE: Adipis eli seddo eius, temporinc utlab etdo magna…"
click at [86, 159] on span "Jobs" at bounding box center [105, 162] width 133 height 15
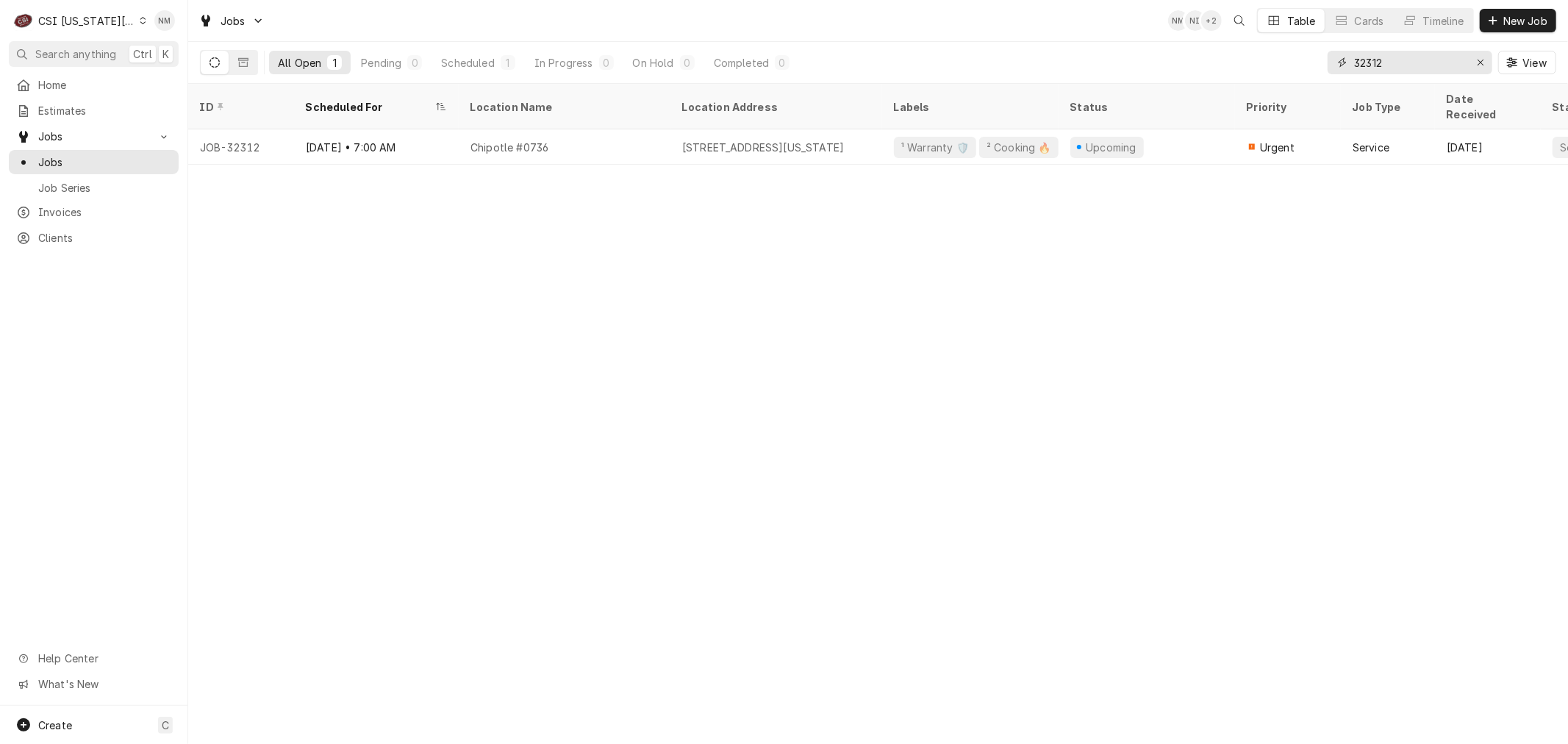
click at [1479, 60] on icon "Erase input" at bounding box center [1481, 62] width 8 height 10
click at [1516, 11] on button "New Job" at bounding box center [1518, 21] width 76 height 24
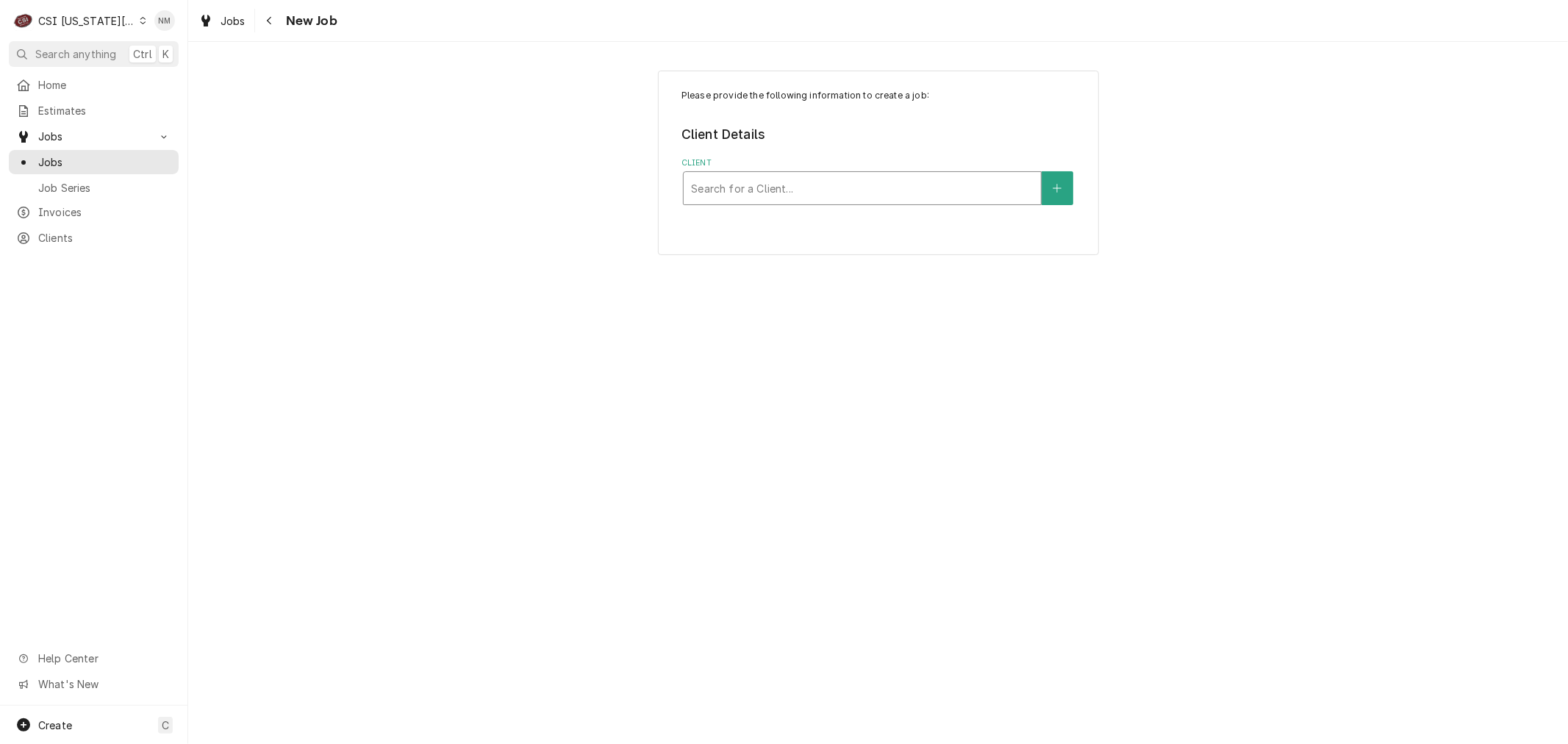
click at [787, 179] on div "Client" at bounding box center [862, 188] width 343 height 27
type input "[PERSON_NAME] [PERSON_NAME]"
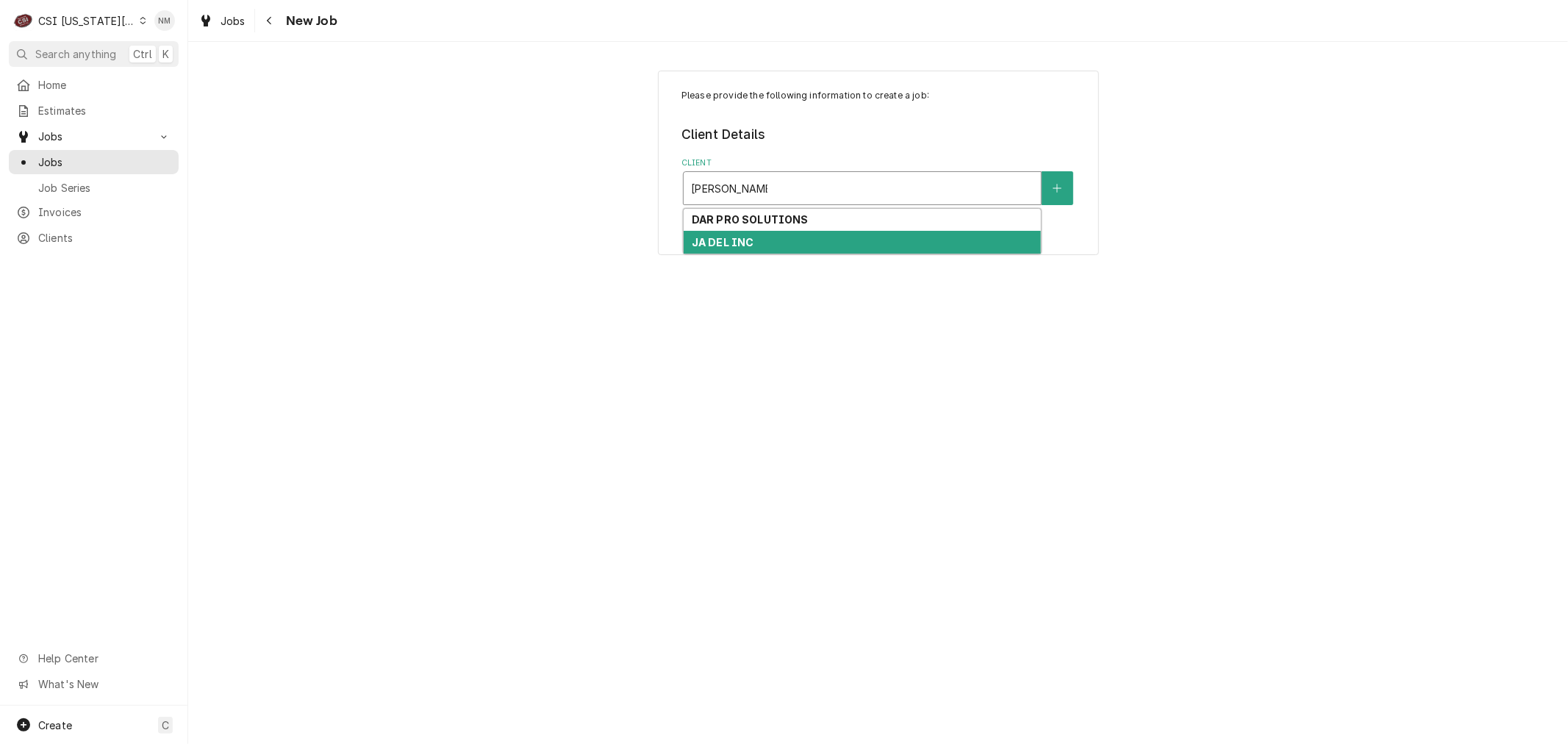
click at [800, 247] on div "JA DEL INC" at bounding box center [862, 243] width 357 height 23
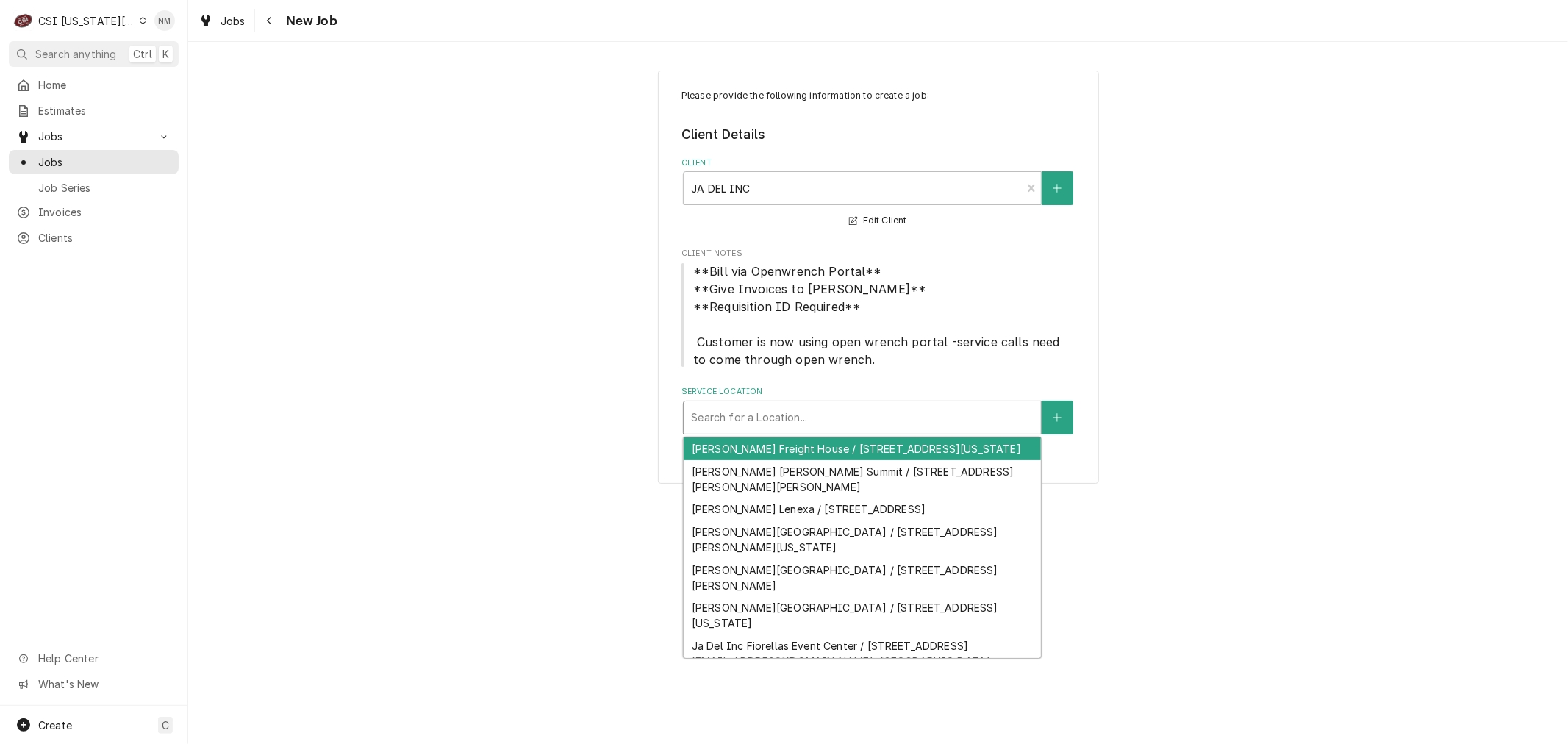
click at [851, 403] on div "Search for a Location..." at bounding box center [862, 417] width 357 height 32
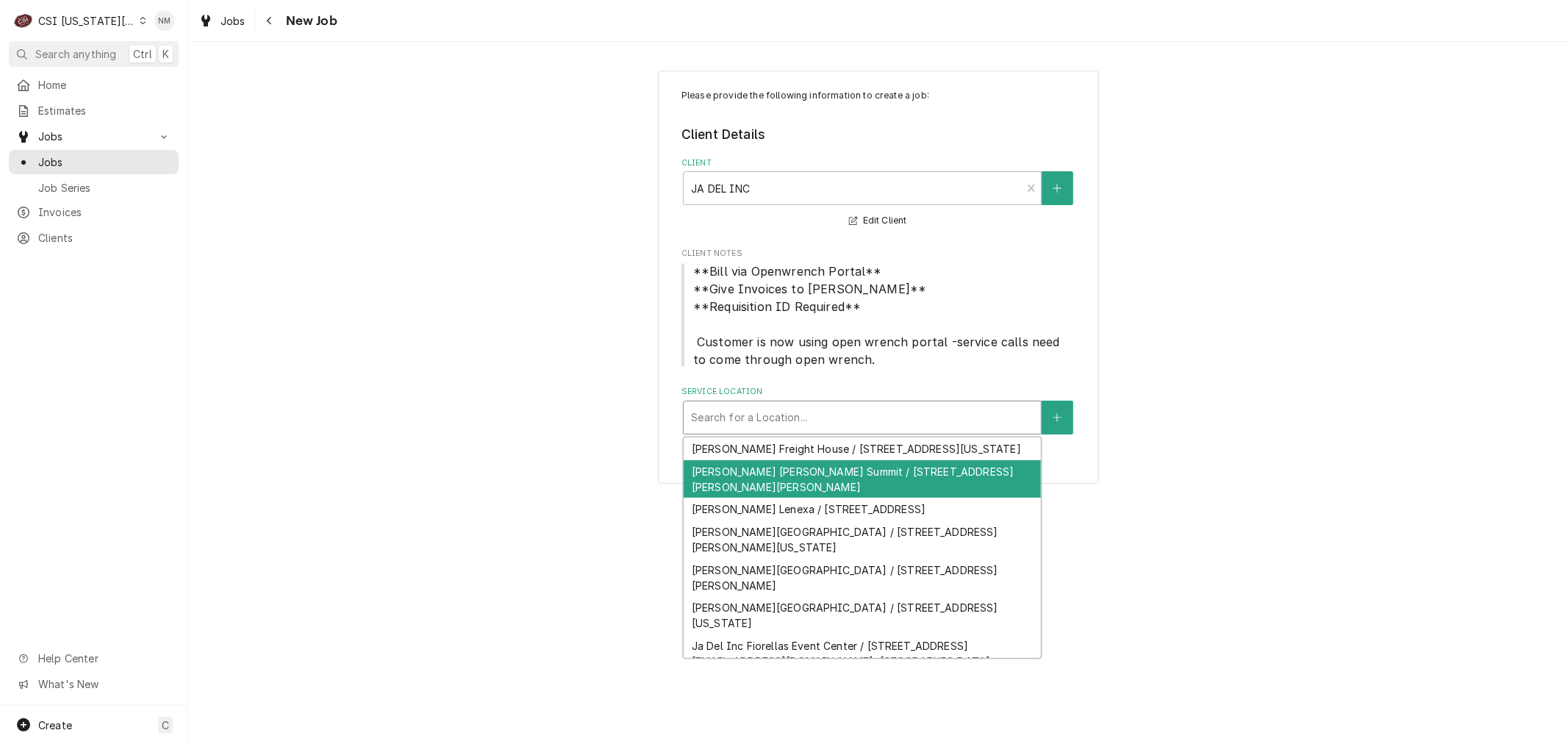
click at [858, 498] on div "Jack Stack Lees Summit / 1840 Northwest Chipman Road, Lees Summit, MO 64081" at bounding box center [862, 479] width 357 height 38
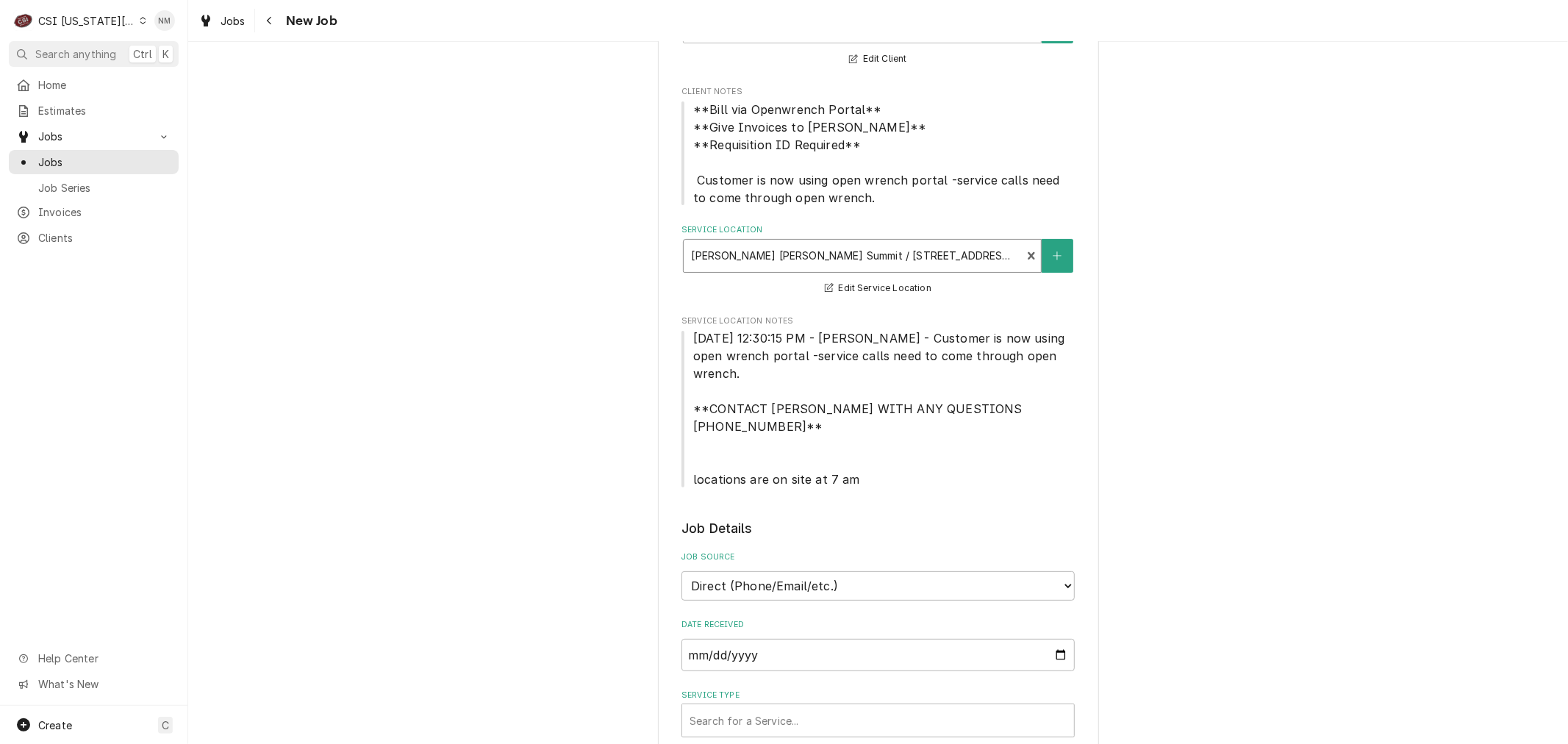
scroll to position [163, 0]
drag, startPoint x: 1032, startPoint y: 390, endPoint x: 678, endPoint y: 395, distance: 354.0
copy span "**CONTACT AUSTIN C WITH ANY QUESTIONS 913-909-7389**"
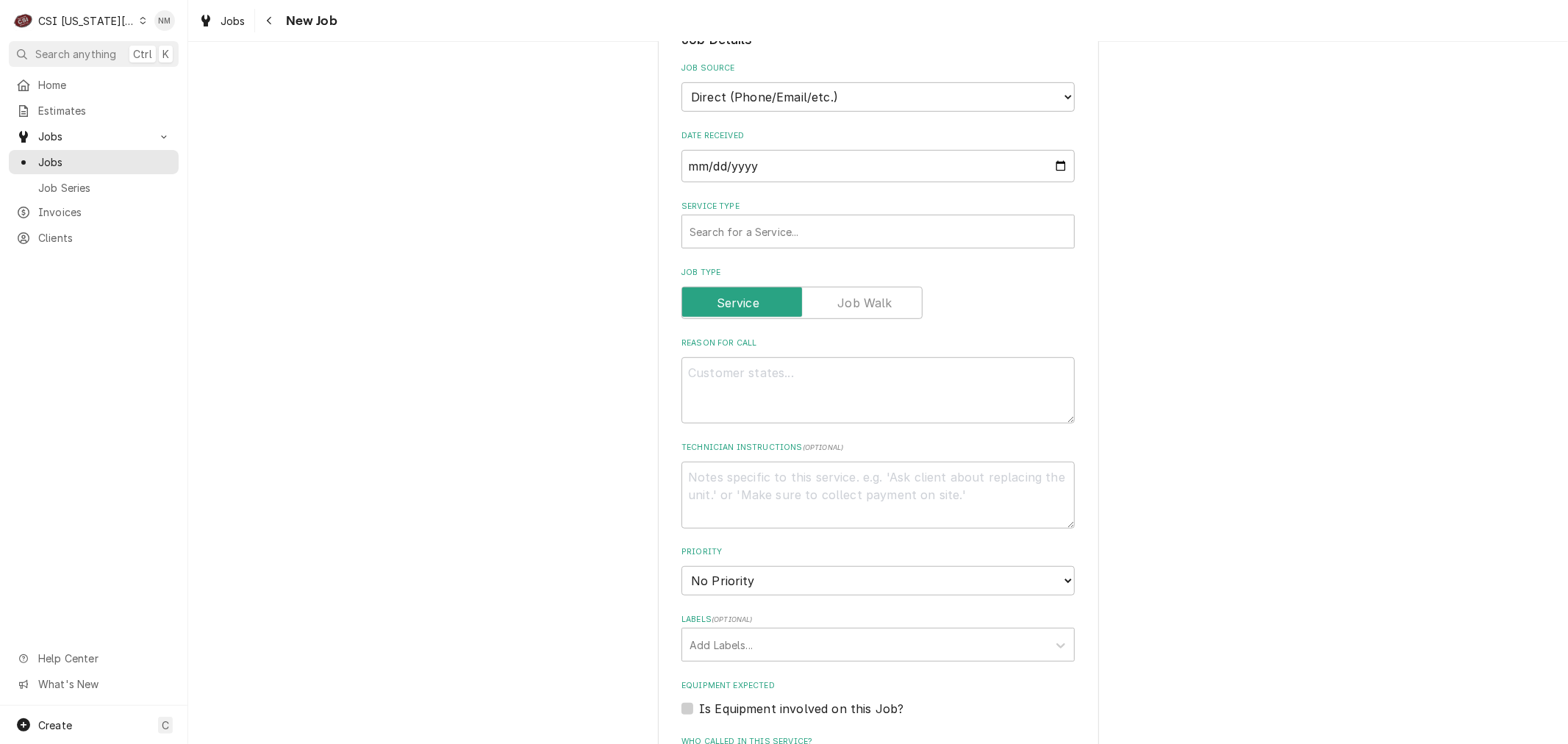
scroll to position [653, 0]
click at [891, 460] on textarea "Technician Instructions ( optional )" at bounding box center [877, 492] width 393 height 66
paste textarea "**CONTACT AUSTIN C WITH ANY QUESTIONS 913-909-7389**"
type textarea "x"
type textarea "**CONTACT AUSTIN C WITH ANY QUESTIONS 913-909-7389**"
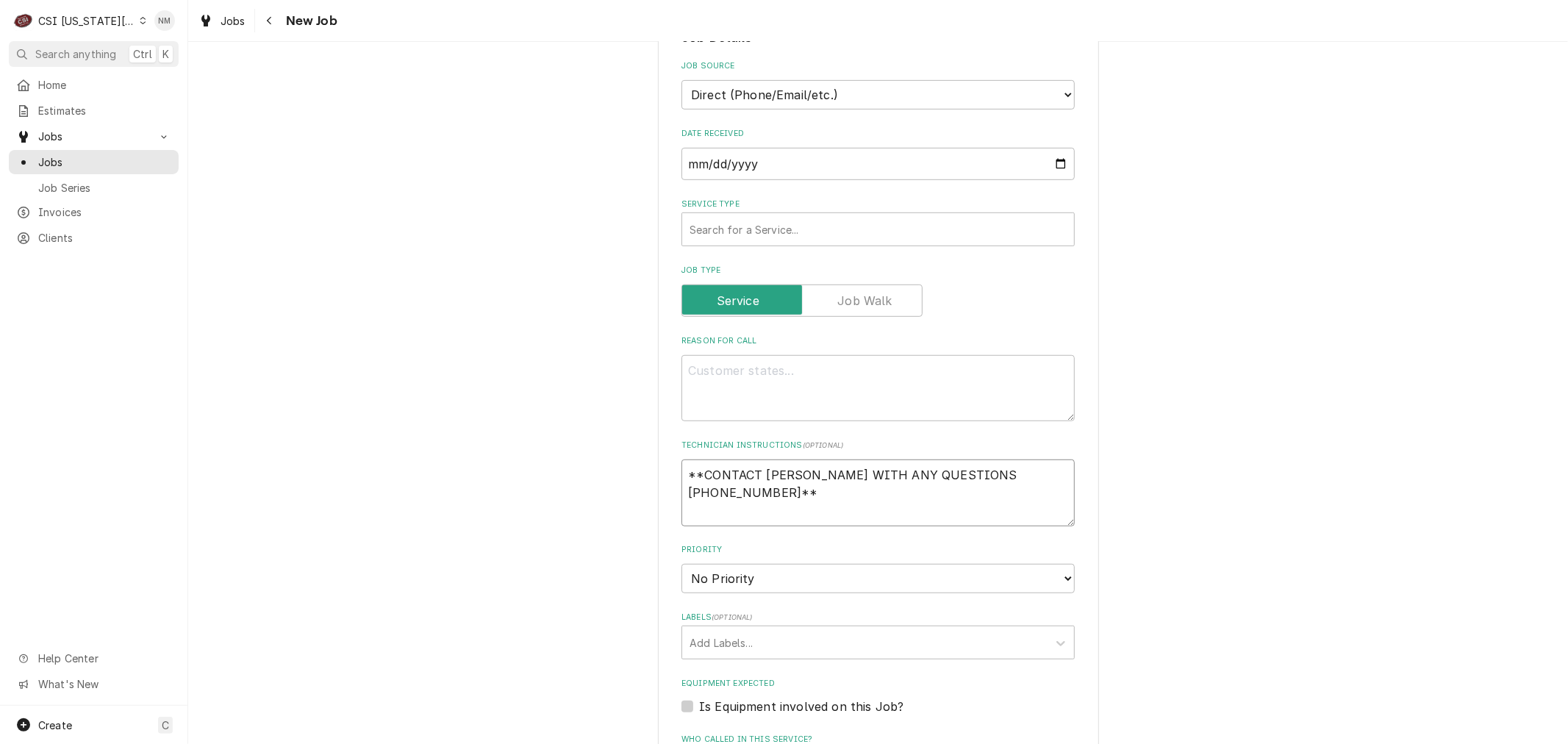
type textarea "x"
type textarea "**CONTACT AUSTIN C WITH ANY QUESTIONS 913-909-7389**"
type textarea "x"
type textarea "**CONTACT AUSTIN C WITH ANY QUESTIONS 913-909-7389** M"
type textarea "x"
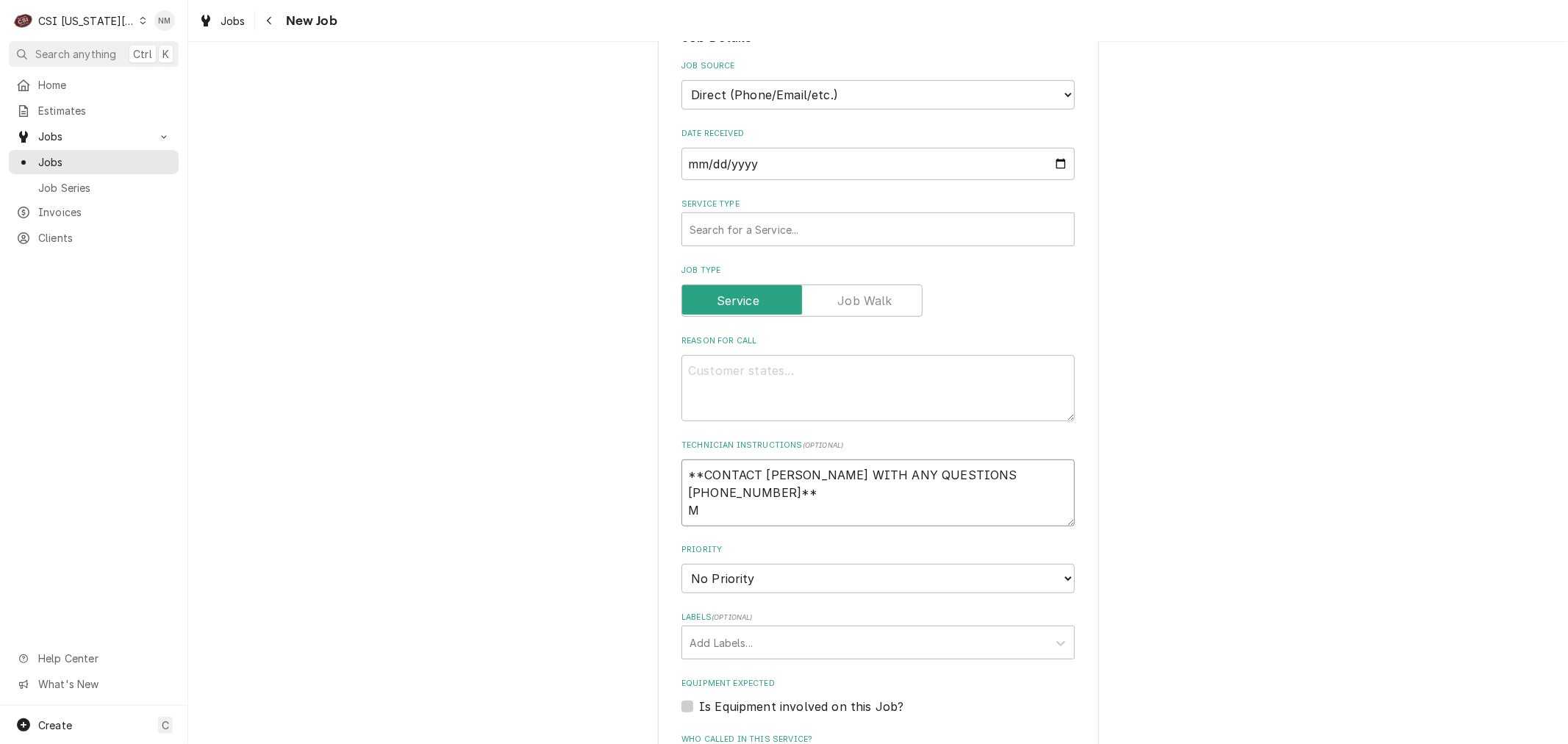
type textarea "**CONTACT AUSTIN C WITH ANY QUESTIONS 913-909-7389** MO"
type textarea "x"
type textarea "**CONTACT AUSTIN C WITH ANY QUESTIONS 913-909-7389** MOD"
type textarea "x"
type textarea "**CONTACT AUSTIN C WITH ANY QUESTIONS 913-909-7389** MOD"
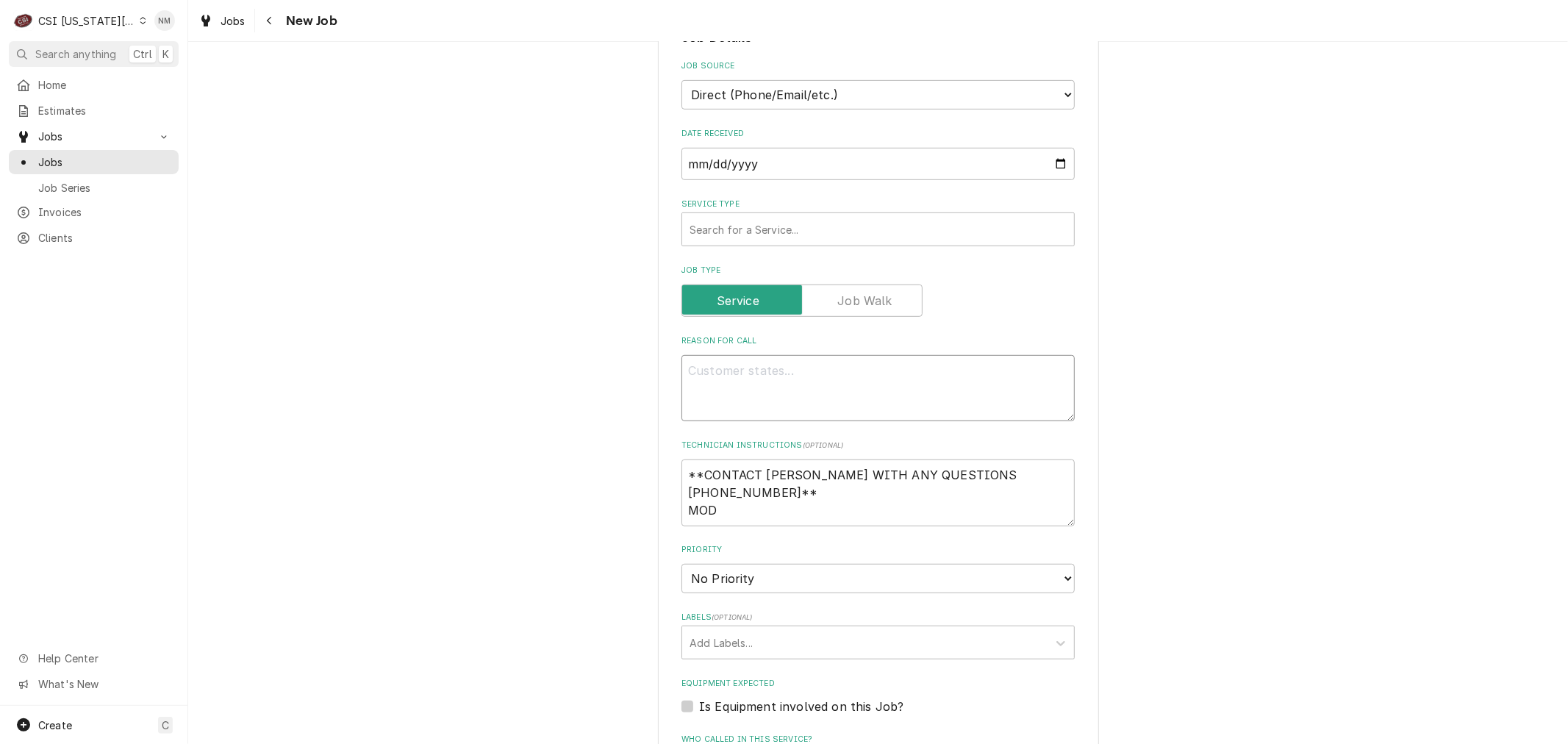
click at [779, 355] on textarea "Reason For Call" at bounding box center [877, 388] width 393 height 66
click at [792, 355] on textarea "Reason For Call" at bounding box center [877, 388] width 393 height 66
paste textarea "Can't get breaker to reset, no power."
type textarea "x"
type textarea "Can't get breaker to reset, no power."
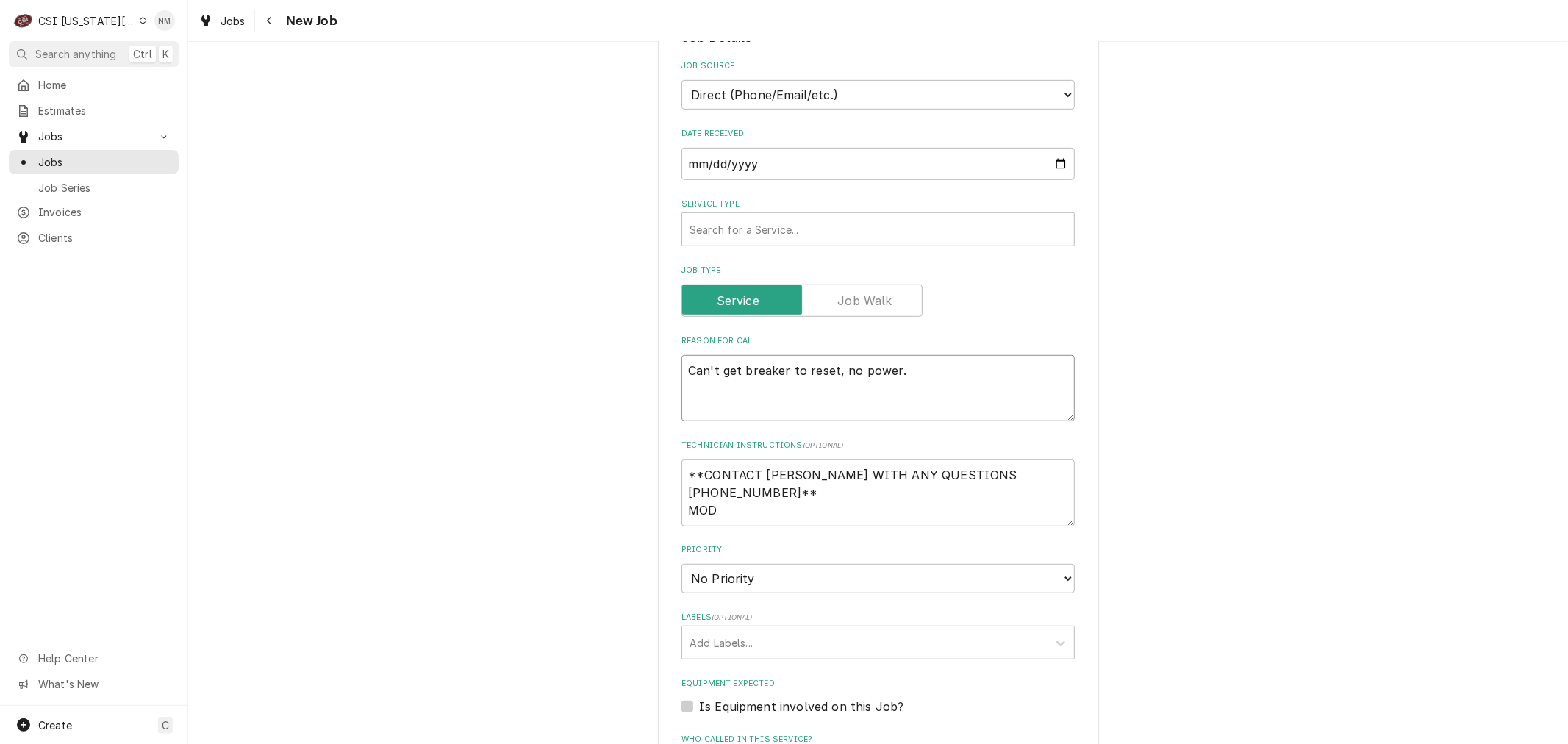
type textarea "x"
type textarea "Can't get breaker to reset, no power."
type textarea "x"
type textarea "Can't get breaker to reset, no power. D"
type textarea "x"
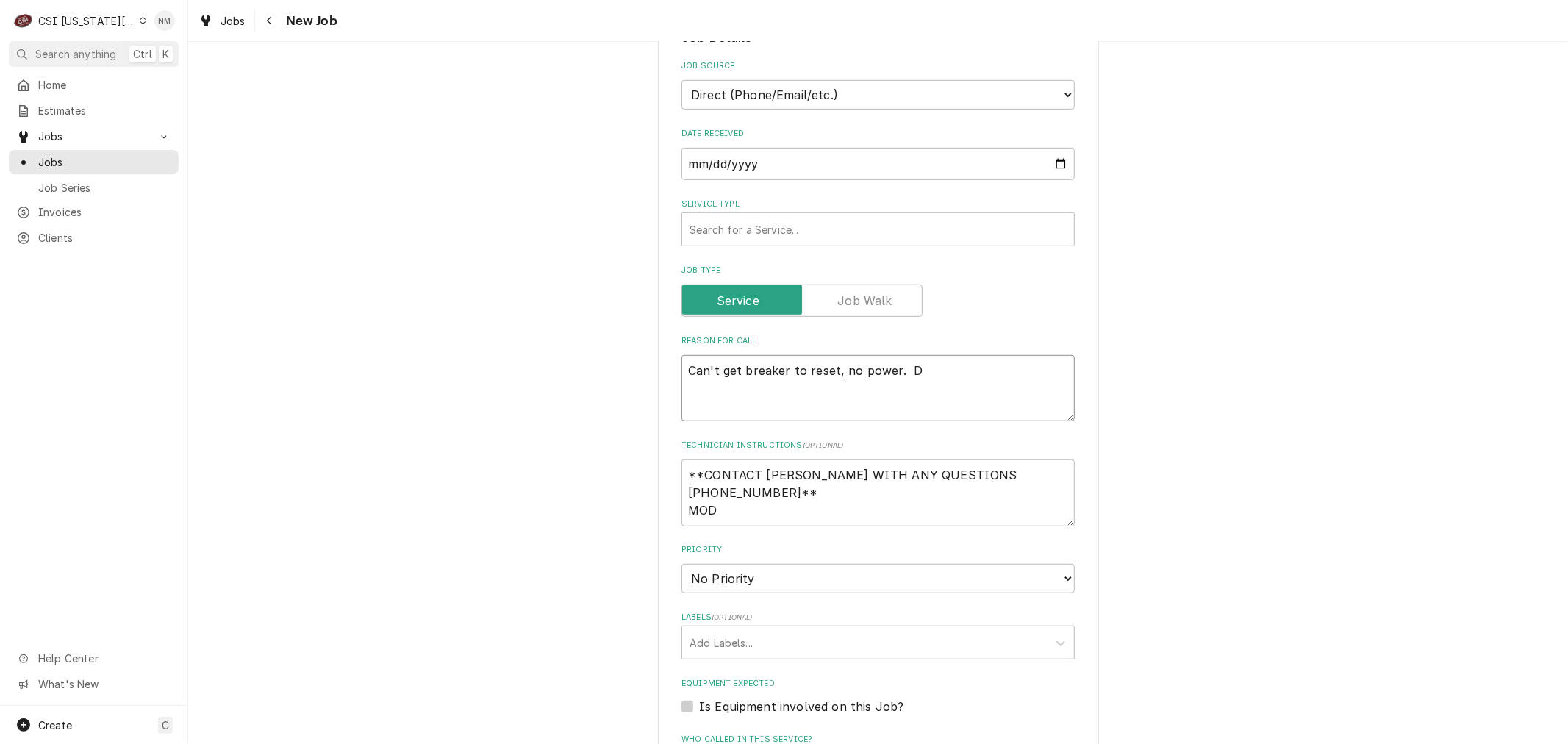
type textarea "Can't get breaker to reset, no power. DA"
type textarea "x"
type textarea "Can't get breaker to reset, no power. DAr"
type textarea "x"
type textarea "Can't get breaker to reset, no power. DArp"
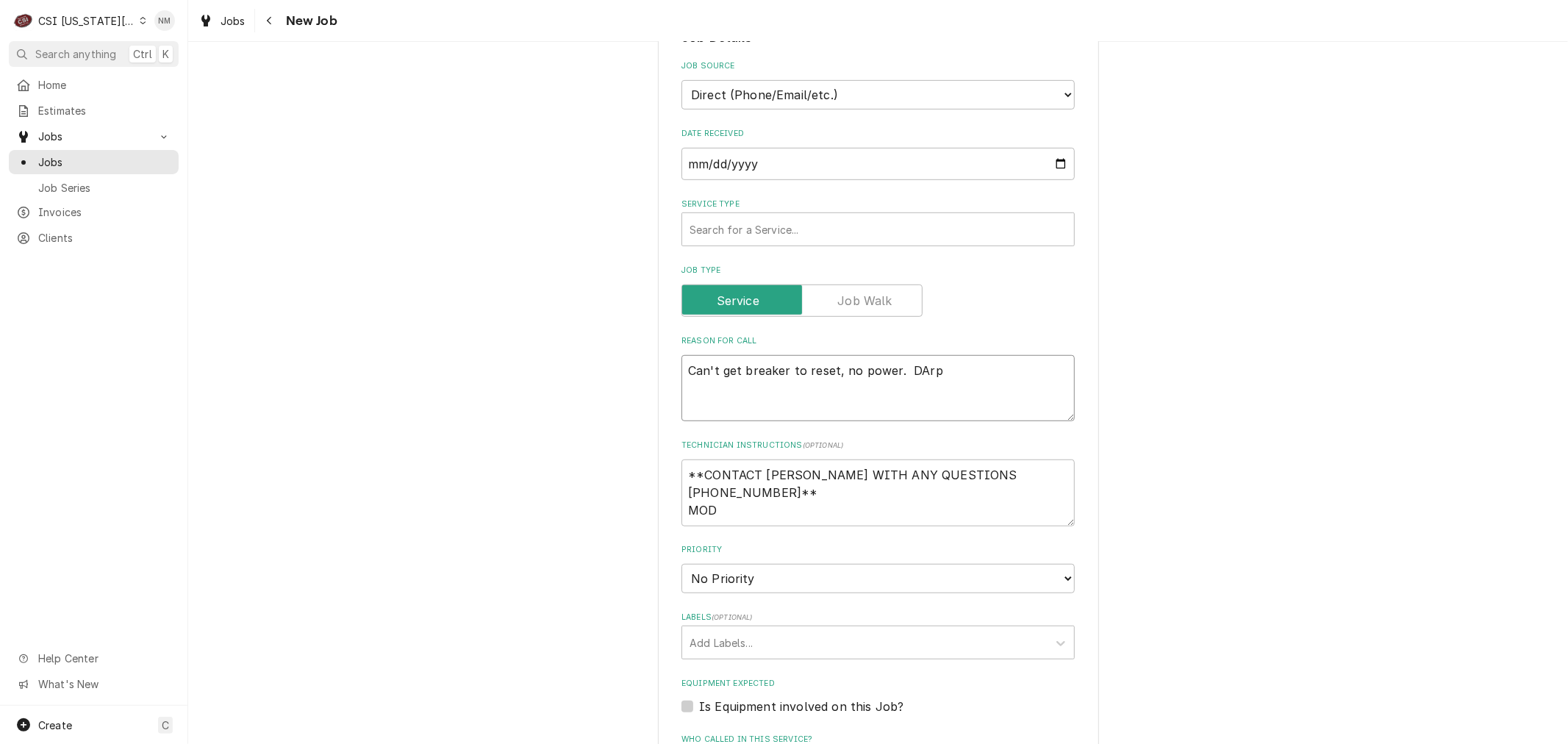
type textarea "x"
type textarea "Can't get breaker to reset, no power. DArpr"
type textarea "x"
type textarea "Can't get breaker to reset, no power. DArpro"
type textarea "x"
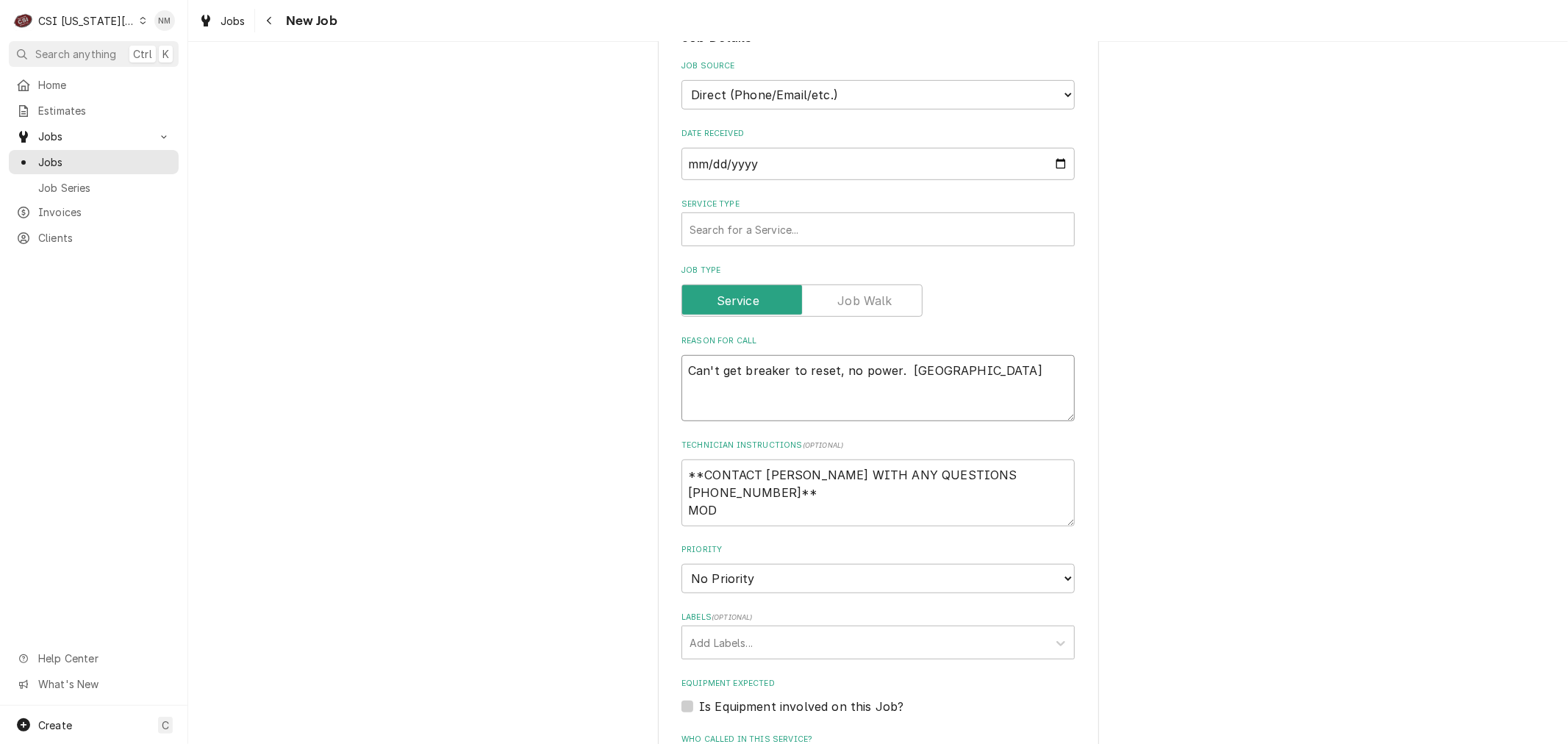
type textarea "Can't get breaker to reset, no power. DArpr"
type textarea "x"
type textarea "Can't get breaker to reset, no power. DArp"
type textarea "x"
type textarea "Can't get breaker to reset, no power. DAr"
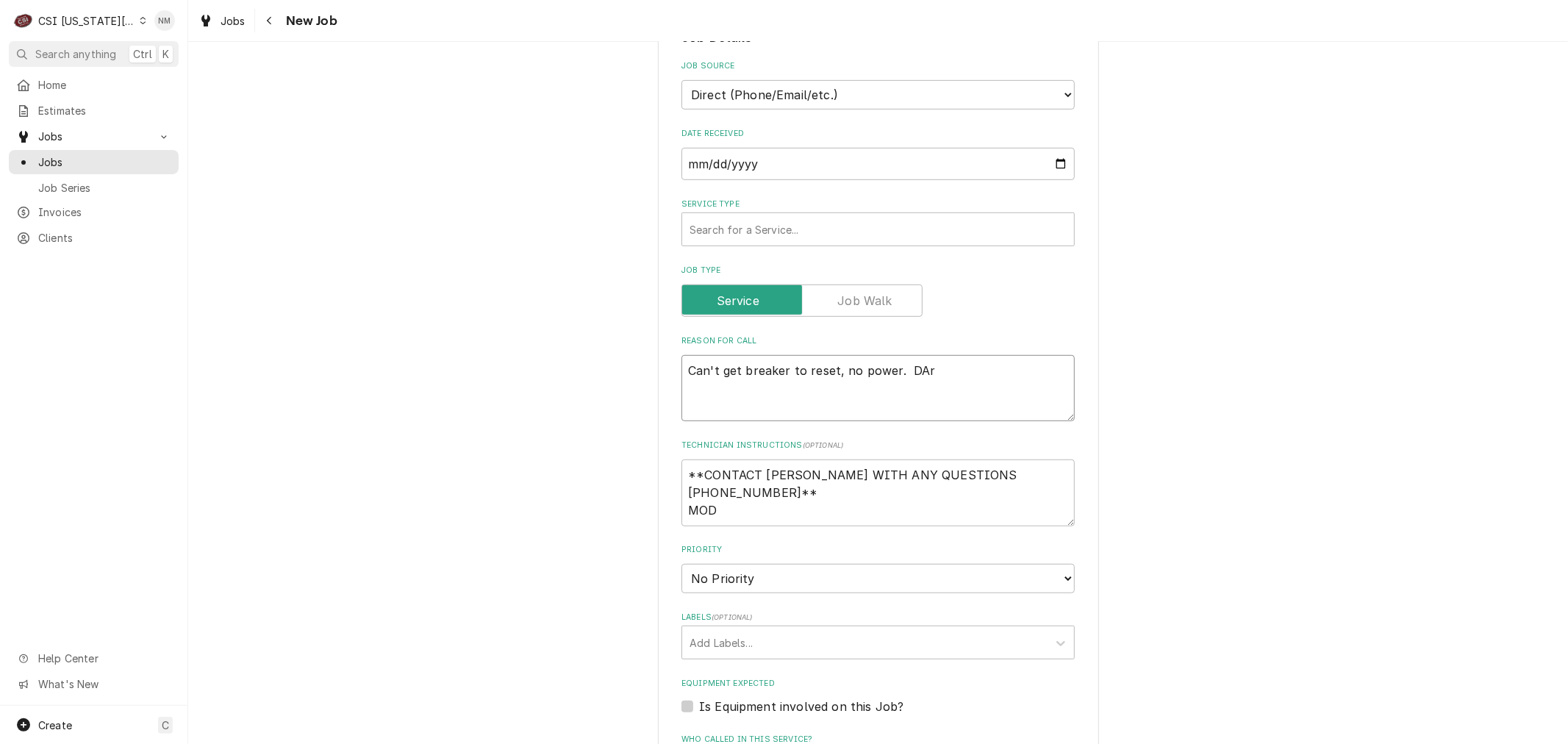
type textarea "x"
type textarea "Can't get breaker to reset, no power. DA"
type textarea "x"
type textarea "Can't get breaker to reset, no power. D"
type textarea "x"
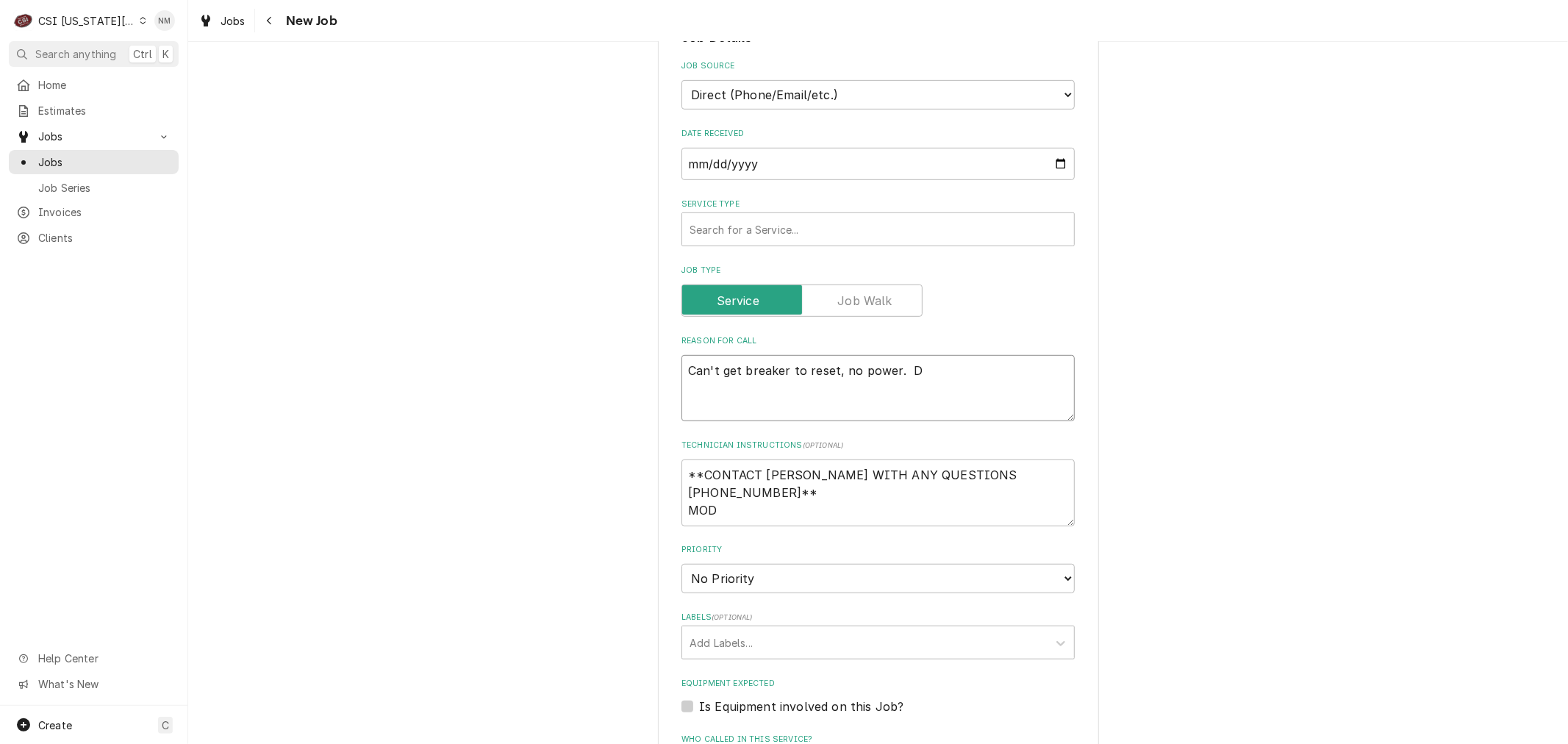
type textarea "Can't get breaker to reset, no power. Da"
type textarea "x"
type textarea "Can't get breaker to reset, no power. Dar"
type textarea "x"
type textarea "Can't get breaker to reset, no power. Darp"
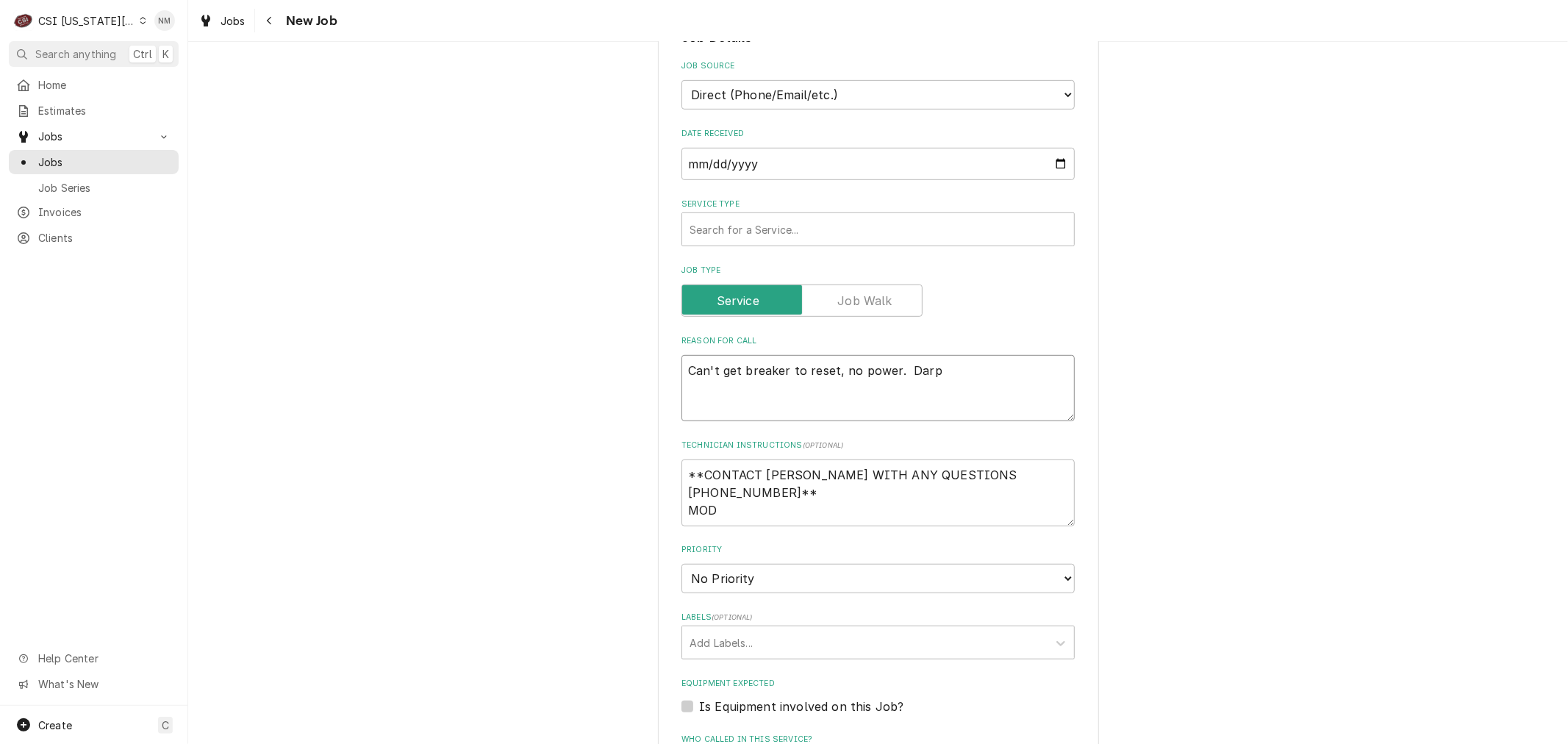
type textarea "x"
type textarea "Can't get breaker to reset, no power. Darpr"
type textarea "x"
type textarea "Can't get breaker to reset, no power. Darpro"
type textarea "x"
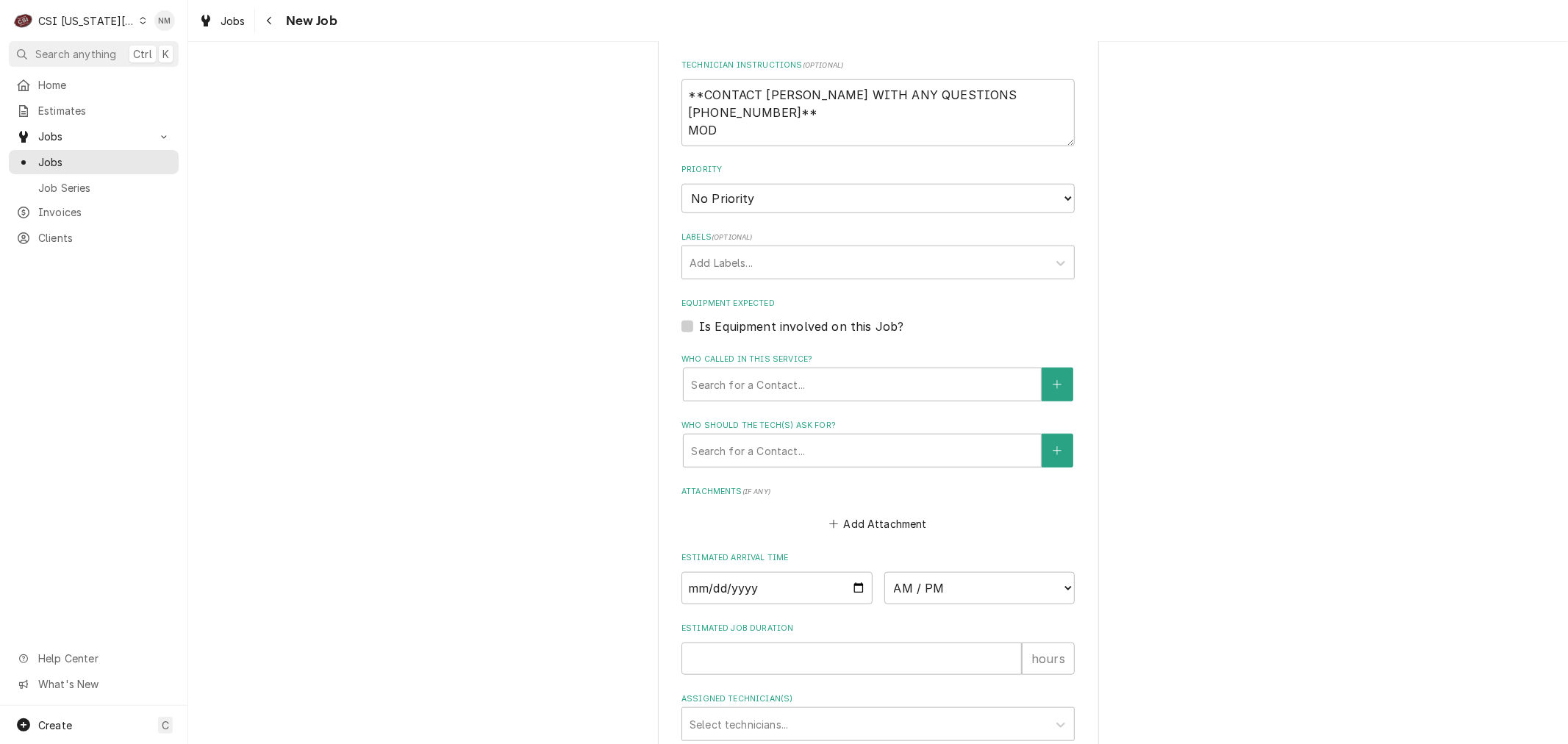
scroll to position [1061, 0]
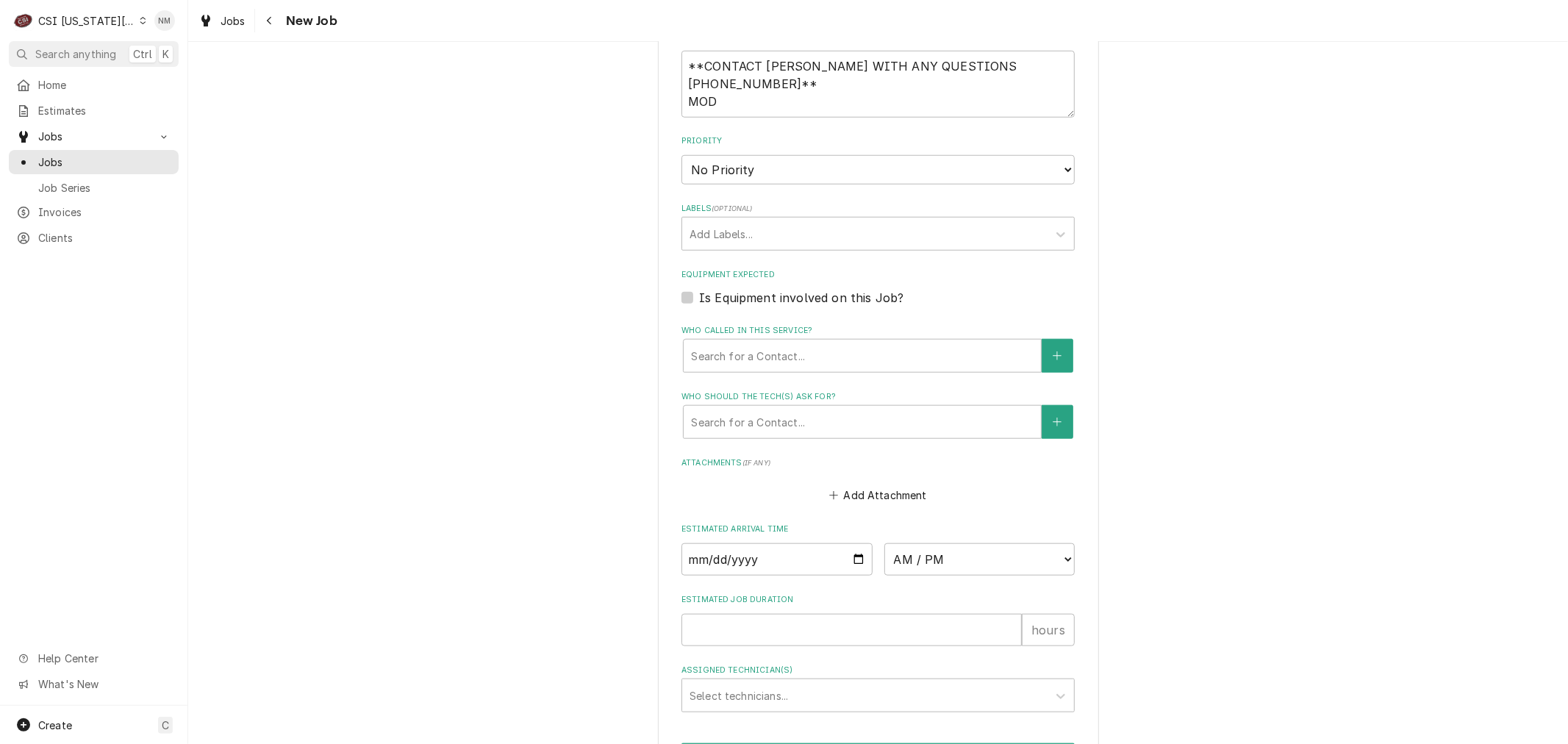
type textarea "Can't get breaker to reset, no power. Darpro"
click at [928, 155] on select "No Priority Urgent High Medium Low" at bounding box center [877, 169] width 393 height 30
select select "1"
click at [681, 155] on select "No Priority Urgent High Medium Low" at bounding box center [877, 169] width 393 height 30
type textarea "x"
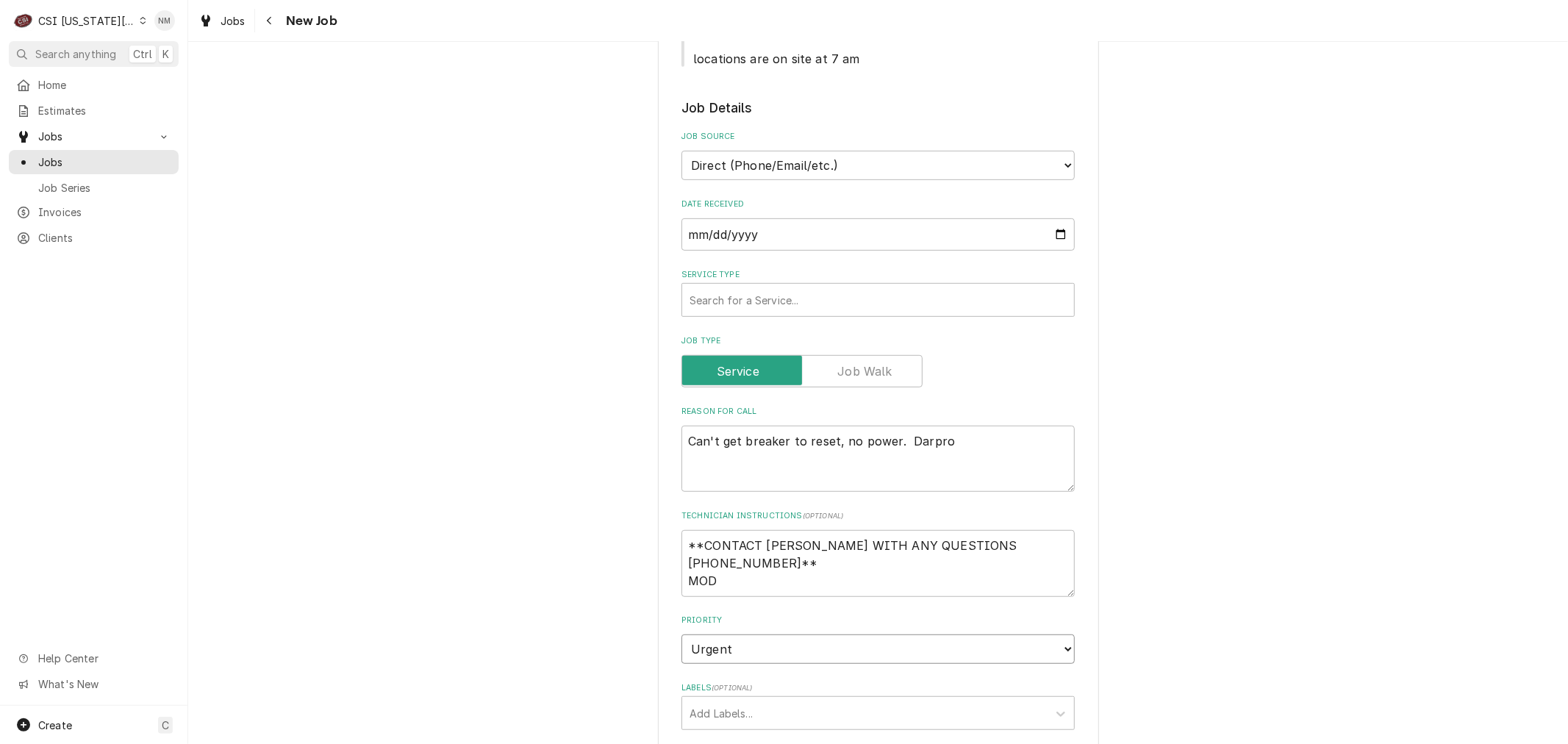
scroll to position [408, 0]
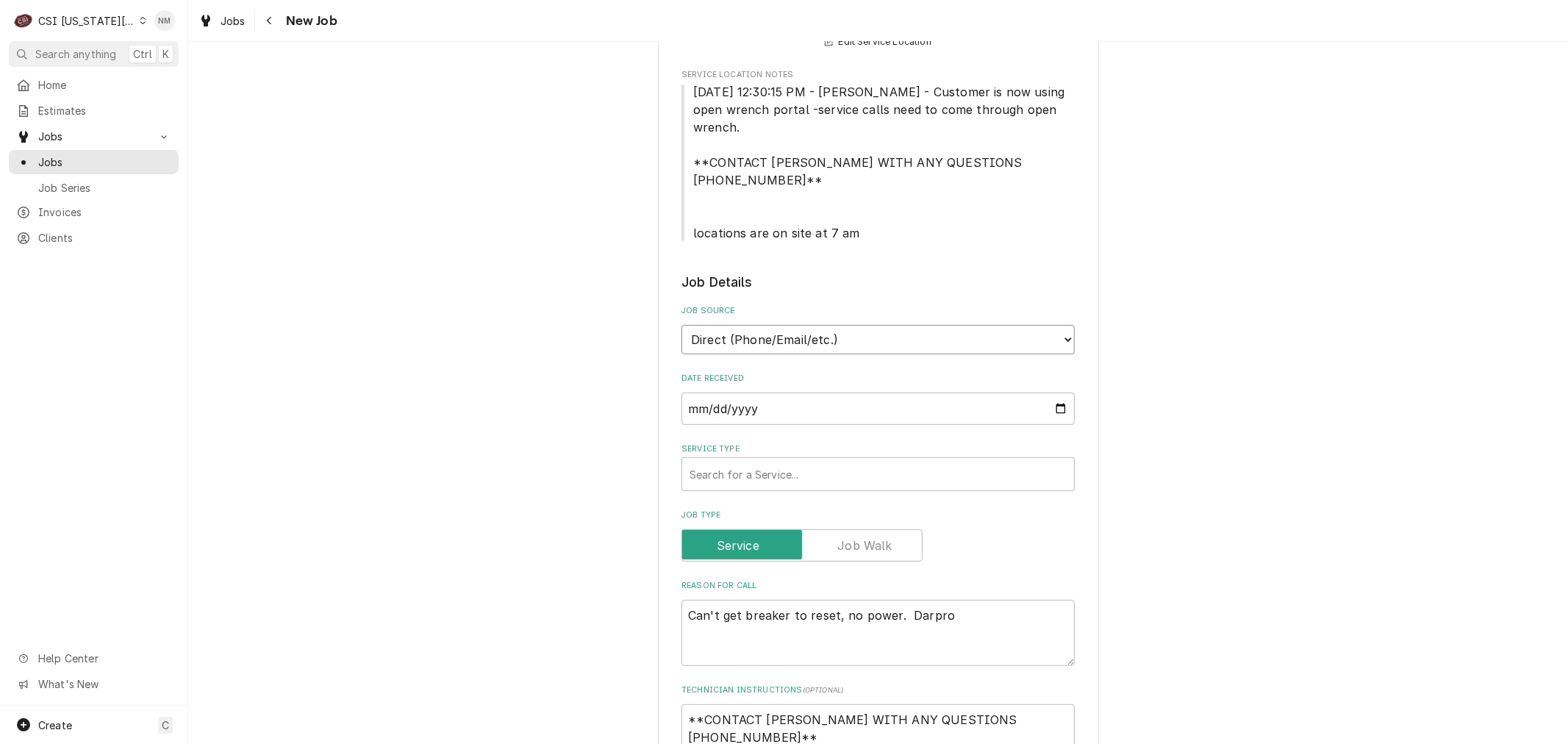
click at [897, 325] on select "Direct (Phone/Email/etc.) Service Channel Corrigo Ecotrak Other" at bounding box center [877, 340] width 393 height 30
select select "100"
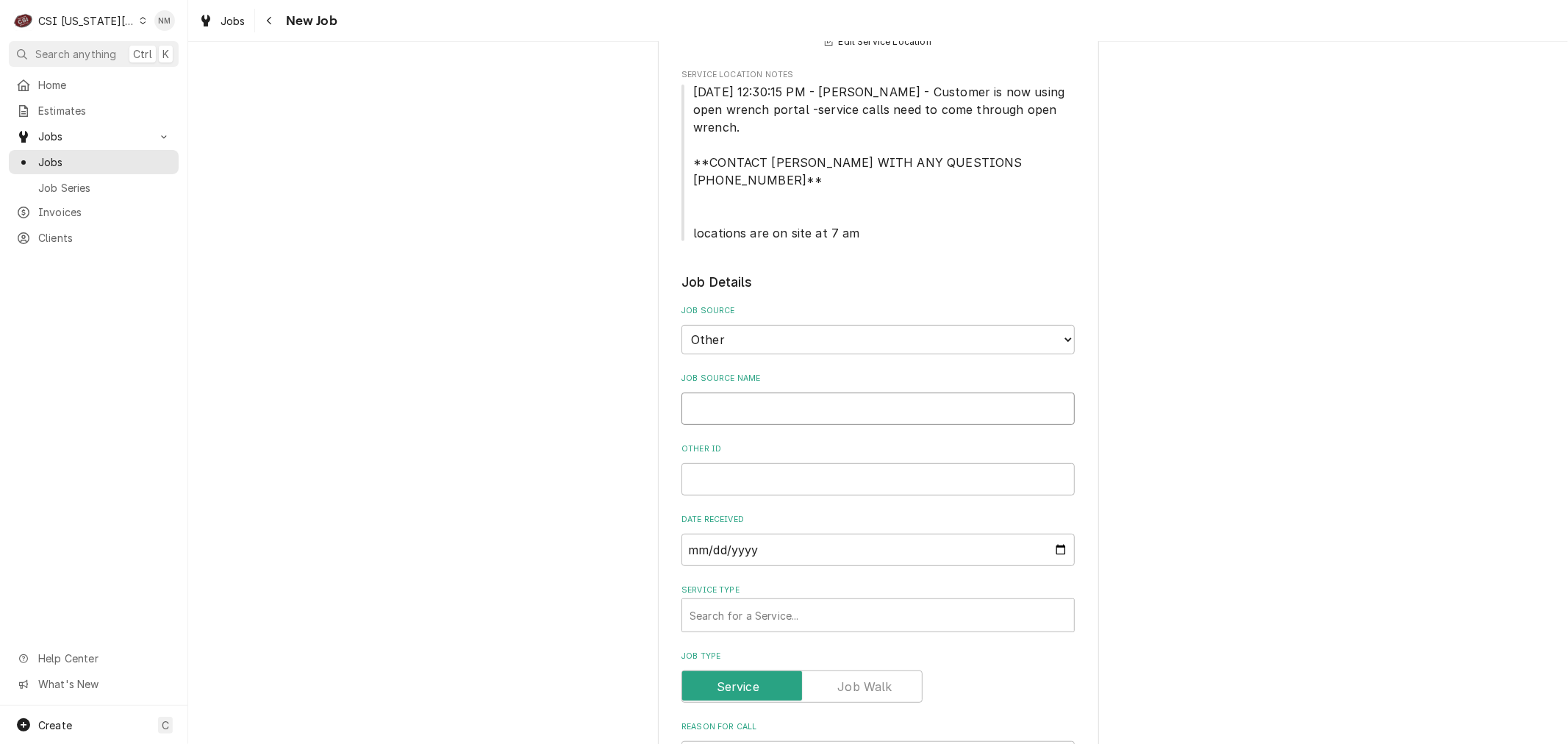
click at [790, 392] on input "Job Source Name" at bounding box center [877, 408] width 393 height 32
type textarea "x"
type input "o"
type textarea "x"
type input "oe"
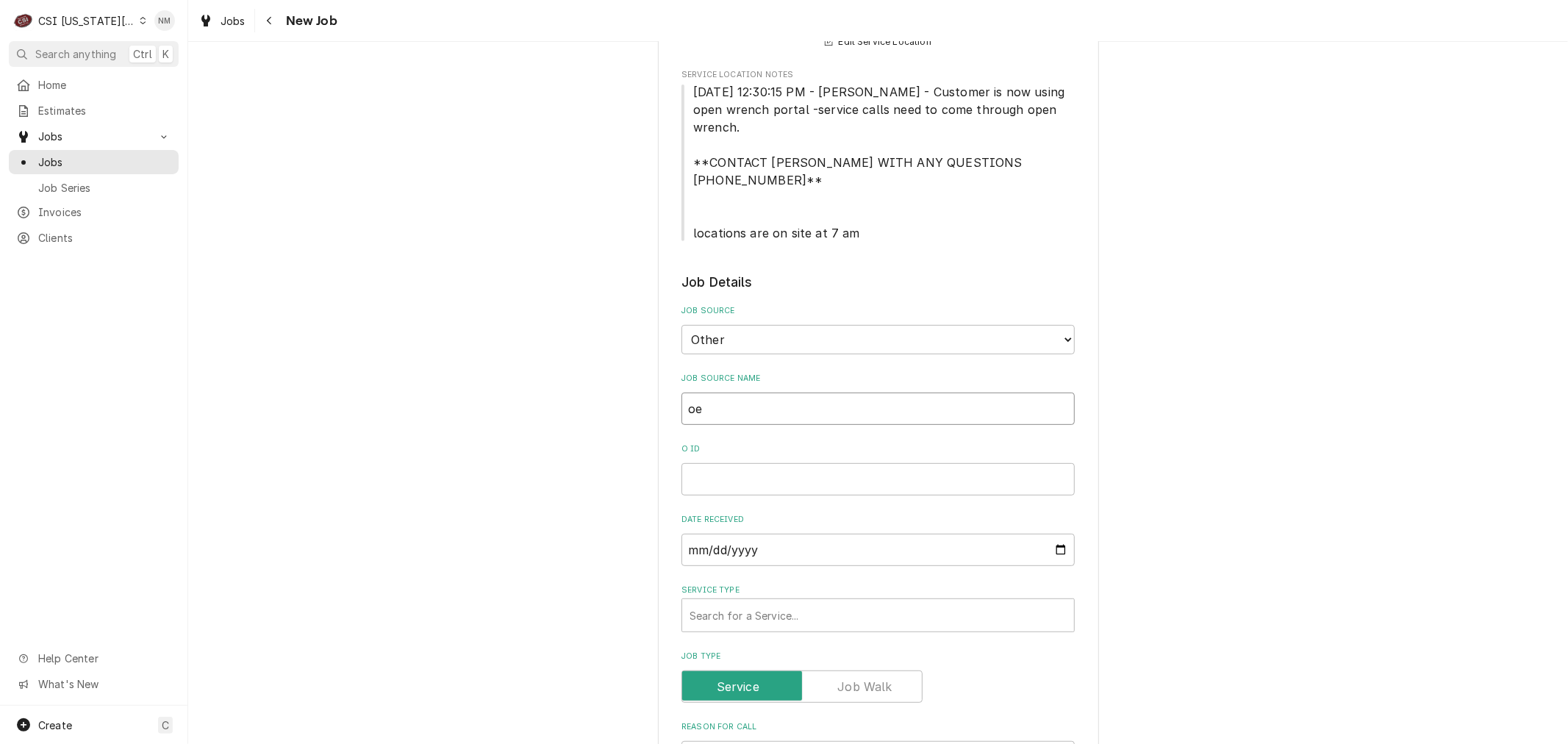
type textarea "x"
type input "oep"
type textarea "x"
type input "oepn"
type textarea "x"
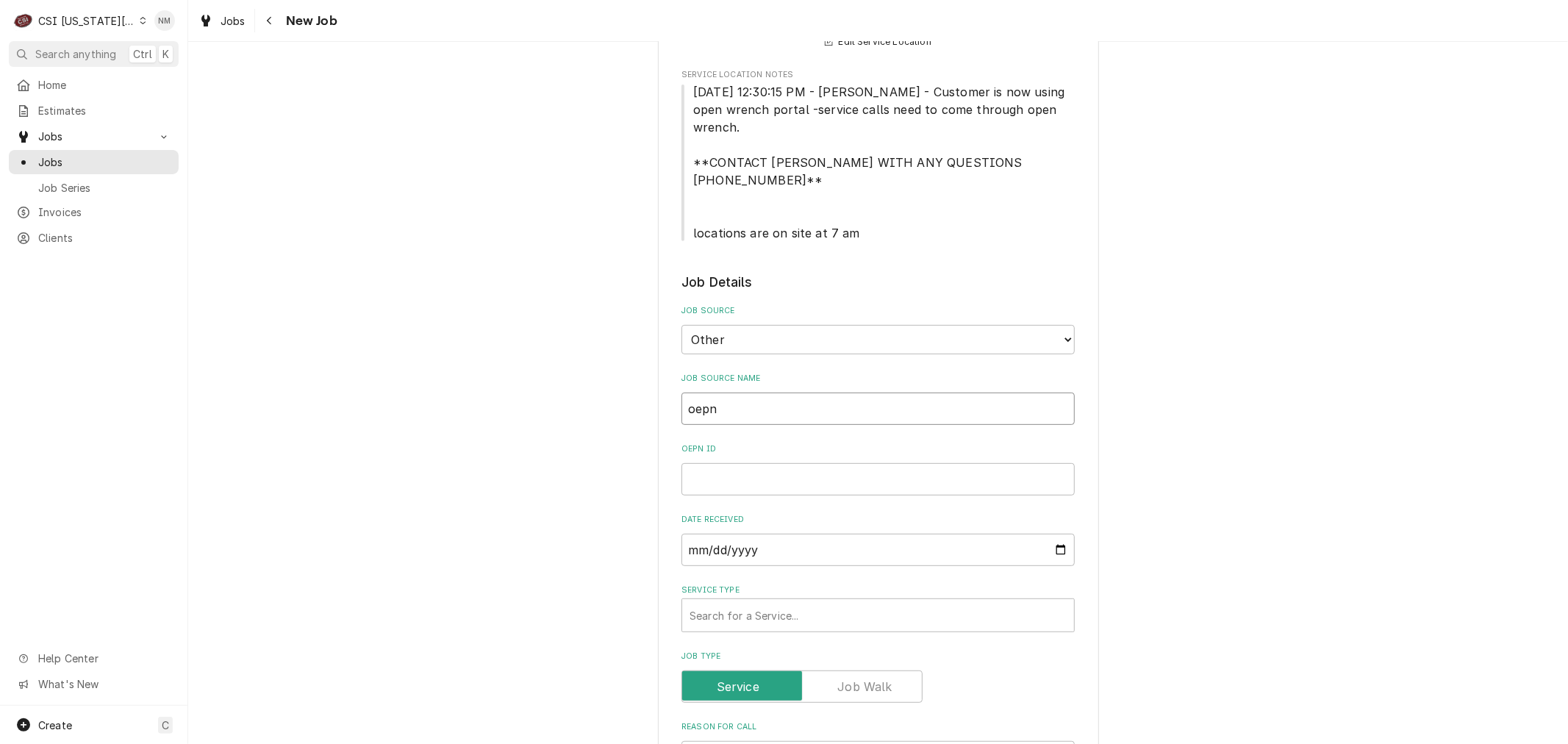
type input "oepn"
type textarea "x"
type input "oepn"
type textarea "x"
type input "oep"
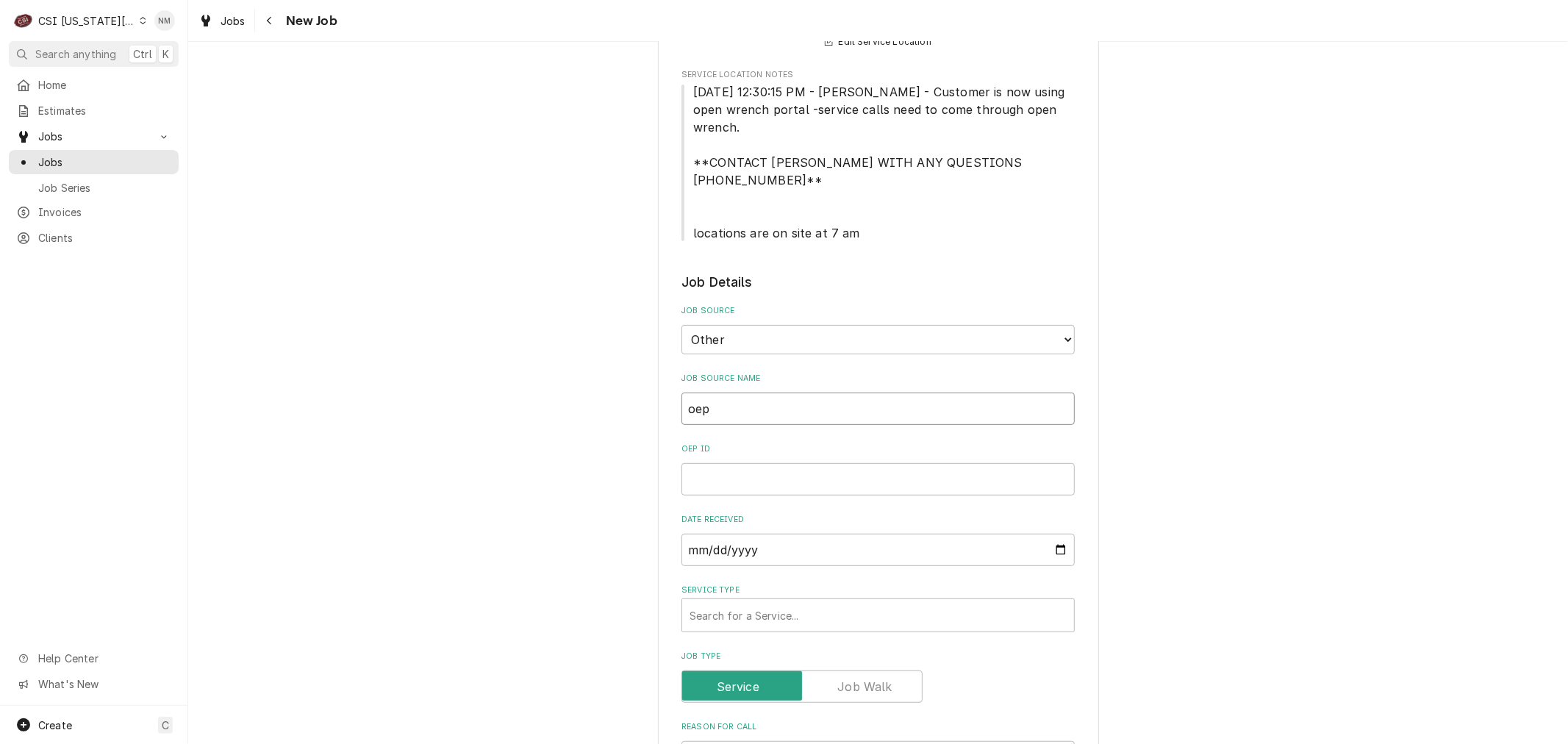
type textarea "x"
type input "oe"
type textarea "x"
type input "o"
type textarea "x"
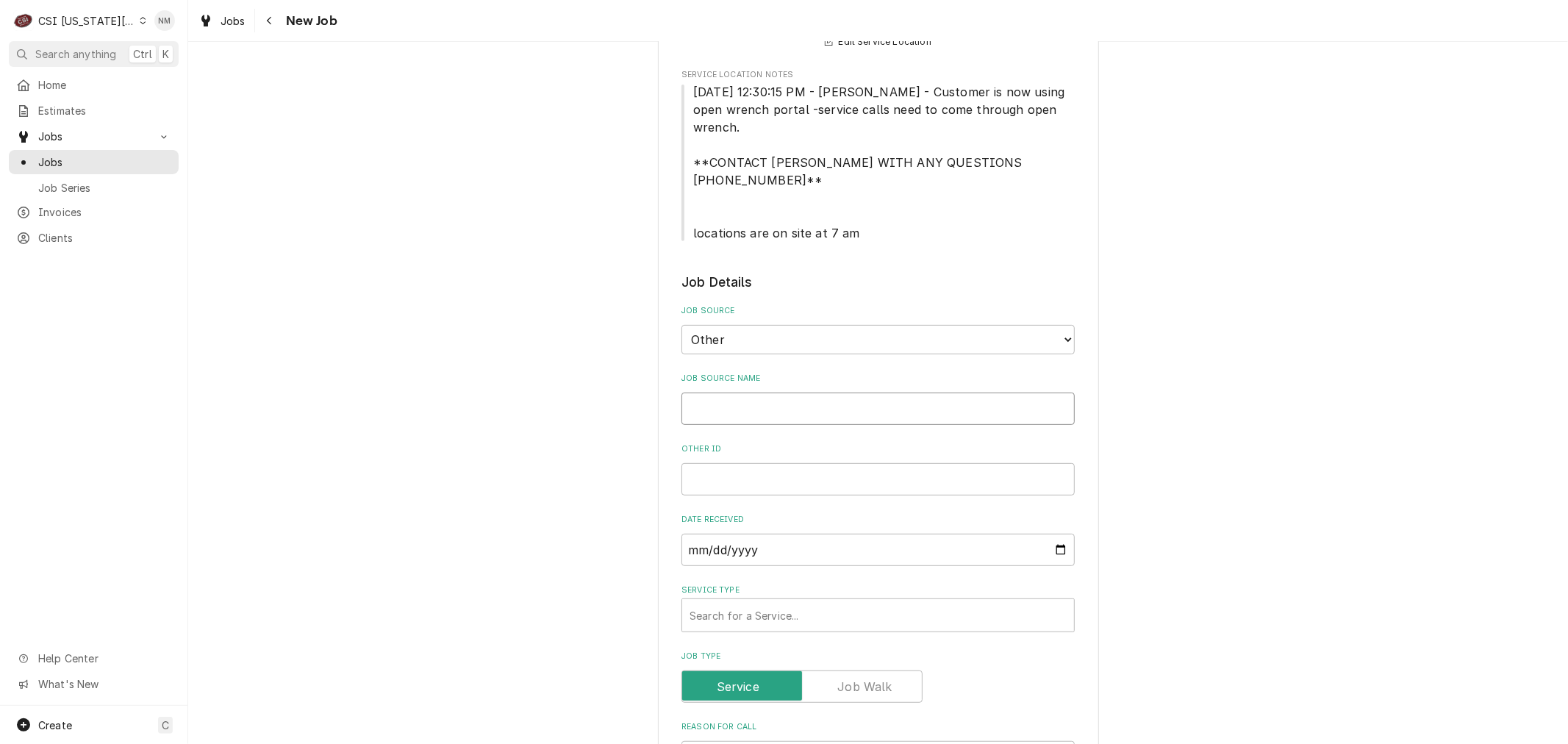
type textarea "x"
type input "O"
type textarea "x"
type input "Op"
type textarea "x"
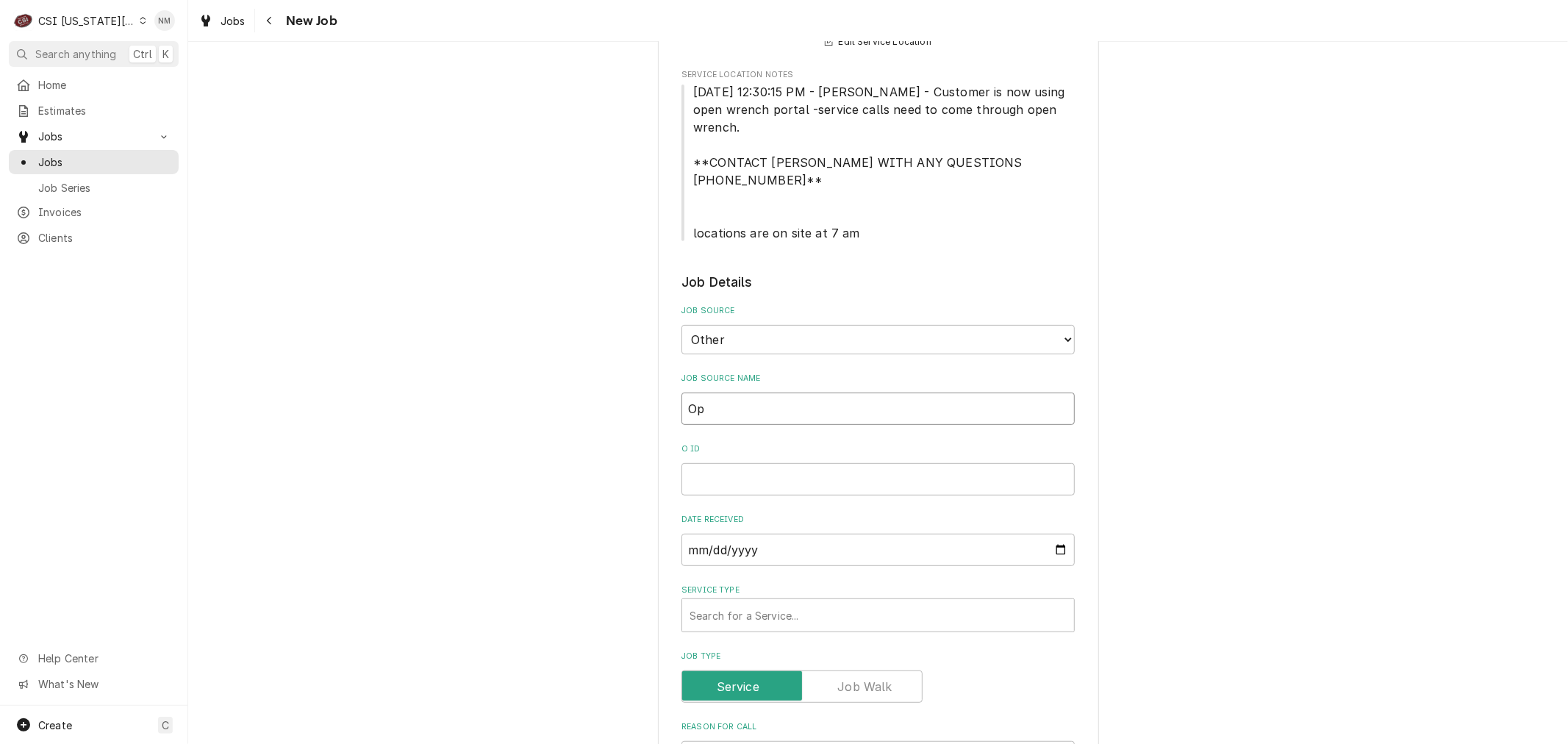
type input "Ope"
type textarea "x"
type input "Open"
type textarea "x"
type input "Open"
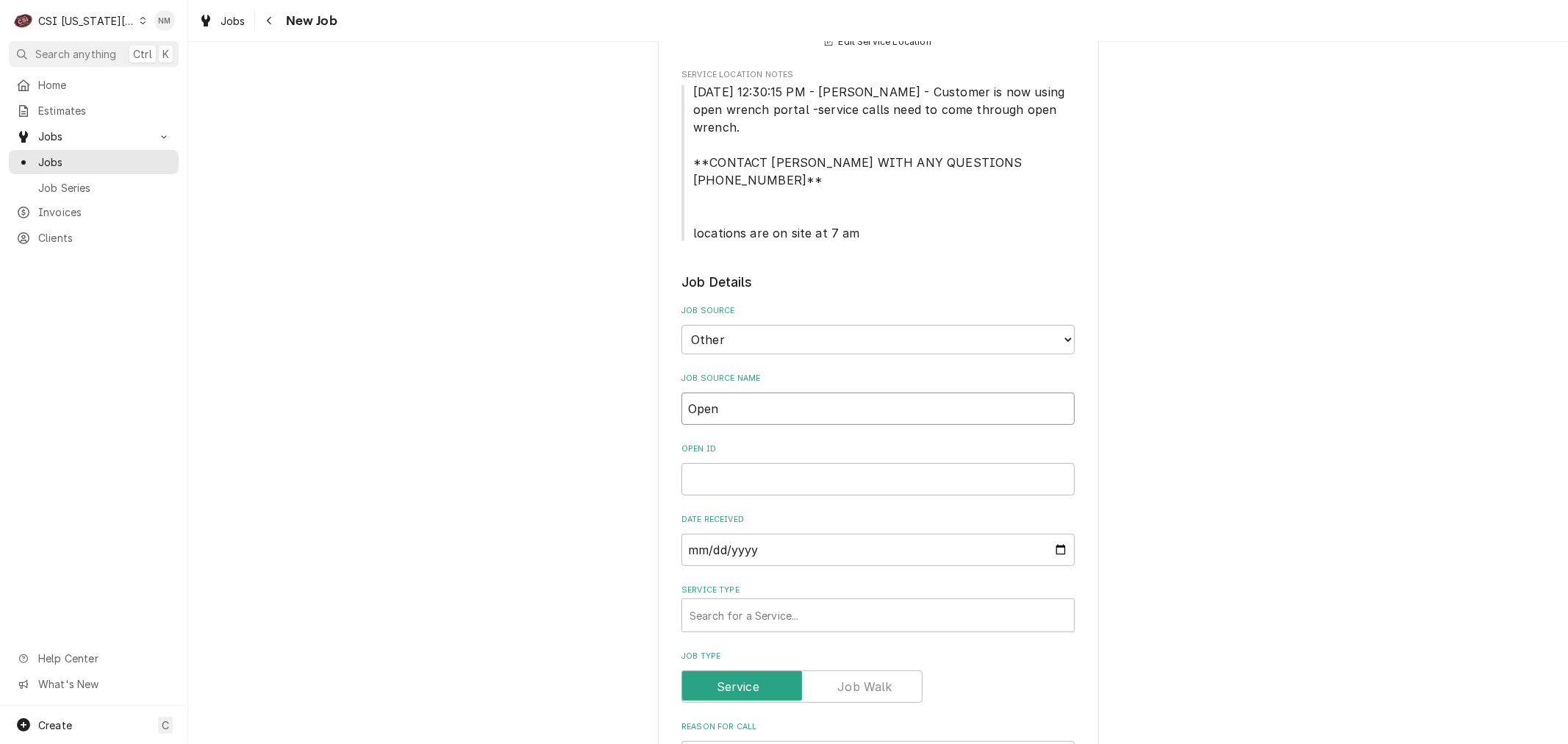
type textarea "x"
type input "Open W"
type textarea "x"
type input "Open Wr"
type textarea "x"
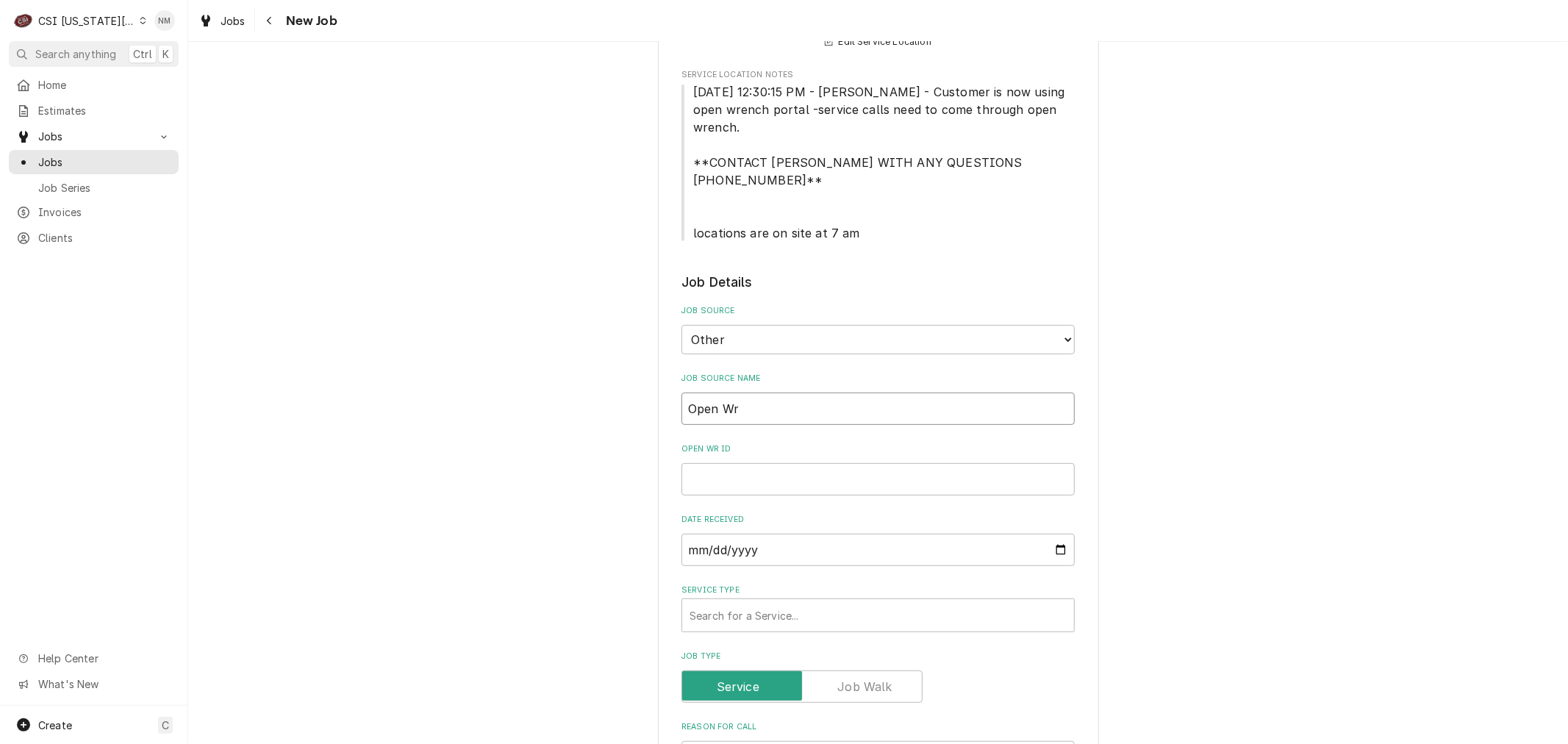
type input "Open Wre"
type textarea "x"
type input "Open Wren"
type textarea "x"
type input "Open Wrenc"
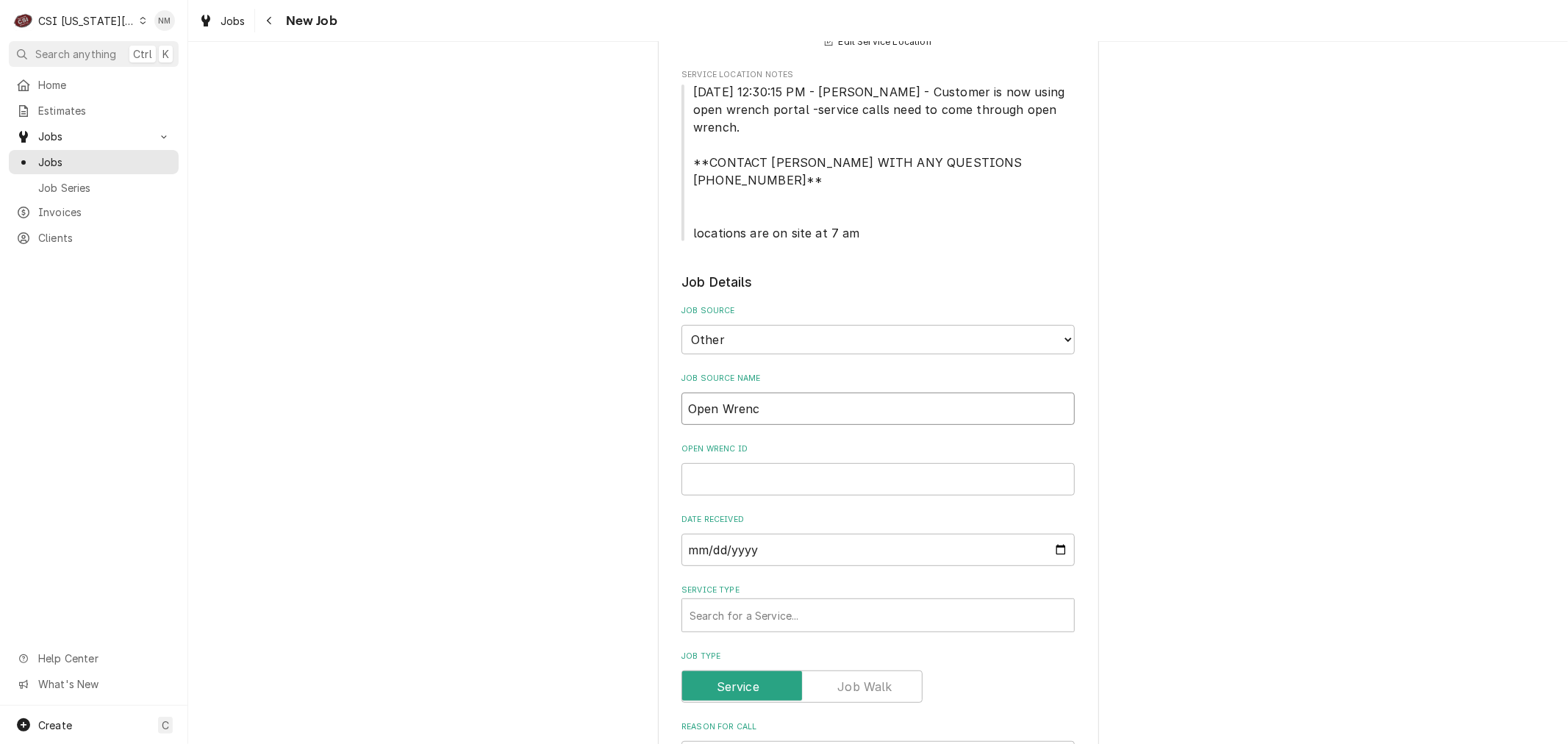
type textarea "x"
type input "Open Wrench"
type textarea "x"
type input "Open Wrench"
click at [775, 463] on input "Open Wrench ID" at bounding box center [877, 479] width 393 height 32
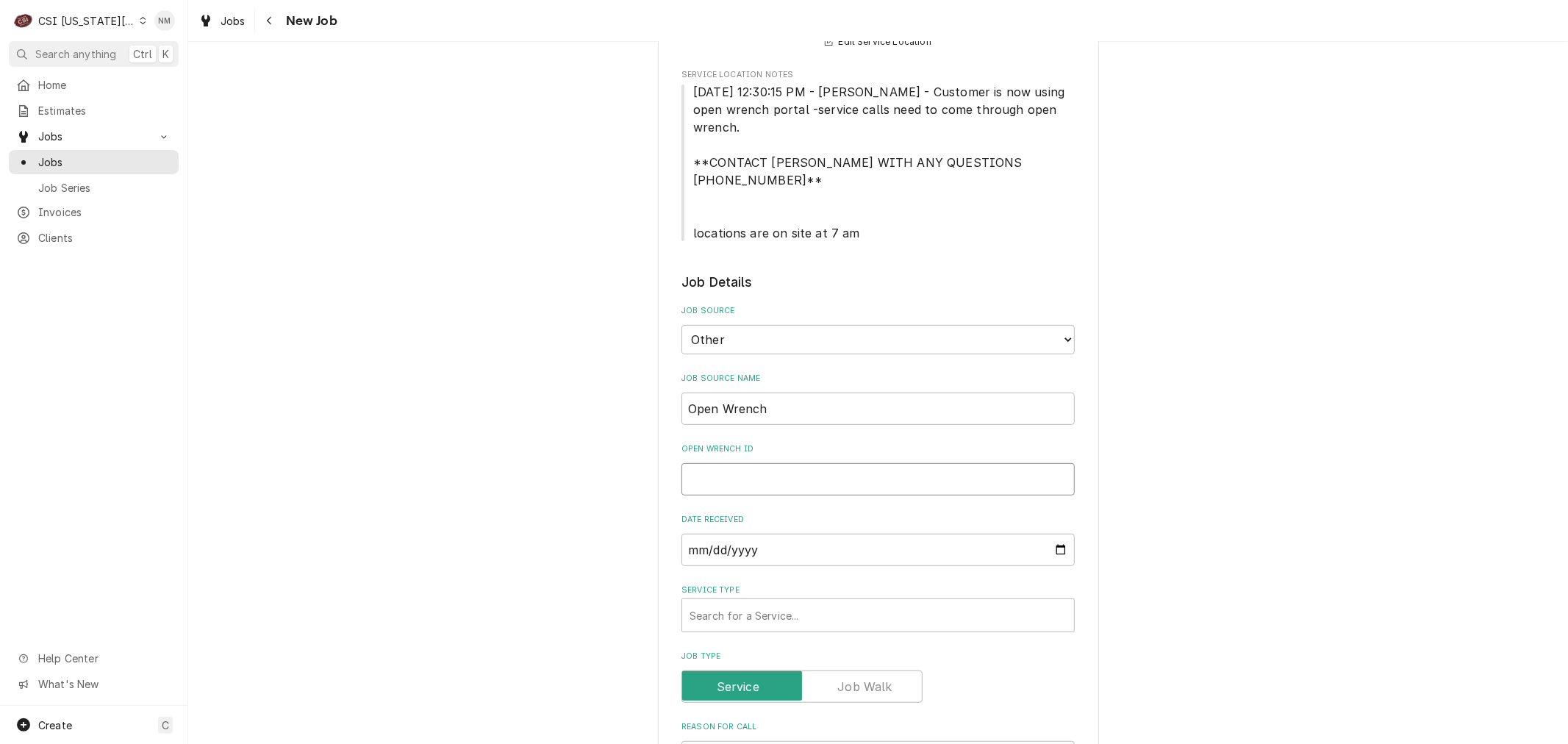
click at [716, 463] on input "Open Wrench ID" at bounding box center [877, 479] width 393 height 32
paste input "2037829"
type textarea "x"
type input "2037829"
type textarea "x"
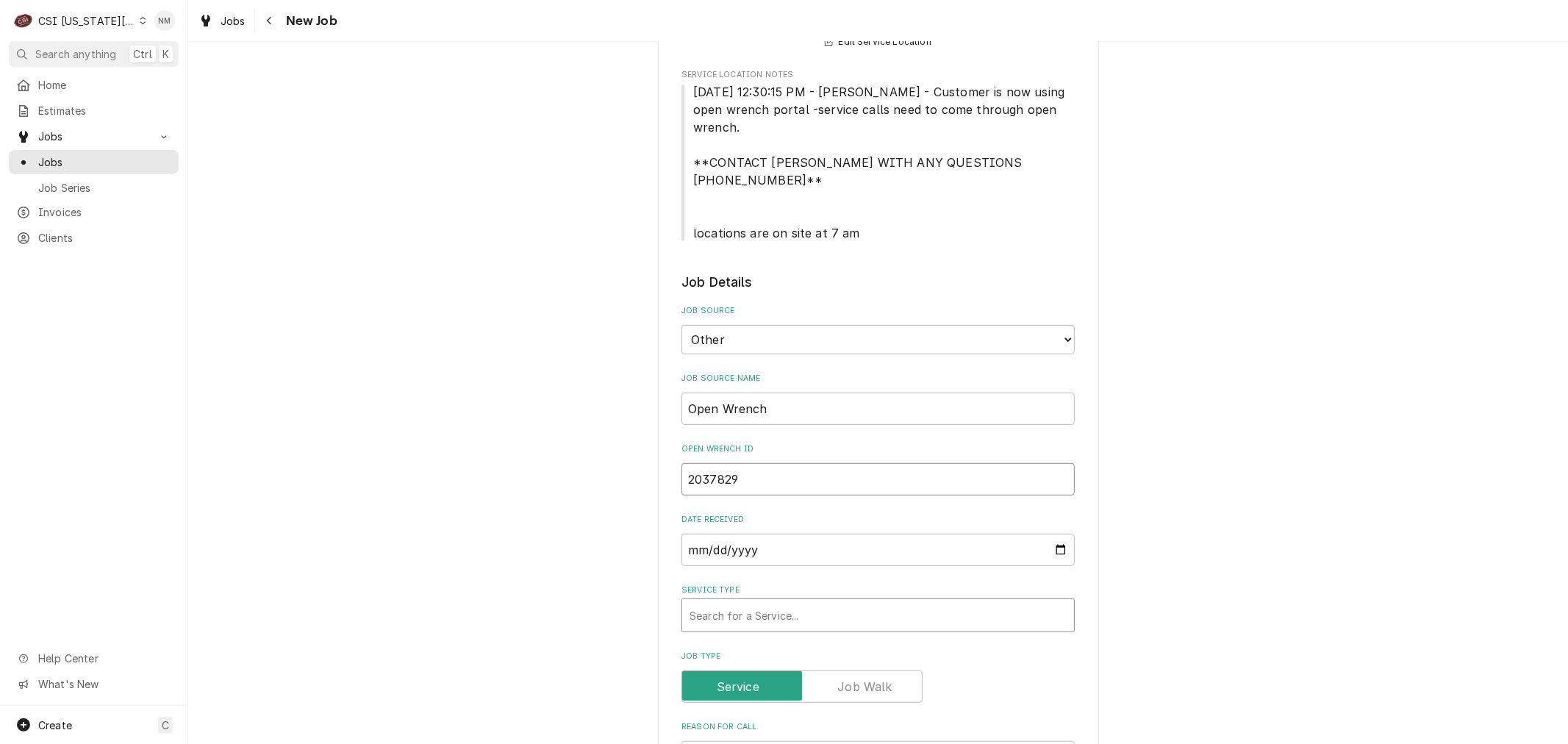
scroll to position [735, 0]
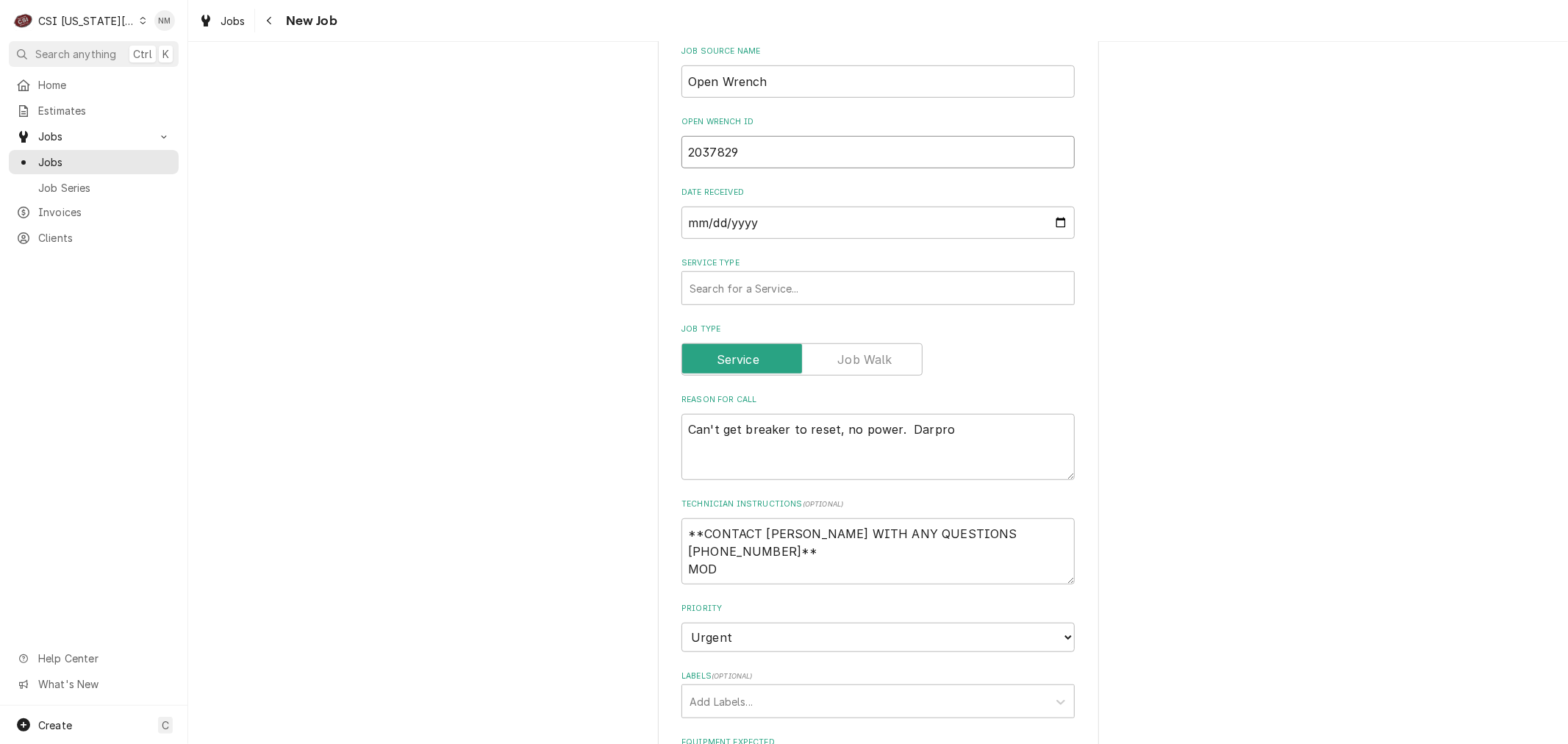
type input "2037829"
click at [734, 518] on textarea "**CONTACT AUSTIN C WITH ANY QUESTIONS 913-909-7389** MOD" at bounding box center [877, 551] width 393 height 66
type textarea "x"
type textarea "**CONTACT AUSTIN C WITH ANY QUESTIONS 913-909-7389** MOD"
type textarea "x"
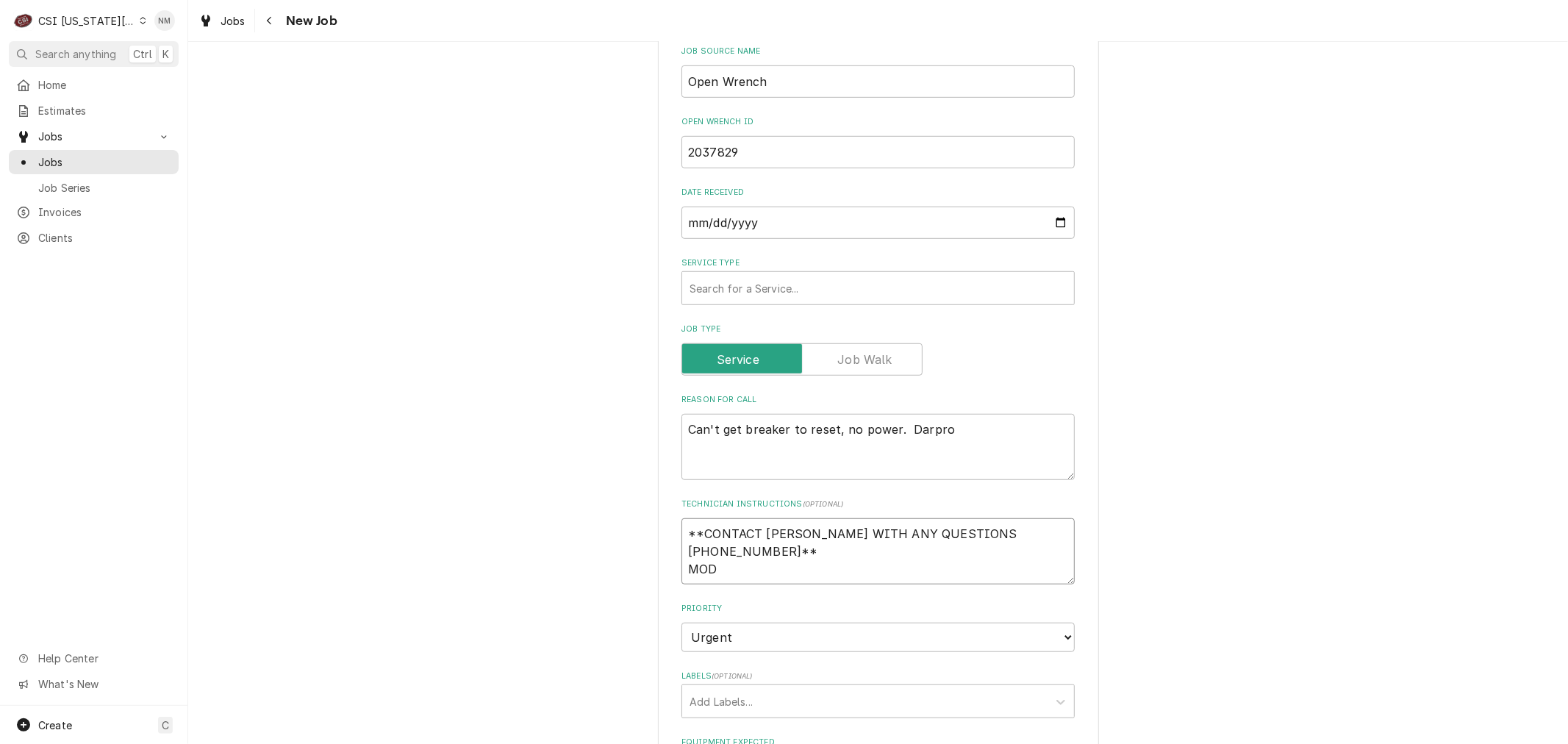
type textarea "**CONTACT AUSTIN C WITH ANY QUESTIONS 913-909-7389** MOD N"
type textarea "x"
type textarea "**CONTACT AUSTIN C WITH ANY QUESTIONS 913-909-7389** MOD NT"
type textarea "x"
type textarea "**CONTACT AUSTIN C WITH ANY QUESTIONS 913-909-7389** MOD NTe"
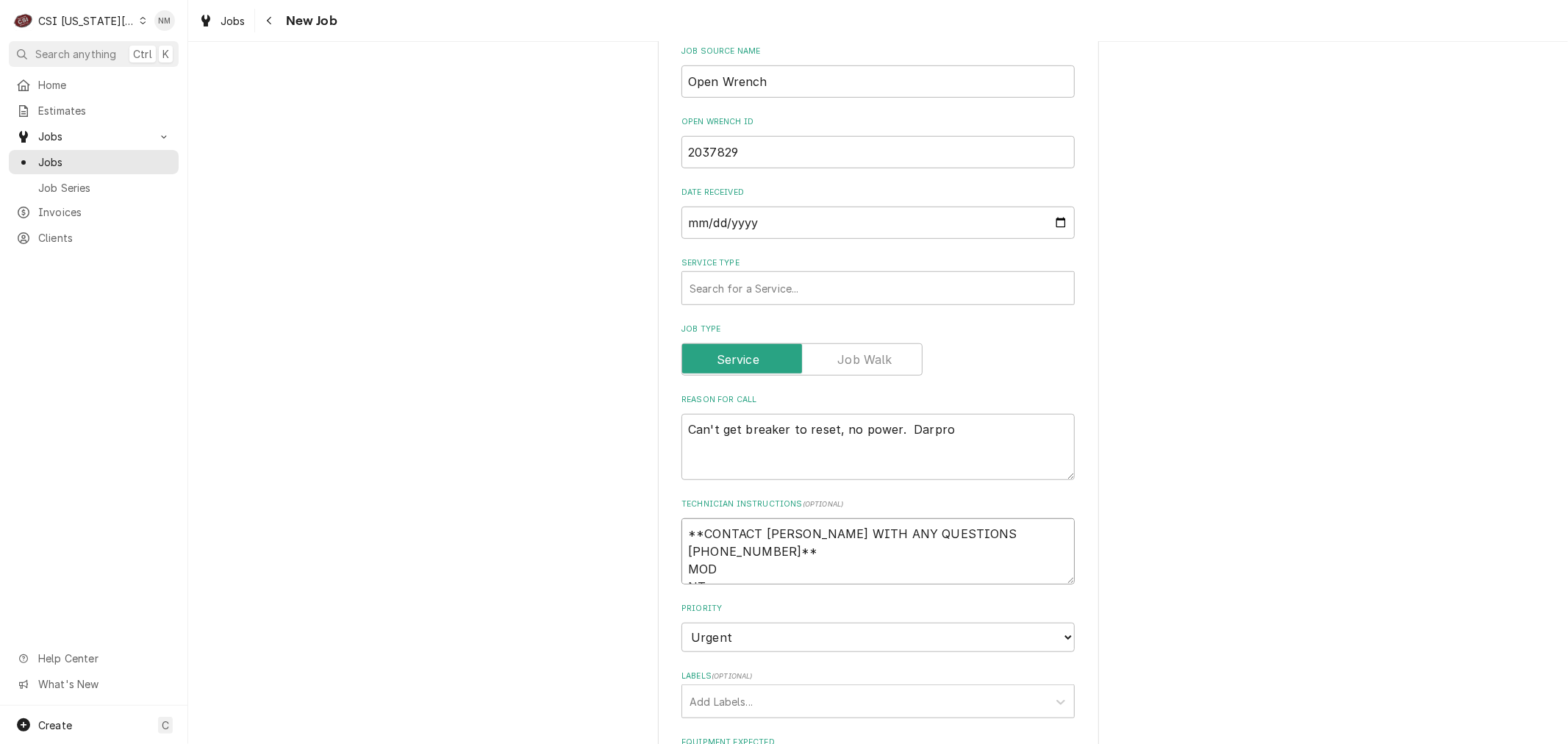
type textarea "x"
type textarea "**CONTACT AUSTIN C WITH ANY QUESTIONS 913-909-7389** MOD NTe"
type textarea "x"
type textarea "**CONTACT AUSTIN C WITH ANY QUESTIONS 913-909-7389** MOD NTe 7"
type textarea "x"
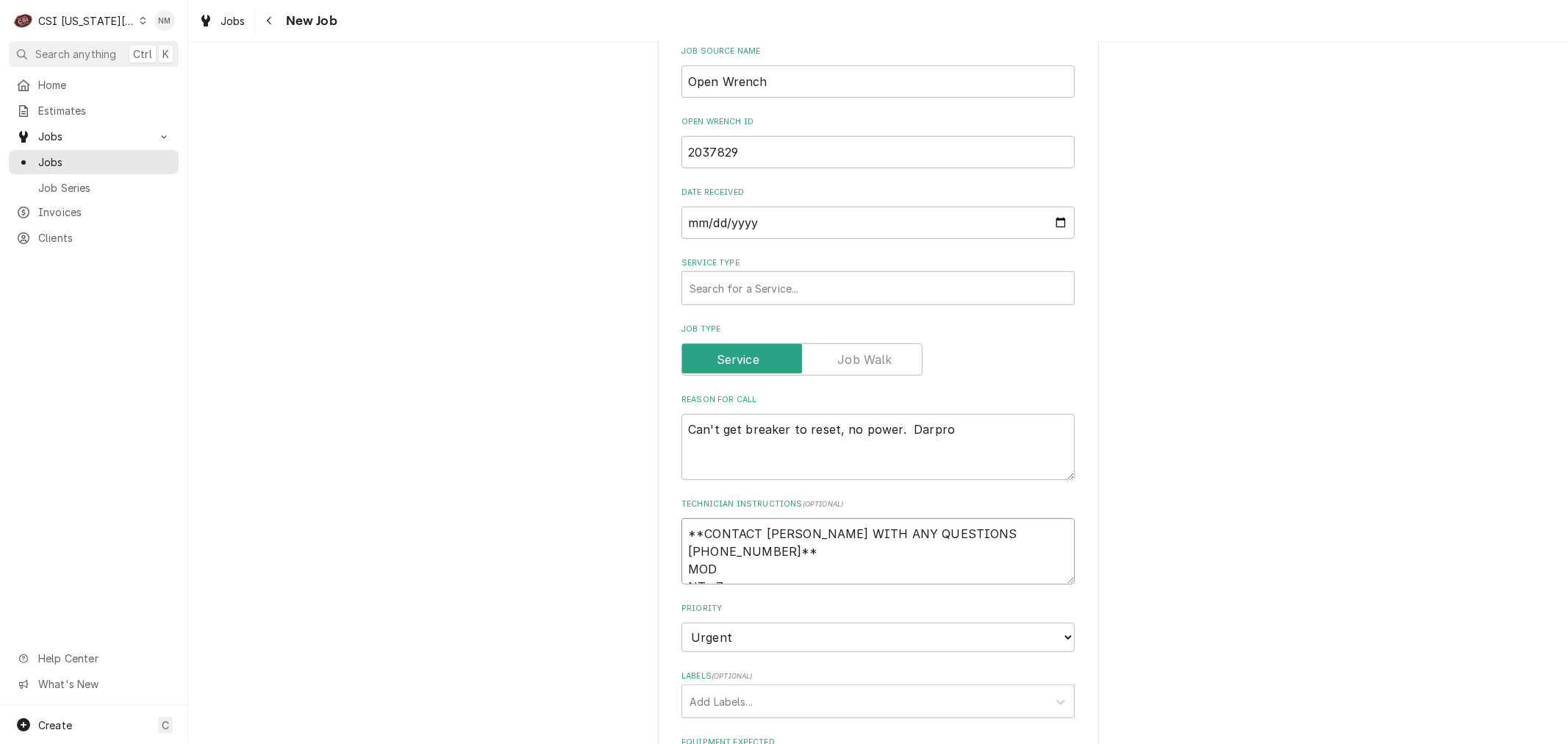
type textarea "**CONTACT AUSTIN C WITH ANY QUESTIONS 913-909-7389** MOD NTe 75"
type textarea "x"
type textarea "**CONTACT AUSTIN C WITH ANY QUESTIONS 913-909-7389** MOD NTe 750"
click at [703, 530] on textarea "**CONTACT AUSTIN C WITH ANY QUESTIONS 913-909-7389** MOD NTe 750" at bounding box center [877, 551] width 393 height 66
type textarea "x"
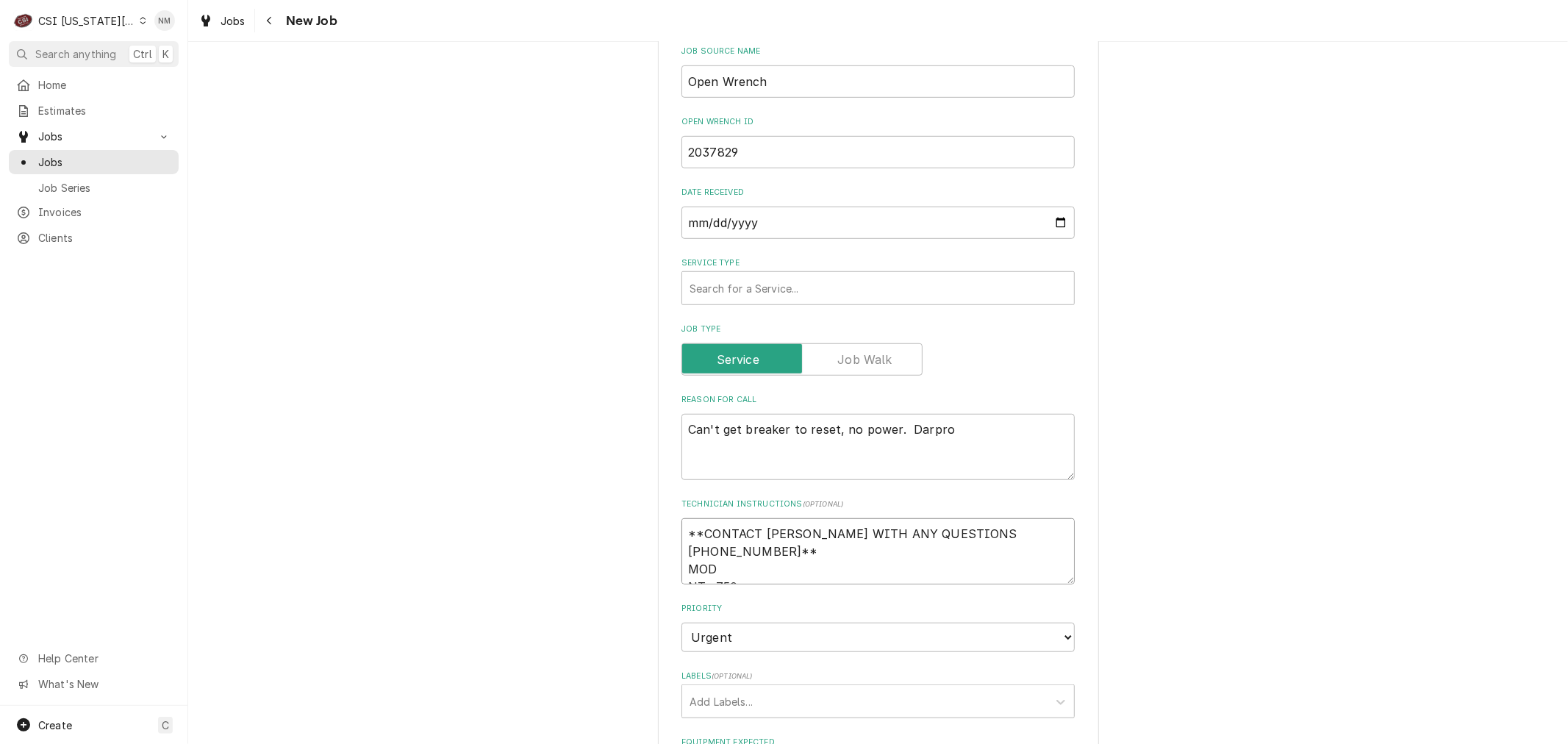
type textarea "**CONTACT AUSTIN C WITH ANY QUESTIONS 913-909-7389** MOD NT 750"
type textarea "x"
type textarea "**CONTACT AUSTIN C WITH ANY QUESTIONS 913-909-7389** MOD NTE 750"
type textarea "x"
type textarea "**CONTACT AUSTIN C WITH ANY QUESTIONS 913-909-7389** MOD NTE 750"
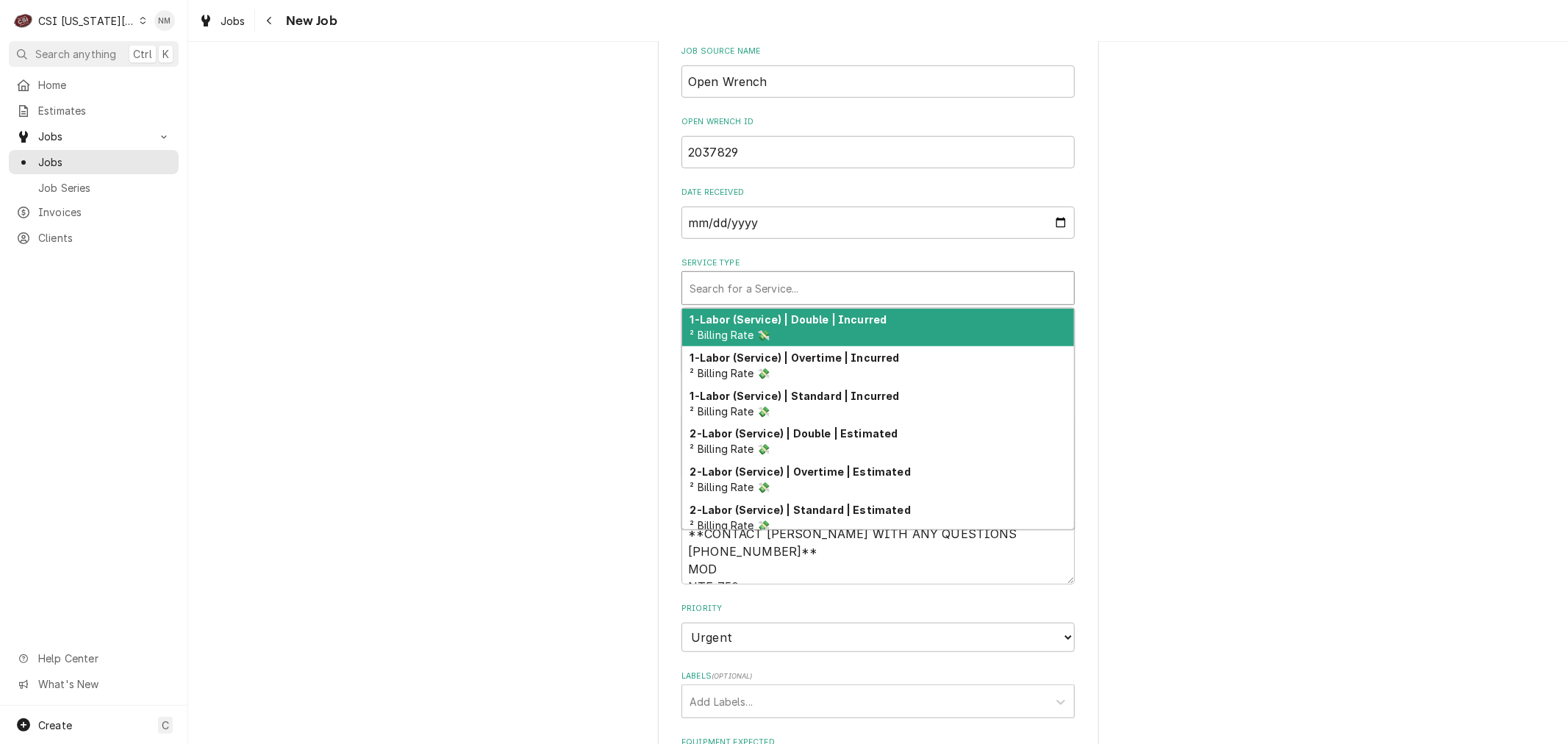
click at [835, 275] on div "Service Type" at bounding box center [878, 288] width 377 height 27
type textarea "x"
type input "s"
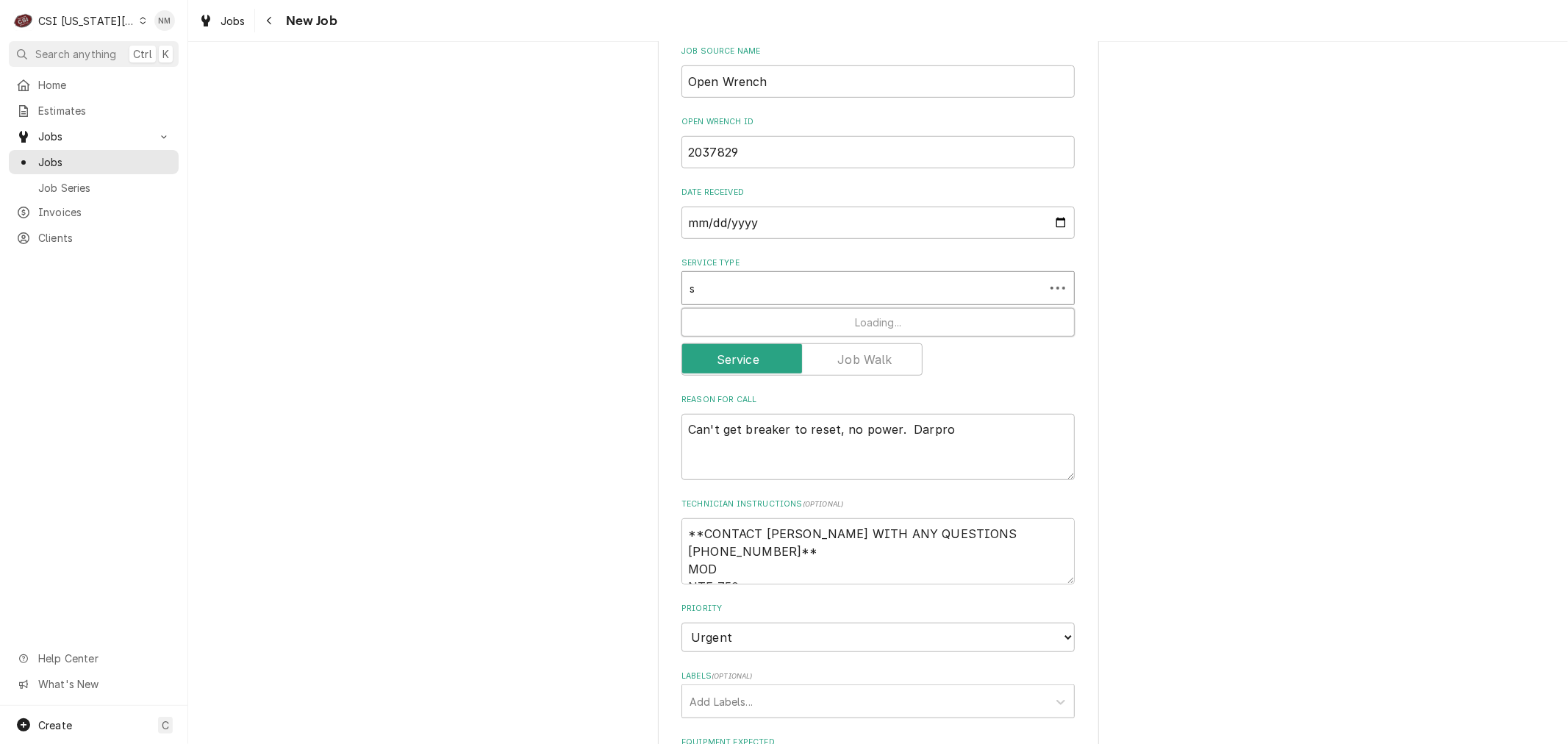
type textarea "x"
type input "se"
type textarea "x"
type input "ser"
type textarea "x"
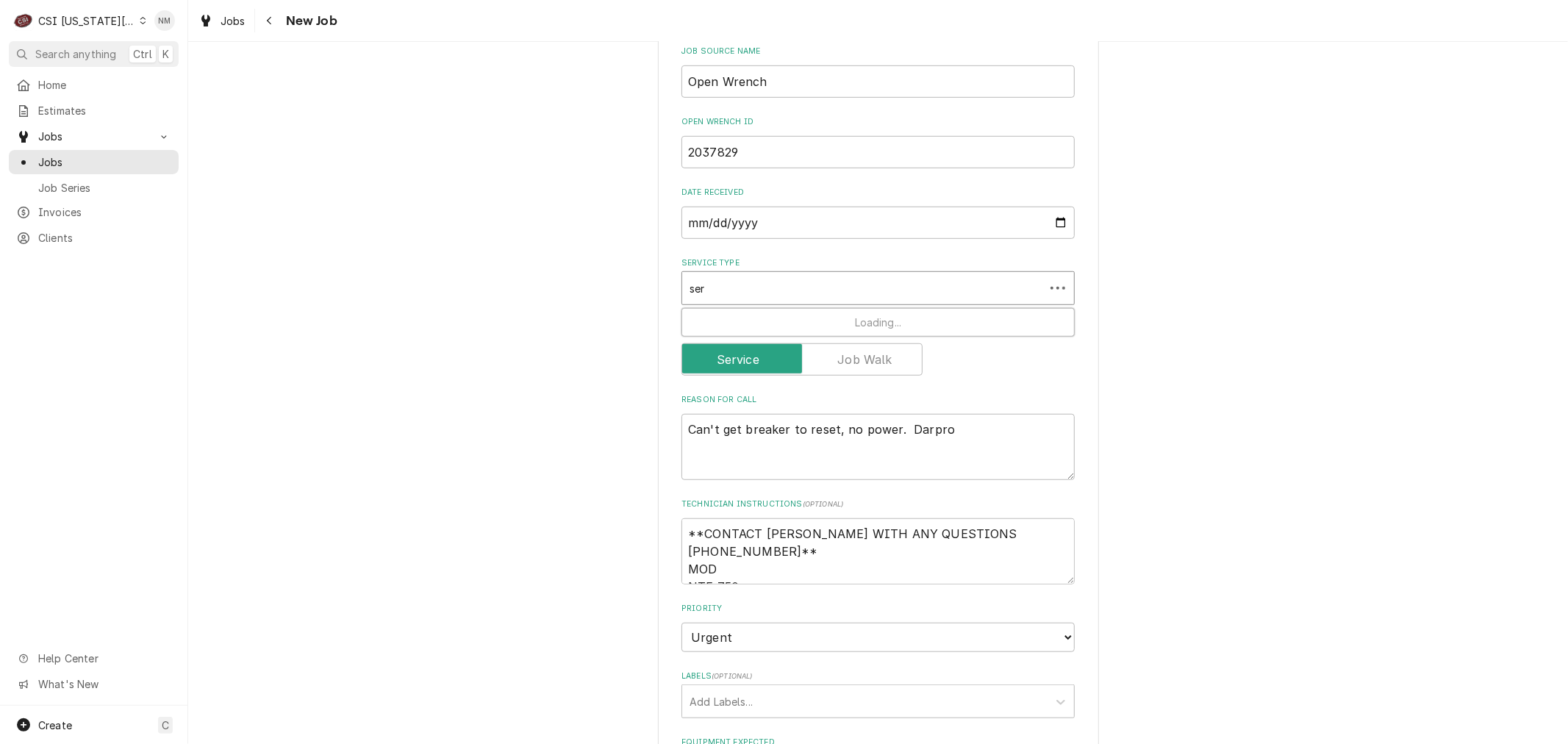
type input "serv"
type textarea "x"
type input "servi"
type textarea "x"
type input "servic"
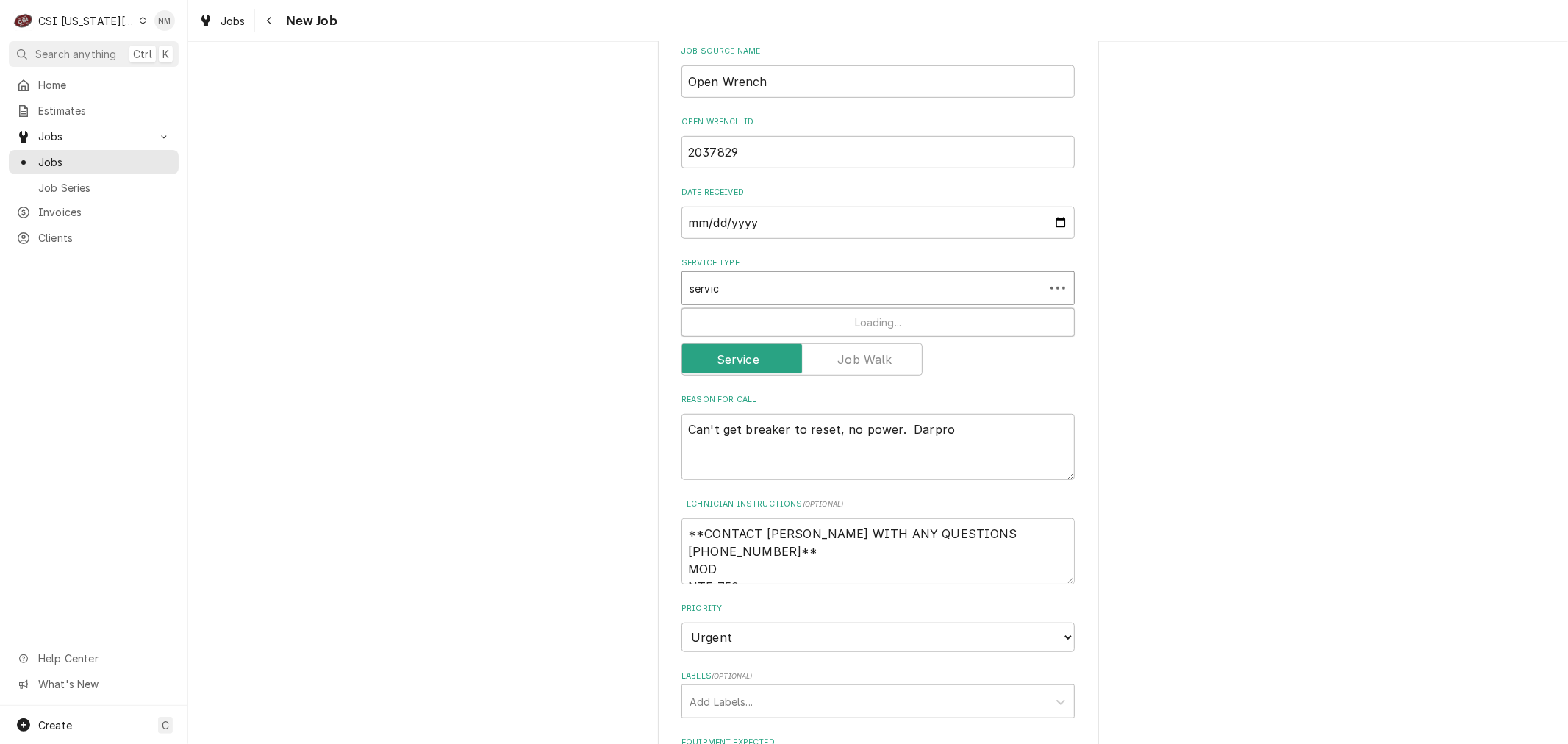
type textarea "x"
type input "service"
type textarea "x"
type input "service"
type textarea "x"
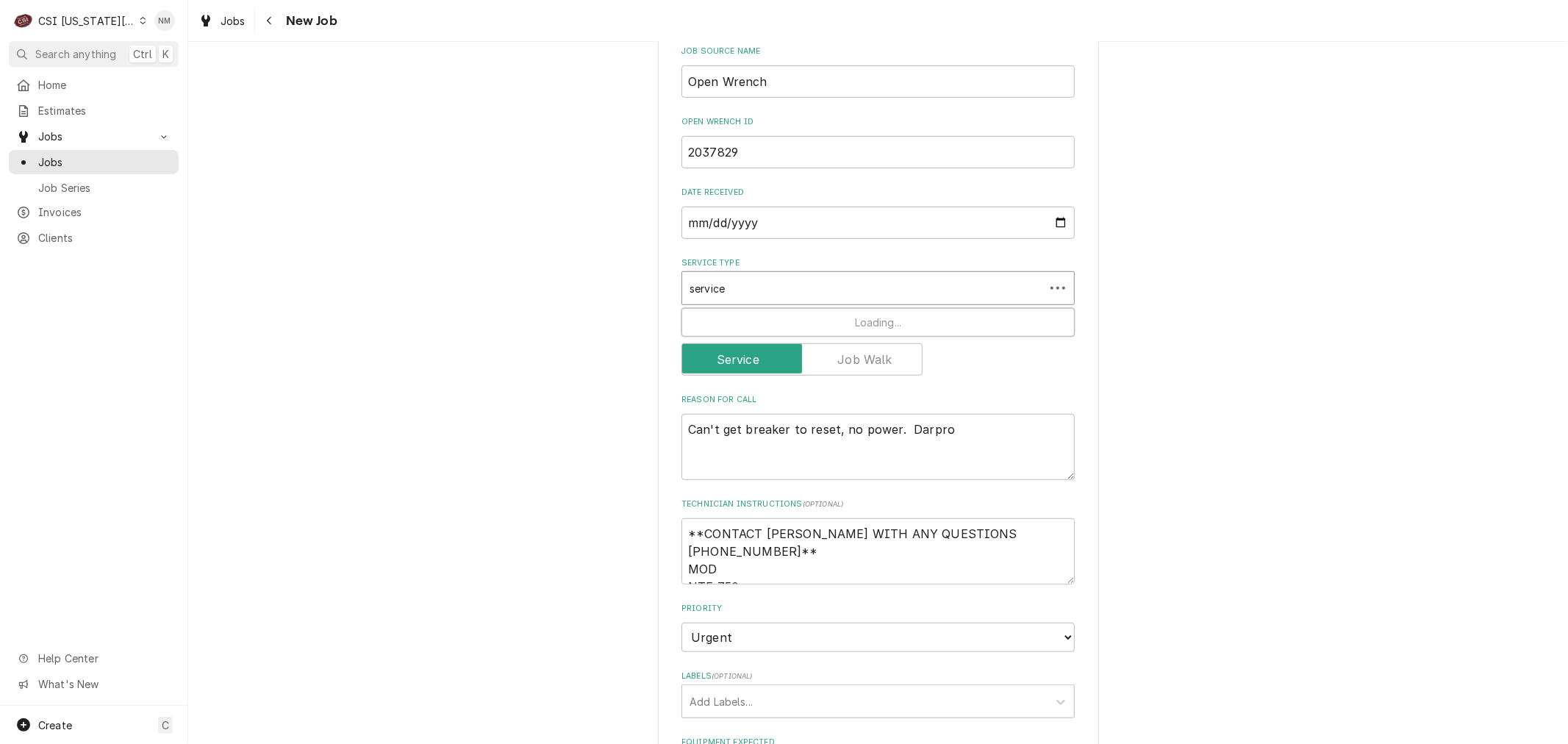
type input "service c"
type textarea "x"
type input "service ca"
type textarea "x"
type input "service cal"
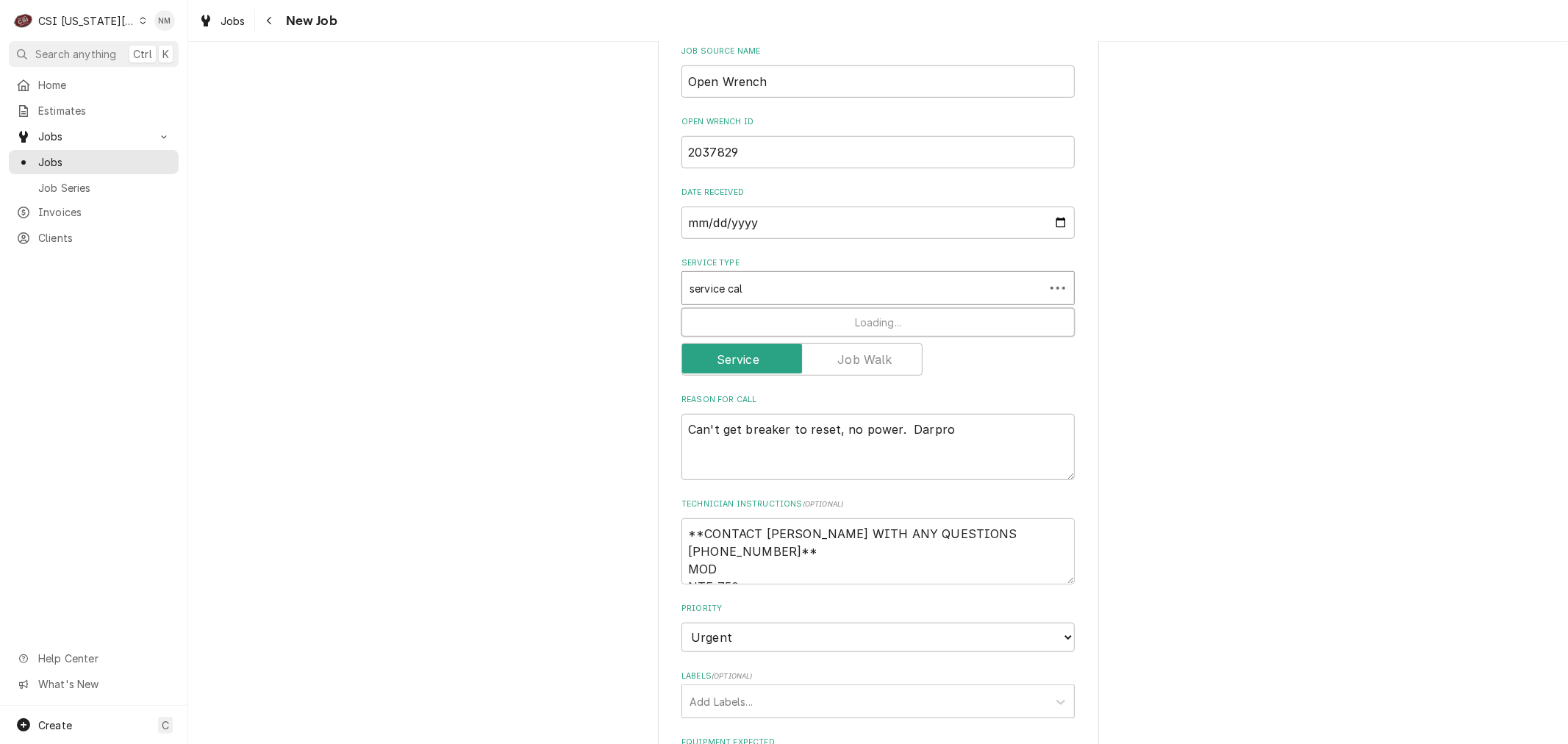
type textarea "x"
type input "service call"
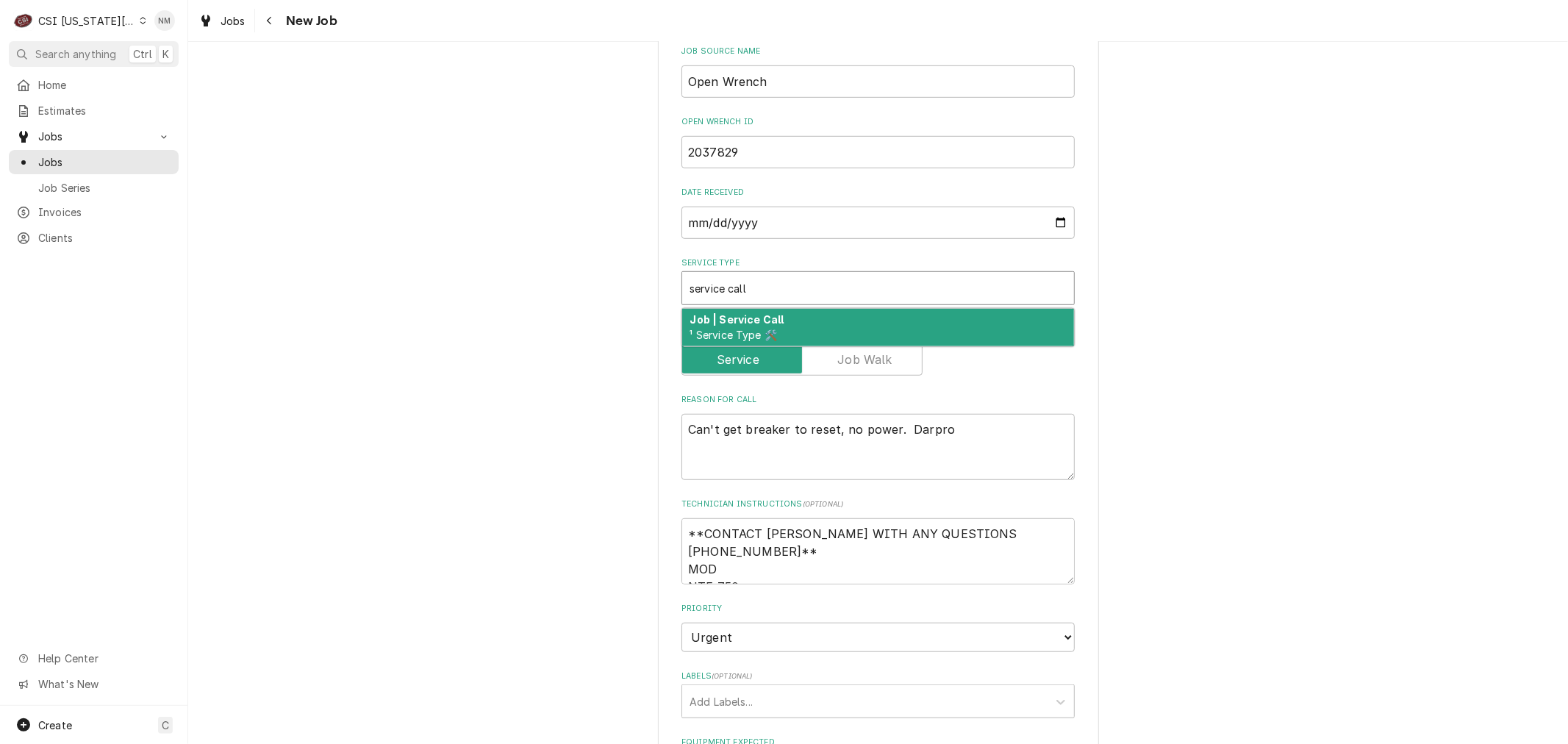
click at [826, 309] on div "Job | Service Call ¹ Service Type 🛠️" at bounding box center [878, 328] width 392 height 38
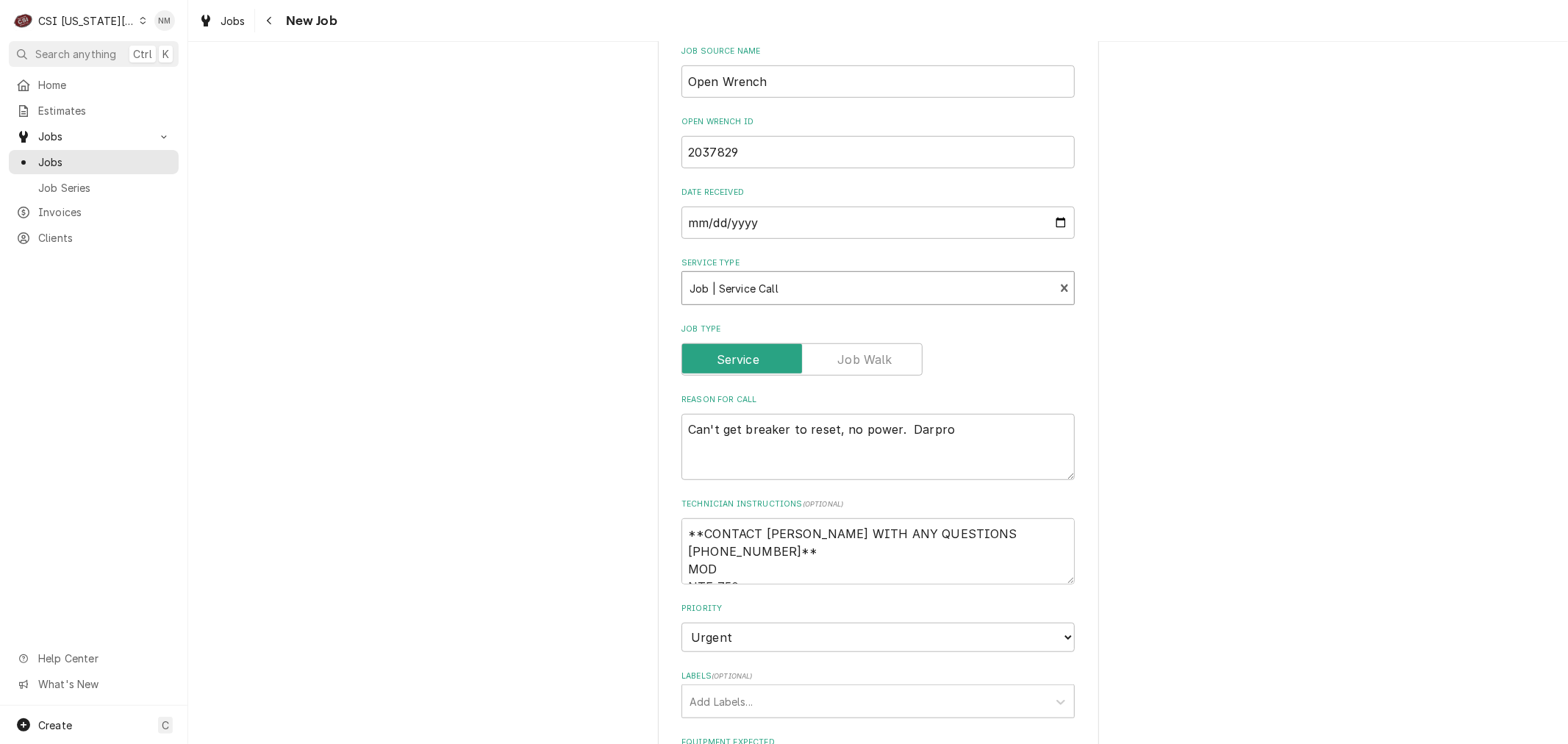
scroll to position [1061, 0]
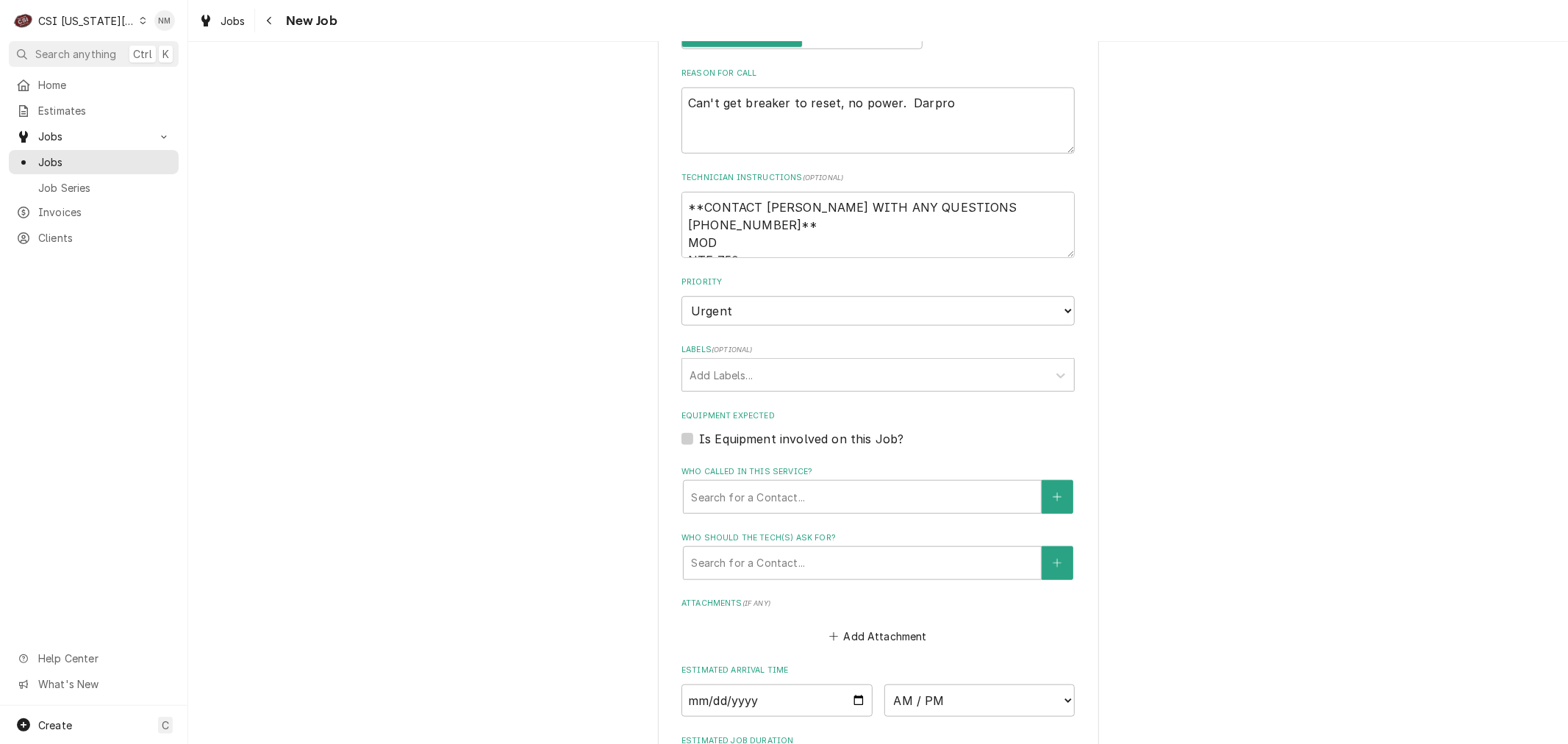
type textarea "x"
click at [861, 362] on div "Labels" at bounding box center [865, 375] width 351 height 27
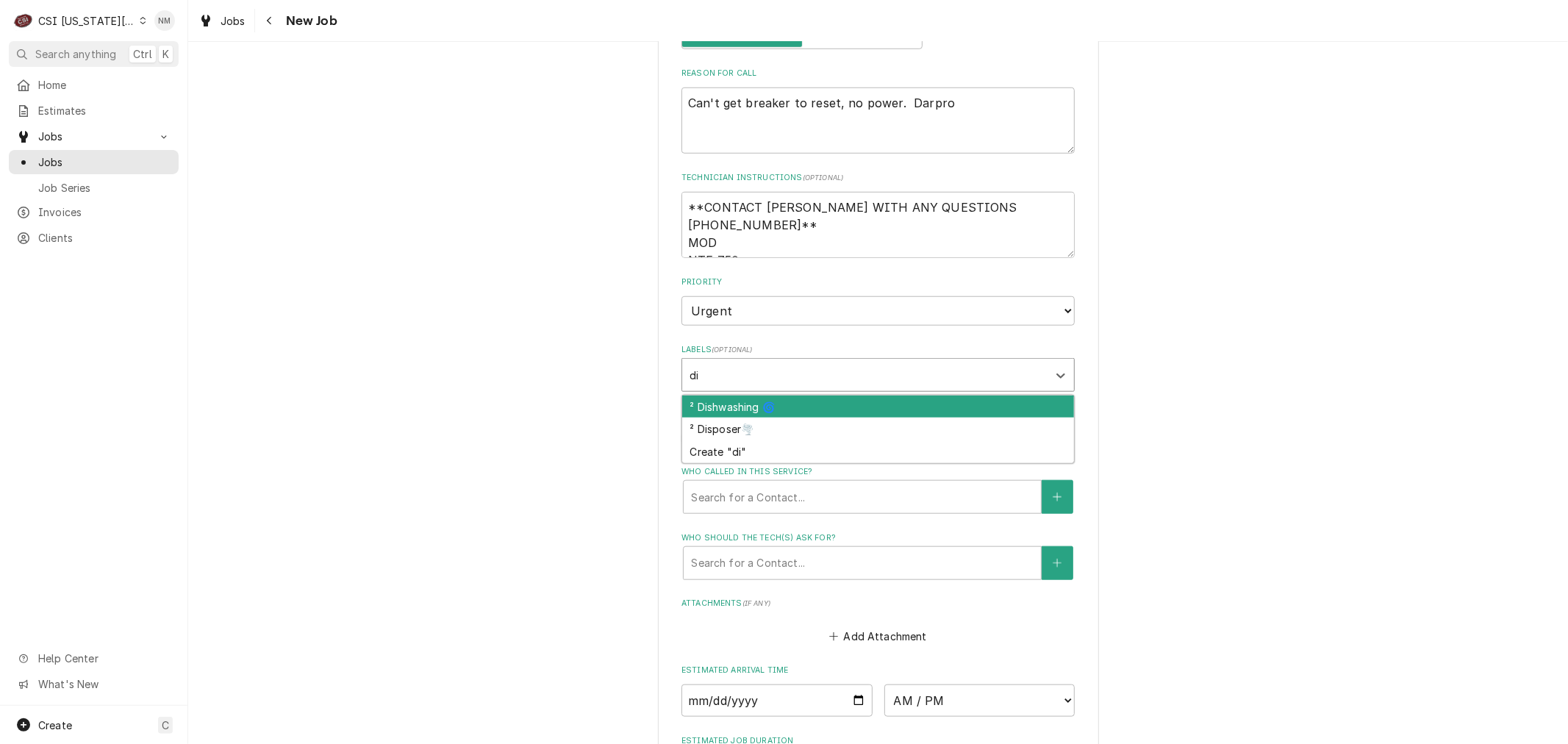
type input "dis"
click at [784, 395] on div "² Dishwashing 🌀" at bounding box center [878, 407] width 392 height 23
type textarea "x"
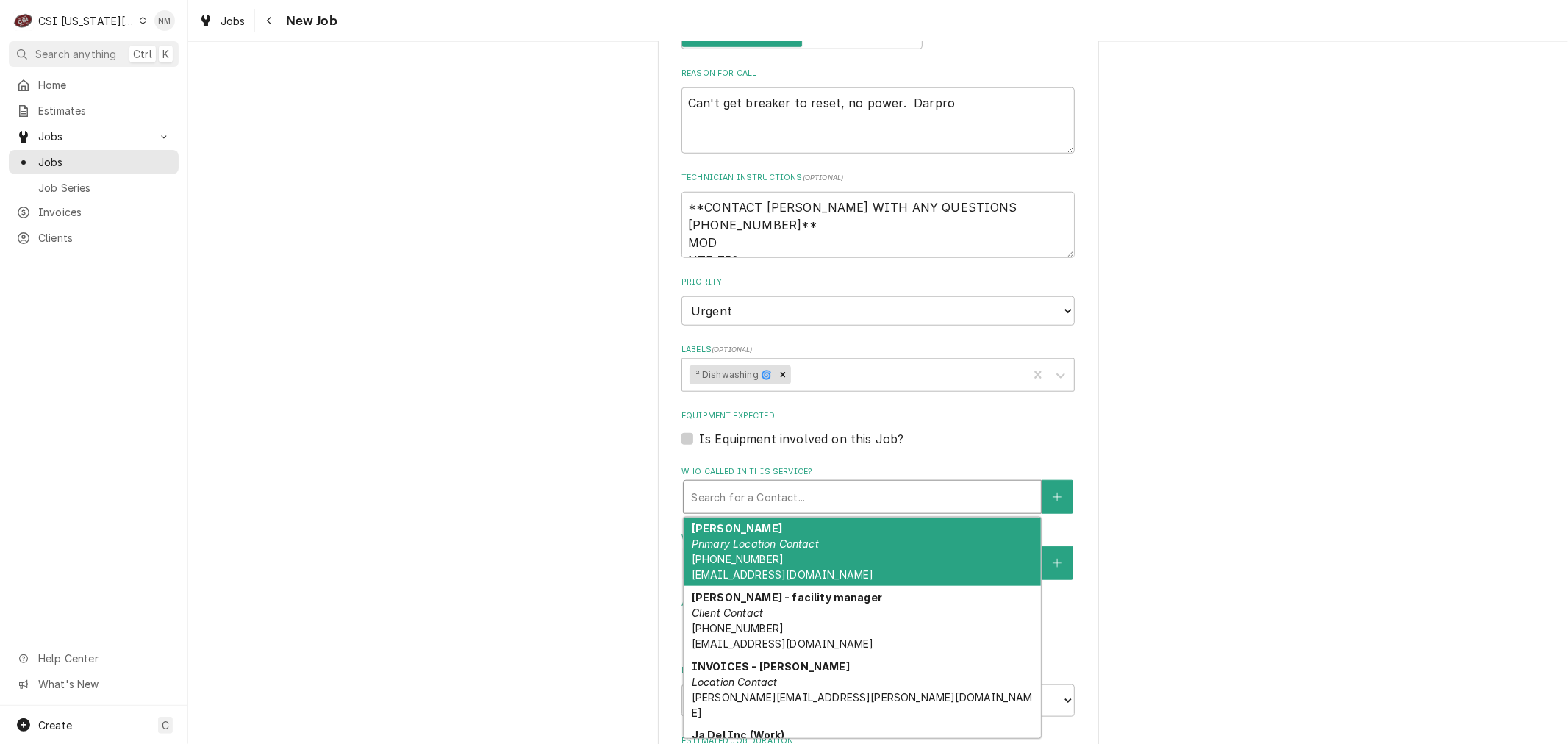
click at [806, 484] on div "Who called in this service?" at bounding box center [862, 497] width 343 height 27
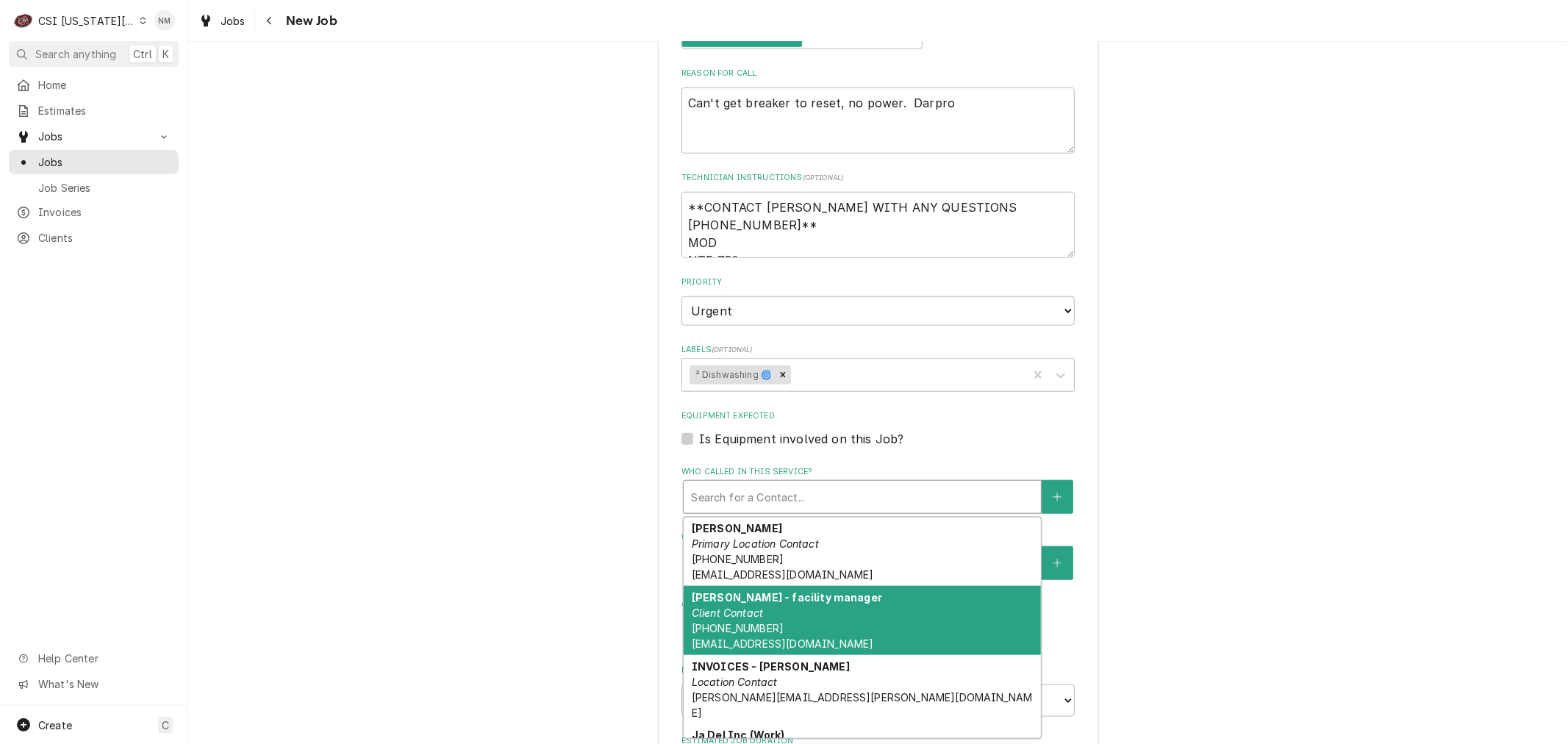
type textarea "x"
type input "m"
type textarea "x"
type input "mod"
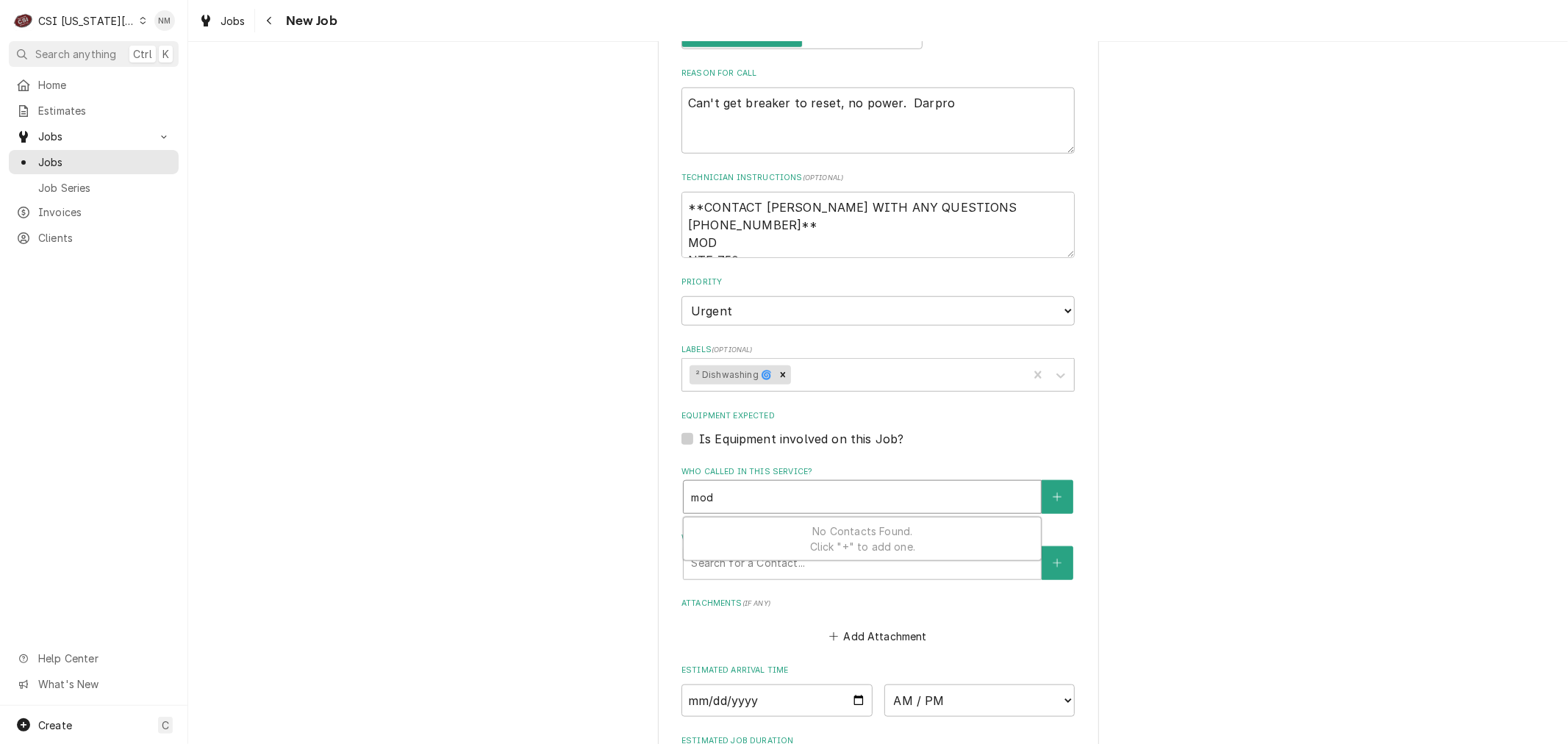
type textarea "x"
type input "mo"
type textarea "x"
type input "m"
type textarea "x"
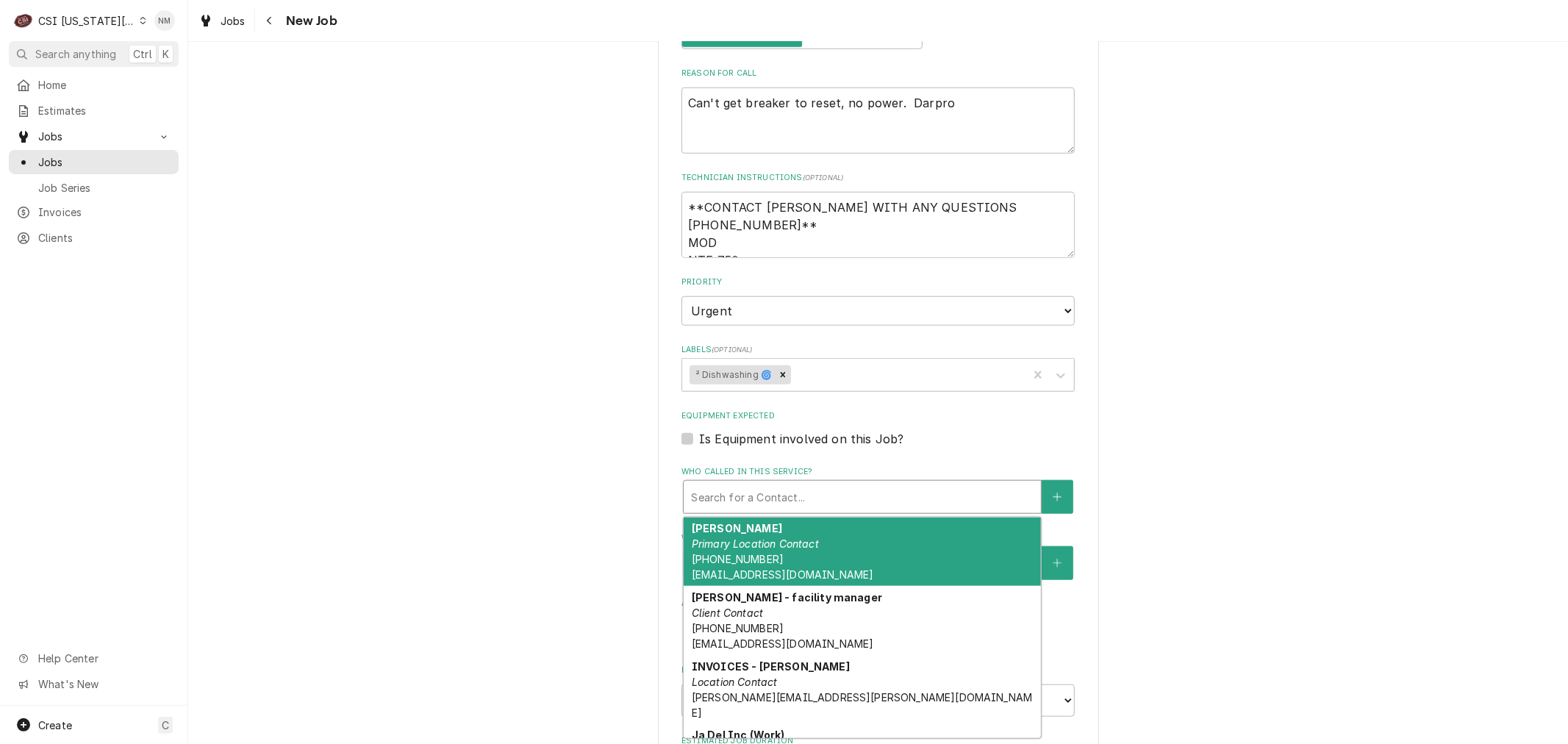
type textarea "x"
type input "s"
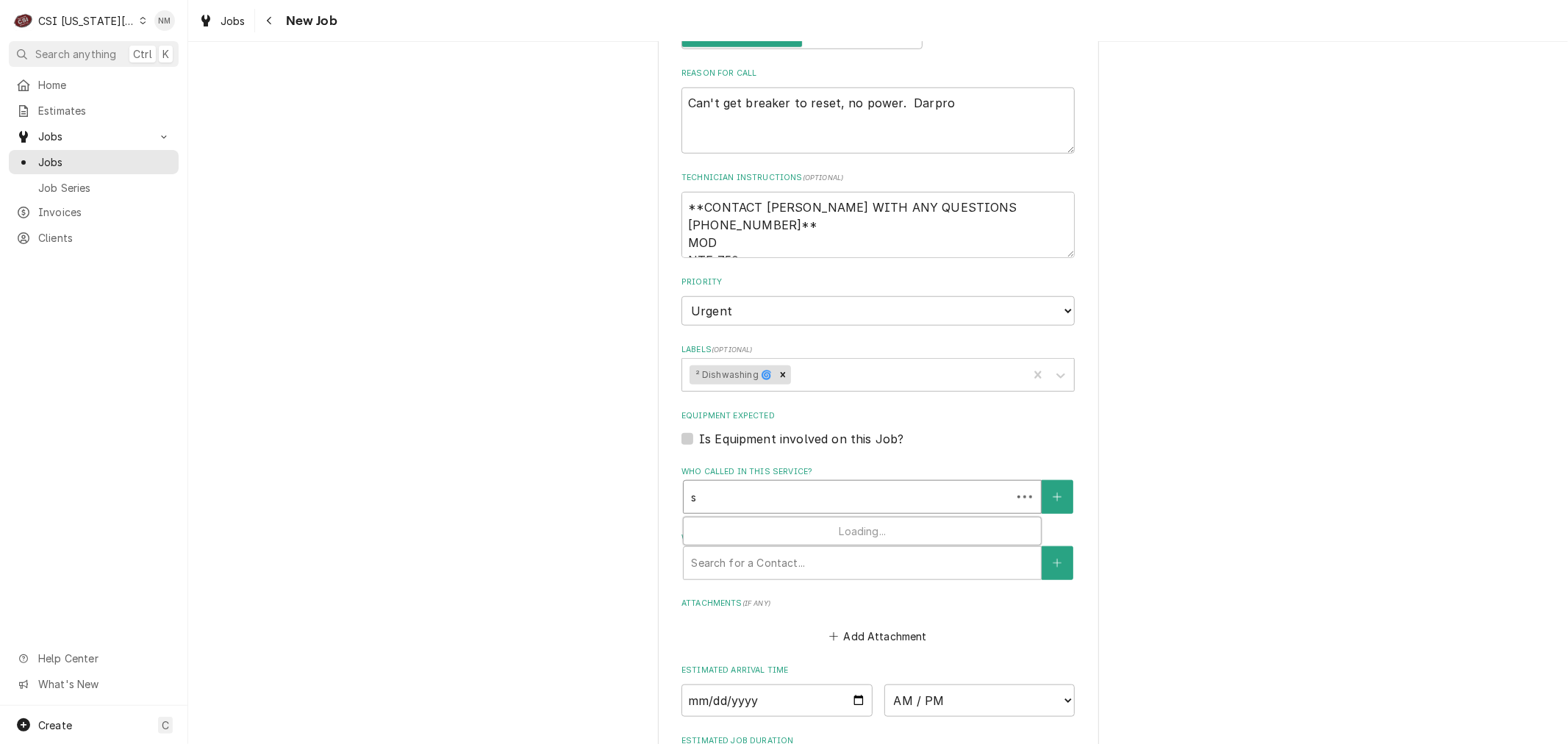
type textarea "x"
type input "st"
type textarea "x"
type input "sto"
type textarea "x"
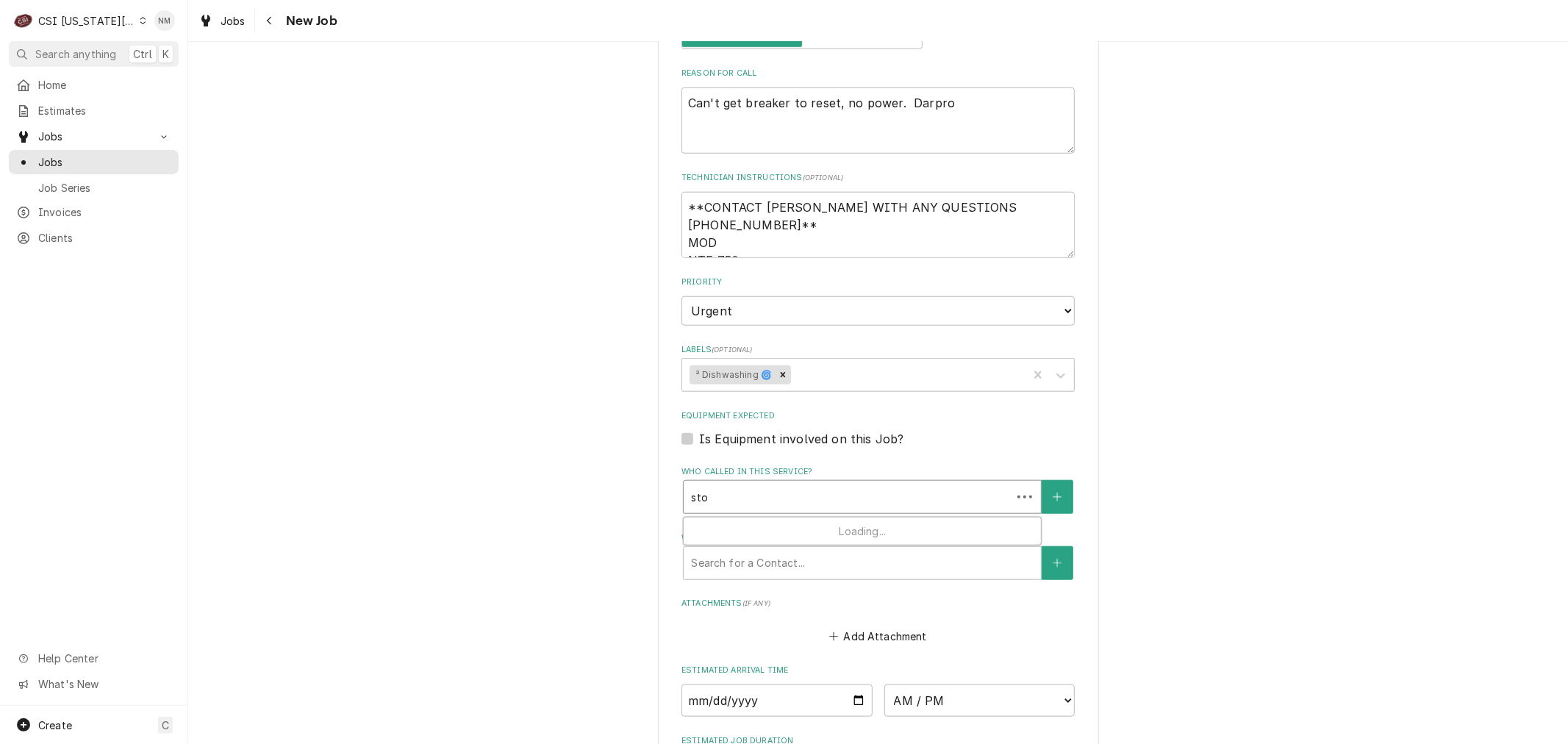
type input "stor"
type textarea "x"
type input "store"
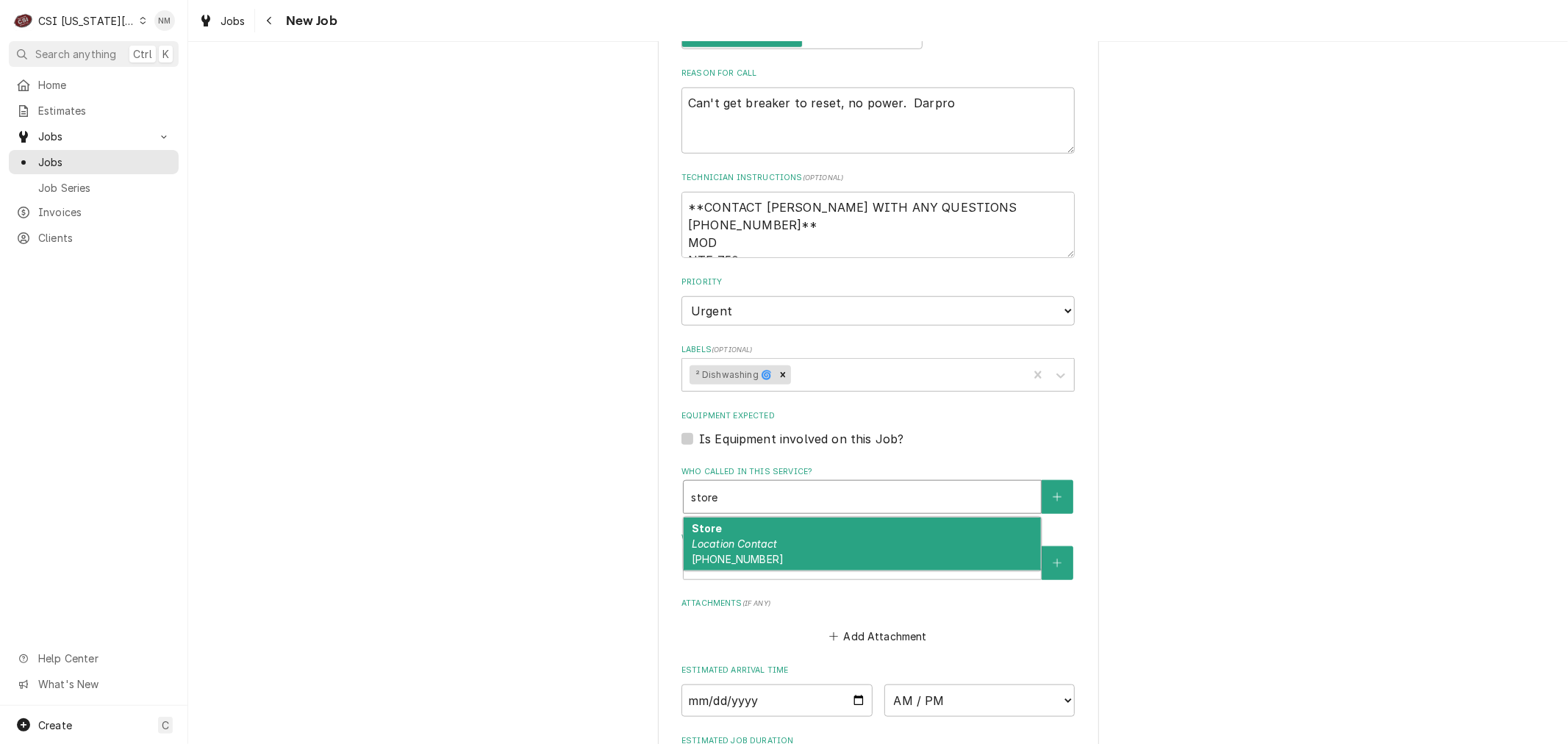
click at [798, 517] on div "Store Location Contact (913) 382-4227" at bounding box center [862, 544] width 357 height 53
type textarea "x"
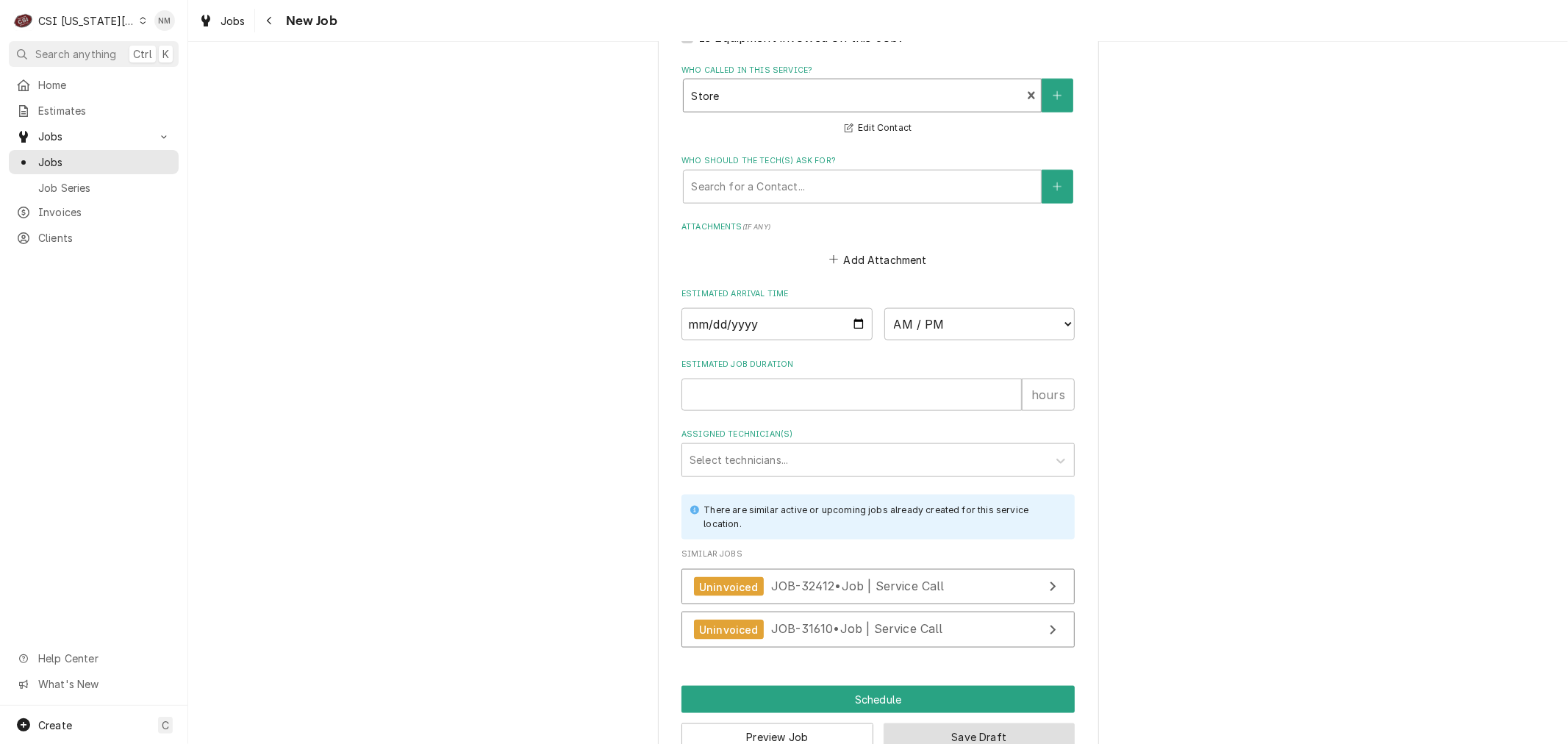
click at [997, 723] on button "Save Draft" at bounding box center [979, 737] width 192 height 27
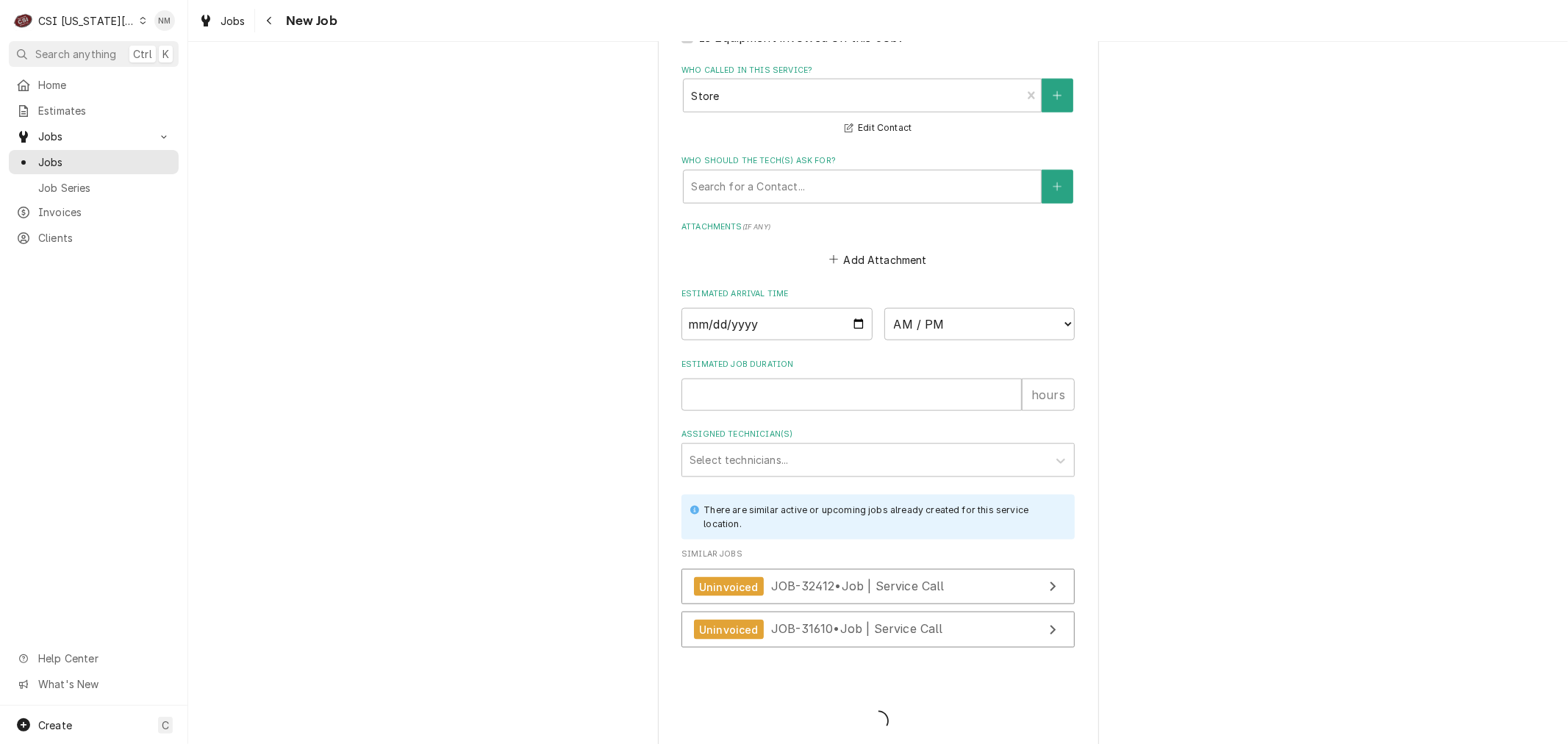
scroll to position [1450, 0]
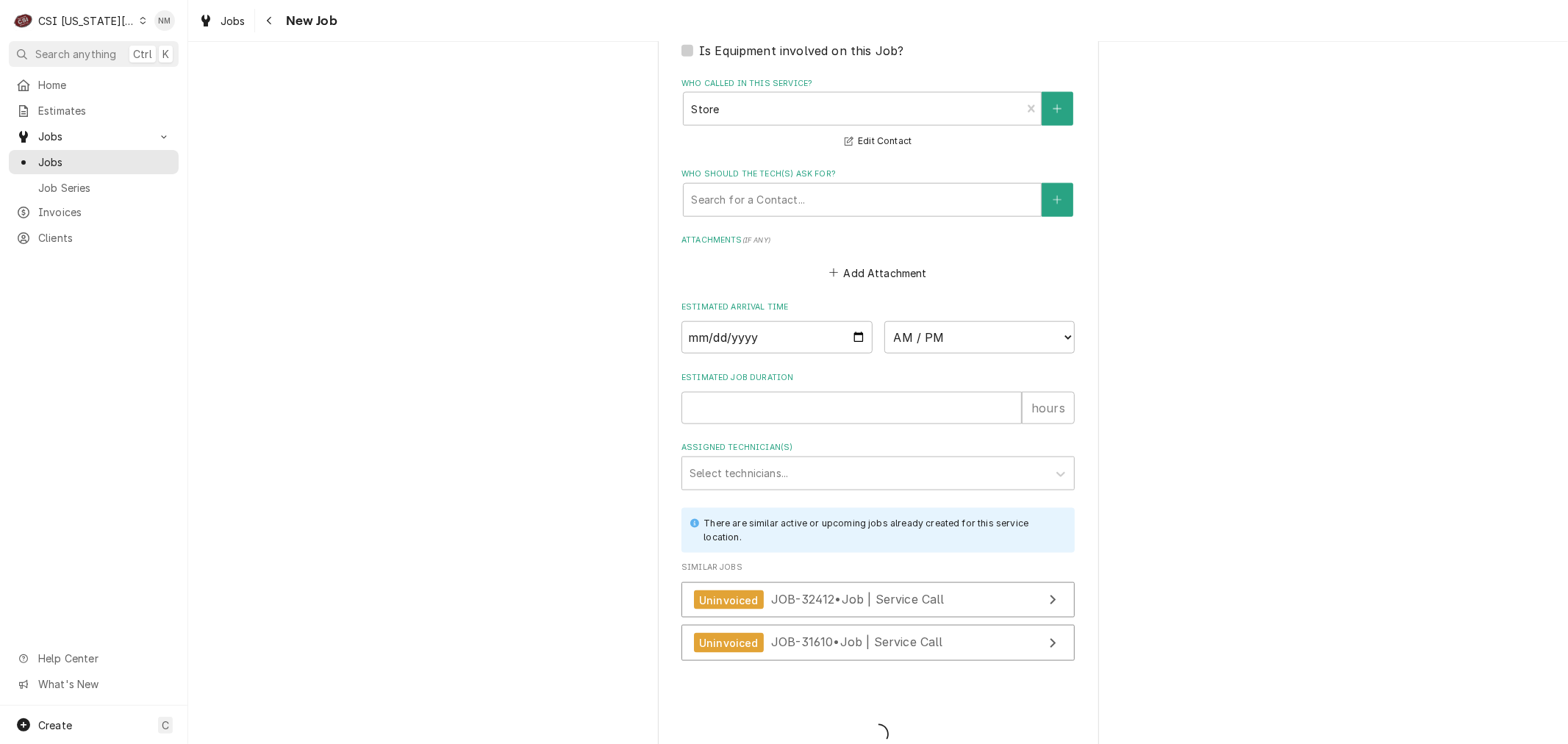
type textarea "x"
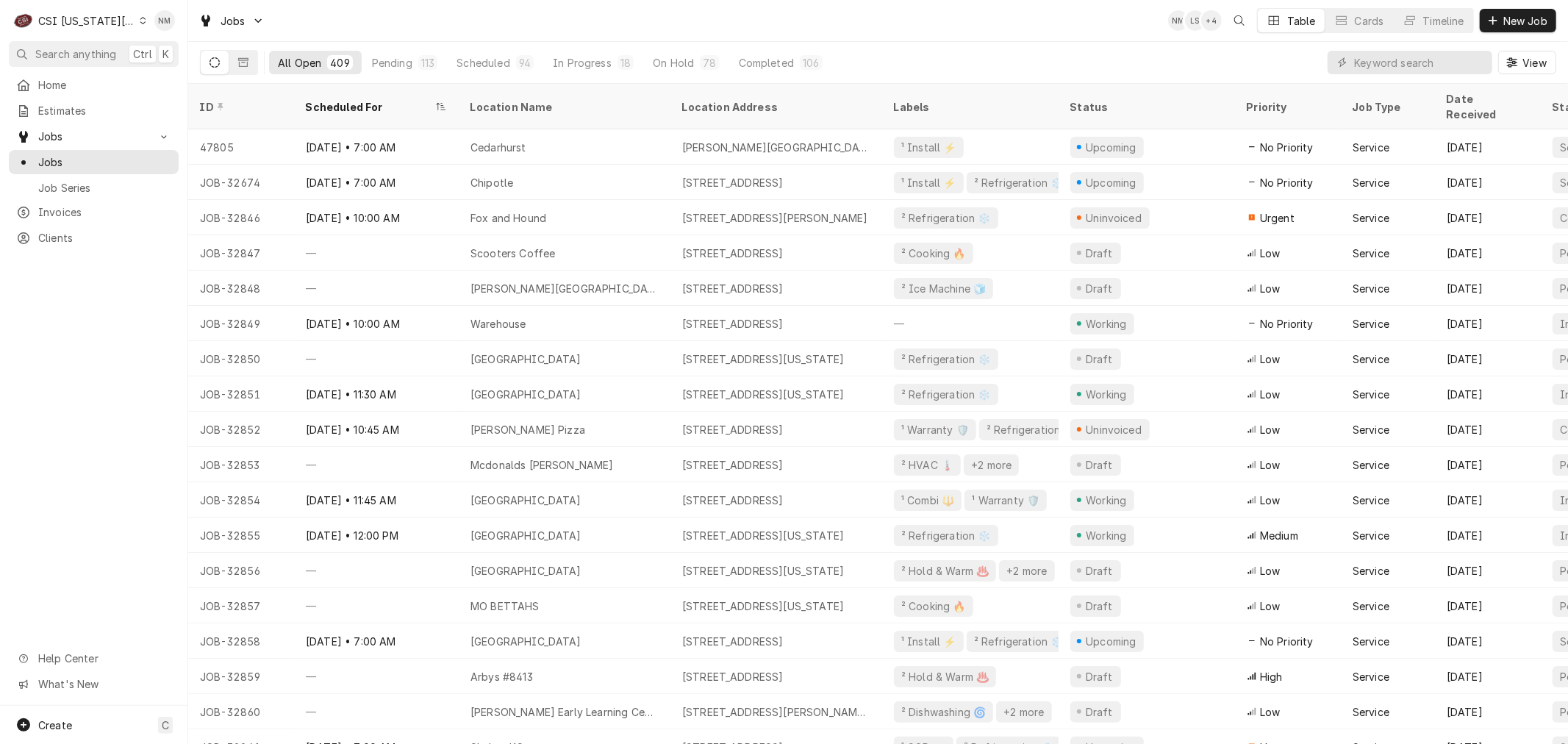
click at [1487, 64] on div "Dynamic Content Wrapper" at bounding box center [1410, 62] width 165 height 24
click at [1452, 56] on input "Dynamic Content Wrapper" at bounding box center [1419, 62] width 130 height 24
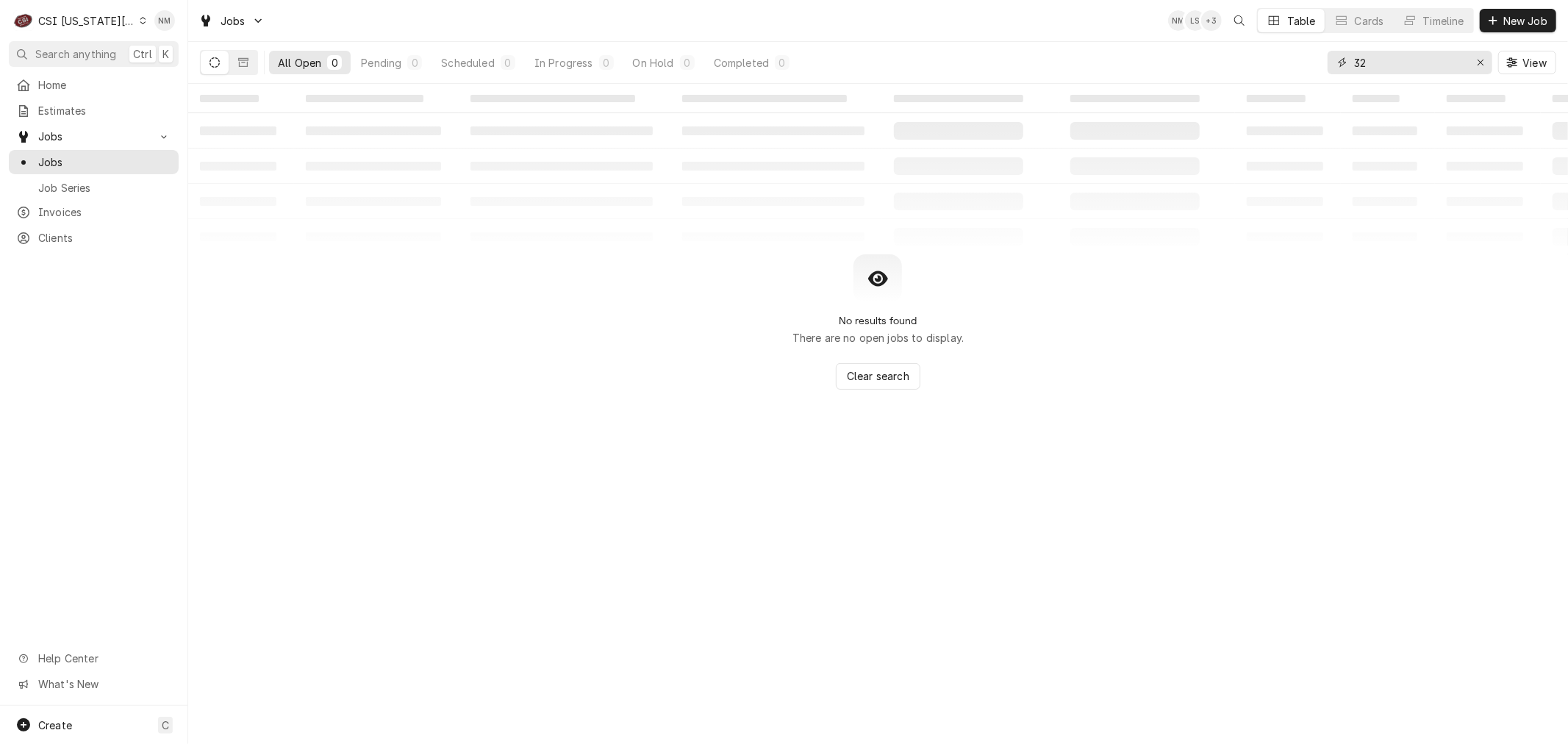
type input "3"
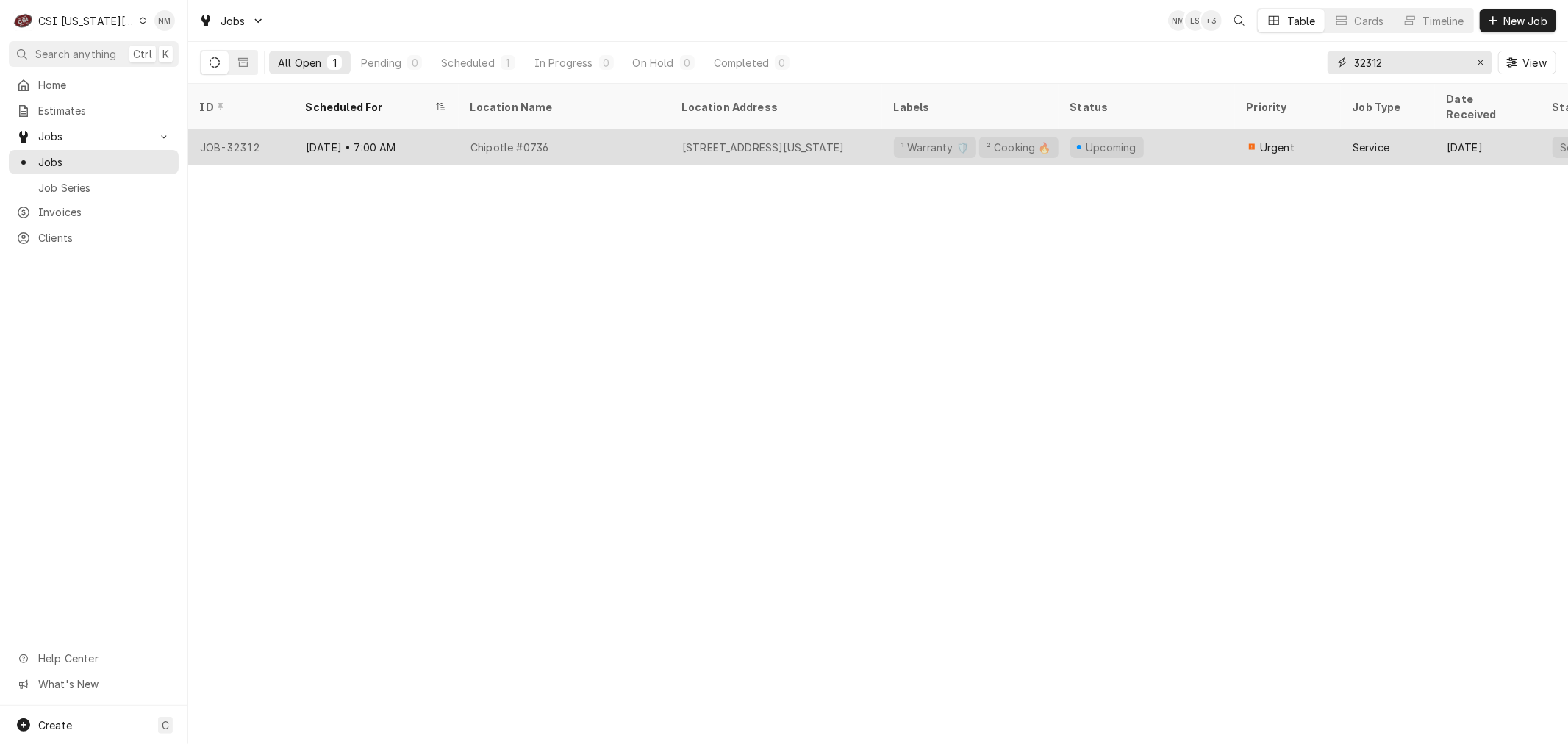
type input "32312"
click at [600, 130] on div "Chipotle #0736" at bounding box center [564, 147] width 211 height 35
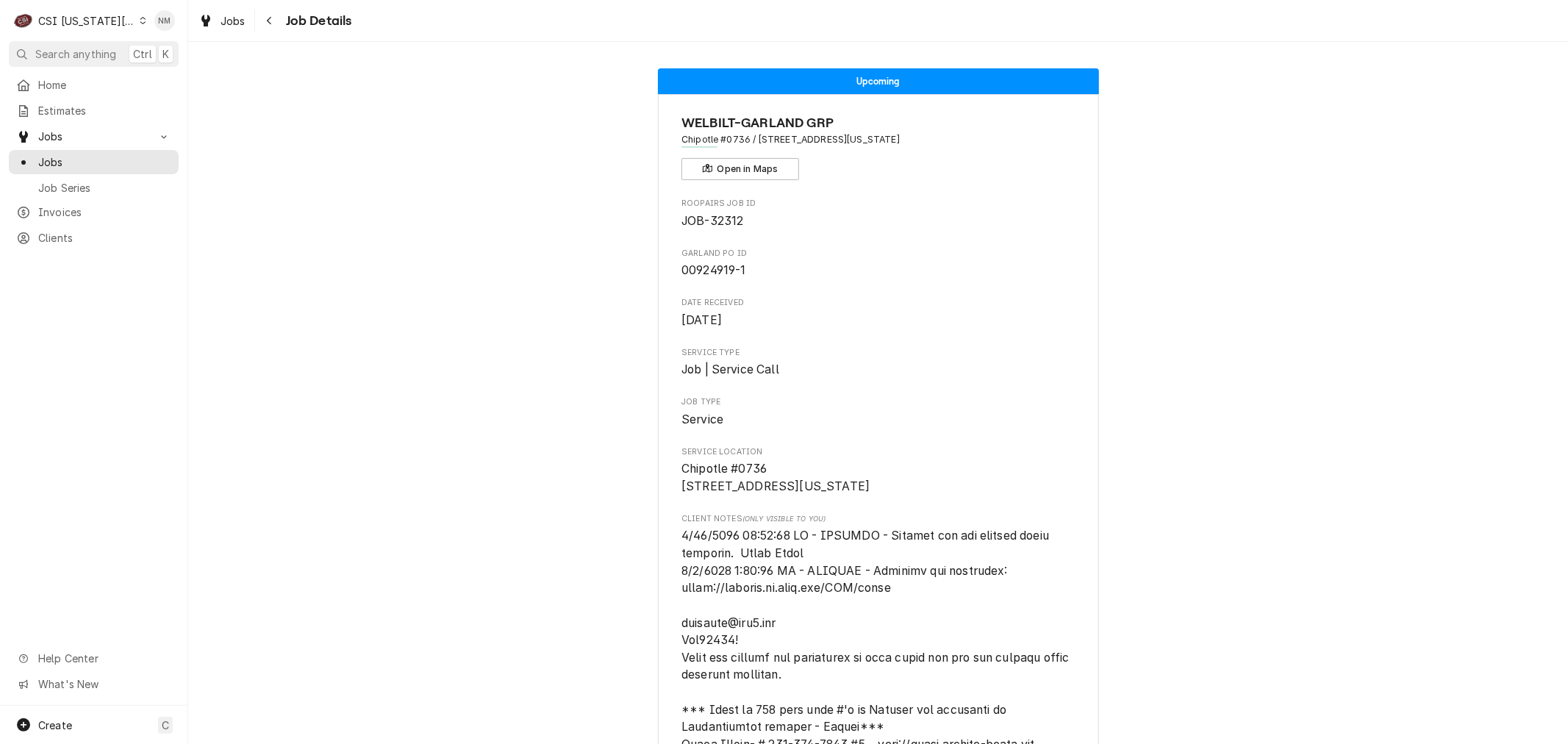
click at [84, 50] on span "Search anything" at bounding box center [76, 54] width 81 height 15
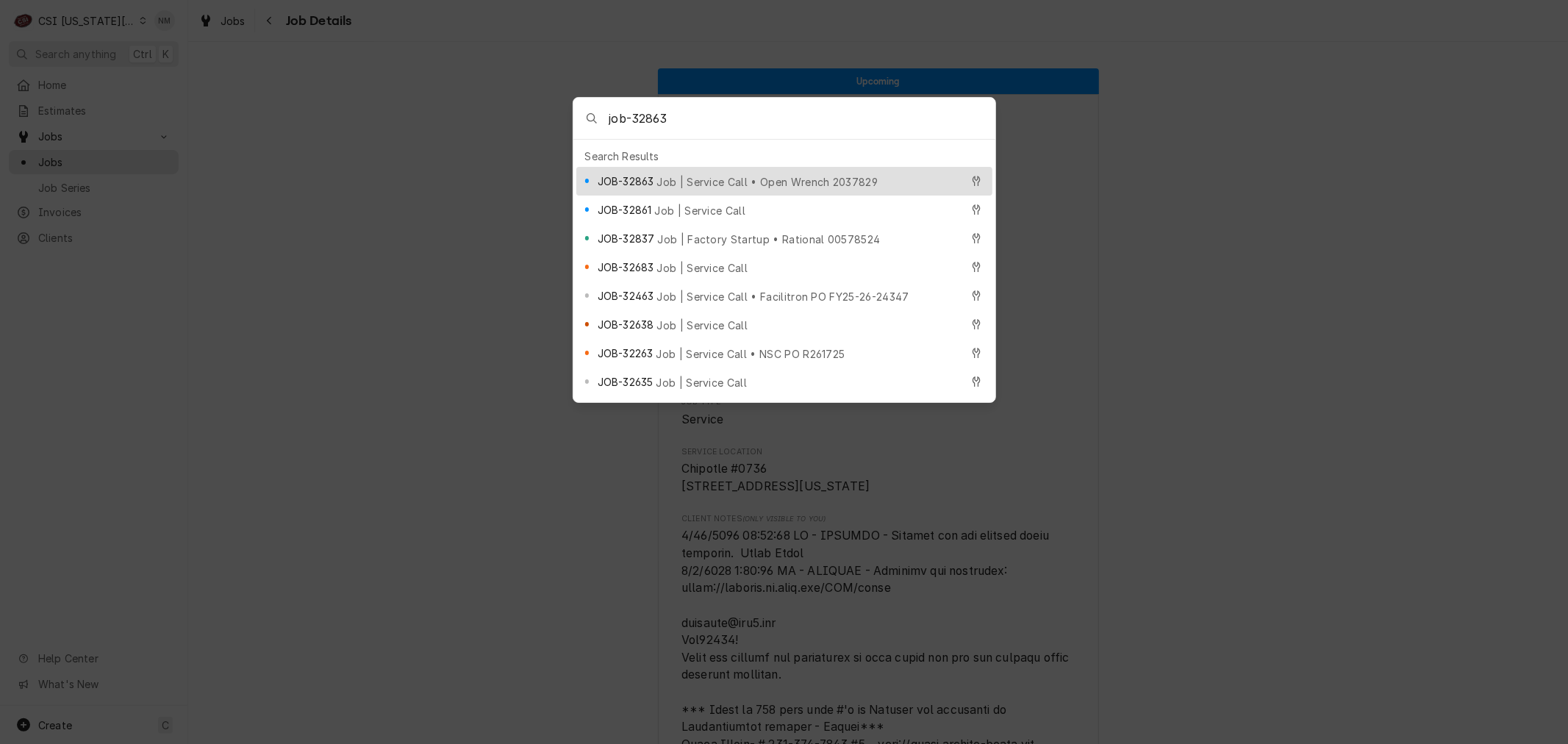
type input "job-32863"
click at [704, 176] on span "Job | Service Call • Open Wrench 2037829" at bounding box center [767, 182] width 221 height 15
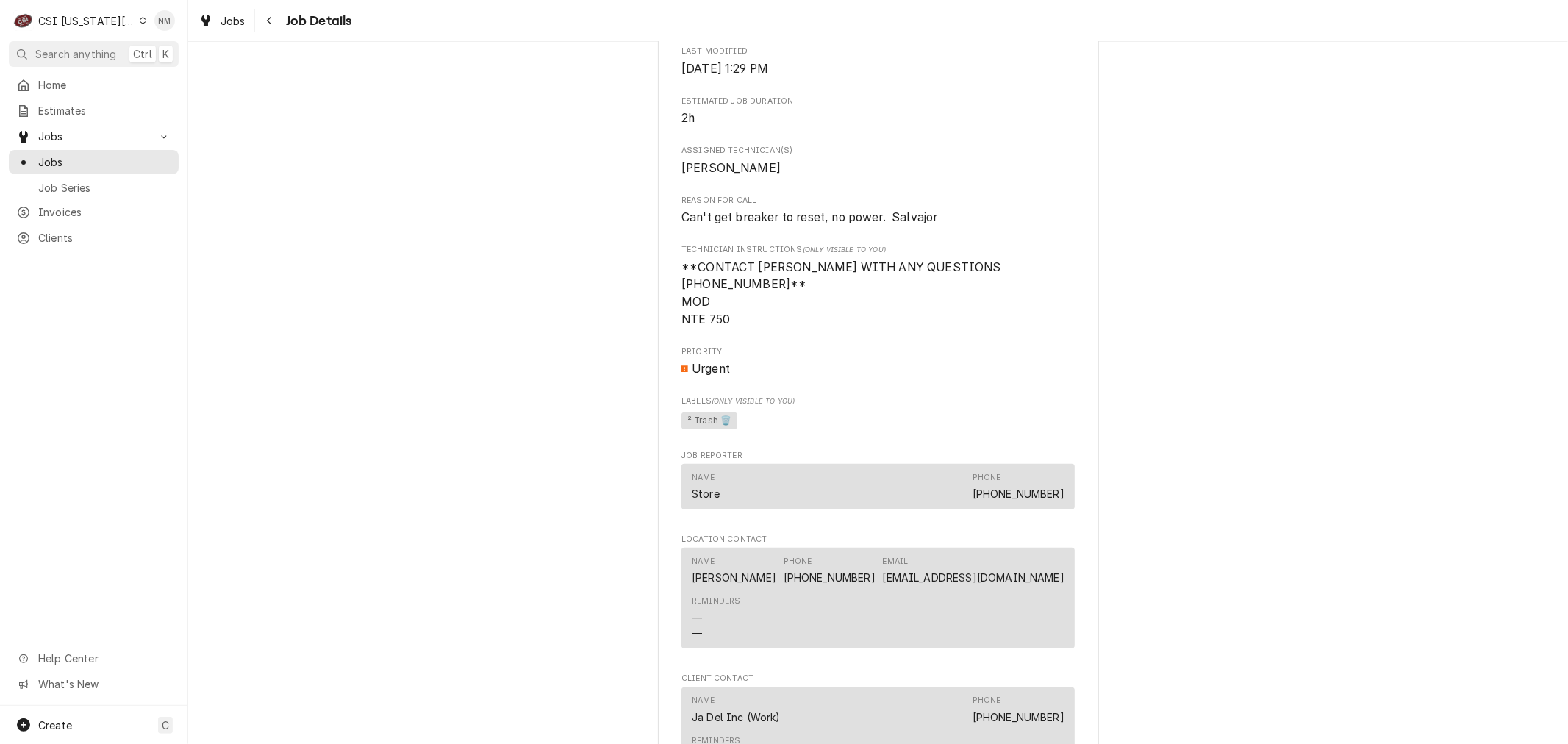
scroll to position [980, 0]
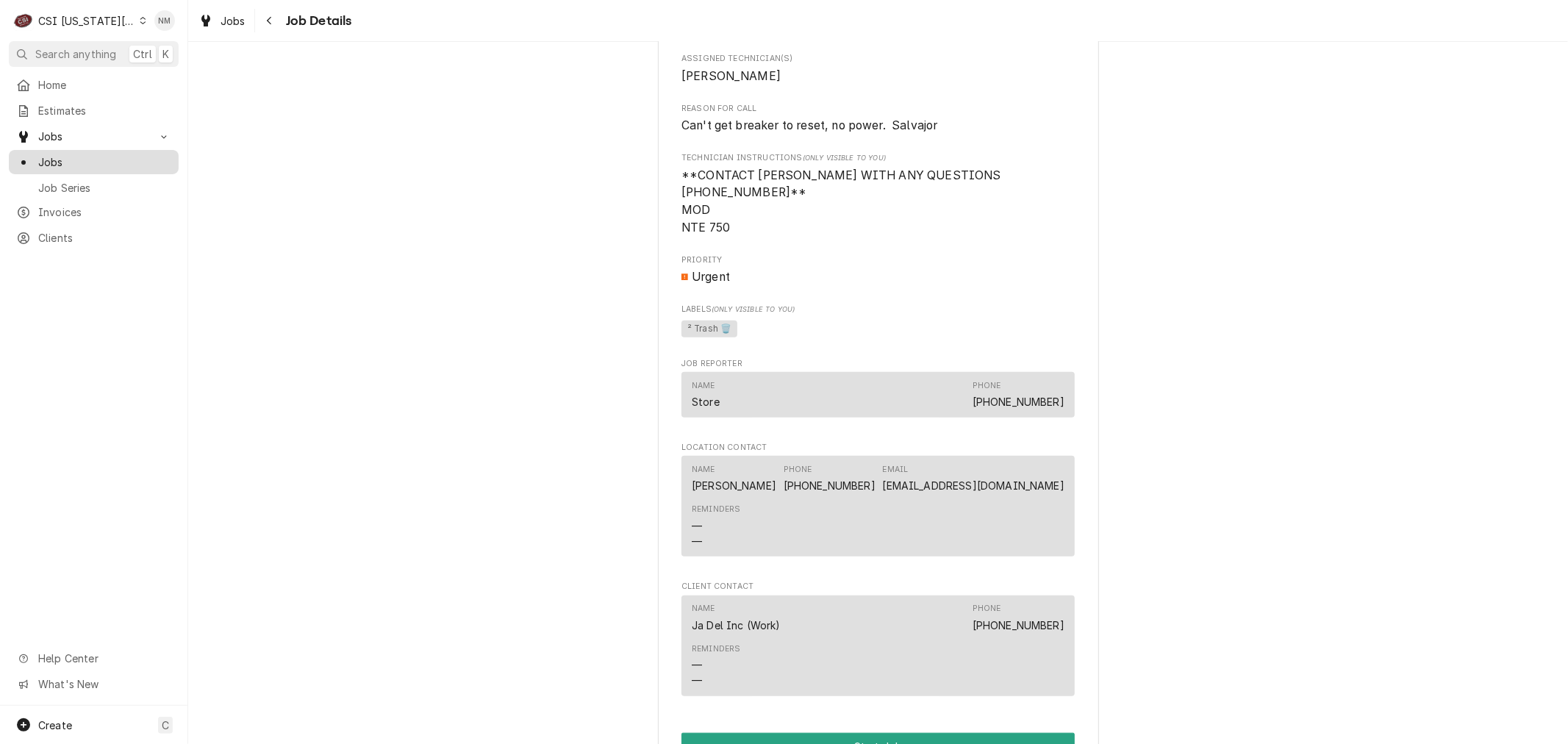
click at [66, 155] on span "Jobs" at bounding box center [105, 162] width 133 height 15
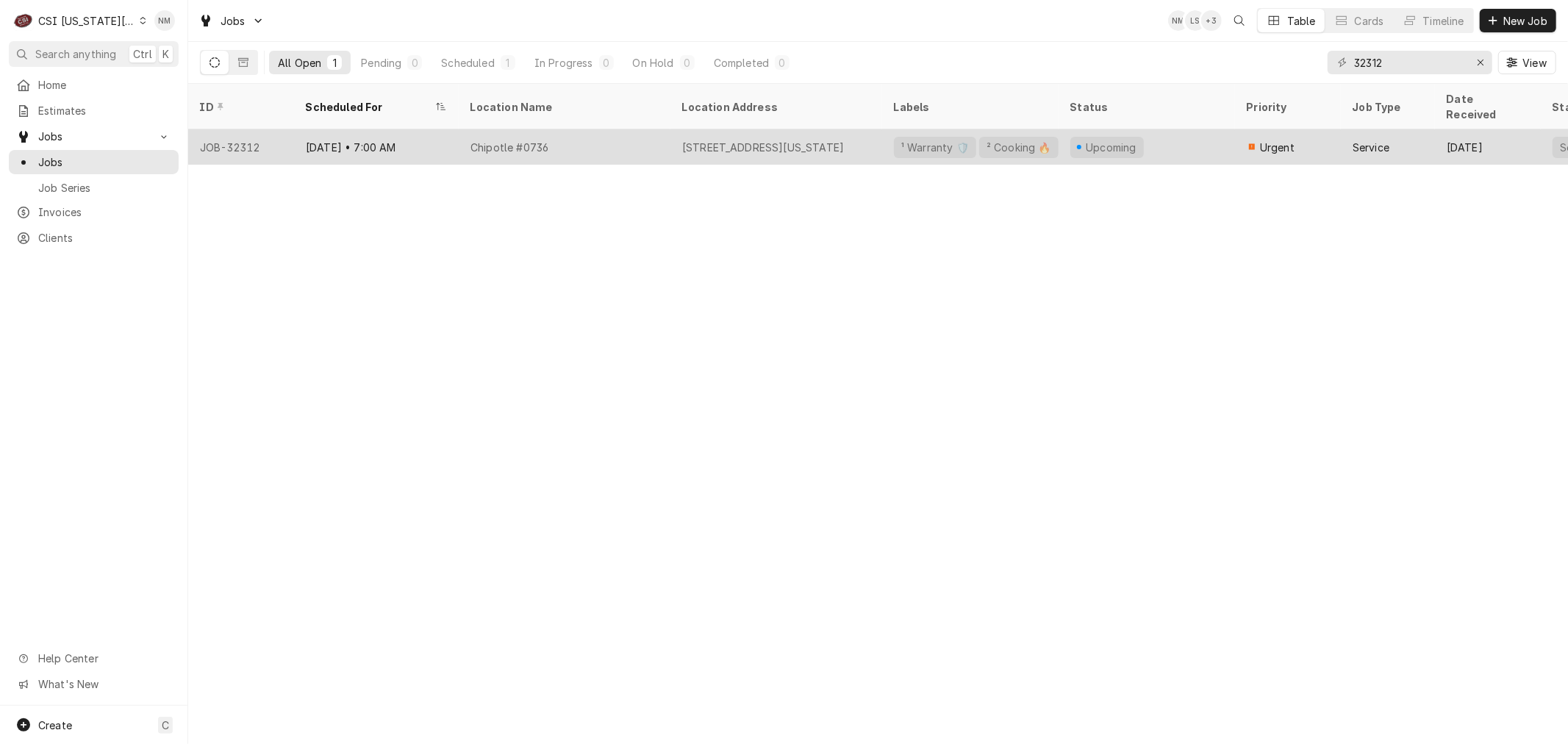
click at [637, 130] on div "Chipotle #0736" at bounding box center [564, 147] width 211 height 35
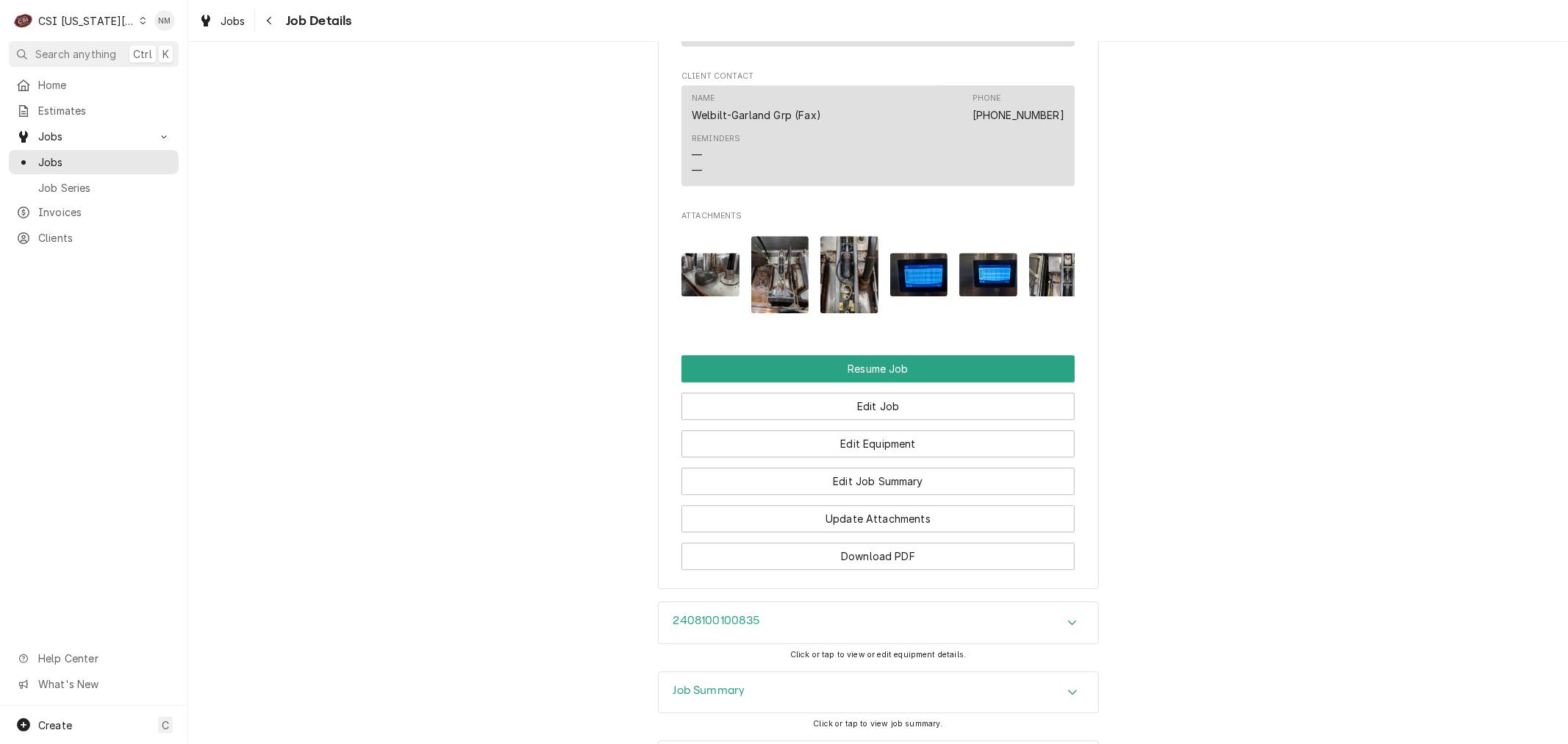
scroll to position [3174, 0]
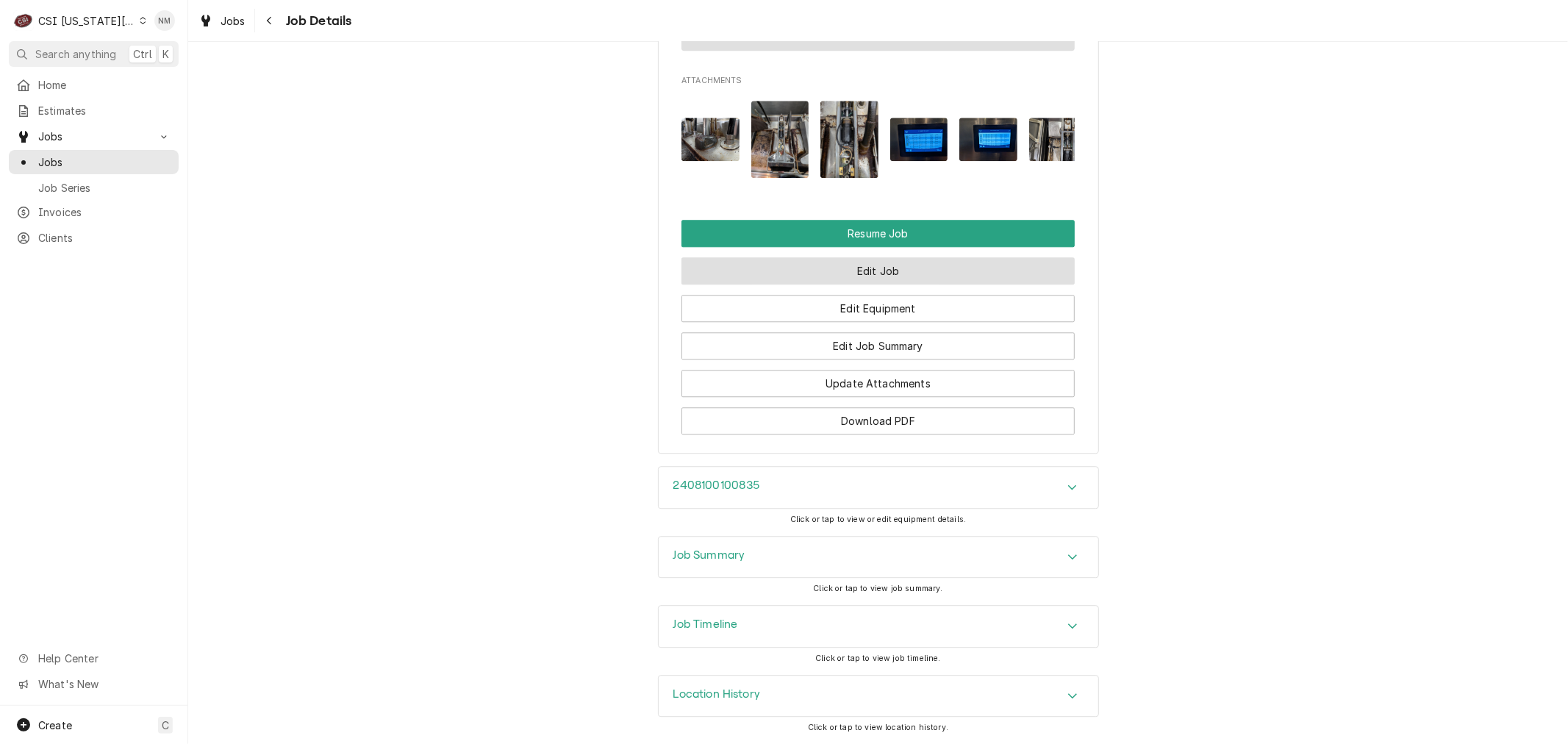
click at [875, 267] on button "Edit Job" at bounding box center [877, 271] width 393 height 27
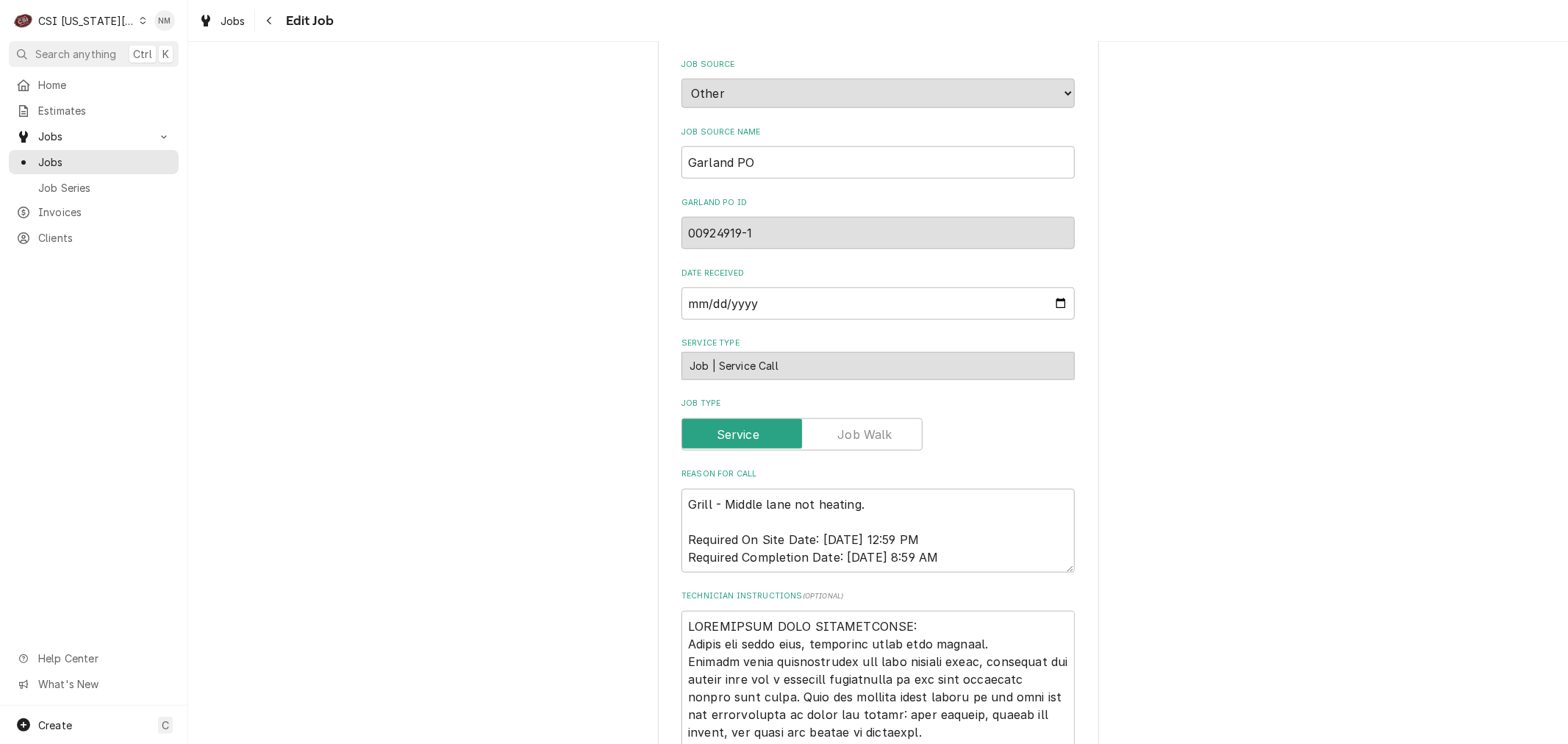
scroll to position [1306, 0]
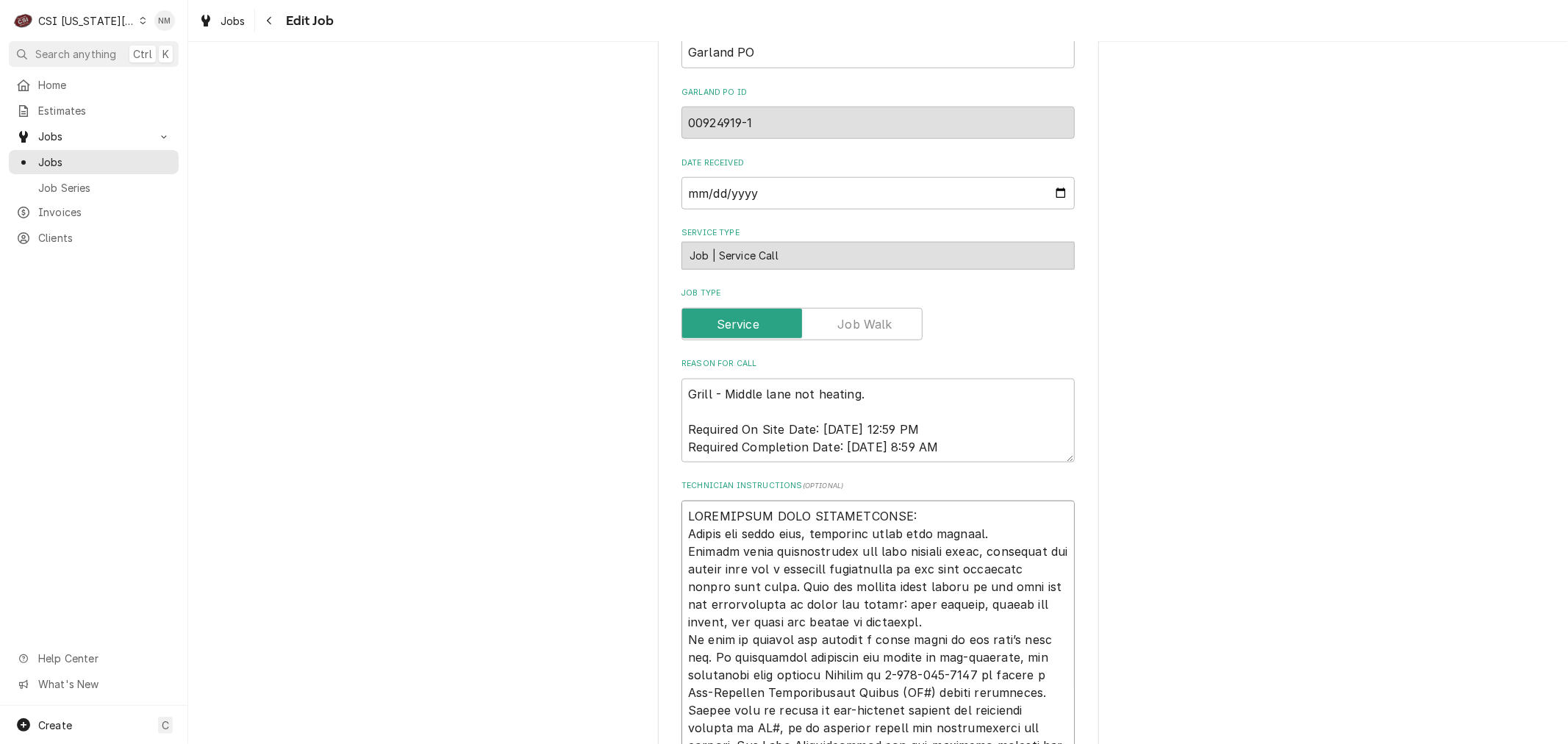
click at [682, 512] on textarea "Technician Instructions ( optional )" at bounding box center [877, 746] width 393 height 490
type textarea "x"
type textarea "TECHNICIAN NOTE REQUIREMENTS: Record all parts used, including their part numbe…"
type textarea "x"
type textarea "8 TECHNICIAN NOTE REQUIREMENTS: Record all parts used, including their part num…"
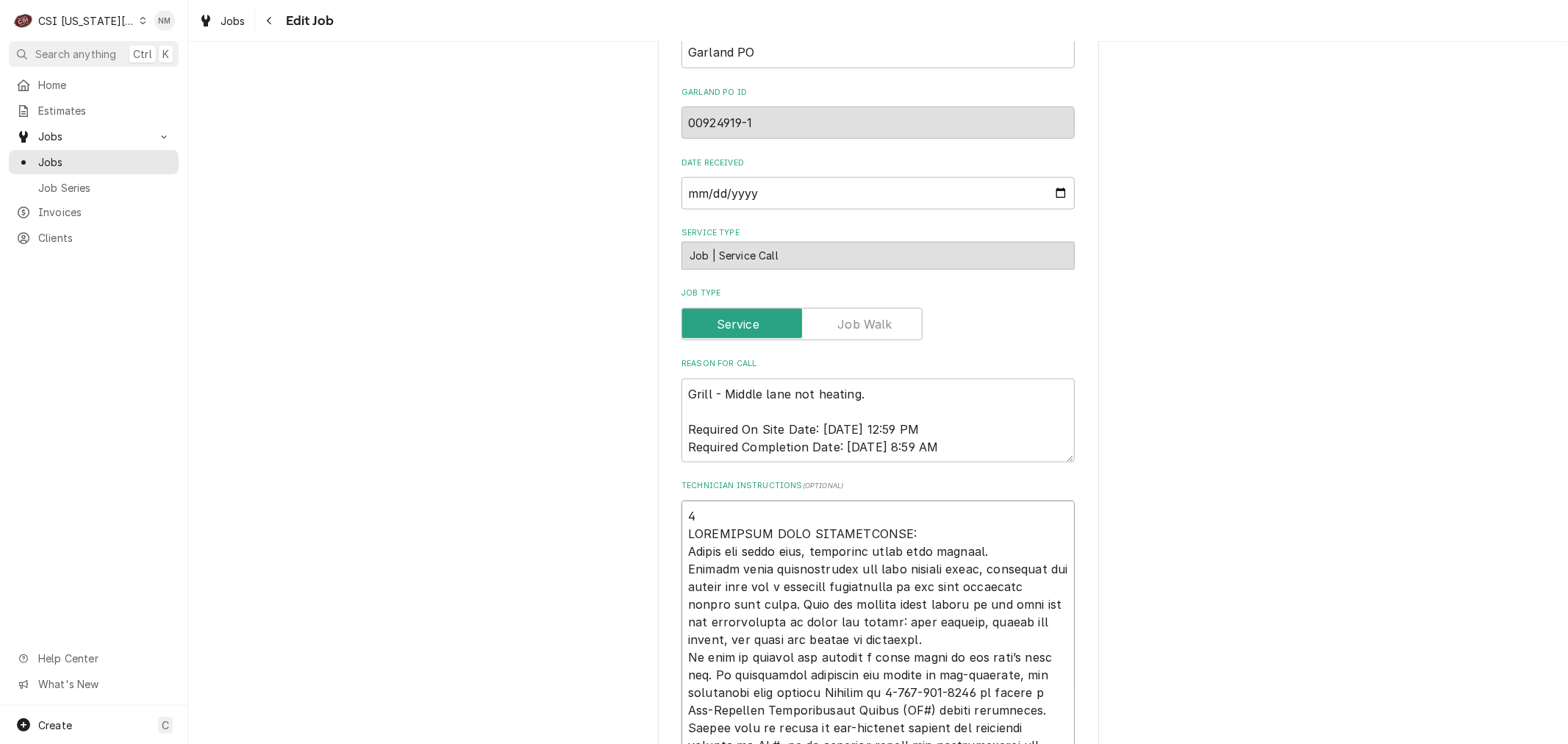
type textarea "x"
type textarea "81 TECHNICIAN NOTE REQUIREMENTS: Record all parts used, including their part nu…"
type textarea "x"
type textarea "816 TECHNICIAN NOTE REQUIREMENTS: Record all parts used, including their part n…"
type textarea "x"
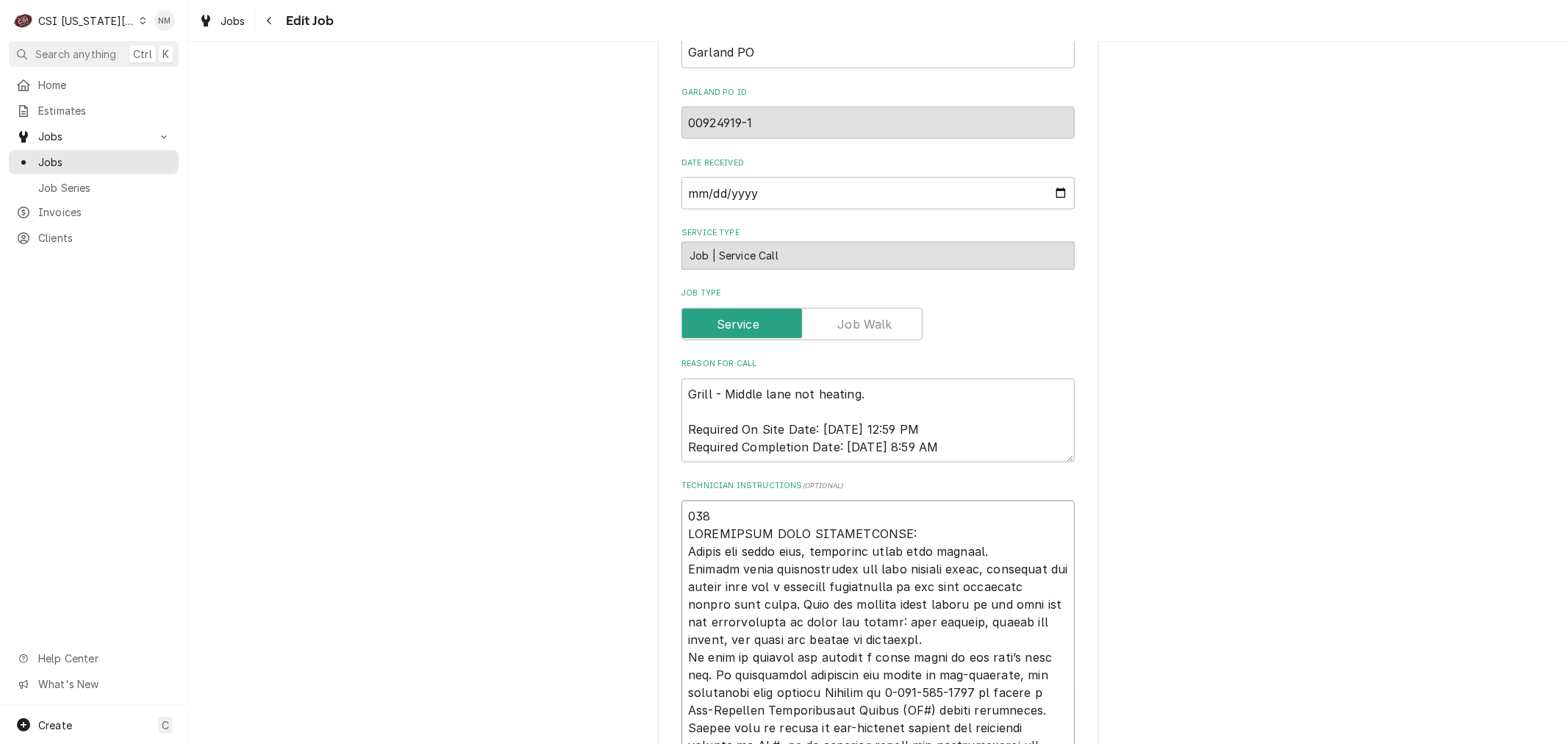
type textarea "816- TECHNICIAN NOTE REQUIREMENTS: Record all parts used, including their part …"
type textarea "x"
type textarea "816-4 TECHNICIAN NOTE REQUIREMENTS: Record all parts used, including their part…"
type textarea "x"
type textarea "816-41 TECHNICIAN NOTE REQUIREMENTS: Record all parts used, including their par…"
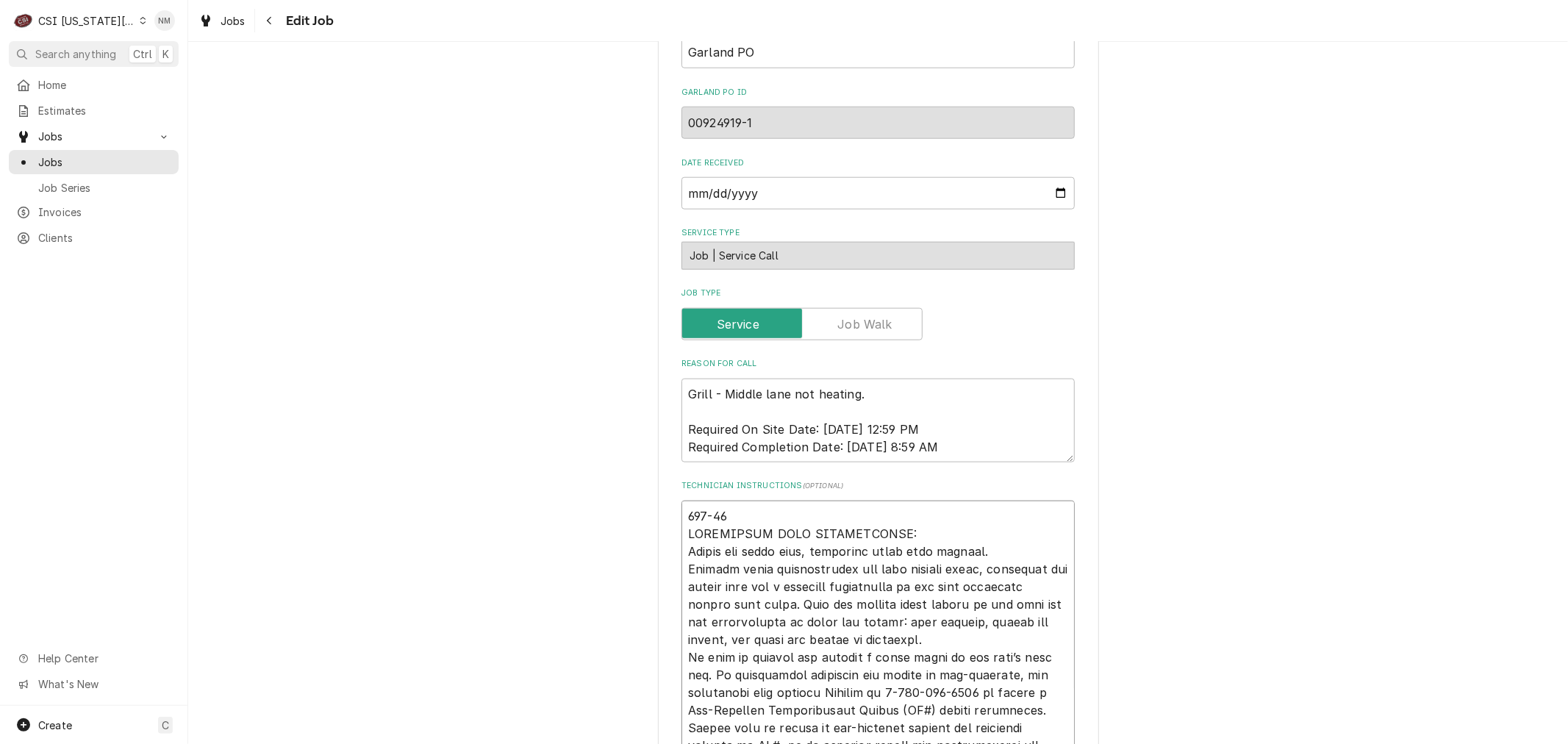
type textarea "x"
type textarea "816-415 TECHNICIAN NOTE REQUIREMENTS: Record all parts used, including their pa…"
type textarea "x"
type textarea "816-415- TECHNICIAN NOTE REQUIREMENTS: Record all parts used, including their p…"
type textarea "x"
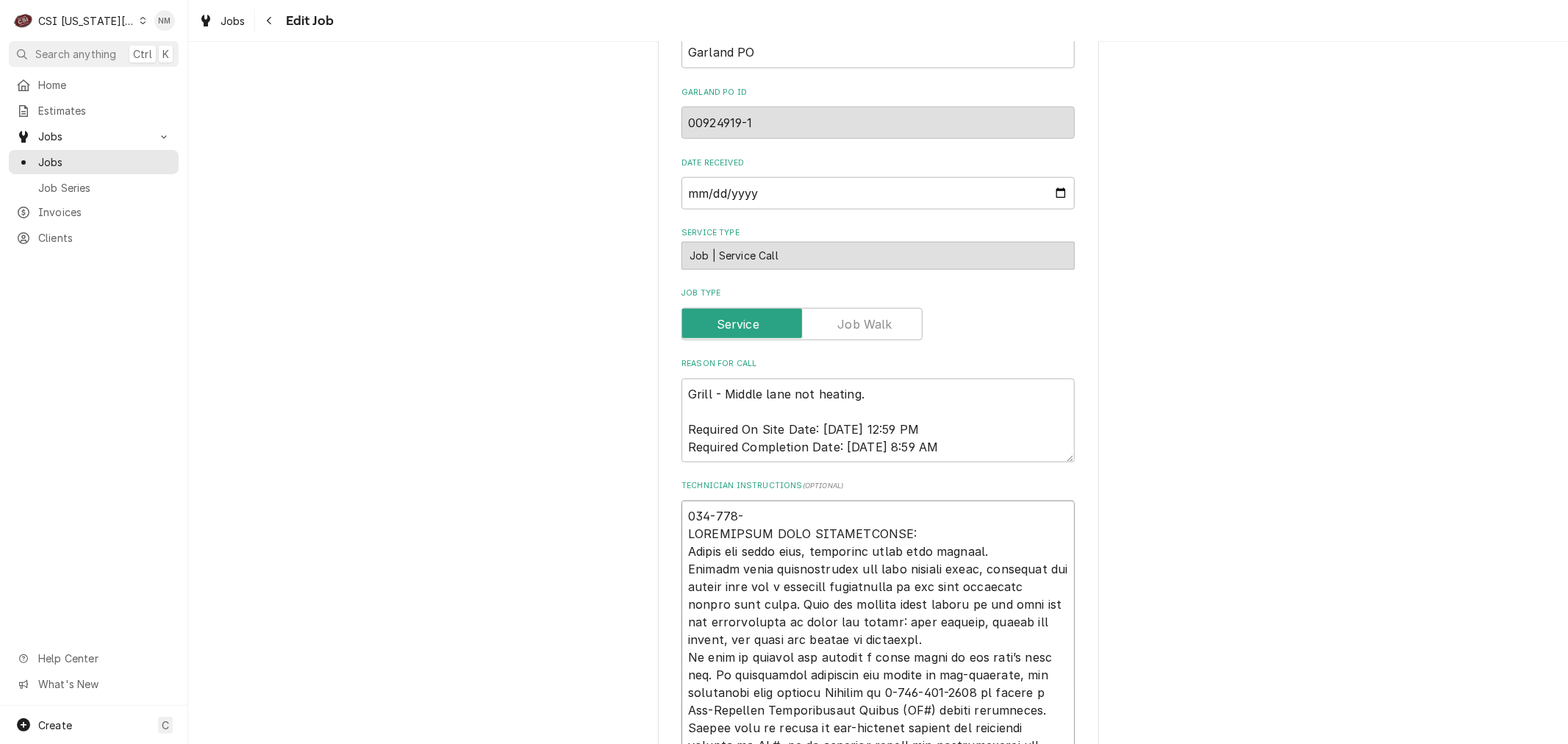
type textarea "816-415-2 TECHNICIAN NOTE REQUIREMENTS: Record all parts used, including their …"
type textarea "x"
type textarea "816-415-28 TECHNICIAN NOTE REQUIREMENTS: Record all parts used, including their…"
type textarea "x"
type textarea "816-415-280 TECHNICIAN NOTE REQUIREMENTS: Record all parts used, including thei…"
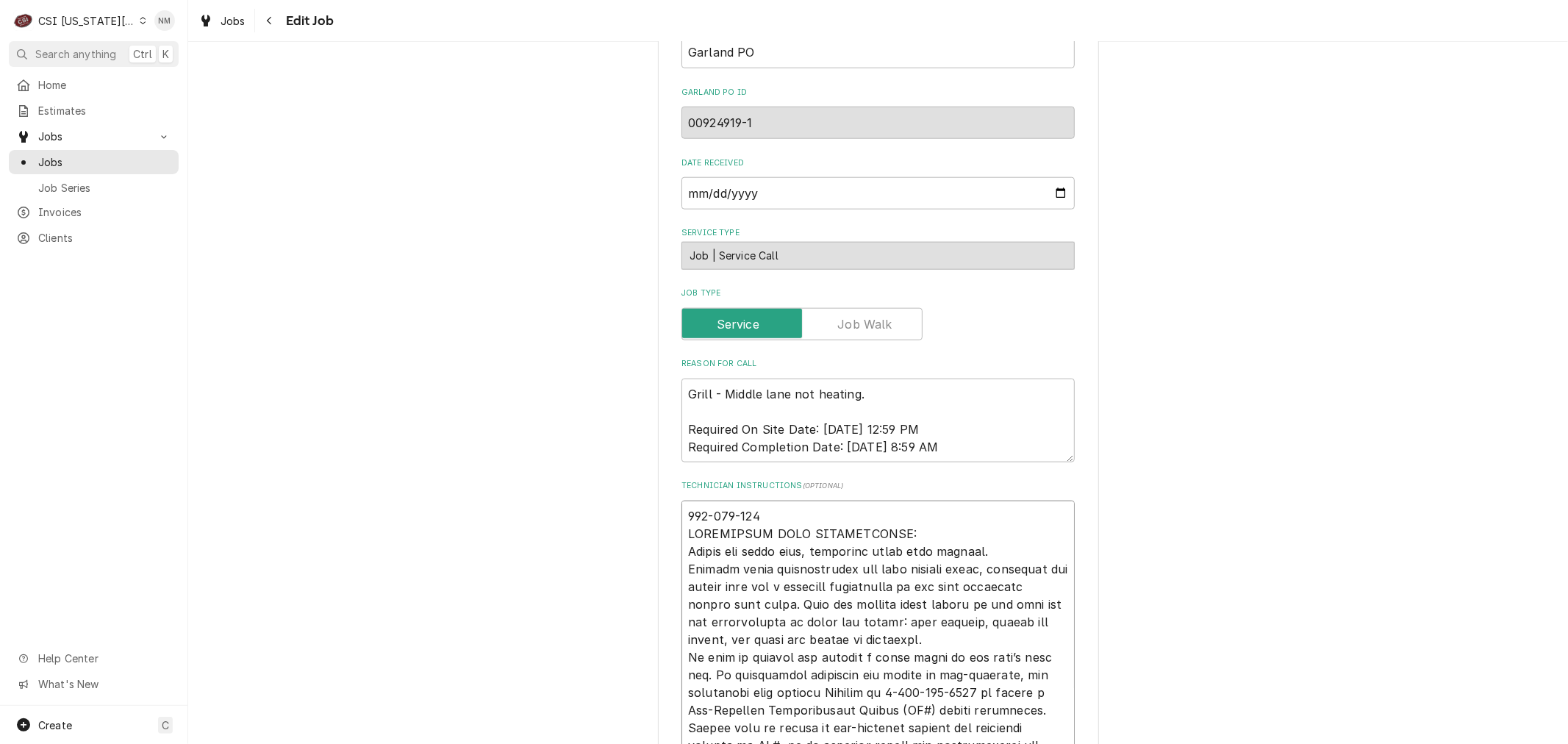
type textarea "x"
type textarea "816-415-2801 TECHNICIAN NOTE REQUIREMENTS: Record all parts used, including the…"
type textarea "x"
type textarea "816-415-2801 TECHNICIAN NOTE REQUIREMENTS: Record all parts used, including the…"
click at [763, 514] on textarea "Technician Instructions ( optional )" at bounding box center [877, 754] width 393 height 507
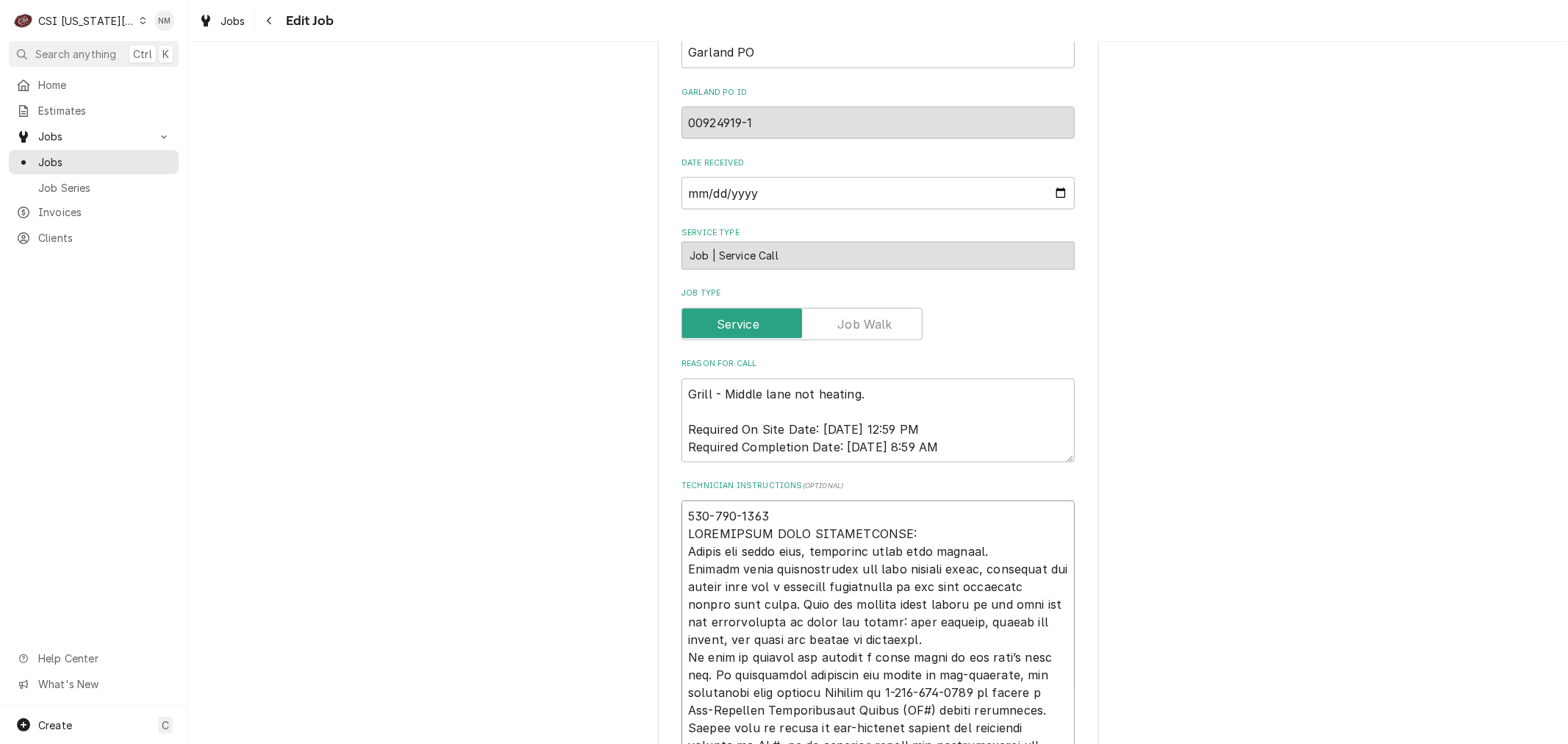
type textarea "x"
type textarea "816-415-280 TECHNICIAN NOTE REQUIREMENTS: Record all parts used, including thei…"
type textarea "x"
type textarea "816-415-28 TECHNICIAN NOTE REQUIREMENTS: Record all parts used, including their…"
type textarea "x"
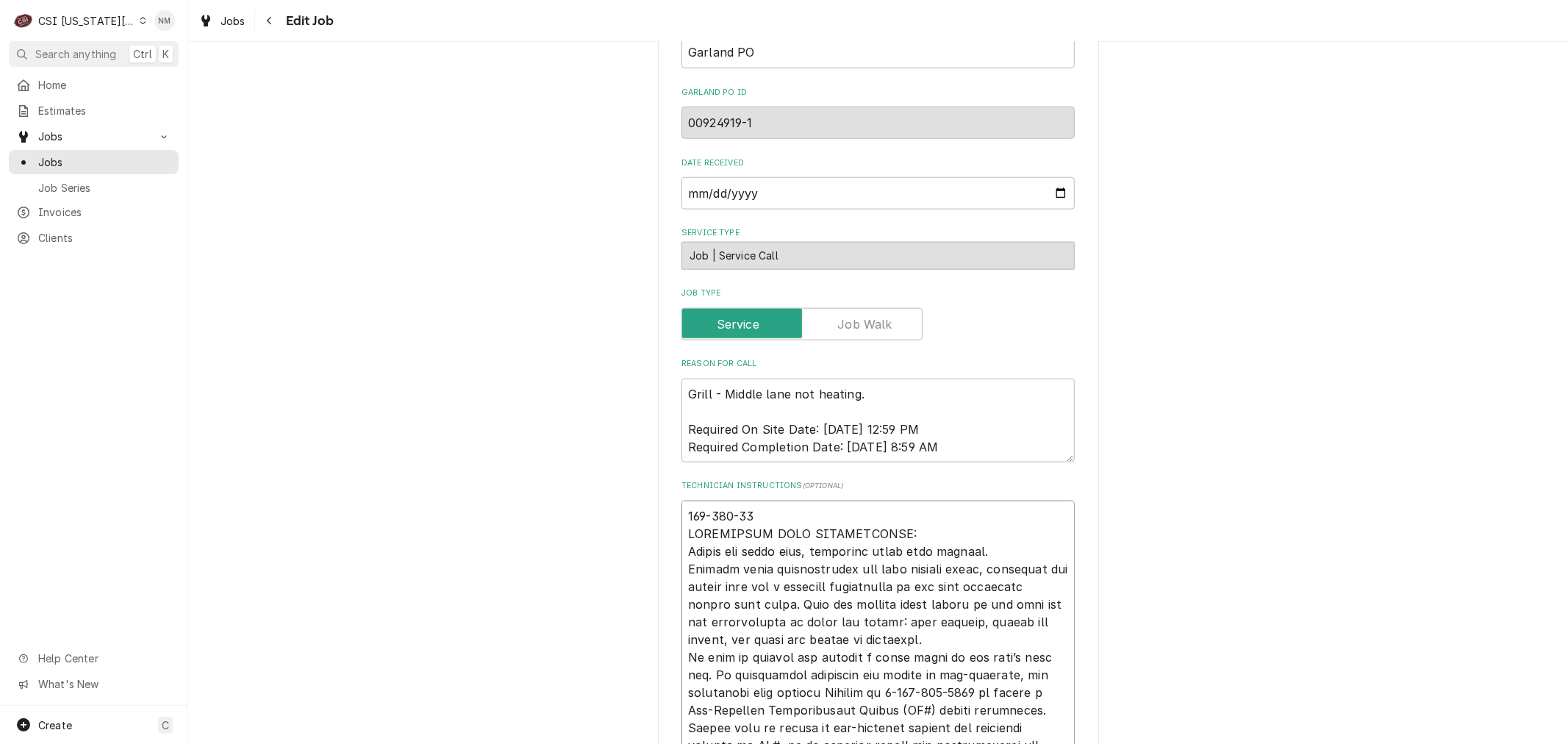
type textarea "816-415-2 TECHNICIAN NOTE REQUIREMENTS: Record all parts used, including their …"
type textarea "x"
type textarea "816-415-22 TECHNICIAN NOTE REQUIREMENTS: Record all parts used, including their…"
type textarea "x"
type textarea "816-415-221 TECHNICIAN NOTE REQUIREMENTS: Record all parts used, including thei…"
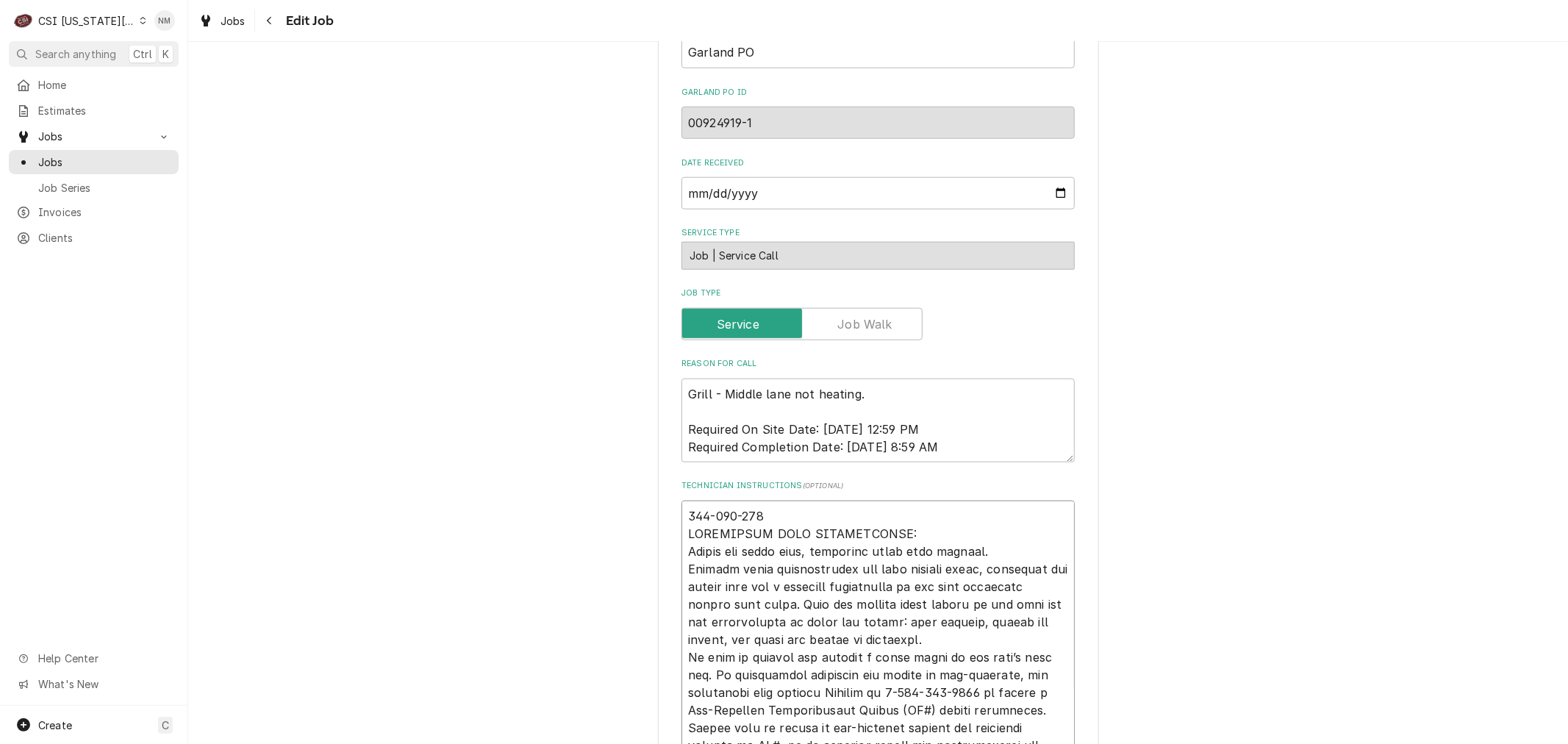
type textarea "x"
type textarea "816-415-2212 TECHNICIAN NOTE REQUIREMENTS: Record all parts used, including the…"
type textarea "x"
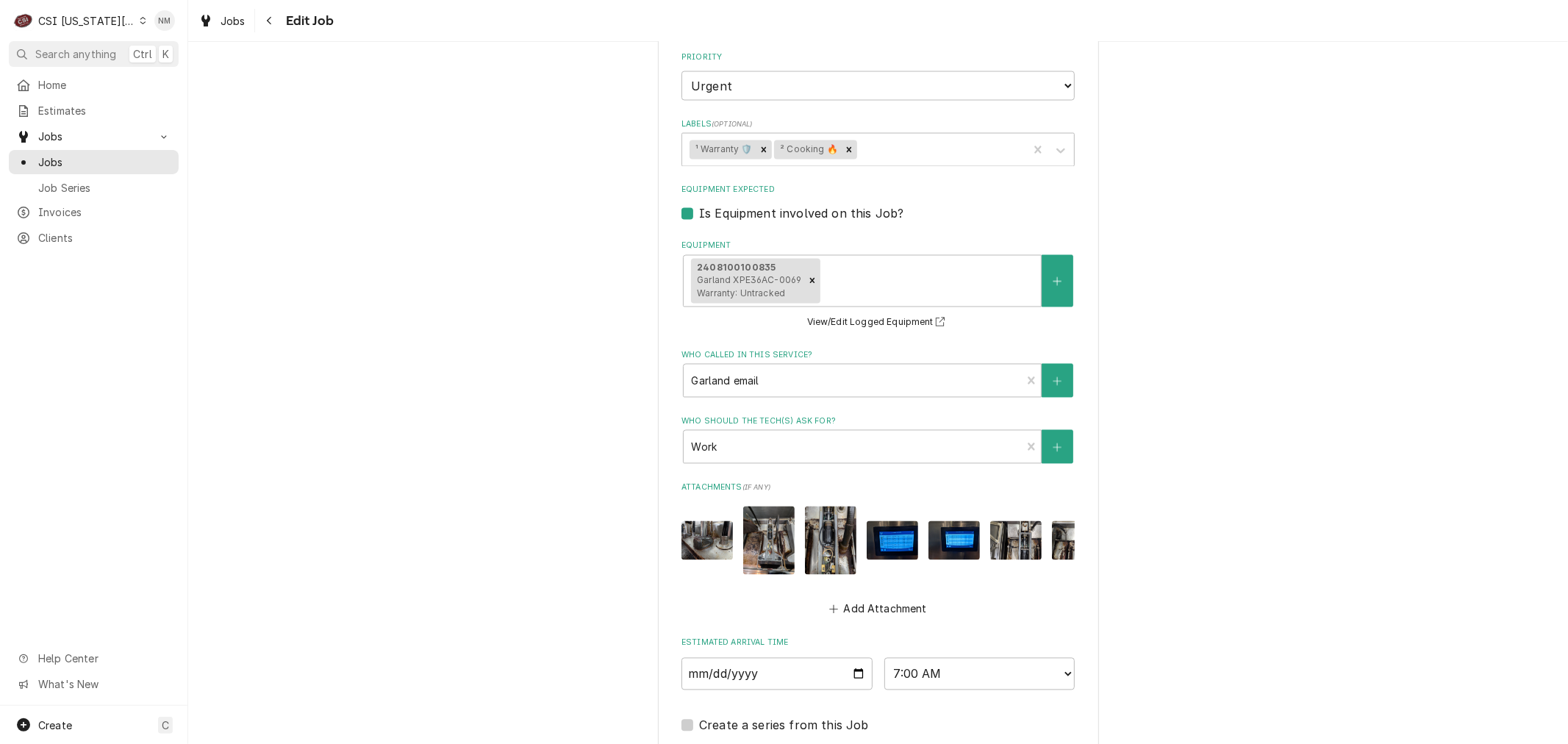
scroll to position [2287, 0]
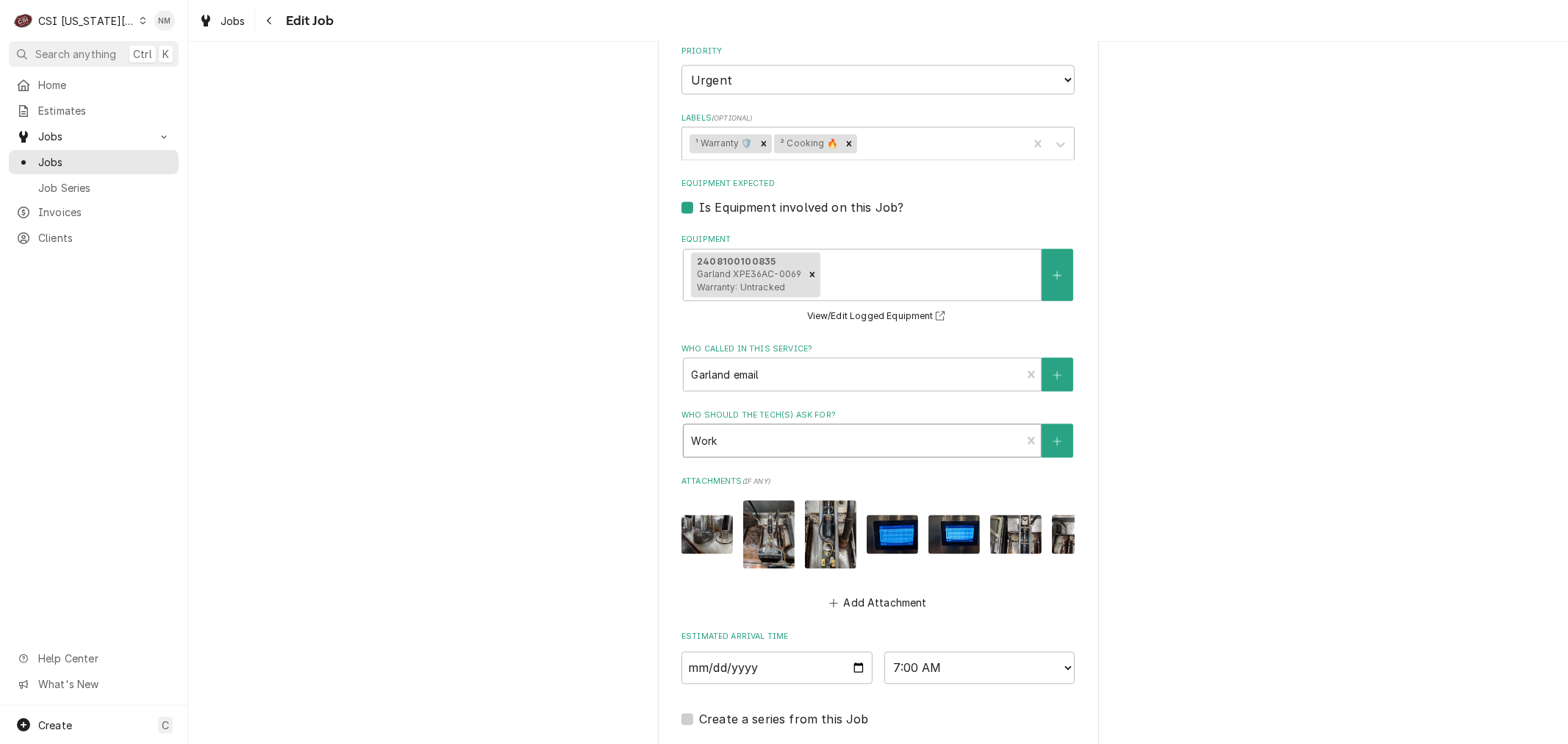
type textarea "816-415-2212 TECHNICIAN NOTE REQUIREMENTS: Record all parts used, including the…"
click at [848, 440] on div "Who should the tech(s) ask for?" at bounding box center [852, 441] width 323 height 27
type textarea "x"
type input "w"
type textarea "x"
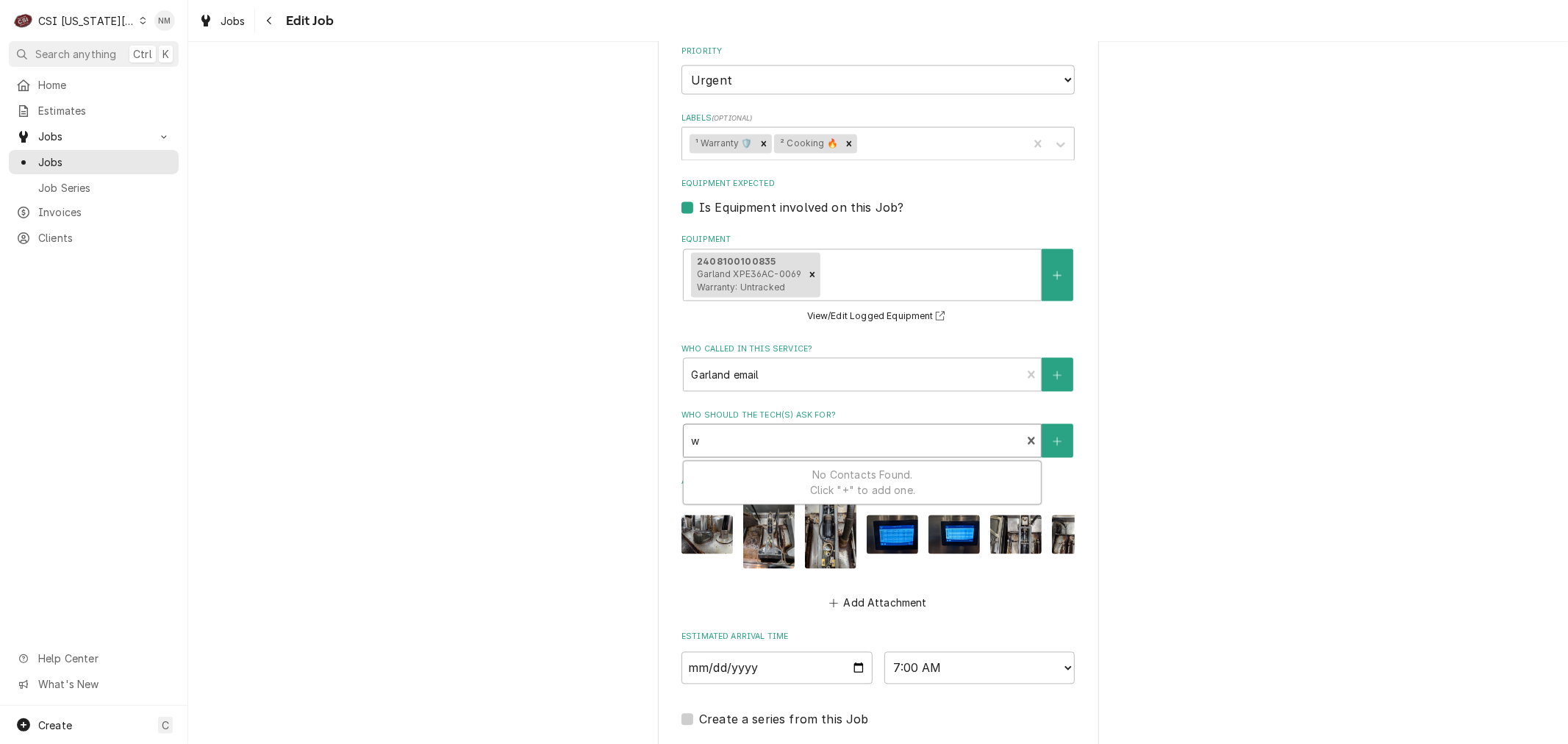
type input "wo"
type textarea "x"
type input "wor"
type textarea "x"
type input "work"
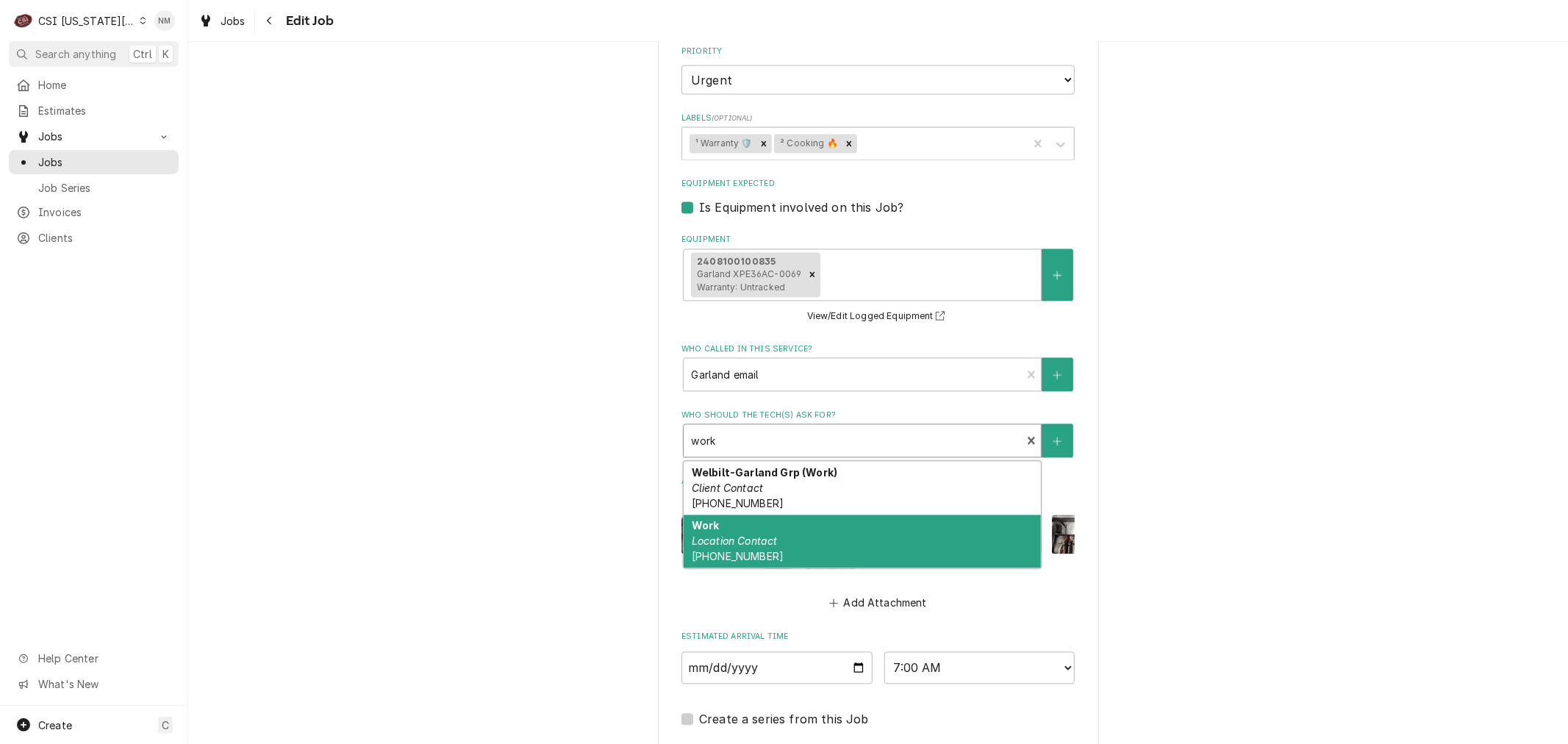
click at [810, 534] on div "Work Location Contact (816) 415-2801" at bounding box center [862, 542] width 357 height 53
type textarea "x"
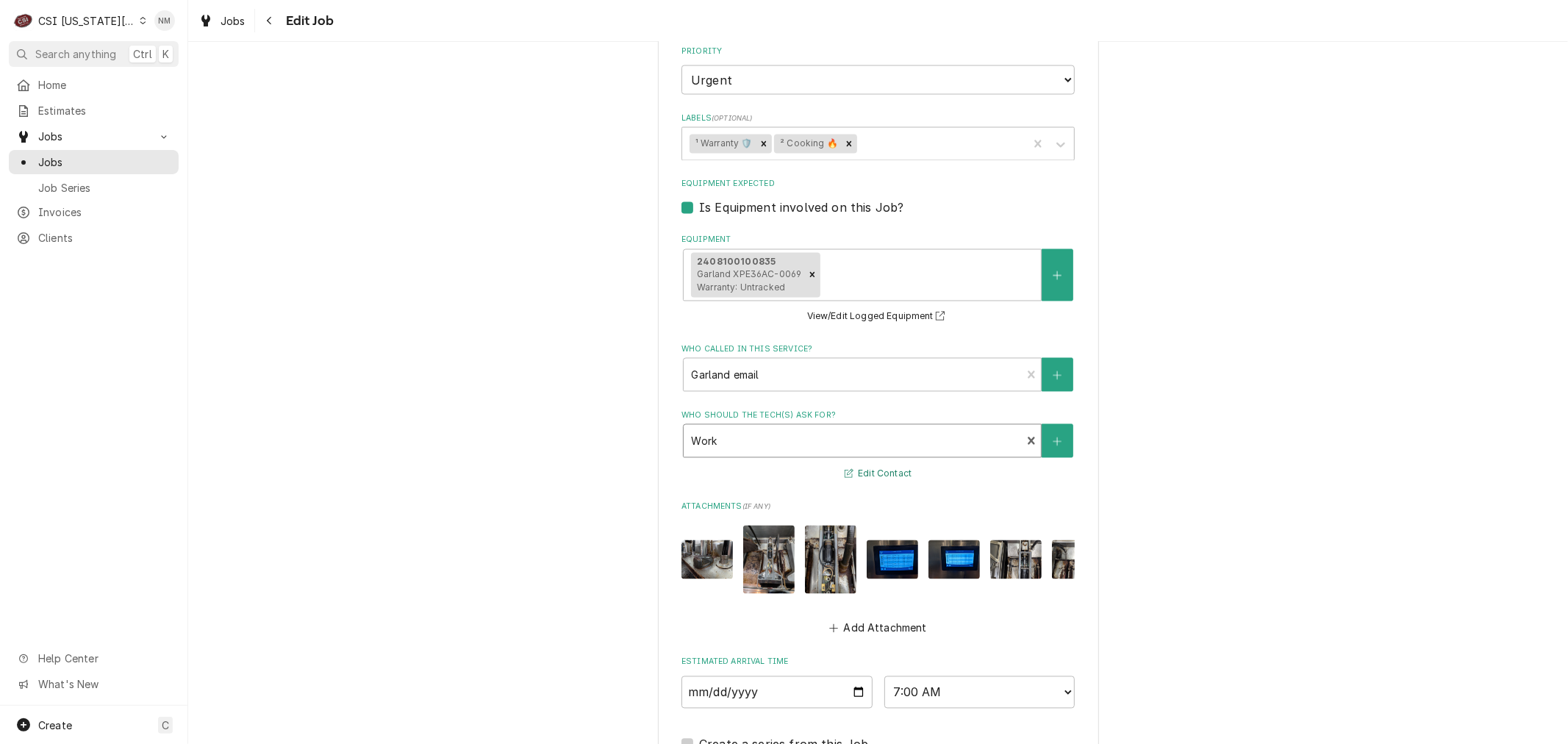
click at [887, 468] on button "Edit Contact" at bounding box center [877, 475] width 71 height 18
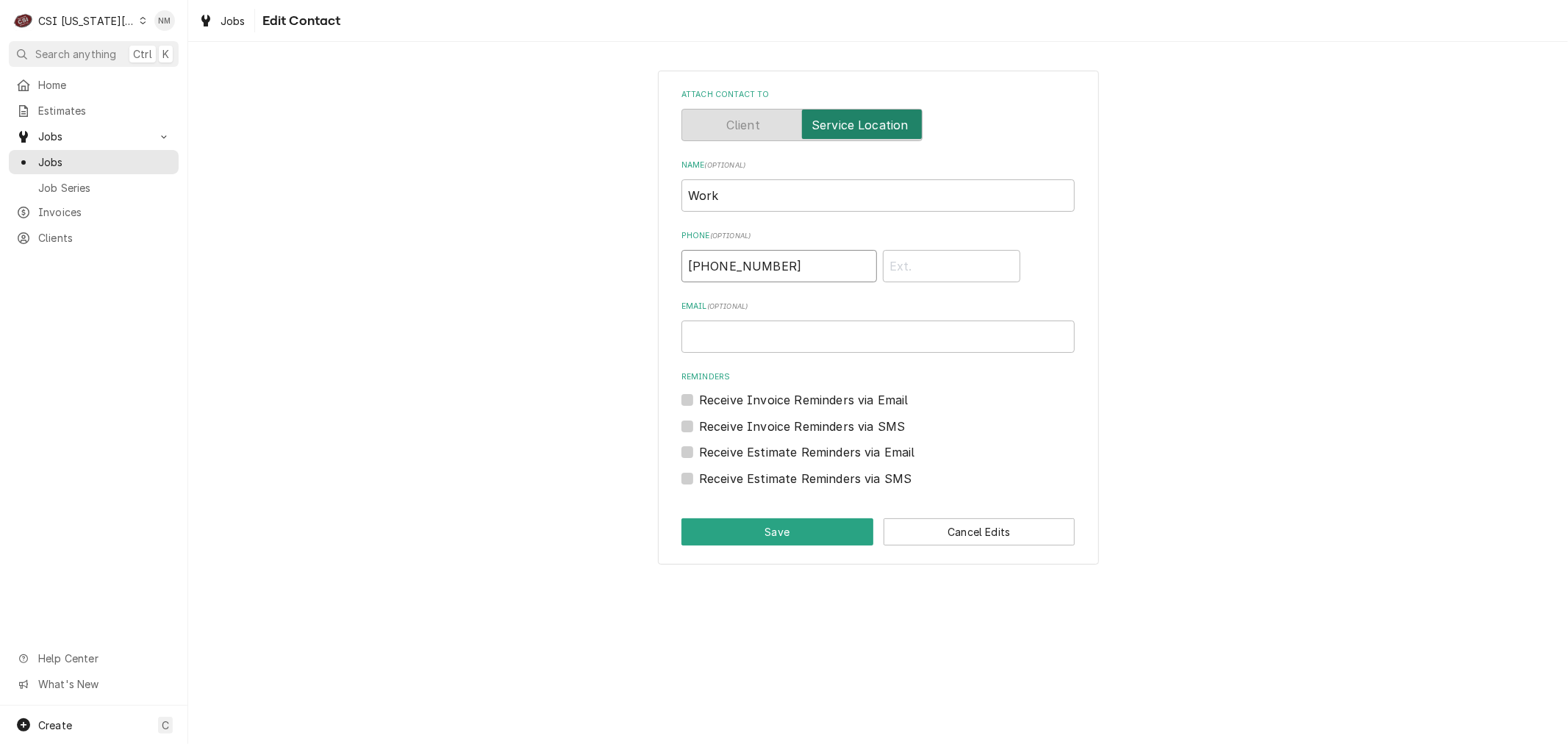
click at [788, 269] on input "(816) 415-2801" at bounding box center [779, 266] width 195 height 32
type input "(816) 415-2212"
click at [784, 527] on button "Save" at bounding box center [777, 532] width 192 height 27
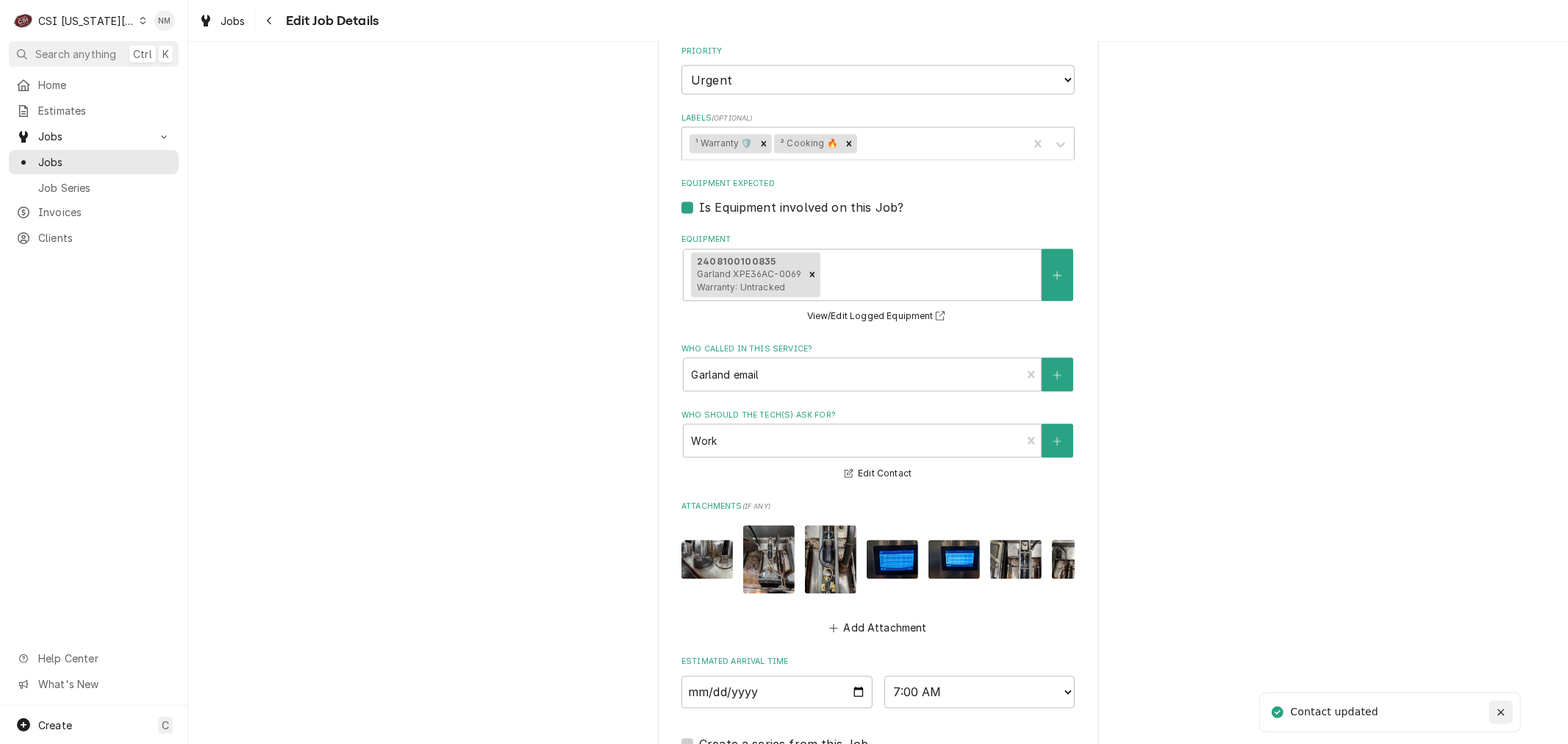
click at [1502, 713] on icon "Notifications alt+T" at bounding box center [1501, 712] width 10 height 10
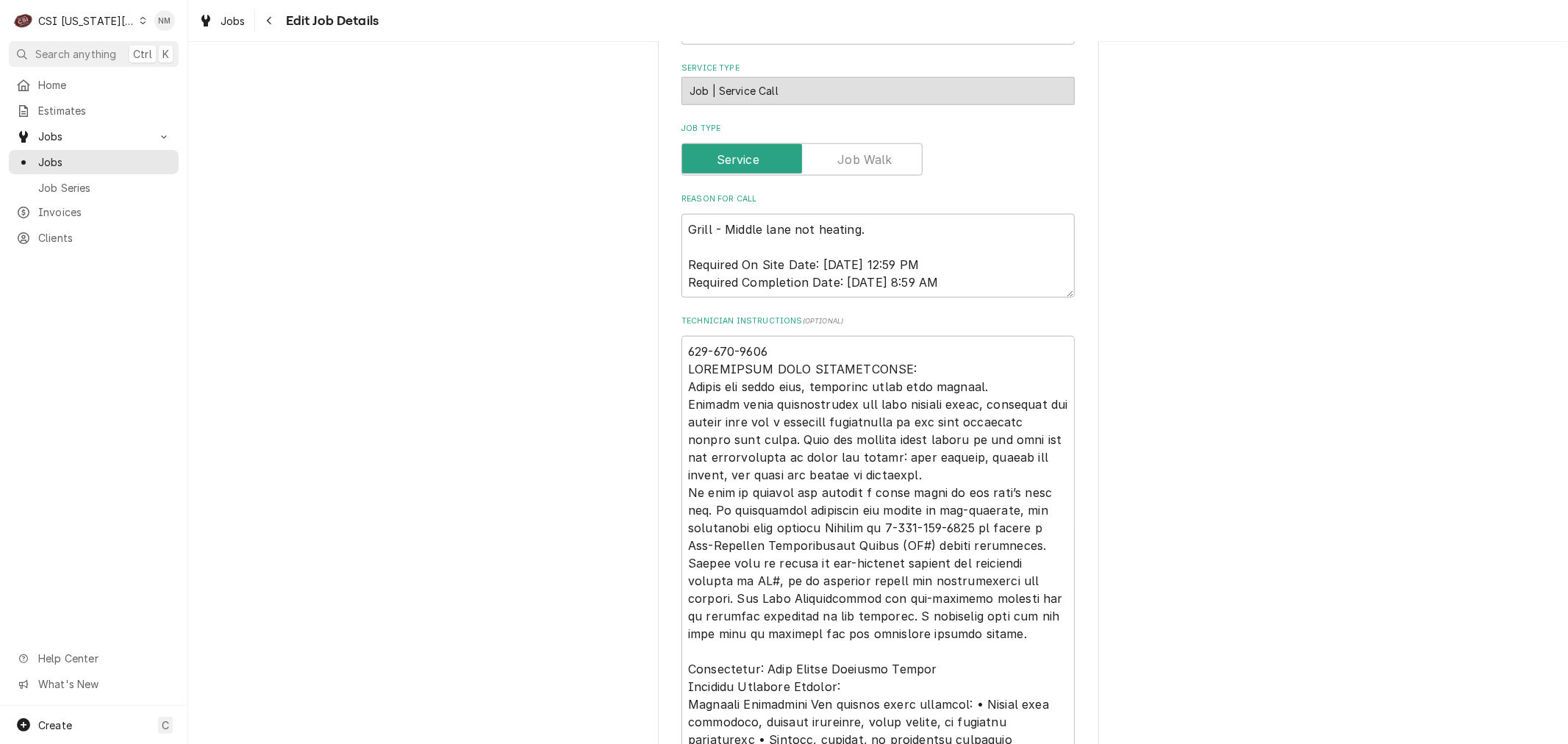
scroll to position [1470, 0]
click at [681, 350] on textarea "Technician Instructions ( optional )" at bounding box center [877, 590] width 393 height 507
type textarea "x"
type textarea "816-415-2212 TECHNICIAN NOTE REQUIREMENTS: Record all parts used, including the…"
type textarea "x"
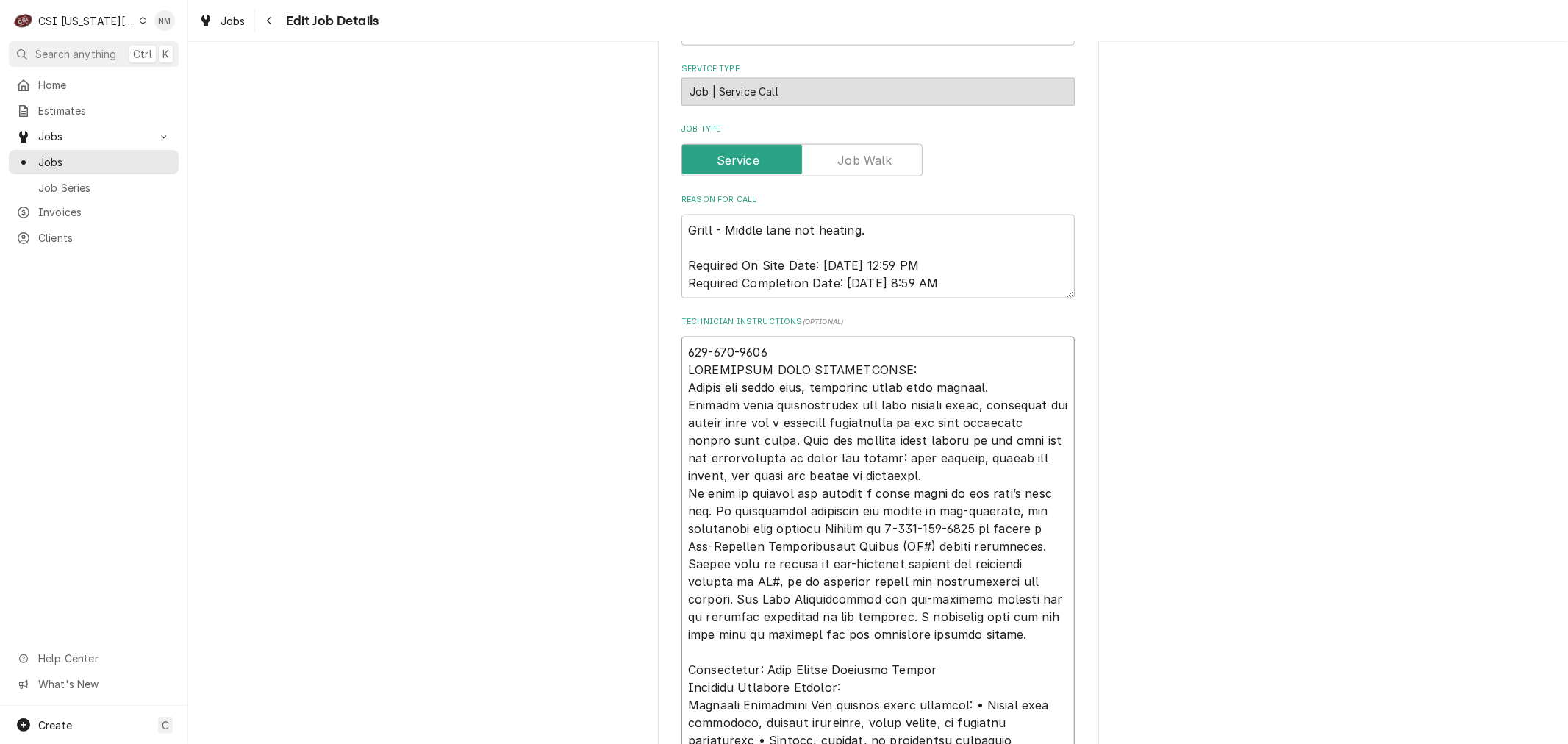
type textarea "J 816-415-2212 TECHNICIAN NOTE REQUIREMENTS: Record all parts used, including t…"
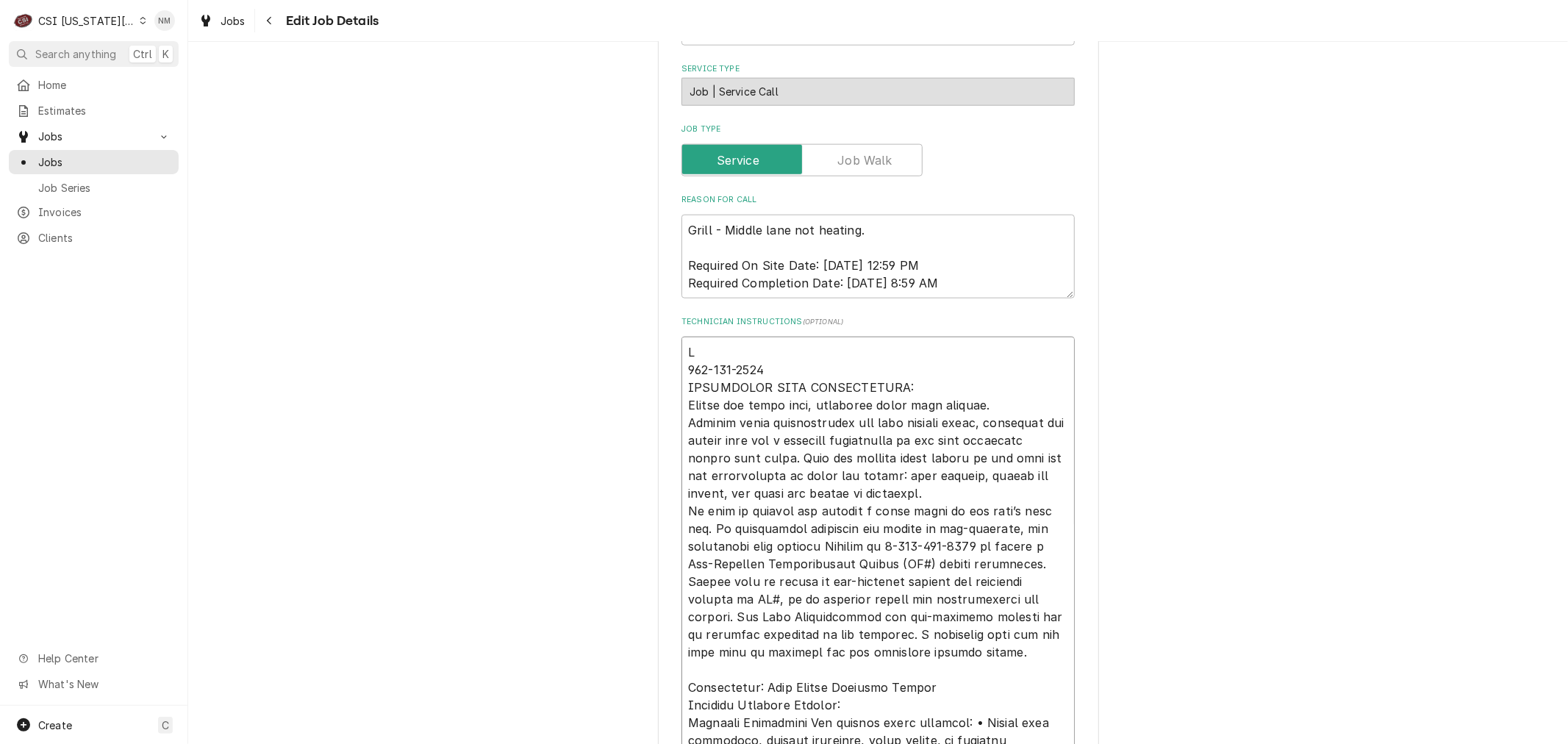
type textarea "x"
type textarea "Ja 816-415-2212 TECHNICIAN NOTE REQUIREMENTS: Record all parts used, including …"
type textarea "x"
type textarea "Jab 816-415-2212 TECHNICIAN NOTE REQUIREMENTS: Record all parts used, including…"
type textarea "x"
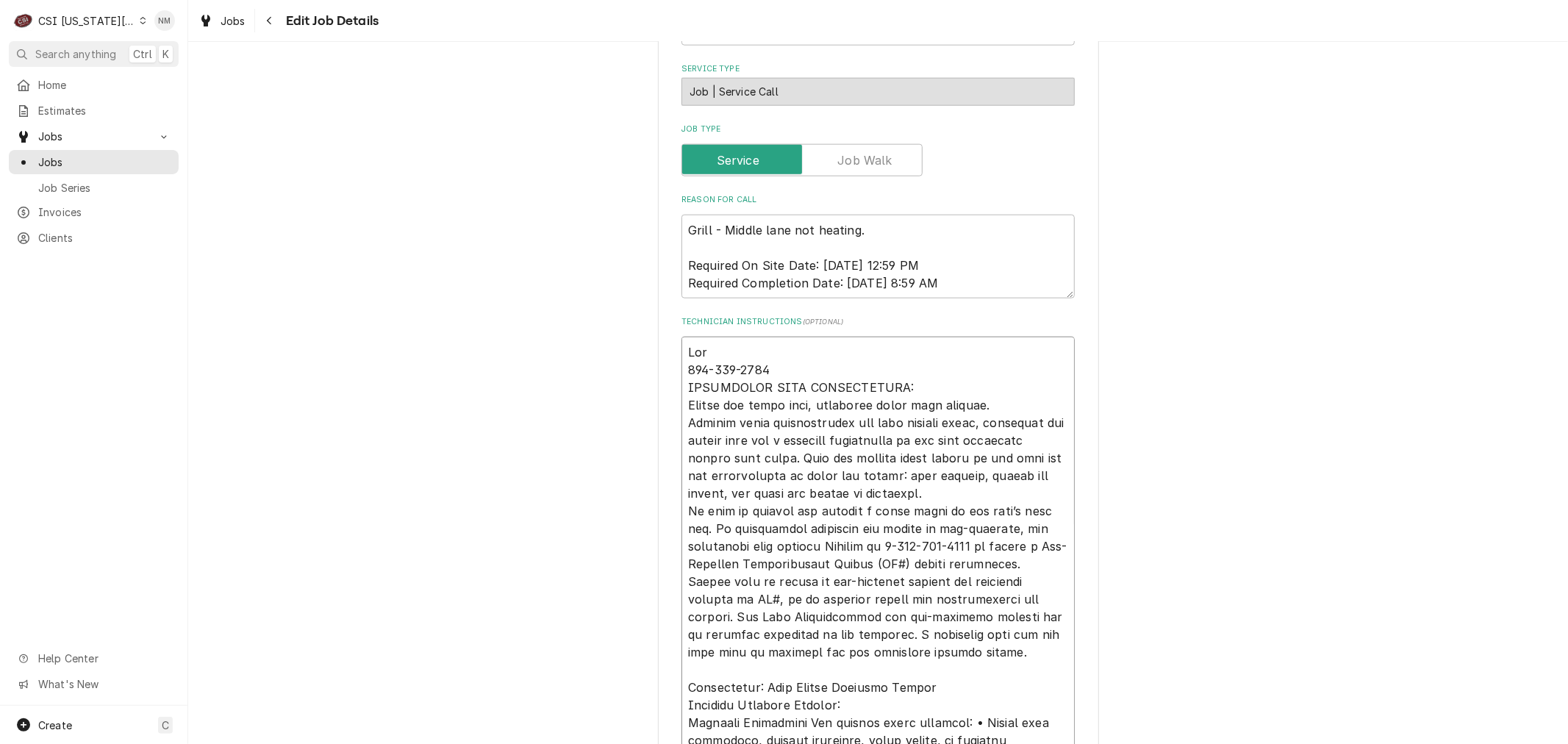
type textarea "Ja 816-415-2212 TECHNICIAN NOTE REQUIREMENTS: Record all parts used, including …"
type textarea "x"
type textarea "Jac 816-415-2212 TECHNICIAN NOTE REQUIREMENTS: Record all parts used, including…"
type textarea "x"
type textarea "Jaco 816-415-2212 TECHNICIAN NOTE REQUIREMENTS: Record all parts used, includin…"
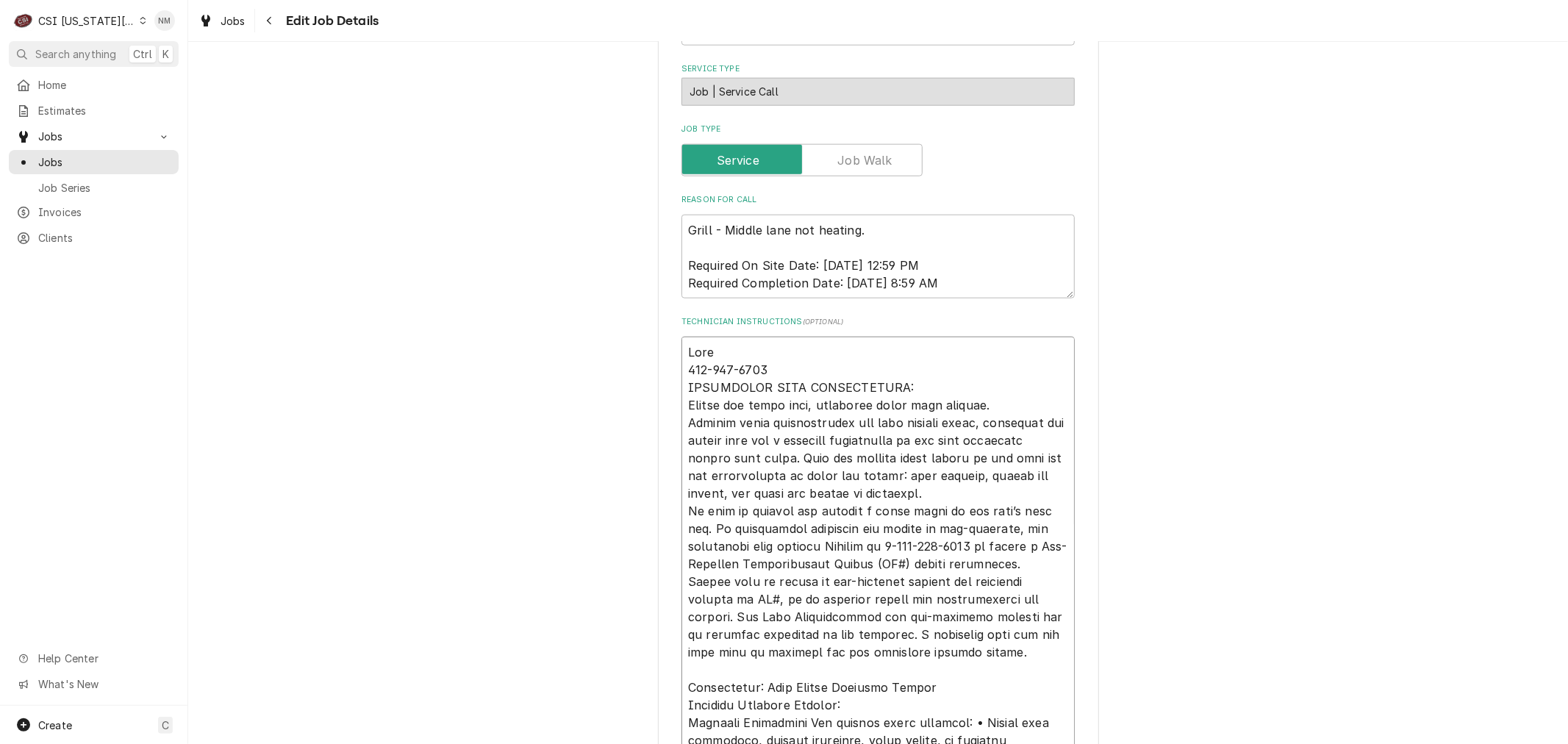
type textarea "x"
type textarea "Jacob 816-415-2212 TECHNICIAN NOTE REQUIREMENTS: Record all parts used, includi…"
click at [684, 348] on textarea "Technician Instructions ( optional )" at bounding box center [877, 599] width 393 height 525
type textarea "x"
type textarea "SJacob 816-415-2212 TECHNICIAN NOTE REQUIREMENTS: Record all parts used, includ…"
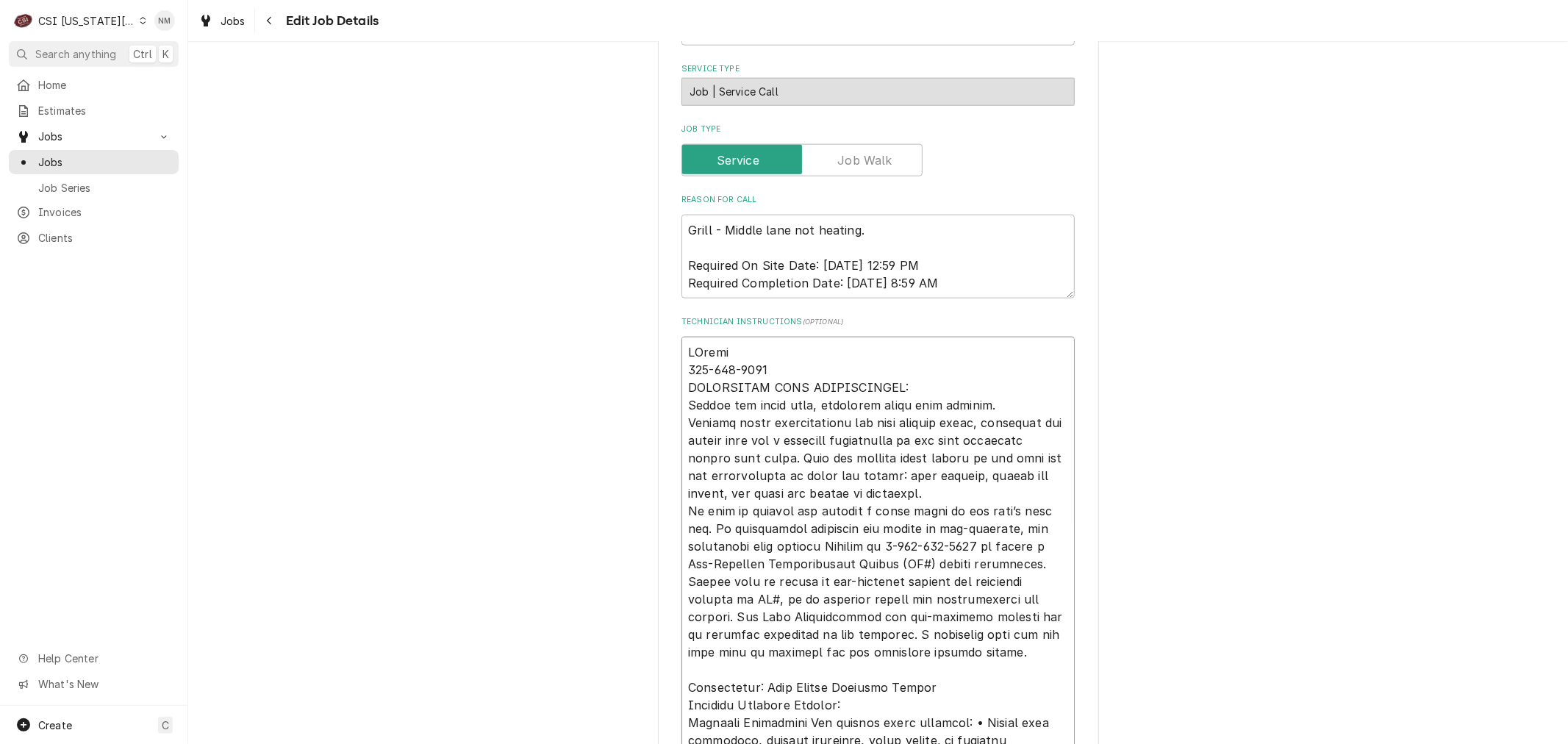
type textarea "x"
type textarea "ScJacob 816-415-2212 TECHNICIAN NOTE REQUIREMENTS: Record all parts used, inclu…"
type textarea "x"
type textarea "SchJacob 816-415-2212 TECHNICIAN NOTE REQUIREMENTS: Record all parts used, incl…"
type textarea "x"
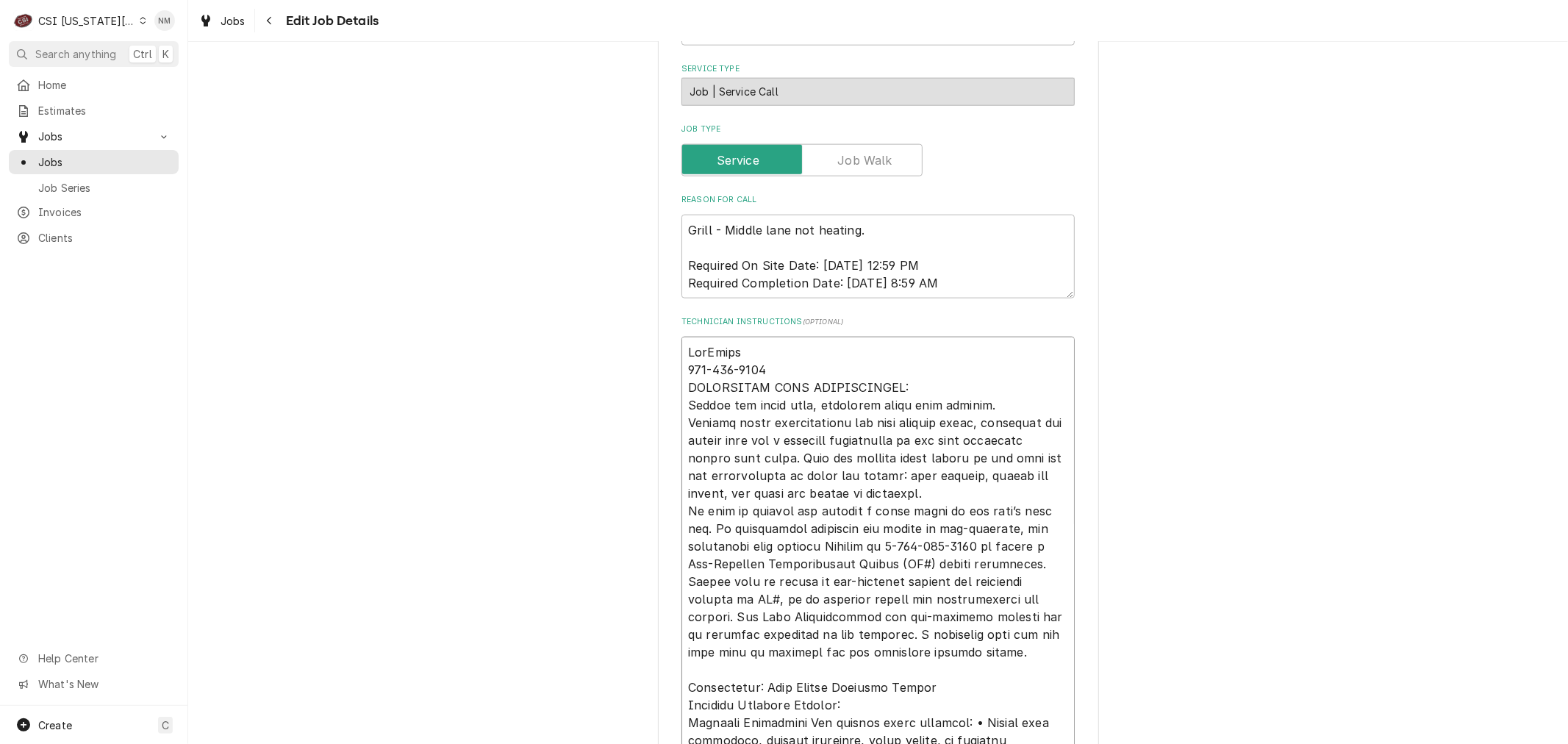
type textarea "ScheJacob 816-415-2212 TECHNICIAN NOTE REQUIREMENTS: Record all parts used, inc…"
type textarea "x"
type textarea "SchedJacob 816-415-2212 TECHNICIAN NOTE REQUIREMENTS: Record all parts used, in…"
type textarea "x"
type textarea "ScheduJacob 816-415-2212 TECHNICIAN NOTE REQUIREMENTS: Record all parts used, i…"
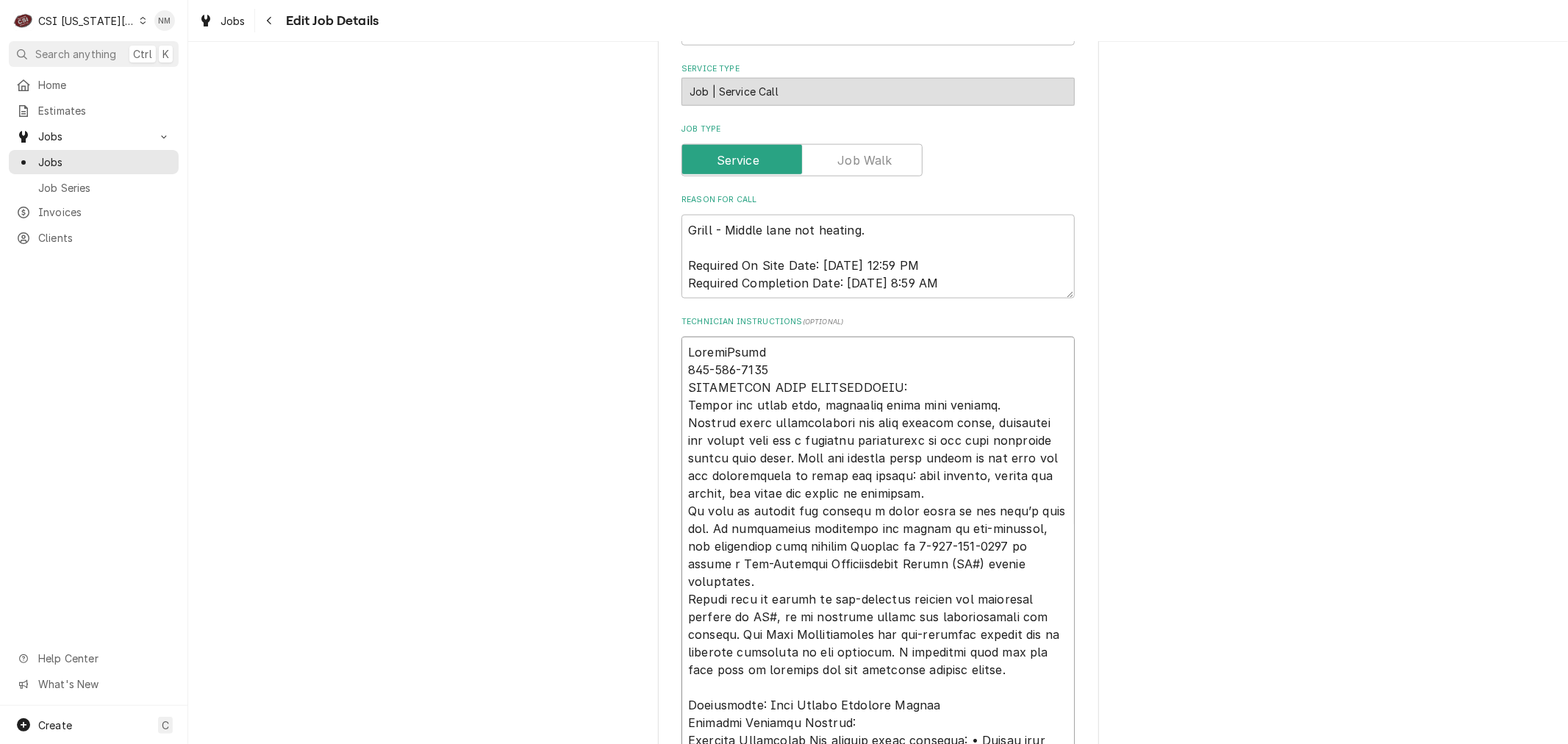
type textarea "x"
type textarea "SchedulJacob 816-415-2212 TECHNICIAN NOTE REQUIREMENTS: Record all parts used, …"
type textarea "x"
type textarea "ScheduleJacob 816-415-2212 TECHNICIAN NOTE REQUIREMENTS: Record all parts used,…"
type textarea "x"
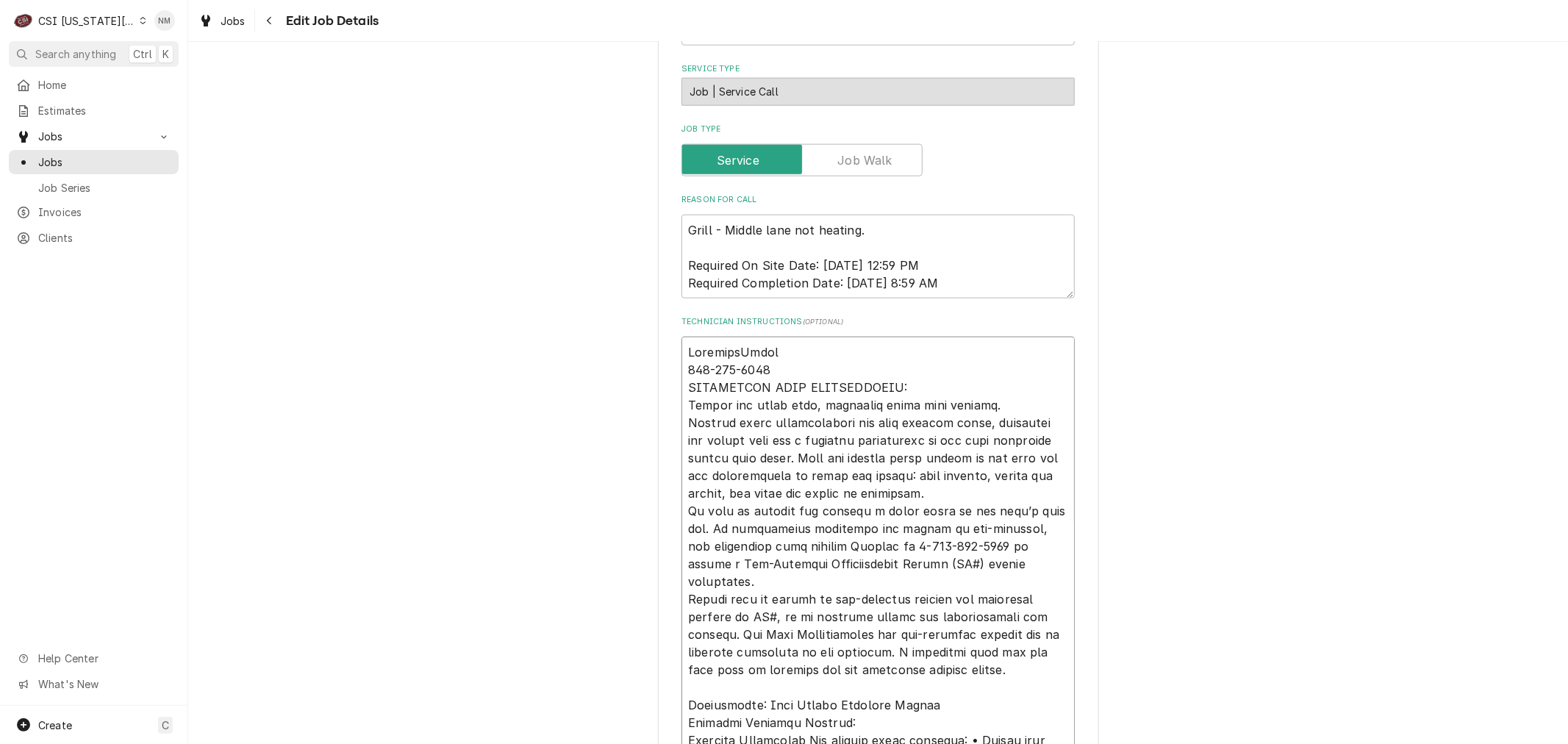
type textarea "ScheduledJacob 816-415-2212 TECHNICIAN NOTE REQUIREMENTS: Record all parts used…"
type textarea "x"
type textarea "Scheduled Jacob 816-415-2212 TECHNICIAN NOTE REQUIREMENTS: Record all parts use…"
type textarea "x"
type textarea "Scheduled wJacob 816-415-2212 TECHNICIAN NOTE REQUIREMENTS: Record all parts us…"
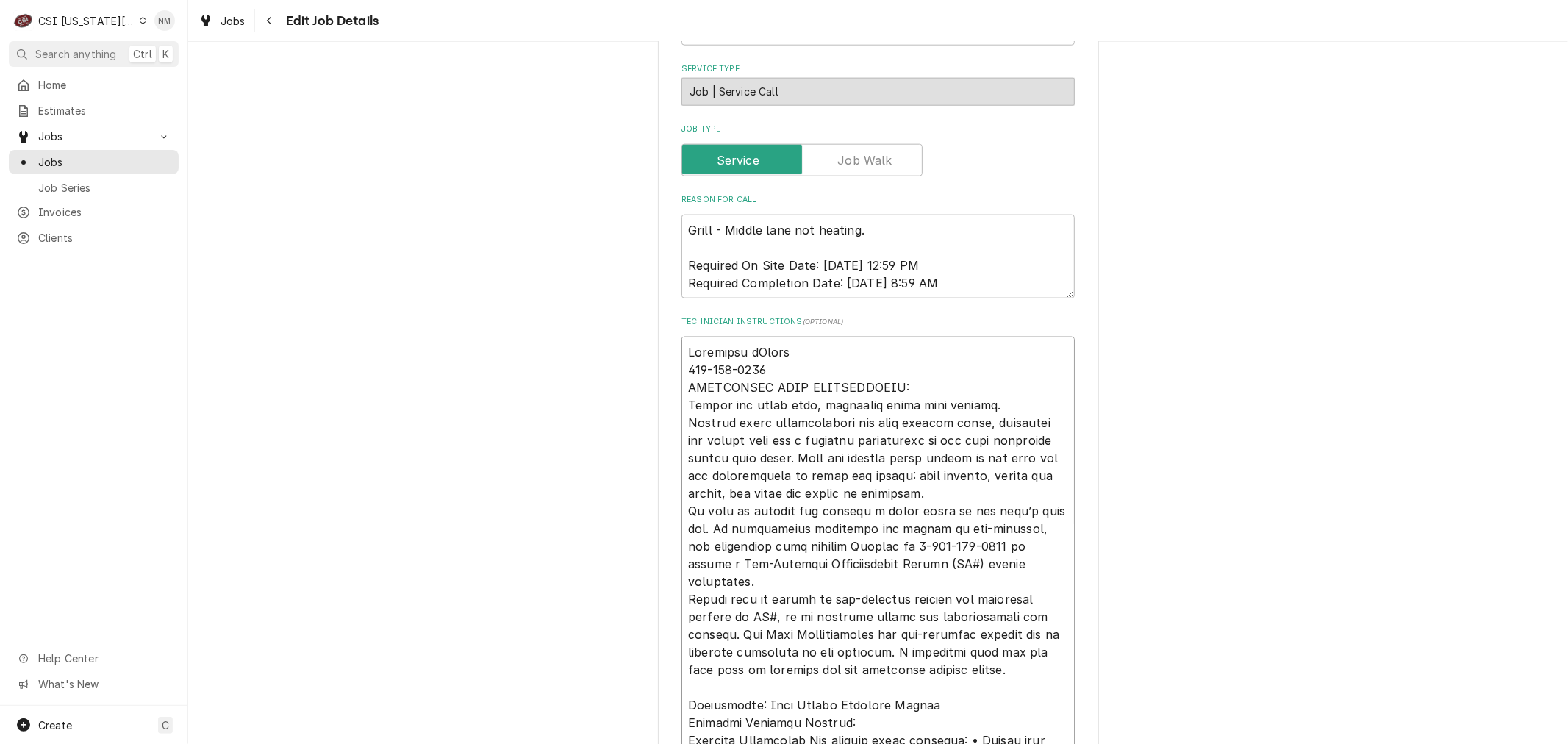
type textarea "x"
type textarea "Scheduled wiJacob 816-415-2212 TECHNICIAN NOTE REQUIREMENTS: Record all parts u…"
type textarea "x"
type textarea "Scheduled witJacob 816-415-2212 TECHNICIAN NOTE REQUIREMENTS: Record all parts …"
type textarea "x"
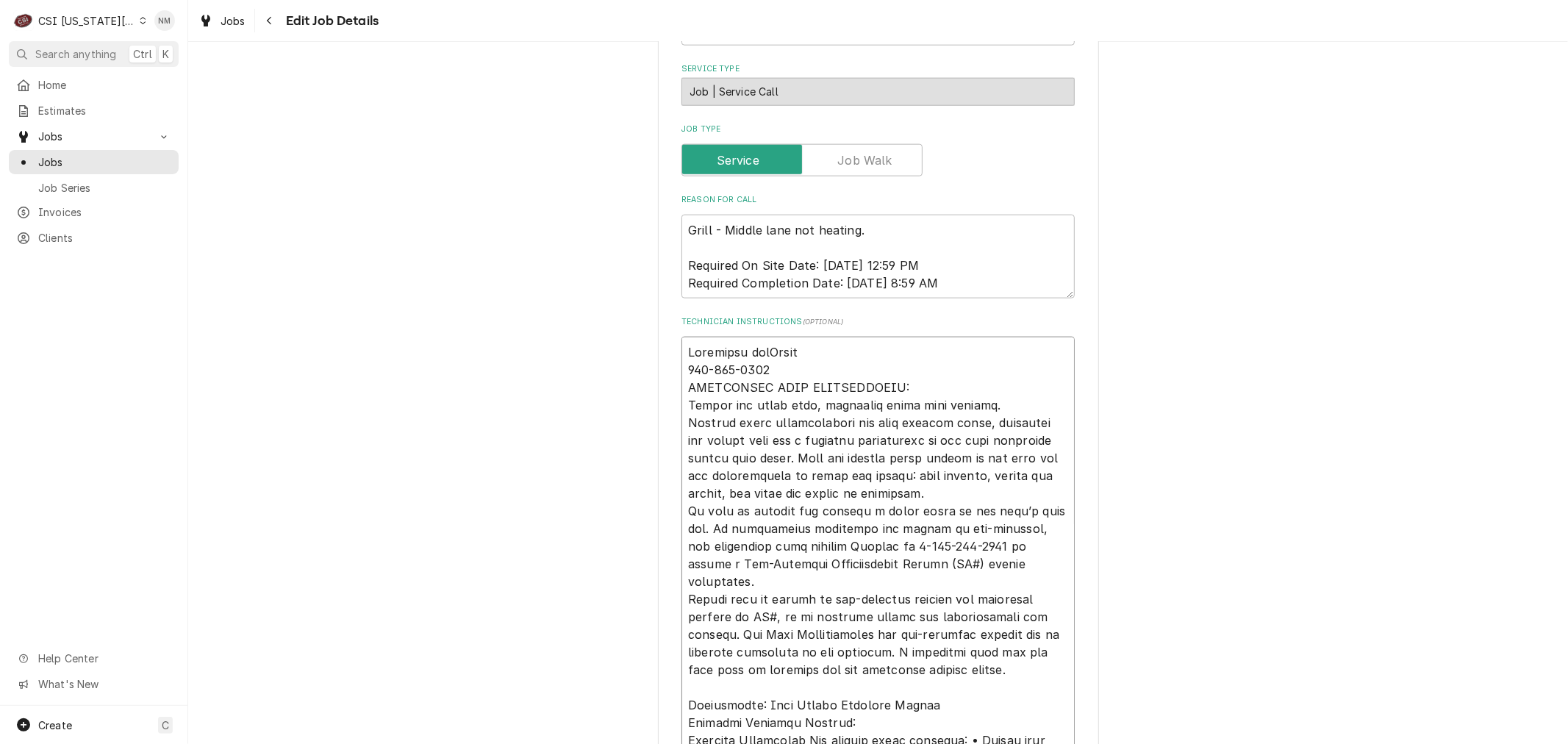
type textarea "Scheduled withJacob 816-415-2212 TECHNICIAN NOTE REQUIREMENTS: Record all parts…"
type textarea "x"
type textarea "Scheduled with Jacob 816-415-2212 TECHNICIAN NOTE REQUIREMENTS: Record all part…"
click at [869, 351] on textarea "Technician Instructions ( optional )" at bounding box center [877, 599] width 393 height 525
drag, startPoint x: 817, startPoint y: 349, endPoint x: 678, endPoint y: 346, distance: 139.0
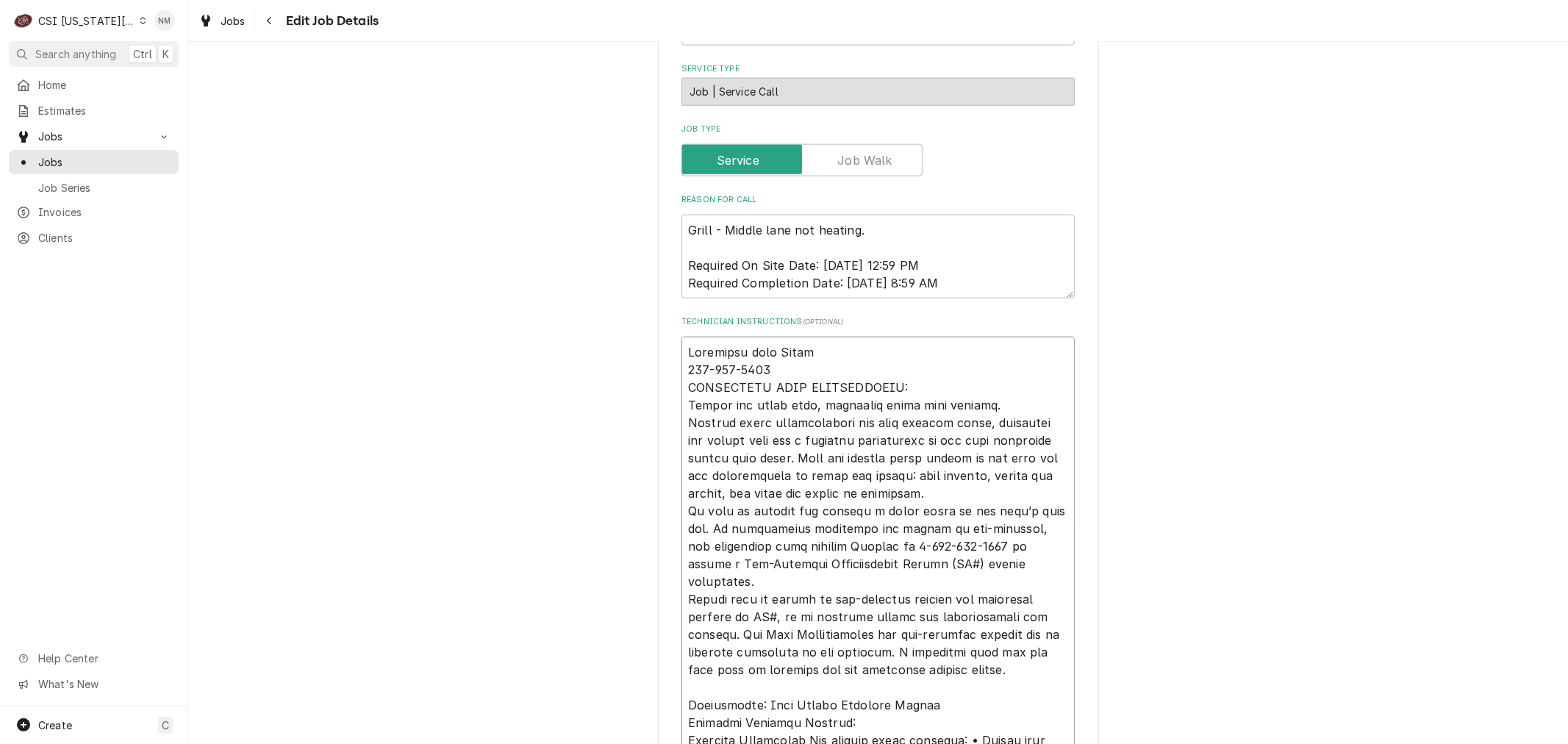
click at [681, 346] on textarea "Technician Instructions ( optional )" at bounding box center [877, 599] width 393 height 525
type textarea "x"
type textarea "w 816-415-2212 TECHNICIAN NOTE REQUIREMENTS: Record all parts used, including t…"
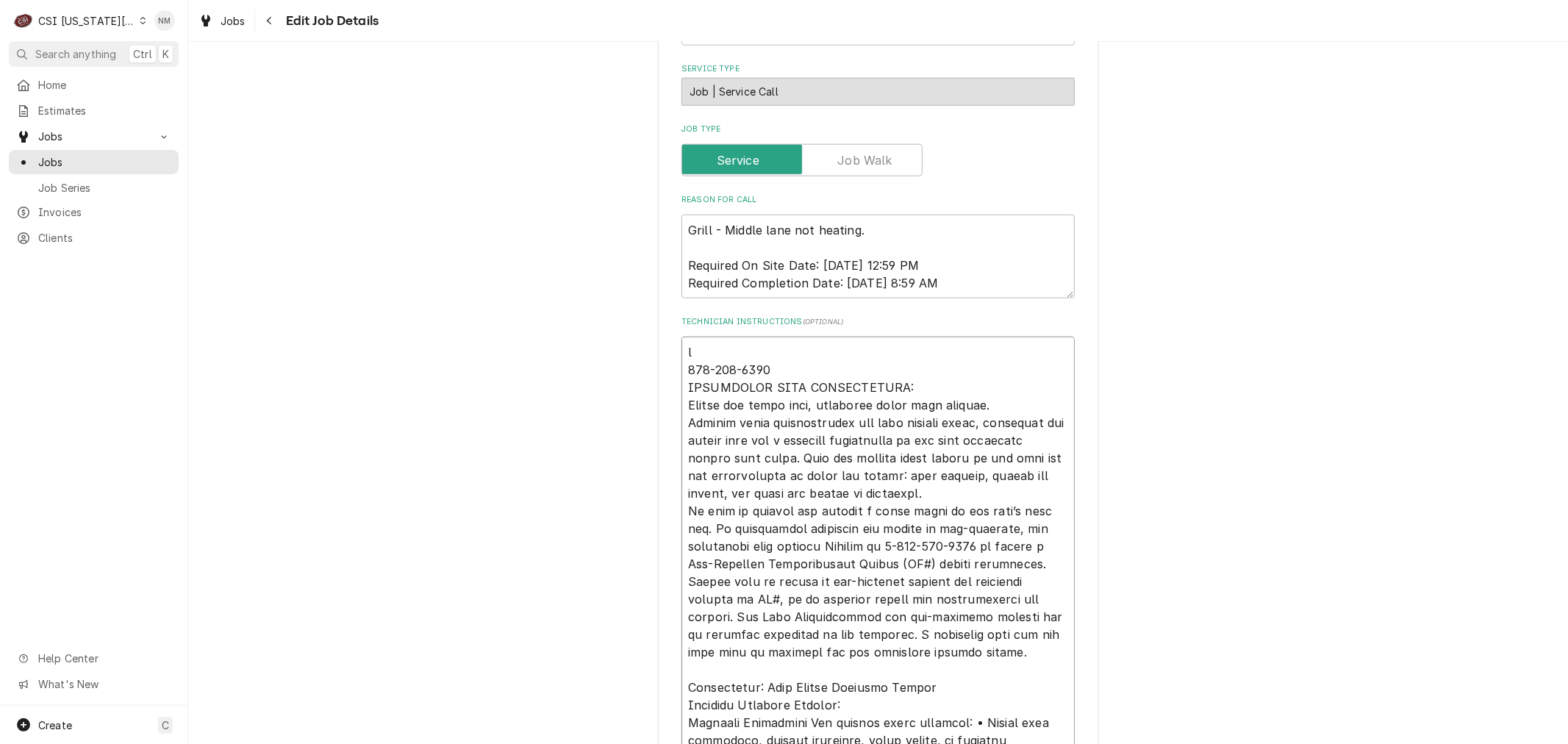
type textarea "x"
type textarea "wa 816-415-2212 TECHNICIAN NOTE REQUIREMENTS: Record all parts used, including …"
type textarea "x"
type textarea "wan 816-415-2212 TECHNICIAN NOTE REQUIREMENTS: Record all parts used, including…"
type textarea "x"
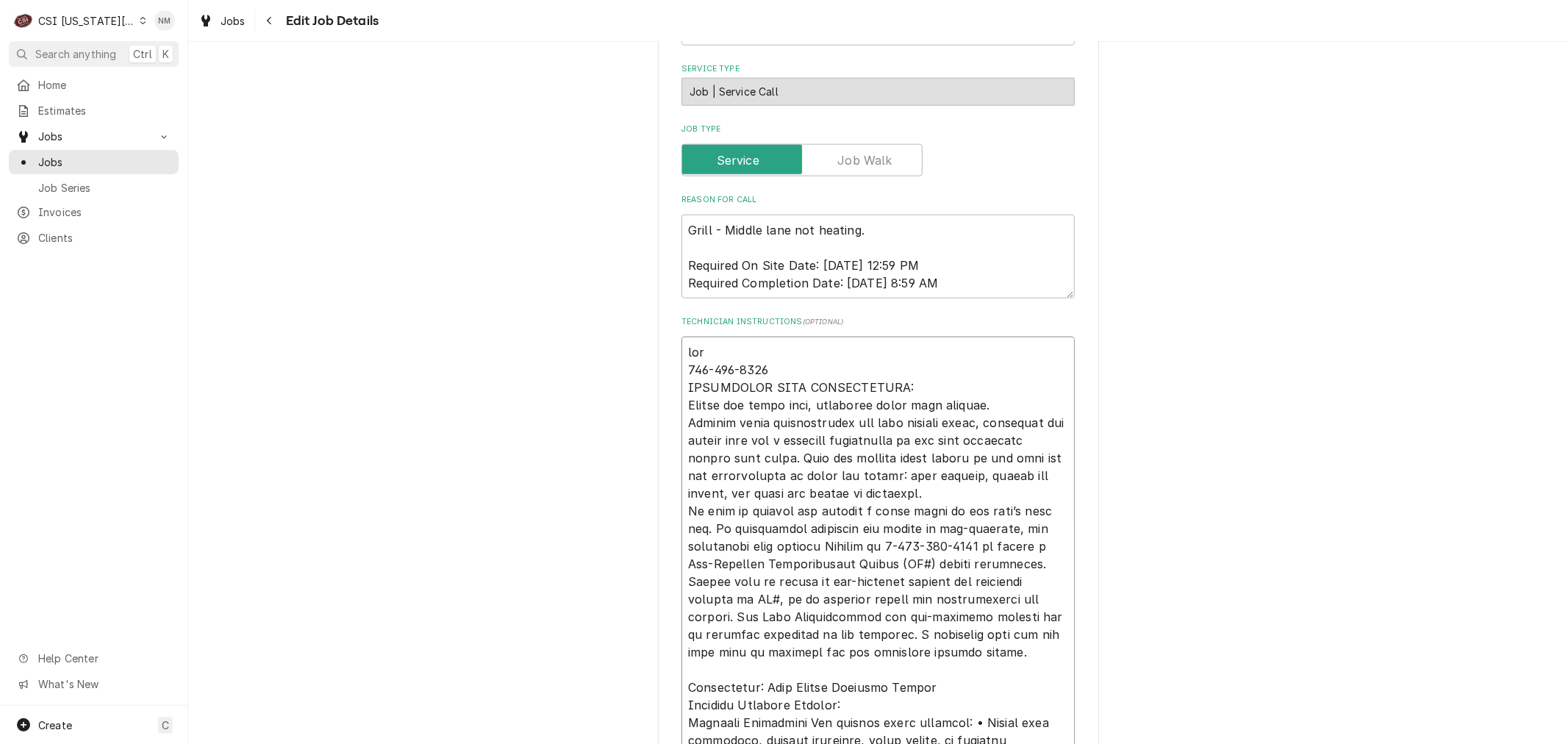
type textarea "wans 816-415-2212 TECHNICIAN NOTE REQUIREMENTS: Record all parts used, includin…"
type textarea "x"
type textarea "wan 816-415-2212 TECHNICIAN NOTE REQUIREMENTS: Record all parts used, including…"
type textarea "x"
type textarea "want 816-415-2212 TECHNICIAN NOTE REQUIREMENTS: Record all parts used, includin…"
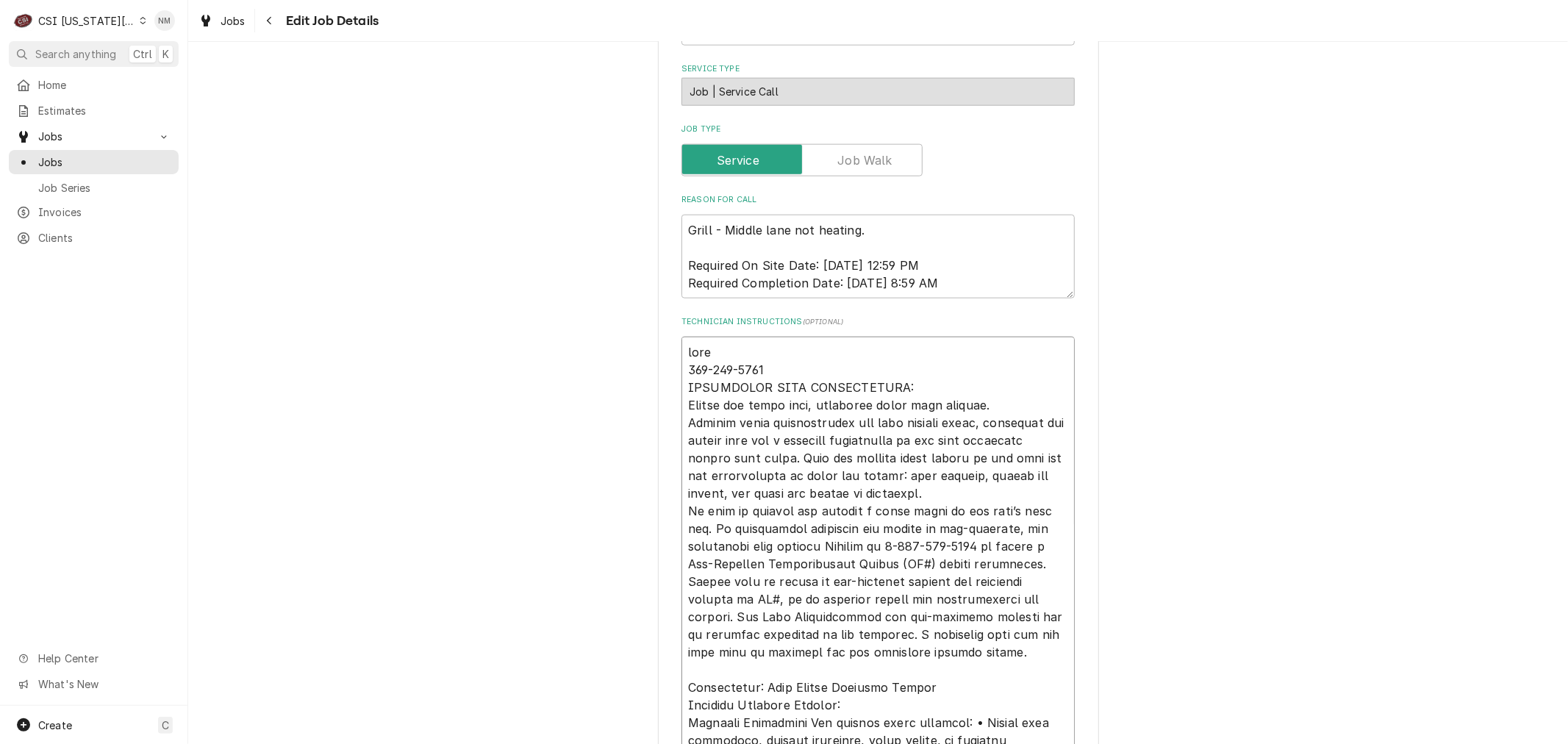
type textarea "x"
type textarea "wants 816-415-2212 TECHNICIAN NOTE REQUIREMENTS: Record all parts used, includi…"
type textarea "x"
type textarea "wants 816-415-2212 TECHNICIAN NOTE REQUIREMENTS: Record all parts used, includi…"
type textarea "x"
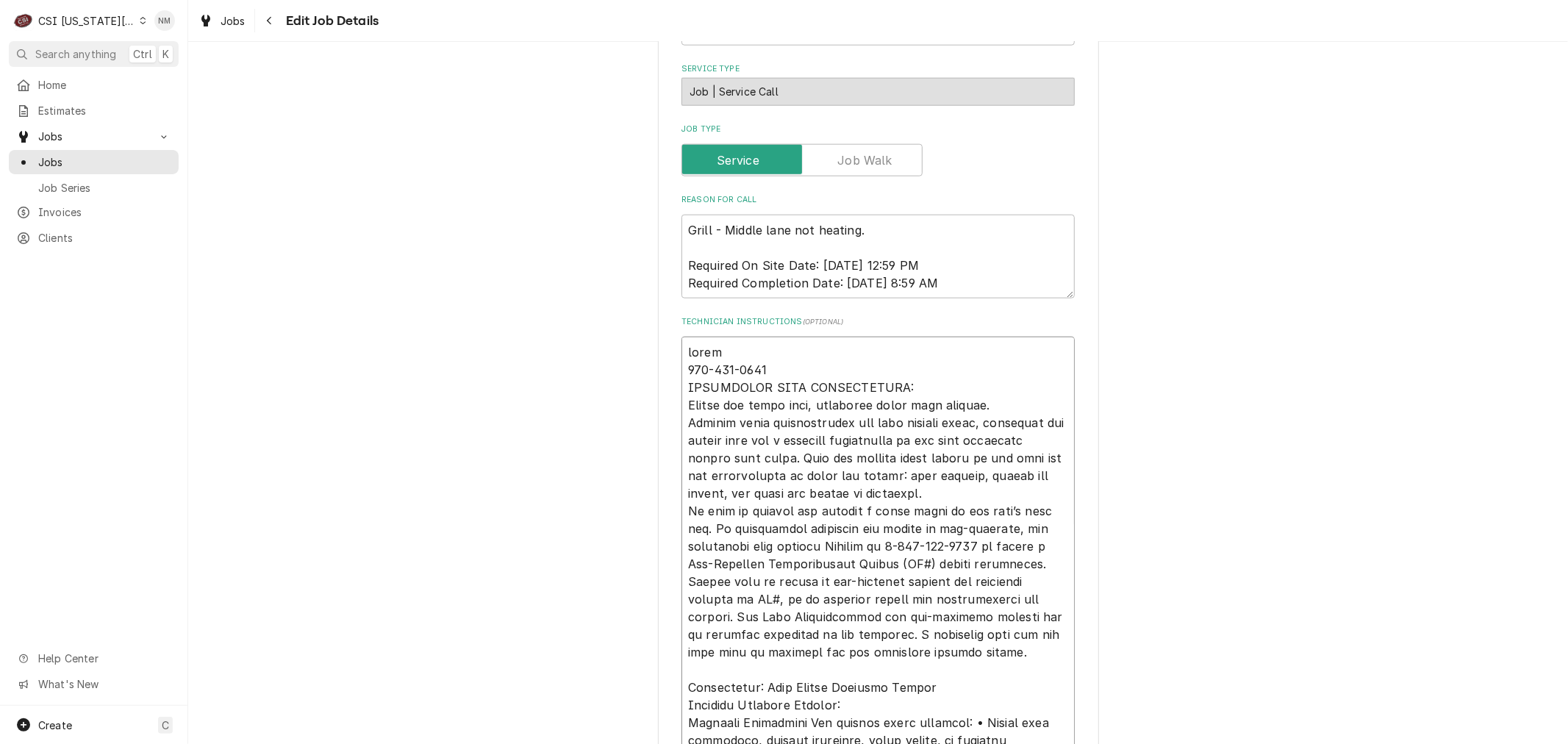
type textarea "wants m 816-415-2212 TECHNICIAN NOTE REQUIREMENTS: Record all parts used, inclu…"
type textarea "x"
type textarea "wants mo 816-415-2212 TECHNICIAN NOTE REQUIREMENTS: Record all parts used, incl…"
type textarea "x"
type textarea "wants mon 816-415-2212 TECHNICIAN NOTE REQUIREMENTS: Record all parts used, inc…"
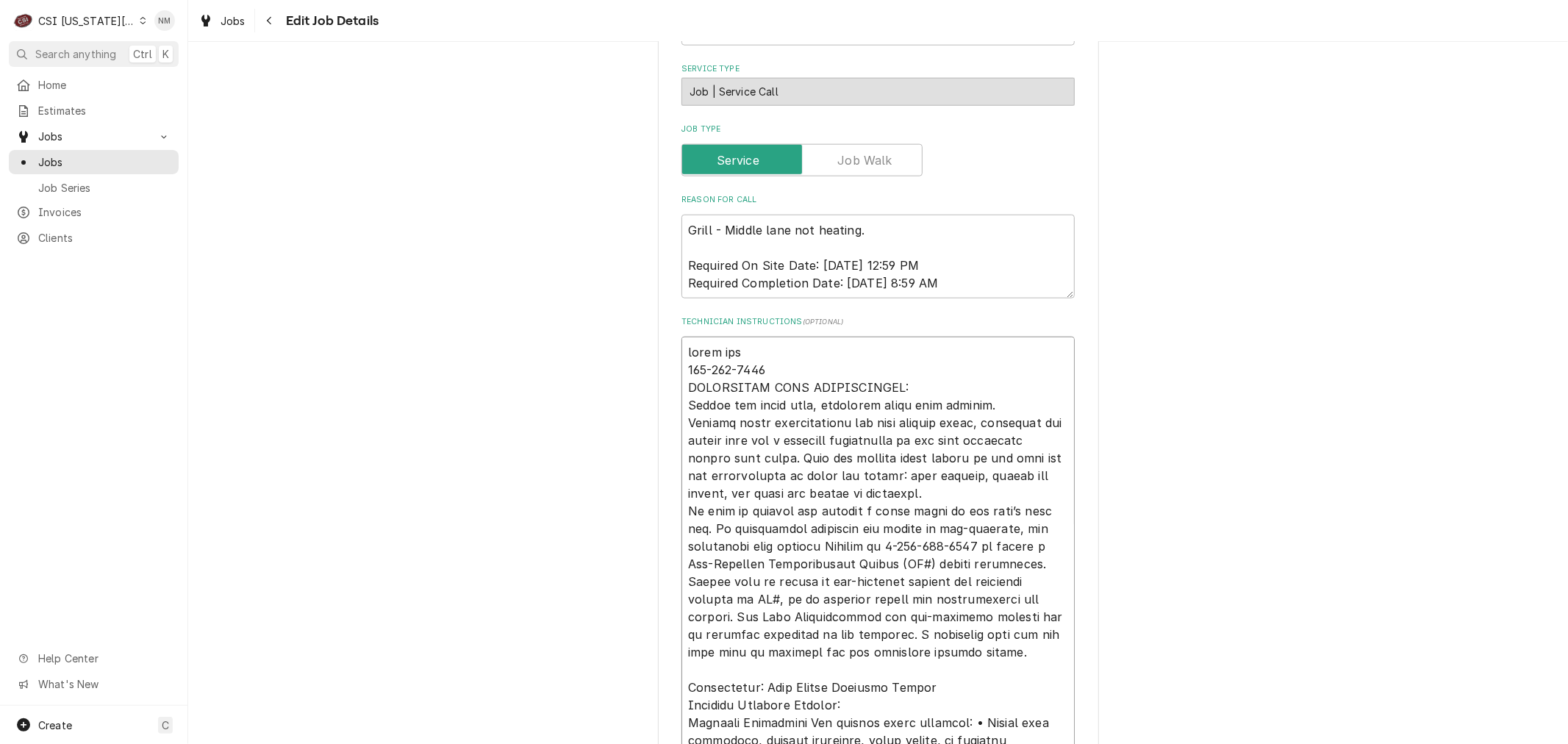
type textarea "x"
type textarea "wants mond 816-415-2212 TECHNICIAN NOTE REQUIREMENTS: Record all parts used, in…"
type textarea "x"
type textarea "wants monda 816-415-2212 TECHNICIAN NOTE REQUIREMENTS: Record all parts used, i…"
type textarea "x"
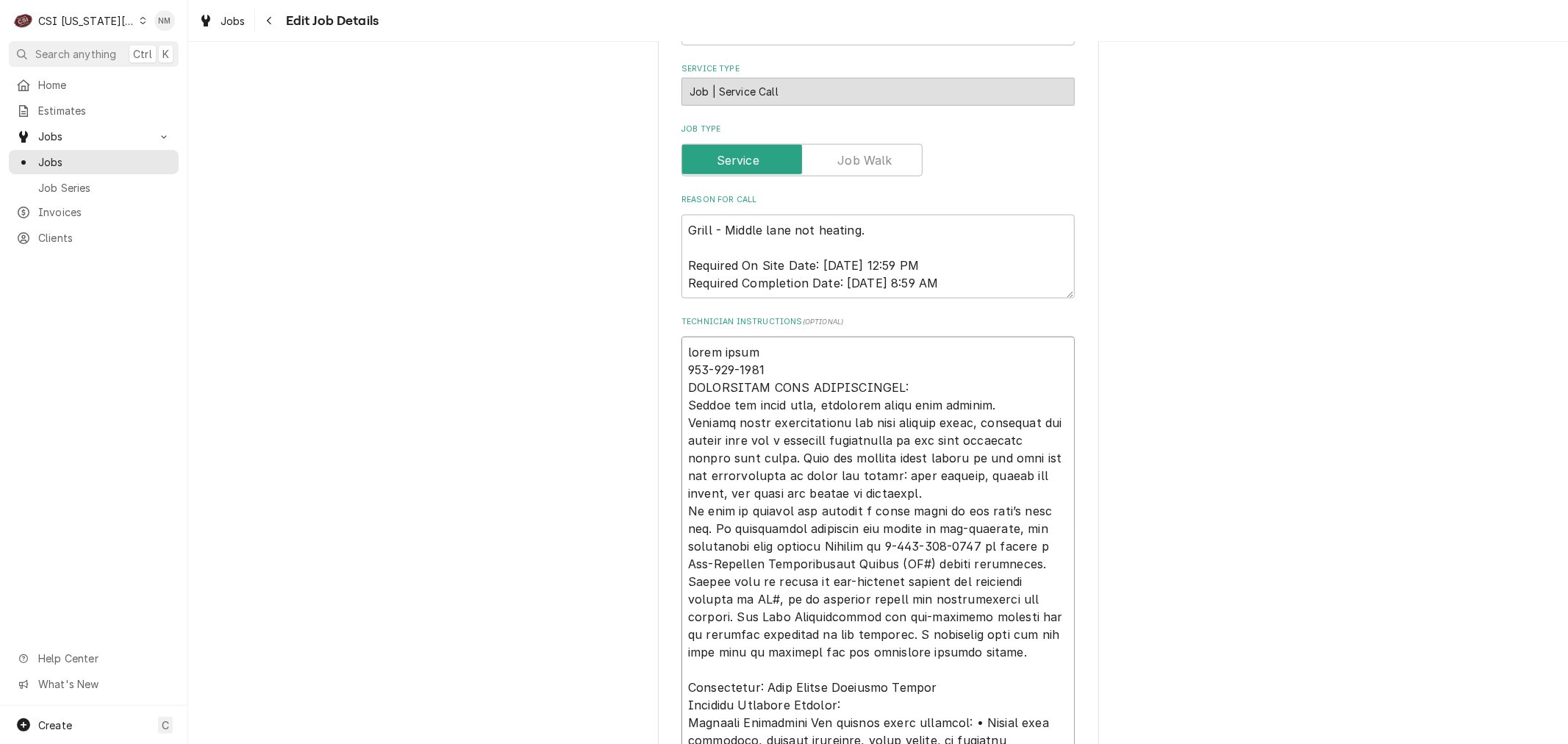
type textarea "wants monday 816-415-2212 TECHNICIAN NOTE REQUIREMENTS: Record all parts used, …"
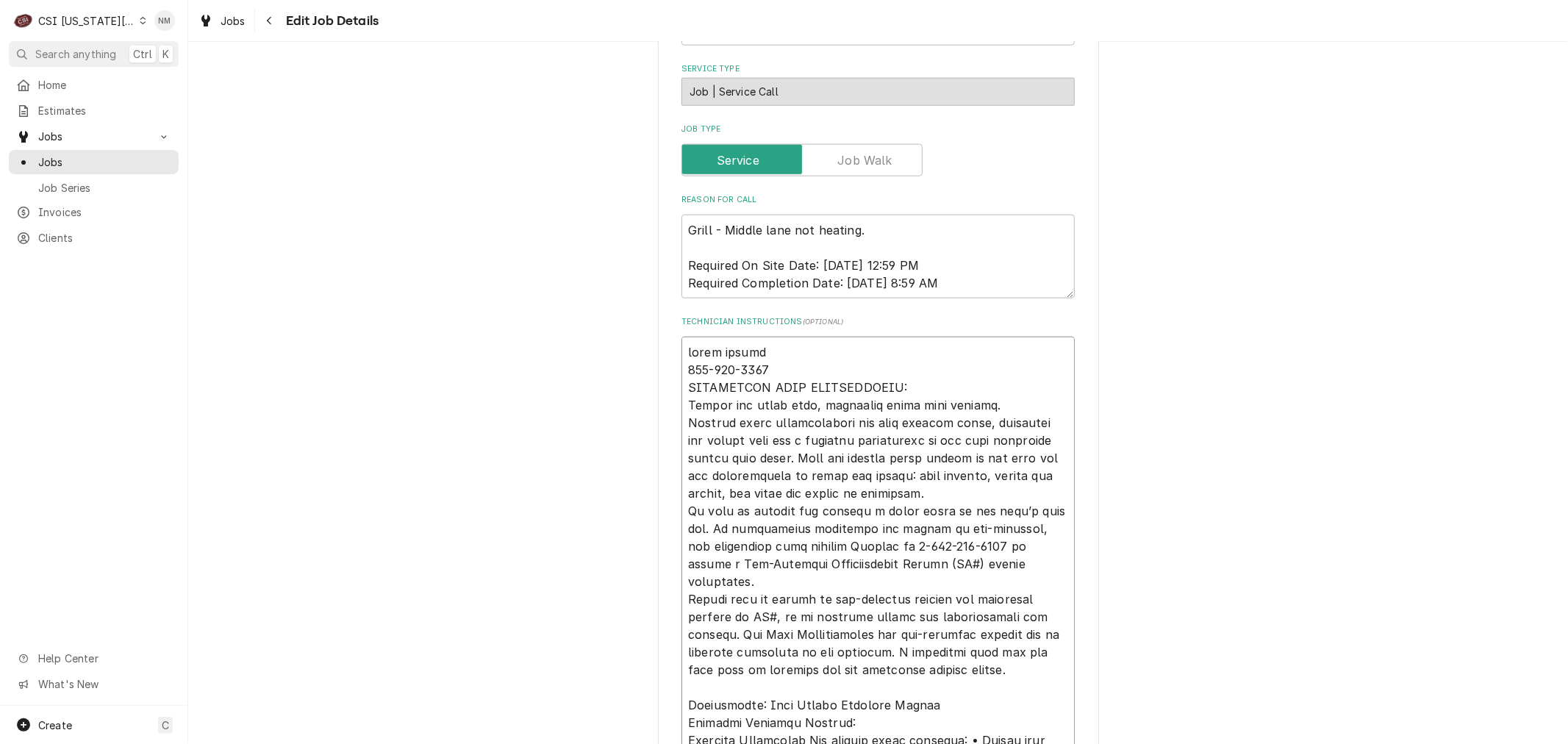
type textarea "x"
type textarea "wants monday 816-415-2212 TECHNICIAN NOTE REQUIREMENTS: Record all parts used, …"
click at [787, 352] on textarea "Technician Instructions ( optional )" at bounding box center [877, 599] width 393 height 525
type textarea "x"
type textarea "wants monday 816-415-2212 TECHNICIAN NOTE REQUIREMENTS: Record all parts used, …"
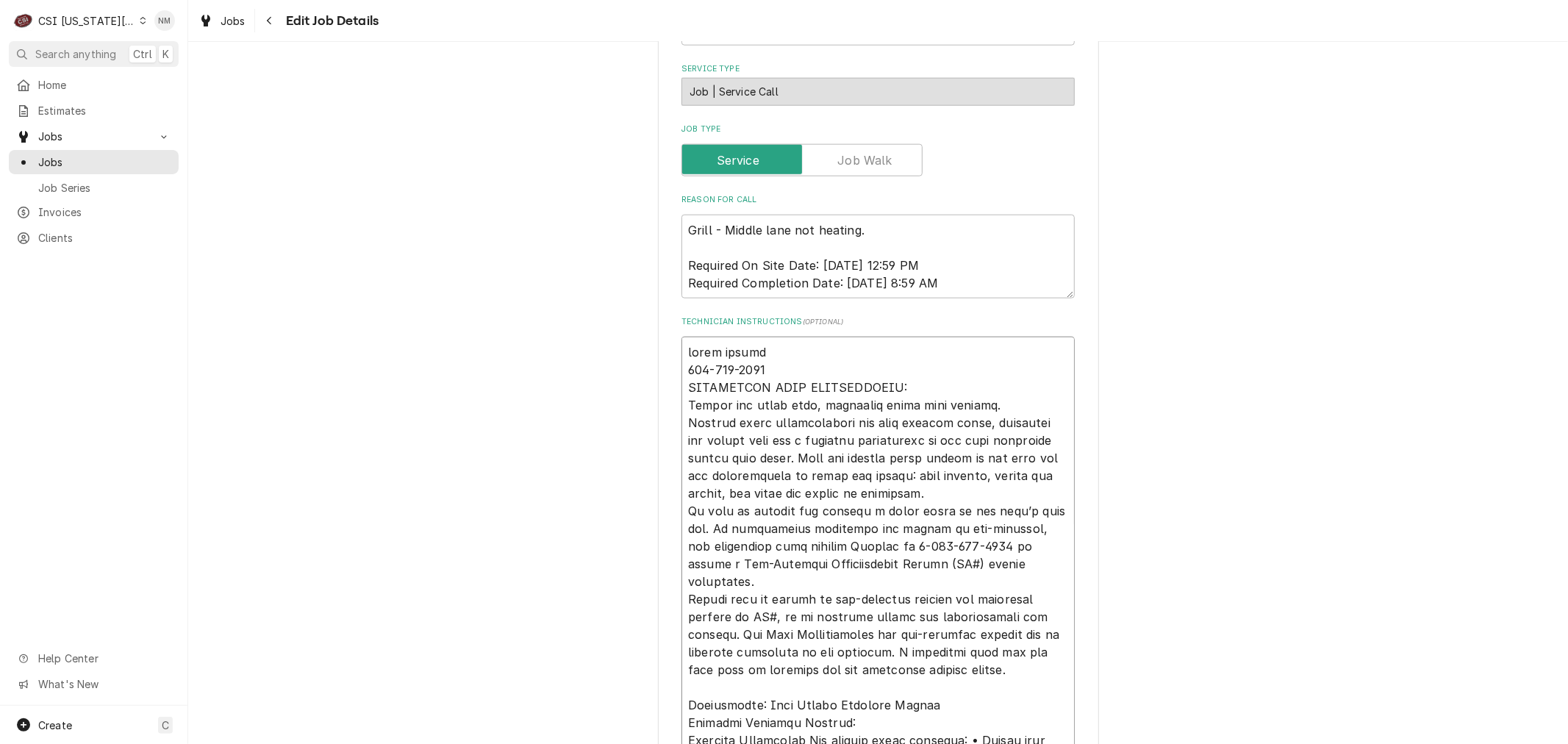
type textarea "x"
type textarea "wants monday p 816-415-2212 TECHNICIAN NOTE REQUIREMENTS: Record all parts used…"
type textarea "x"
type textarea "wants monday pe 816-415-2212 TECHNICIAN NOTE REQUIREMENTS: Record all parts use…"
type textarea "x"
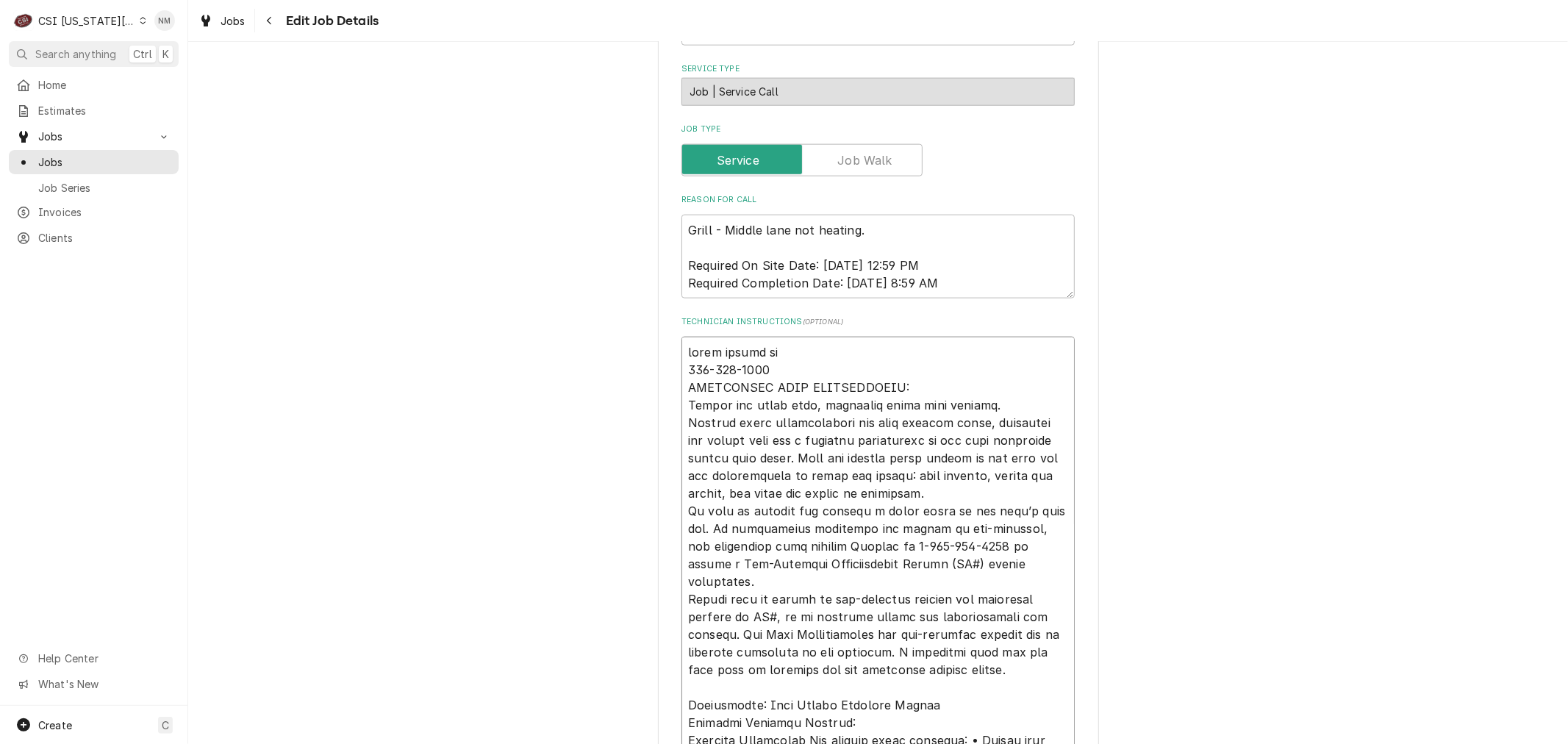
type textarea "wants monday per 816-415-2212 TECHNICIAN NOTE REQUIREMENTS: Record all parts us…"
type textarea "x"
type textarea "wants monday per 816-415-2212 TECHNICIAN NOTE REQUIREMENTS: Record all parts us…"
type textarea "x"
type textarea "wants monday per J 816-415-2212 TECHNICIAN NOTE REQUIREMENTS: Record all parts …"
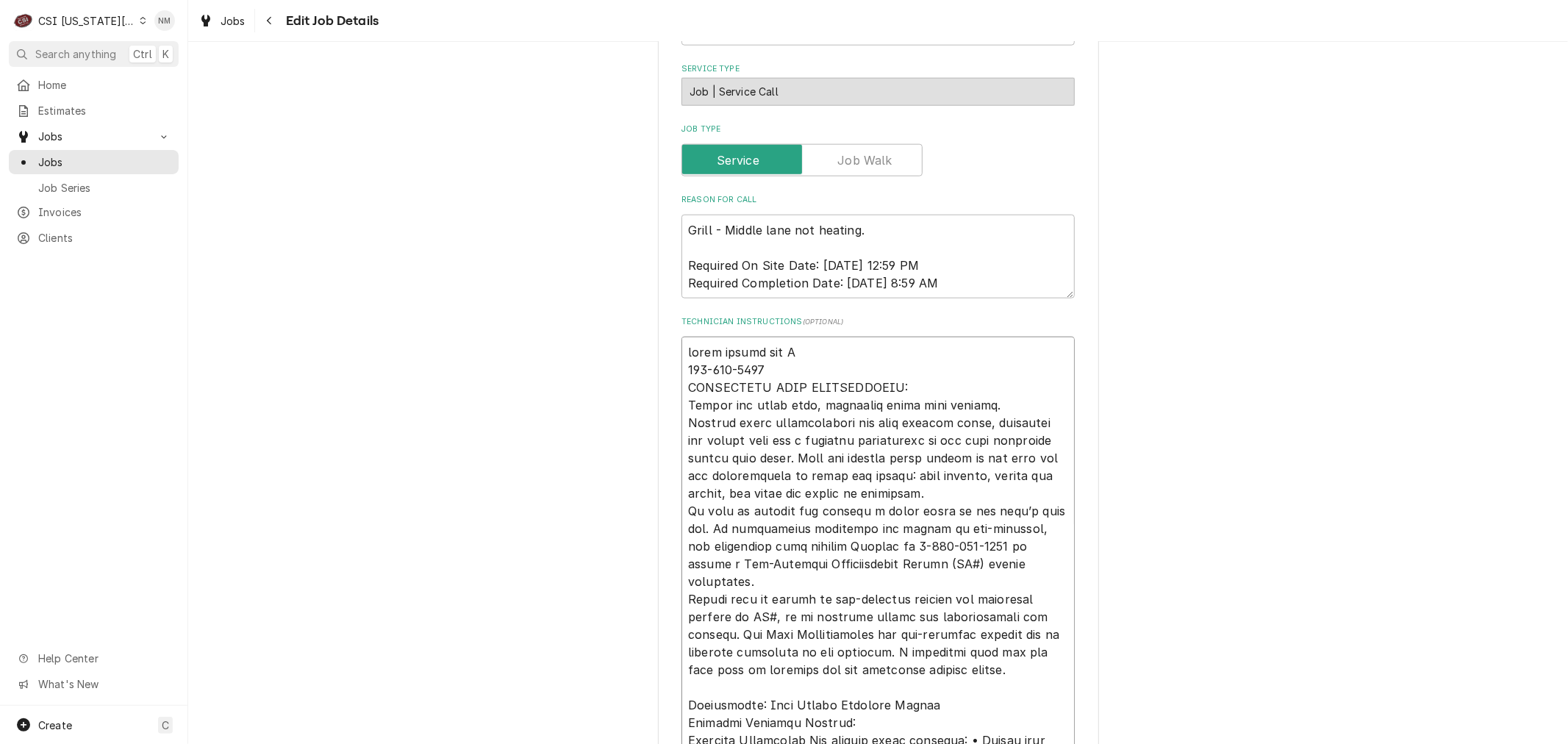
type textarea "x"
type textarea "wants monday per Ja 816-415-2212 TECHNICIAN NOTE REQUIREMENTS: Record all parts…"
type textarea "x"
type textarea "wants monday per Jac 816-415-2212 TECHNICIAN NOTE REQUIREMENTS: Record all part…"
type textarea "x"
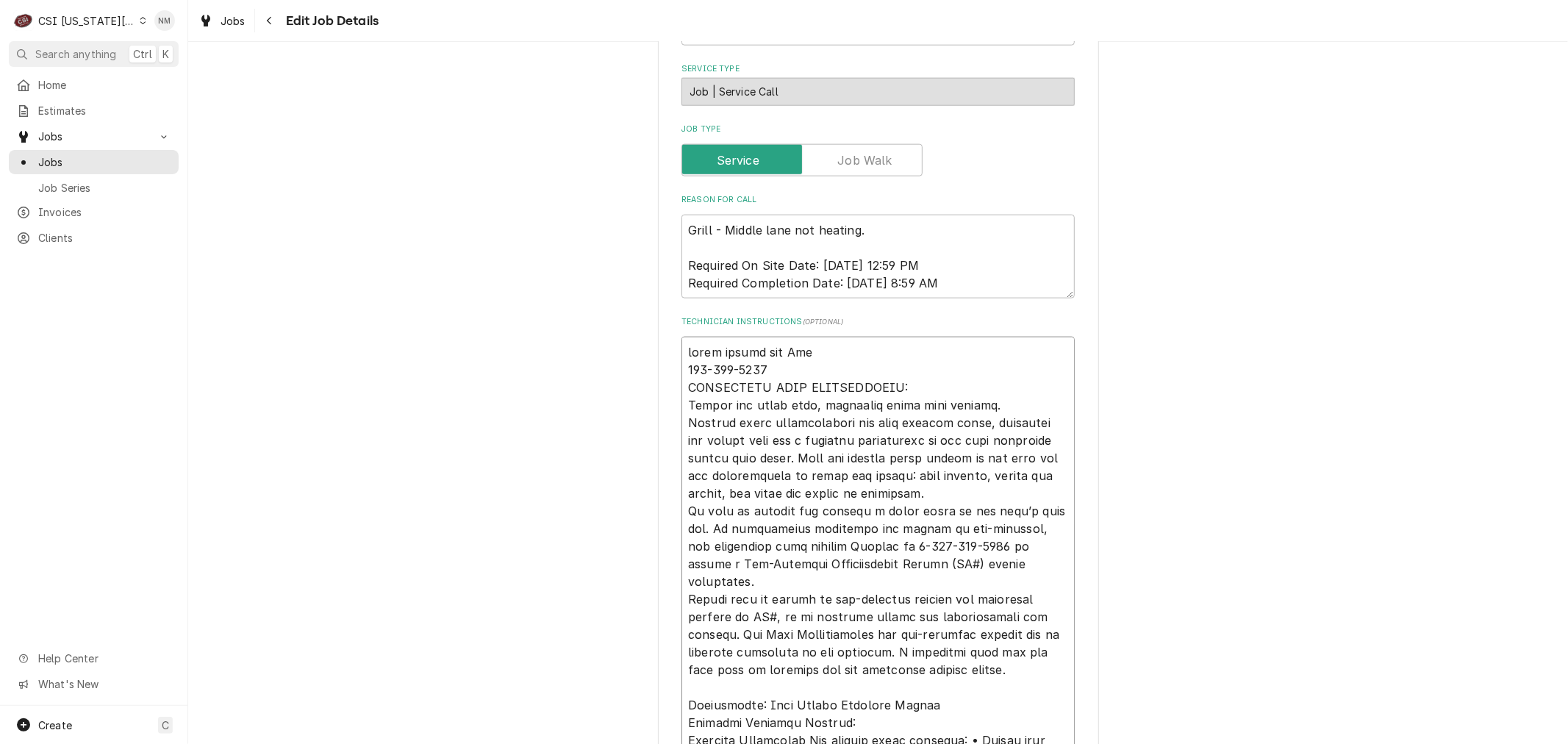
type textarea "wants monday per Jaco 816-415-2212 TECHNICIAN NOTE REQUIREMENTS: Record all par…"
type textarea "x"
type textarea "wants monday per Jacob 816-415-2212 TECHNICIAN NOTE REQUIREMENTS: Record all pa…"
type textarea "x"
type textarea "wants monday per Jacob 816-415-2212 TECHNICIAN NOTE REQUIREMENTS: Record all pa…"
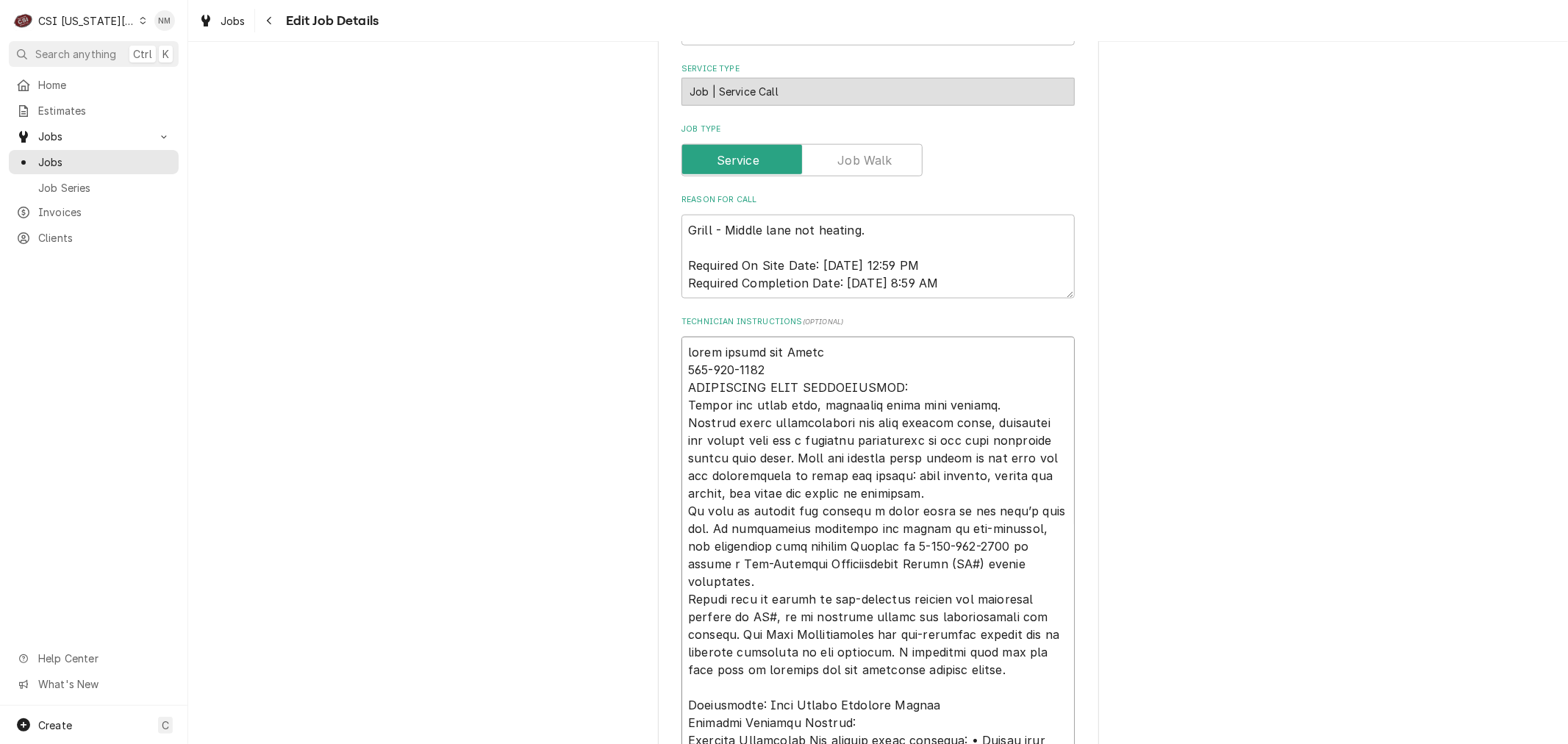
type textarea "x"
type textarea "wants monday per Jacob t 816-415-2212 TECHNICIAN NOTE REQUIREMENTS: Record all …"
type textarea "x"
type textarea "wants monday per Jacob th 816-415-2212 TECHNICIAN NOTE REQUIREMENTS: Record all…"
type textarea "x"
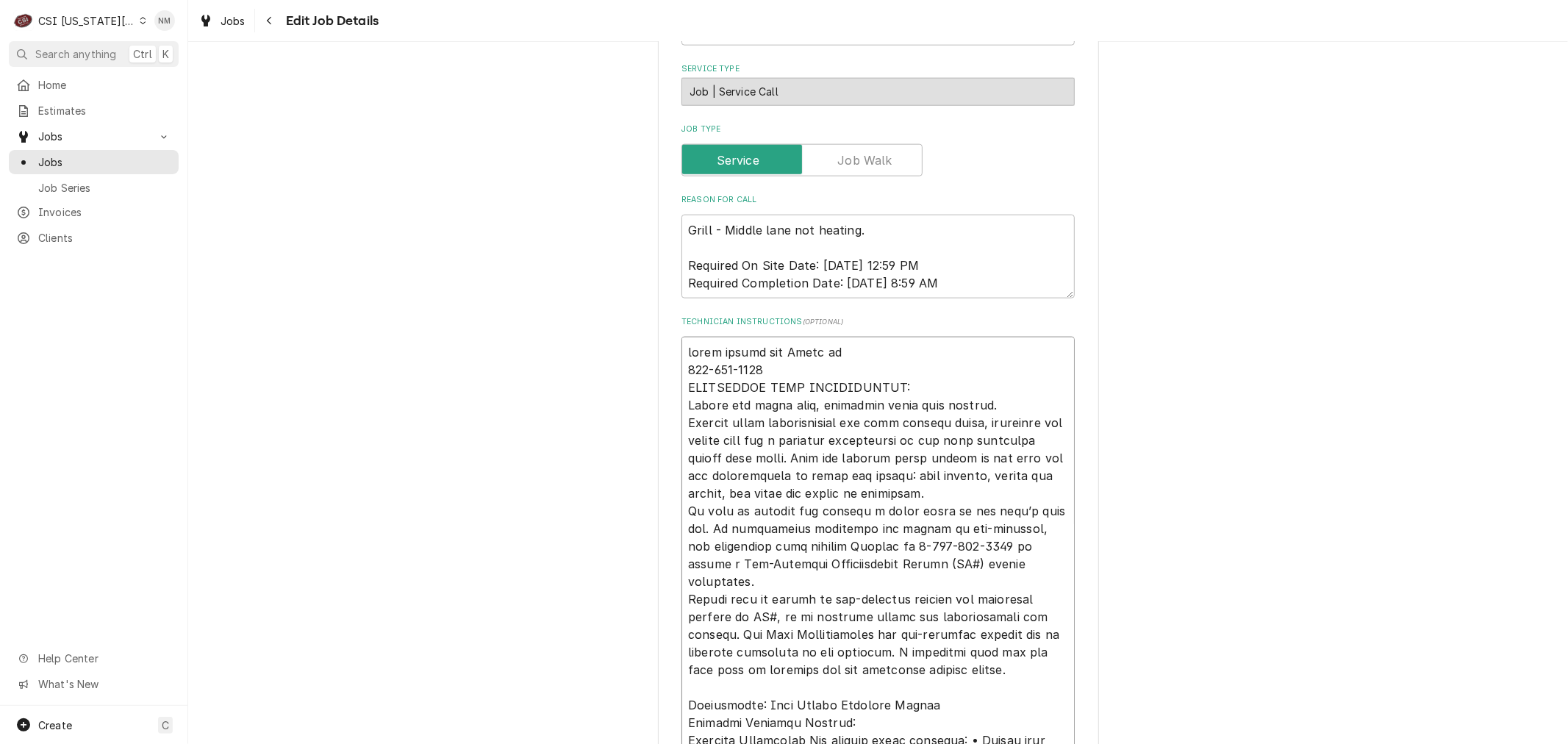
type textarea "wants monday per Jacob the 816-415-2212 TECHNICIAN NOTE REQUIREMENTS: Record al…"
type textarea "x"
type textarea "wants monday per Jacob they 816-415-2212 TECHNICIAN NOTE REQUIREMENTS: Record a…"
type textarea "x"
type textarea "wants monday per Jacob they 816-415-2212 TECHNICIAN NOTE REQUIREMENTS: Record a…"
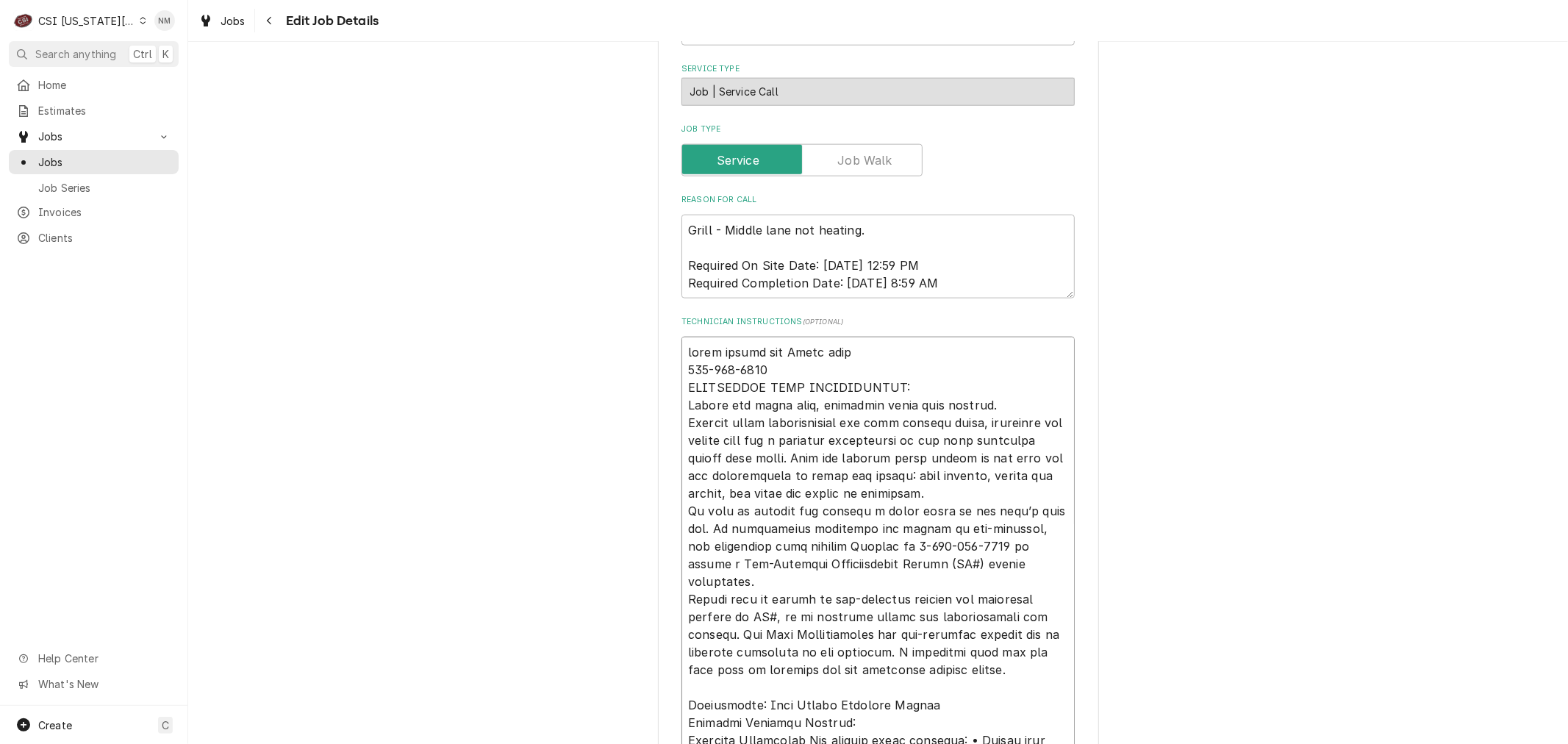
type textarea "x"
type textarea "wants monday per Jacob they h 816-415-2212 TECHNICIAN NOTE REQUIREMENTS: Record…"
type textarea "x"
type textarea "wants monday per Jacob they ha 816-415-2212 TECHNICIAN NOTE REQUIREMENTS: Recor…"
type textarea "x"
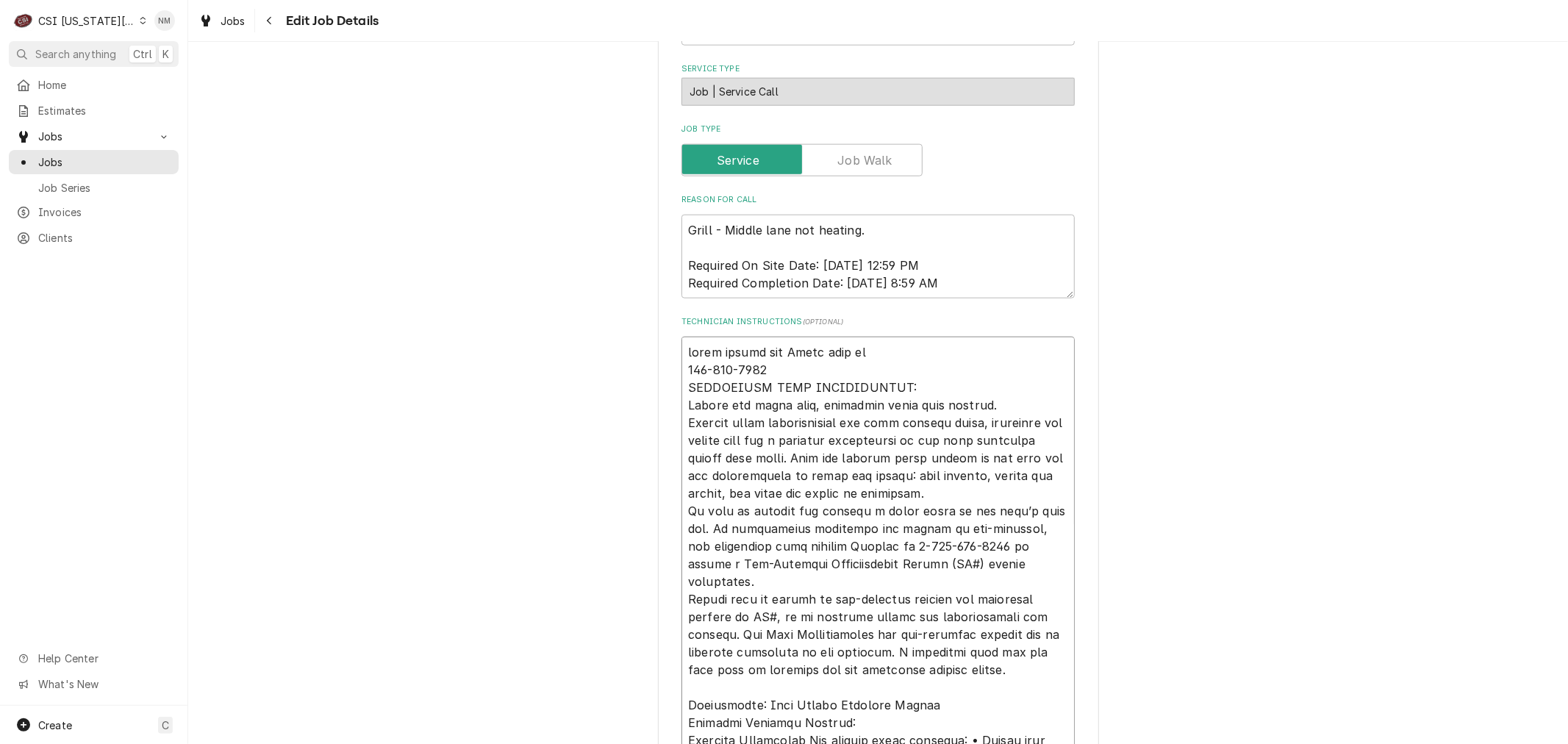
type textarea "wants monday per Jacob they hav 816-415-2212 TECHNICIAN NOTE REQUIREMENTS: Reco…"
type textarea "x"
type textarea "wants monday per Jacob they have 816-415-2212 TECHNICIAN NOTE REQUIREMENTS: Rec…"
type textarea "x"
type textarea "wants monday per Jacob they have a 816-415-2212 TECHNICIAN NOTE REQUIREMENTS: R…"
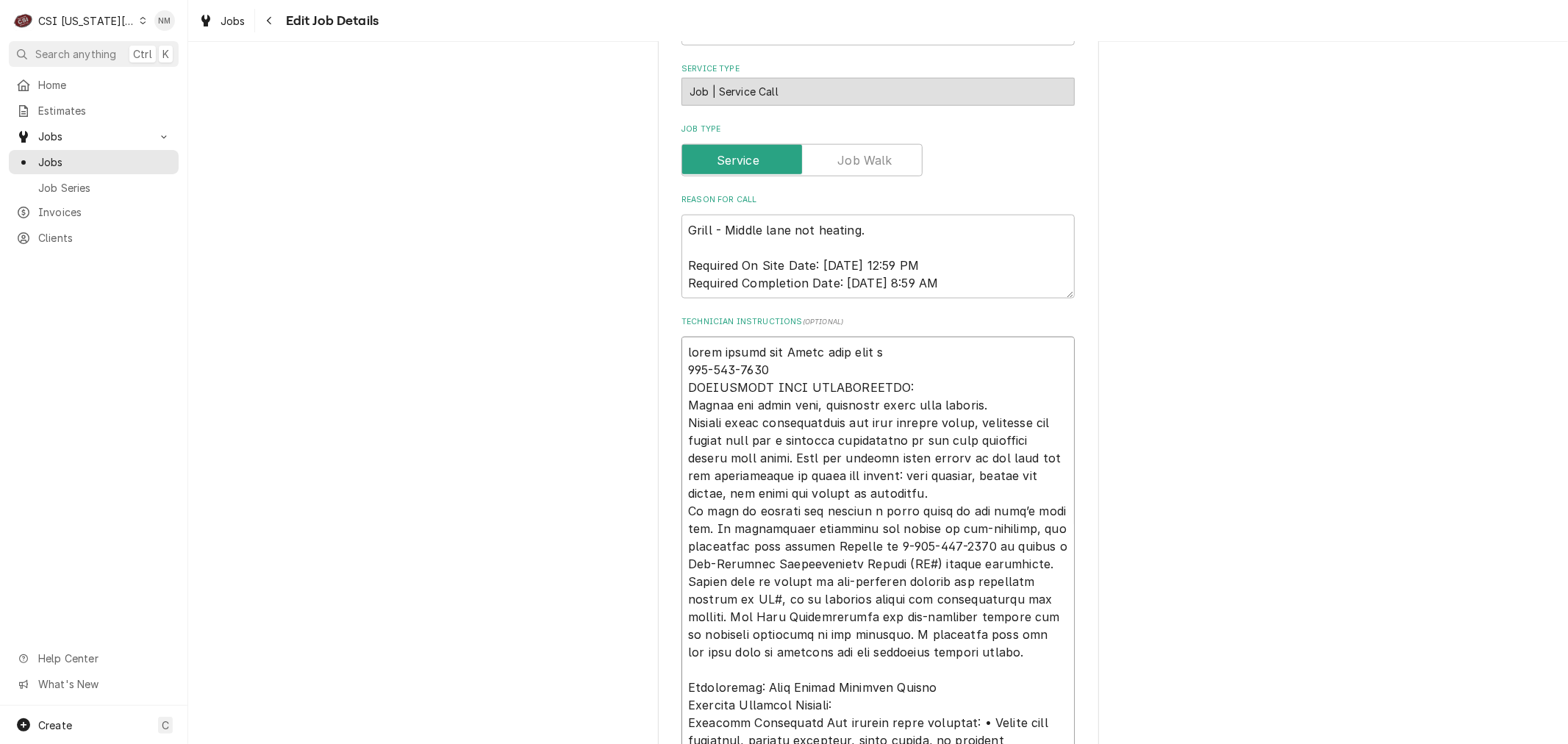
type textarea "x"
type textarea "wants monday per Jacob they have a 816-415-2212 TECHNICIAN NOTE REQUIREMENTS: R…"
type textarea "x"
type textarea "wants monday per Jacob they have a l 816-415-2212 TECHNICIAN NOTE REQUIREMENTS:…"
type textarea "x"
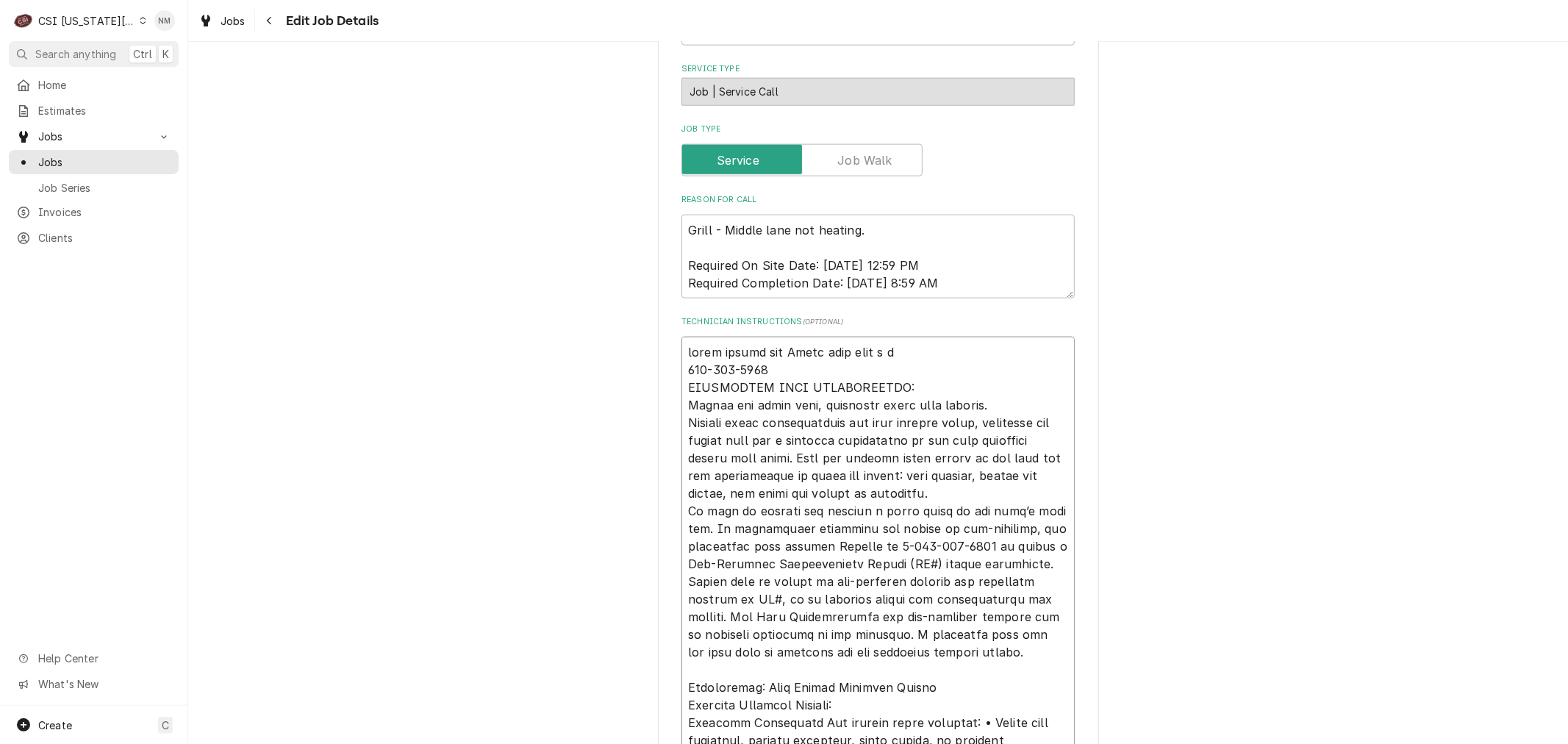
type textarea "wants monday per Jacob they have a la 816-415-2212 TECHNICIAN NOTE REQUIREMENTS…"
type textarea "x"
type textarea "wants monday per Jacob they have a lar 816-415-2212 TECHNICIAN NOTE REQUIREMENT…"
type textarea "x"
type textarea "wants monday per Jacob they have a larg 816-415-2212 TECHNICIAN NOTE REQUIREMEN…"
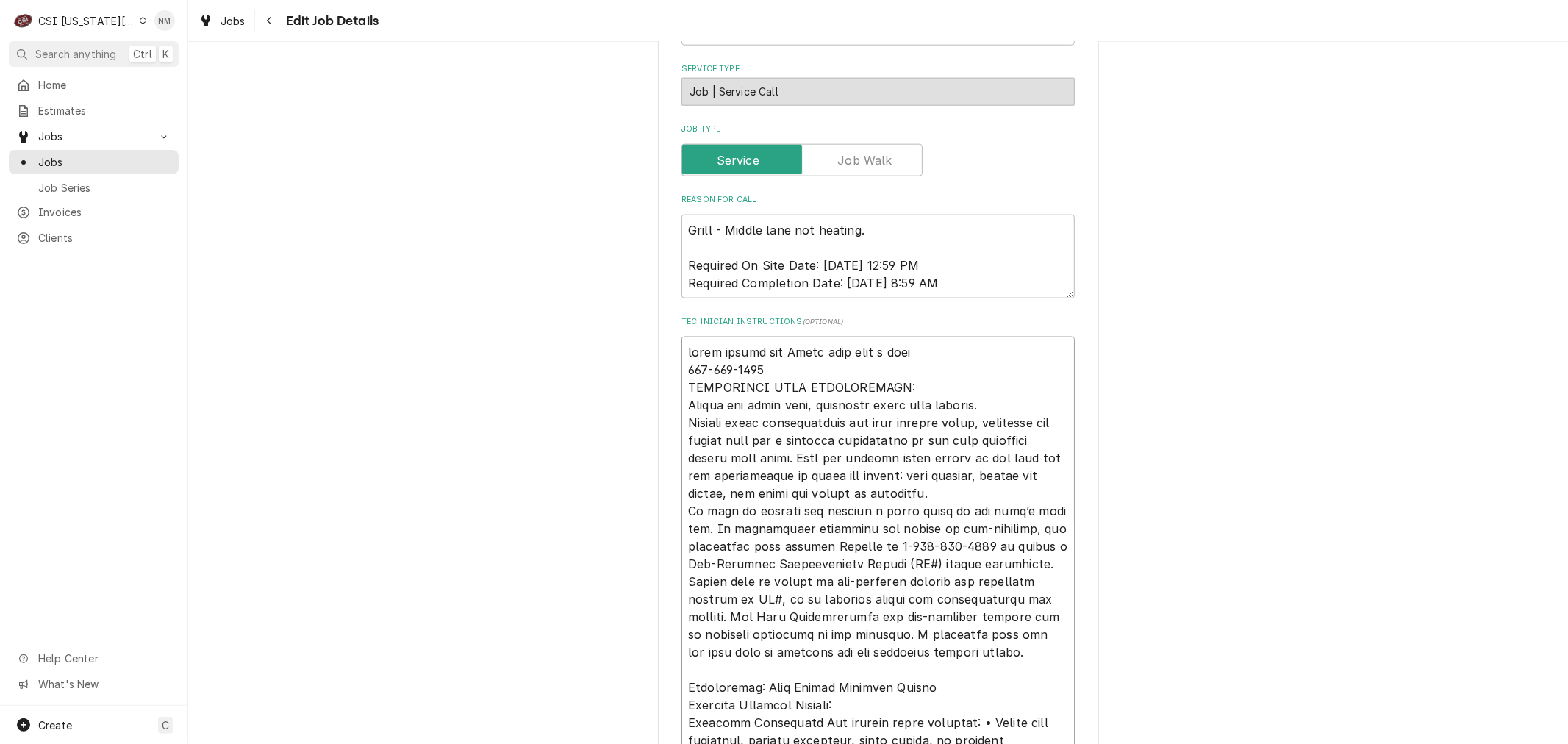
type textarea "x"
type textarea "wants monday per Jacob they have a large 816-415-2212 TECHNICIAN NOTE REQUIREME…"
type textarea "x"
type textarea "wants monday per Jacob they have a large 816-415-2212 TECHNICIAN NOTE REQUIREME…"
type textarea "x"
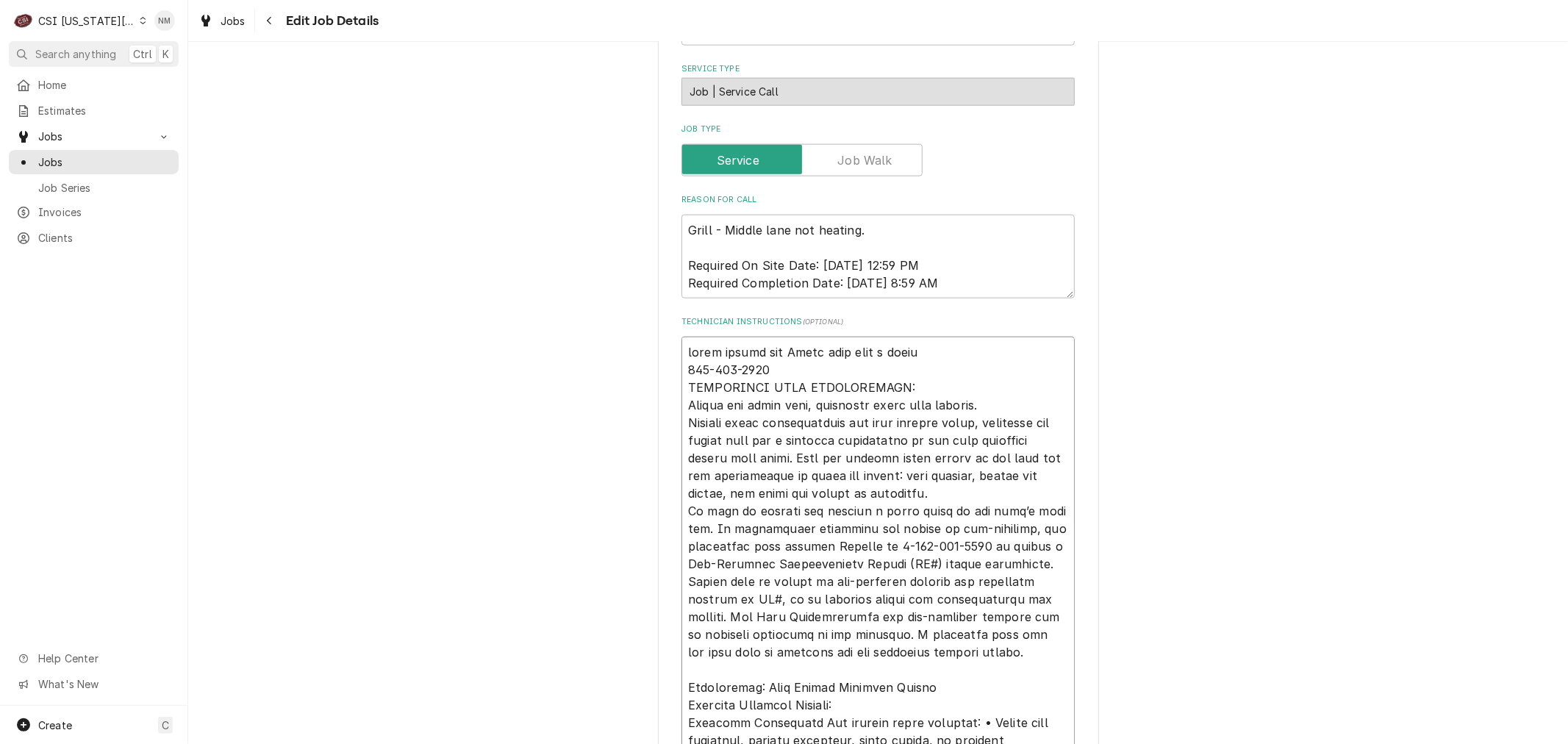
type textarea "wants monday per Jacob they have a large c 816-415-2212 TECHNICIAN NOTE REQUIRE…"
type textarea "x"
type textarea "wants monday per Jacob they have a large ca 816-415-2212 TECHNICIAN NOTE REQUIR…"
type textarea "x"
type textarea "wants monday per Jacob they have a large cat 816-415-2212 TECHNICIAN NOTE REQUI…"
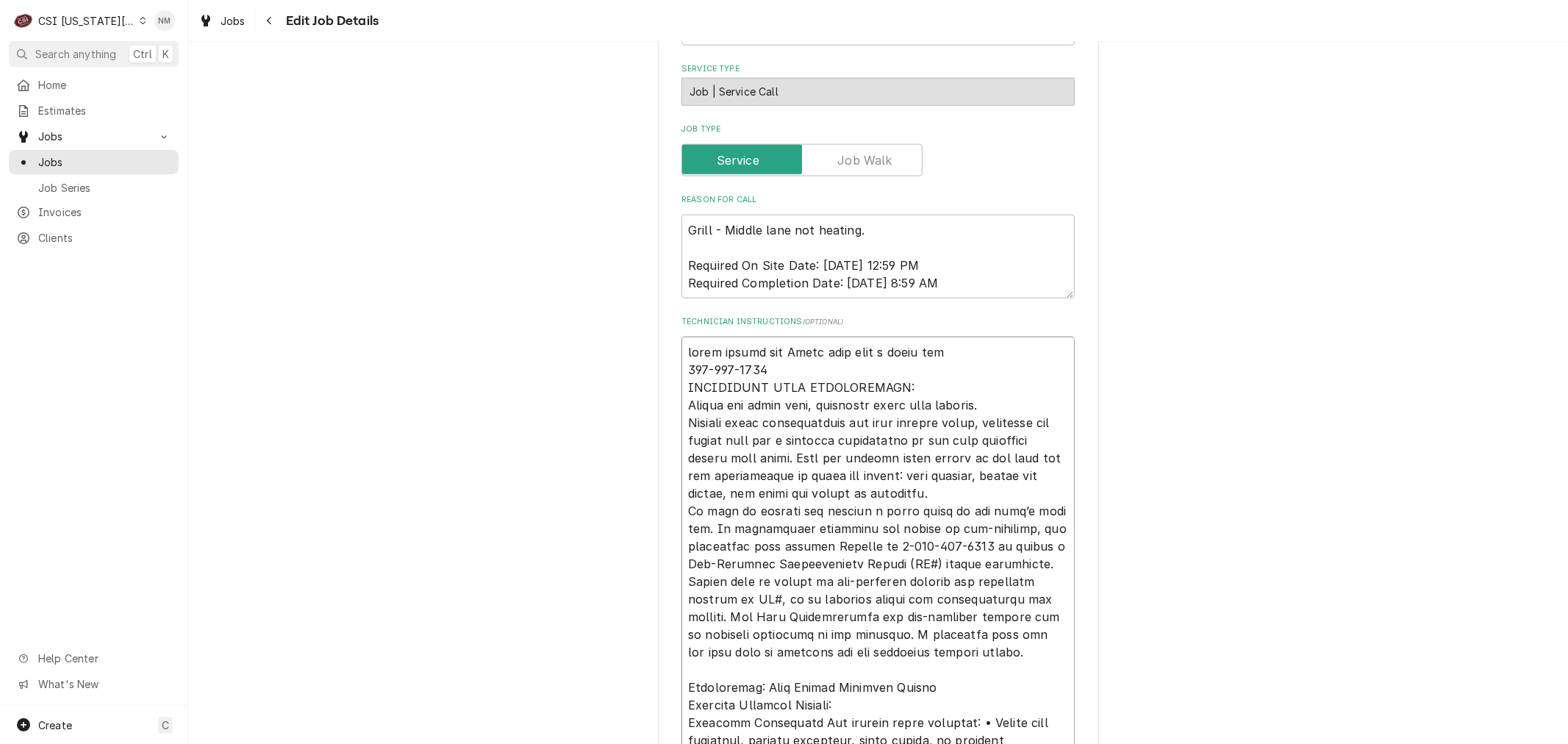
type textarea "x"
type textarea "wants monday per Jacob they have a large cate 816-415-2212 TECHNICIAN NOTE REQU…"
type textarea "x"
type textarea "wants monday per Jacob they have a large cater 816-415-2212 TECHNICIAN NOTE REQ…"
type textarea "x"
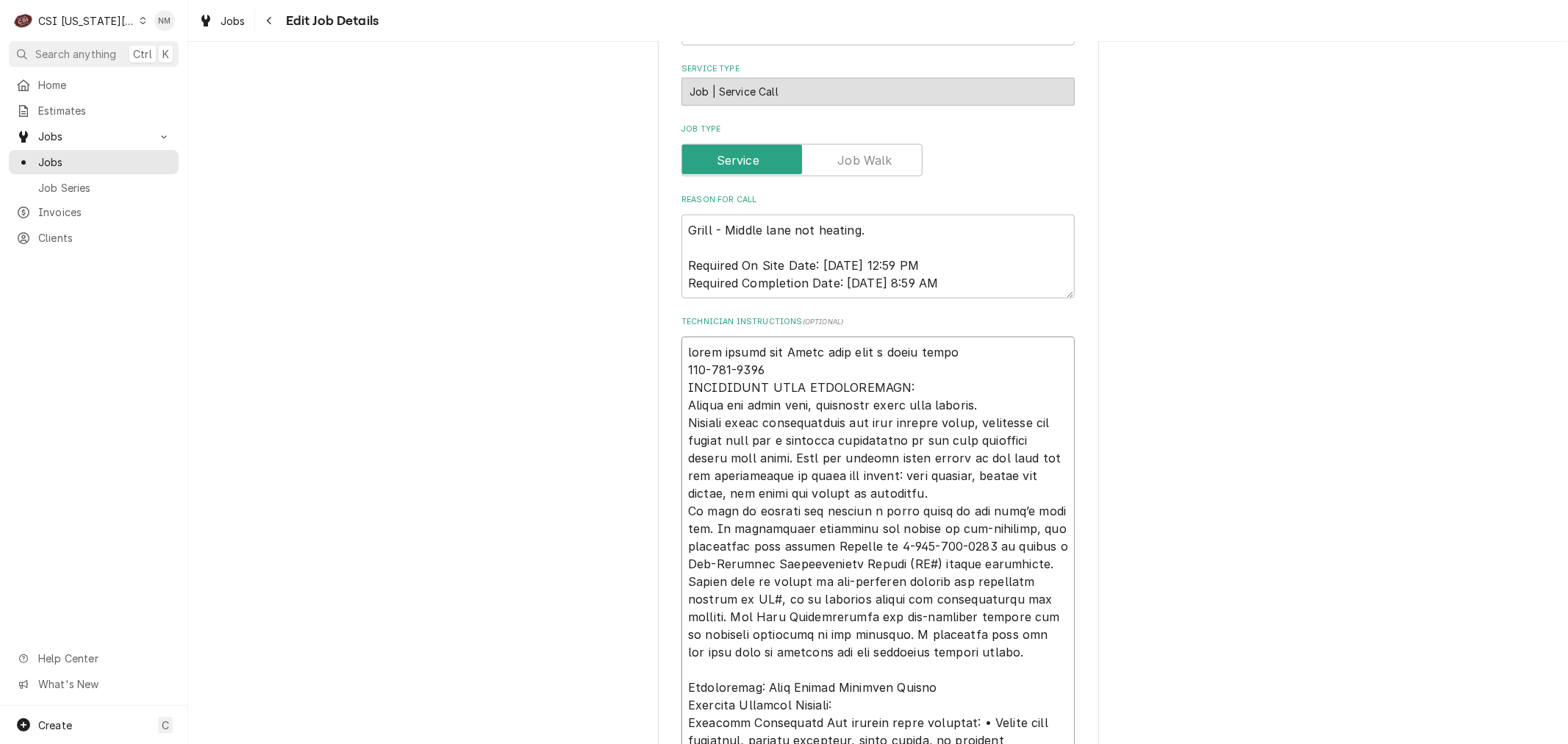
type textarea "wants monday per Jacob they have a large cater 816-415-2212 TECHNICIAN NOTE REQ…"
type textarea "x"
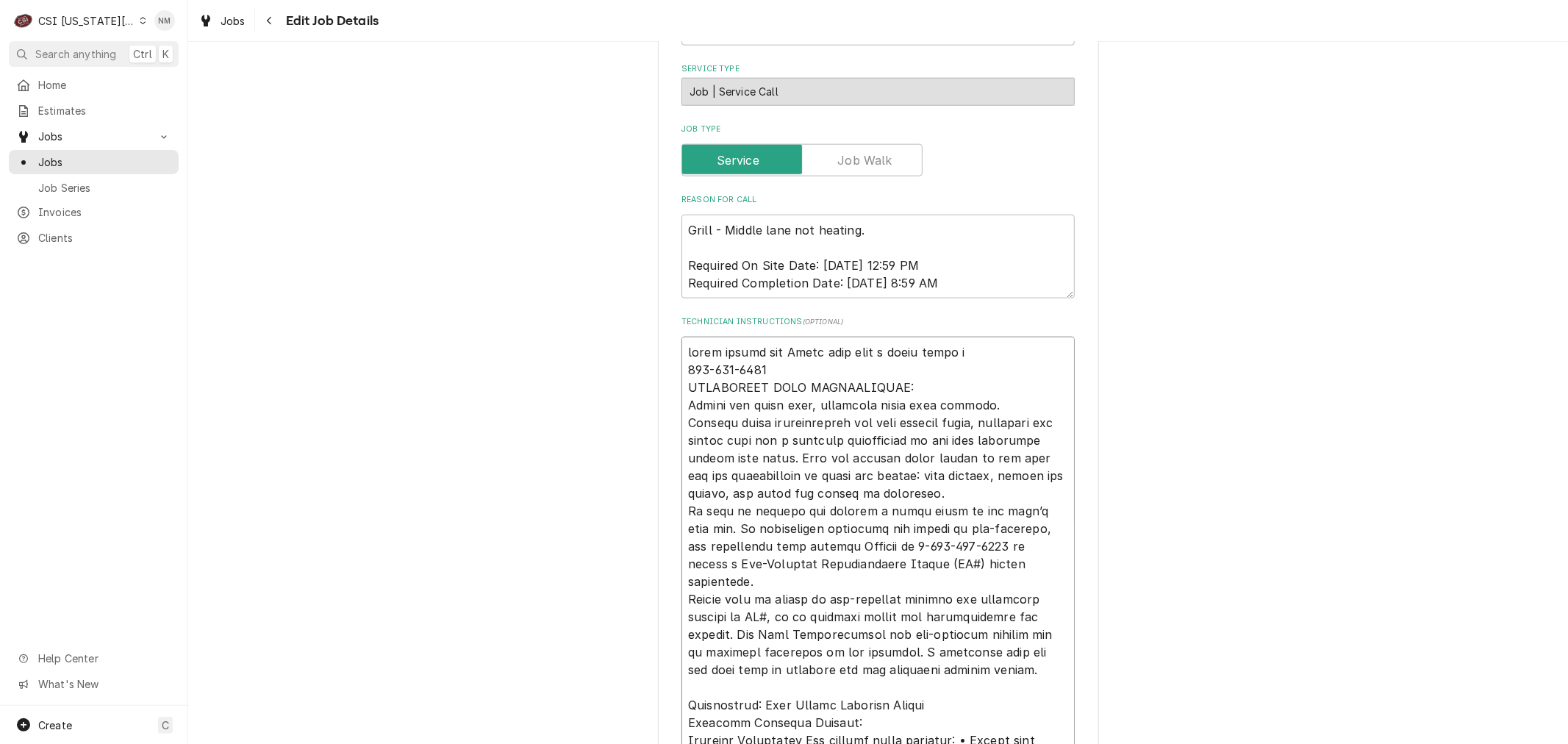
type textarea "wants monday per Jacob they have a large cater jo 816-415-2212 TECHNICIAN NOTE …"
type textarea "x"
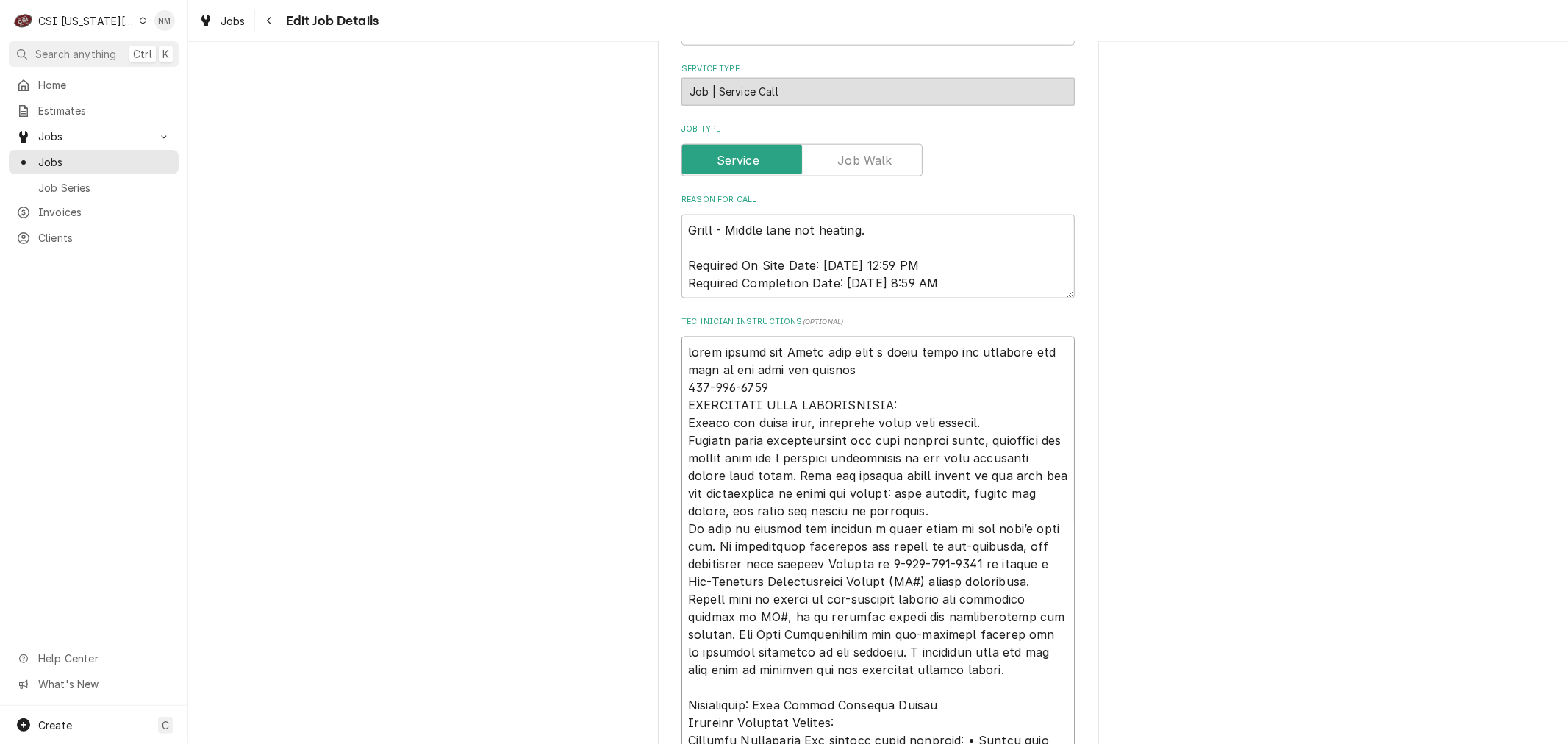
drag, startPoint x: 818, startPoint y: 369, endPoint x: 678, endPoint y: 350, distance: 141.3
click at [681, 350] on textarea "Technician Instructions ( optional )" at bounding box center [877, 607] width 393 height 543
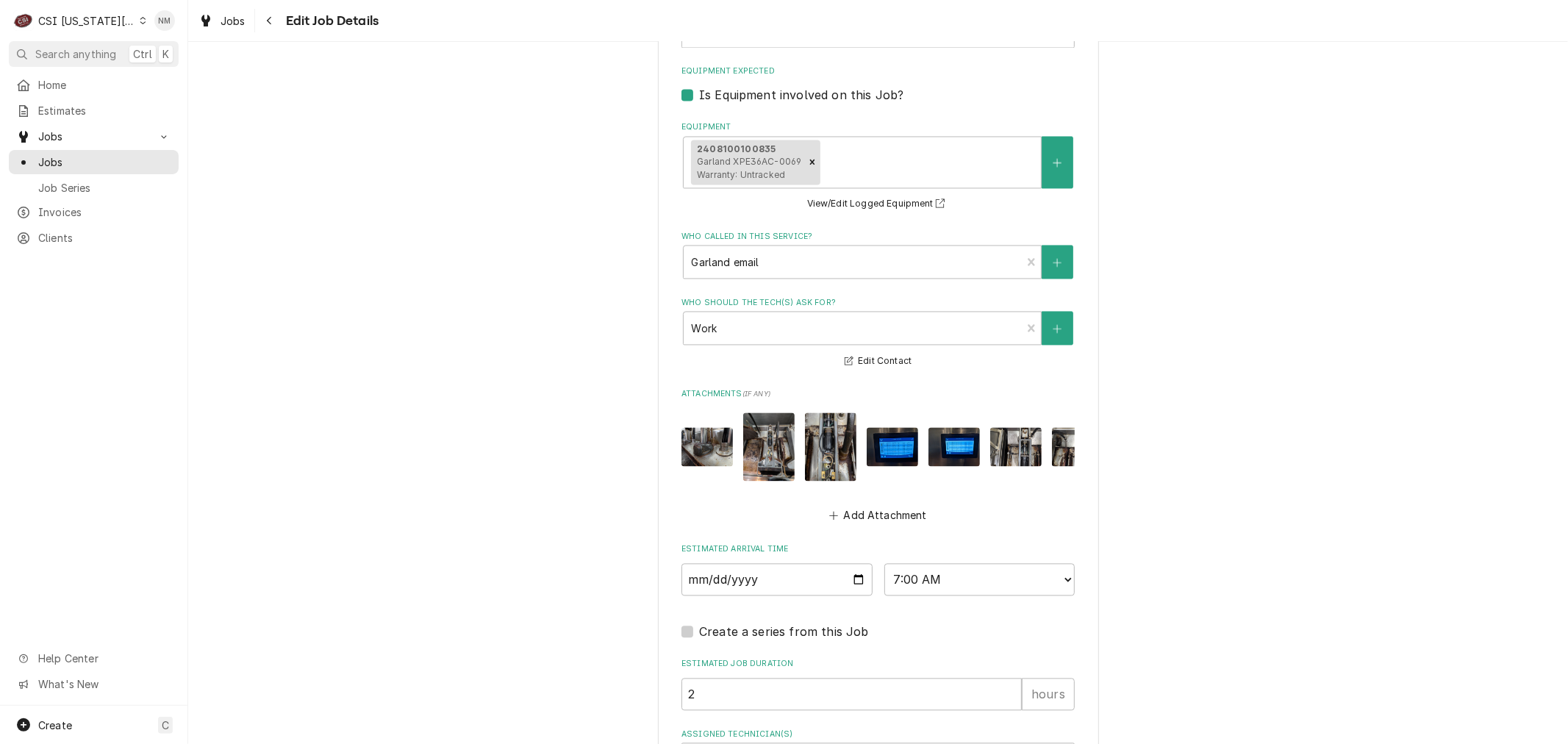
scroll to position [2567, 0]
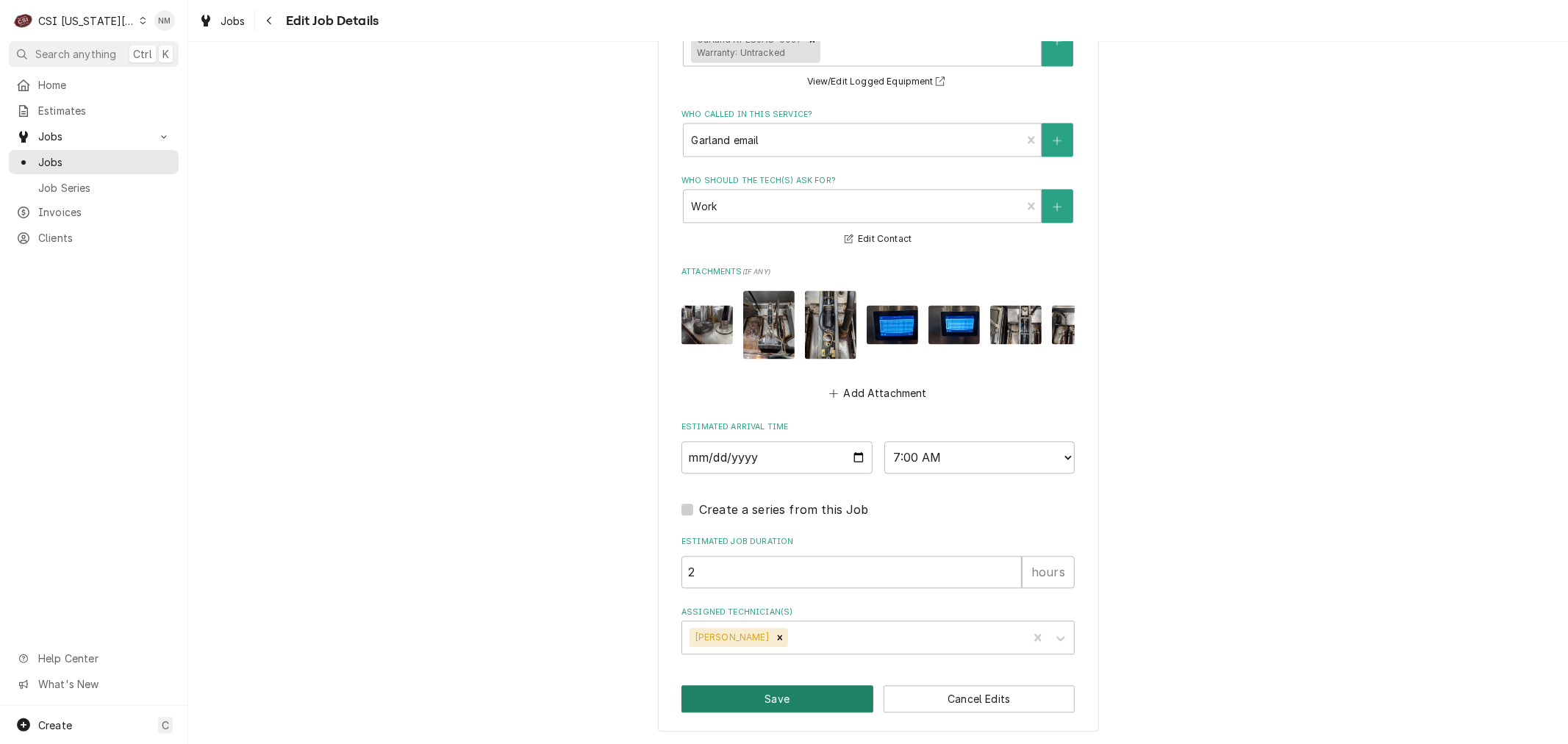
click at [738, 694] on button "Save" at bounding box center [777, 699] width 192 height 27
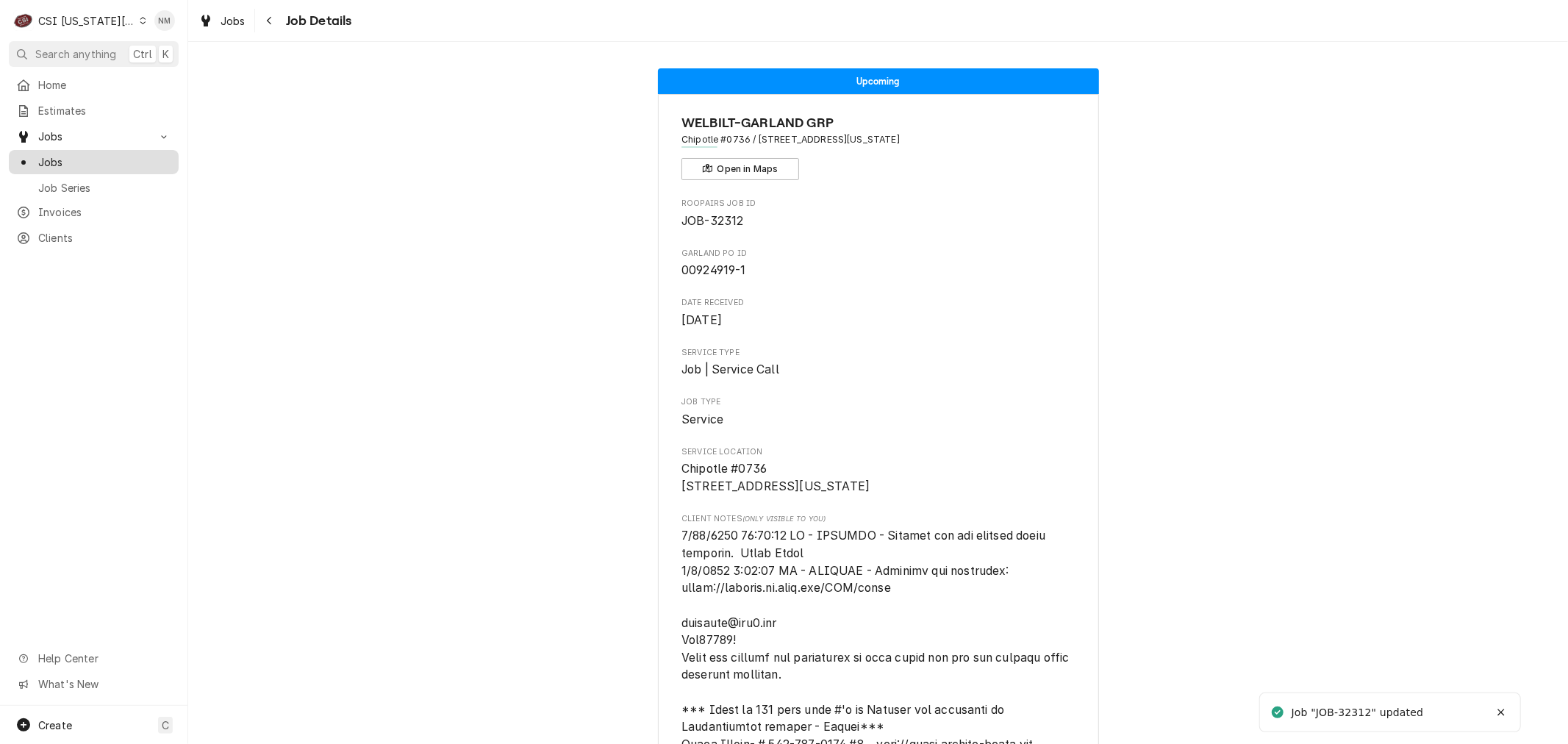
click at [66, 158] on span "Jobs" at bounding box center [105, 162] width 133 height 15
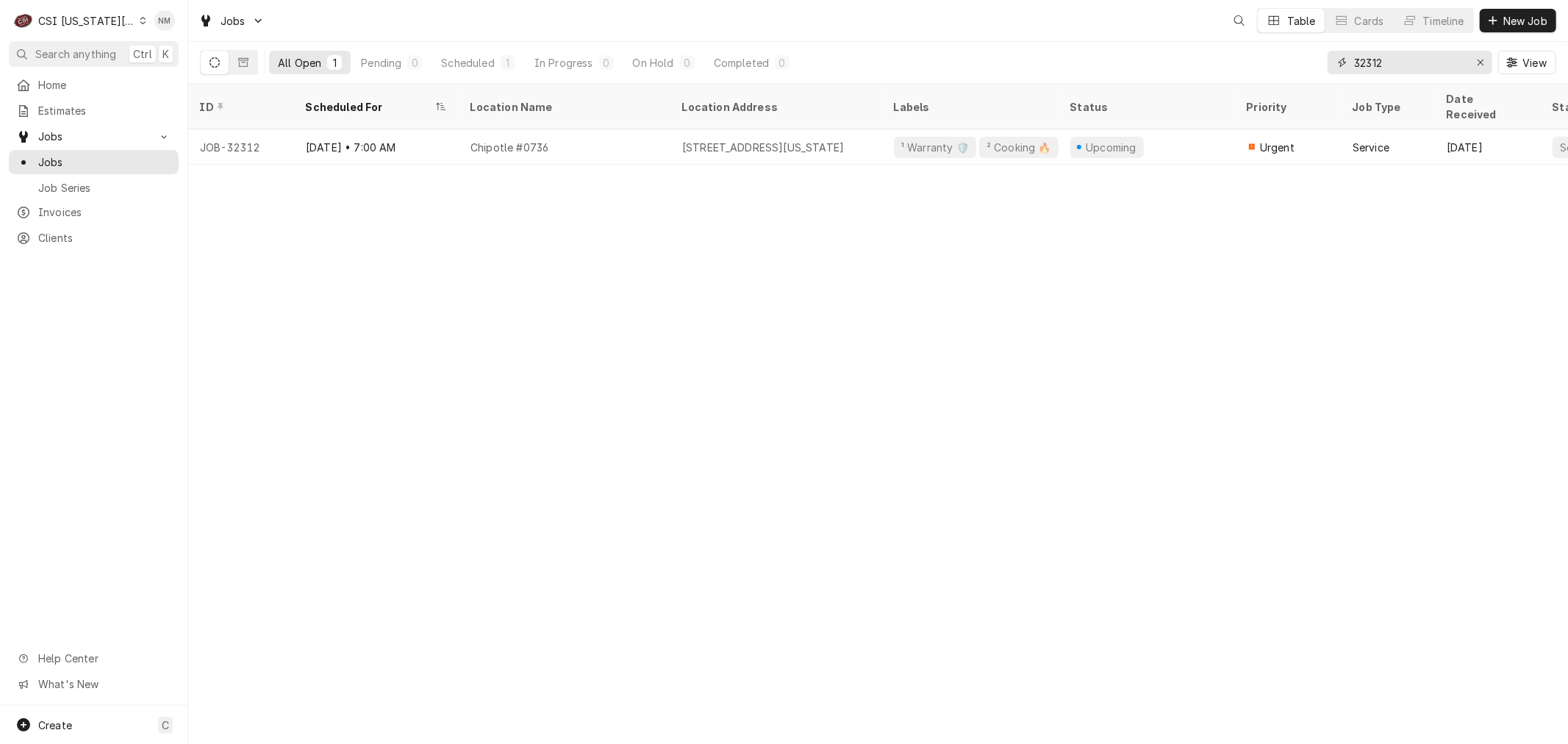
drag, startPoint x: 1407, startPoint y: 62, endPoint x: 1312, endPoint y: 64, distance: 95.0
click at [1312, 64] on div "All Open 1 Pending 0 Scheduled 1 In Progress 0 On Hold 0 Completed 0 32312 View" at bounding box center [878, 63] width 1357 height 41
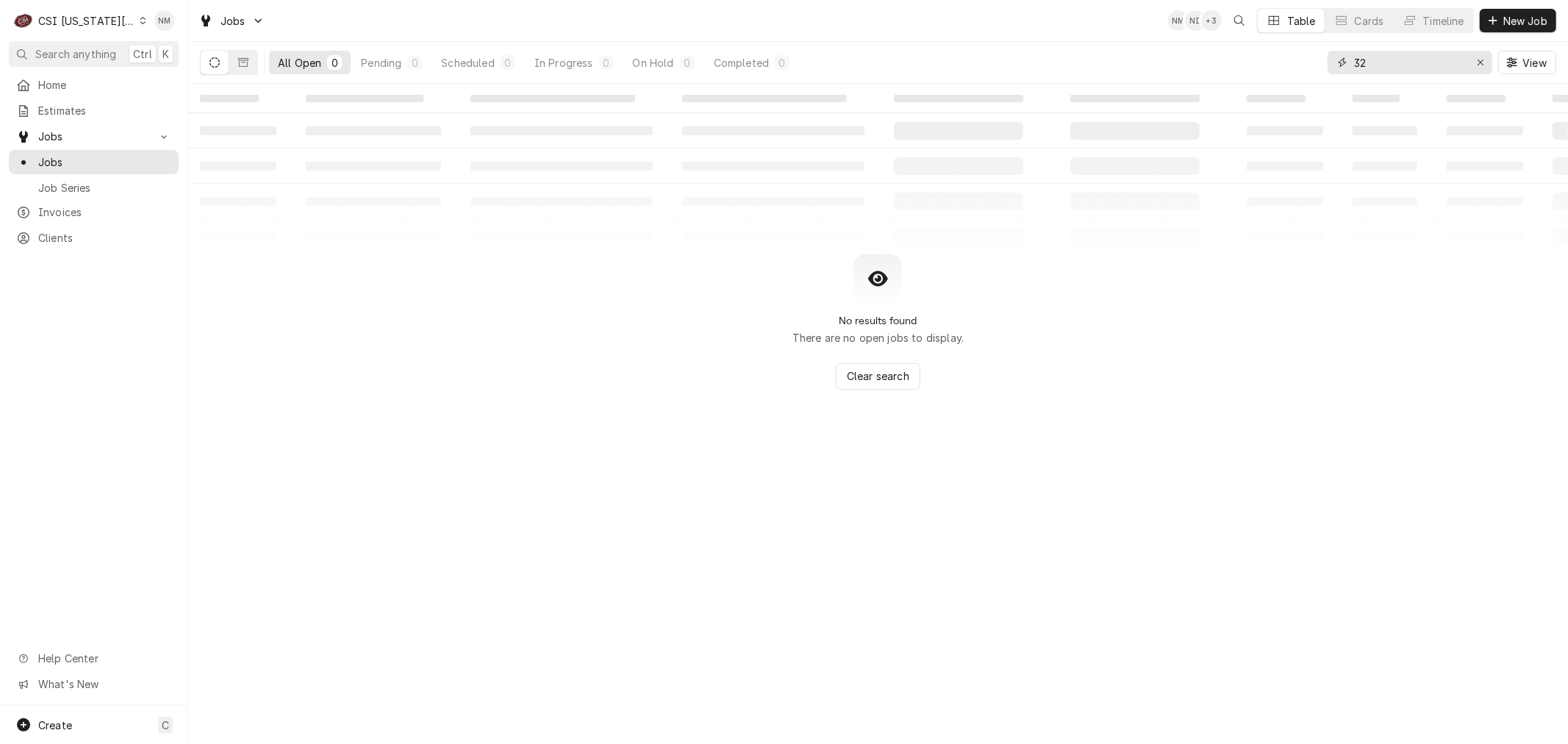
type input "3"
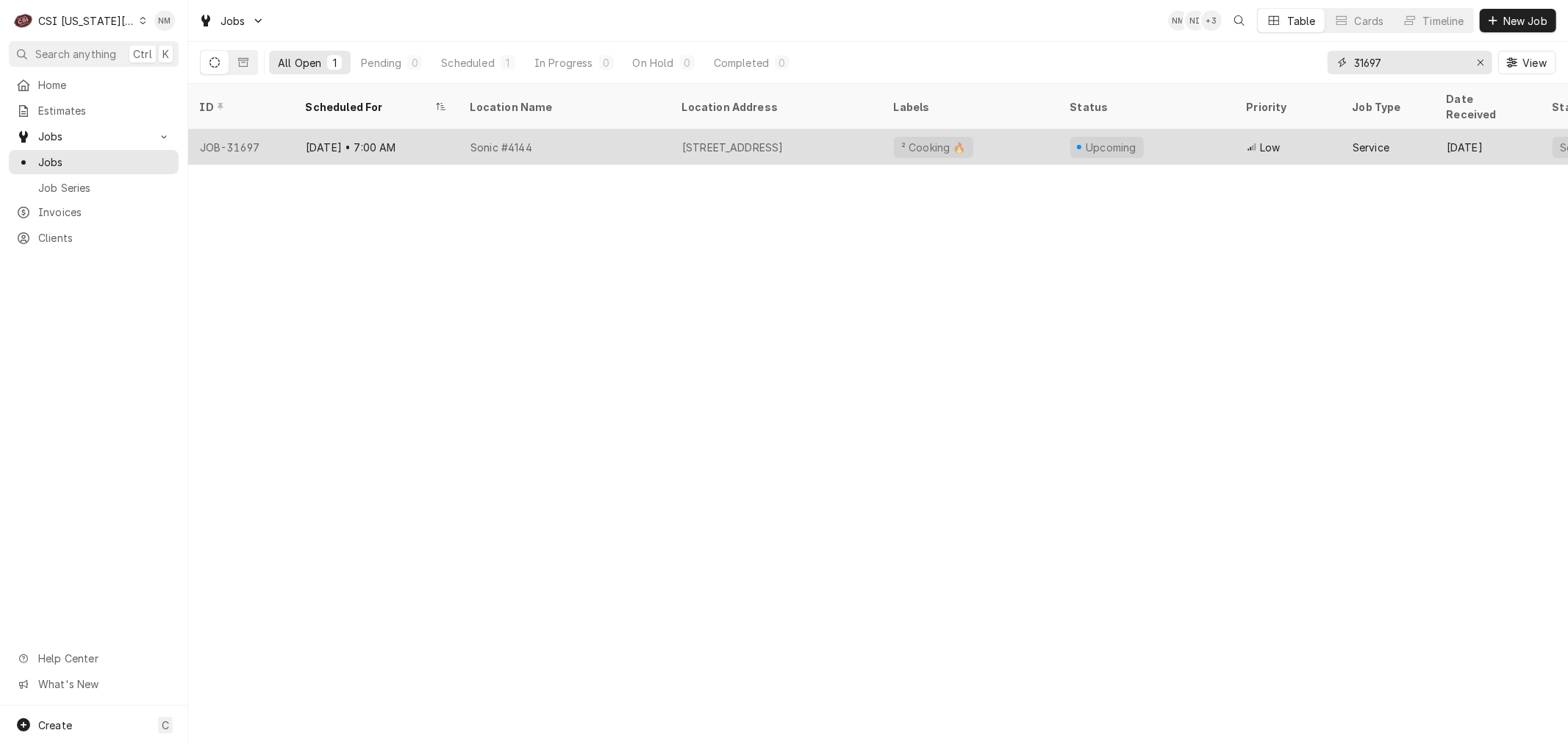
type input "31697"
click at [439, 130] on div "Sep 19 • 7:00 AM" at bounding box center [376, 147] width 165 height 35
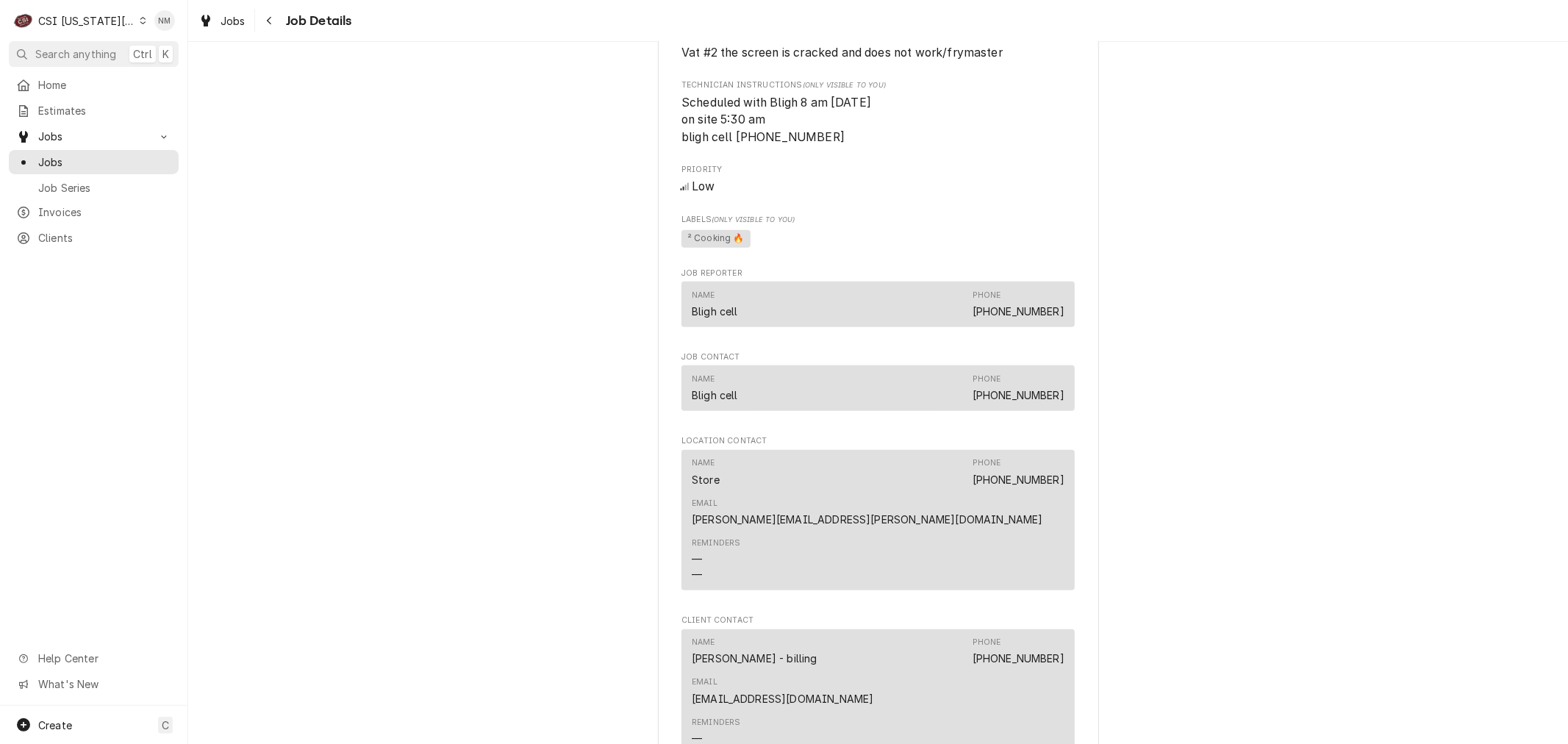
scroll to position [1388, 0]
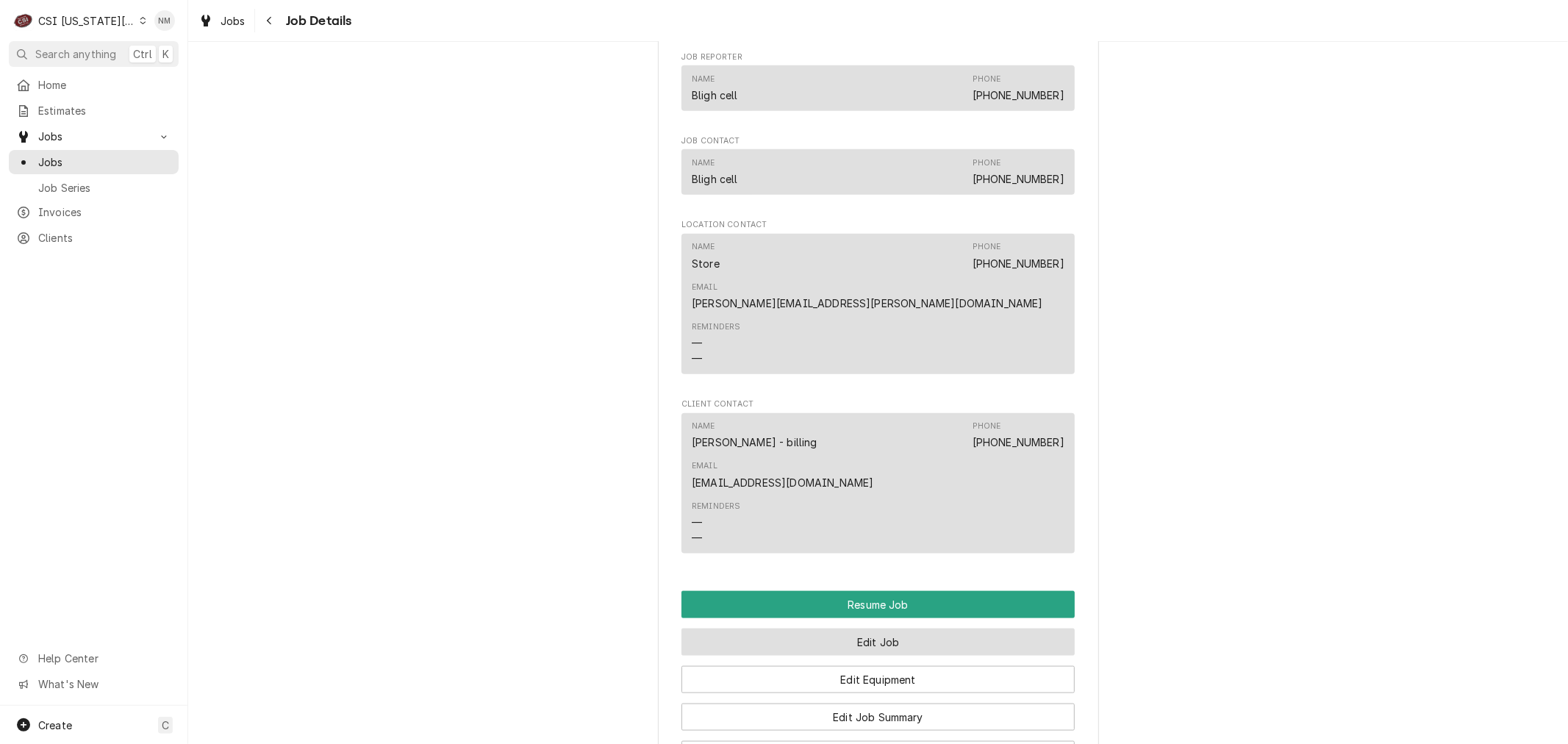
click at [871, 629] on button "Edit Job" at bounding box center [877, 643] width 393 height 27
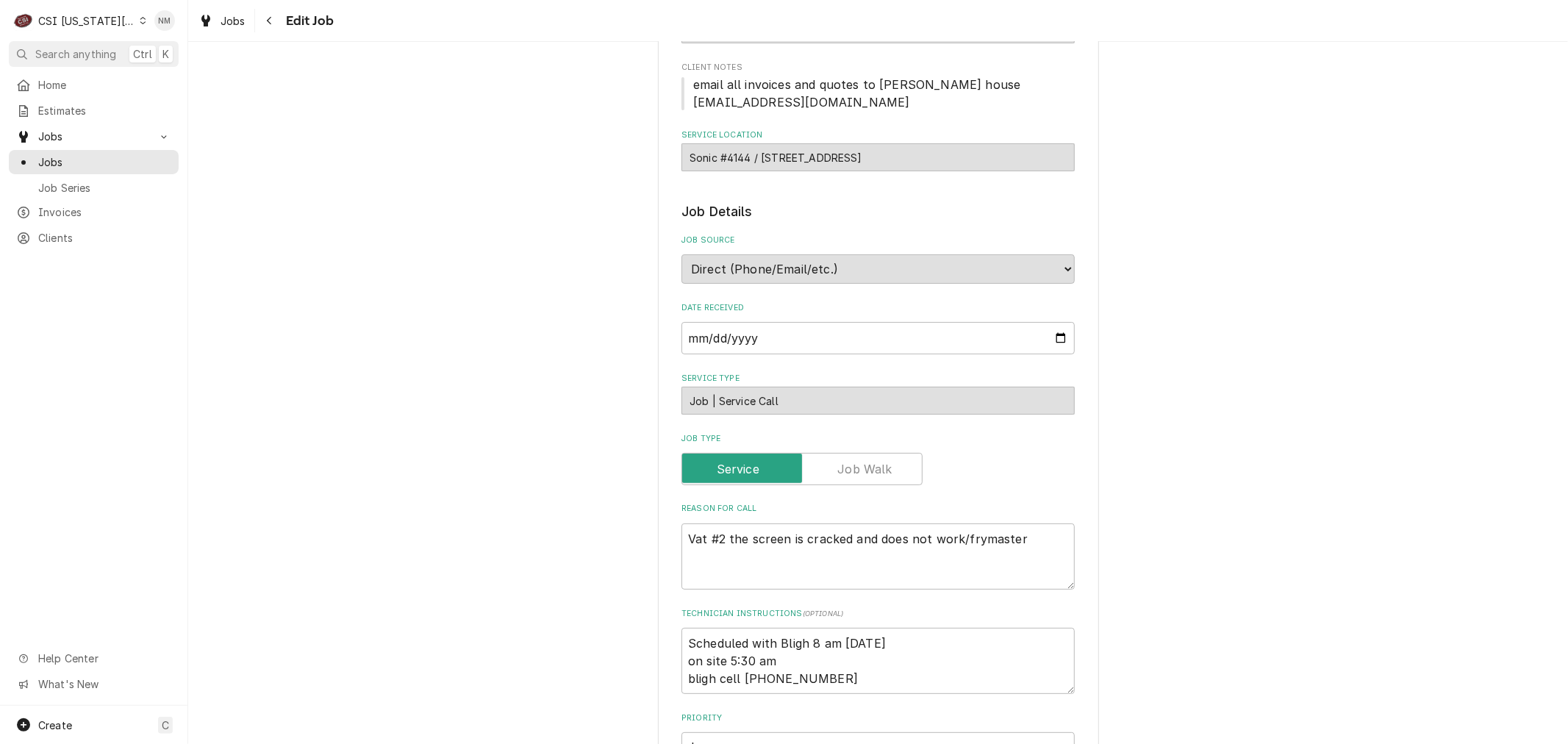
scroll to position [82, 0]
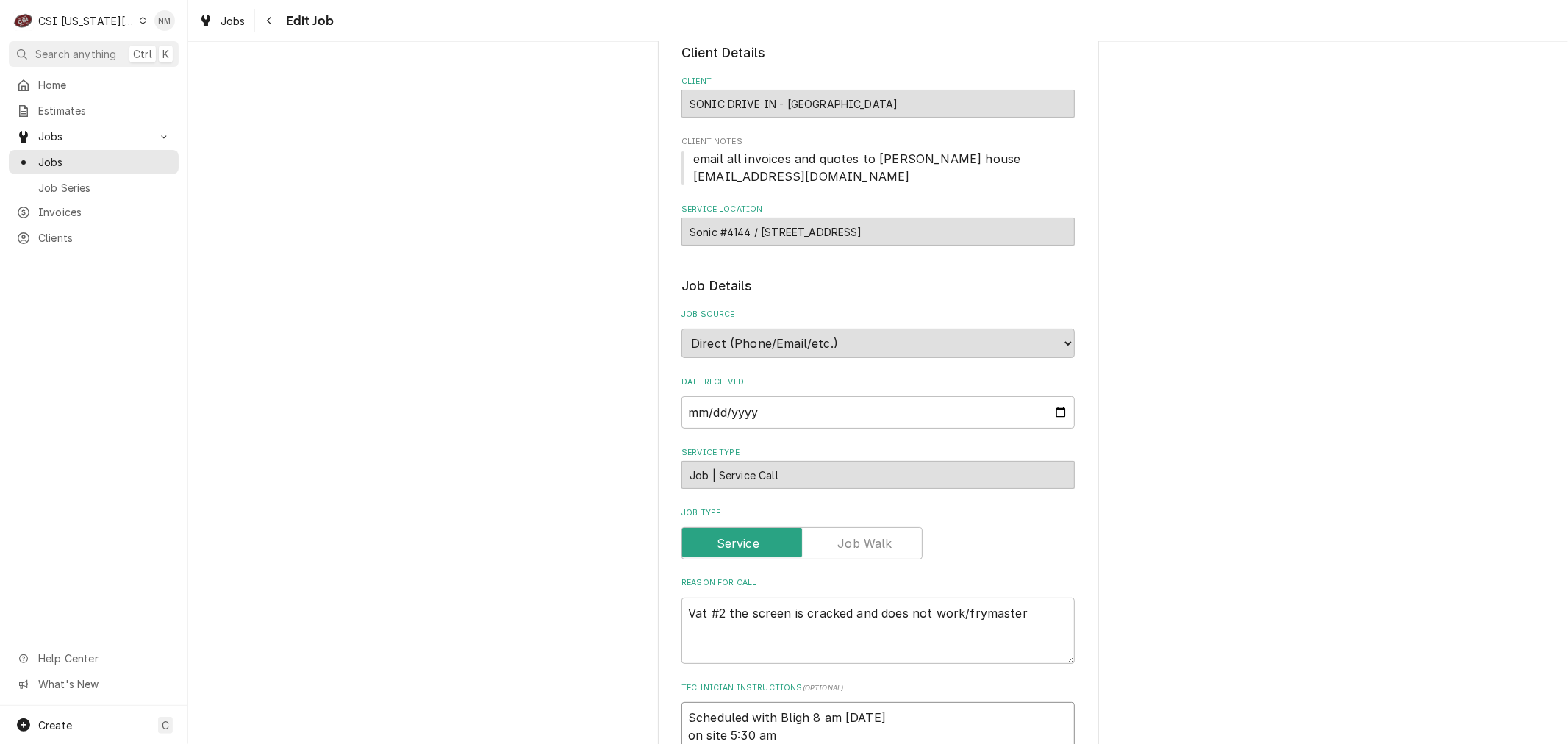
click at [681, 716] on textarea "Scheduled with Bligh 8 am Friday on site 5:30 am bligh cell 816-572-7949" at bounding box center [877, 735] width 393 height 66
type textarea "x"
type textarea "Scheduled with Bligh 8 am Friday on site 5:30 am bligh cell 816-572-7949"
type textarea "x"
type textarea "L Scheduled with Bligh 8 am Friday on site 5:30 am bligh cell 816-572-7949"
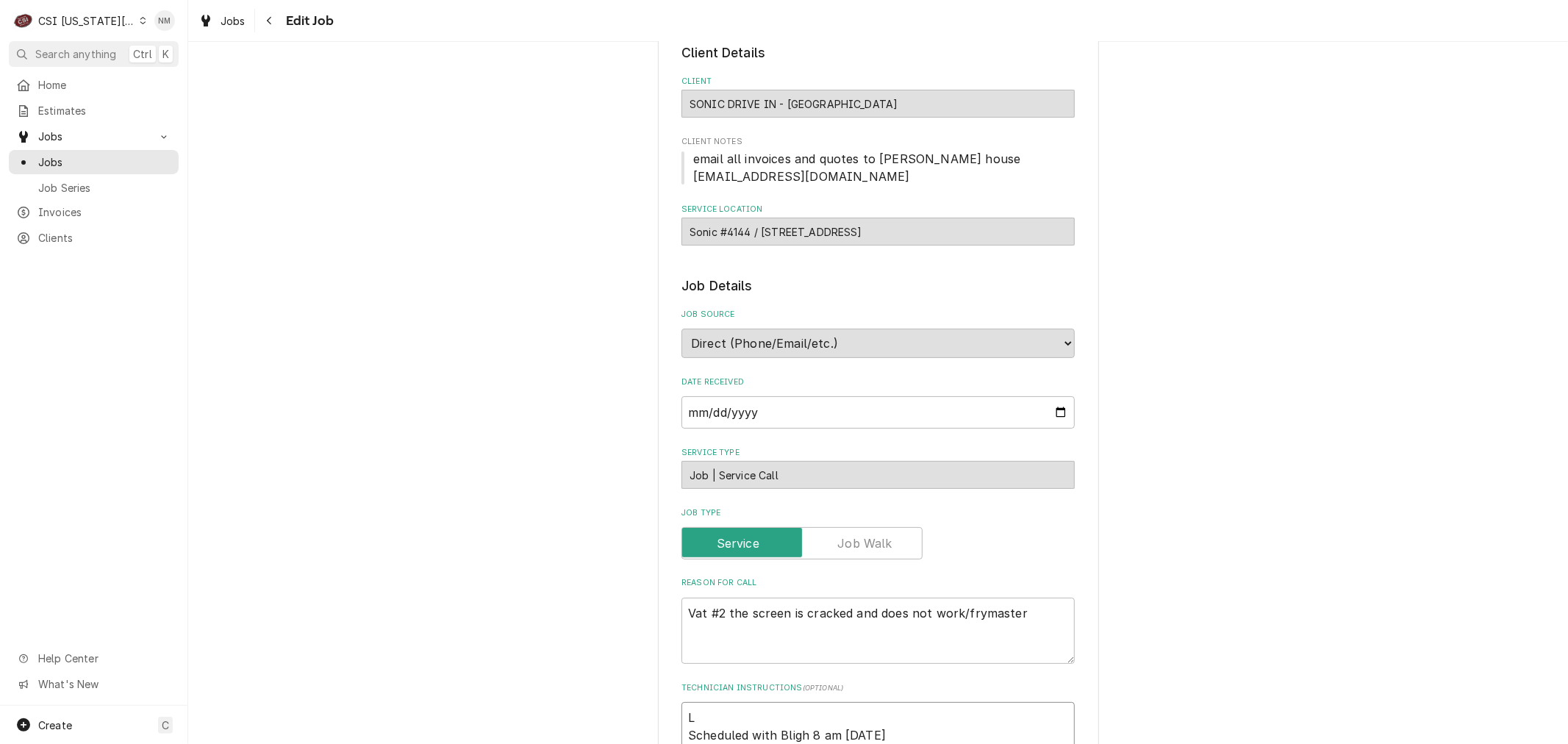
type textarea "x"
type textarea "LV Scheduled with Bligh 8 am Friday on site 5:30 am bligh cell 816-572-7949"
type textarea "x"
type textarea "LVM Scheduled with Bligh 8 am Friday on site 5:30 am bligh cell 816-572-7949"
type textarea "x"
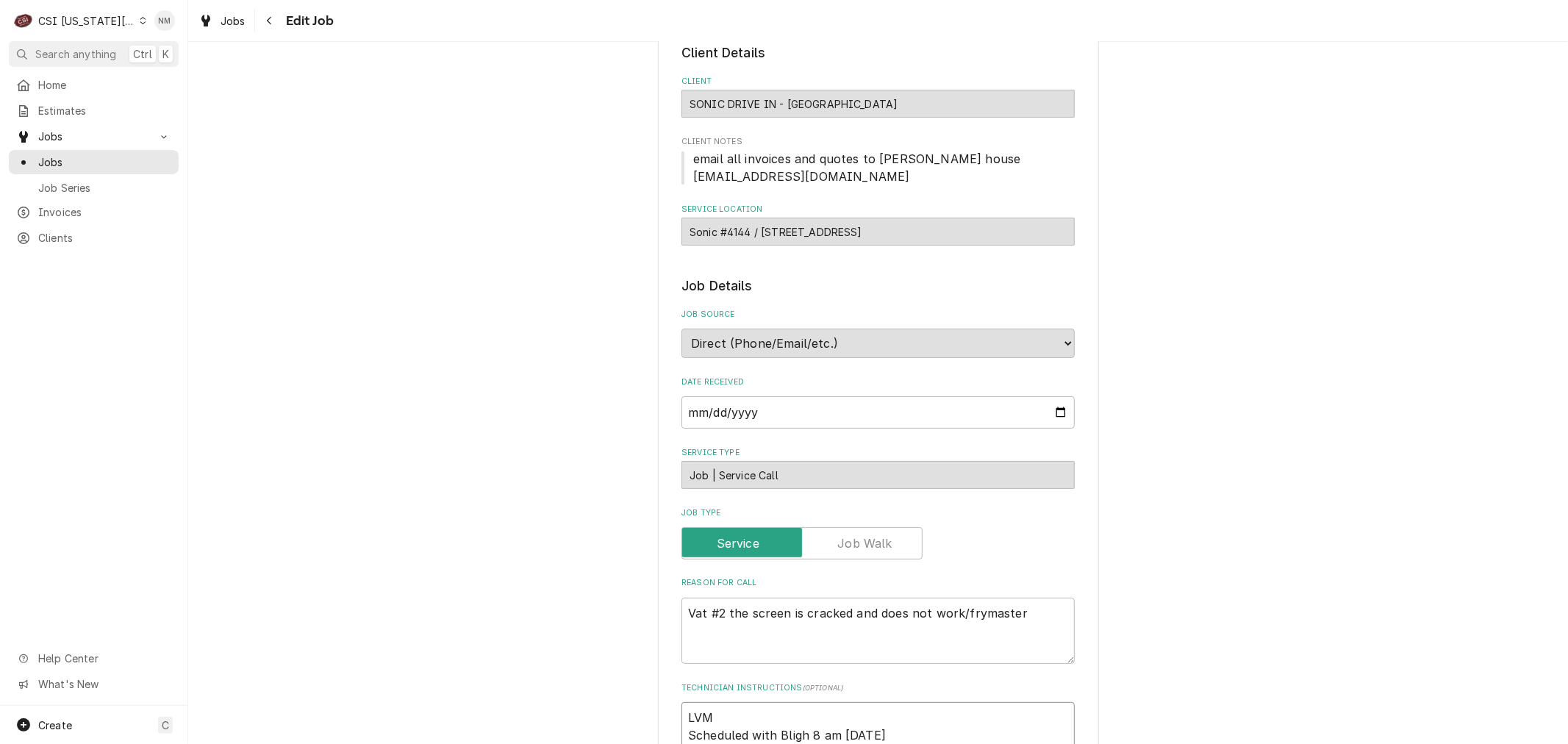
type textarea "LVM Scheduled with Bligh 8 am Friday on site 5:30 am bligh cell 816-572-7949"
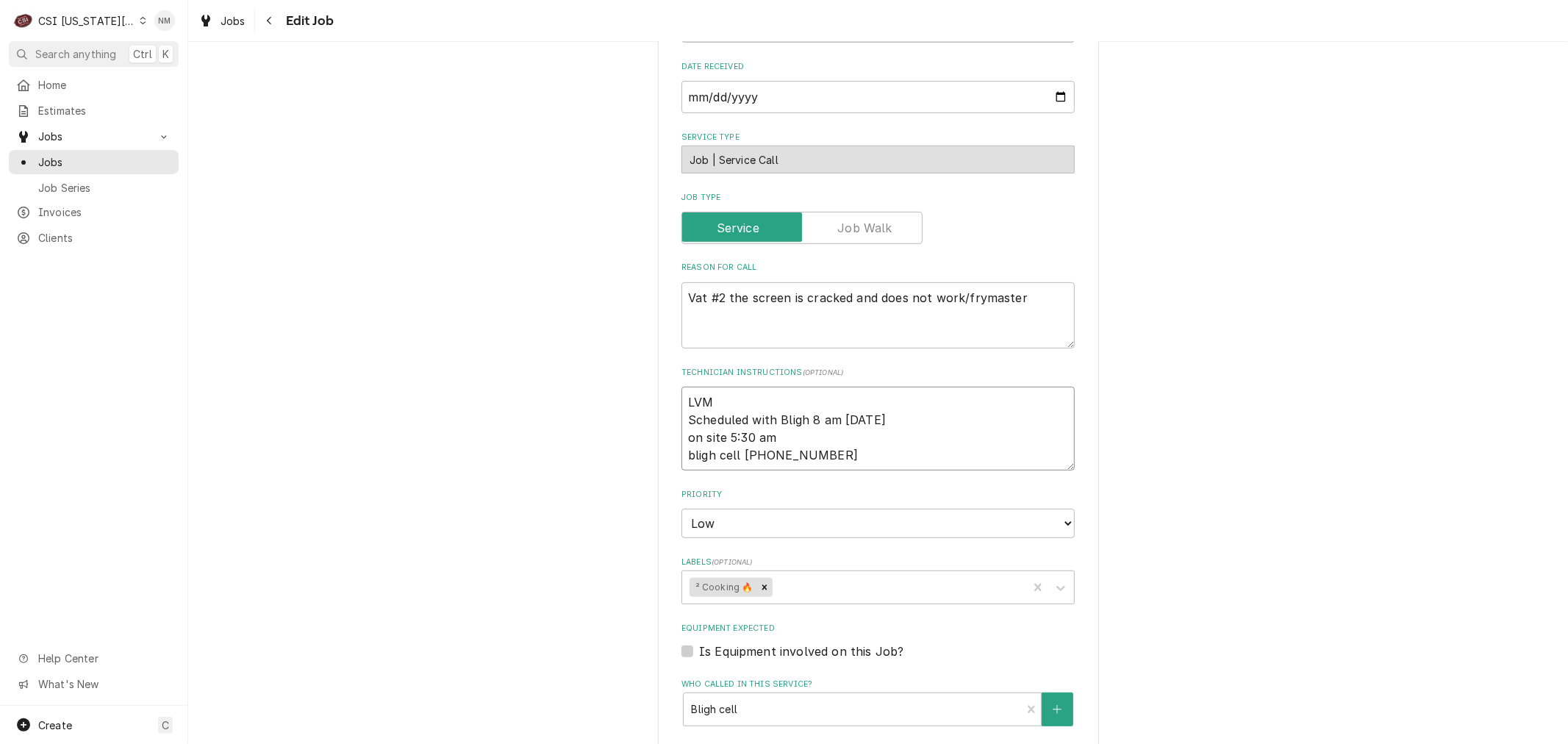
scroll to position [490, 0]
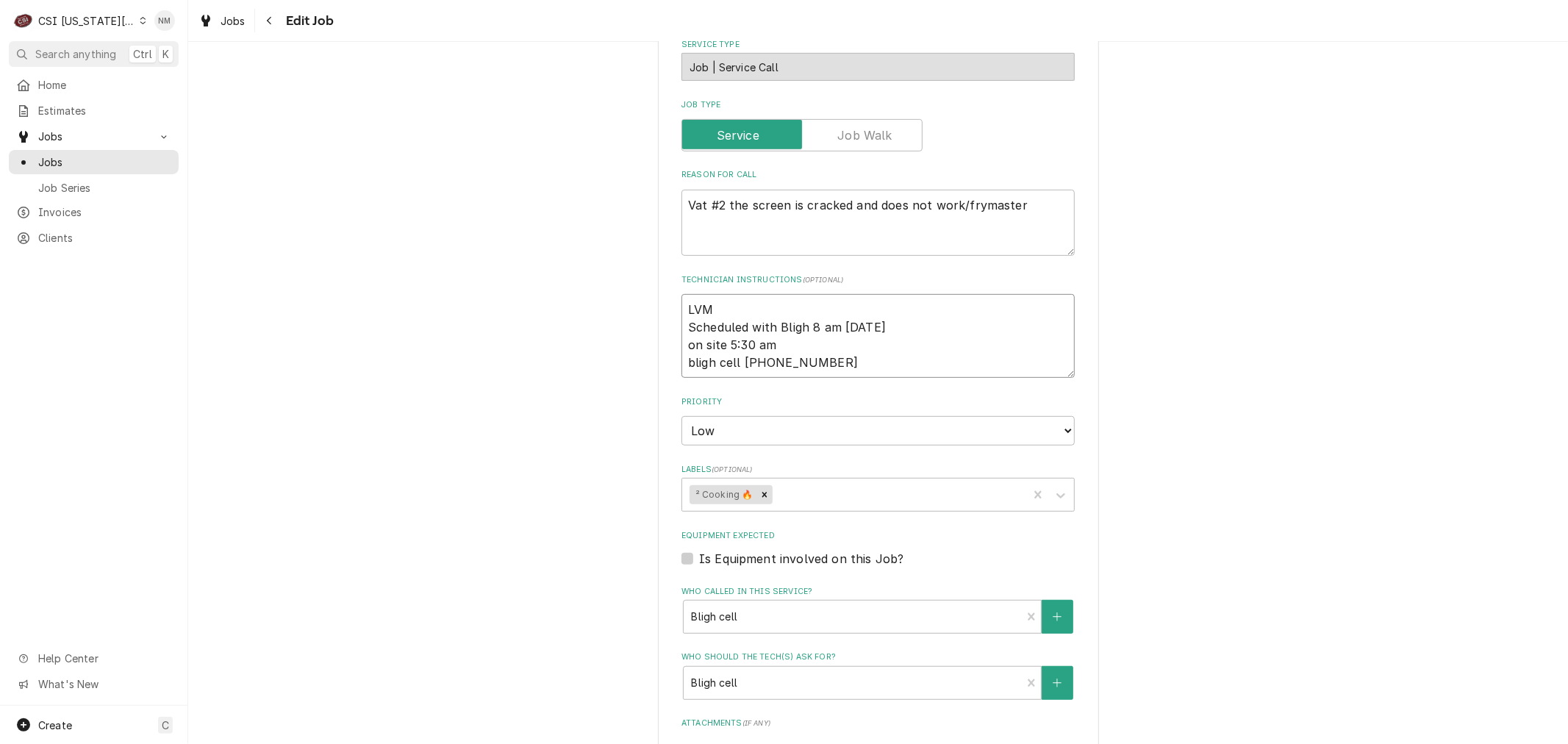
type textarea "x"
type textarea "LVM f Scheduled with Bligh 8 am Friday on site 5:30 am bligh cell 816-572-7949"
type textarea "x"
type textarea "LVM fo Scheduled with Bligh 8 am Friday on site 5:30 am bligh cell 816-572-7949"
type textarea "x"
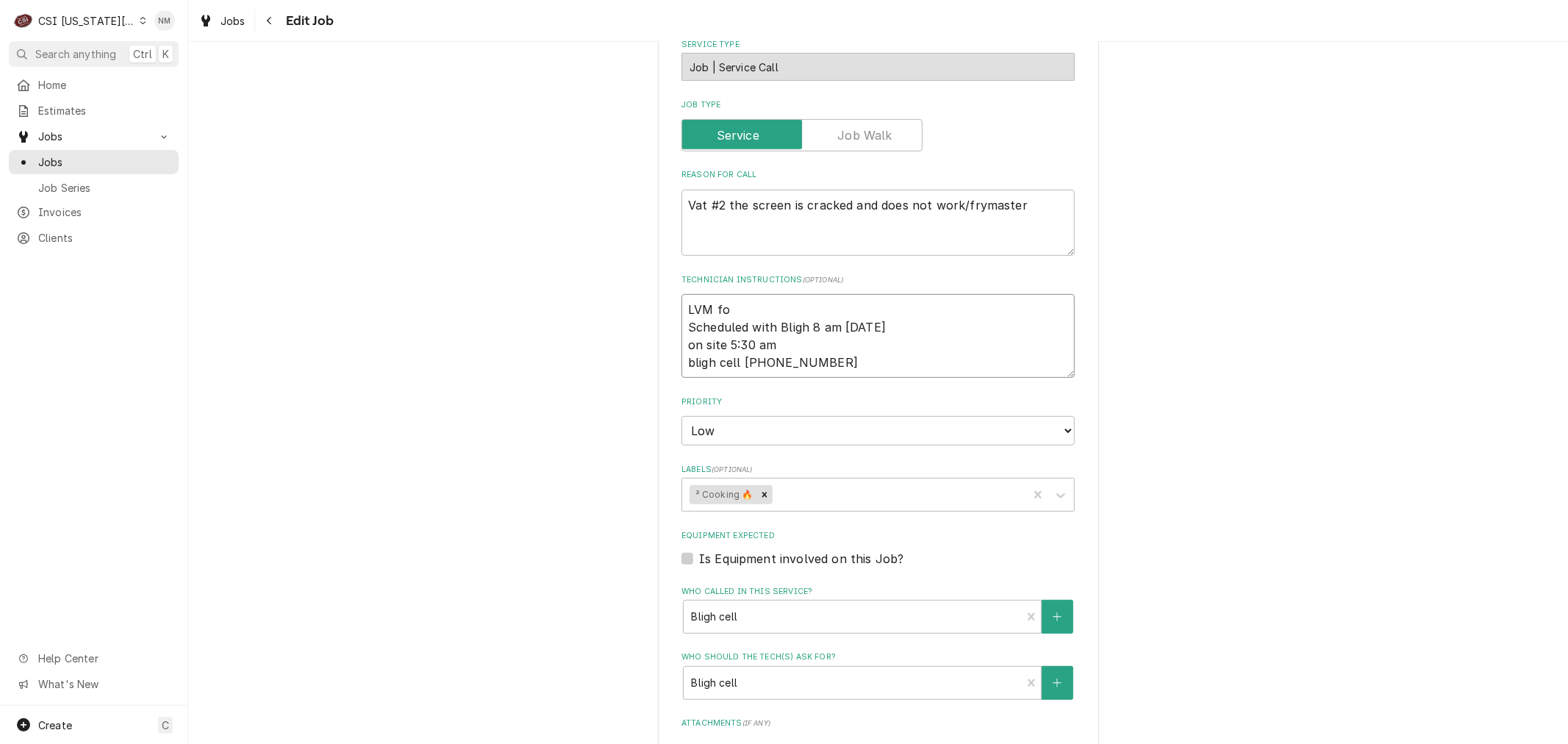
type textarea "LVM for Scheduled with Bligh 8 am Friday on site 5:30 am bligh cell 816-572-7949"
type textarea "x"
type textarea "LVM for Scheduled with Bligh 8 am Friday on site 5:30 am bligh cell 816-572-7949"
type textarea "x"
type textarea "LVM for B Scheduled with Bligh 8 am Friday on site 5:30 am bligh cell 816-572-7…"
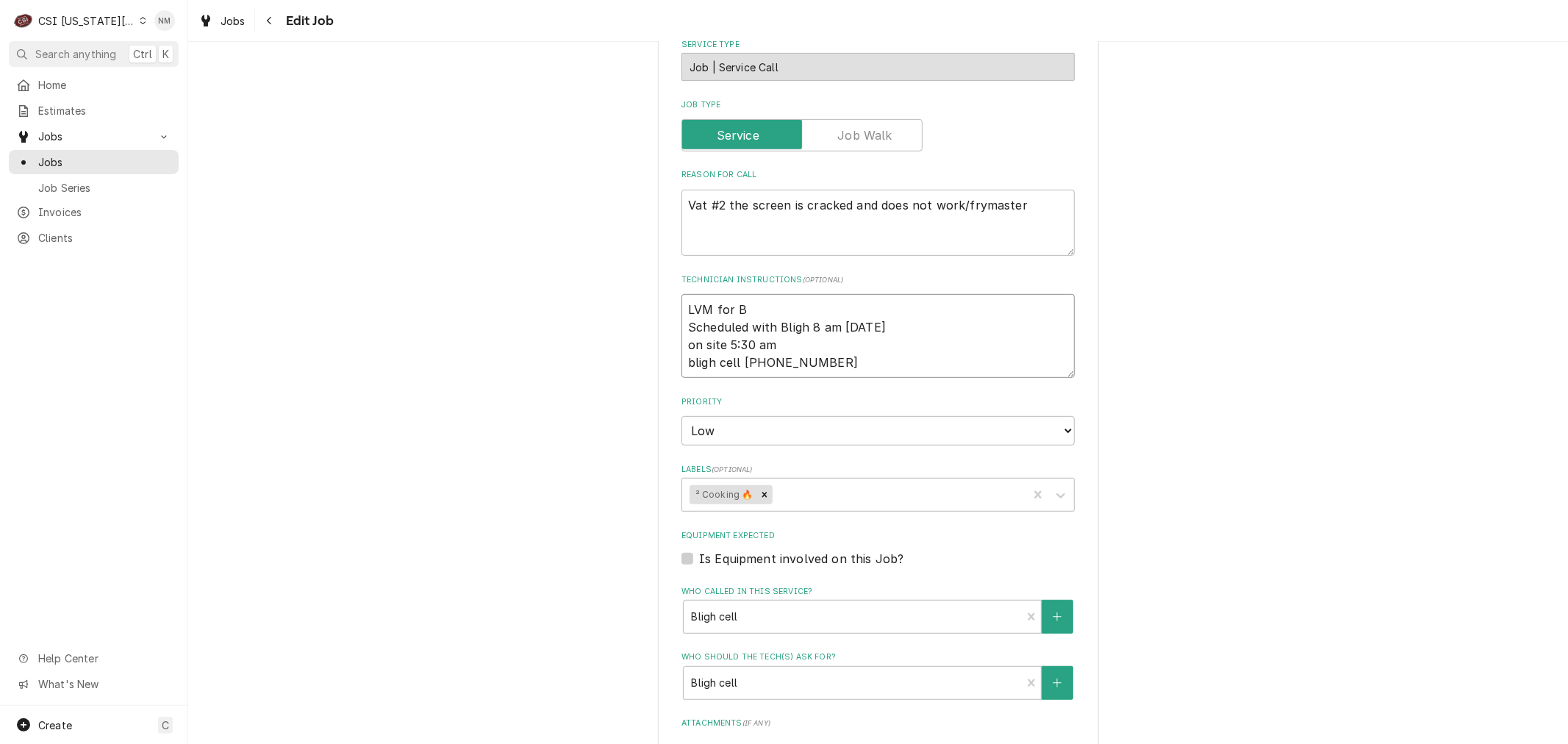
type textarea "x"
type textarea "LVM for Bl Scheduled with Bligh 8 am Friday on site 5:30 am bligh cell 816-572-…"
type textarea "x"
type textarea "LVM for Bli Scheduled with Bligh 8 am Friday on site 5:30 am bligh cell 816-572…"
type textarea "x"
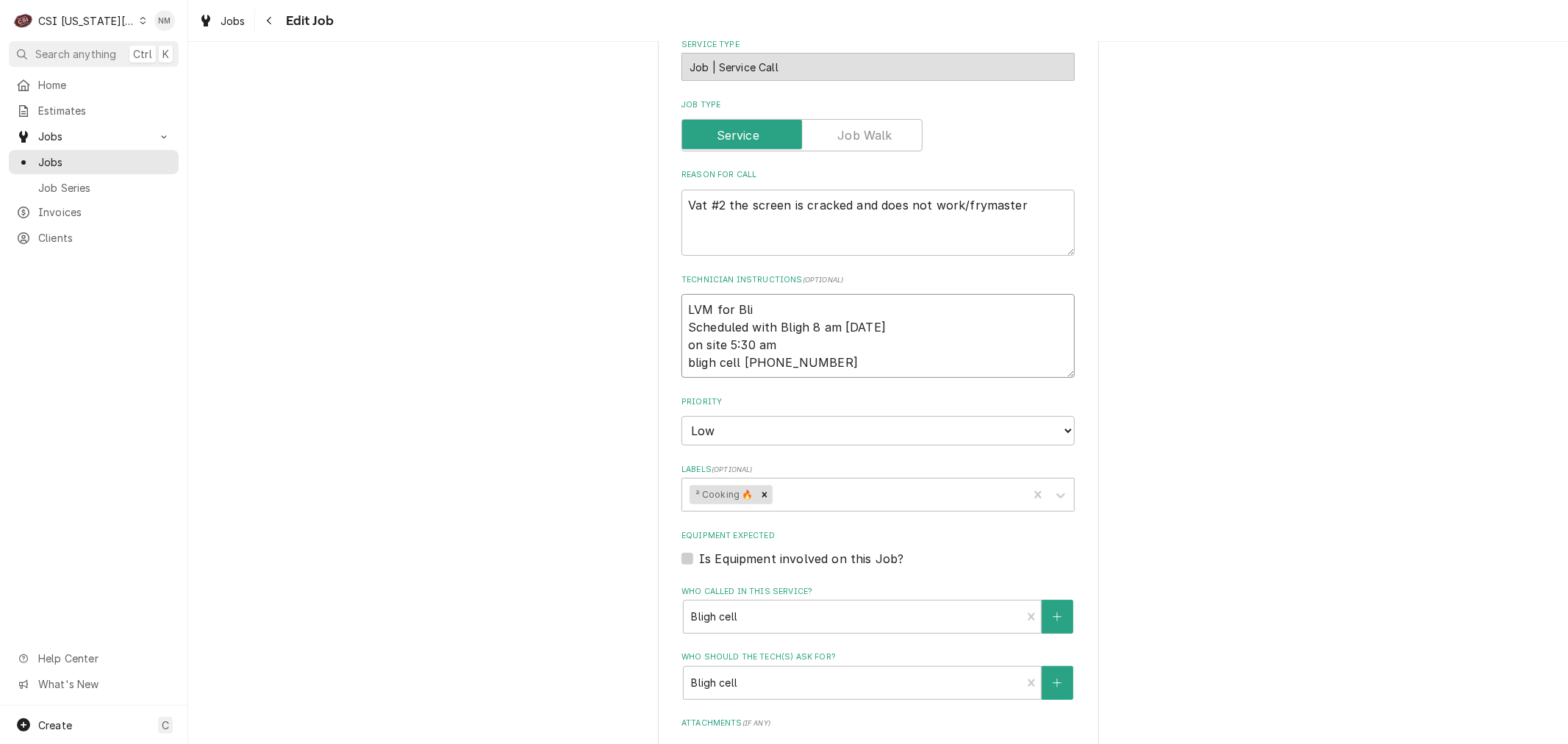
type textarea "LVM for Blig Scheduled with Bligh 8 am Friday on site 5:30 am bligh cell 816-57…"
type textarea "x"
type textarea "LVM for Bligh Scheduled with Bligh 8 am Friday on site 5:30 am bligh cell 816-5…"
type textarea "x"
type textarea "LVM for Bligh Scheduled with Bligh 8 am Friday on site 5:30 am bligh cell 816-5…"
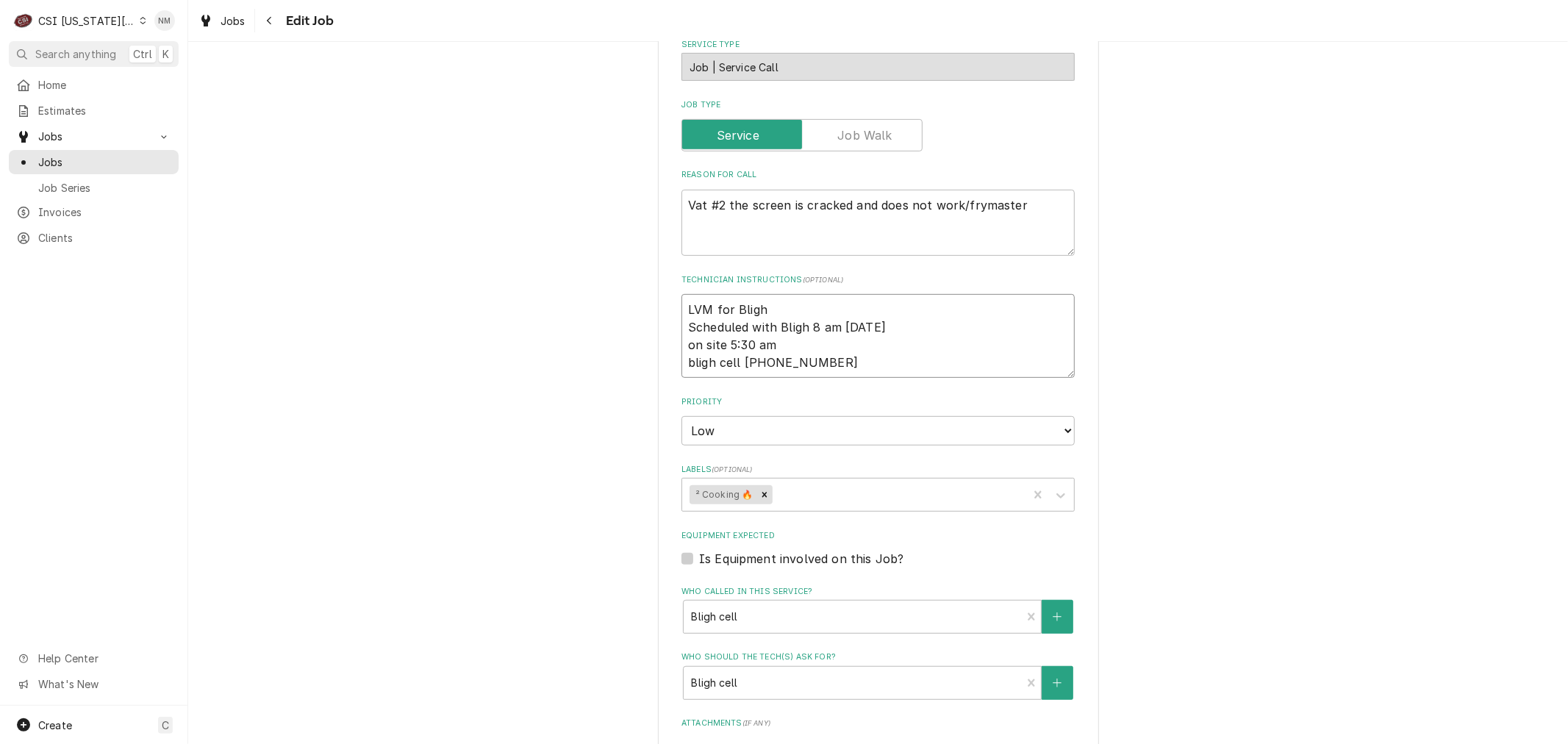
type textarea "x"
type textarea "LVM for Bligh 7 Scheduled with Bligh 8 am Friday on site 5:30 am bligh cell 816…"
type textarea "x"
type textarea "LVM for Bligh 7 Scheduled with Bligh 8 am Friday on site 5:30 am bligh cell 816…"
type textarea "x"
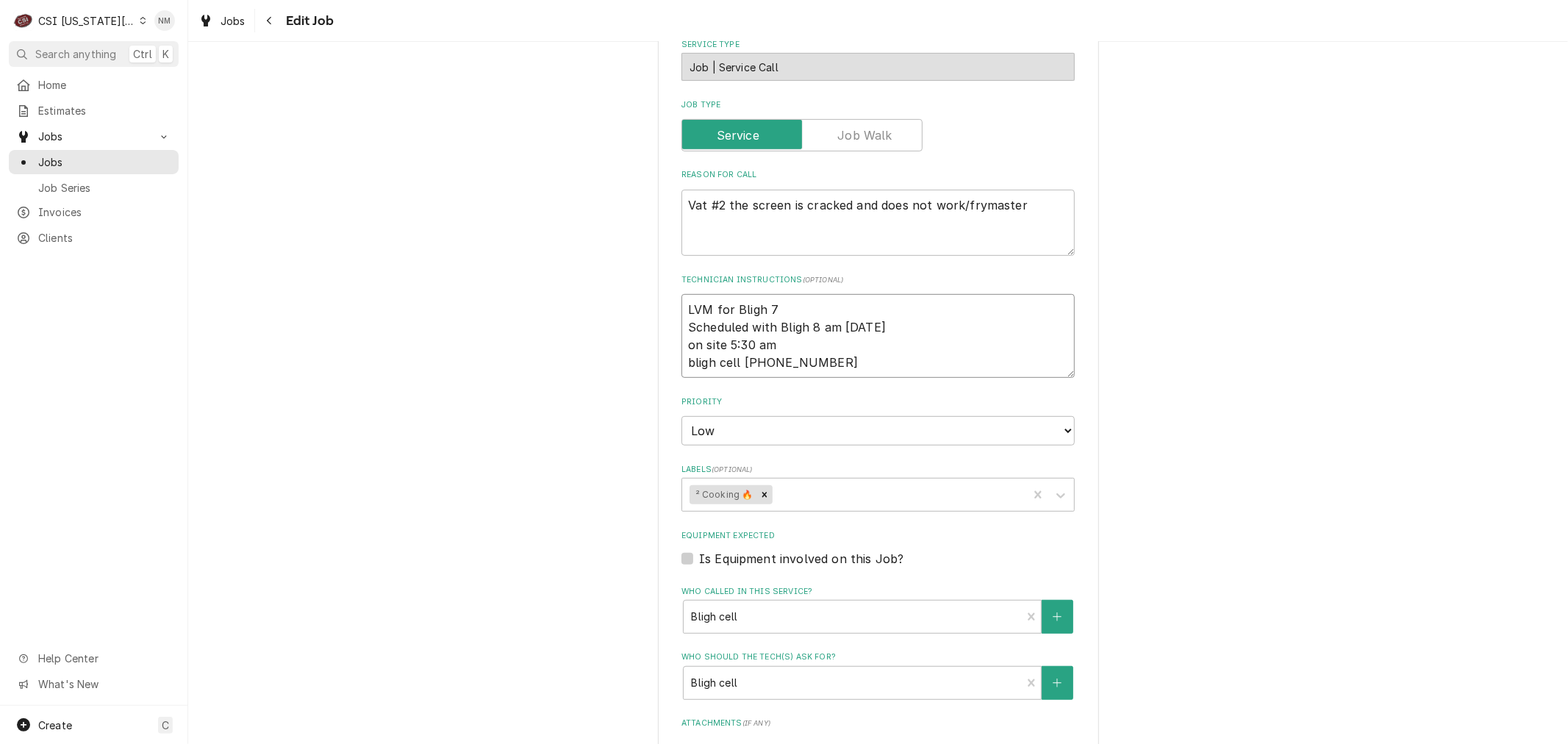
type textarea "LVM for Bligh 7 a Scheduled with Bligh 8 am Friday on site 5:30 am bligh cell 8…"
type textarea "x"
type textarea "LVM for Bligh 7 am Scheduled with Bligh 8 am Friday on site 5:30 am bligh cell …"
type textarea "x"
type textarea "LVM for Bligh 7 am Scheduled with Bligh 8 am Friday on site 5:30 am bligh cell …"
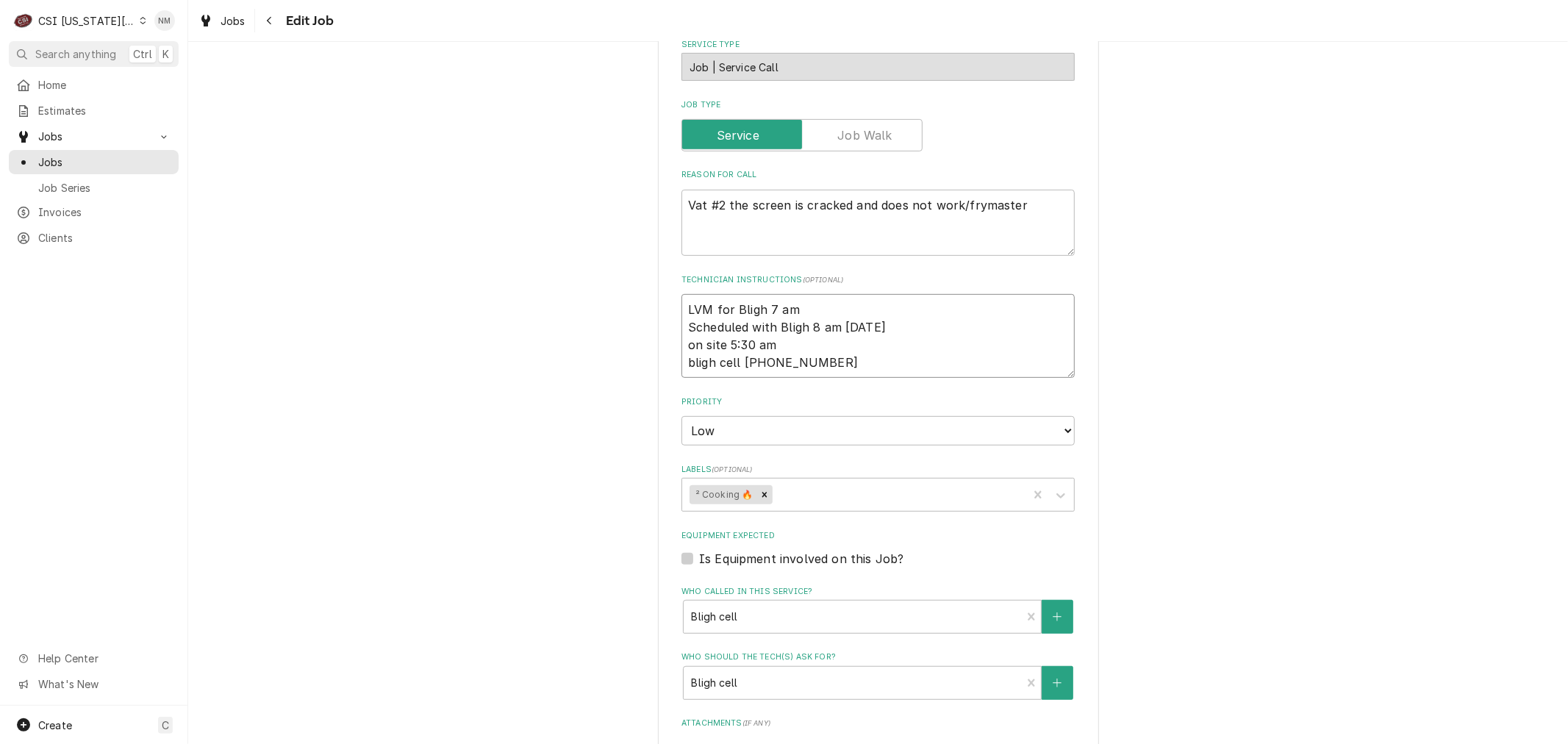
type textarea "x"
type textarea "LVM for Bligh 7 am F Scheduled with Bligh 8 am Friday on site 5:30 am bligh cel…"
type textarea "x"
type textarea "LVM for Bligh 7 am Fr Scheduled with Bligh 8 am Friday on site 5:30 am bligh ce…"
type textarea "x"
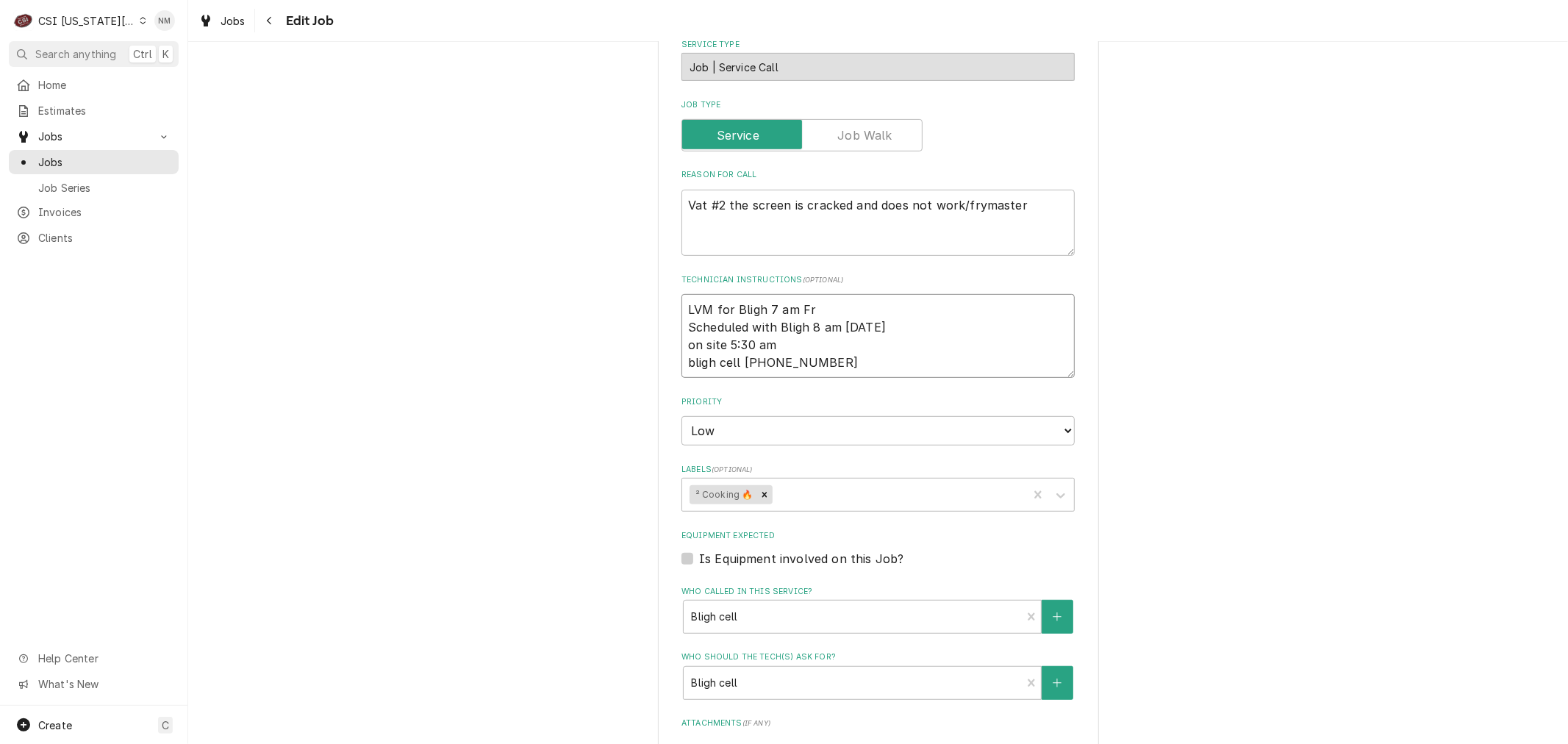
type textarea "LVM for Bligh 7 am Fri Scheduled with Bligh 8 am Friday on site 5:30 am bligh c…"
type textarea "x"
drag, startPoint x: 752, startPoint y: 301, endPoint x: 671, endPoint y: 298, distance: 81.1
click at [671, 298] on div "Use the fields below to edit this job: Client Details Client SONIC DRIVE IN - N…" at bounding box center [878, 338] width 441 height 1514
type textarea "LVM for Bligh 7 am Fri Scheduled with Bligh 8 am Friday on site 5:30 am bligh c…"
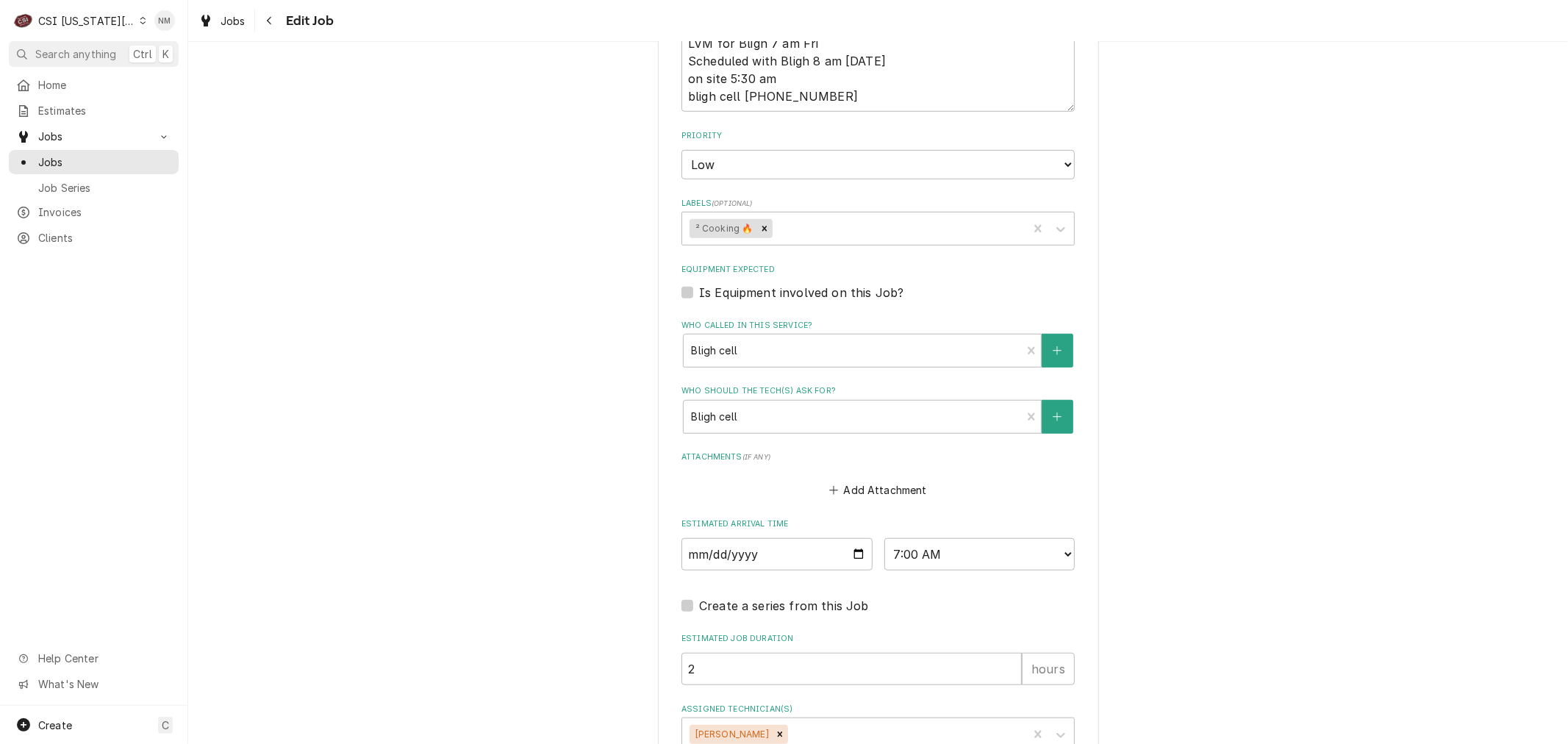
scroll to position [849, 0]
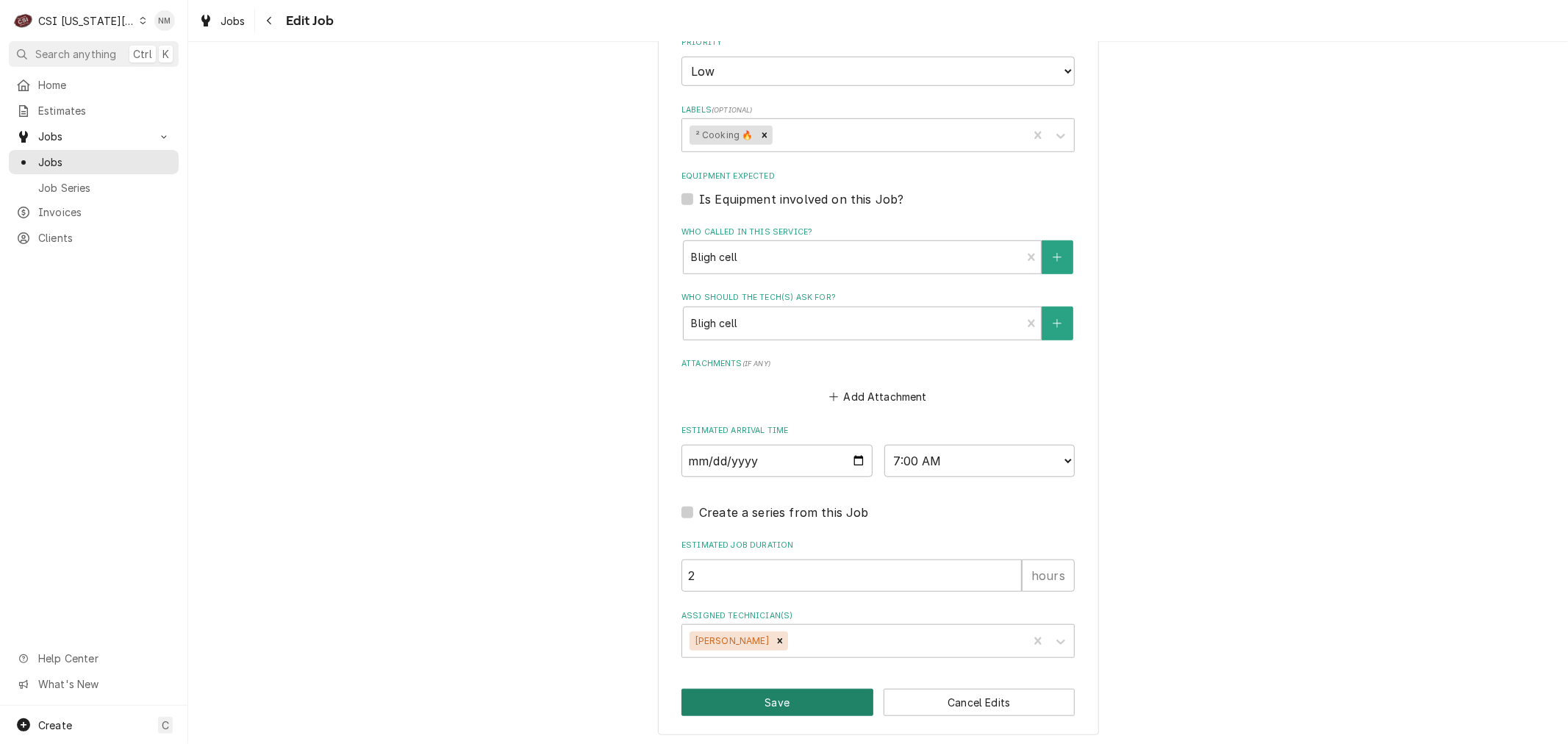
click at [768, 694] on button "Save" at bounding box center [777, 703] width 192 height 27
type textarea "x"
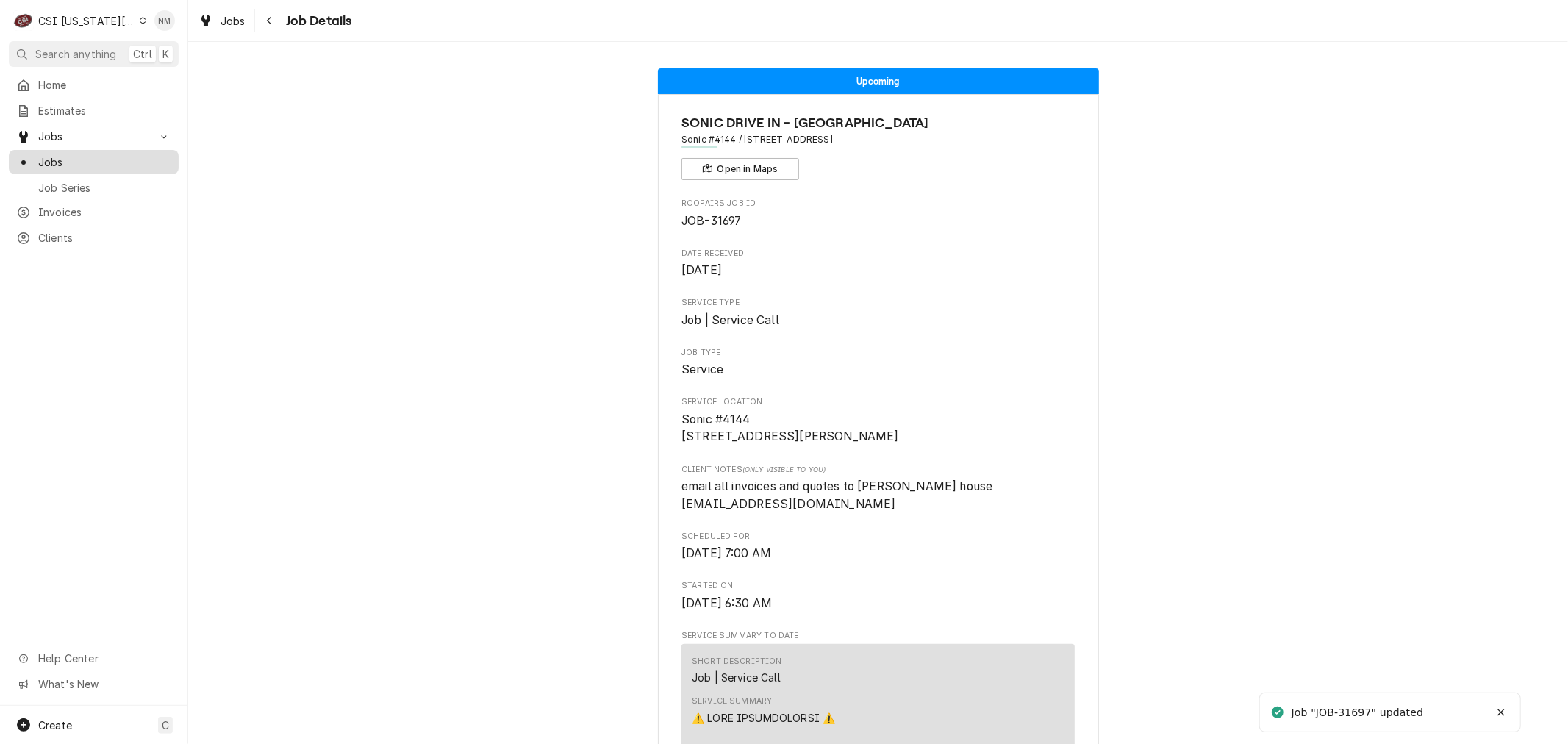
click at [55, 154] on span "Jobs" at bounding box center [105, 162] width 133 height 15
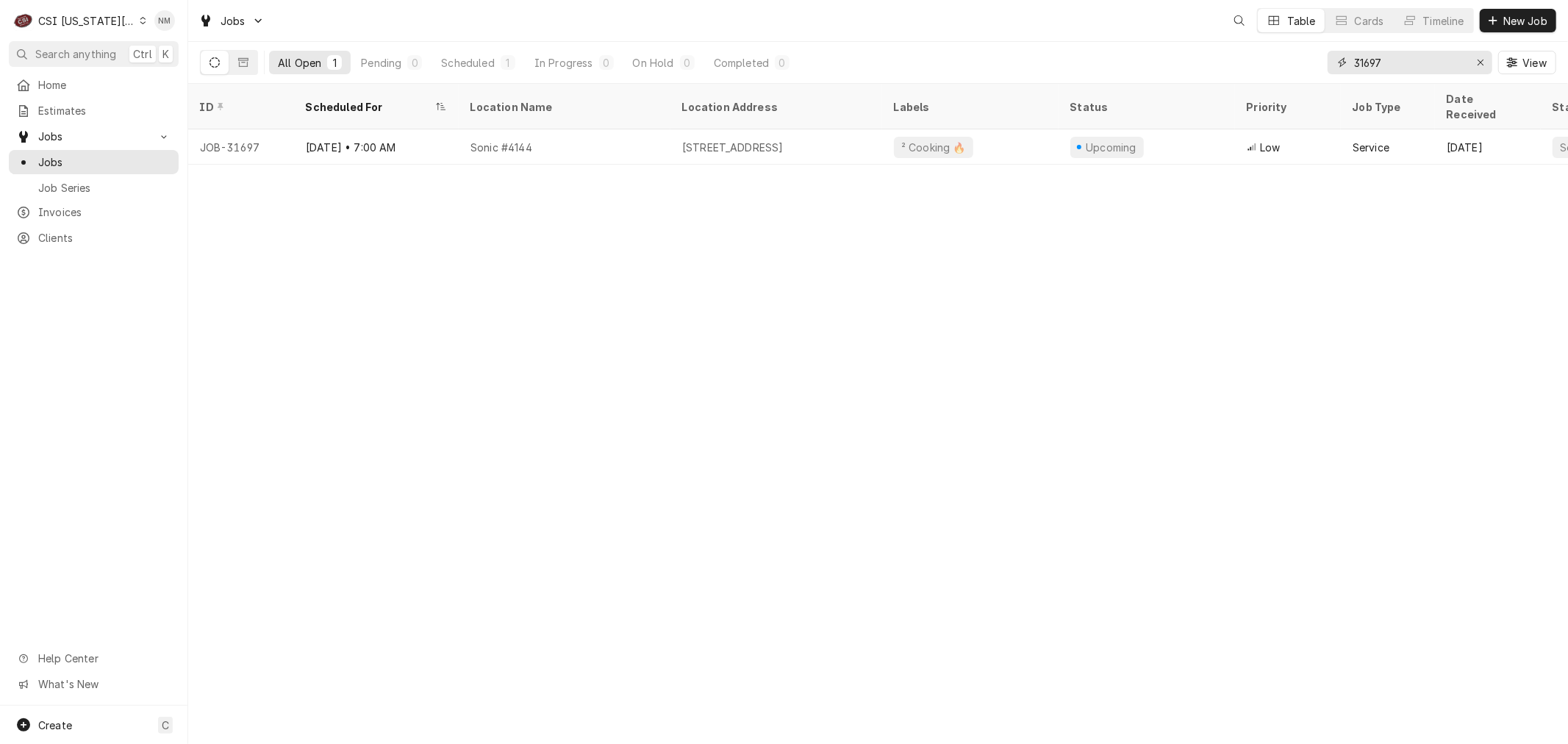
drag, startPoint x: 1399, startPoint y: 64, endPoint x: 1295, endPoint y: 61, distance: 104.0
click at [1295, 61] on div "All Open 1 Pending 0 Scheduled 1 In Progress 0 On Hold 0 Completed 0 31697 View" at bounding box center [878, 63] width 1357 height 41
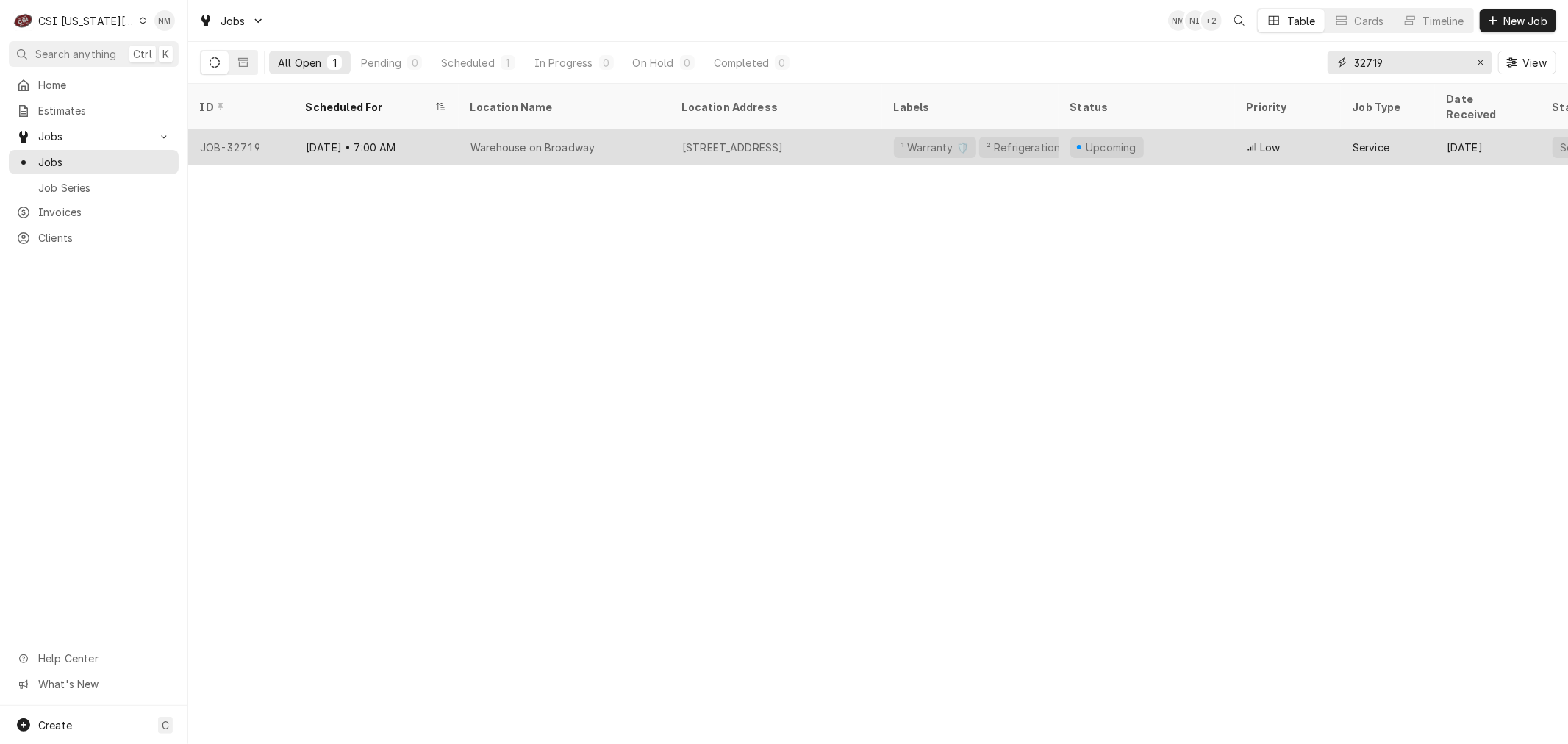
type input "32719"
click at [636, 138] on div "Warehouse on Broadway" at bounding box center [564, 147] width 211 height 35
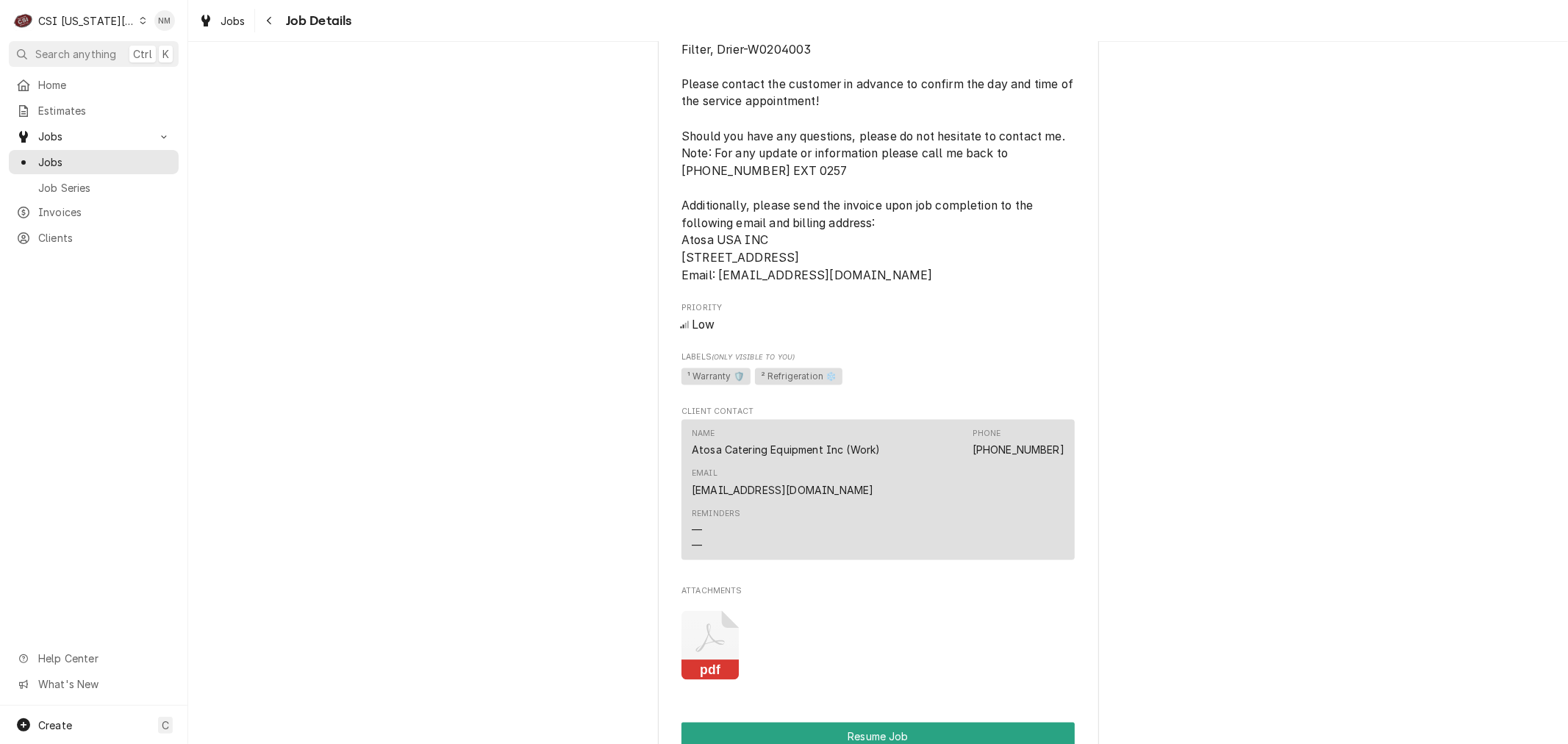
scroll to position [1634, 0]
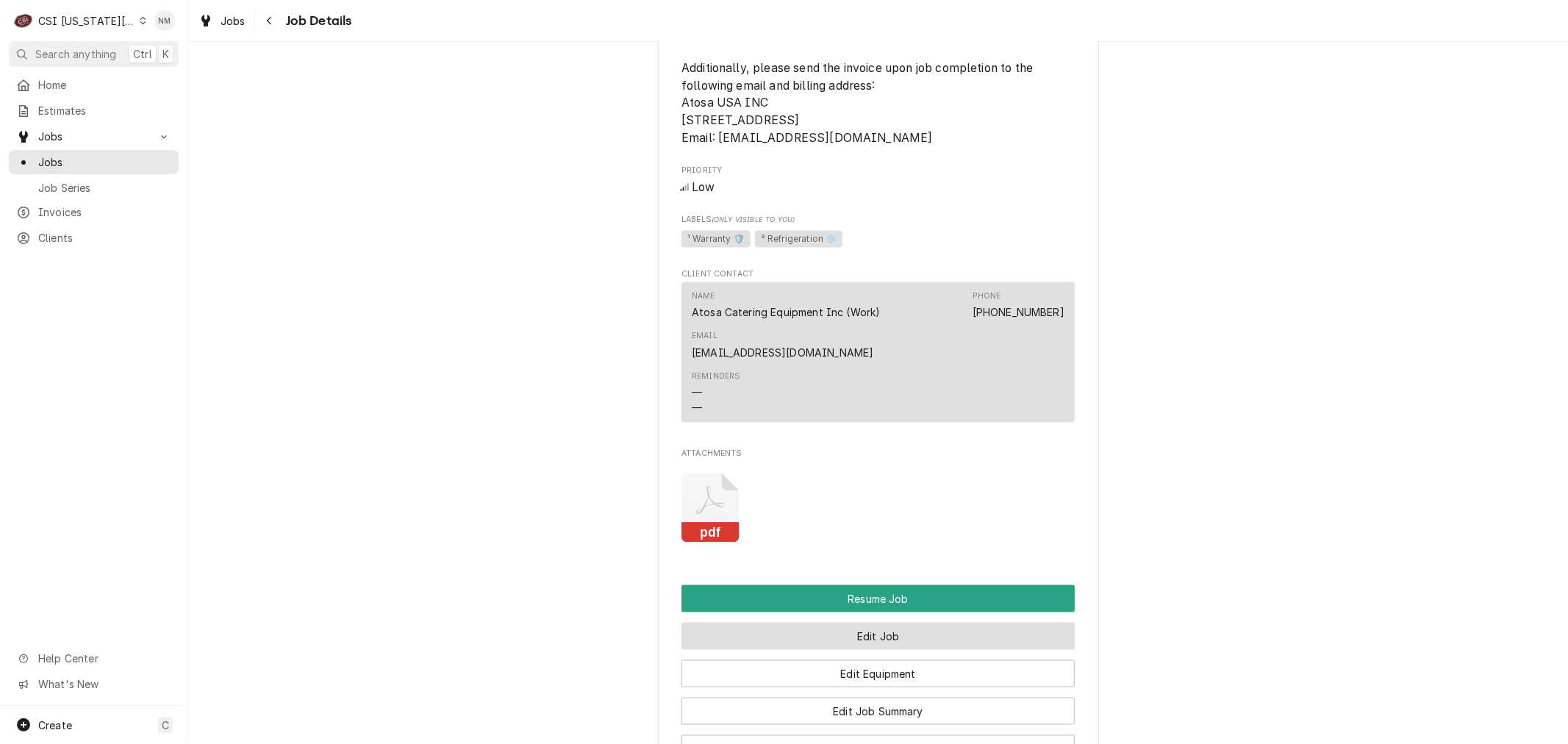
click at [906, 647] on button "Edit Job" at bounding box center [877, 636] width 393 height 27
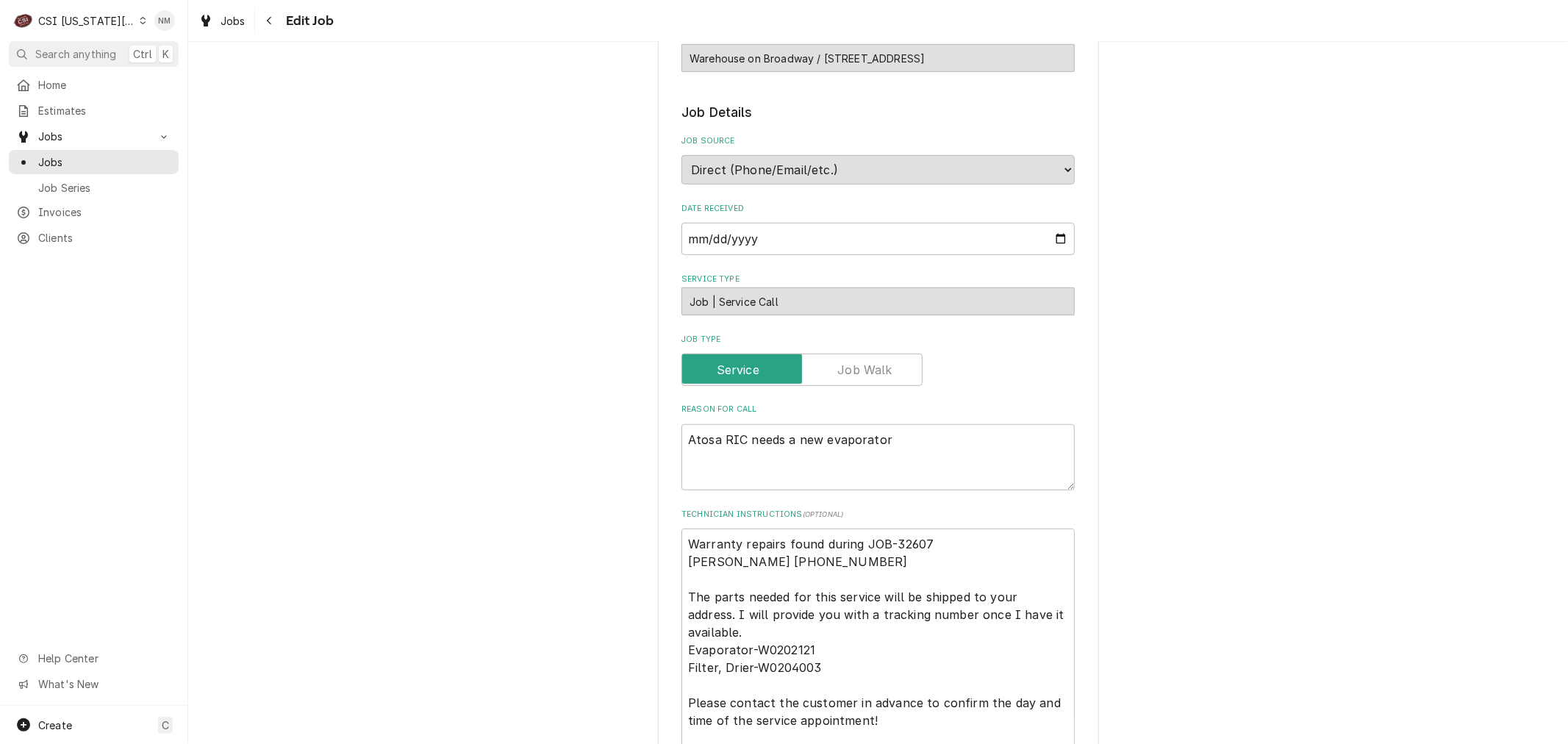
scroll to position [653, 0]
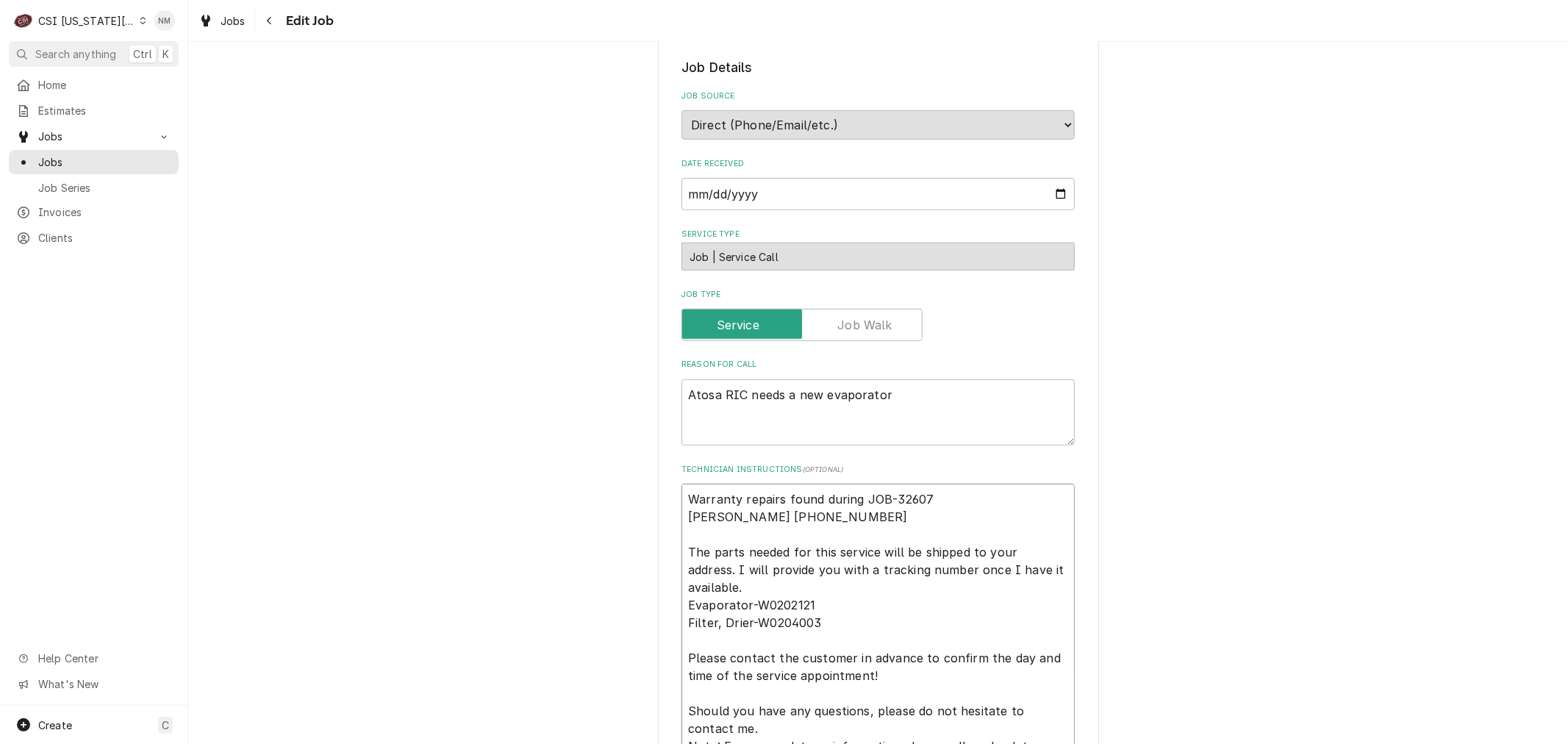
click at [682, 484] on textarea "Warranty repairs found during JOB-32607 [PERSON_NAME] [PHONE_NUMBER] The parts …" at bounding box center [877, 675] width 393 height 384
type textarea "x"
type textarea "Warranty repairs found during JOB-32607 [PERSON_NAME] [PHONE_NUMBER] The parts …"
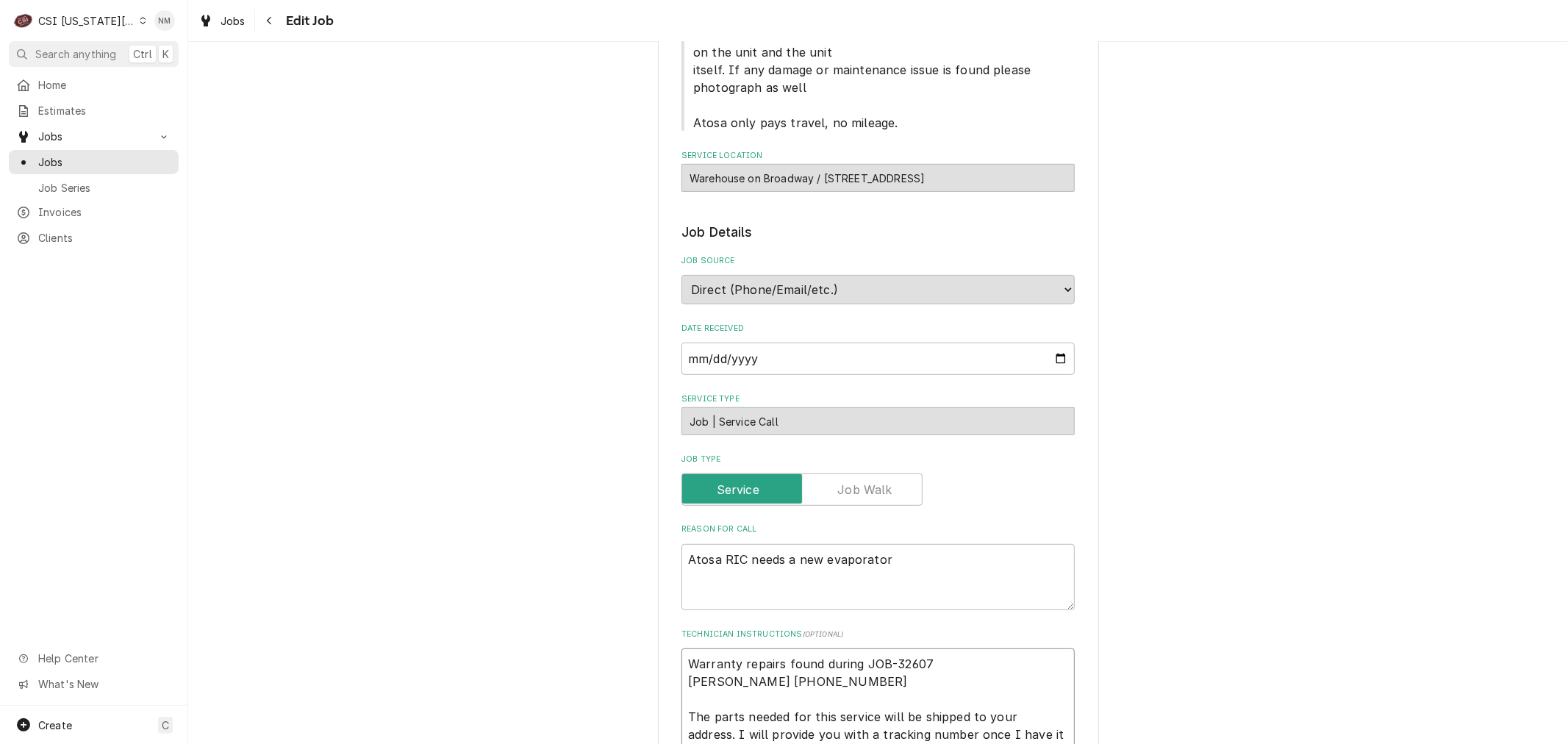
scroll to position [490, 0]
type textarea "x"
type textarea "S Warranty repairs found during JOB-32607 [PERSON_NAME] [PHONE_NUMBER] The part…"
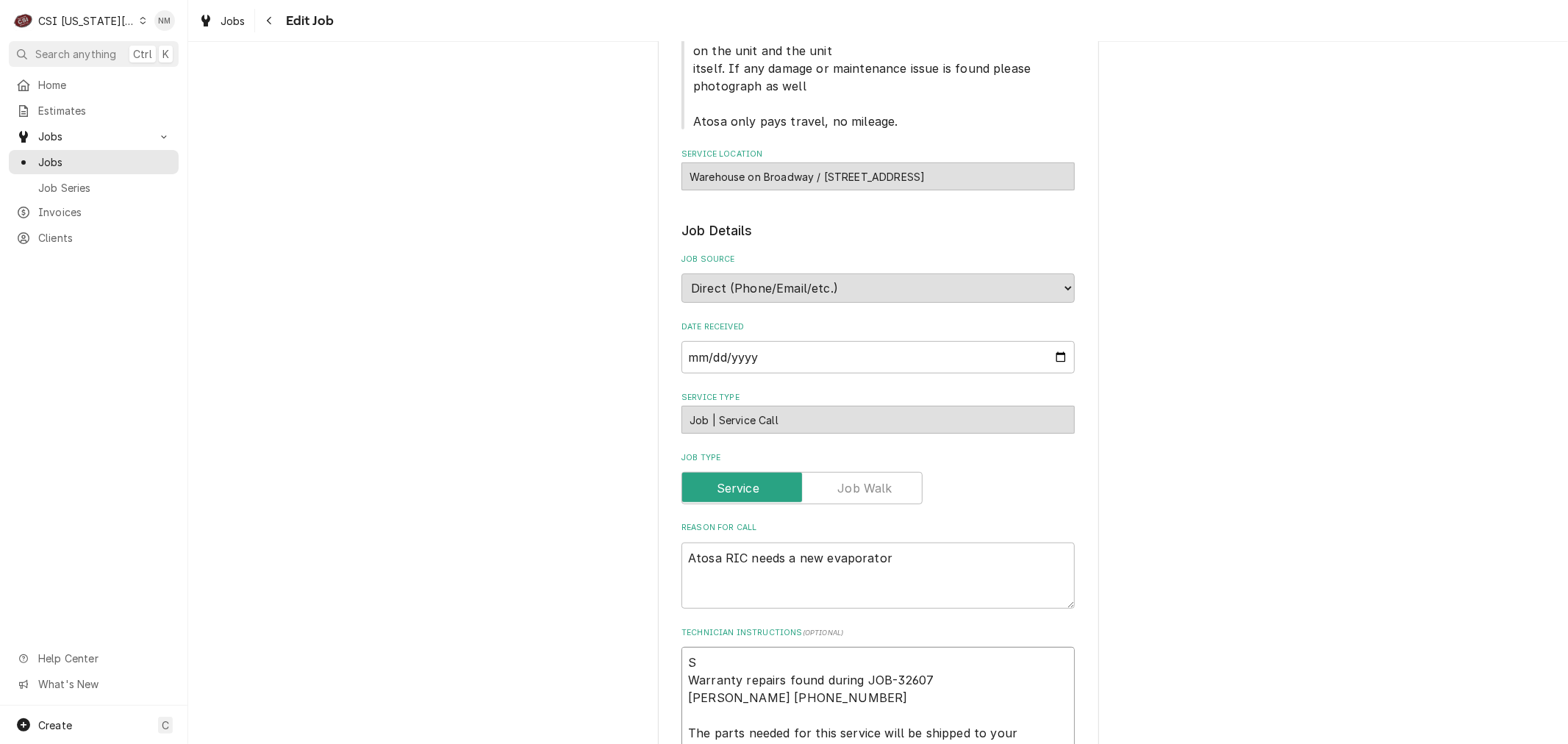
type textarea "x"
type textarea "Sc Warranty repairs found during JOB-32607 [PERSON_NAME] [PHONE_NUMBER] The par…"
type textarea "x"
type textarea "Sch Warranty repairs found during JOB-32607 [PERSON_NAME] [PHONE_NUMBER] The pa…"
type textarea "x"
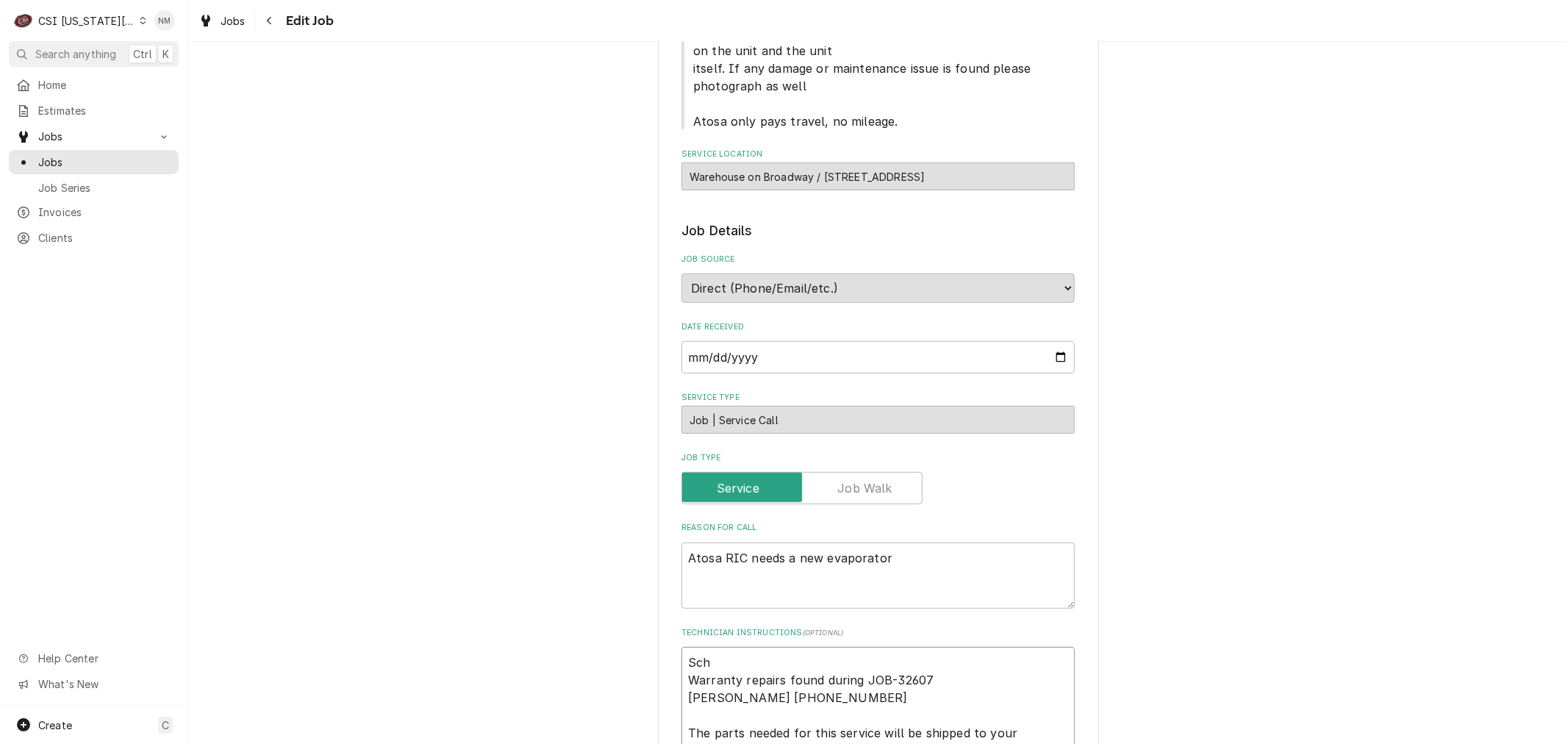
type textarea "Sche Warranty repairs found during JOB-32607 [PERSON_NAME] [PHONE_NUMBER] The p…"
type textarea "x"
type textarea "[PERSON_NAME] Warranty repairs found during JOB-32607 [PERSON_NAME] [PHONE_NUMB…"
type textarea "x"
type textarea "Sche Warranty repairs found during JOB-32607 [PERSON_NAME] [PHONE_NUMBER] The p…"
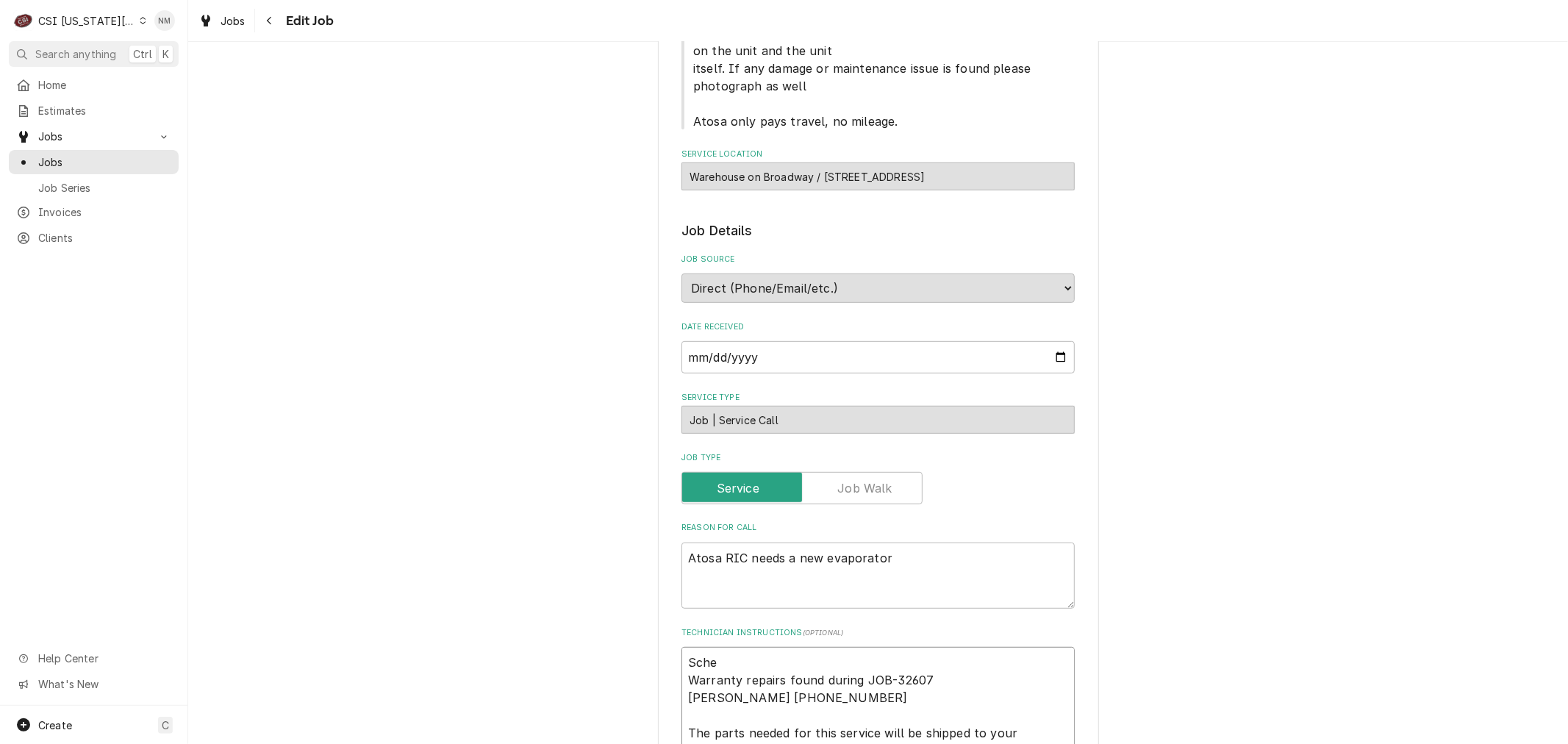
type textarea "x"
type textarea "Sched Warranty repairs found during JOB-32607 [PERSON_NAME] [PHONE_NUMBER] The …"
type textarea "x"
type textarea "Schedu Warranty repairs found during JOB-32607 [PERSON_NAME] [PHONE_NUMBER] The…"
type textarea "x"
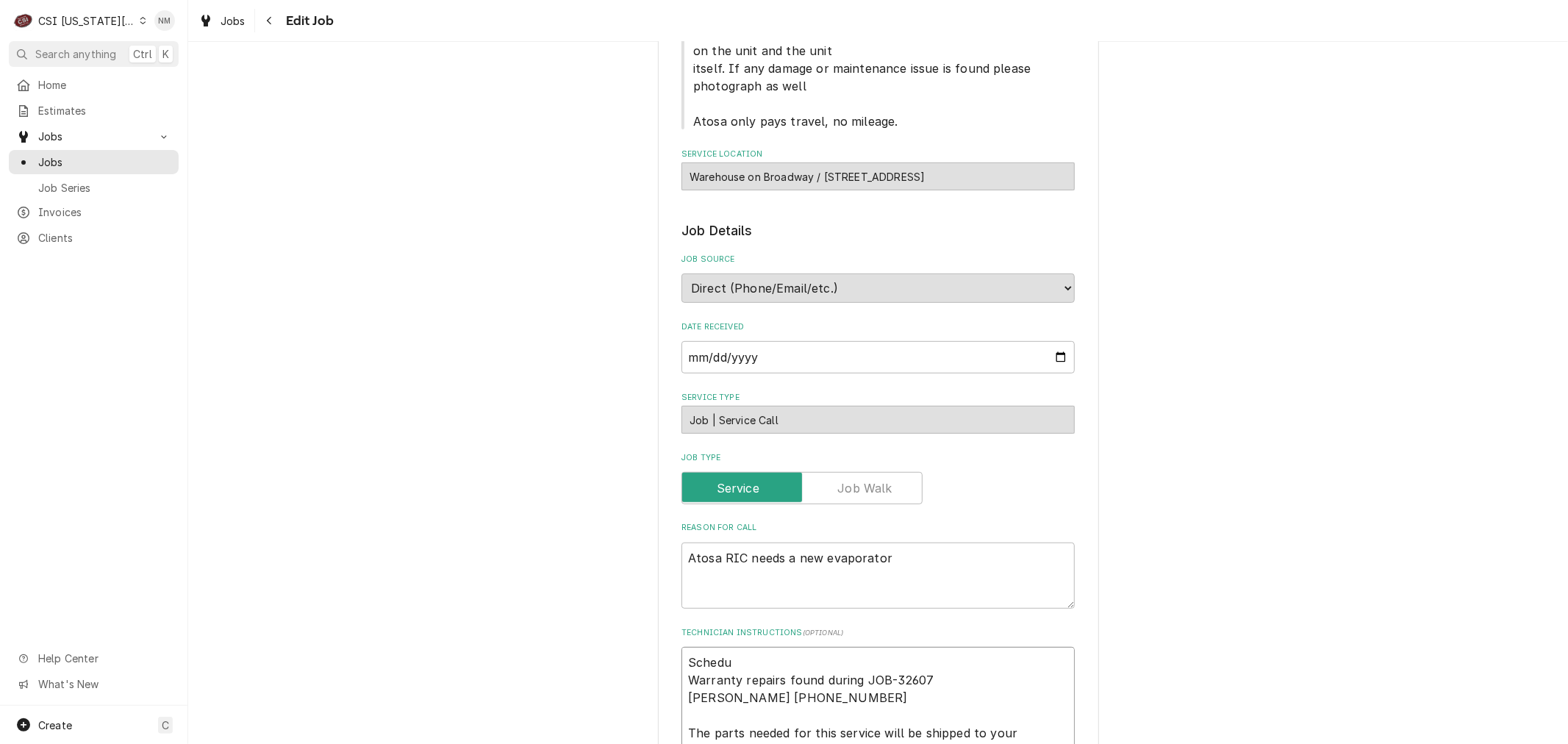
type textarea "Schedul Warranty repairs found during JOB-32607 [PERSON_NAME] [PHONE_NUMBER] Th…"
type textarea "x"
type textarea "Schedule Warranty repairs found during JOB-32607 [PERSON_NAME] [PHONE_NUMBER] T…"
type textarea "x"
type textarea "Scheduled Warranty repairs found during JOB-32607 [PERSON_NAME] [PHONE_NUMBER] …"
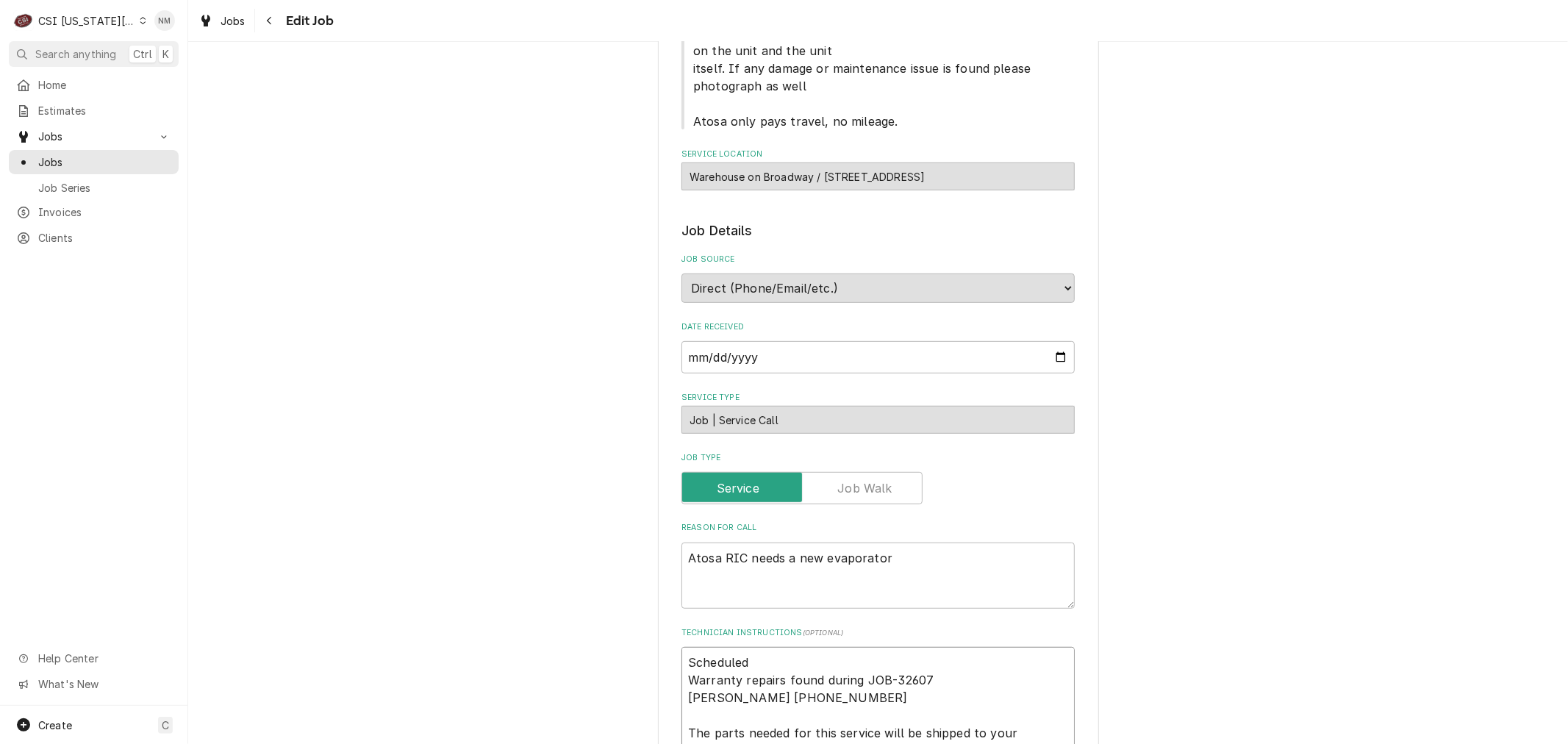
type textarea "x"
type textarea "Scheduled Warranty repairs found during JOB-32607 [PERSON_NAME] [PHONE_NUMBER] …"
type textarea "x"
type textarea "Scheduled wi Warranty repairs found during JOB-32607 [PERSON_NAME] [PHONE_NUMBE…"
type textarea "x"
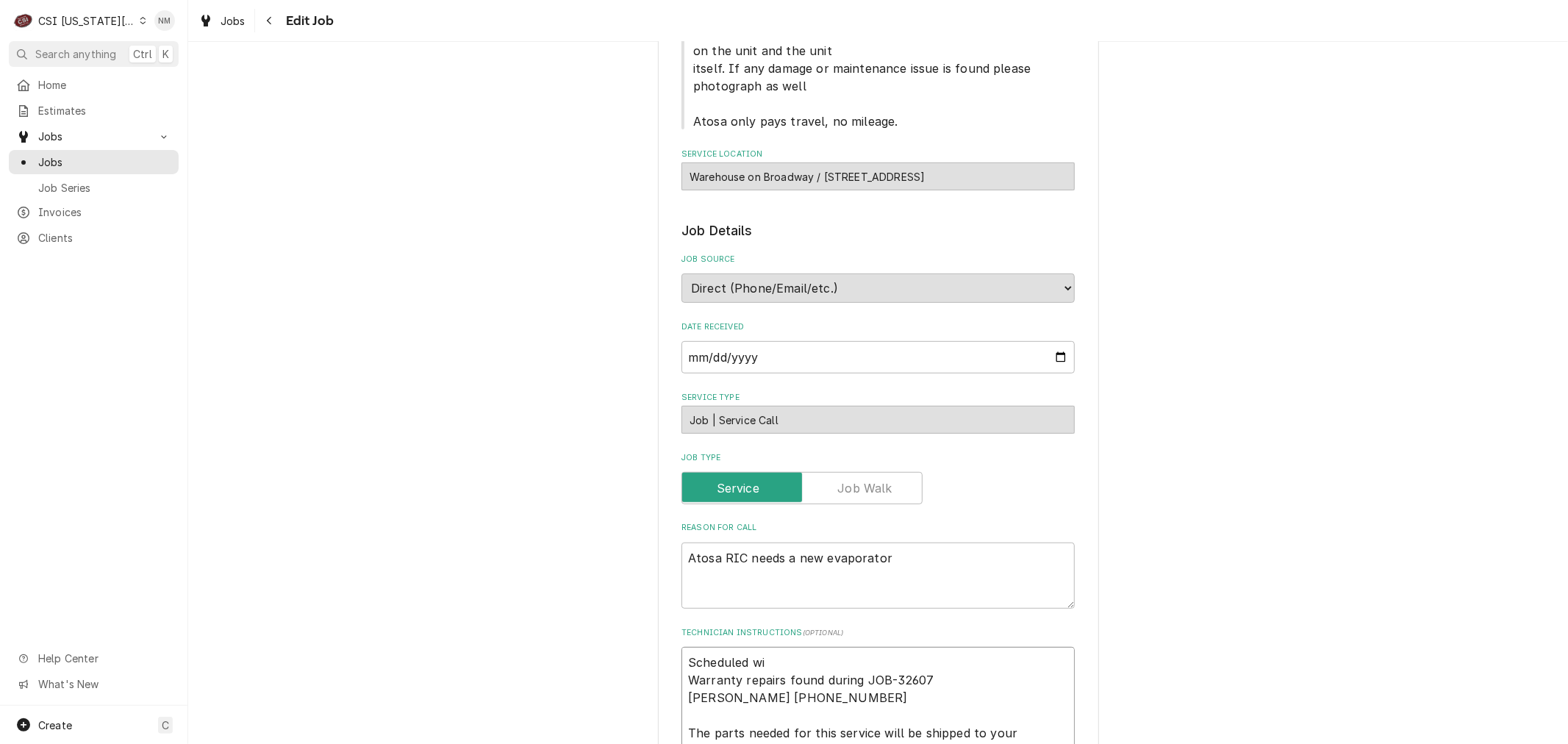
type textarea "Scheduled wit Warranty repairs found during JOB-32607 [PERSON_NAME] [PHONE_NUMB…"
type textarea "x"
type textarea "Scheduled wi Warranty repairs found during JOB-32607 [PERSON_NAME] [PHONE_NUMBE…"
type textarea "x"
type textarea "Scheduled w Warranty repairs found during JOB-32607 [PERSON_NAME] [PHONE_NUMBER…"
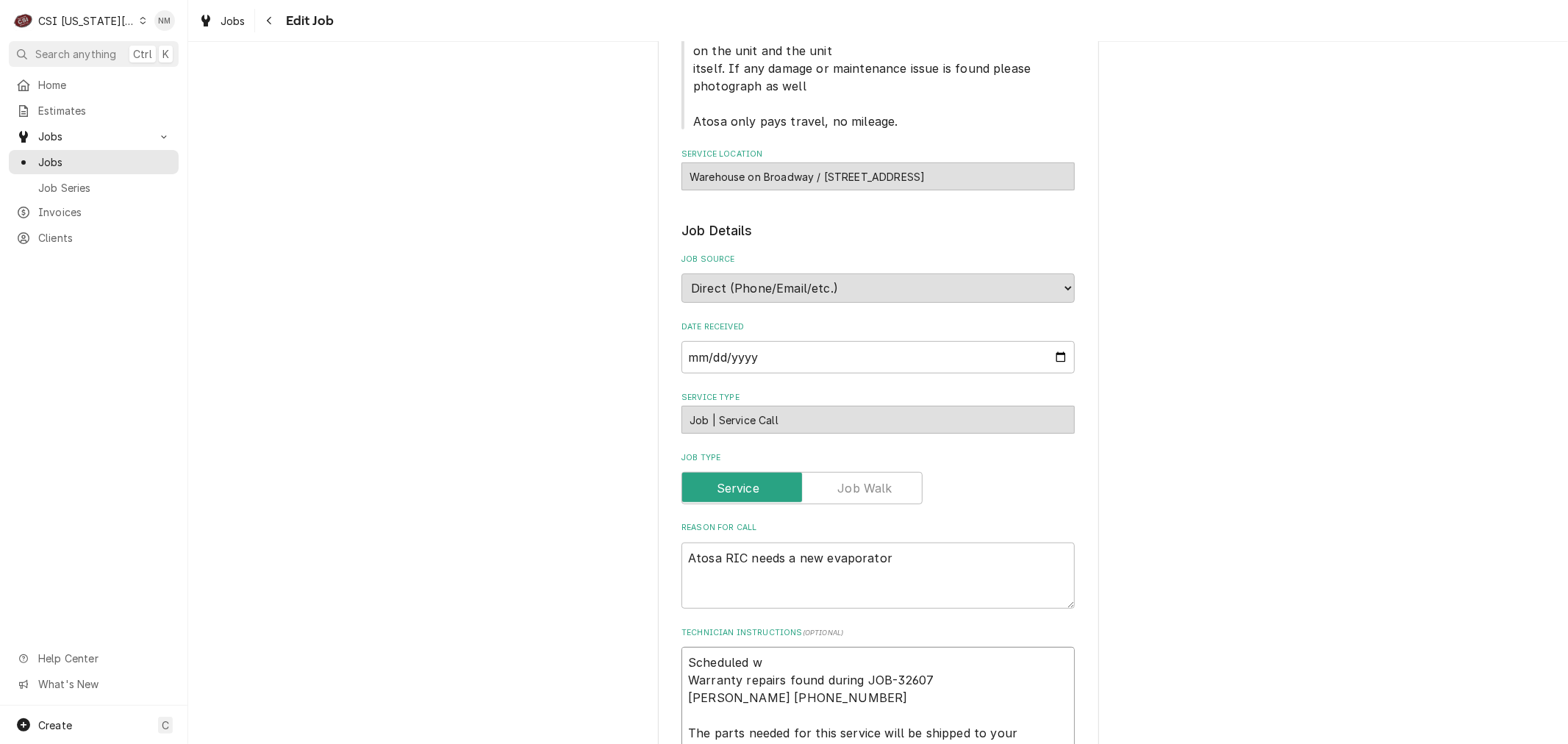
type textarea "x"
type textarea "Scheduled Warranty repairs found during JOB-32607 [PERSON_NAME] [PHONE_NUMBER] …"
type textarea "x"
type textarea "Scheduled Warranty repairs found during JOB-32607 [PERSON_NAME] [PHONE_NUMBER] …"
type textarea "x"
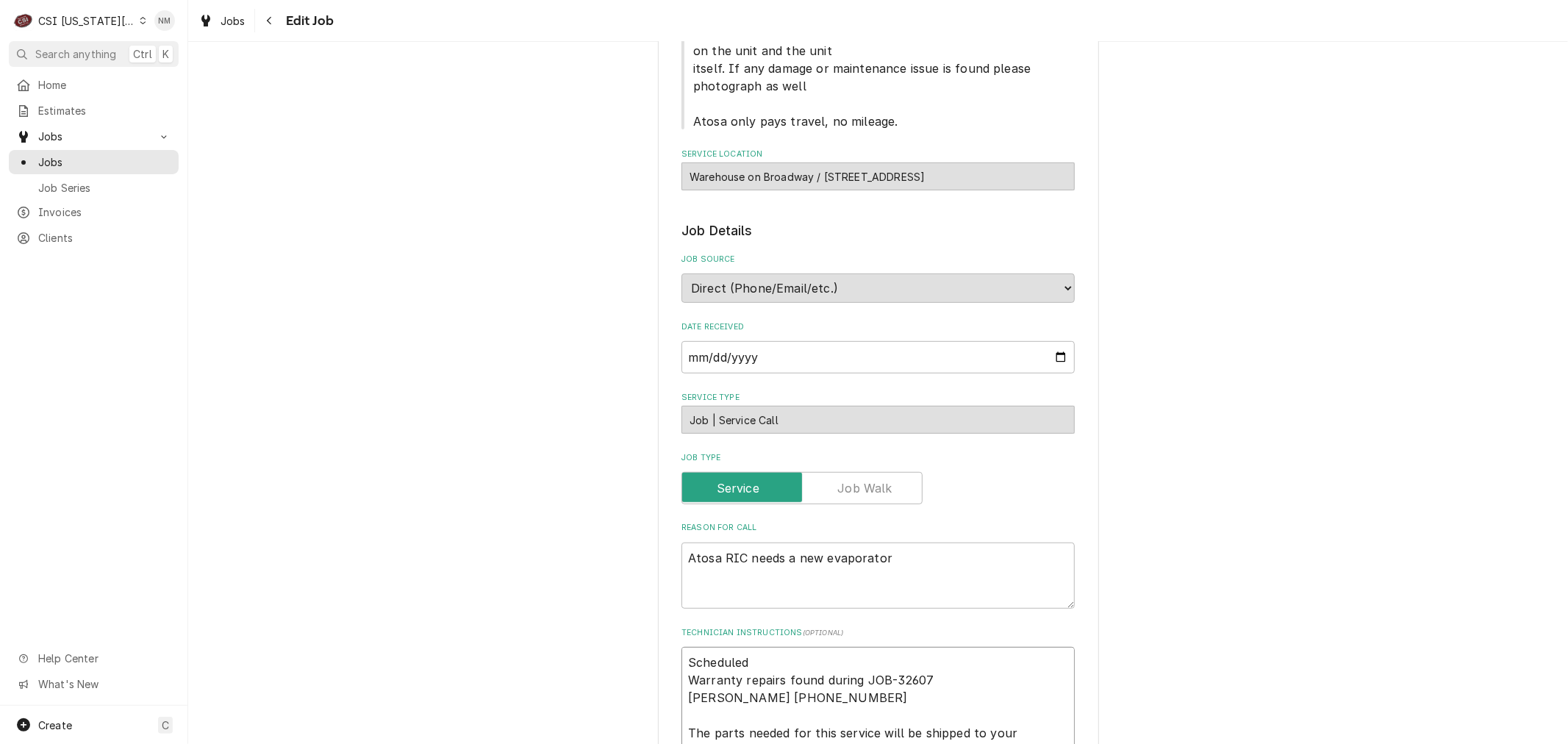
type textarea "Schedule Warranty repairs found during JOB-32607 [PERSON_NAME] [PHONE_NUMBER] T…"
type textarea "x"
type textarea "Schedul Warranty repairs found during JOB-32607 [PERSON_NAME] [PHONE_NUMBER] Th…"
type textarea "x"
type textarea "Schedu Warranty repairs found during JOB-32607 [PERSON_NAME] [PHONE_NUMBER] The…"
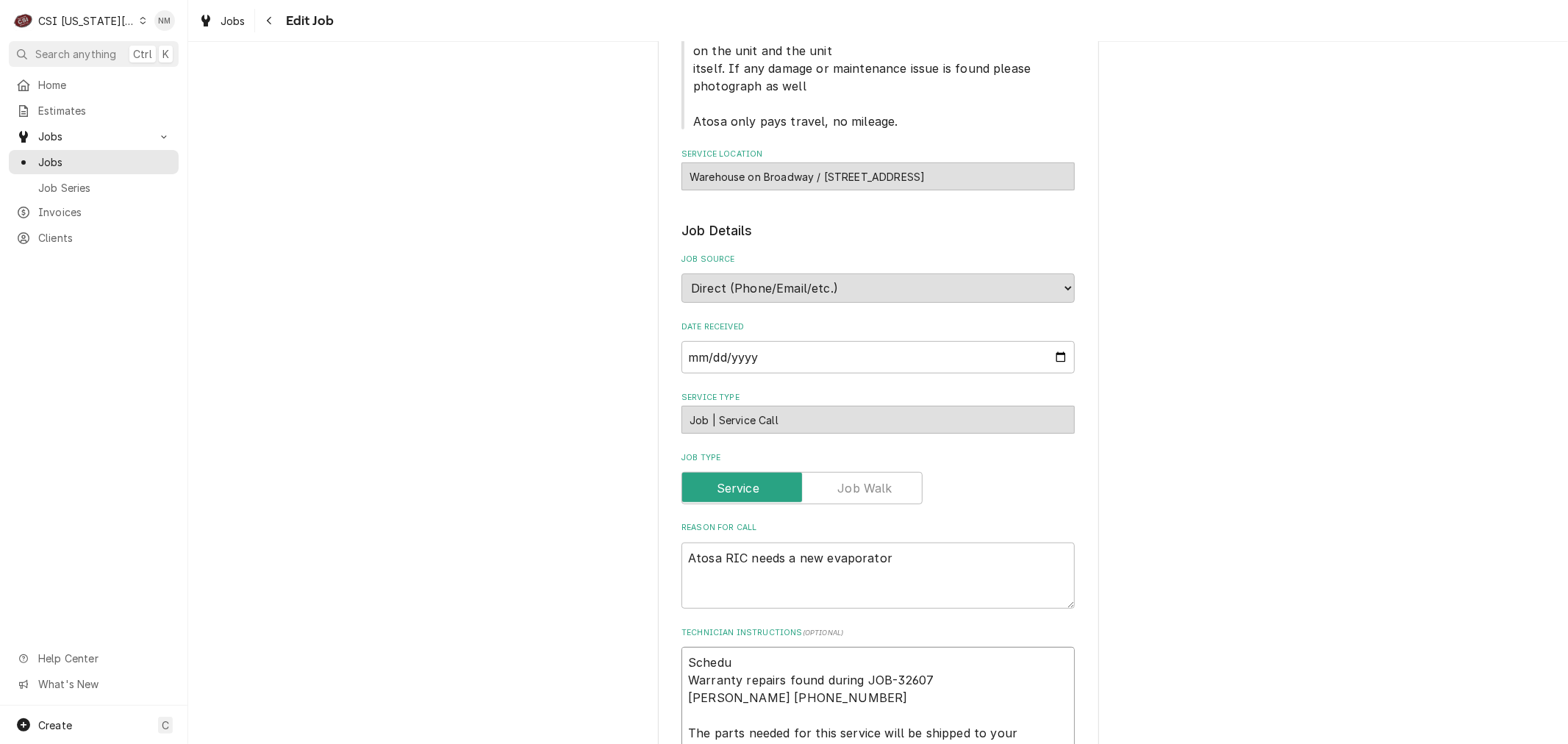
type textarea "x"
type textarea "Sched Warranty repairs found during JOB-32607 [PERSON_NAME] [PHONE_NUMBER] The …"
type textarea "x"
type textarea "Sche Warranty repairs found during JOB-32607 [PERSON_NAME] [PHONE_NUMBER] The p…"
type textarea "x"
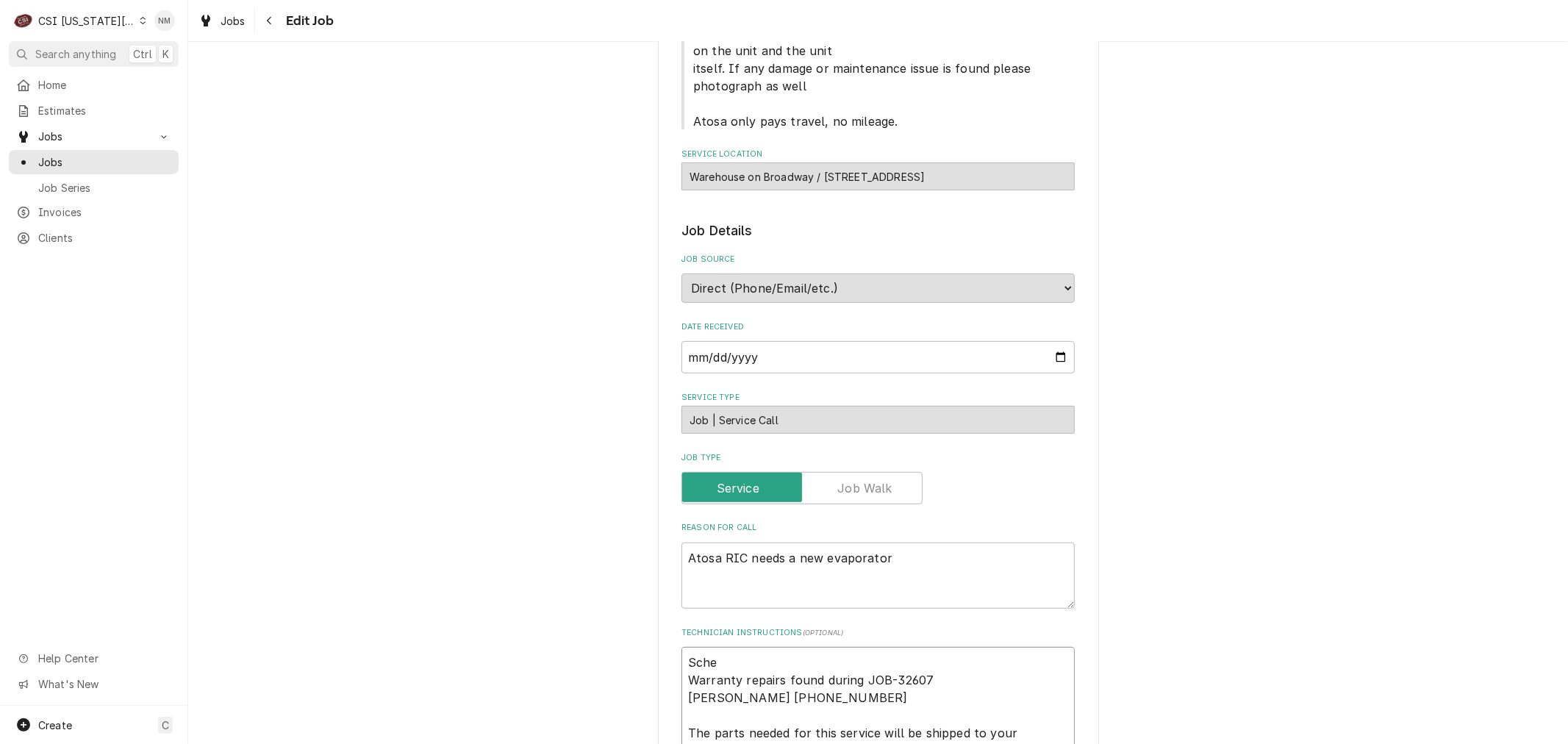
type textarea "Sch Warranty repairs found during JOB-32607 [PERSON_NAME] [PHONE_NUMBER] The pa…"
type textarea "x"
type textarea "Sc Warranty repairs found during JOB-32607 [PERSON_NAME] [PHONE_NUMBER] The par…"
type textarea "x"
type textarea "S Warranty repairs found during JOB-32607 [PERSON_NAME] [PHONE_NUMBER] The part…"
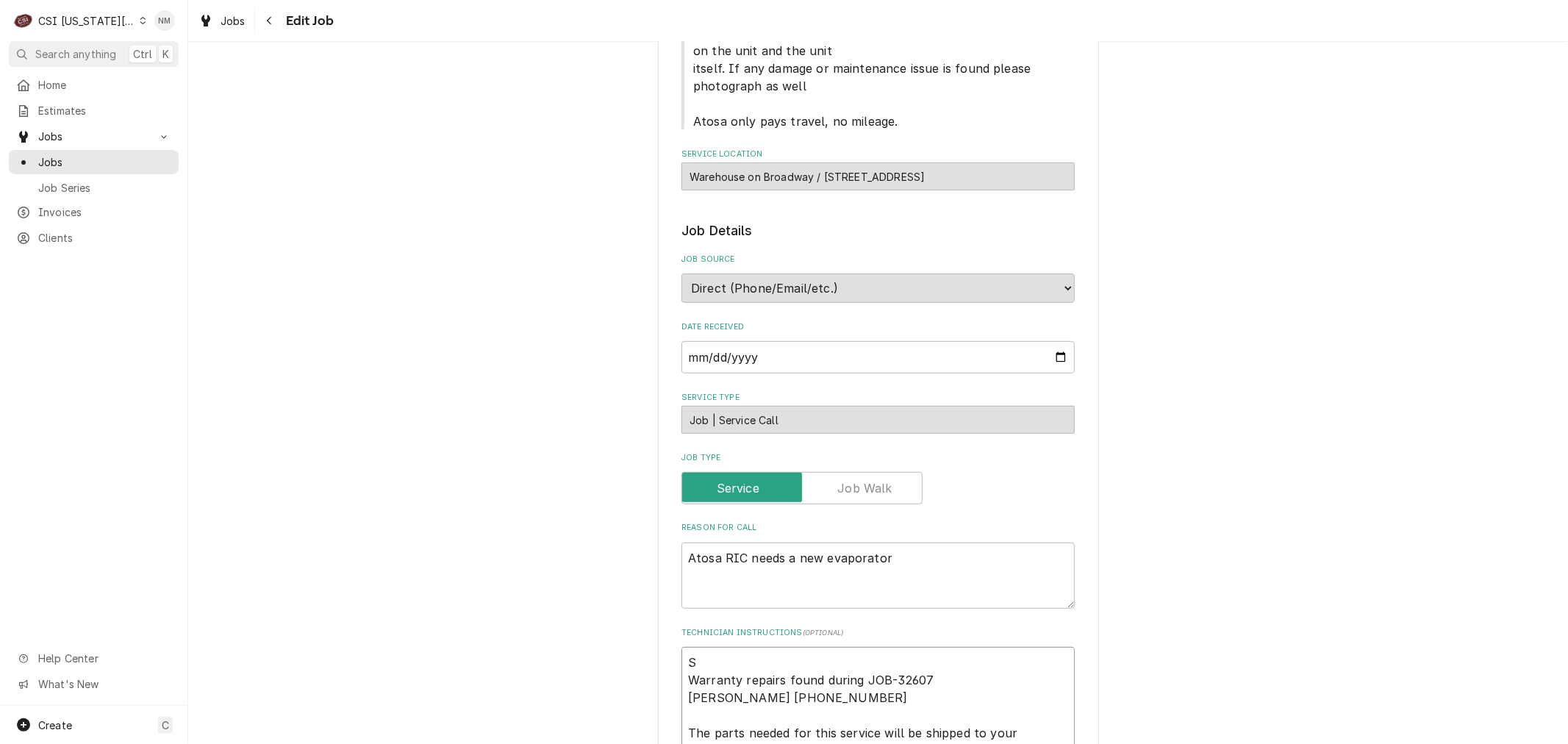
type textarea "x"
type textarea "Warranty repairs found during JOB-32607 [PERSON_NAME] [PHONE_NUMBER] The parts …"
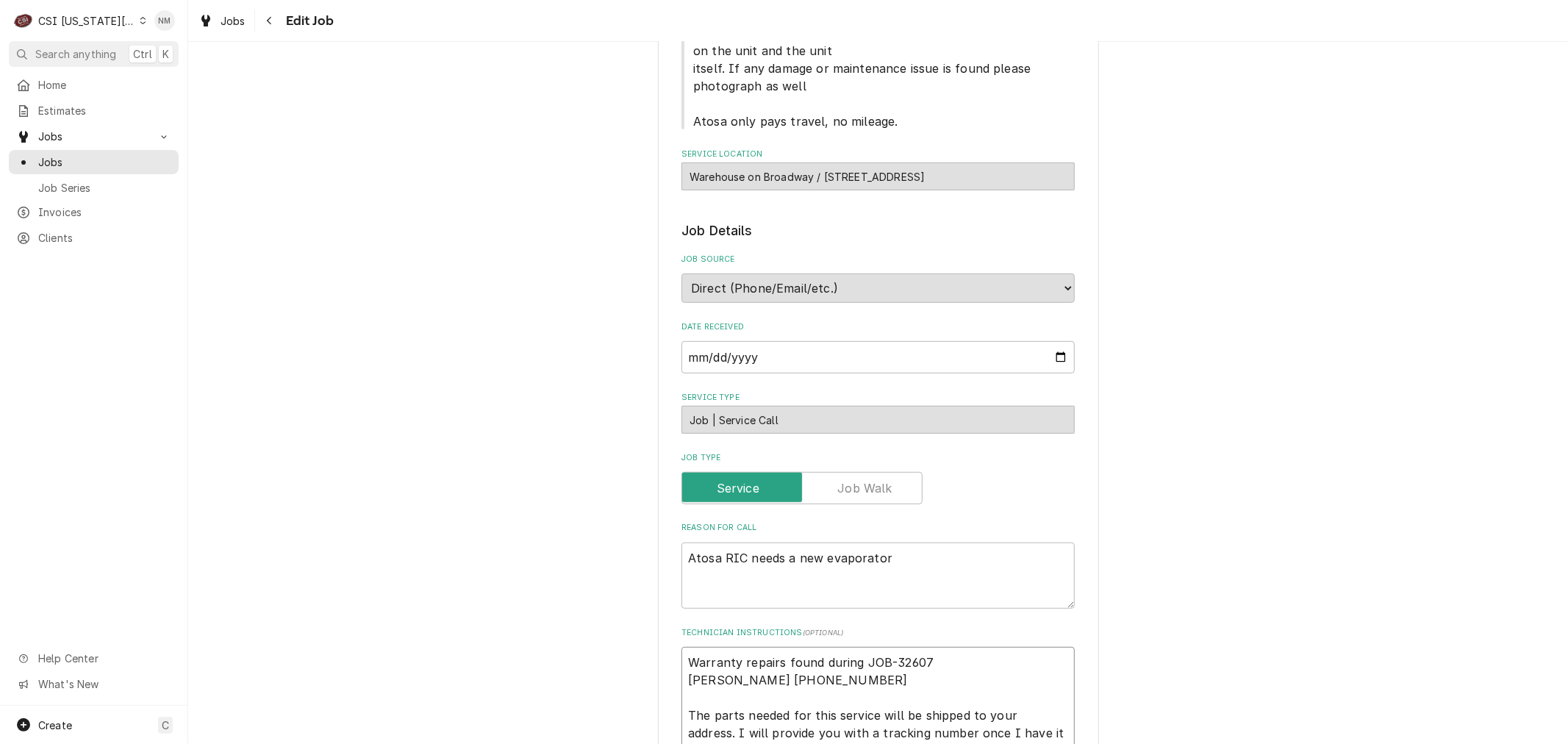
scroll to position [572, 0]
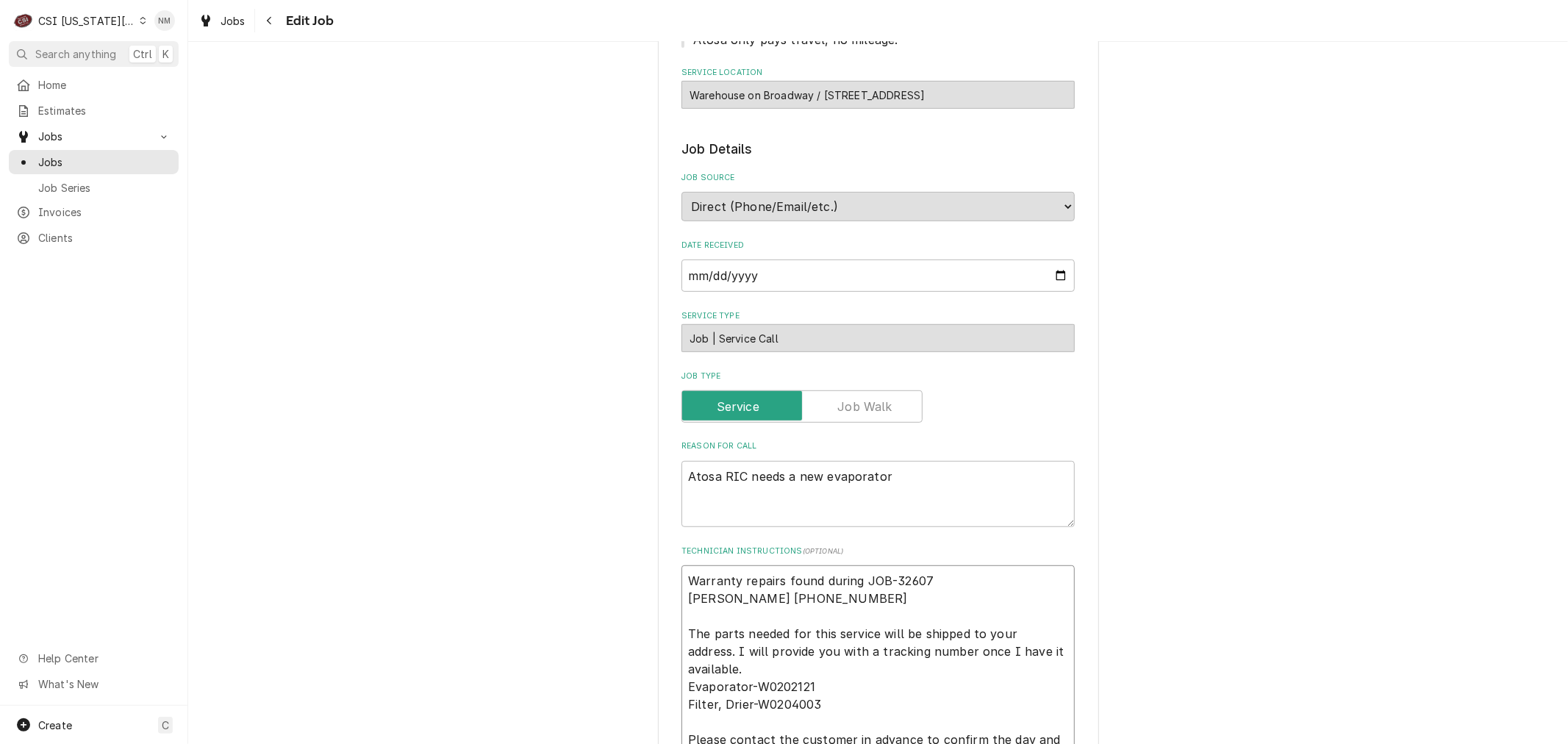
type textarea "x"
type textarea "T Warranty repairs found during JOB-32607 [PERSON_NAME] [PHONE_NUMBER] The part…"
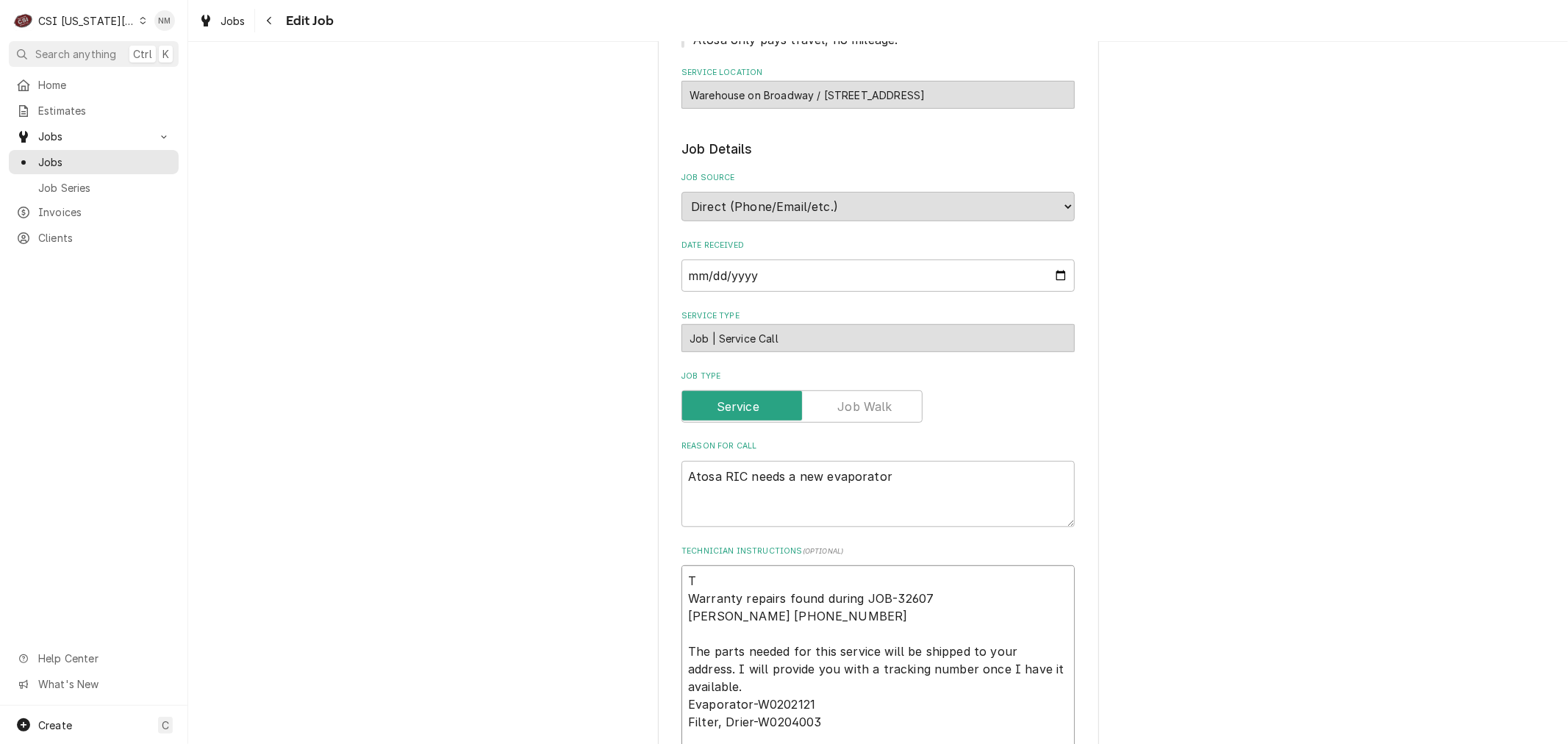
type textarea "x"
type textarea "Ti Warranty repairs found during JOB-32607 [PERSON_NAME] [PHONE_NUMBER] The par…"
type textarea "x"
type textarea "Tia Warranty repairs found during JOB-32607 [PERSON_NAME] [PHONE_NUMBER] The pa…"
type textarea "x"
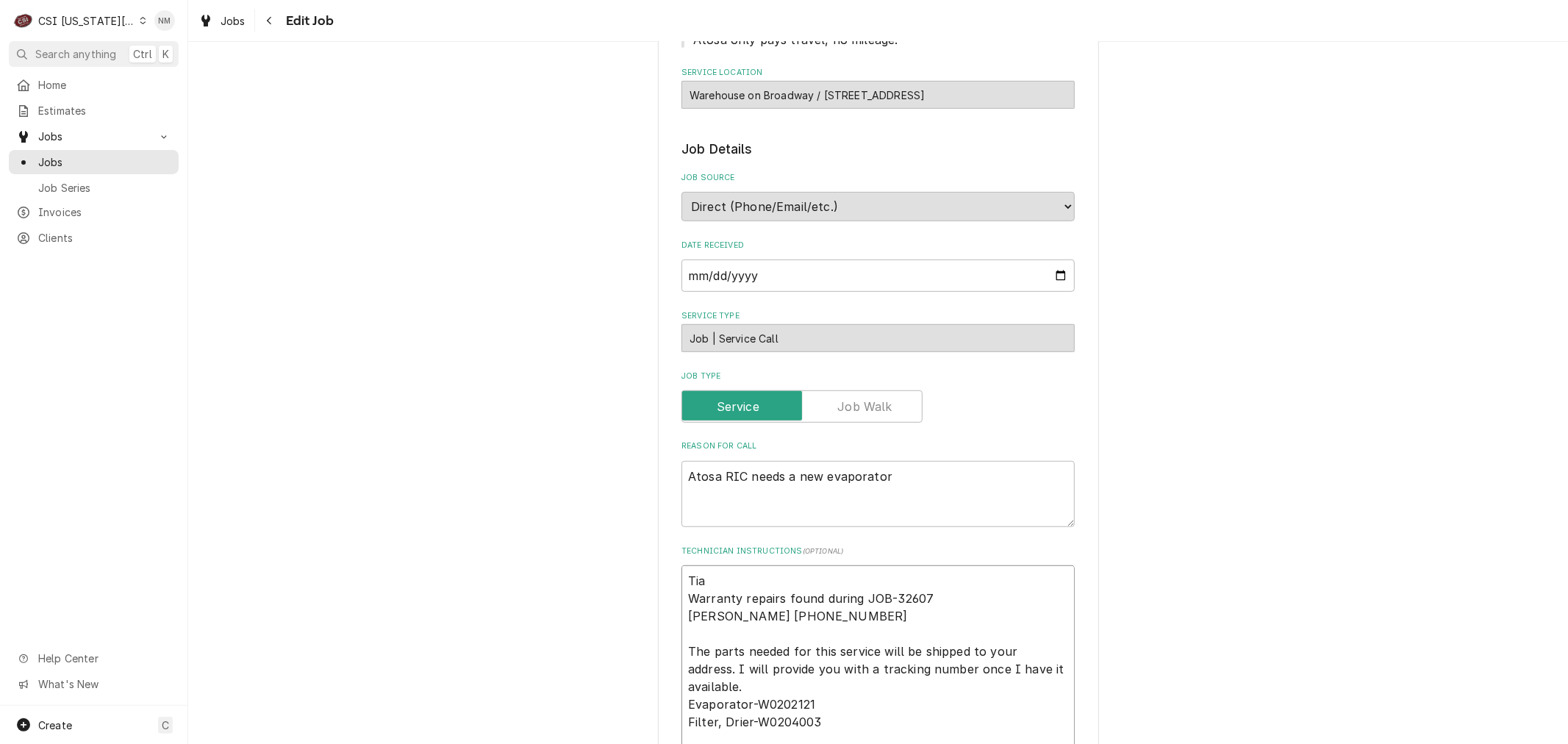
type textarea "Tia Warranty repairs found during JOB-32607 [PERSON_NAME] [PHONE_NUMBER] The pa…"
type textarea "x"
type textarea "Tia c Warranty repairs found during JOB-32607 [PERSON_NAME] [PHONE_NUMBER] The …"
type textarea "x"
type textarea "Tia ch Warranty repairs found during JOB-32607 [PERSON_NAME] [PHONE_NUMBER] The…"
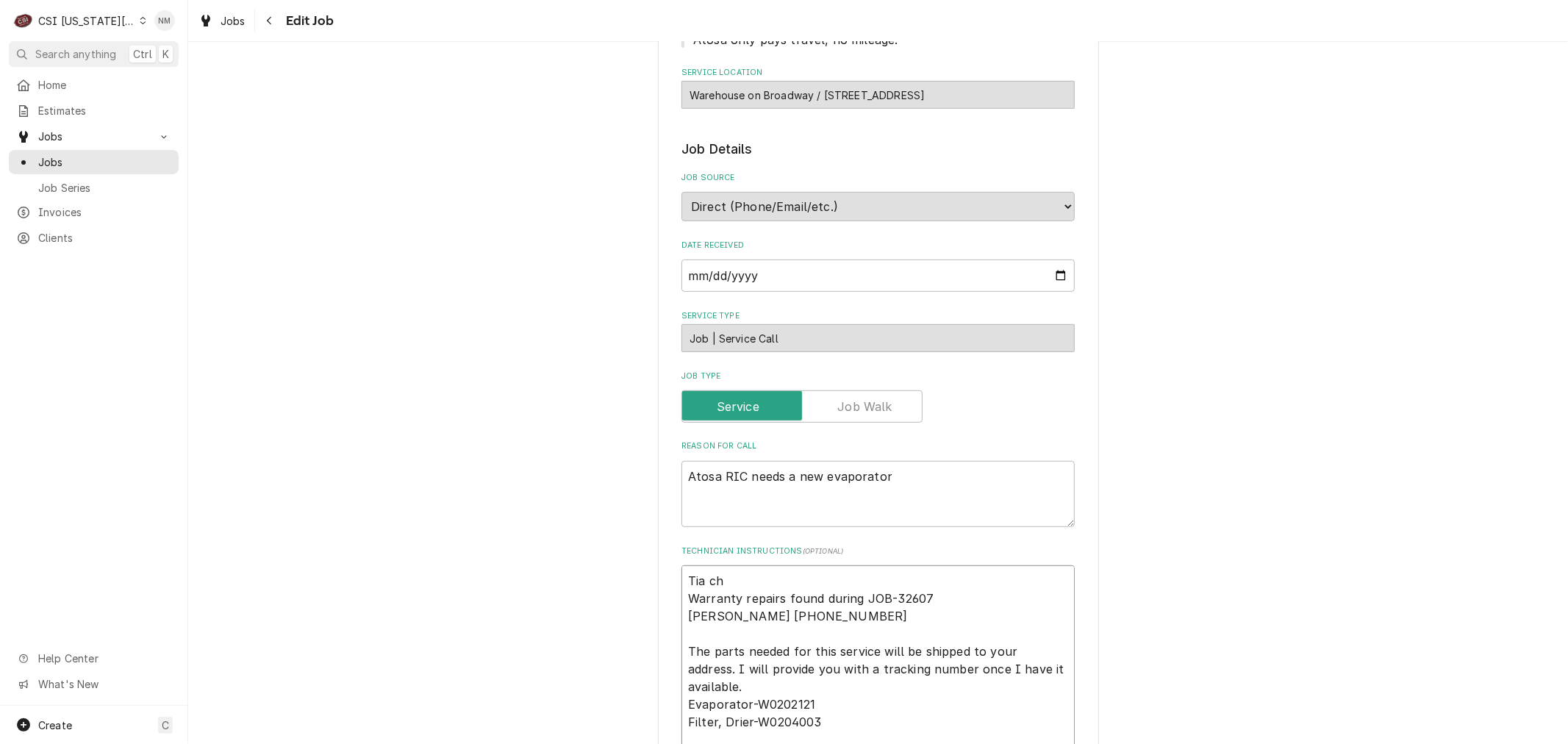
type textarea "x"
type textarea "Tia che Warranty repairs found during JOB-32607 [PERSON_NAME] [PHONE_NUMBER] Th…"
type textarea "x"
type textarea "Tia chec Warranty repairs found during JOB-32607 [PERSON_NAME] [PHONE_NUMBER] T…"
type textarea "x"
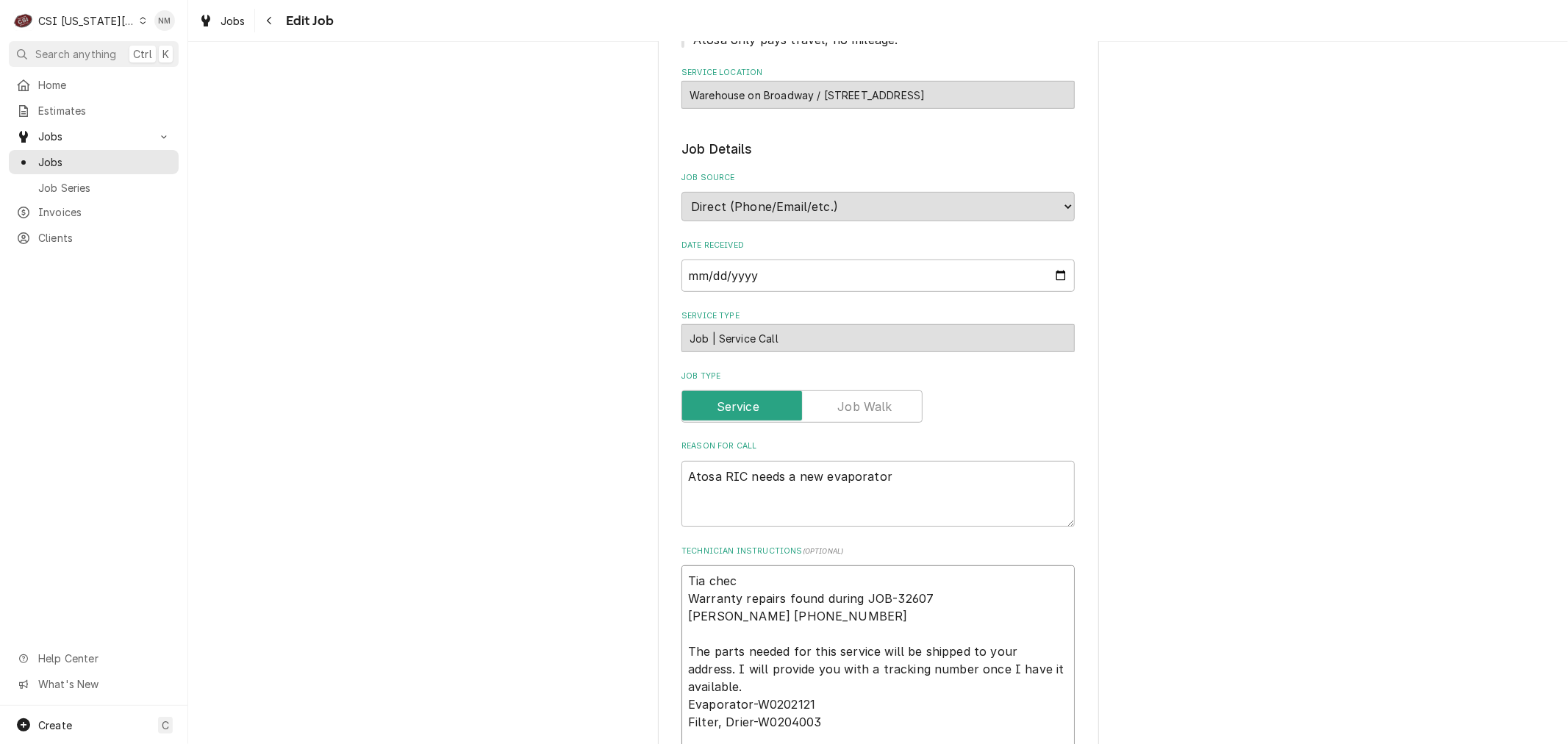
type textarea "Tia check Warranty repairs found during JOB-32607 [PERSON_NAME] [PHONE_NUMBER] …"
type textarea "x"
type textarea "[PERSON_NAME] Warranty repairs found during JOB-32607 [PERSON_NAME] [PHONE_NUMB…"
type textarea "x"
type textarea "Tia checkin Warranty repairs found during JOB-32607 [PERSON_NAME] [PHONE_NUMBER…"
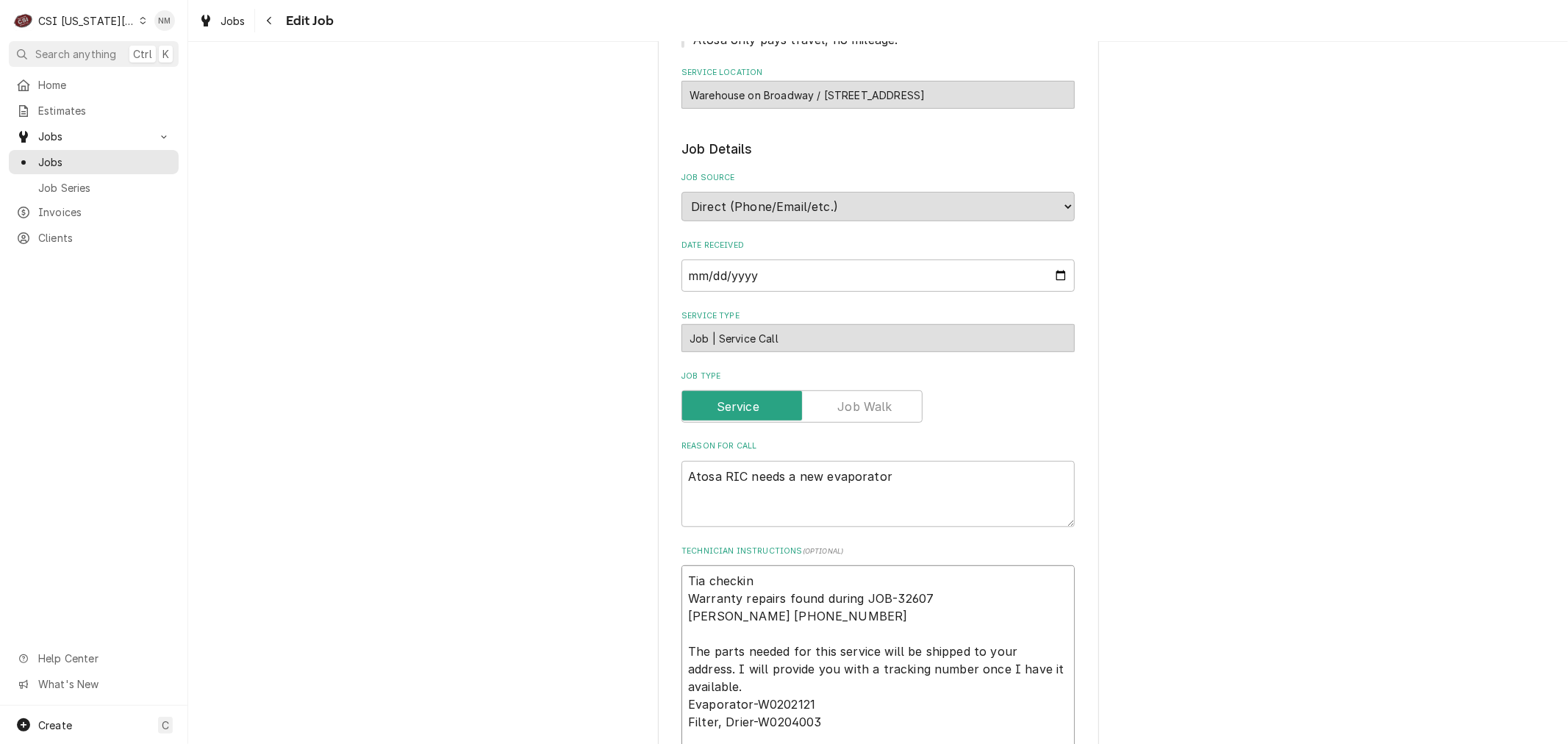
type textarea "x"
type textarea "Tia checking Warranty repairs found during JOB-32607 [PERSON_NAME] [PHONE_NUMBE…"
type textarea "x"
type textarea "Tia checking Warranty repairs found during JOB-32607 [PERSON_NAME] [PHONE_NUMBE…"
type textarea "x"
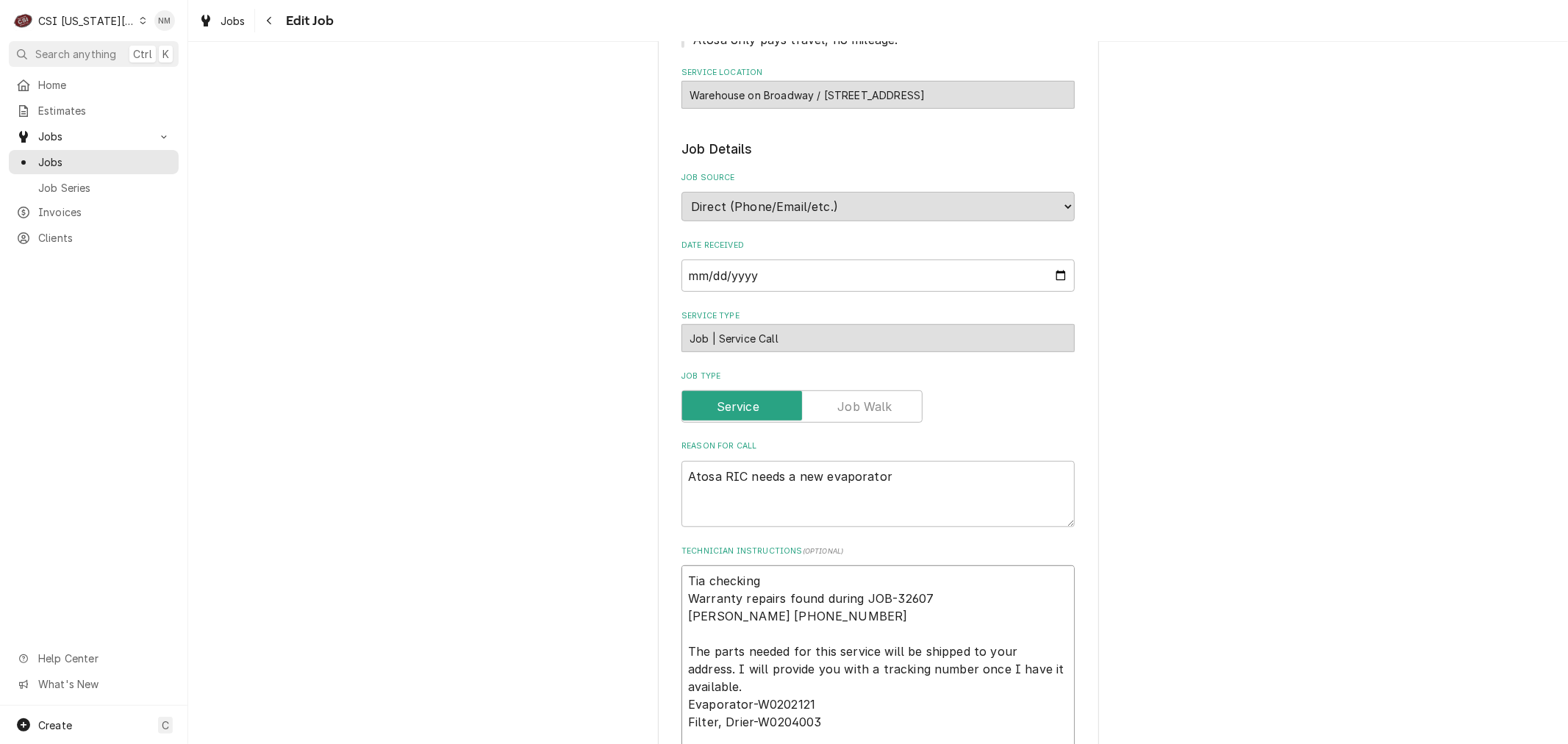
type textarea "Tia checking i Warranty repairs found during JOB-32607 [PERSON_NAME] [PHONE_NUM…"
type textarea "x"
type textarea "Tia checking if Warranty repairs found during JOB-32607 [PERSON_NAME] [PHONE_NU…"
type textarea "x"
type textarea "Tia checking if Warranty repairs found during JOB-32607 [PERSON_NAME] [PHONE_NU…"
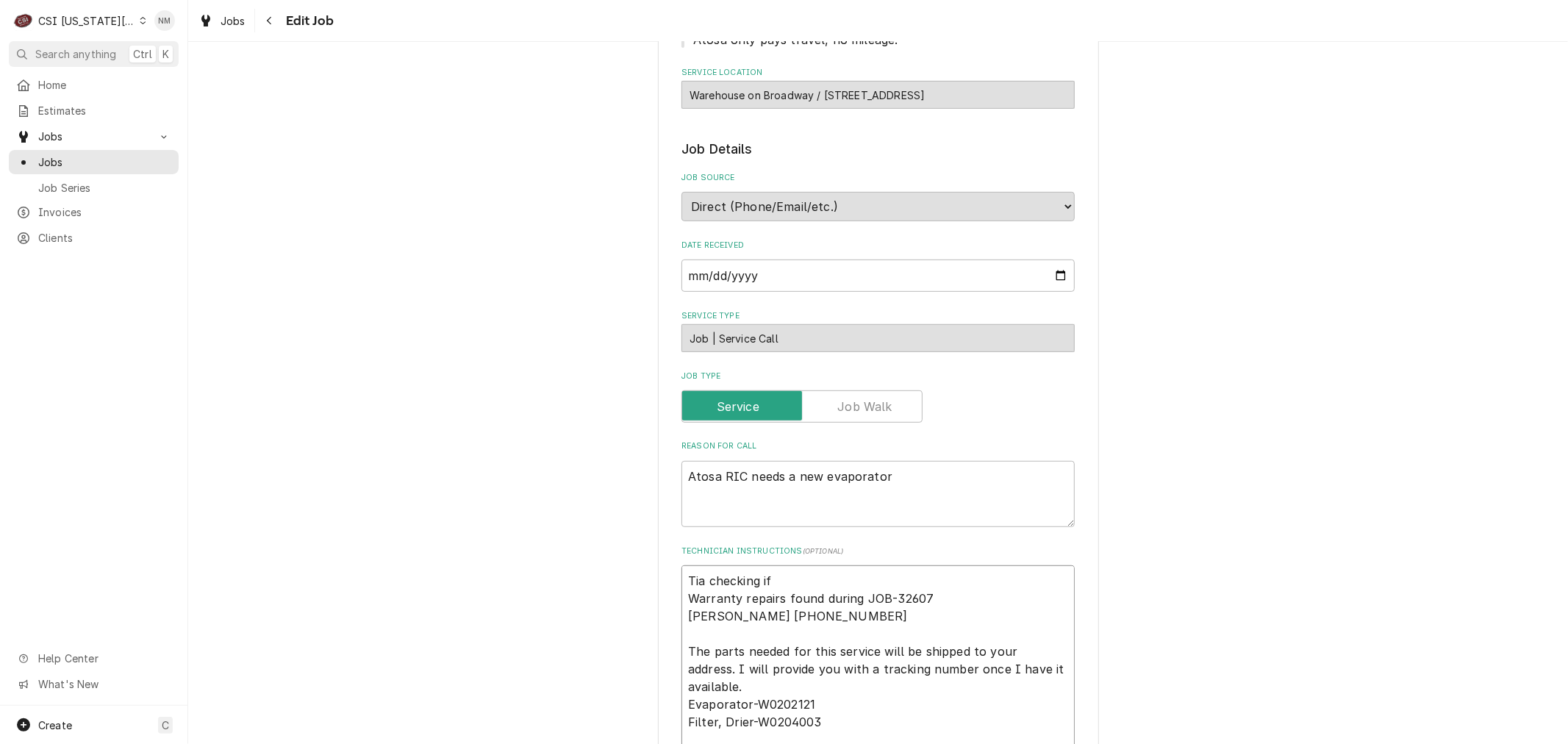
type textarea "x"
type textarea "Tia checking if 7 Warranty repairs found during JOB-32607 [PERSON_NAME] [PHONE_…"
type textarea "x"
type textarea "Tia checking if 7 Warranty repairs found during JOB-32607 [PERSON_NAME] [PHONE_…"
type textarea "x"
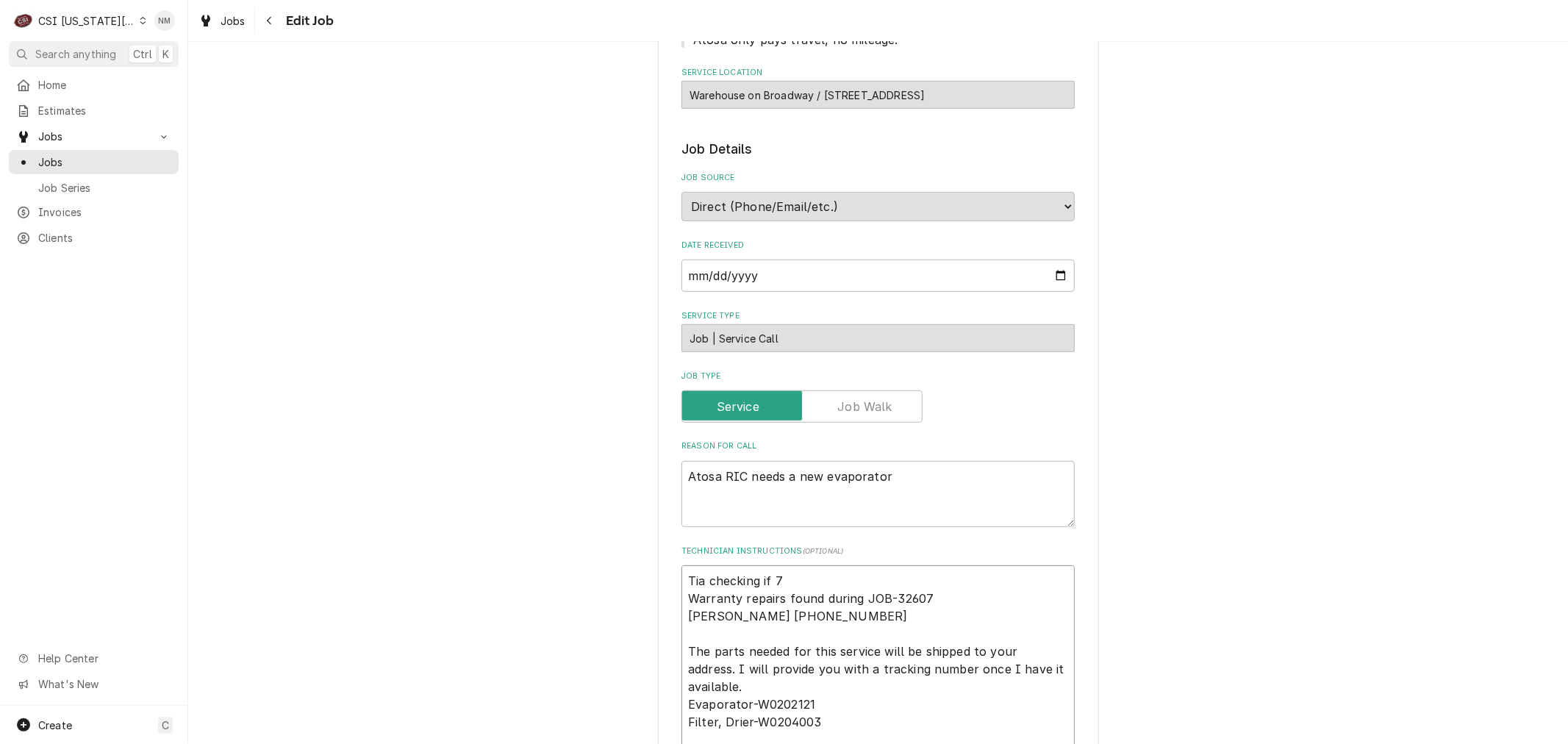
type textarea "Tia checking if 7 a Warranty repairs found during JOB-32607 [PERSON_NAME] [PHON…"
type textarea "x"
type textarea "Tia checking if 7 am Warranty repairs found during JOB-32607 [PERSON_NAME] [PHO…"
type textarea "x"
type textarea "Tia checking if 7 am Warranty repairs found during JOB-32607 [PERSON_NAME] [PHO…"
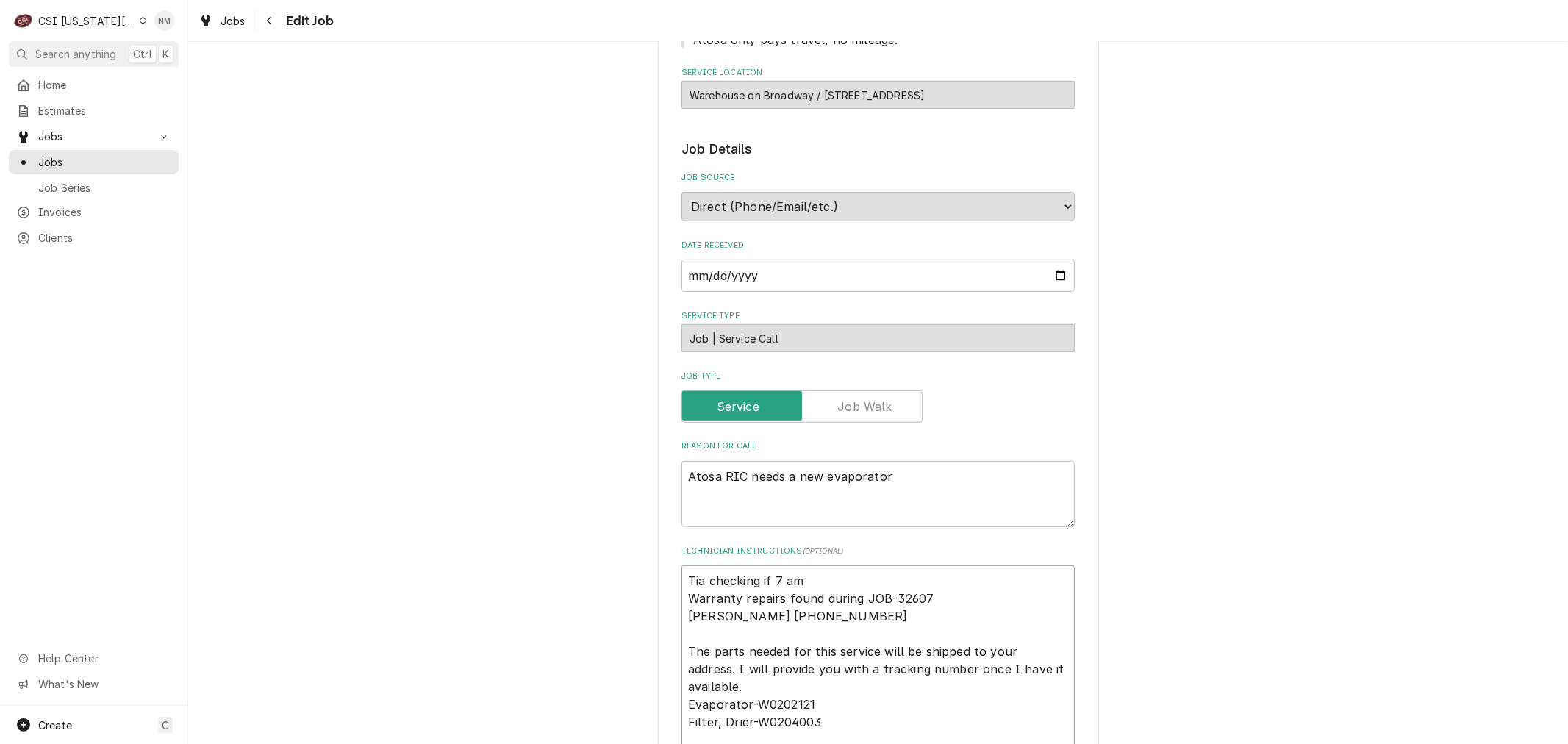
type textarea "x"
type textarea "Tia checking if 7 am w Warranty repairs found during JOB-32607 Tia Bowers (816)…"
type textarea "x"
type textarea "Tia checking if 7 am wo Warranty repairs found during JOB-32607 Tia Bowers (816…"
type textarea "x"
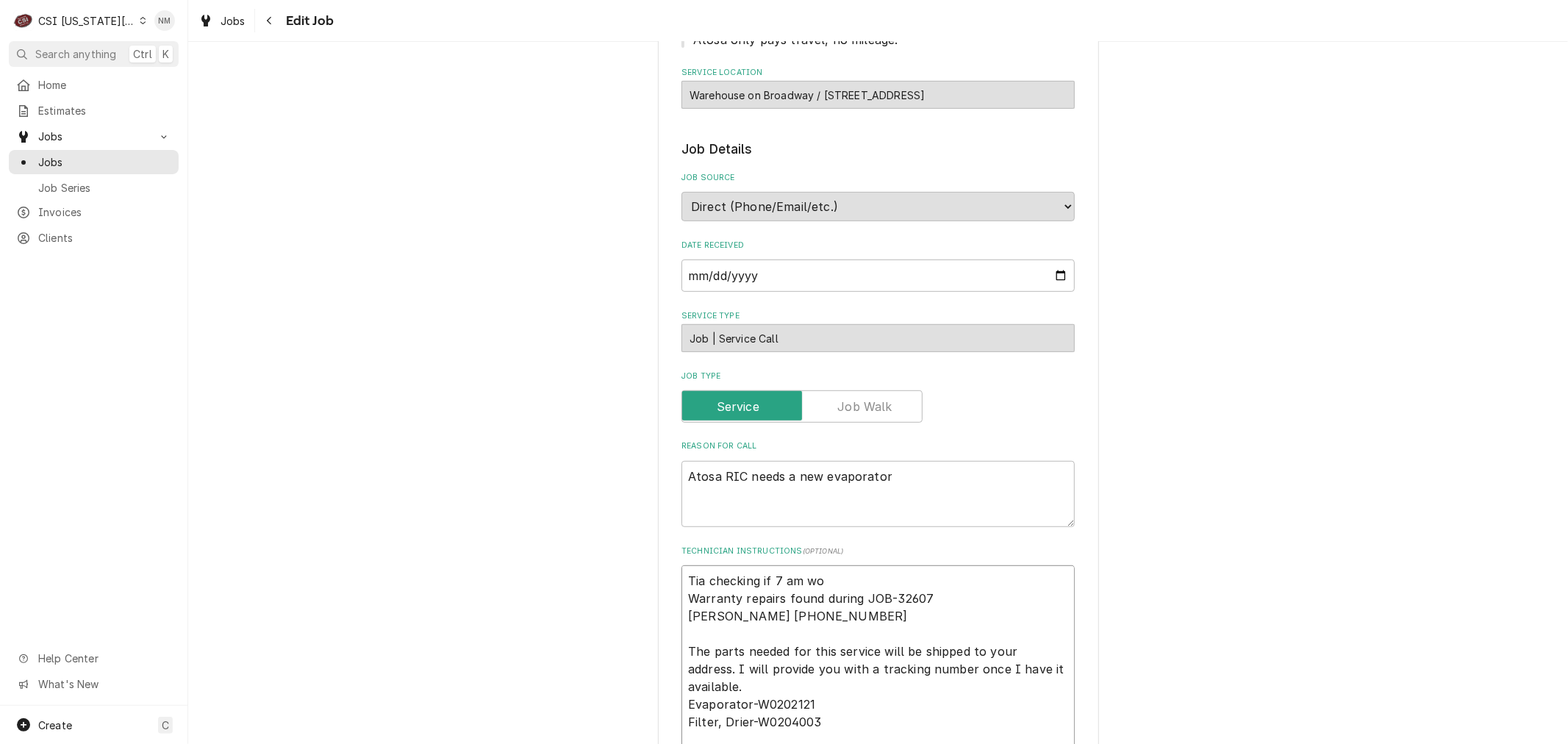
type textarea "Tia checking if 7 am wor Warranty repairs found during JOB-32607 Tia Bowers (81…"
type textarea "x"
type textarea "Tia checking if 7 am work Warranty repairs found during JOB-32607 Tia Bowers (8…"
type textarea "x"
type textarea "Tia checking if 7 am works Warranty repairs found during JOB-32607 Tia Bowers (…"
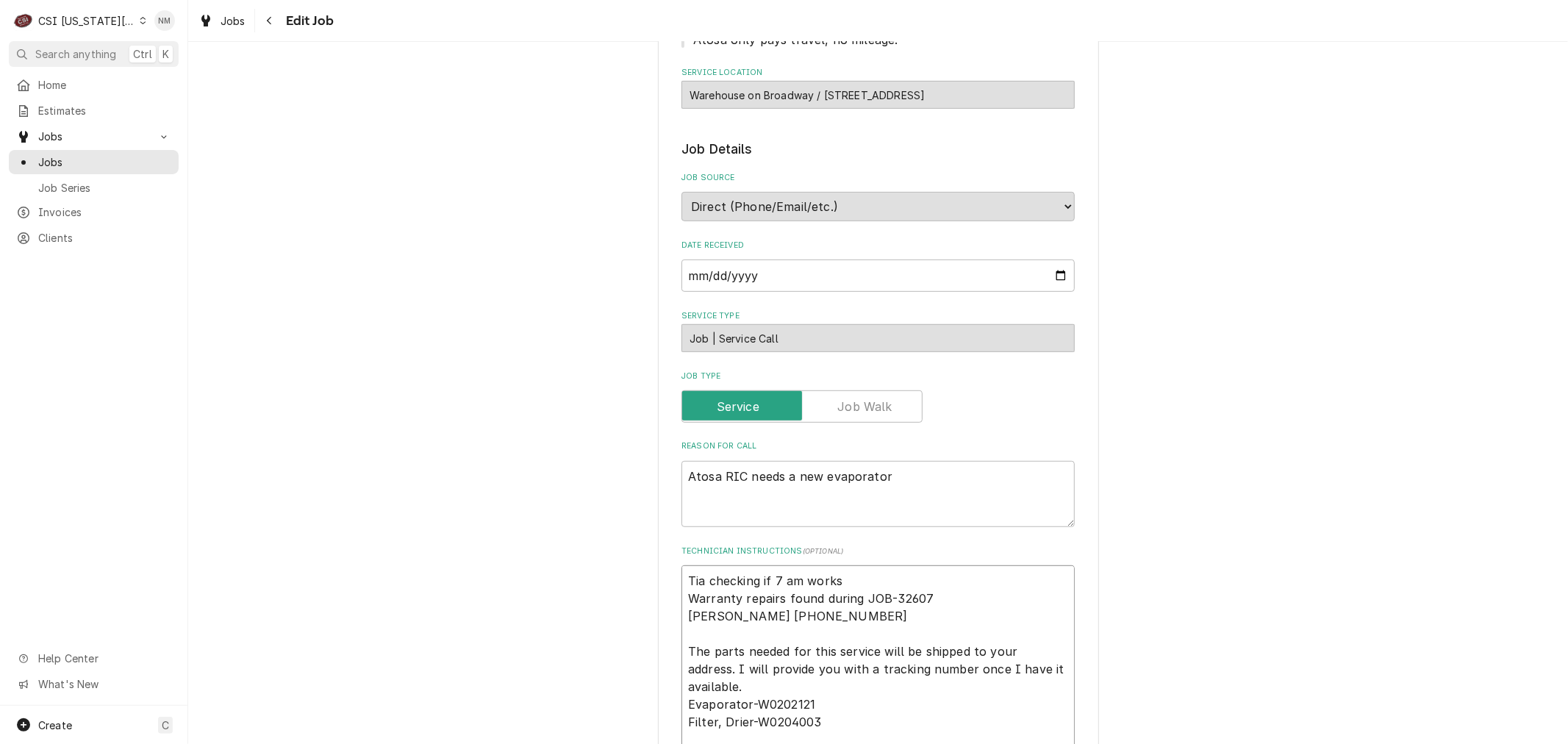
type textarea "x"
type textarea "Tia checking if 7 am works Warranty repairs found during JOB-32607 Tia Bowers (…"
type textarea "x"
type textarea "Tia checking if 7 am works o Warranty repairs found during JOB-32607 Tia Bowers…"
type textarea "x"
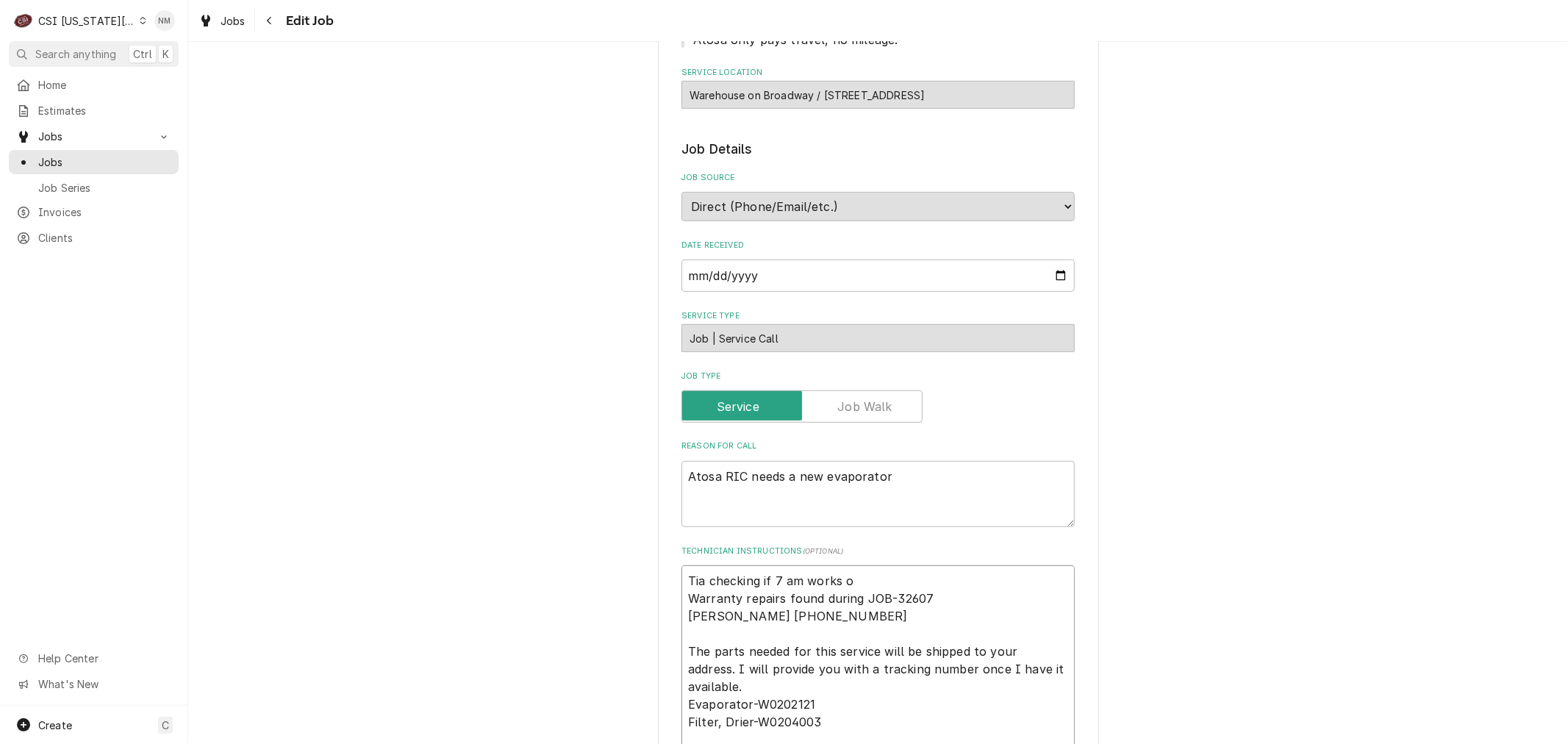
type textarea "Tia checking if 7 am works on Warranty repairs found during JOB-32607 Tia Bower…"
type textarea "x"
type textarea "Tia checking if 7 am works on Warranty repairs found during JOB-32607 Tia Bower…"
type textarea "x"
type textarea "Tia checking if 7 am works on F Warranty repairs found during JOB-32607 Tia Bow…"
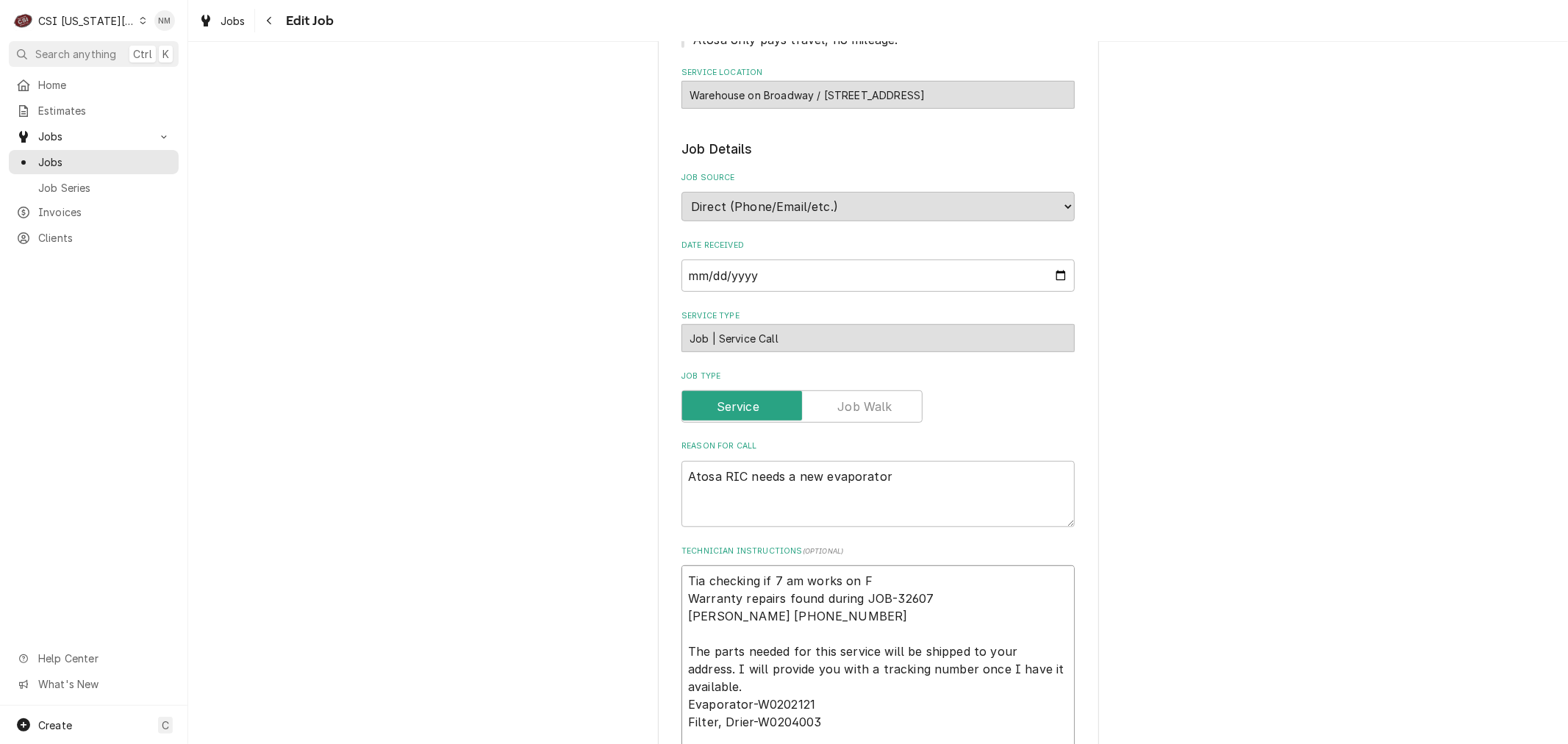
type textarea "x"
type textarea "Tia checking if 7 am works on Fr Warranty repairs found during JOB-32607 Tia Bo…"
type textarea "x"
type textarea "Tia checking if 7 am works [DATE] Warranty repairs found during JOB-32607 [PERS…"
type textarea "x"
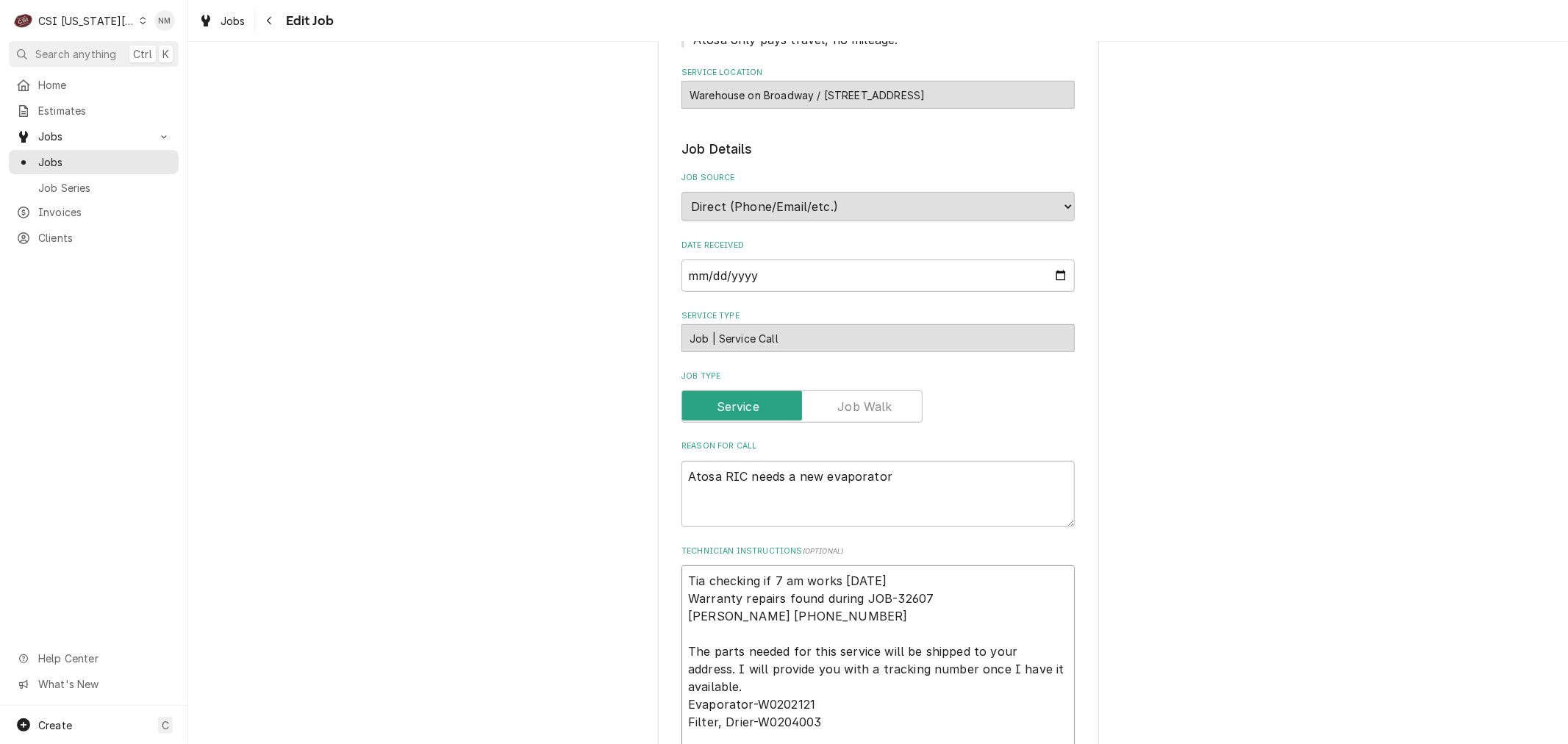
drag, startPoint x: 885, startPoint y: 543, endPoint x: 677, endPoint y: 538, distance: 208.1
type textarea "Tia checking if 7 am works [DATE] Warranty repairs found during JOB-32607 [PERS…"
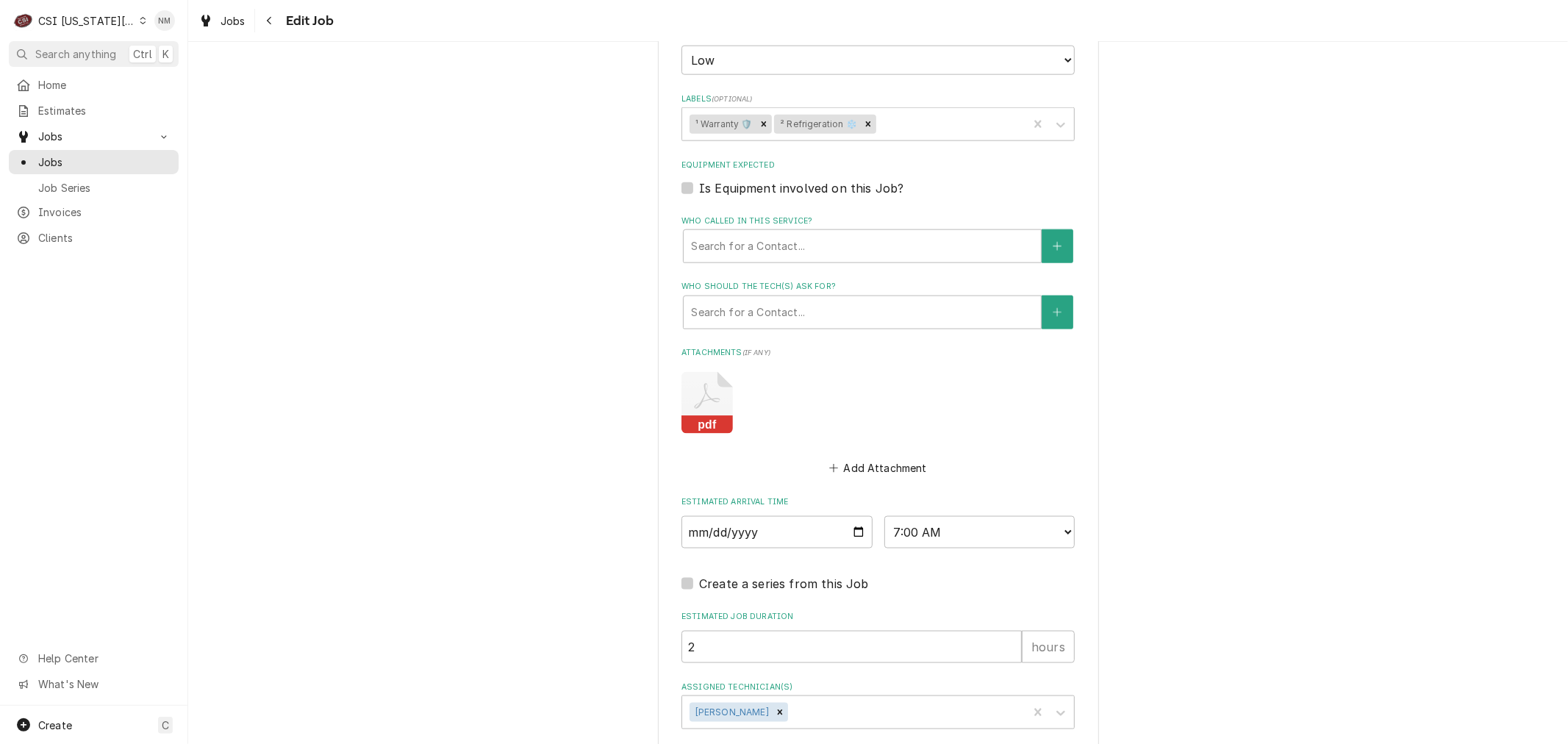
scroll to position [1567, 0]
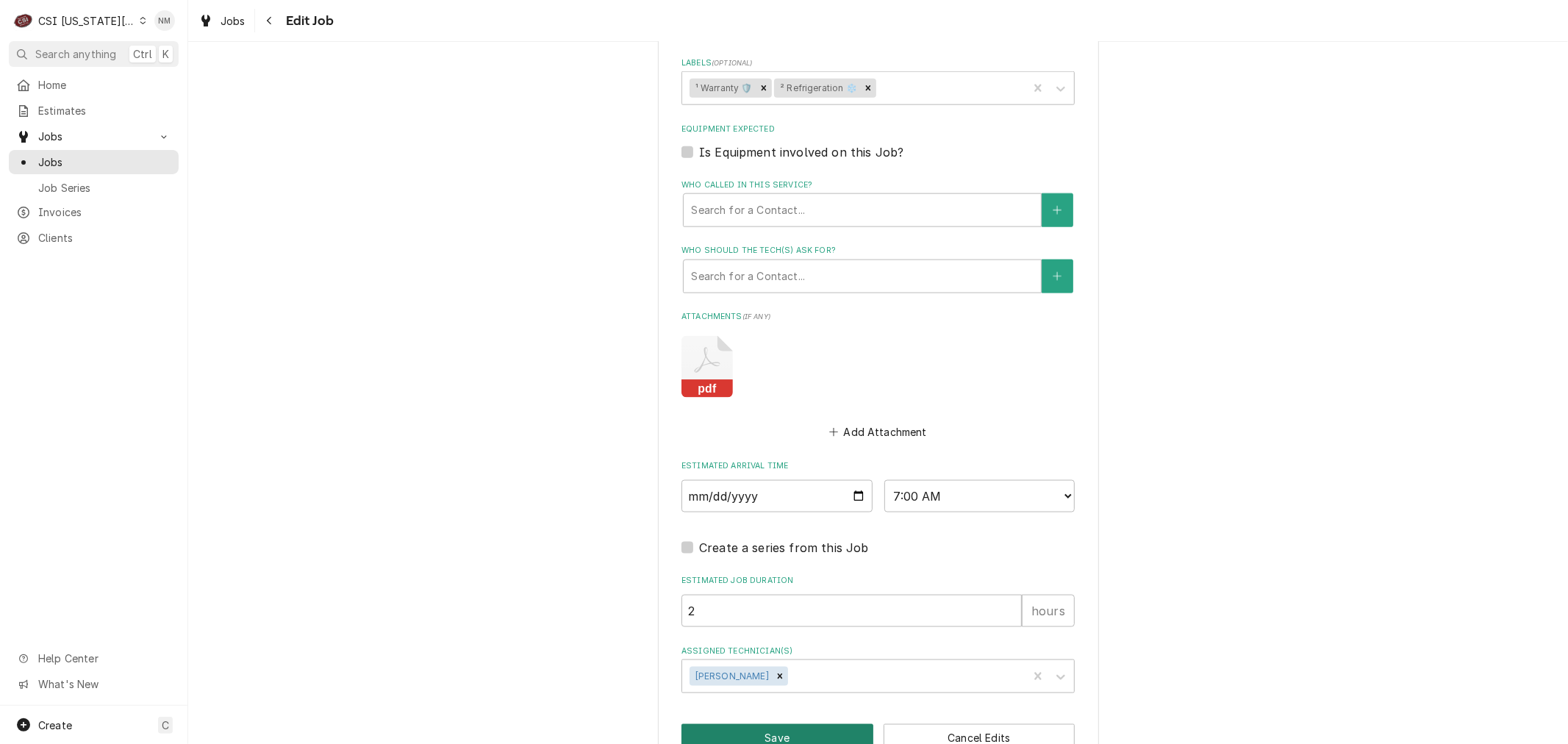
click at [774, 724] on button "Save" at bounding box center [777, 738] width 192 height 27
type textarea "x"
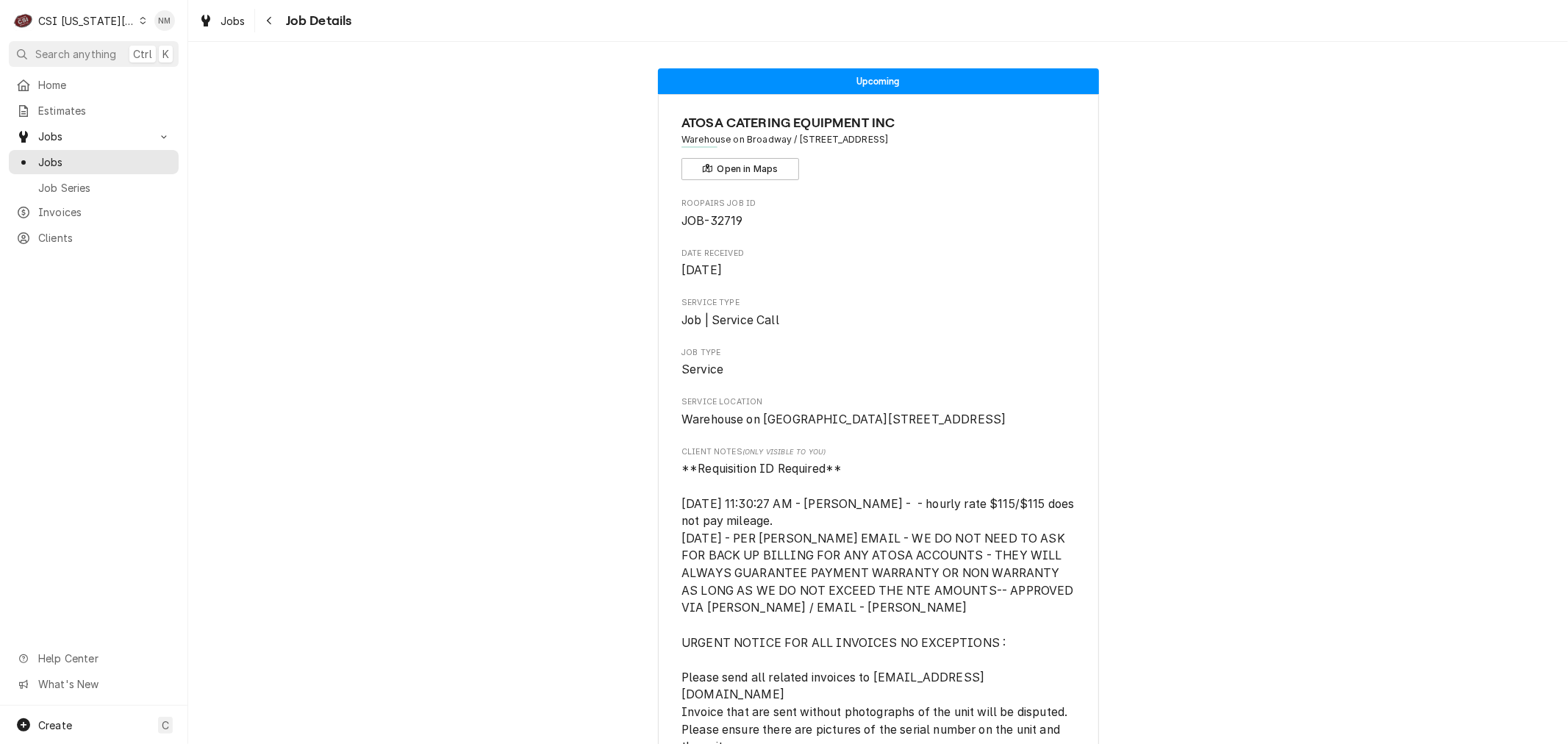
click at [140, 21] on icon "Dynamic Content Wrapper" at bounding box center [143, 21] width 7 height 8
click at [45, 155] on span "Jobs" at bounding box center [105, 162] width 133 height 15
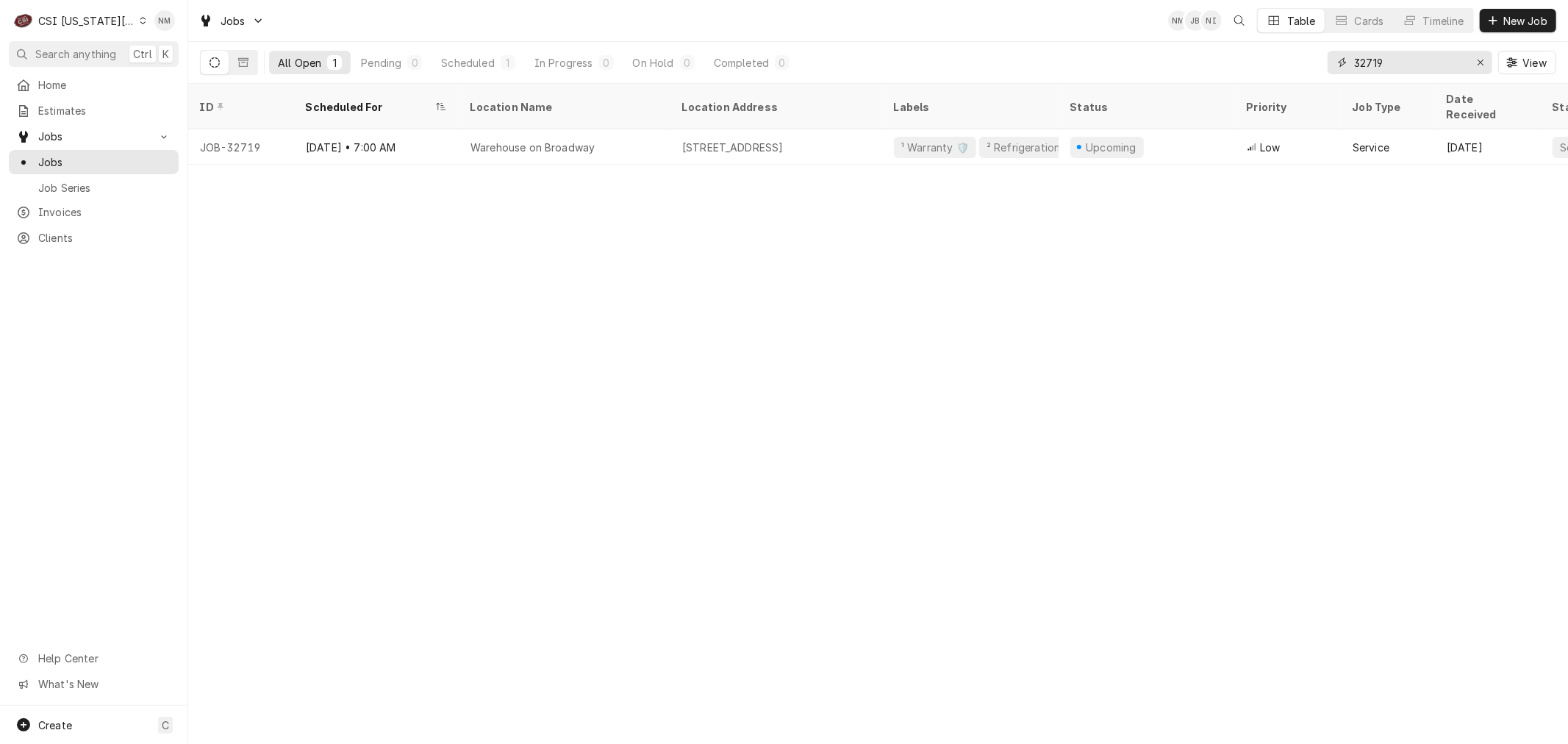
drag, startPoint x: 1390, startPoint y: 60, endPoint x: 1328, endPoint y: 56, distance: 62.1
click at [1328, 56] on div "32719" at bounding box center [1410, 62] width 165 height 24
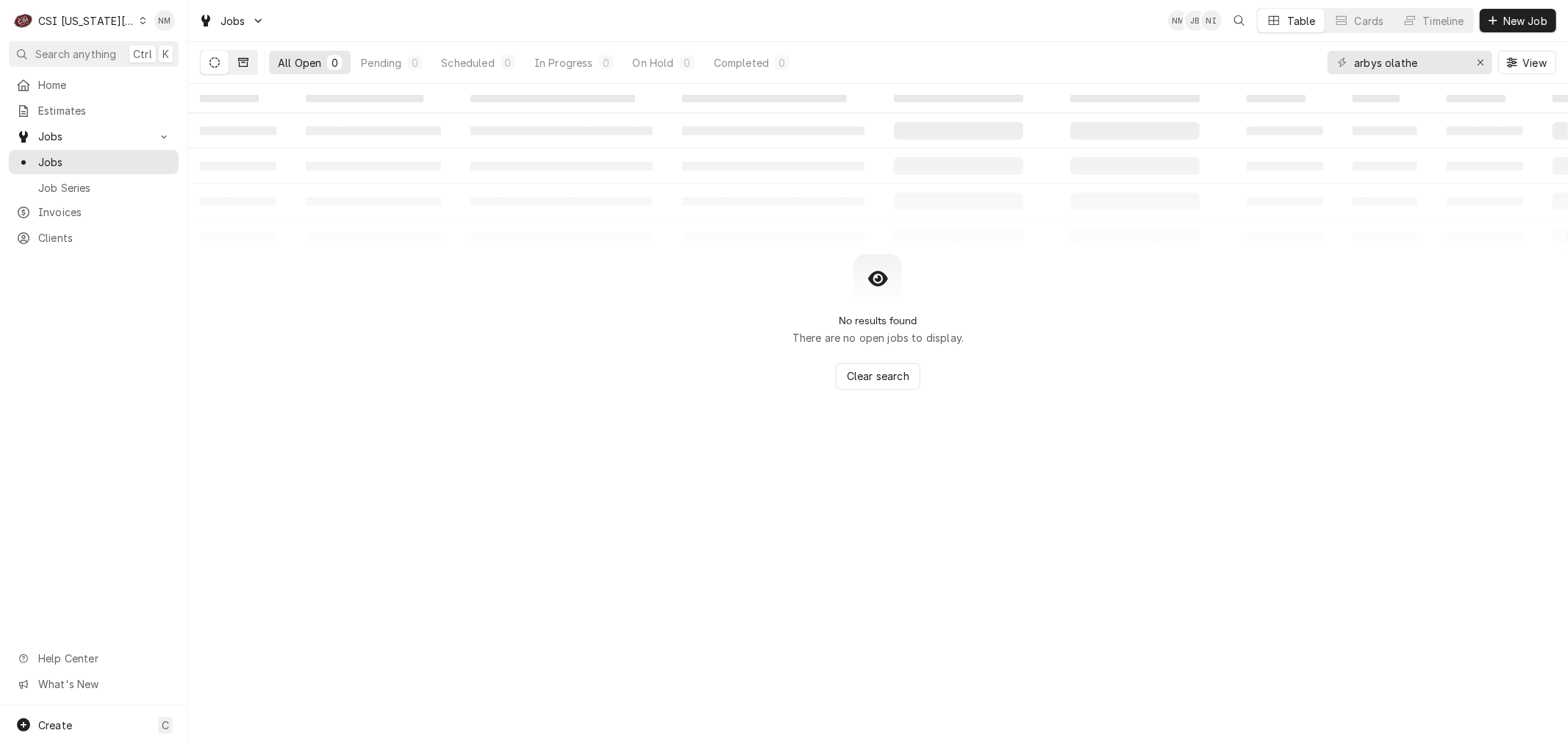
click at [240, 61] on icon "Dynamic Content Wrapper" at bounding box center [243, 62] width 10 height 10
click at [1439, 65] on input "arbys olathe" at bounding box center [1409, 62] width 111 height 24
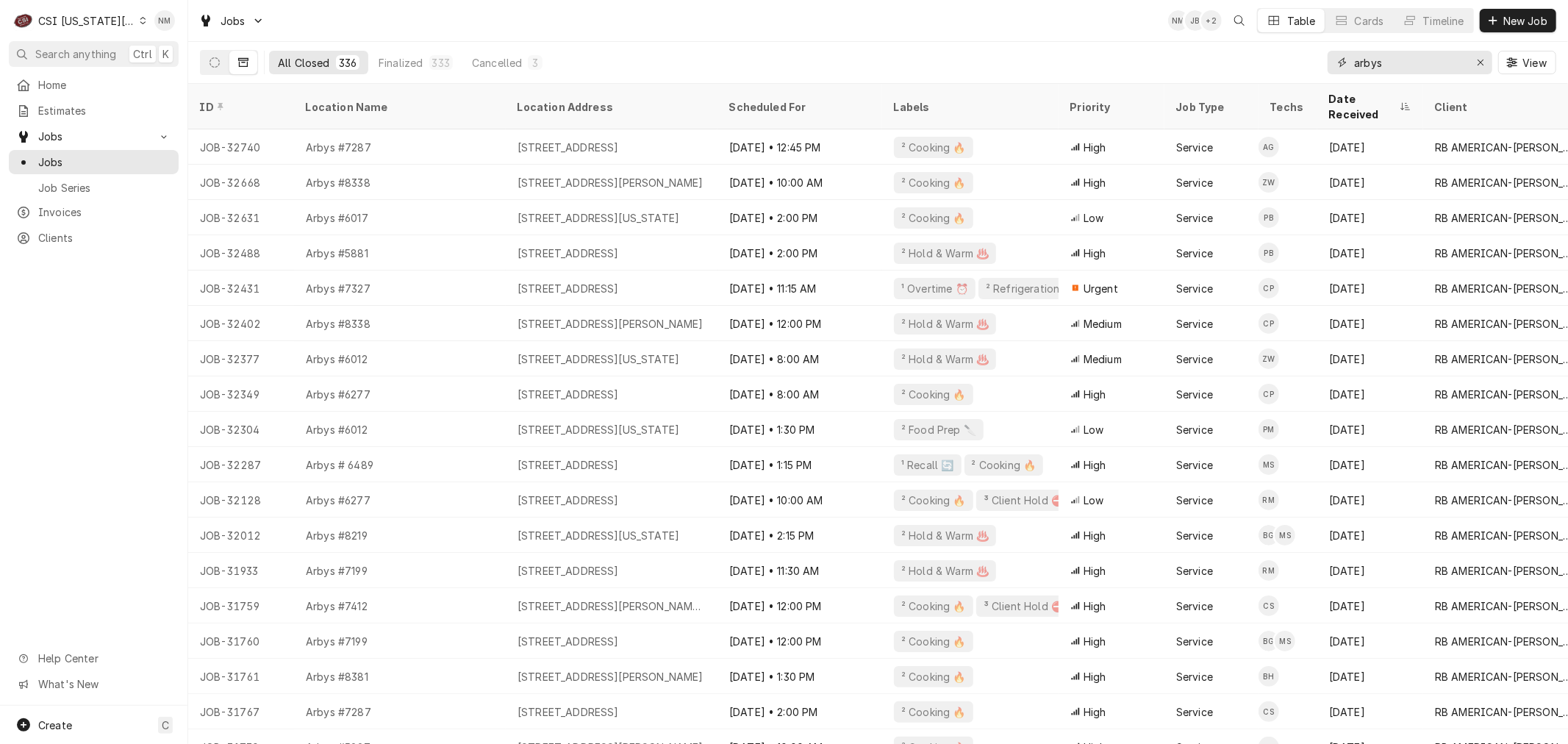
type input "arbys"
click at [140, 21] on icon "Dynamic Content Wrapper" at bounding box center [143, 21] width 7 height 8
click at [193, 53] on div "CSI [US_STATE]" at bounding box center [252, 55] width 214 height 15
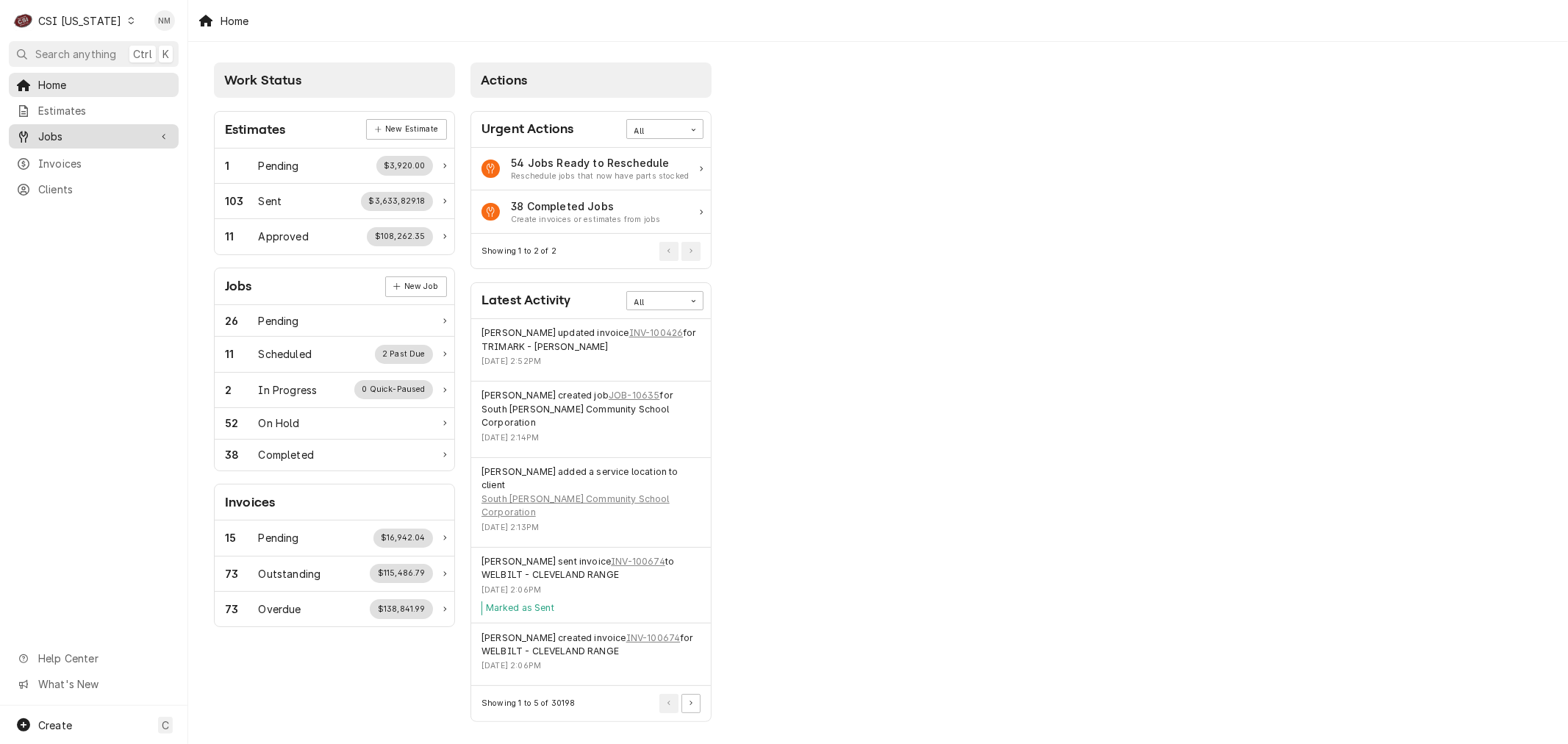
click at [84, 134] on span "Jobs" at bounding box center [93, 137] width 111 height 15
click at [85, 155] on span "Jobs" at bounding box center [105, 162] width 133 height 15
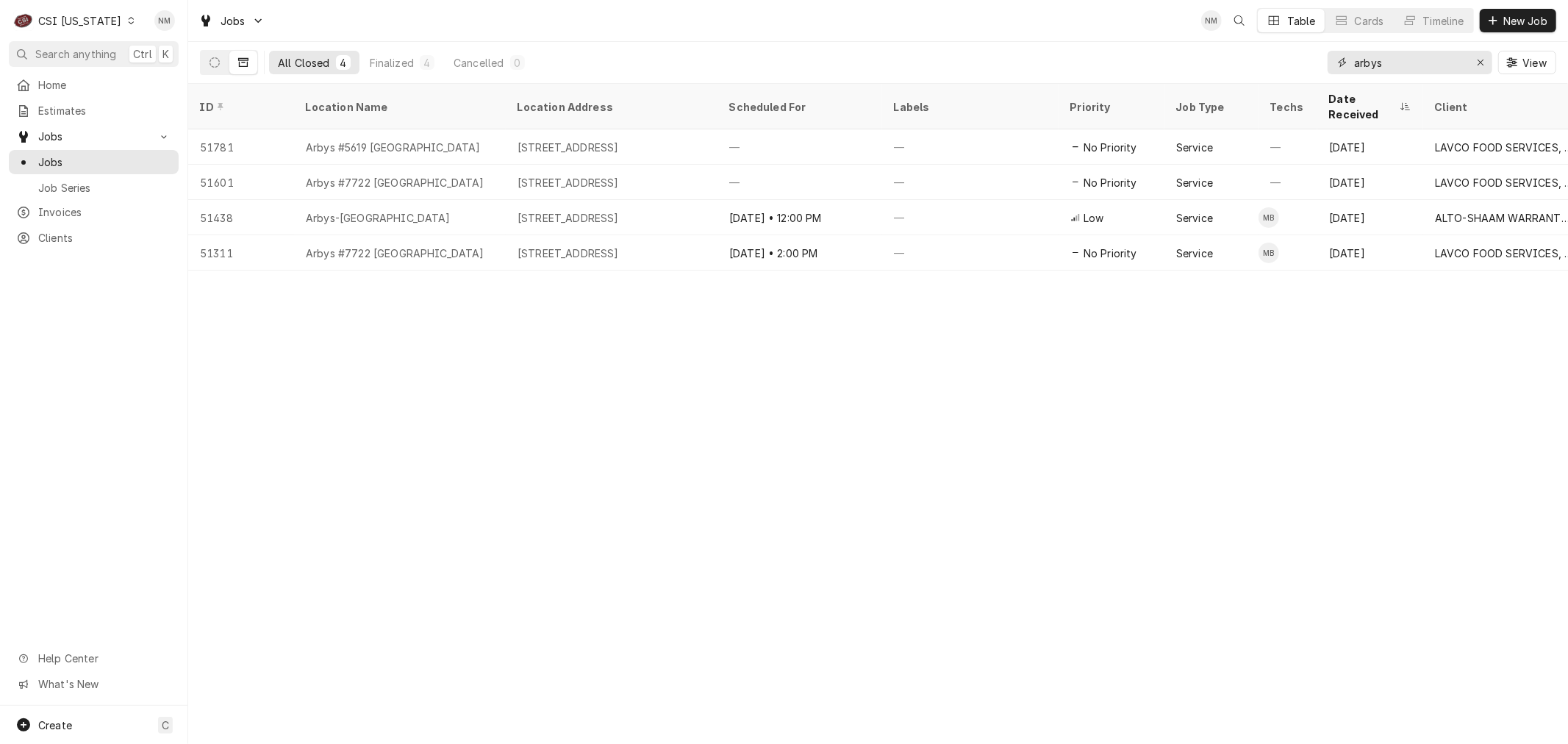
click at [1477, 60] on icon "Erase input" at bounding box center [1481, 62] width 8 height 10
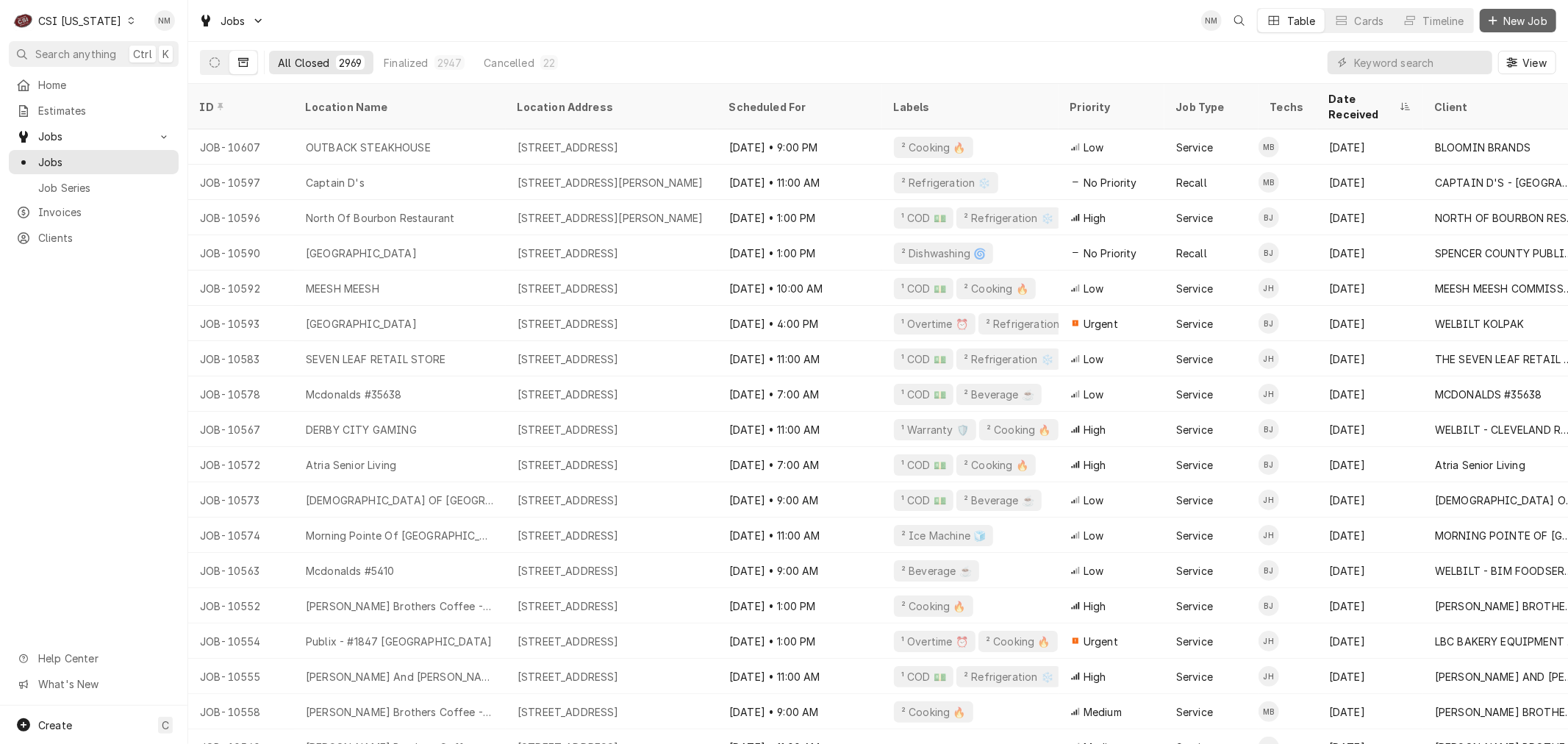
click at [1520, 14] on span "New Job" at bounding box center [1525, 21] width 50 height 15
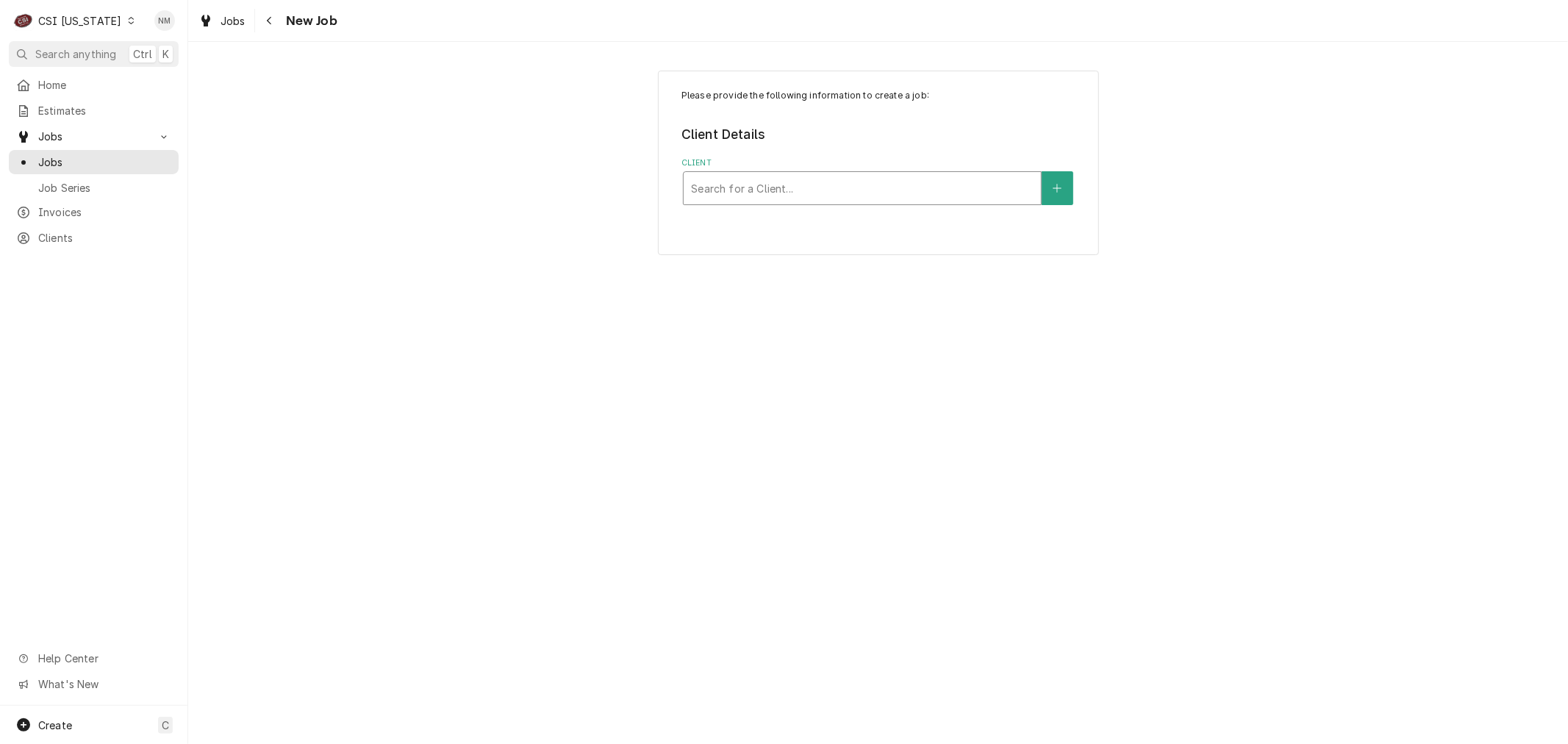
click at [887, 187] on div "Client" at bounding box center [862, 188] width 343 height 27
type input "bondu"
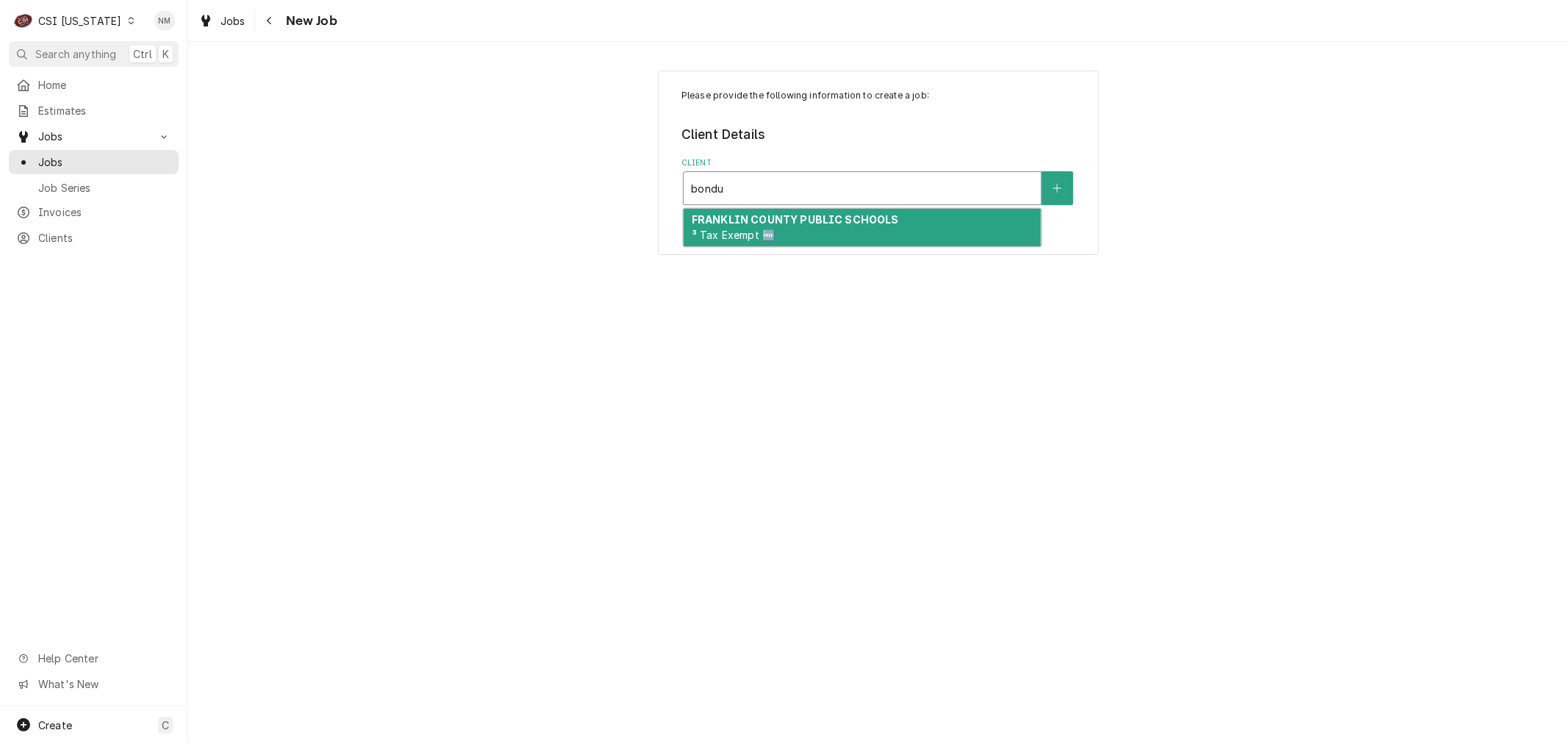
click at [894, 231] on div "FRANKLIN COUNTY PUBLIC SCHOOLS ³ Tax Exempt 🆓" at bounding box center [862, 228] width 357 height 38
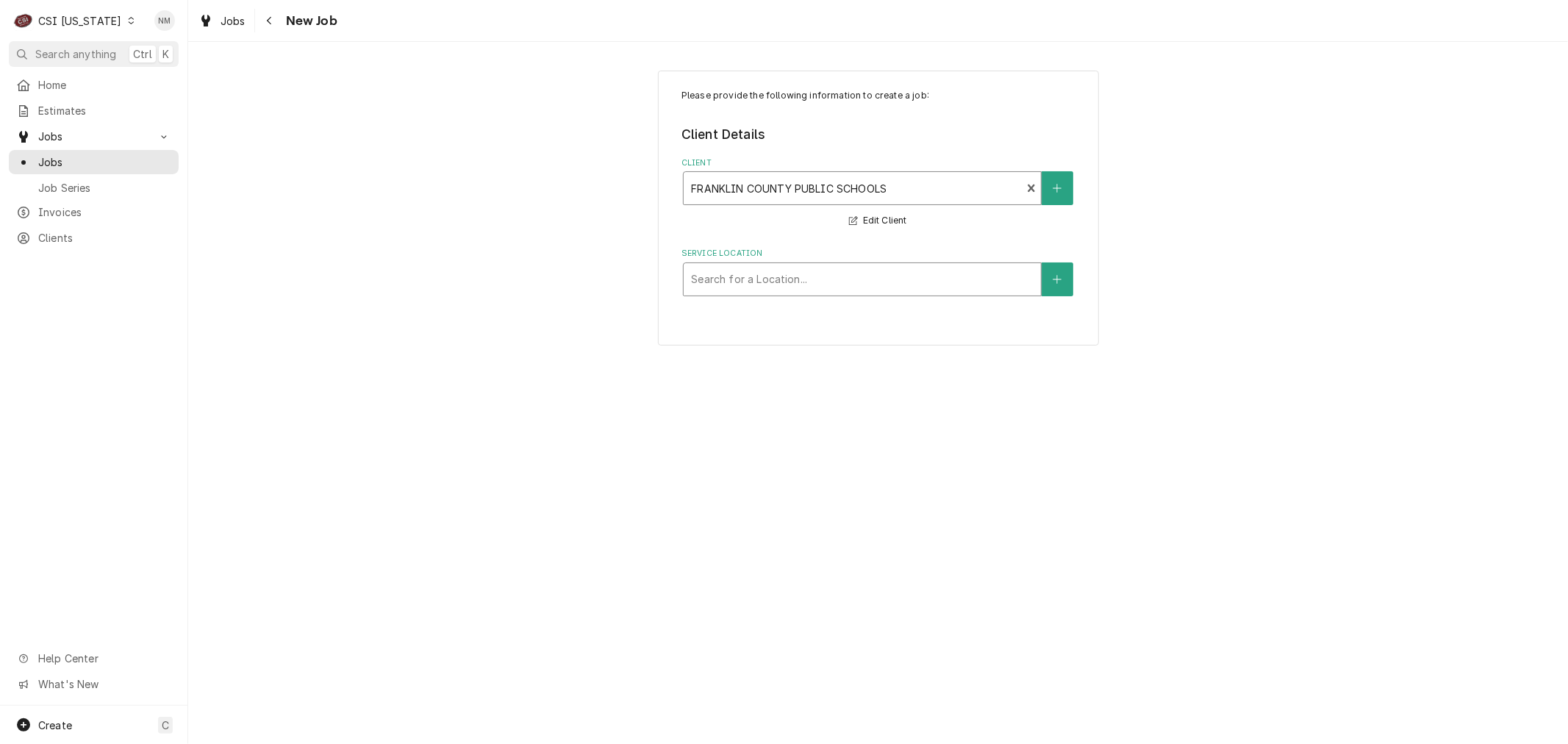
click at [852, 282] on div "Service Location" at bounding box center [862, 279] width 343 height 27
type input "bon"
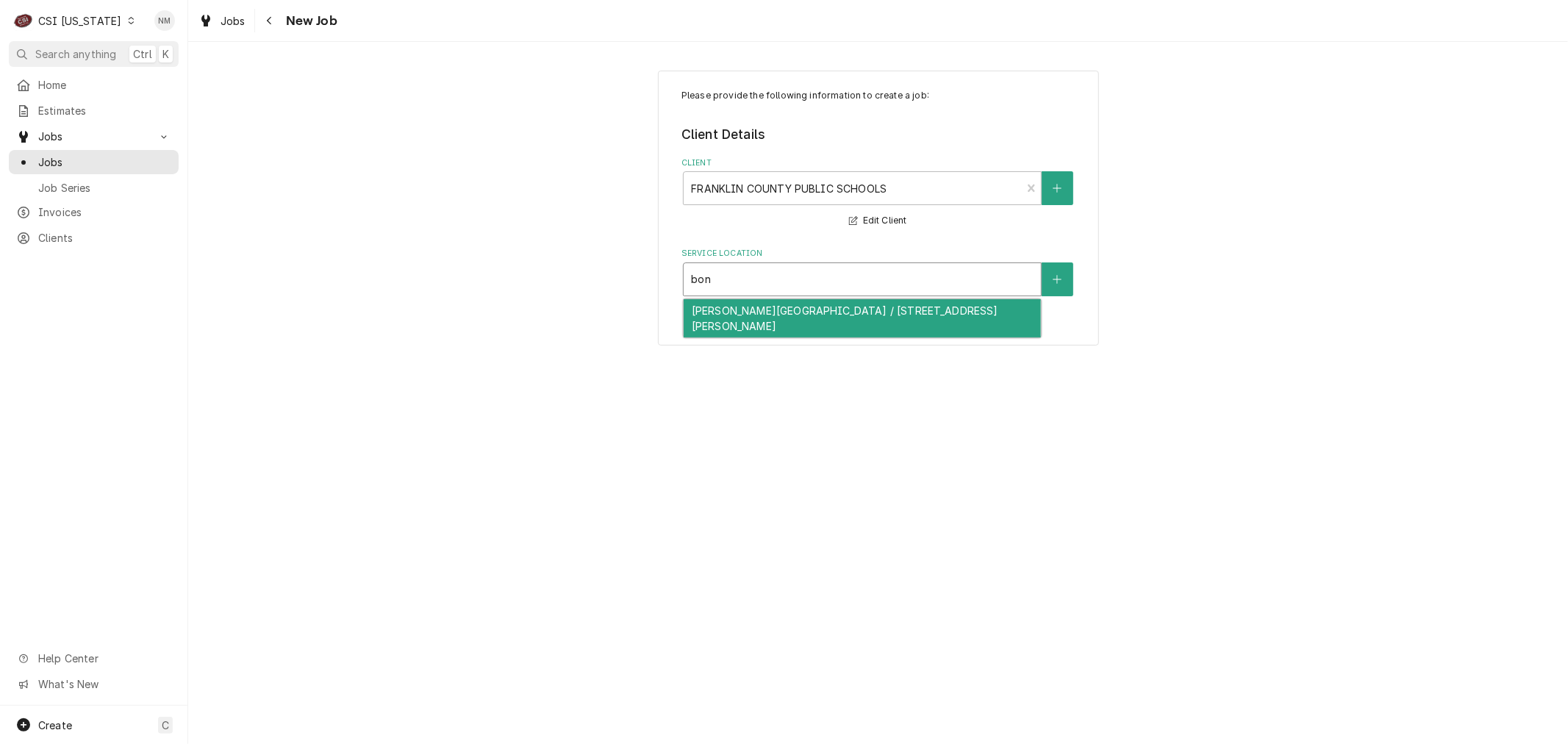
click at [848, 316] on div "[PERSON_NAME][GEOGRAPHIC_DATA] / [STREET_ADDRESS][PERSON_NAME]" at bounding box center [862, 318] width 357 height 38
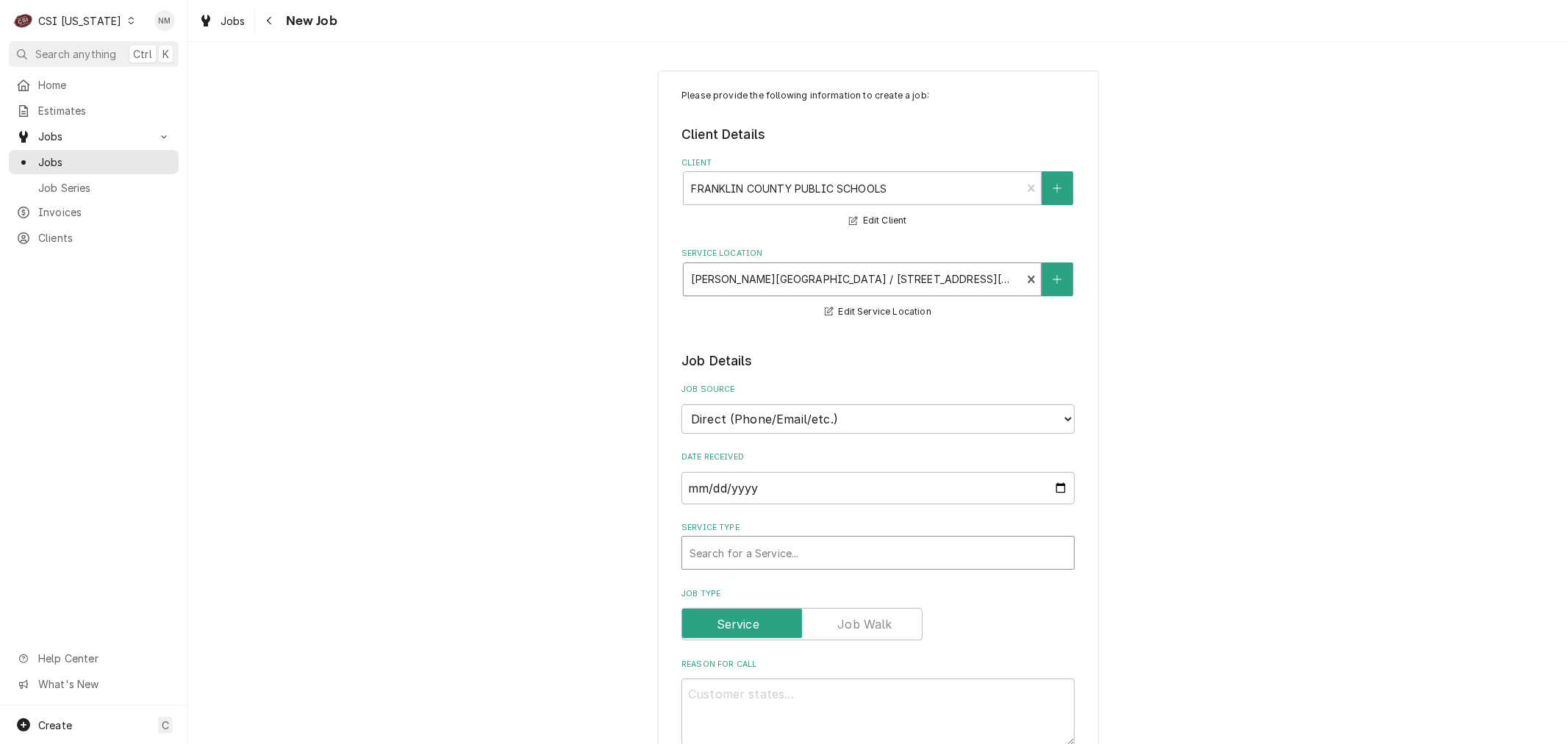
click at [816, 549] on div "Service Type" at bounding box center [878, 552] width 377 height 27
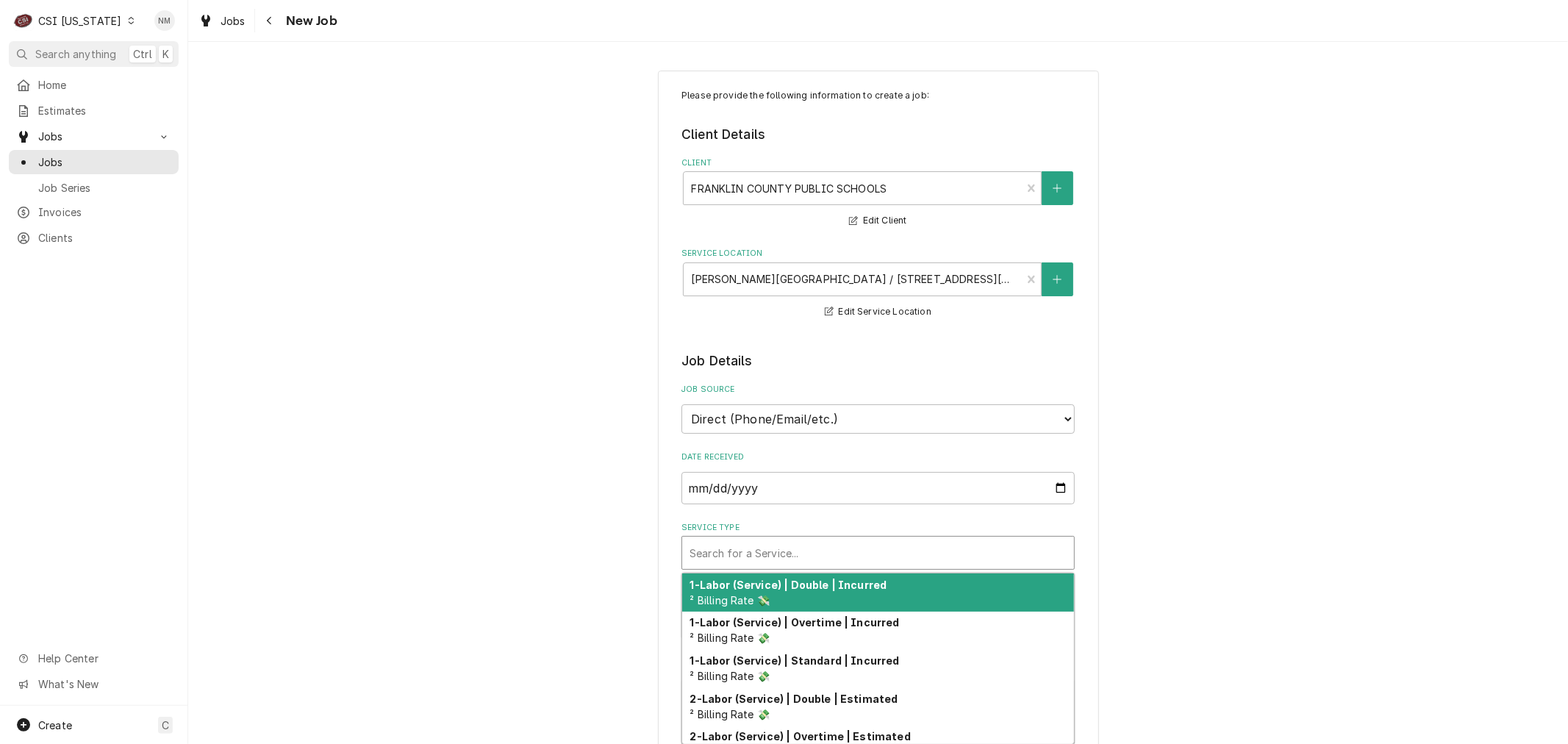
type textarea "x"
type input "s"
type textarea "x"
type input "se"
type textarea "x"
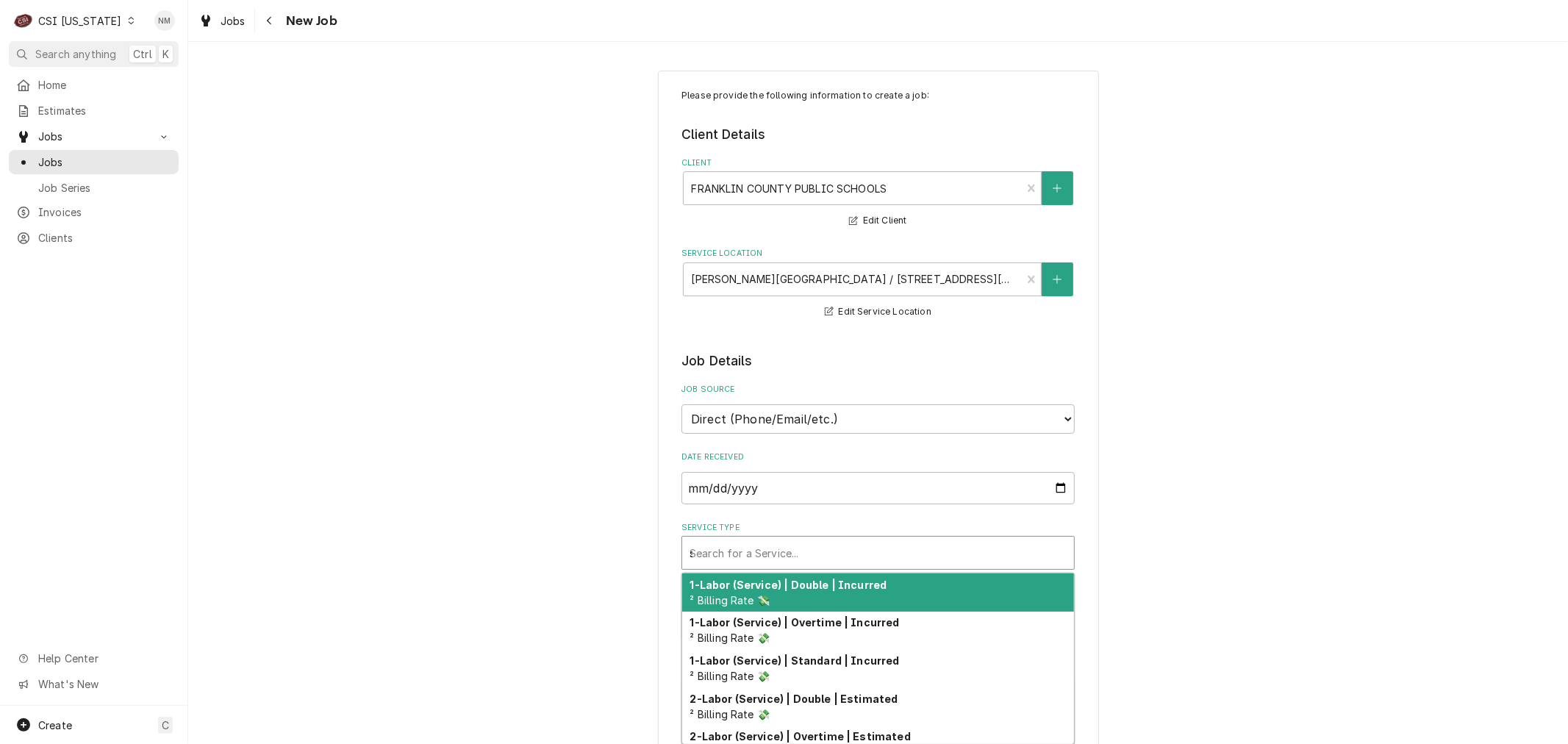
type input "ser"
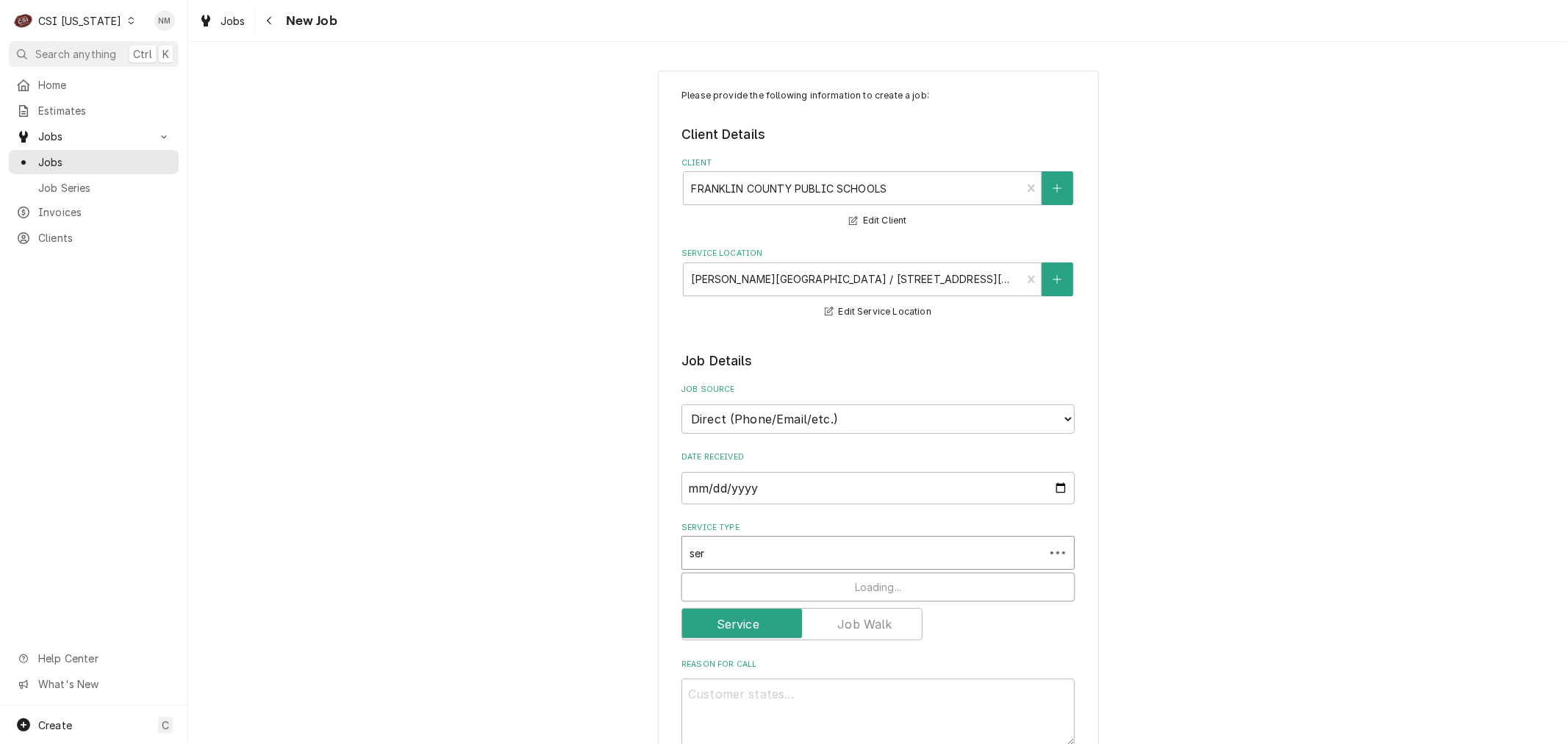
type textarea "x"
type input "serv"
type textarea "x"
type input "servi"
type textarea "x"
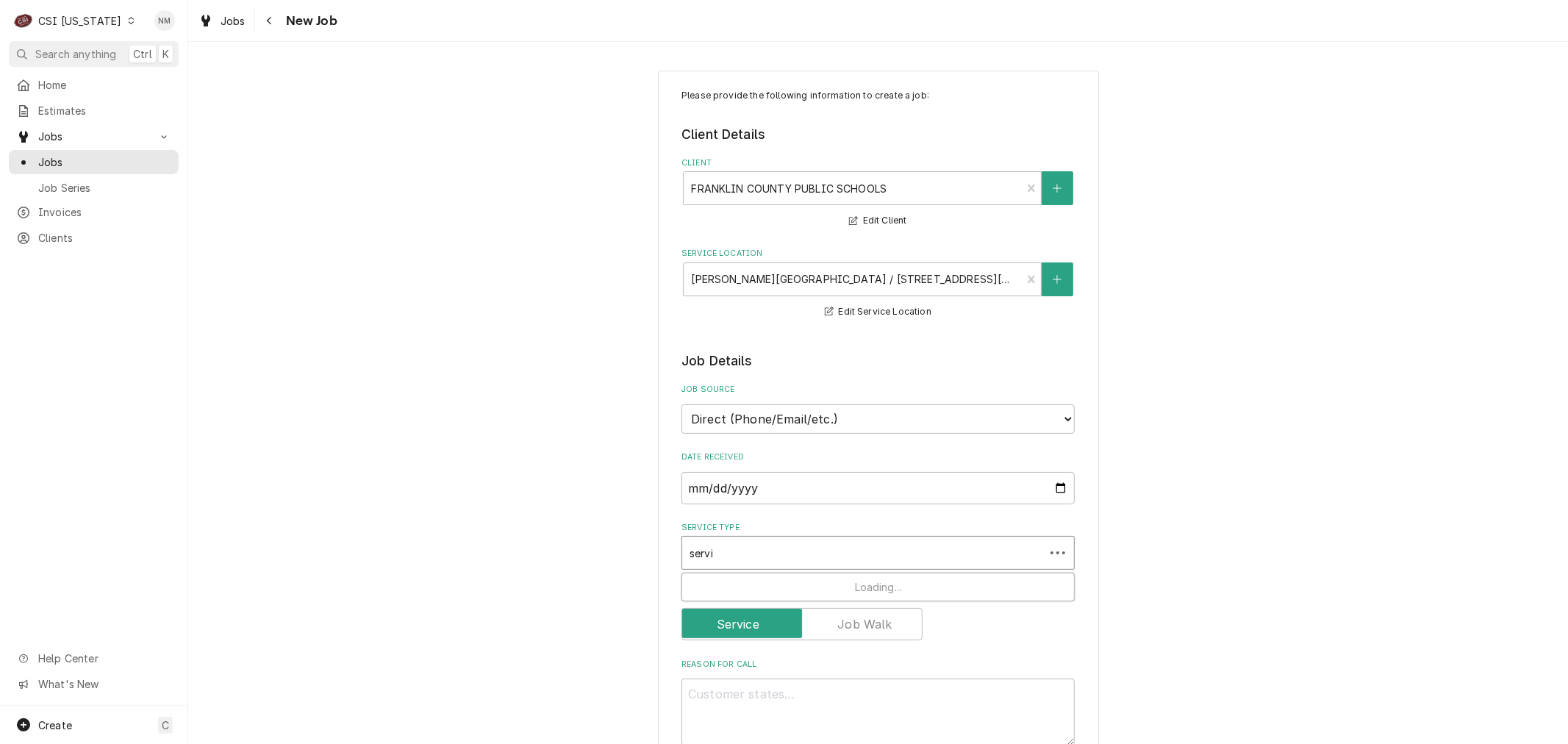
type input "servic"
type textarea "x"
type input "service"
type textarea "x"
type input "service"
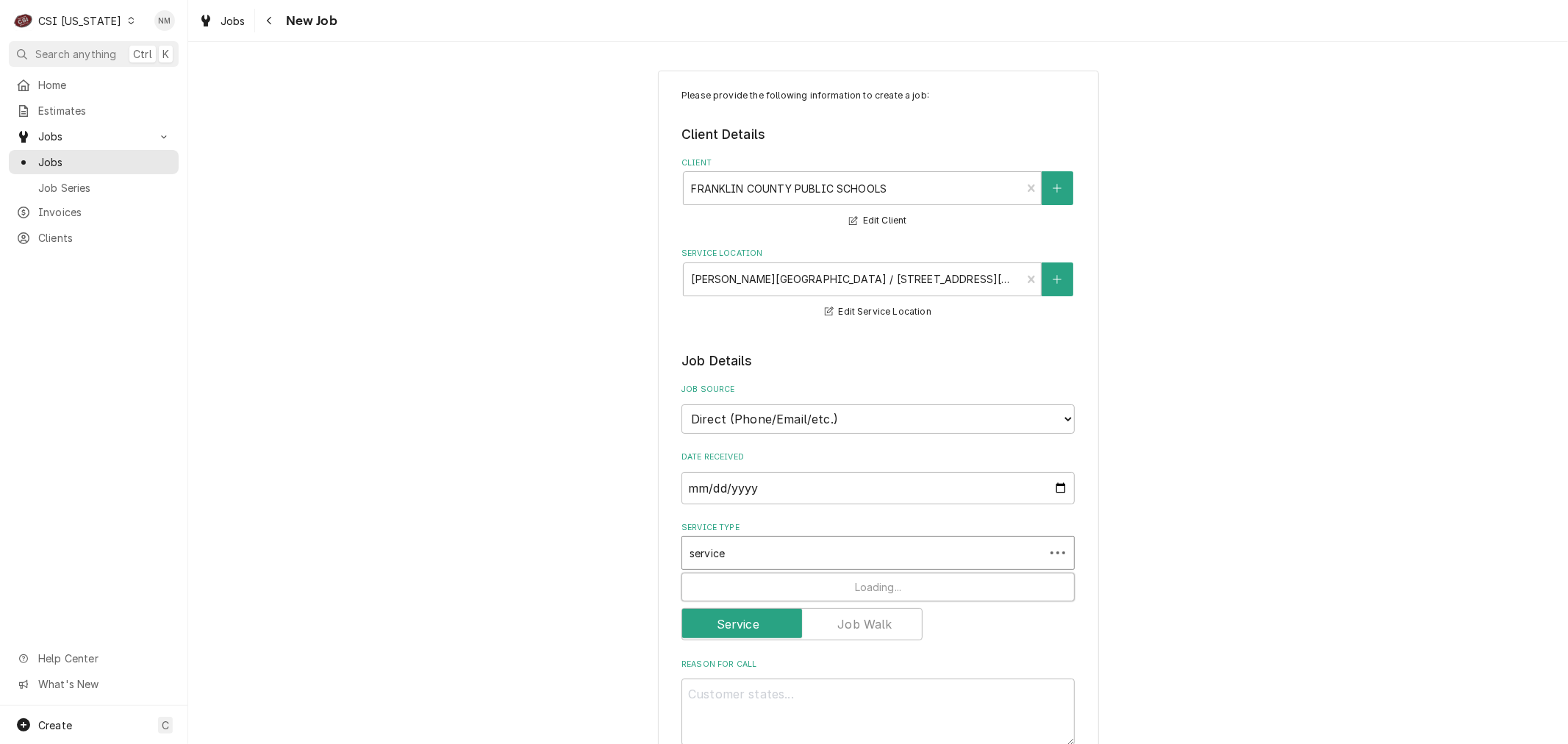
type textarea "x"
type input "service c"
type textarea "x"
type input "service ca"
type textarea "x"
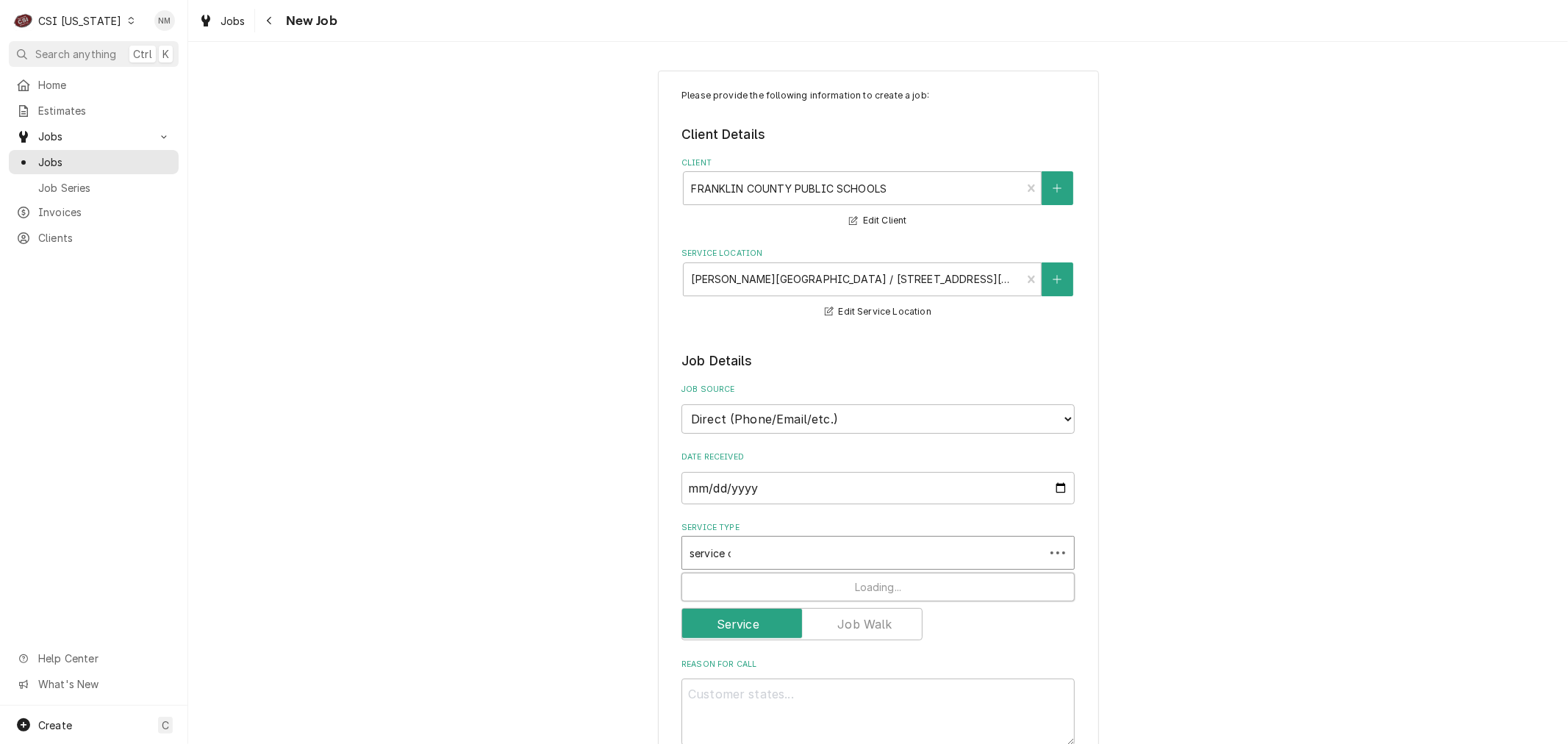
type input "service cal"
type textarea "x"
type input "service call"
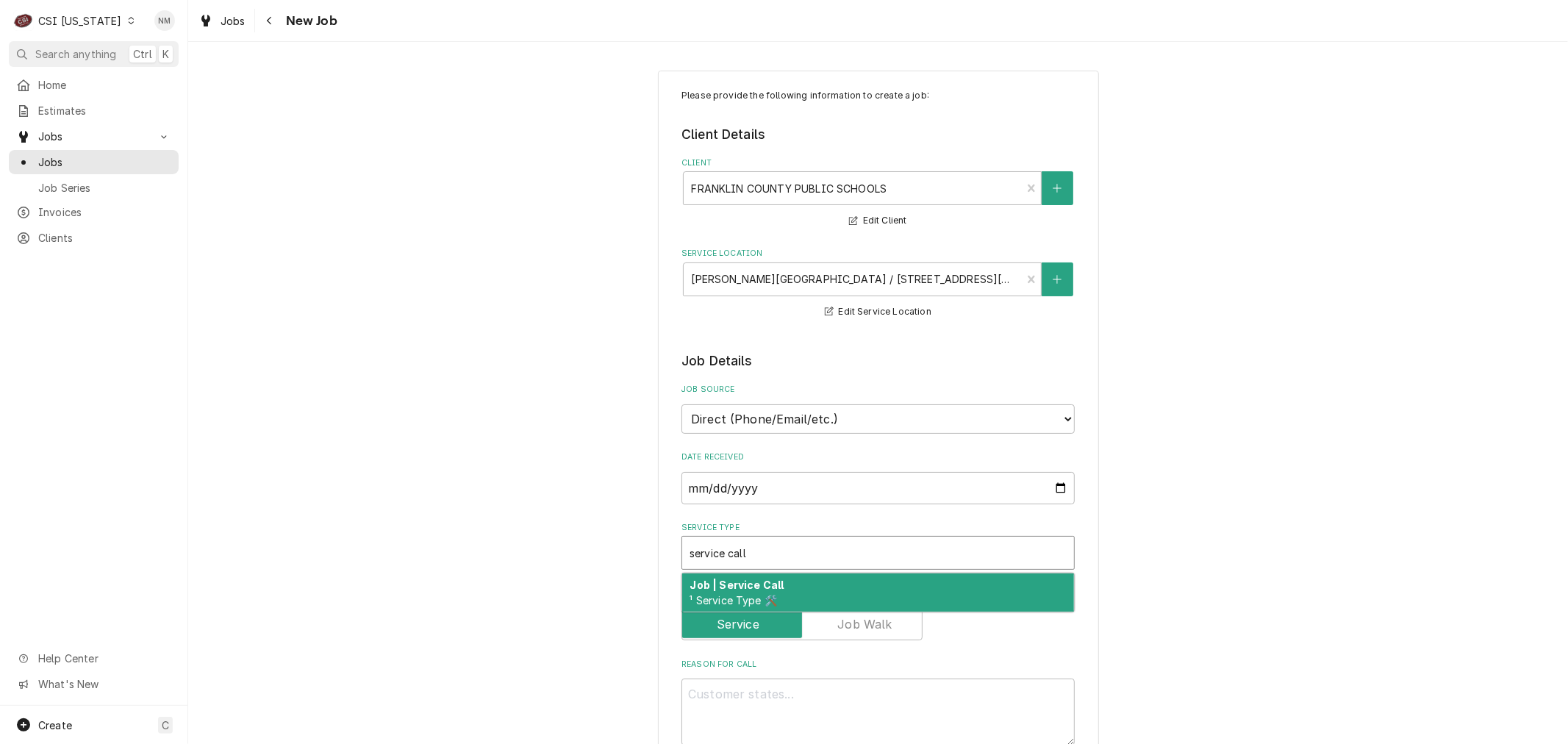
click at [826, 585] on div "Job | Service Call ¹ Service Type 🛠️" at bounding box center [878, 593] width 392 height 38
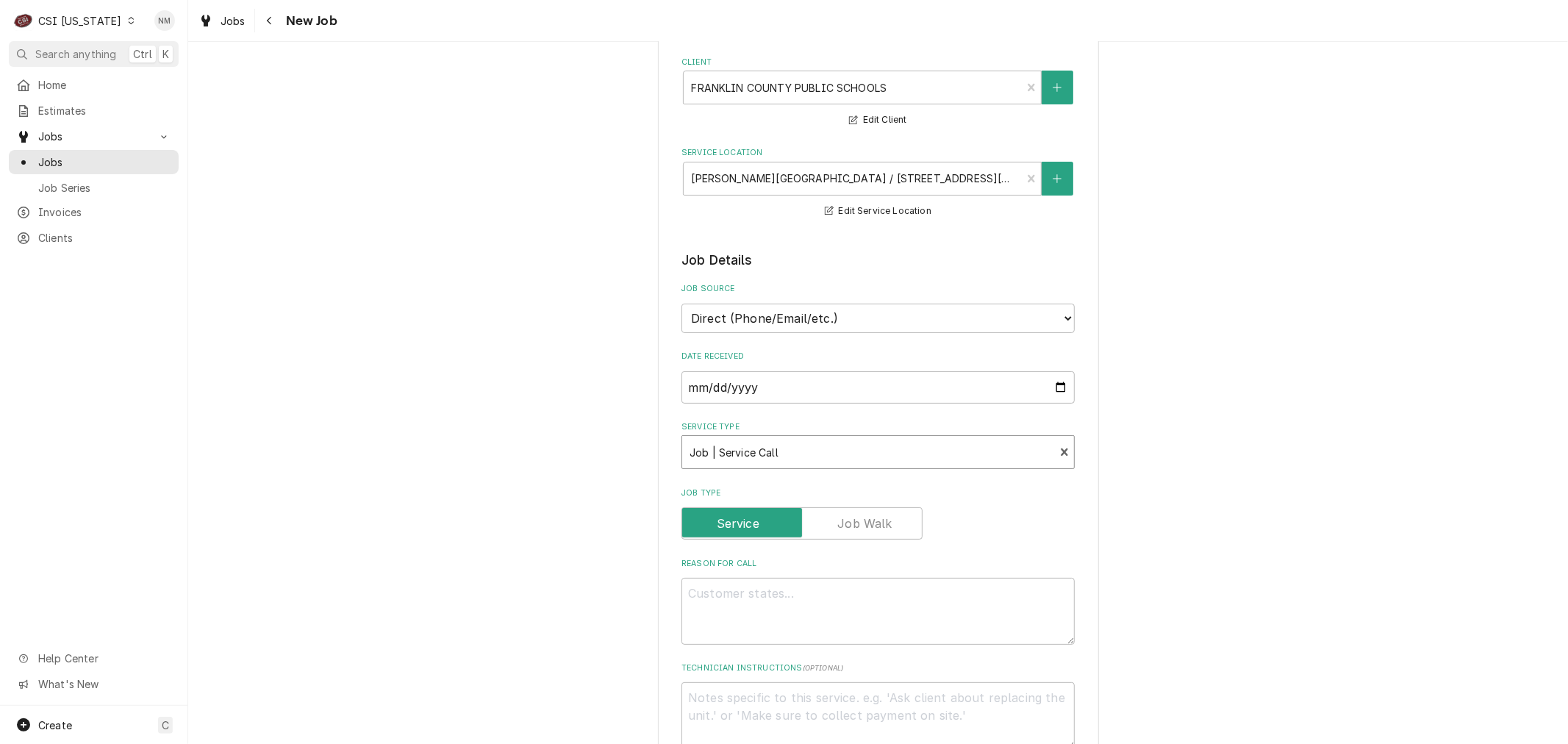
scroll to position [245, 0]
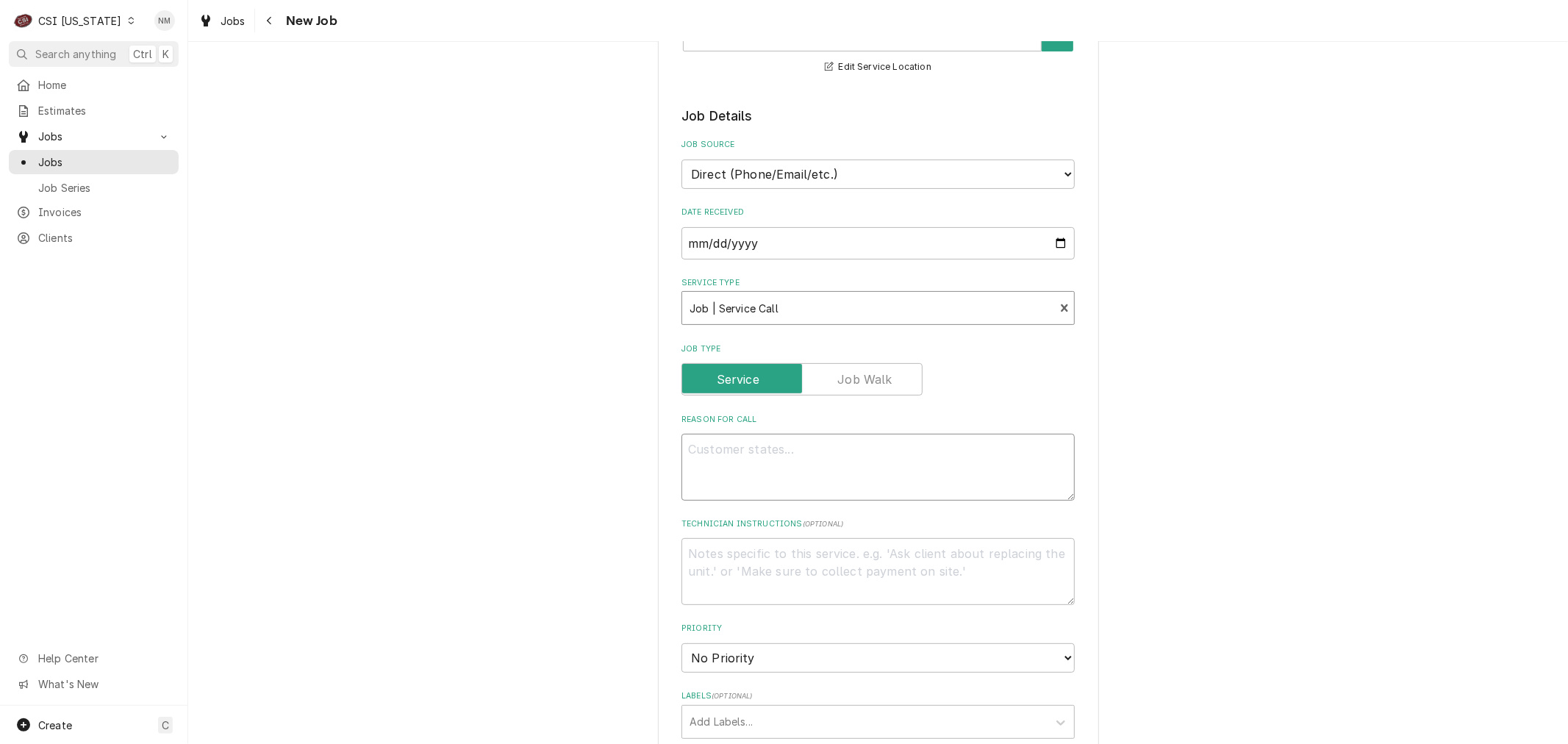
click at [894, 467] on textarea "Reason For Call" at bounding box center [877, 466] width 393 height 66
click at [839, 461] on textarea "Reason For Call" at bounding box center [877, 466] width 393 height 66
paste textarea "check the dish machine. I was told it was the Vacuum breaker behind the pressur…"
type textarea "x"
type textarea "check the dish machine. I was told it was the Vacuum breaker behind the pressur…"
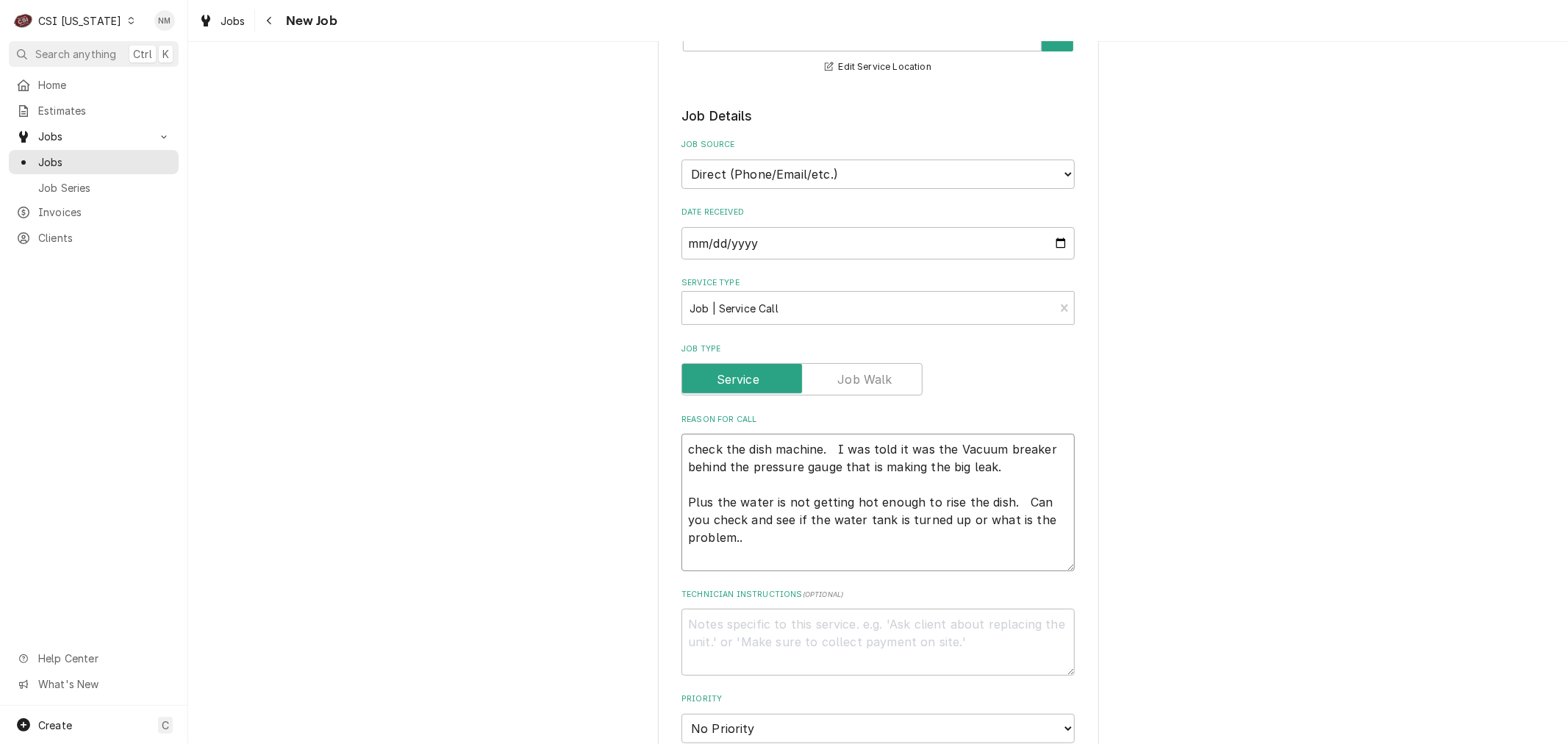
type textarea "x"
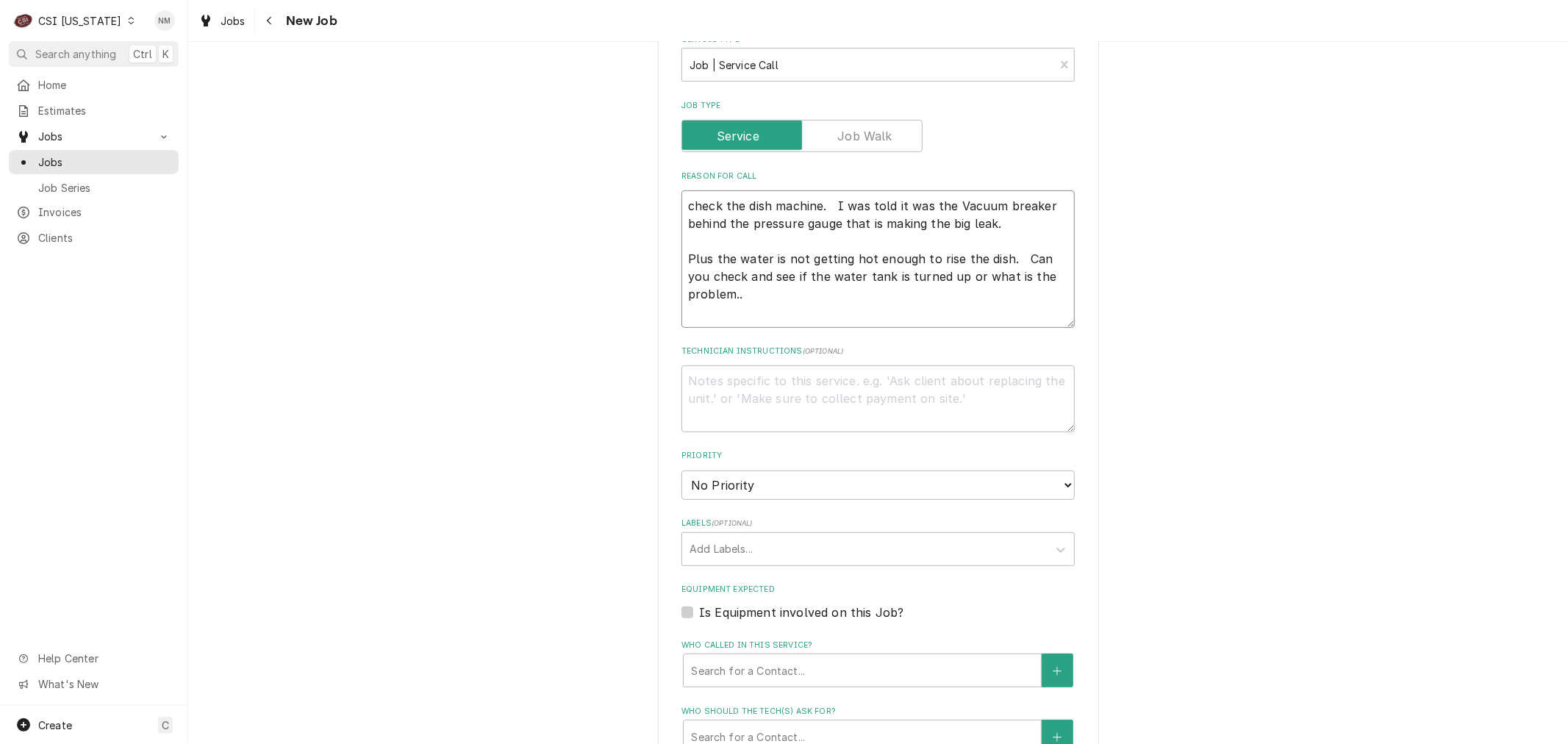
scroll to position [490, 0]
type textarea "check the dish machine. I was told it was the Vacuum breaker behind the pressur…"
click at [768, 478] on select "No Priority Urgent High Medium Low" at bounding box center [877, 484] width 393 height 30
select select "3"
click at [681, 469] on select "No Priority Urgent High Medium Low" at bounding box center [877, 484] width 393 height 30
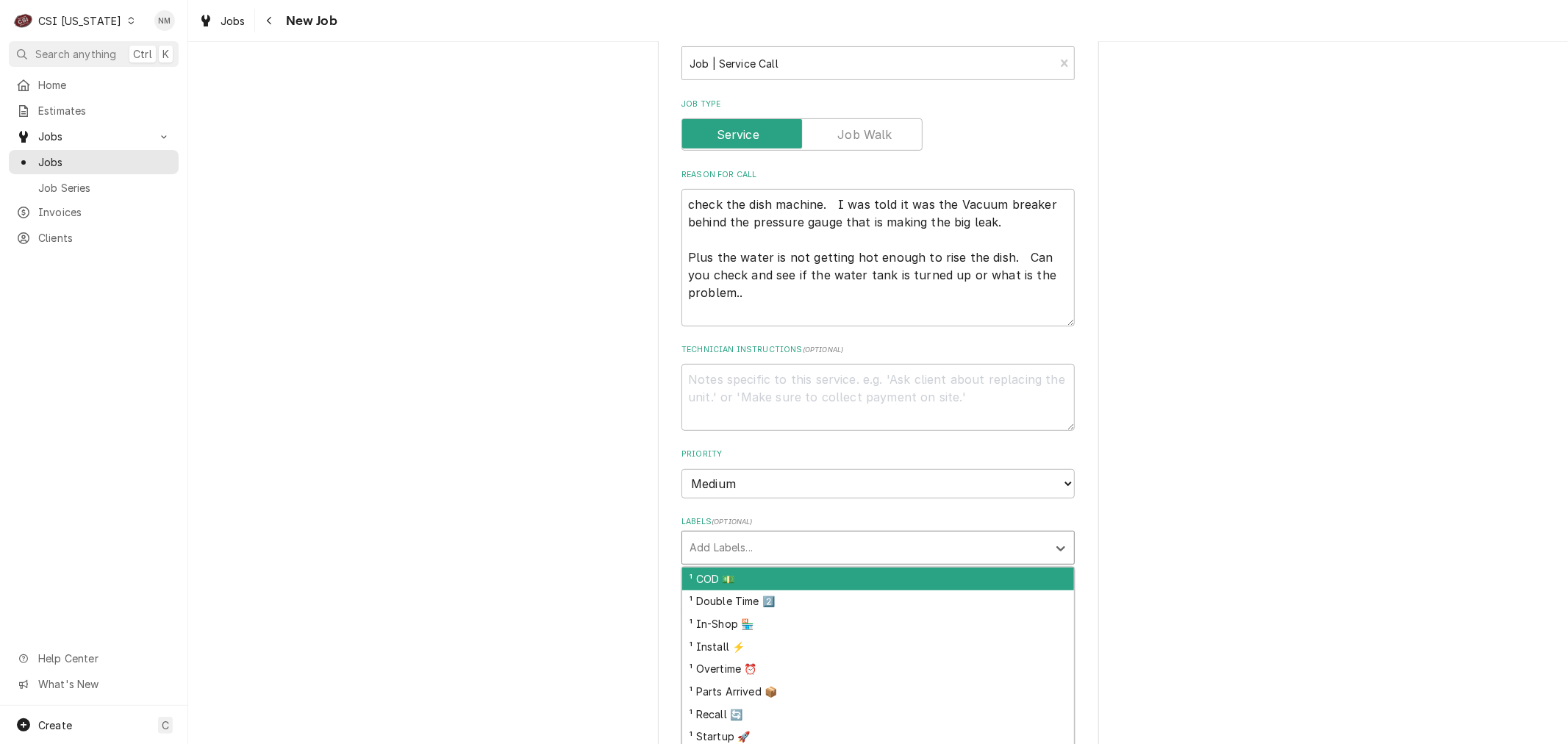
type textarea "x"
click at [767, 539] on div "Labels" at bounding box center [865, 547] width 351 height 27
type input "di"
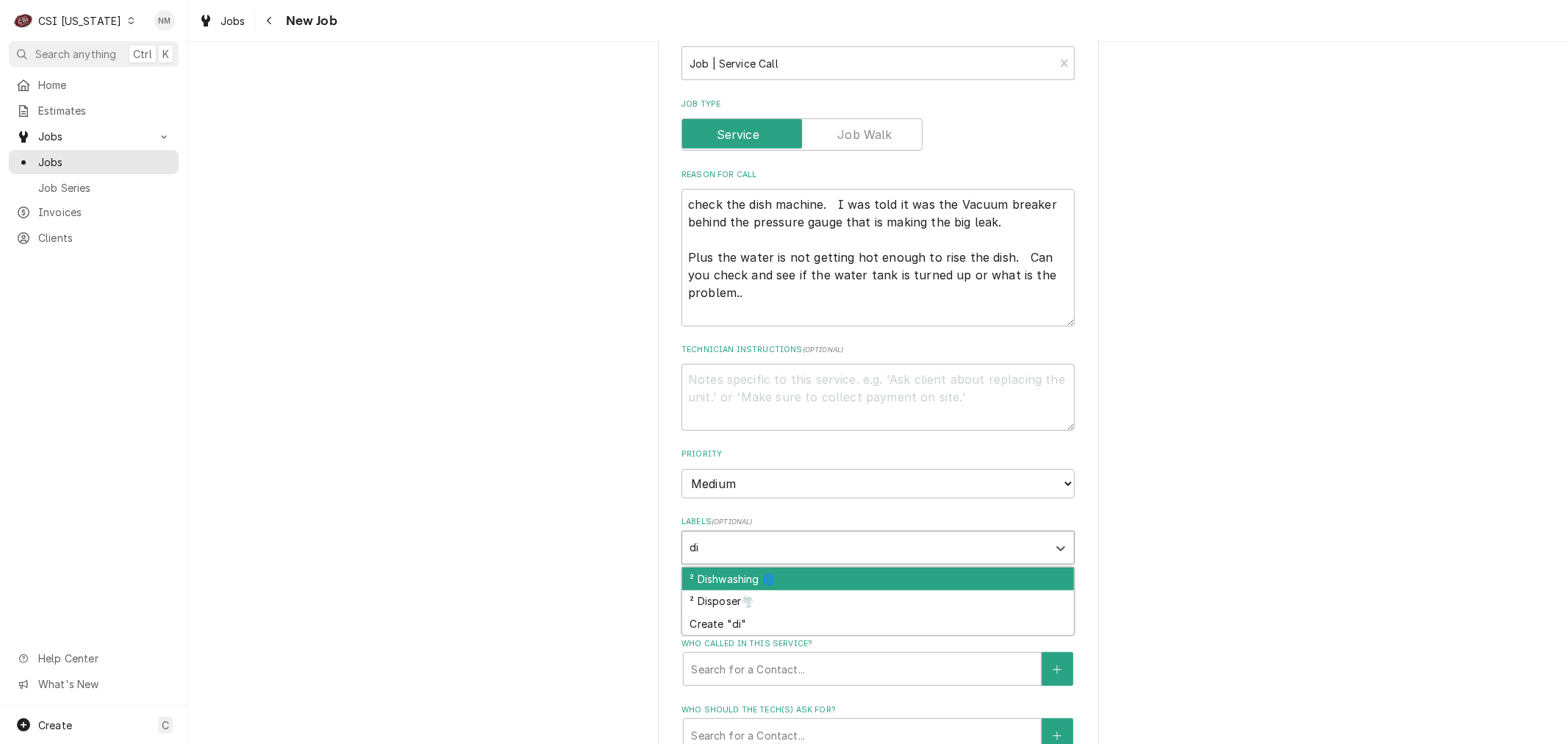
click at [779, 570] on div "² Dishwashing 🌀" at bounding box center [878, 579] width 392 height 23
type textarea "x"
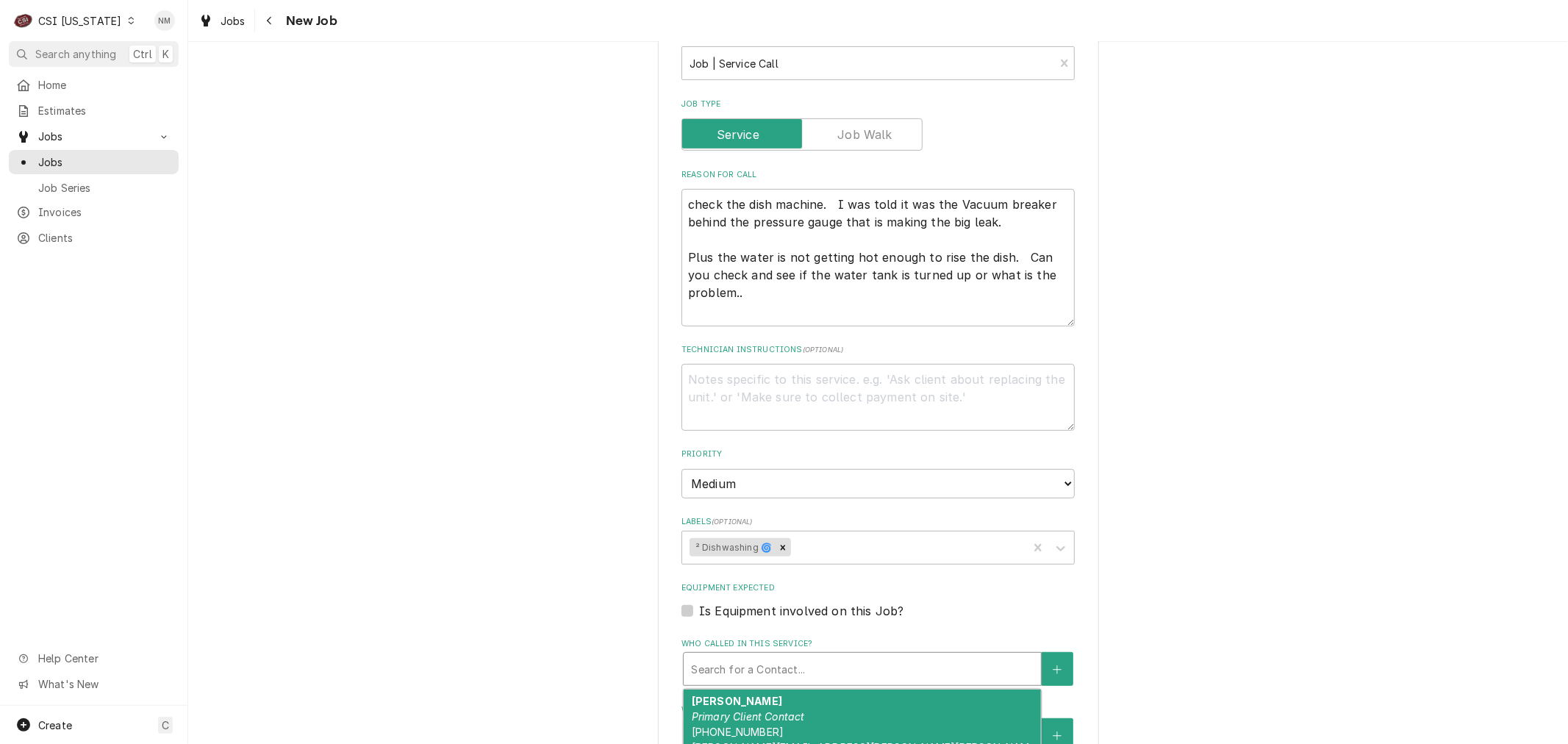
click at [784, 663] on div "Who called in this service?" at bounding box center [862, 668] width 343 height 27
click at [787, 720] on div "Christy Pritchett Primary Client Contact (502) 695-6700 CHRISTY.PRITCHETT@FRANK…" at bounding box center [862, 732] width 357 height 85
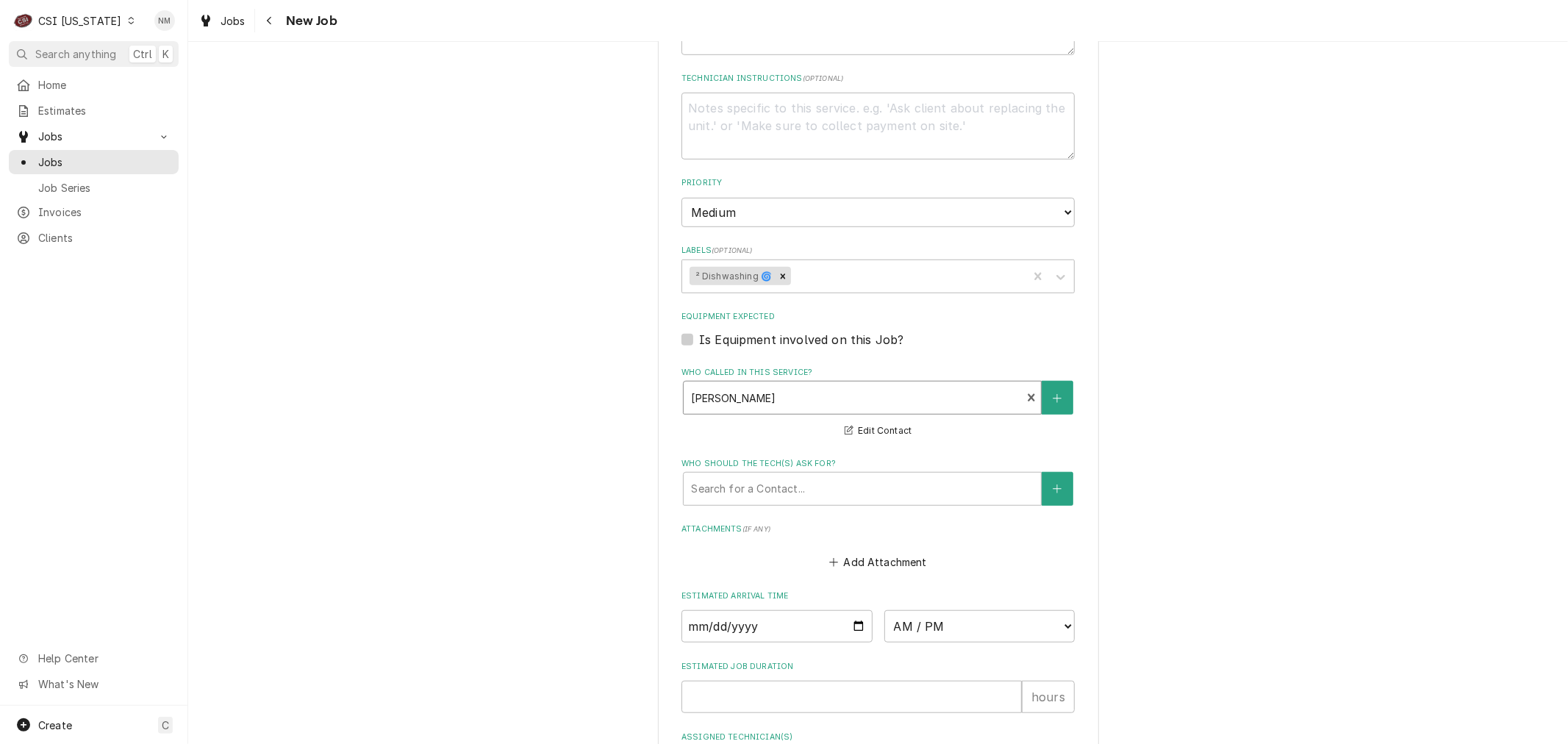
scroll to position [816, 0]
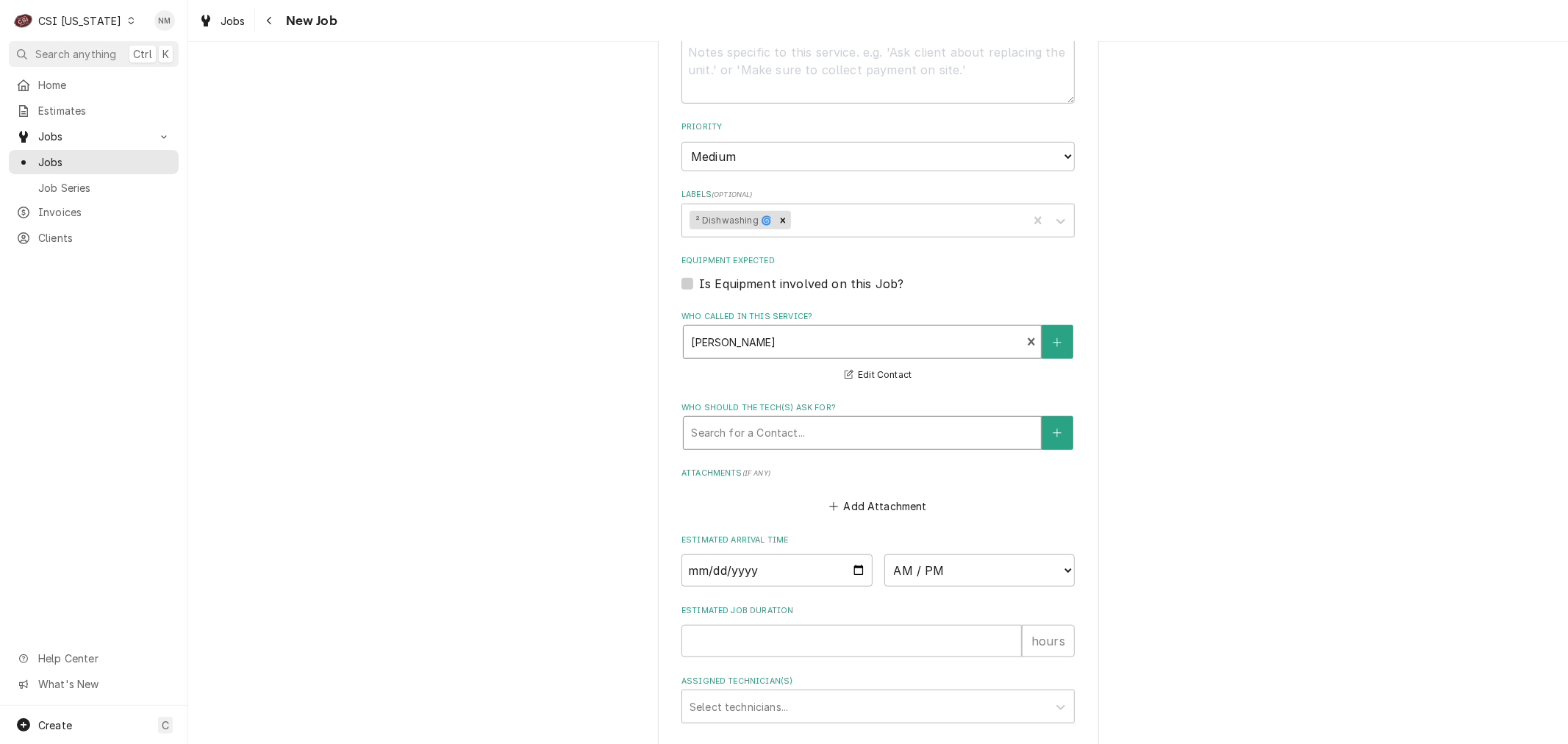
click at [826, 430] on div "Who should the tech(s) ask for?" at bounding box center [862, 433] width 343 height 27
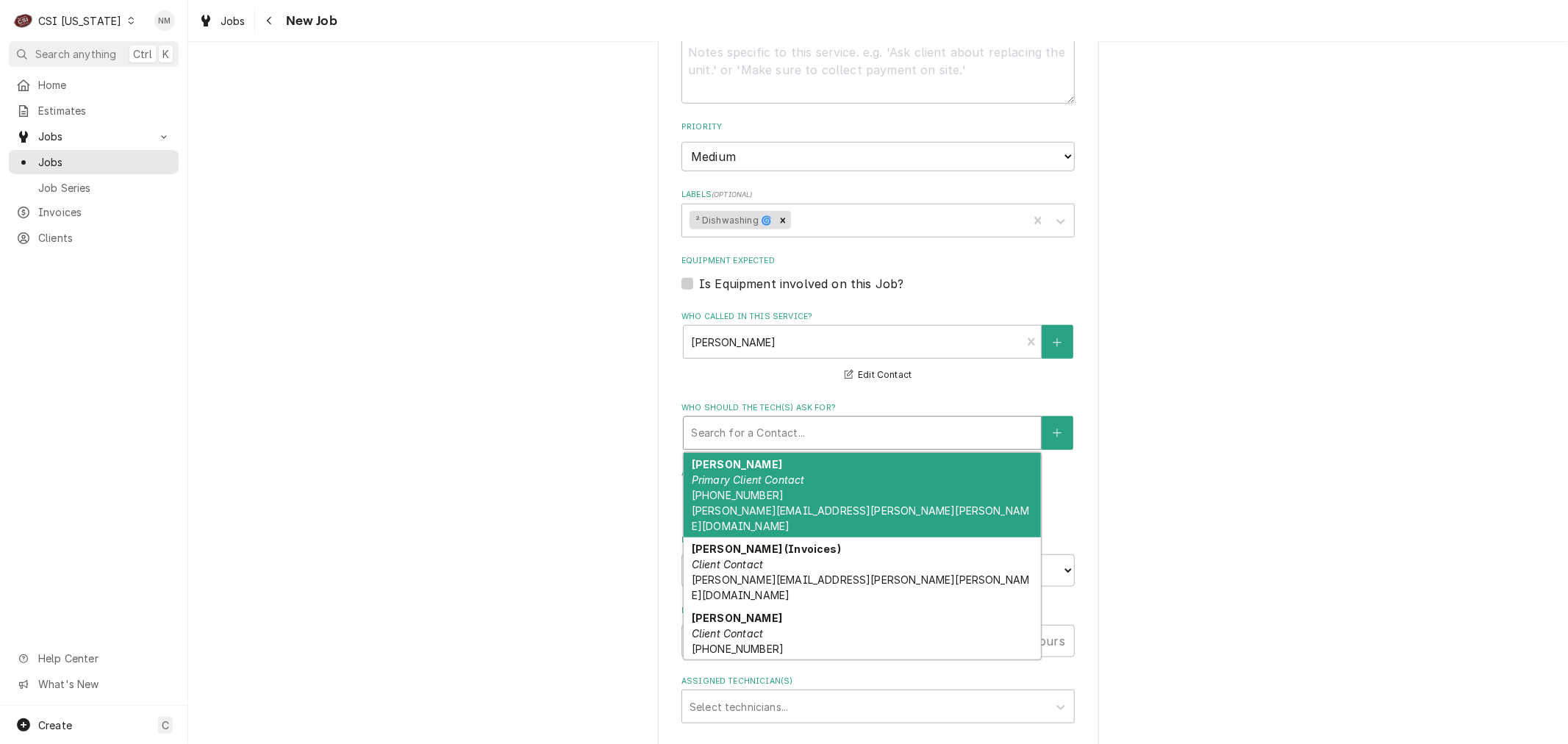
click at [805, 489] on div "Christy Pritchett Primary Client Contact (502) 695-6700 CHRISTY.PRITCHETT@FRANK…" at bounding box center [862, 495] width 357 height 85
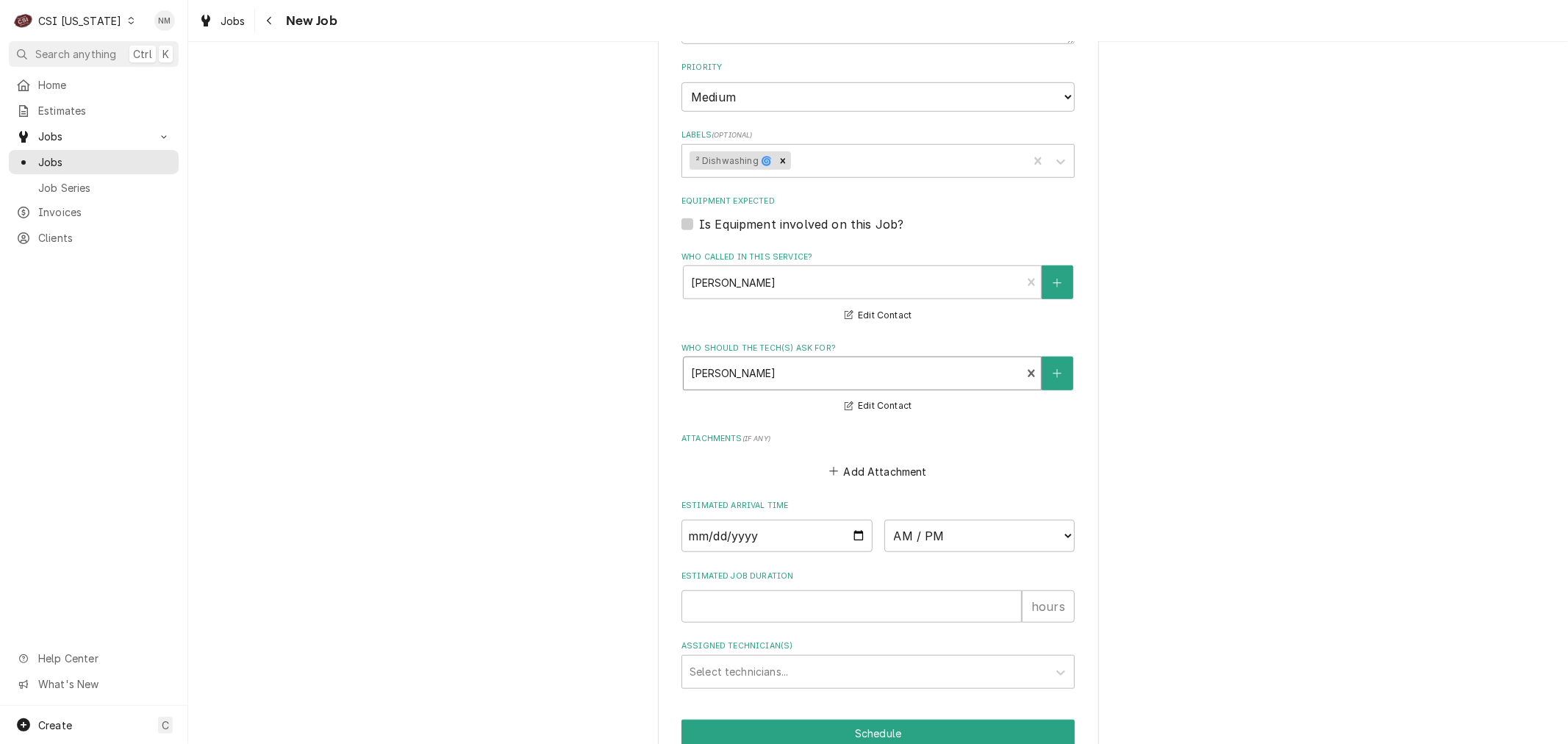
scroll to position [944, 0]
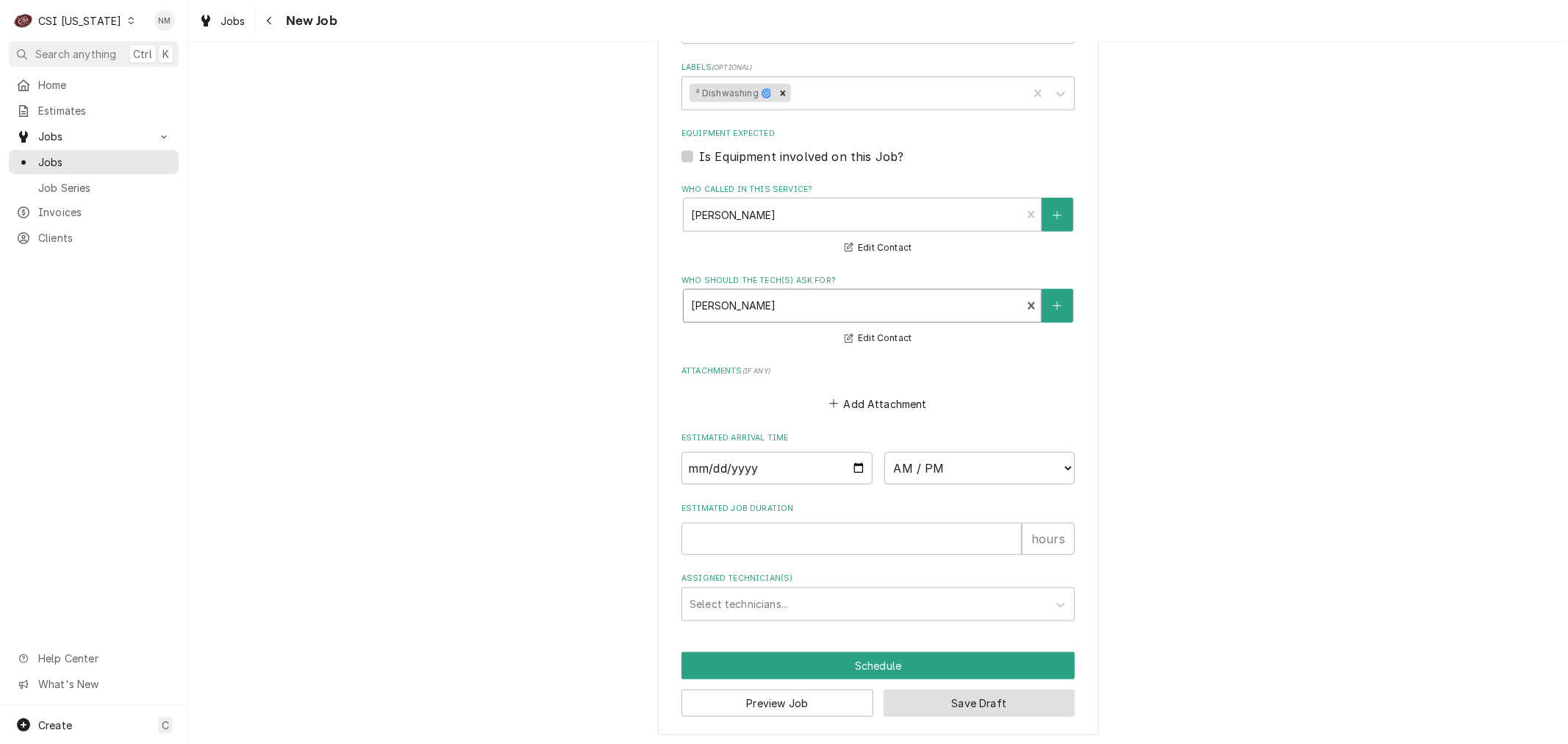
click at [947, 694] on button "Save Draft" at bounding box center [979, 704] width 192 height 27
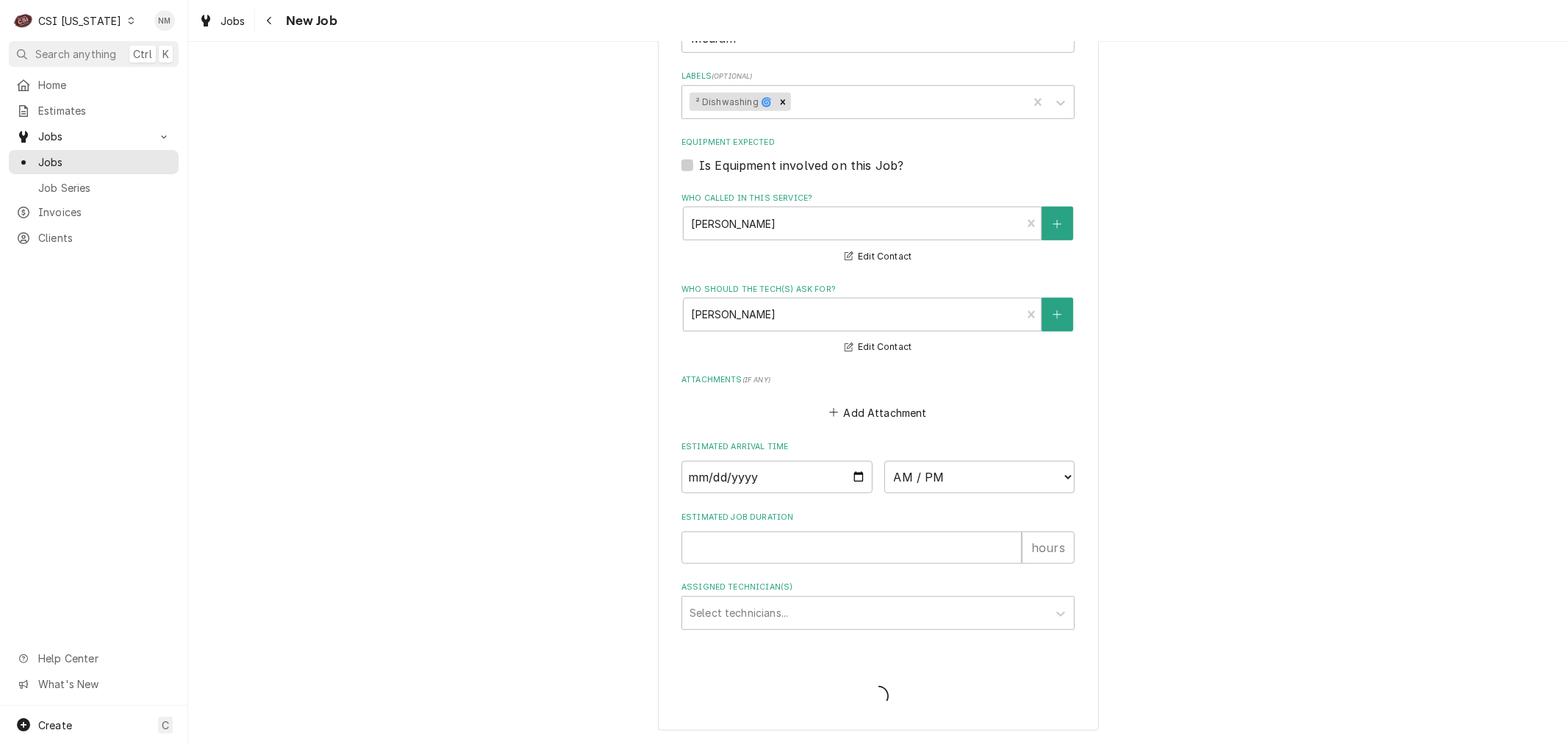
scroll to position [931, 0]
type textarea "x"
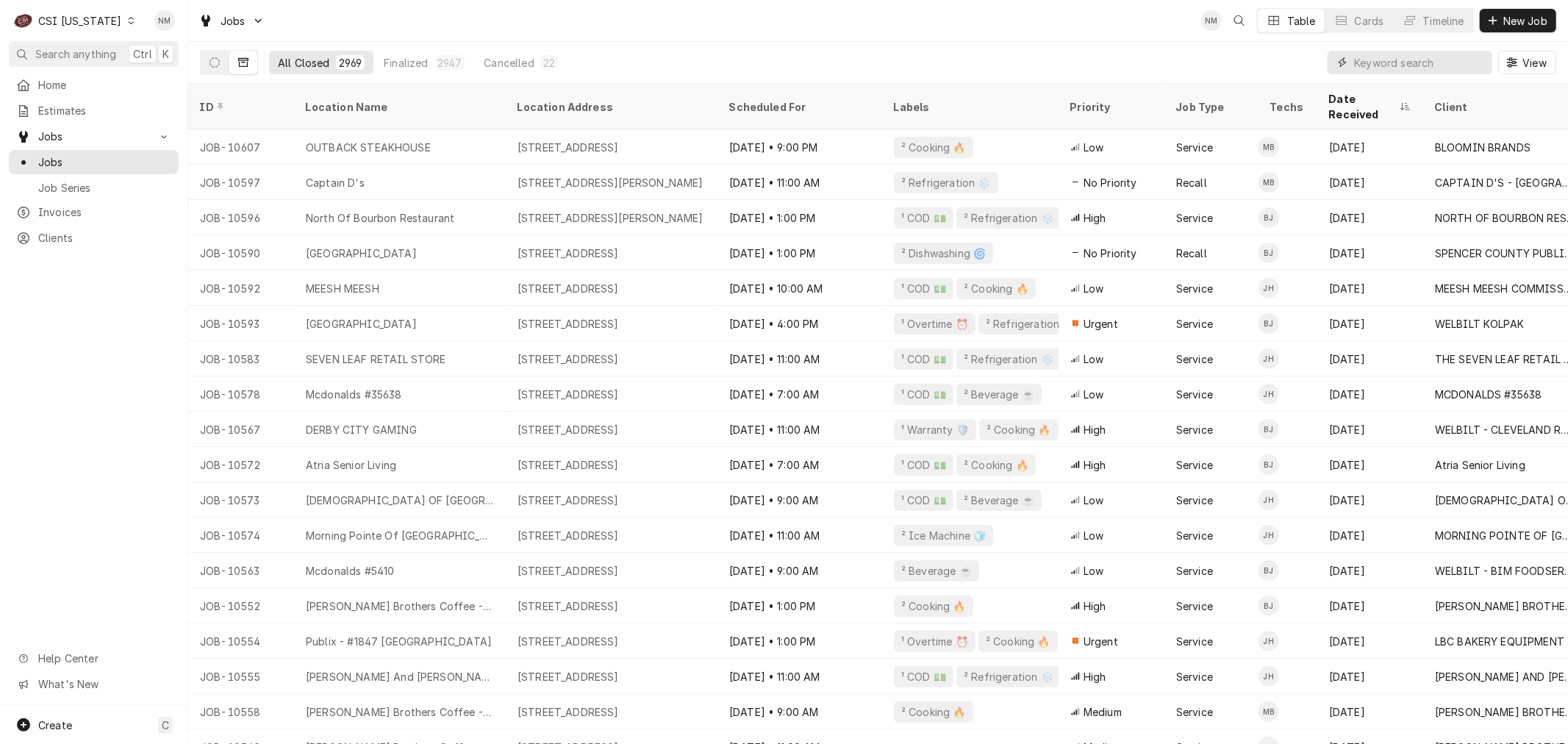
click at [1388, 63] on input "Dynamic Content Wrapper" at bounding box center [1419, 62] width 130 height 24
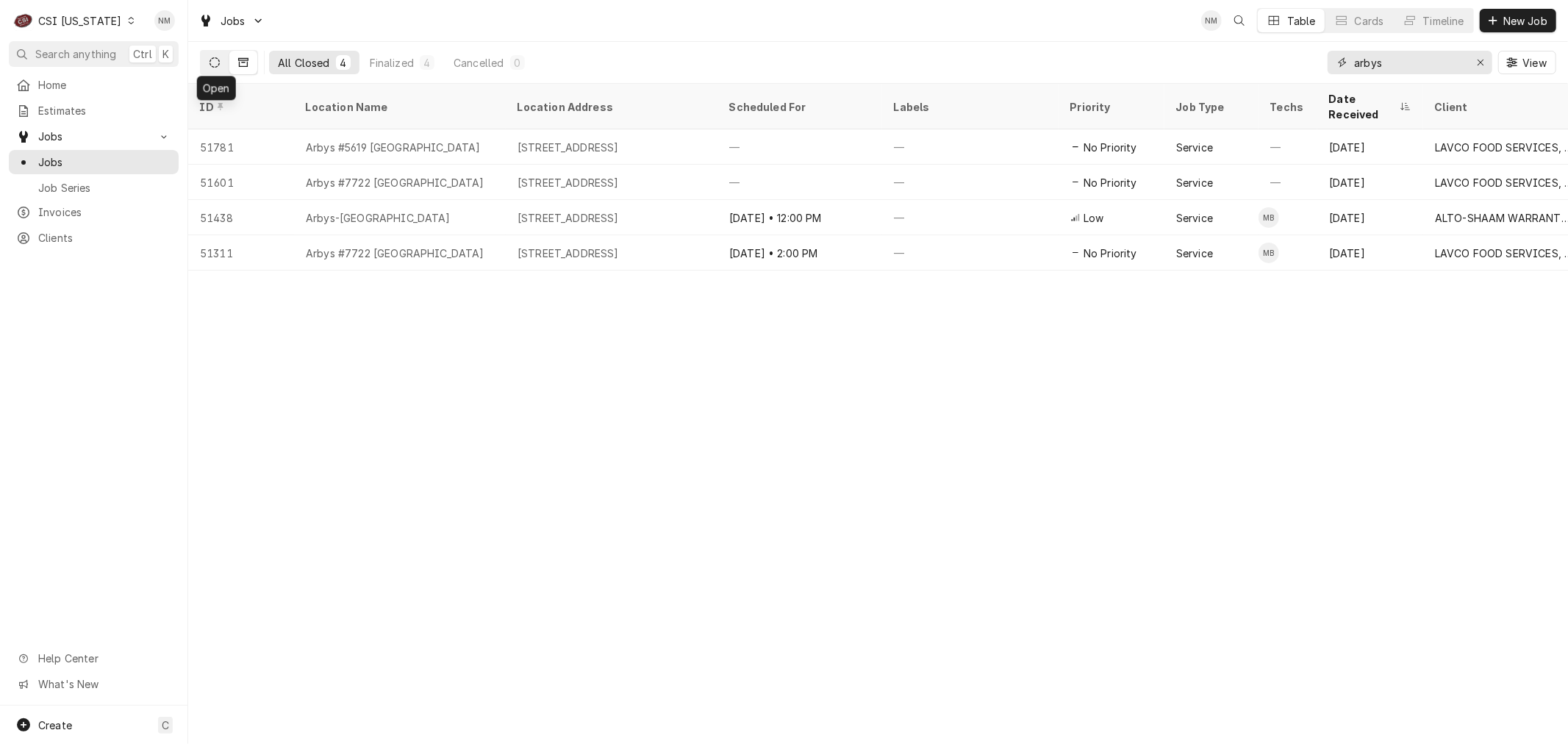
type input "arbys"
click at [211, 63] on icon "Dynamic Content Wrapper" at bounding box center [214, 62] width 10 height 10
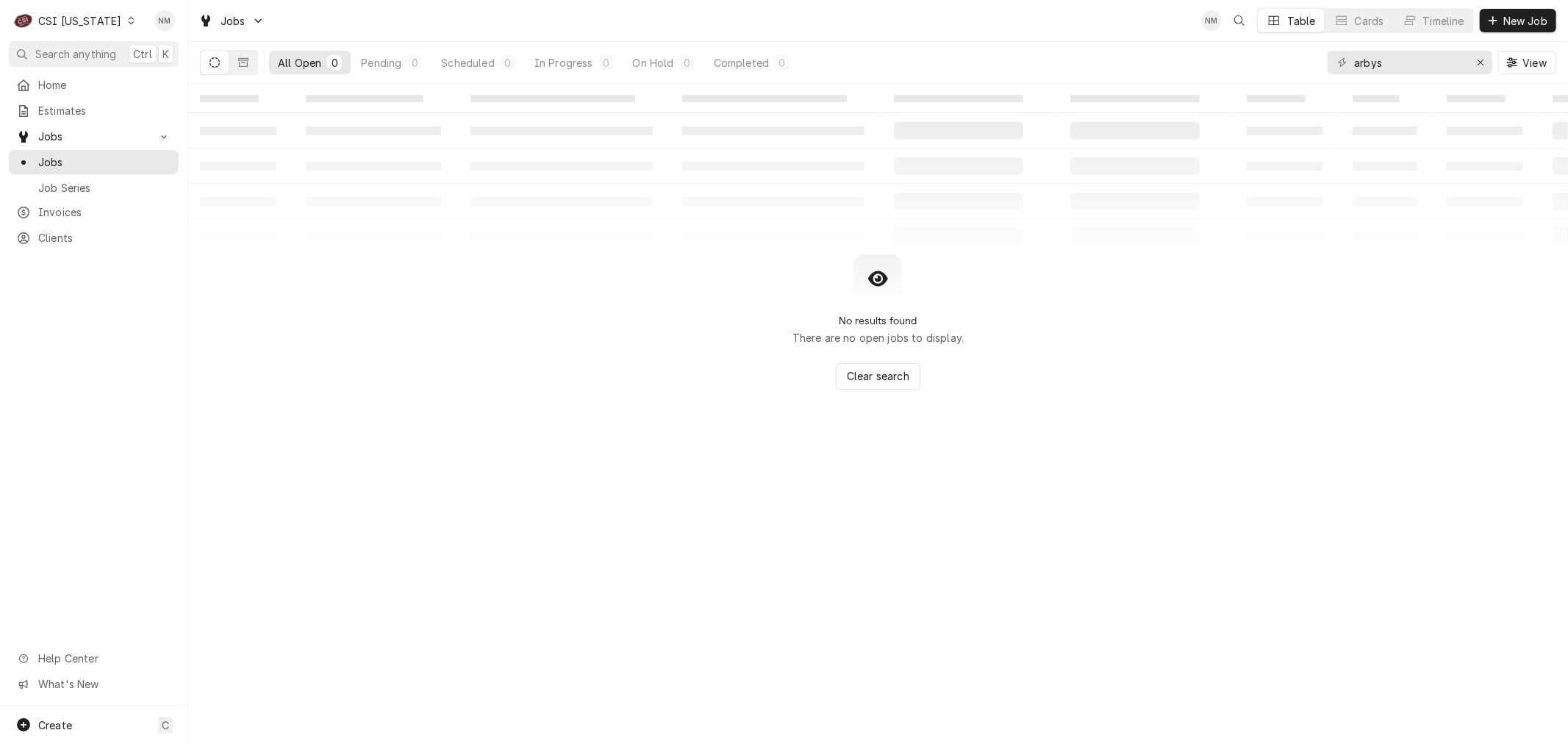
click at [128, 17] on icon "Dynamic Content Wrapper" at bounding box center [131, 21] width 7 height 8
click at [211, 24] on div "CSI [US_STATE][GEOGRAPHIC_DATA]" at bounding box center [229, 29] width 194 height 15
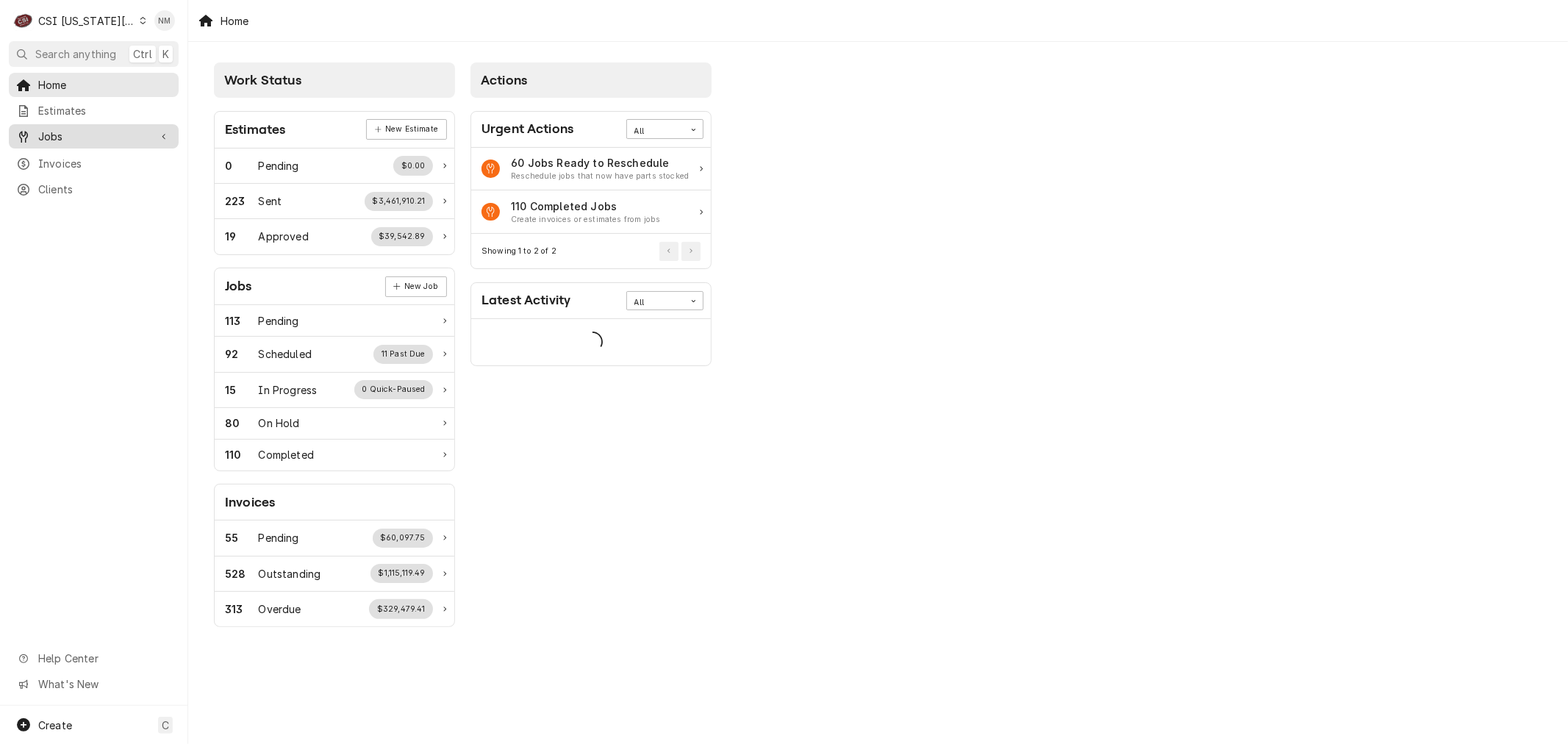
click at [70, 129] on span "Jobs" at bounding box center [93, 137] width 111 height 15
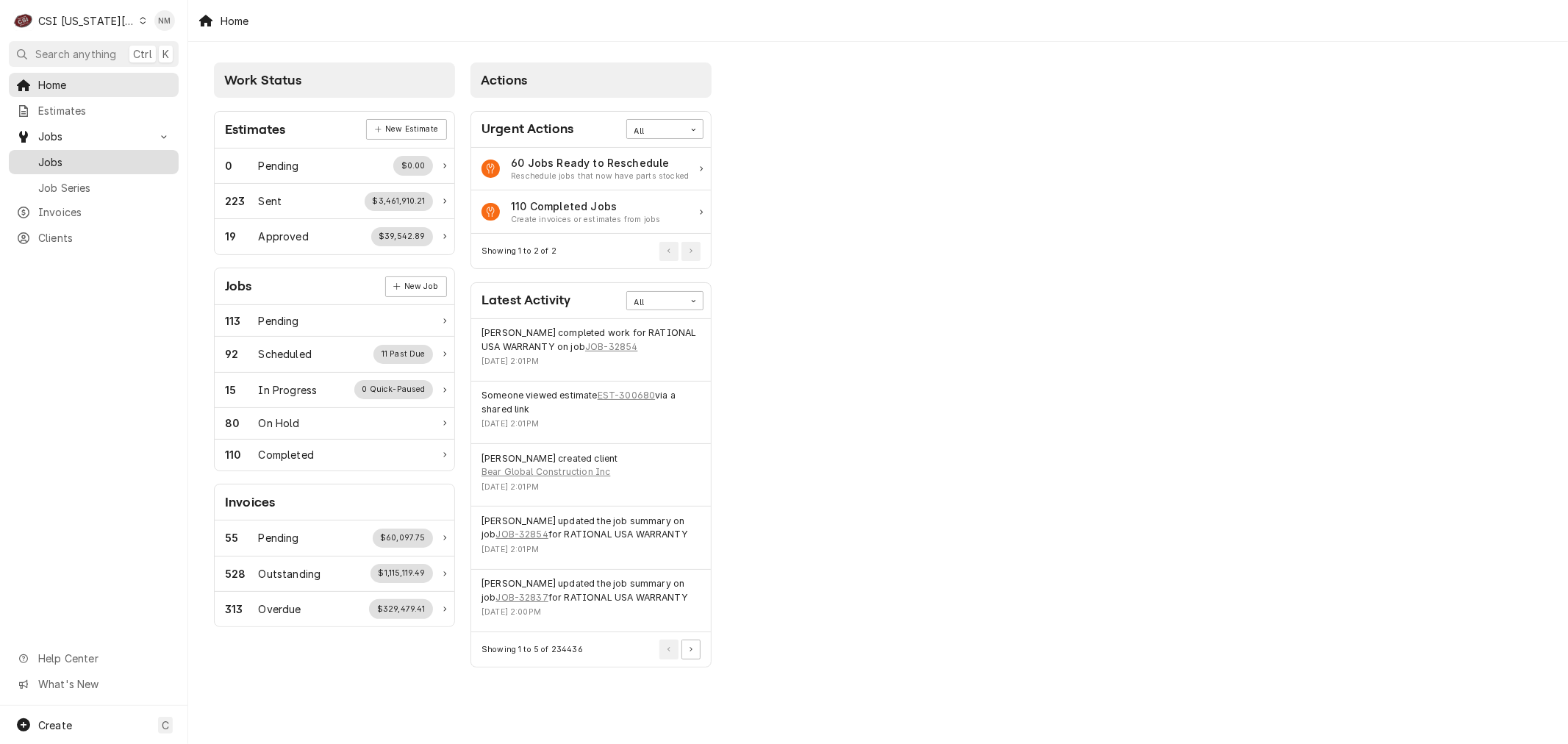
click at [55, 159] on span "Jobs" at bounding box center [105, 162] width 133 height 15
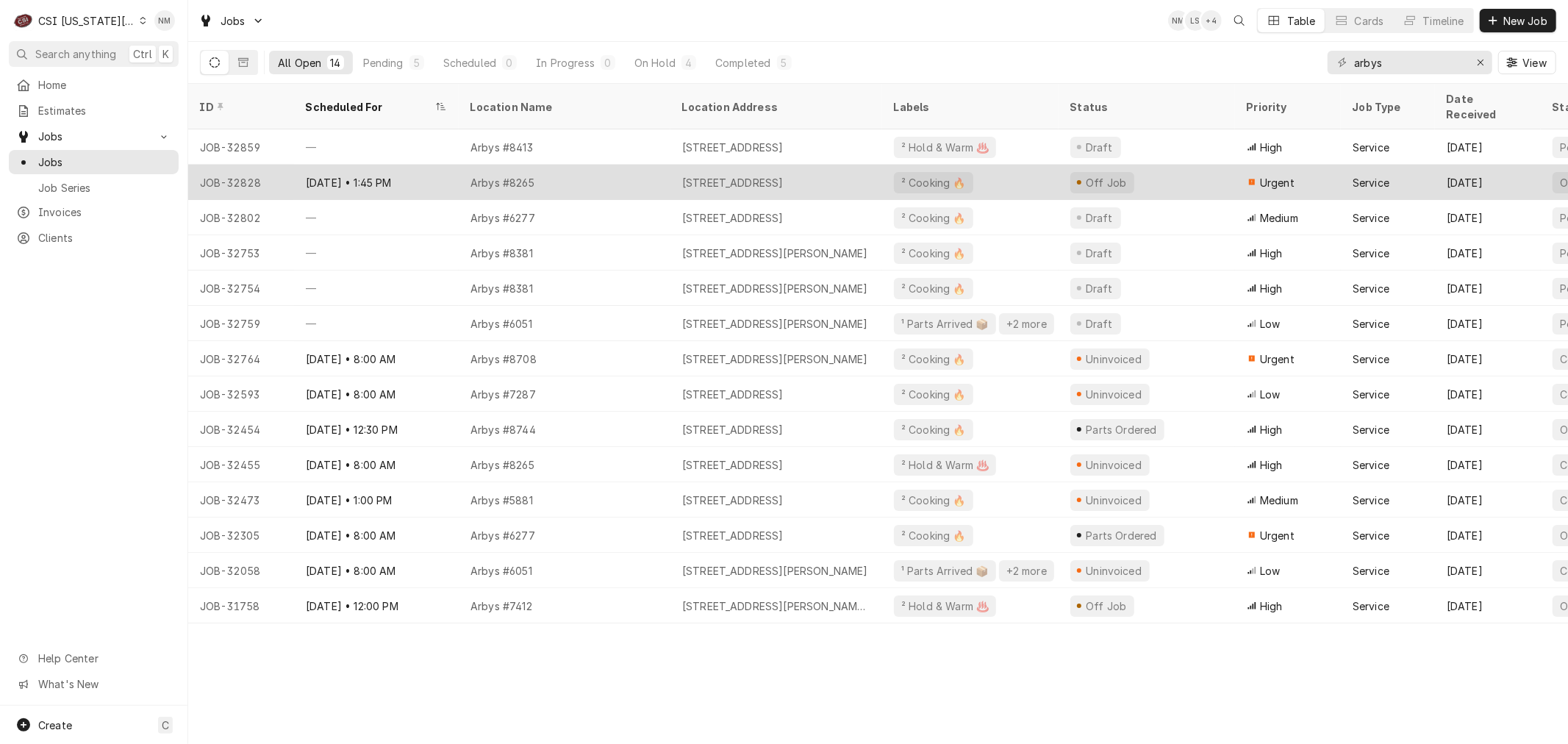
click at [589, 165] on div "Arbys #8265" at bounding box center [564, 182] width 211 height 35
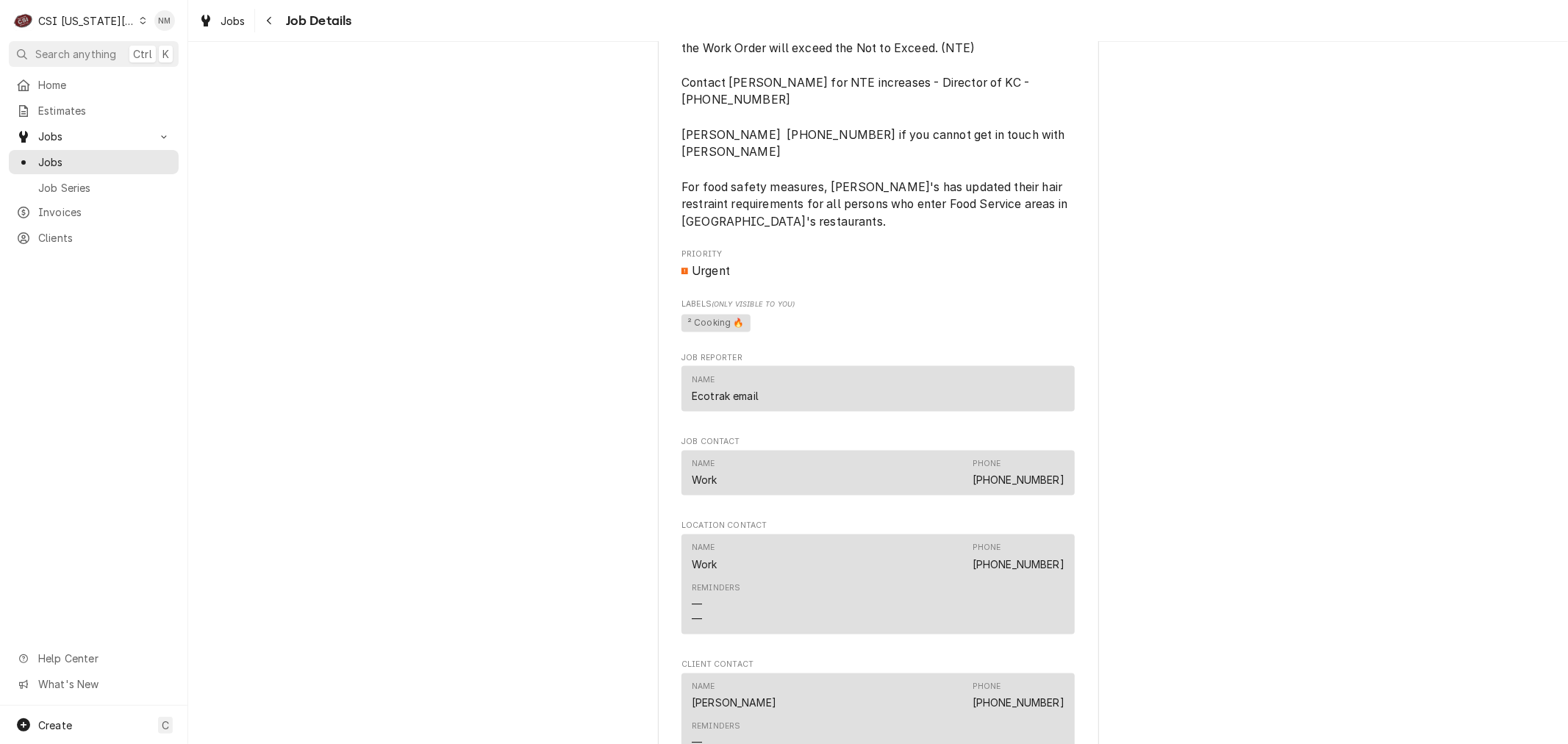
scroll to position [1879, 0]
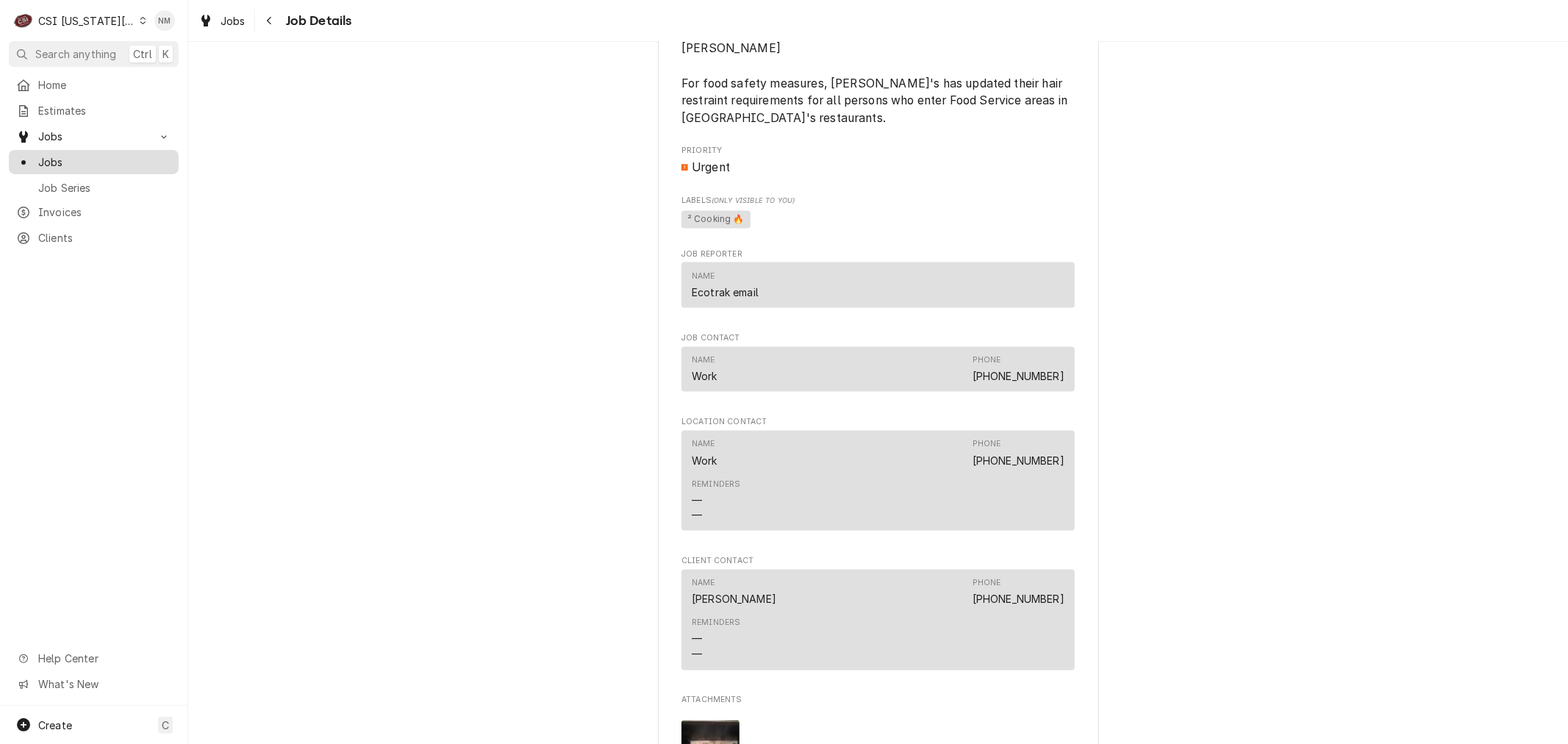
click at [56, 156] on span "Jobs" at bounding box center [105, 162] width 133 height 15
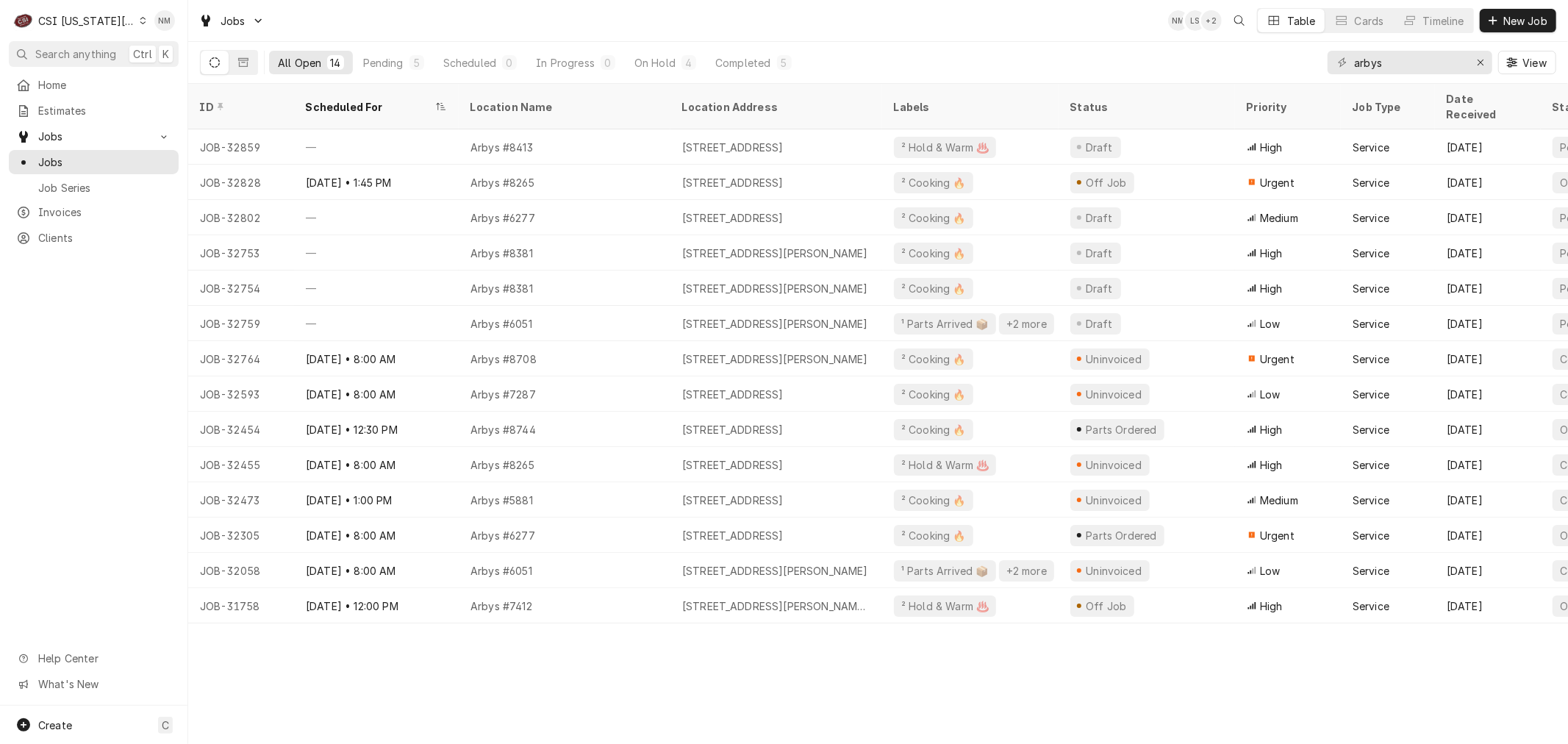
click at [140, 25] on div "Dynamic Content Wrapper" at bounding box center [143, 20] width 7 height 10
click at [182, 50] on div "CSI [US_STATE]" at bounding box center [252, 55] width 214 height 15
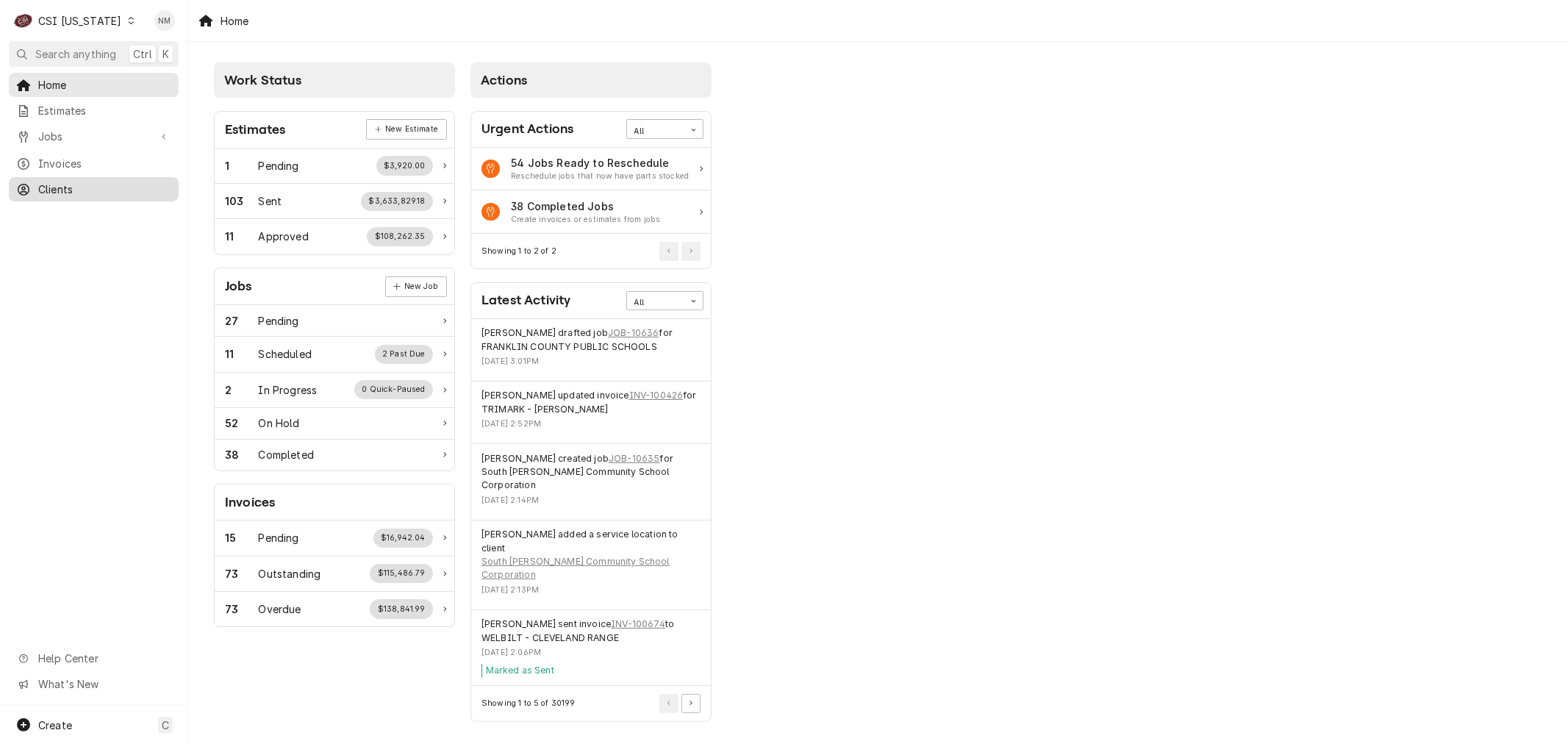
click at [63, 182] on span "Clients" at bounding box center [105, 189] width 133 height 15
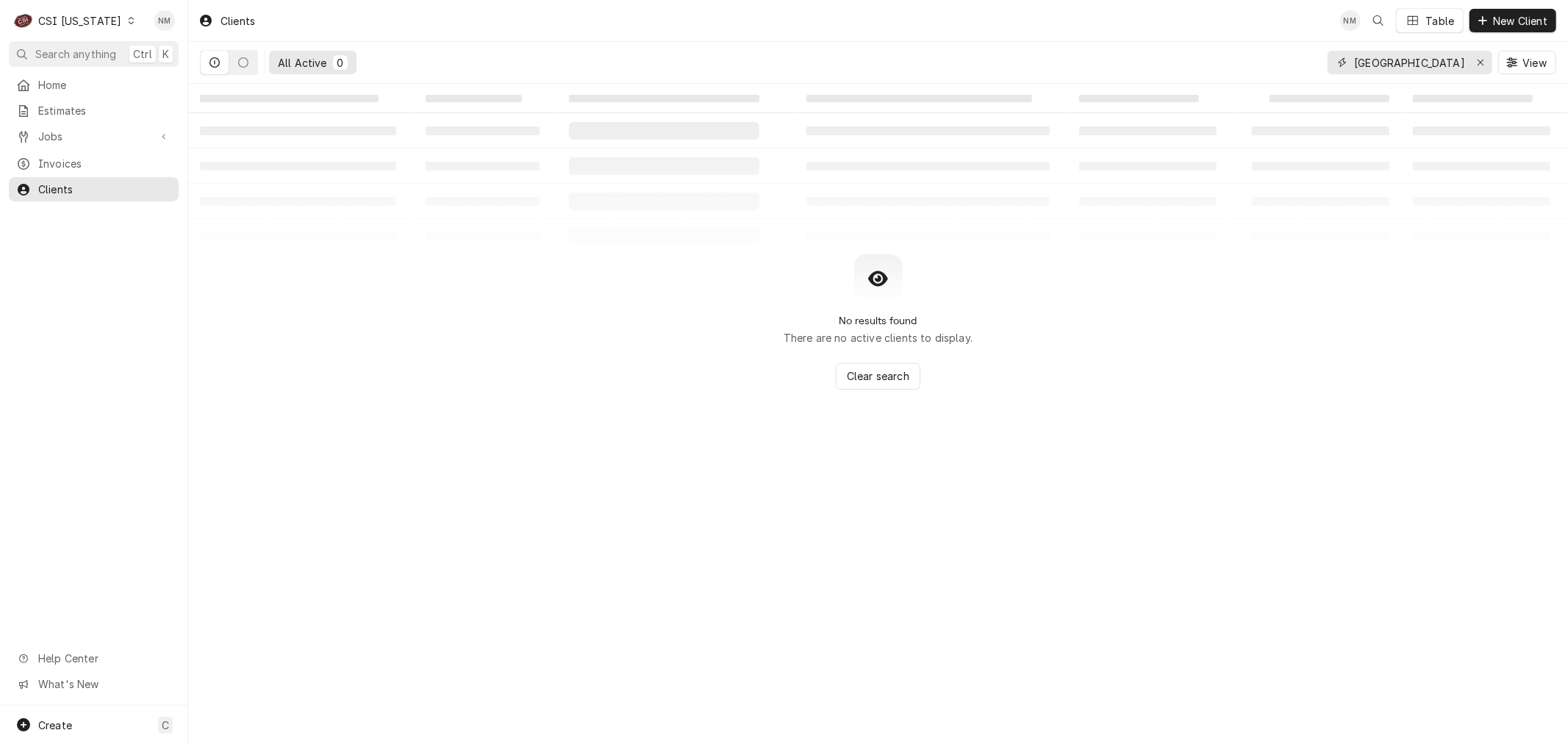
drag, startPoint x: 1431, startPoint y: 62, endPoint x: 1356, endPoint y: 62, distance: 75.0
click at [1356, 62] on input "[GEOGRAPHIC_DATA]" at bounding box center [1409, 62] width 111 height 24
type input "a"
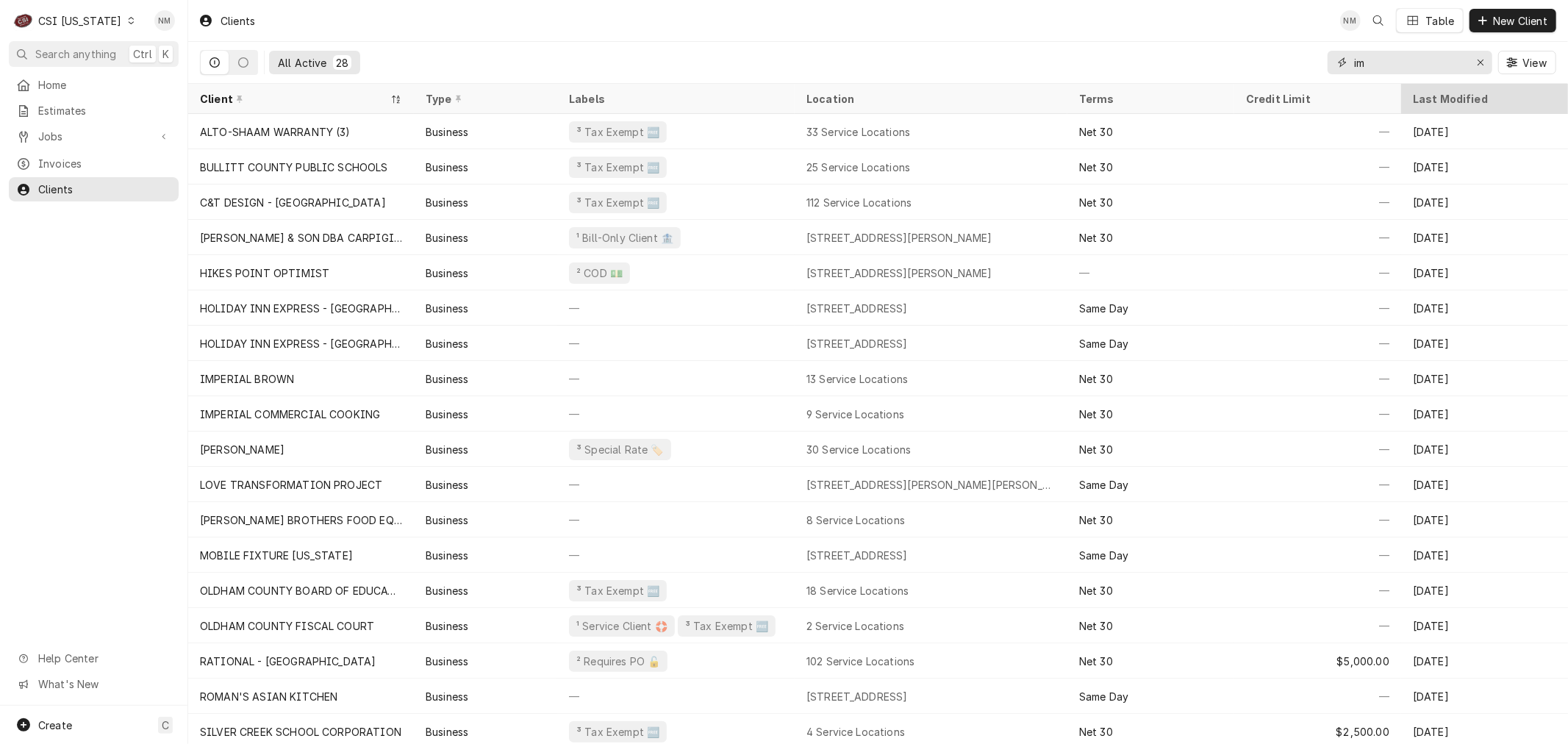
type input "i"
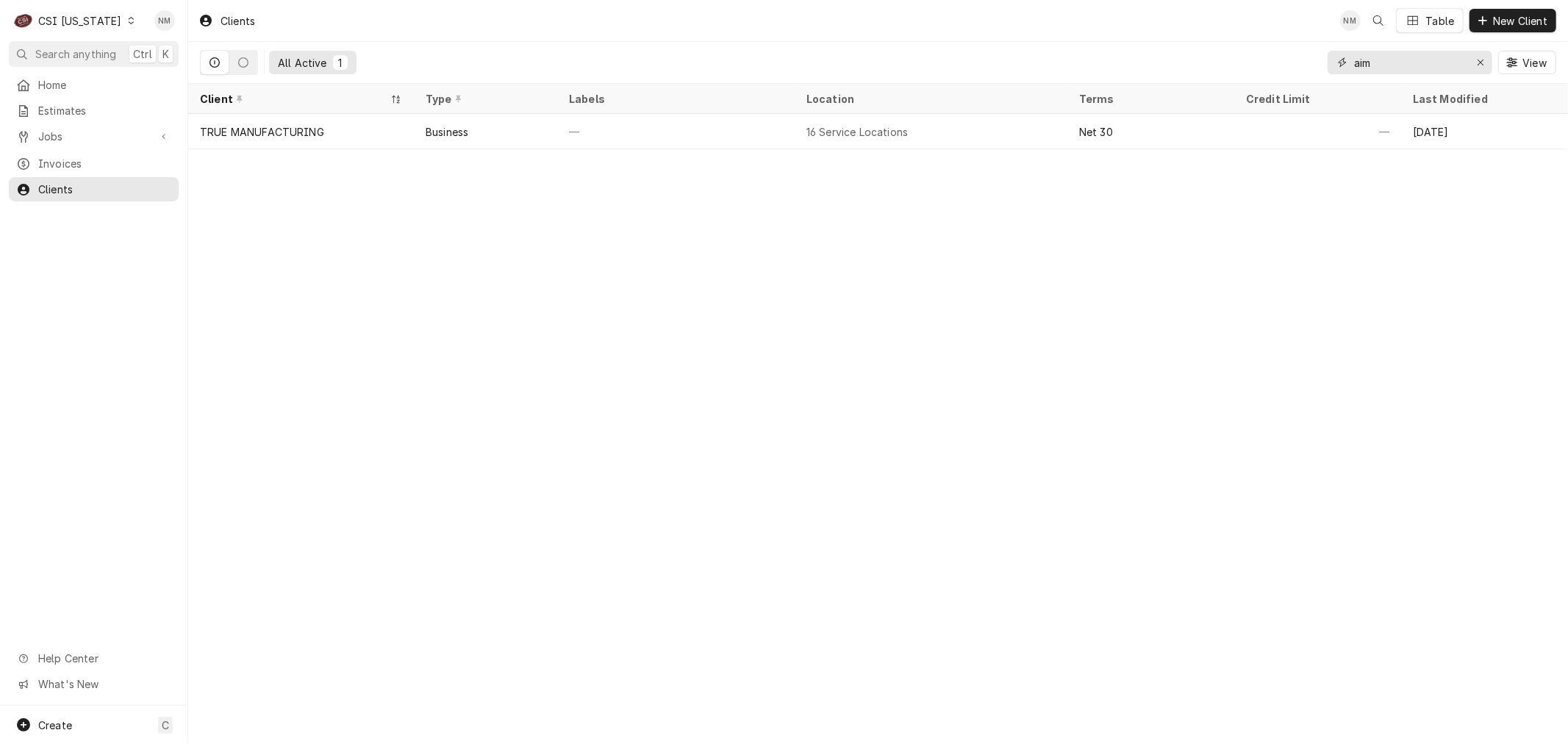
type input "aim"
